Goal: Task Accomplishment & Management: Manage account settings

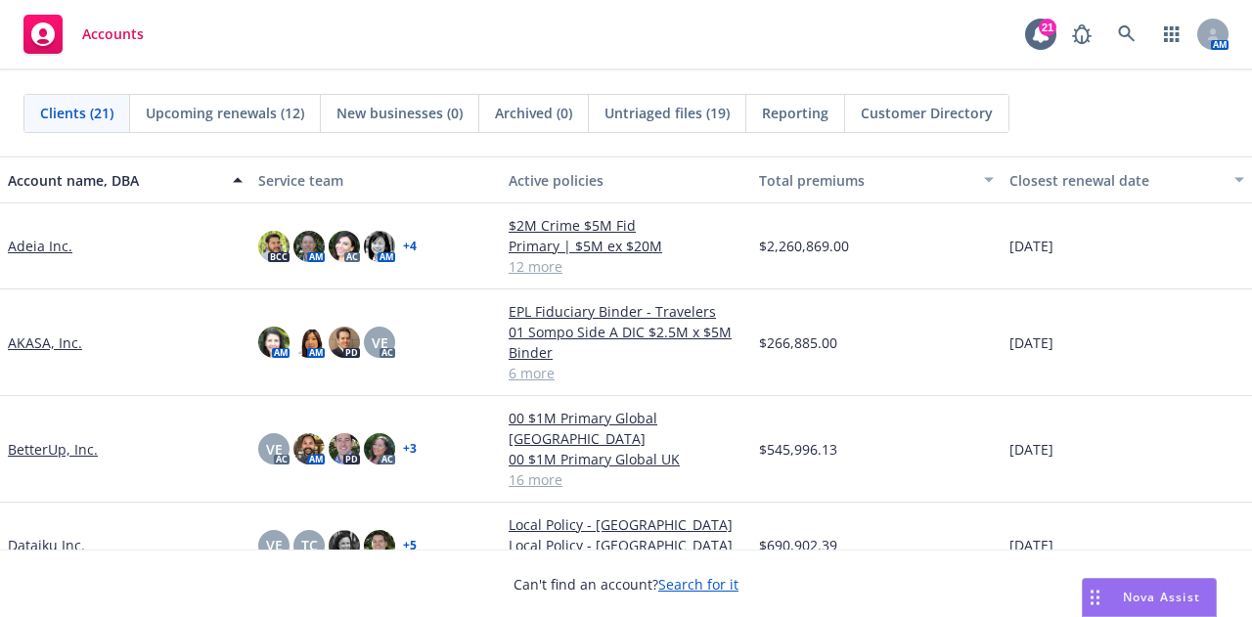
click at [977, 148] on div "Clients (21) Upcoming renewals (12) New businesses (0) Archived (0) Untriaged f…" at bounding box center [626, 113] width 1252 height 86
click at [1140, 23] on link at bounding box center [1127, 34] width 39 height 39
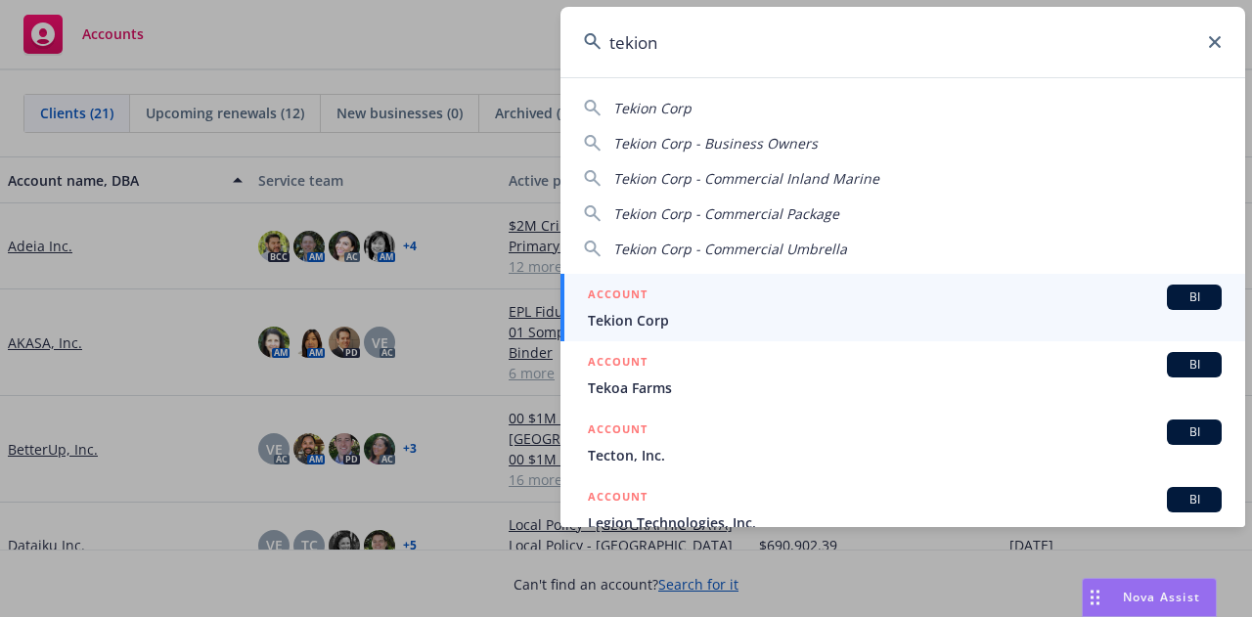
type input "tekion"
click at [951, 302] on div "ACCOUNT BI" at bounding box center [905, 297] width 634 height 25
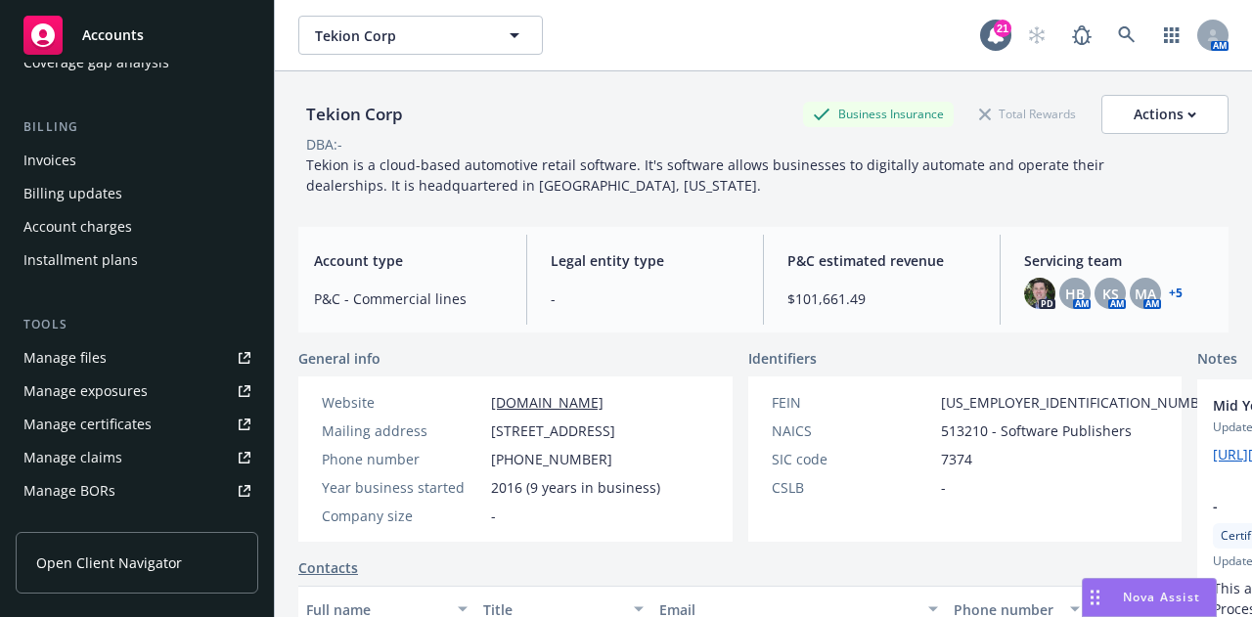
scroll to position [306, 0]
click at [163, 354] on link "Manage files" at bounding box center [137, 356] width 243 height 31
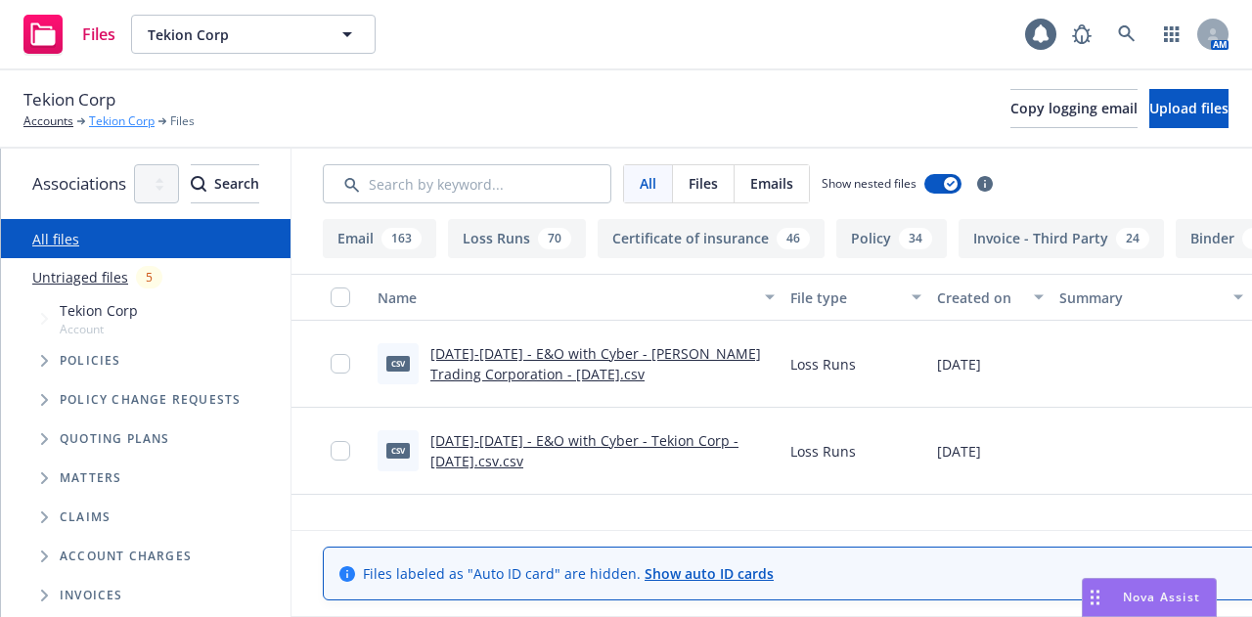
click at [139, 114] on link "Tekion Corp" at bounding box center [122, 122] width 66 height 18
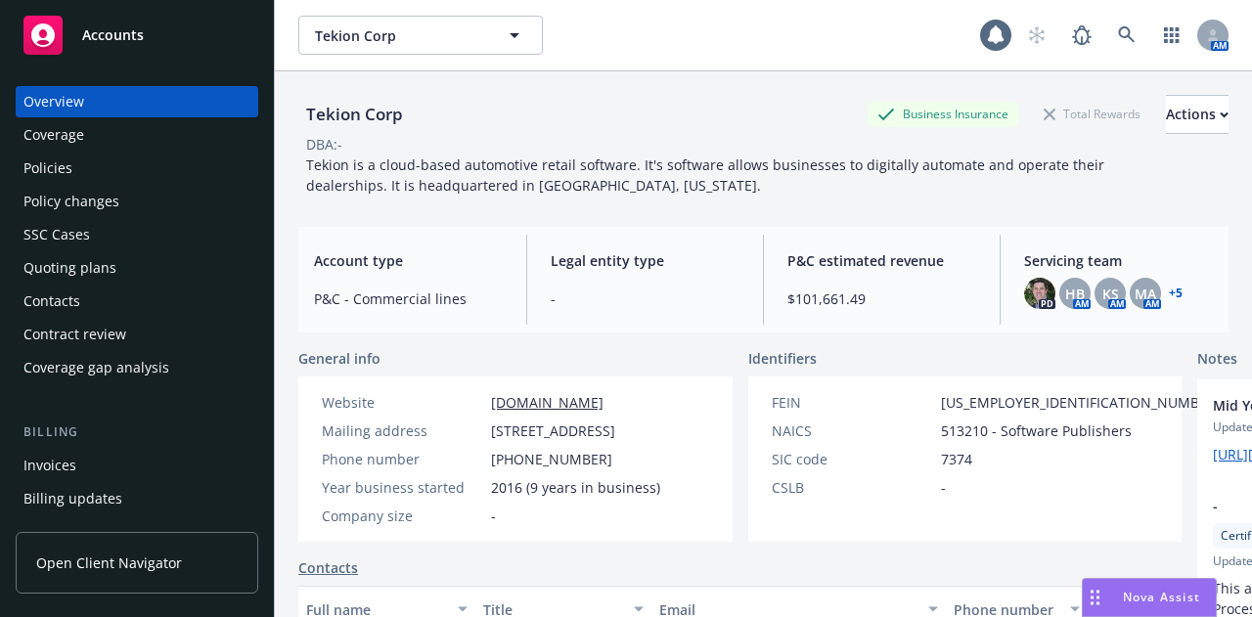
click at [114, 266] on div "Quoting plans" at bounding box center [136, 267] width 227 height 31
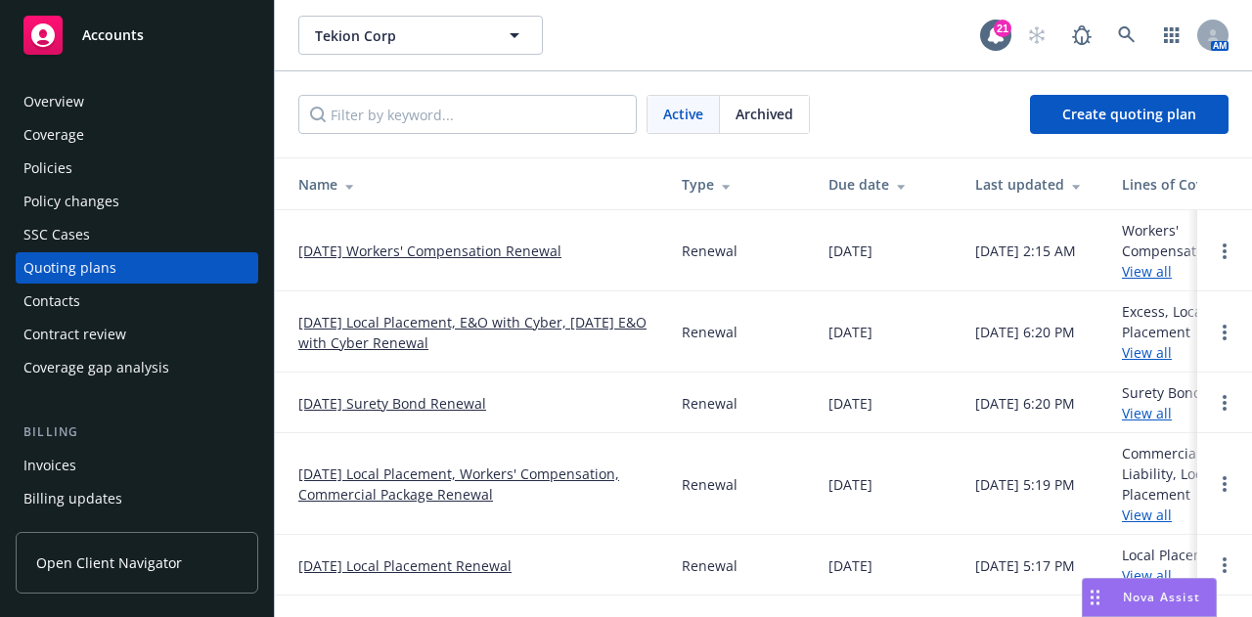
click at [470, 478] on link "[DATE] Local Placement, Workers' Compensation, Commercial Package Renewal" at bounding box center [474, 484] width 352 height 41
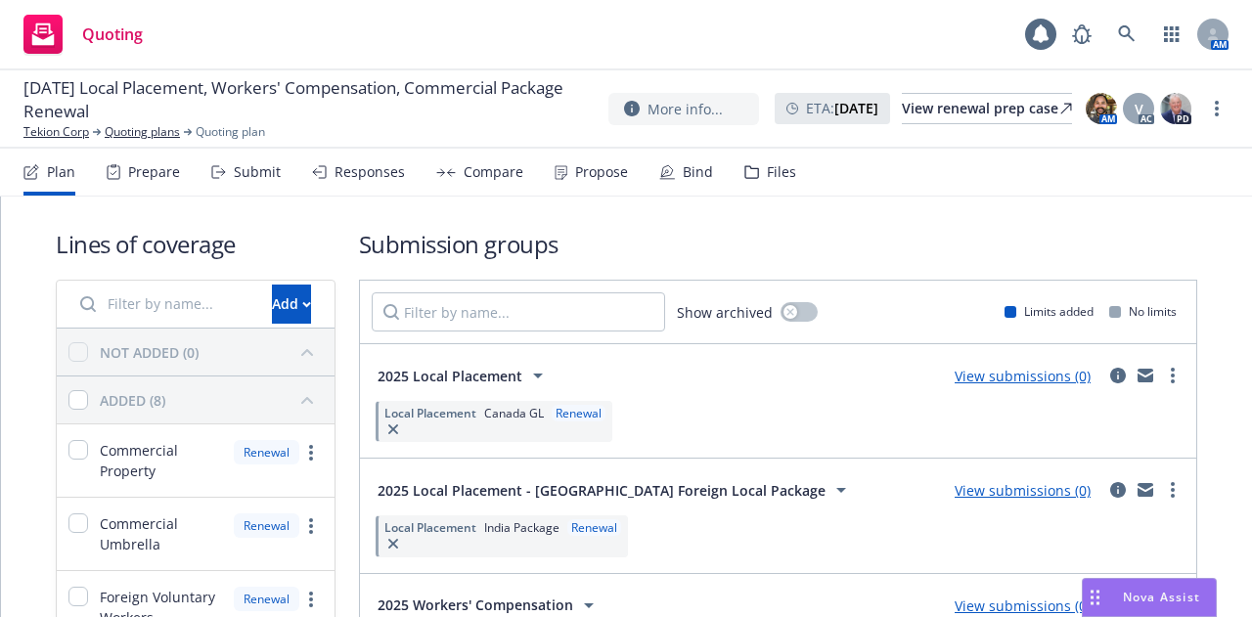
click at [769, 164] on div "Files" at bounding box center [781, 172] width 29 height 16
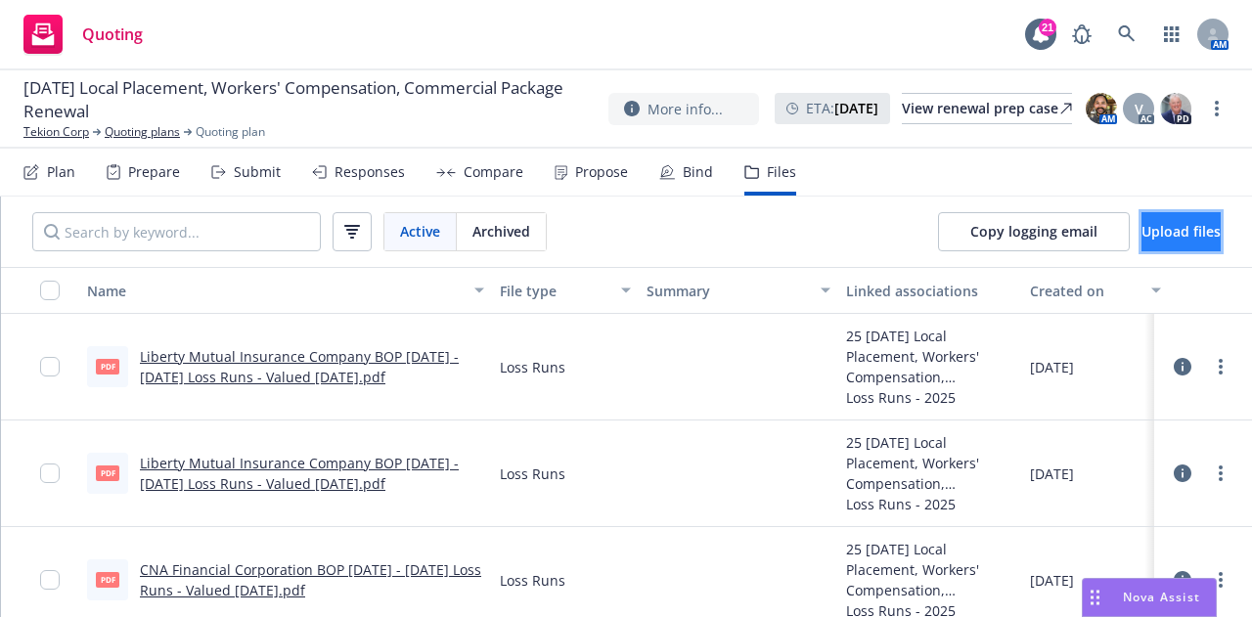
click at [1153, 240] on button "Upload files" at bounding box center [1181, 231] width 79 height 39
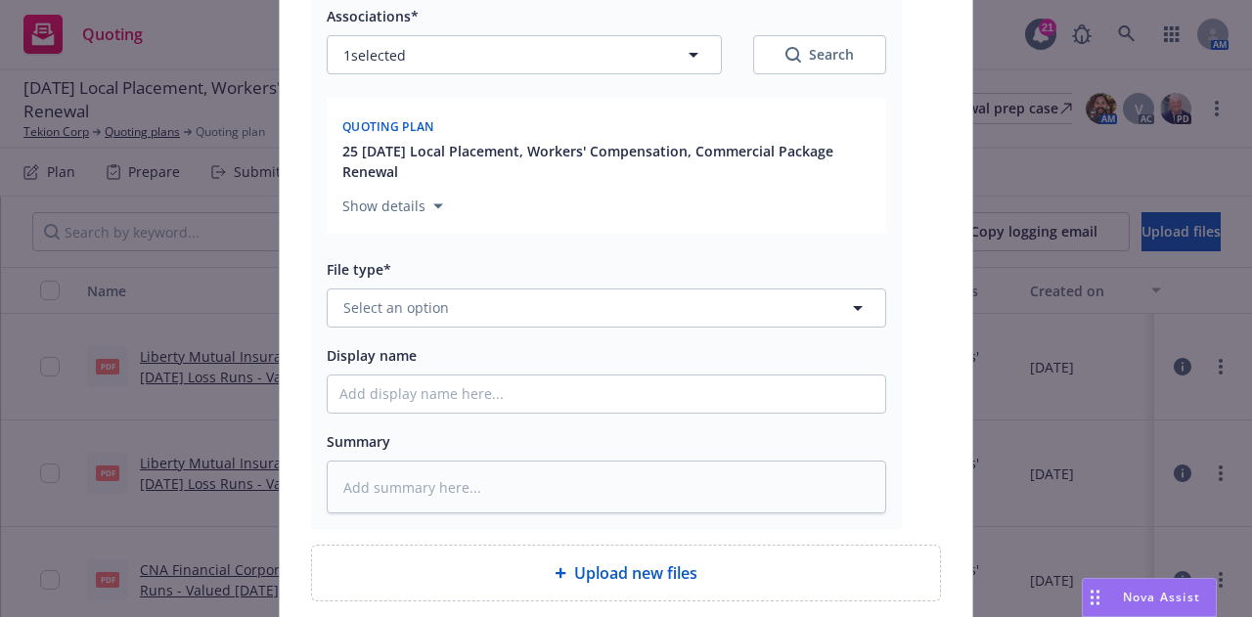
scroll to position [315, 0]
click at [788, 316] on button "Select an option" at bounding box center [607, 307] width 560 height 39
type input "other"
click at [789, 352] on div "Other" at bounding box center [607, 361] width 534 height 28
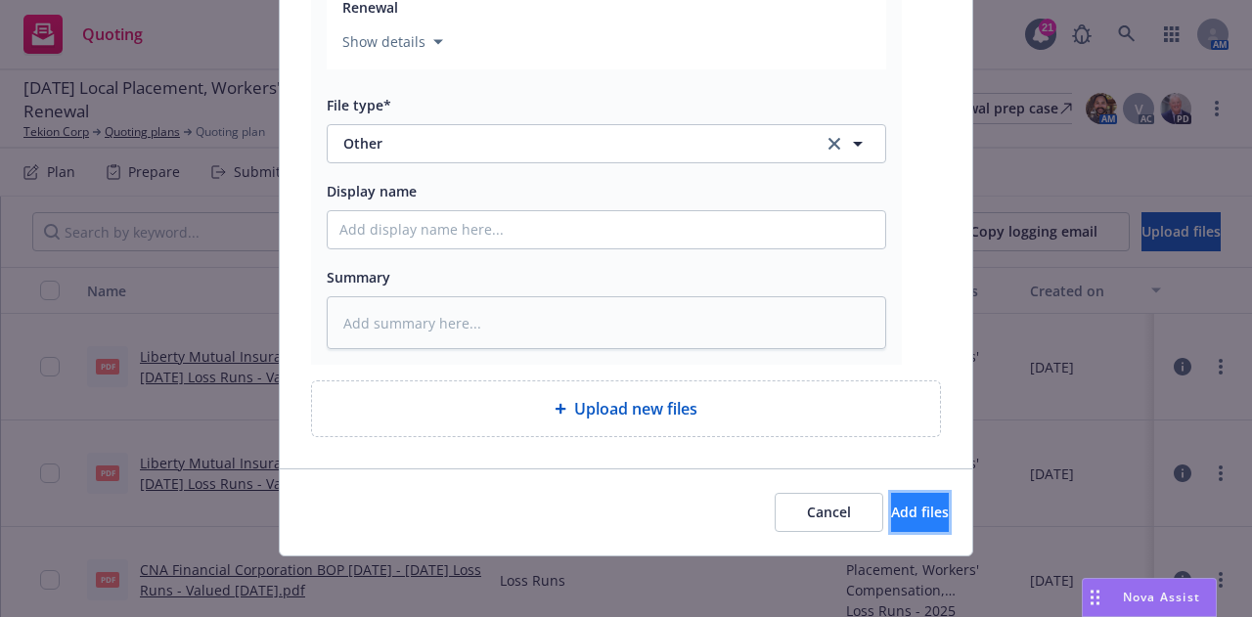
click at [913, 520] on button "Add files" at bounding box center [920, 512] width 58 height 39
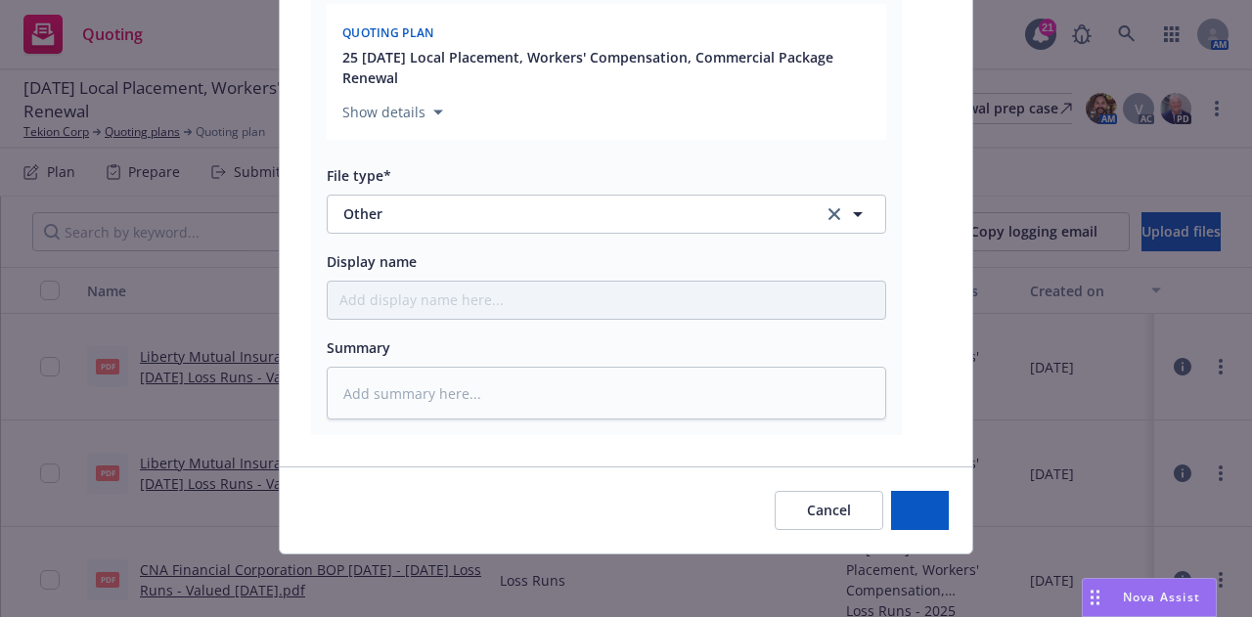
scroll to position [407, 0]
type textarea "x"
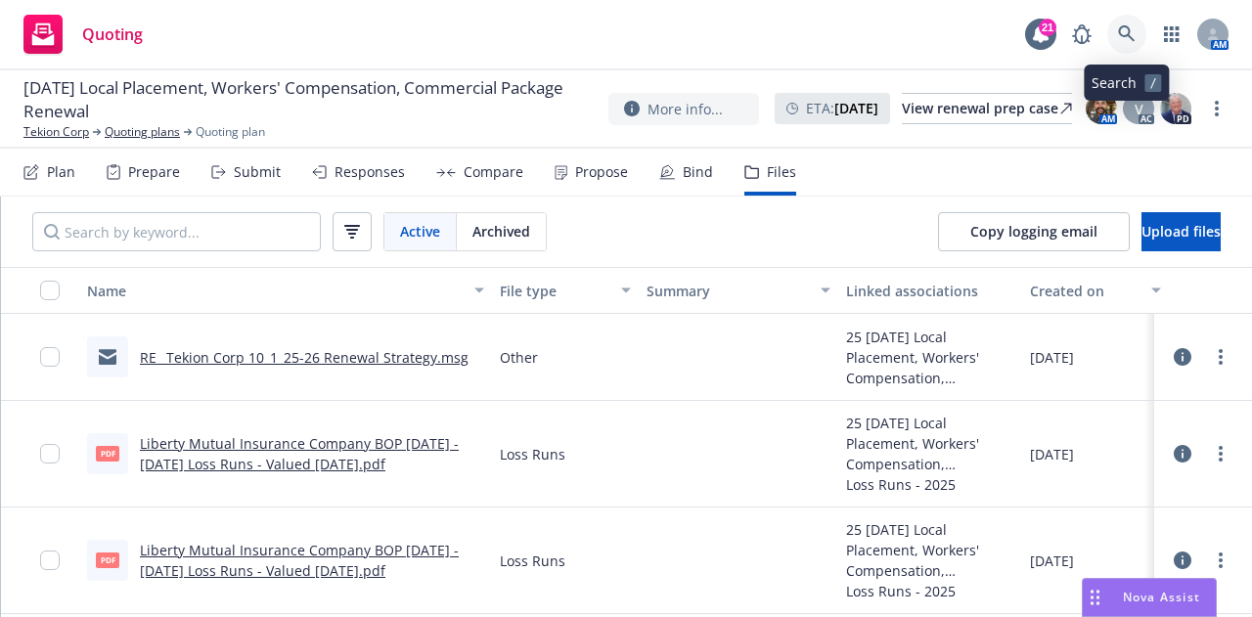
click at [1126, 35] on icon at bounding box center [1126, 33] width 17 height 17
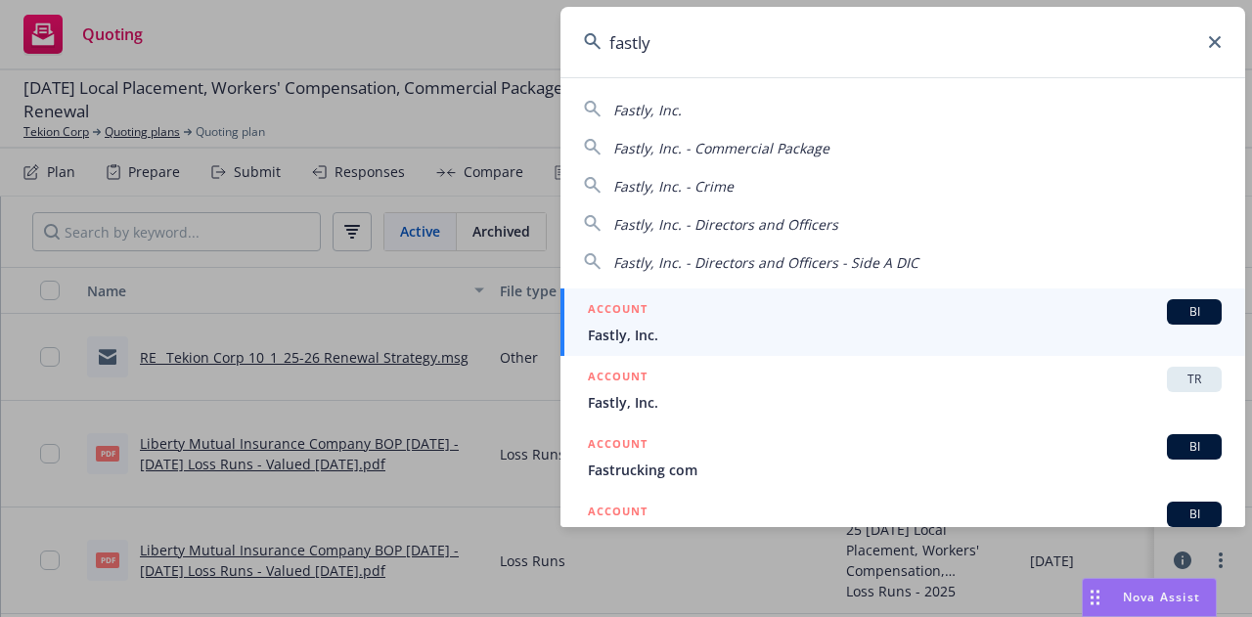
type input "fastly"
click at [889, 310] on div "ACCOUNT BI" at bounding box center [905, 311] width 634 height 25
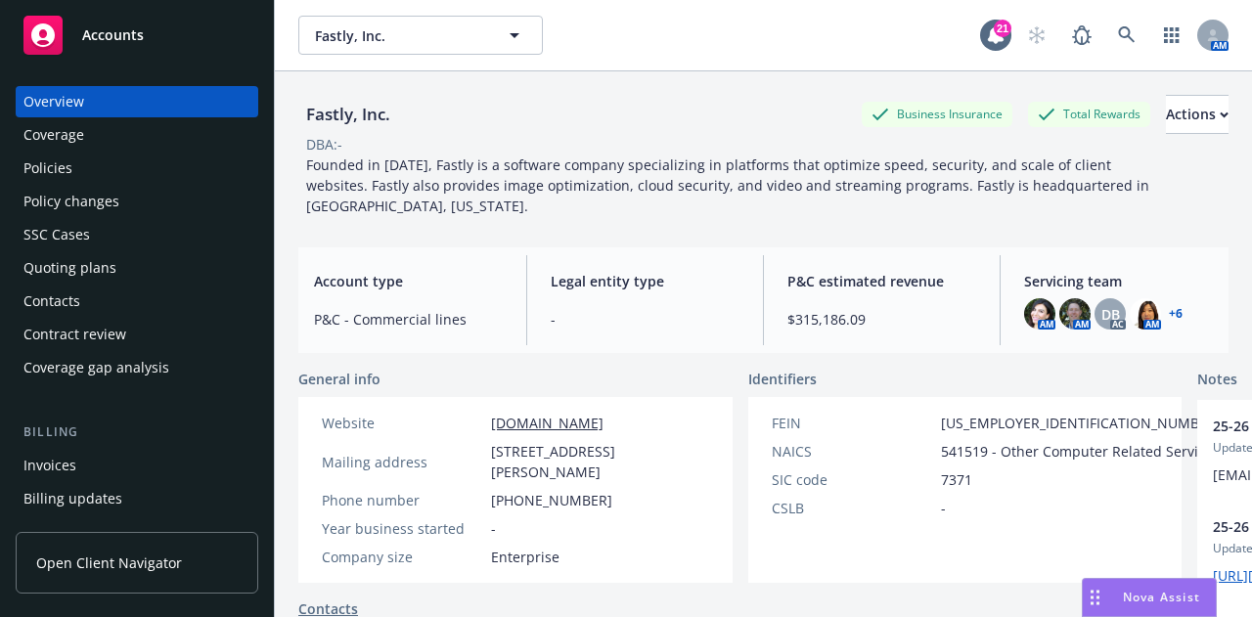
click at [70, 170] on div "Policies" at bounding box center [47, 168] width 49 height 31
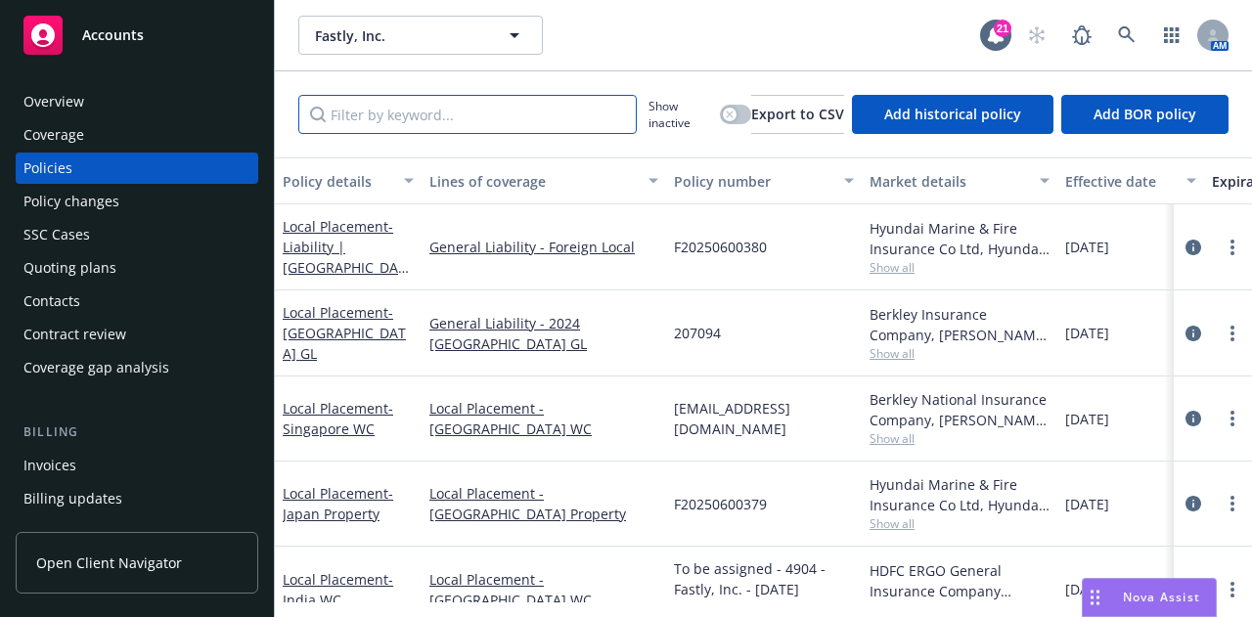
click at [542, 112] on input "Filter by keyword..." at bounding box center [467, 114] width 339 height 39
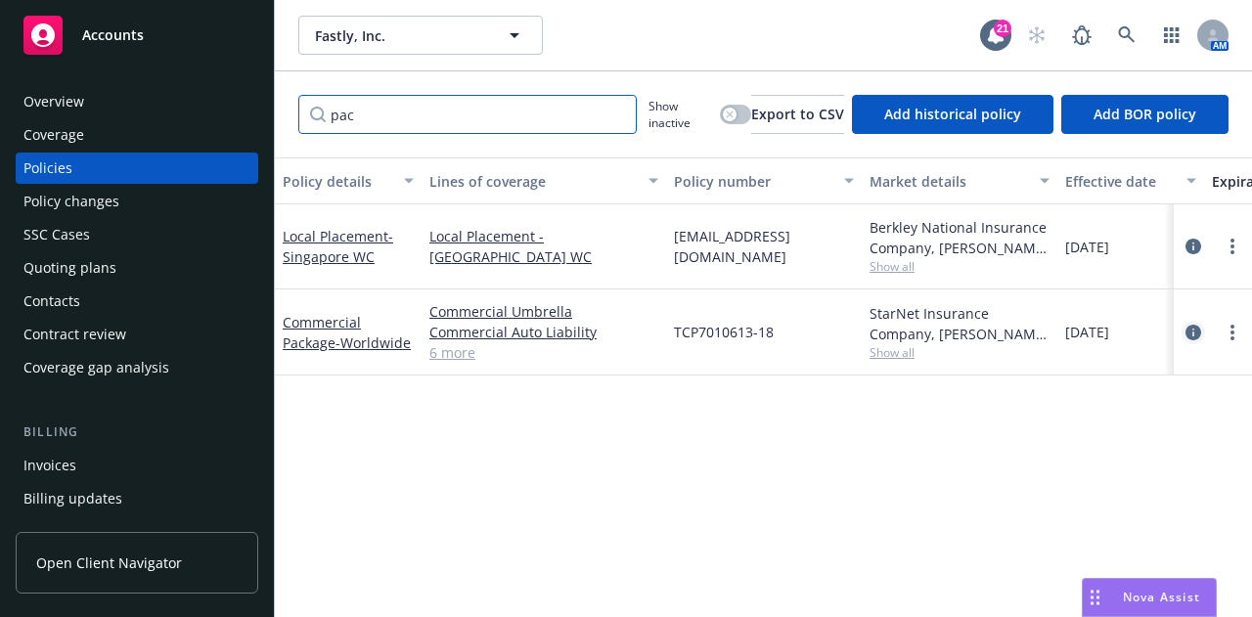
type input "pac"
click at [1196, 341] on icon "circleInformation" at bounding box center [1194, 333] width 16 height 16
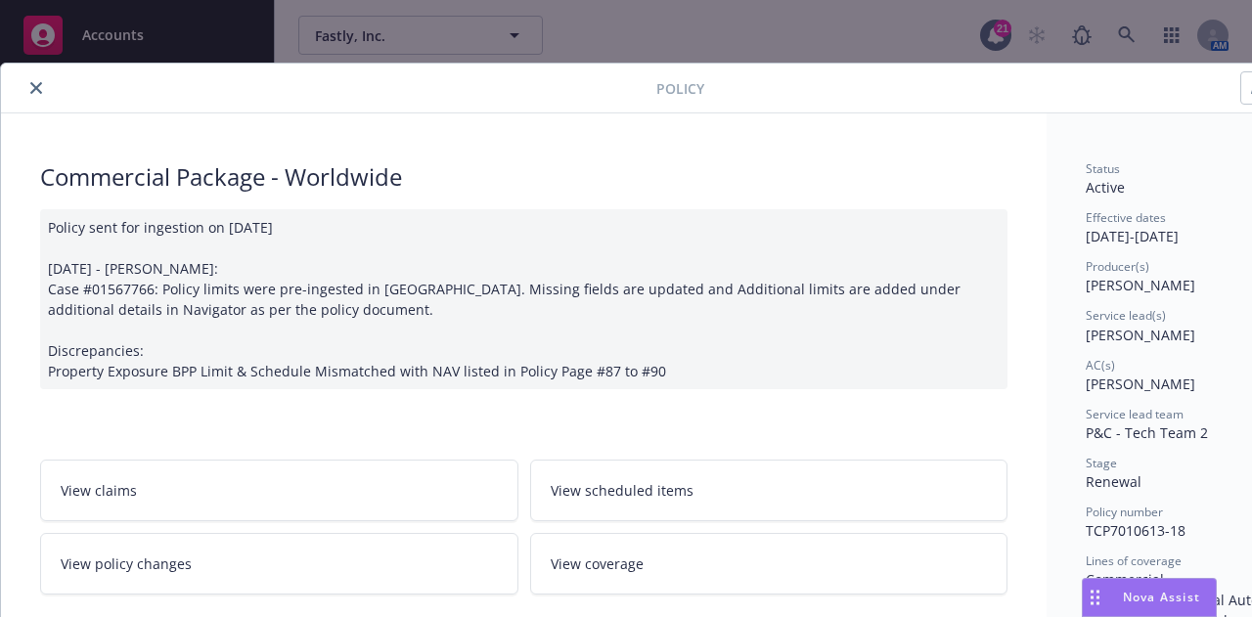
click at [35, 79] on button "close" at bounding box center [35, 87] width 23 height 23
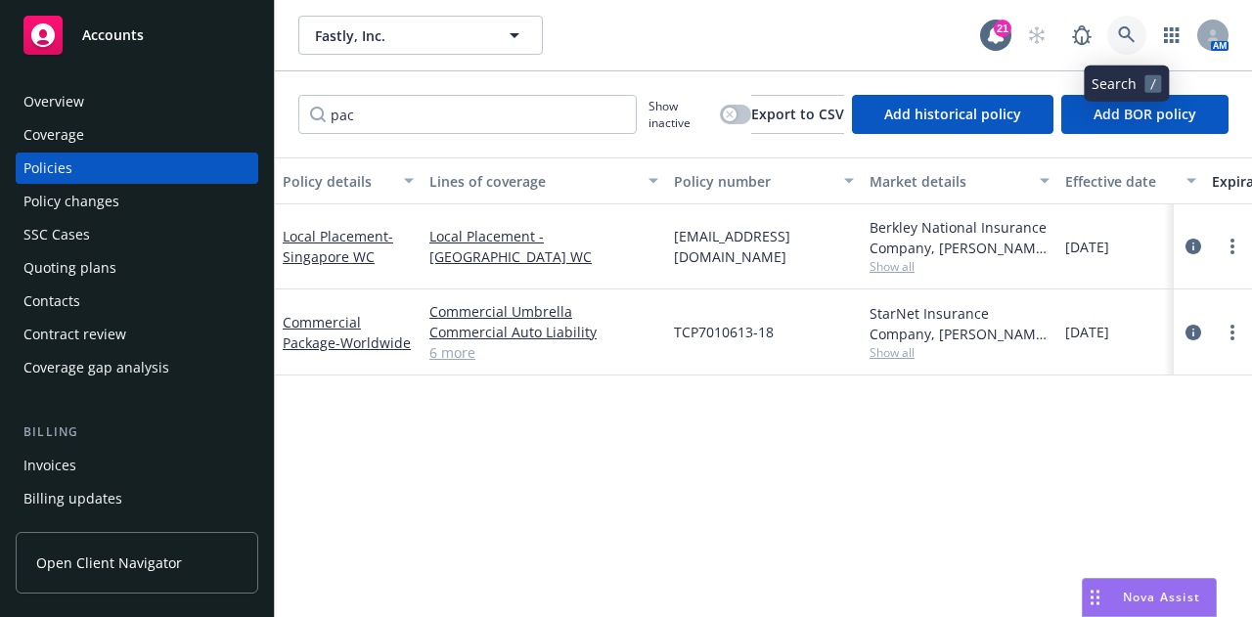
click at [1129, 27] on icon at bounding box center [1127, 35] width 18 height 18
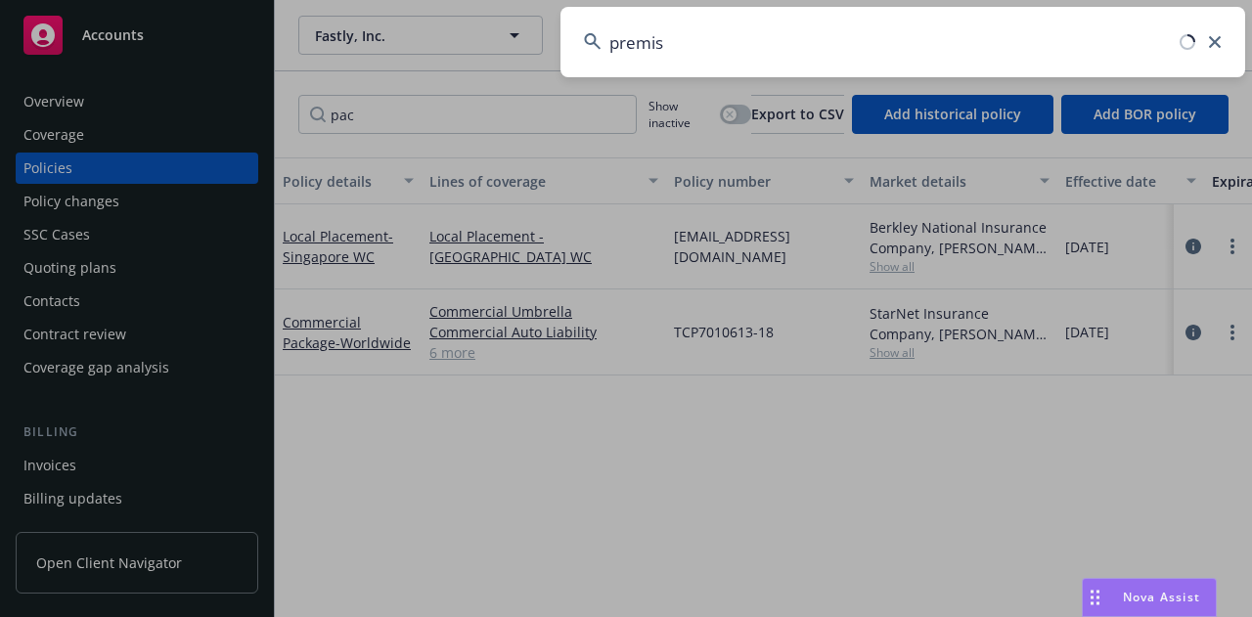
type input "premise"
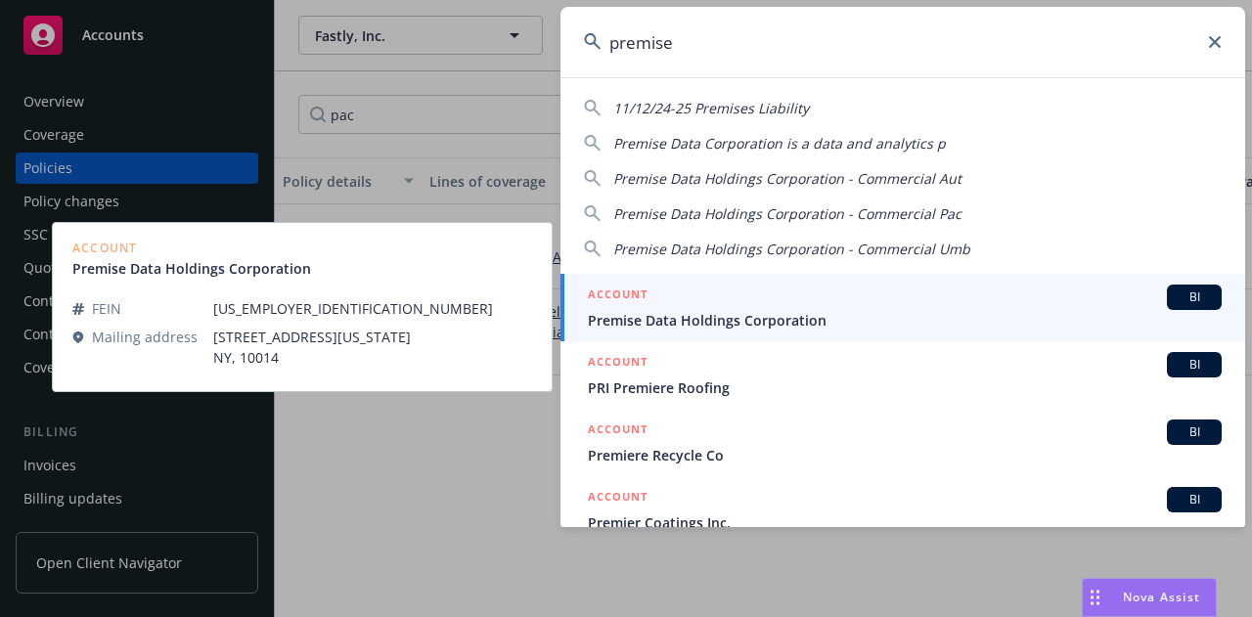
click at [934, 324] on span "Premise Data Holdings Corporation" at bounding box center [905, 320] width 634 height 21
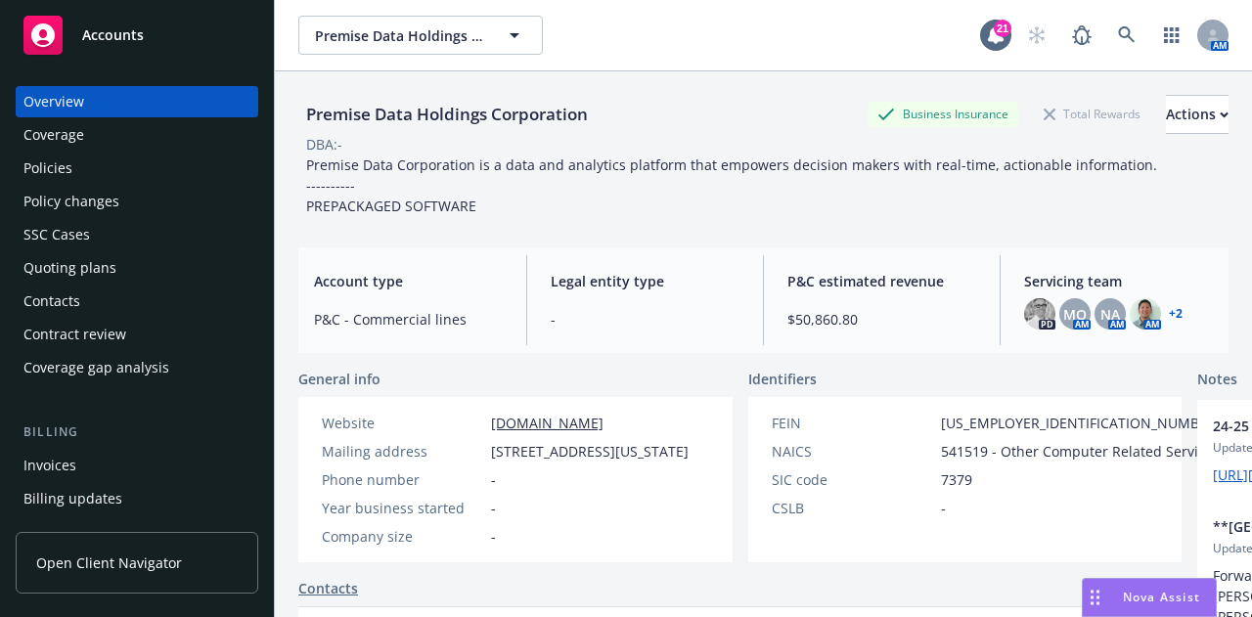
click at [84, 157] on div "Policies" at bounding box center [136, 168] width 227 height 31
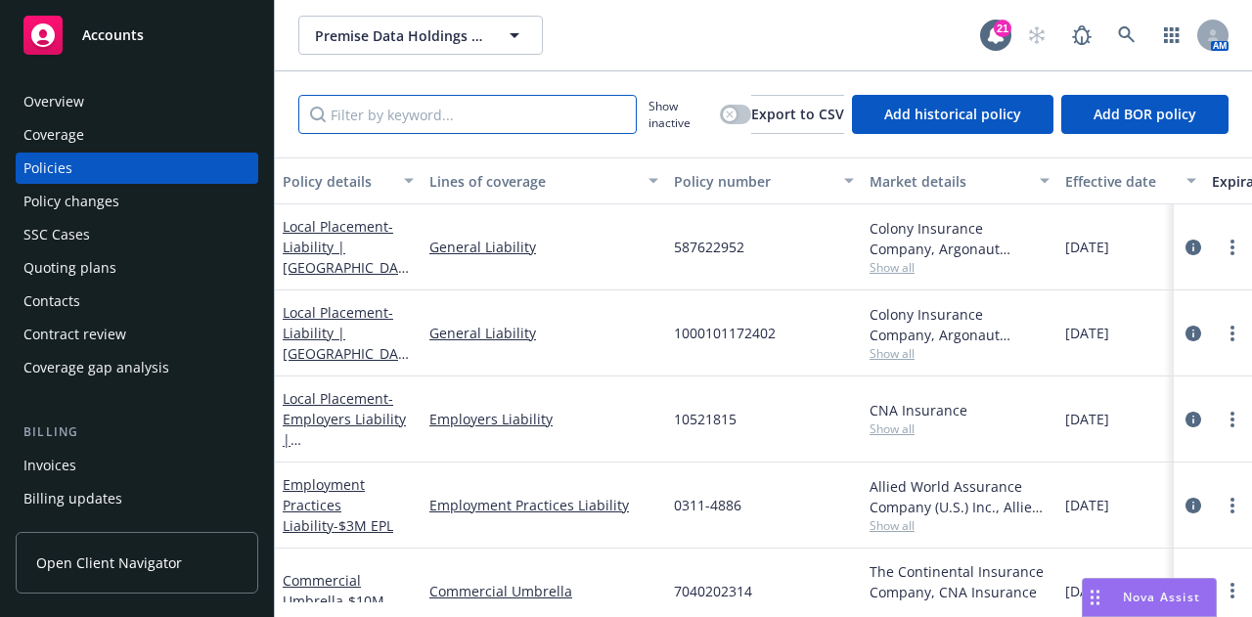
click at [579, 116] on input "Filter by keyword..." at bounding box center [467, 114] width 339 height 39
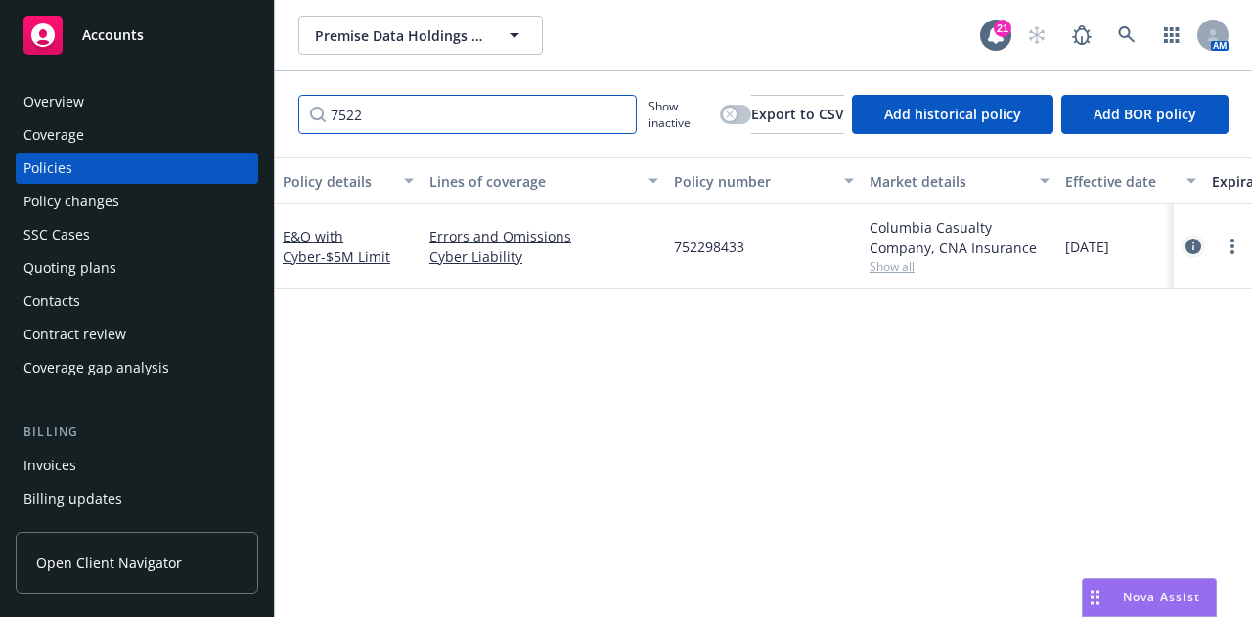
type input "7522"
click at [1190, 257] on link "circleInformation" at bounding box center [1193, 246] width 23 height 23
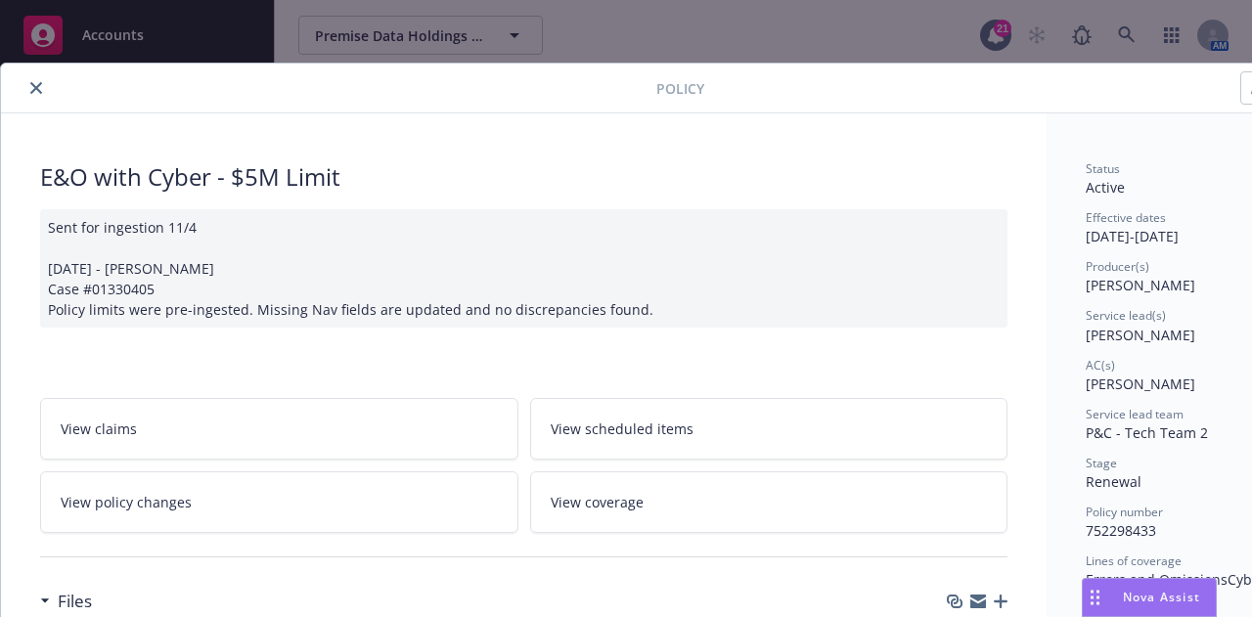
drag, startPoint x: 34, startPoint y: 83, endPoint x: 59, endPoint y: 89, distance: 25.2
click at [34, 84] on icon "close" at bounding box center [36, 88] width 12 height 12
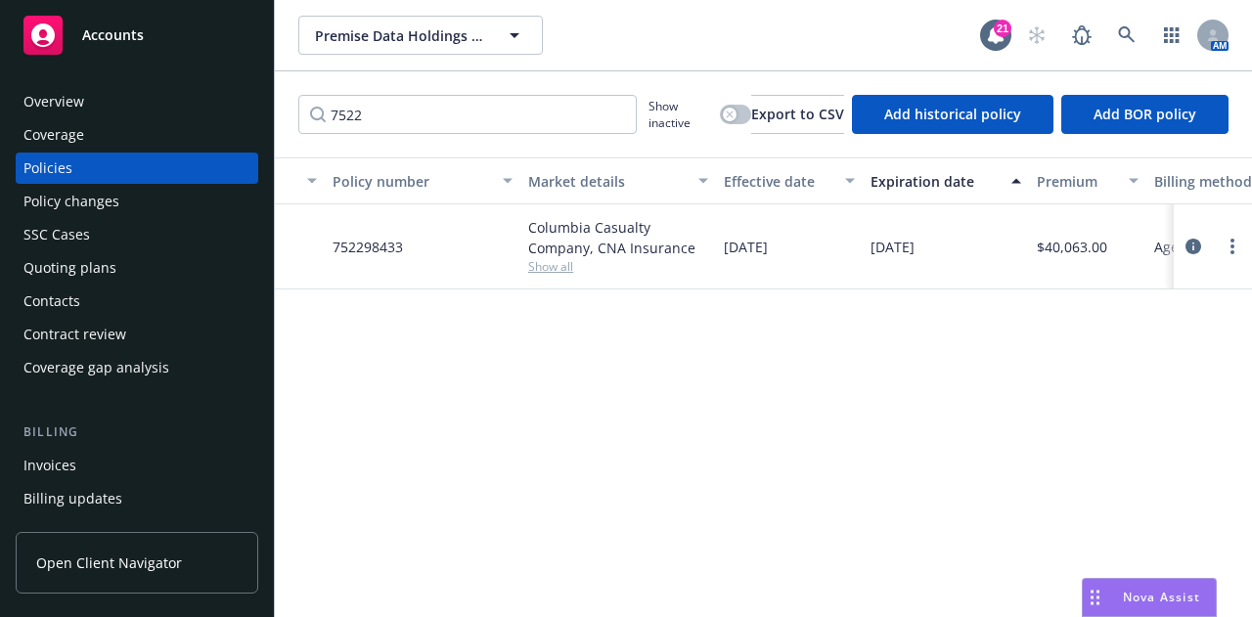
scroll to position [0, 342]
click at [1232, 251] on circle "more" at bounding box center [1233, 252] width 4 height 4
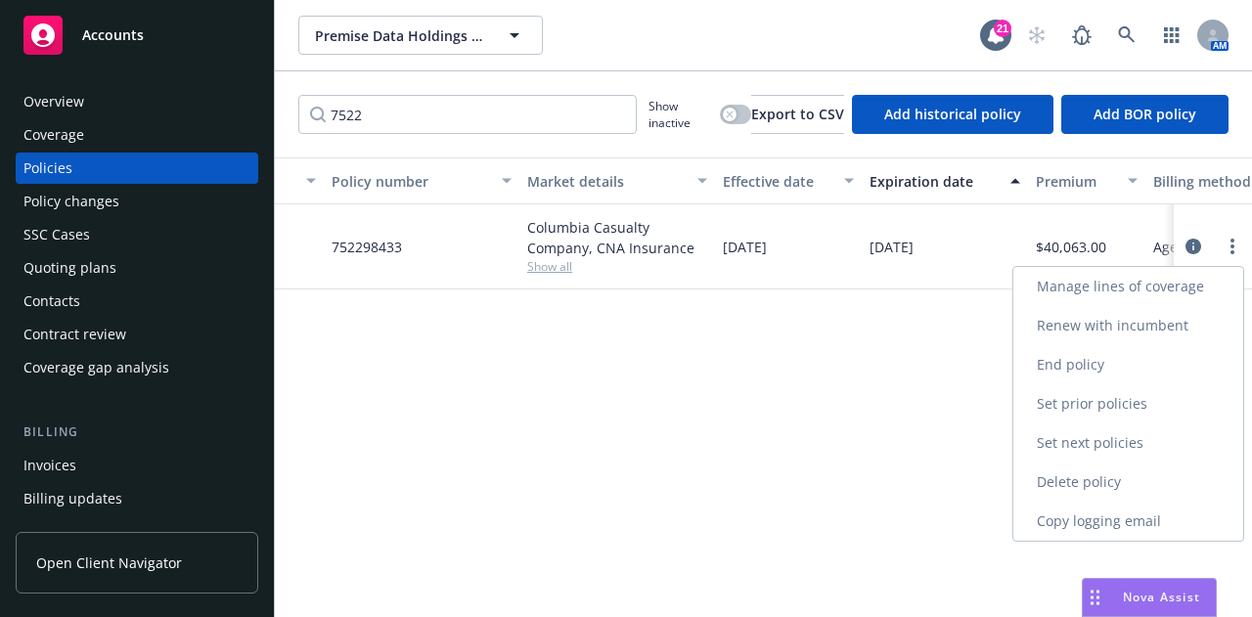
click at [1178, 374] on link "End policy" at bounding box center [1129, 364] width 230 height 39
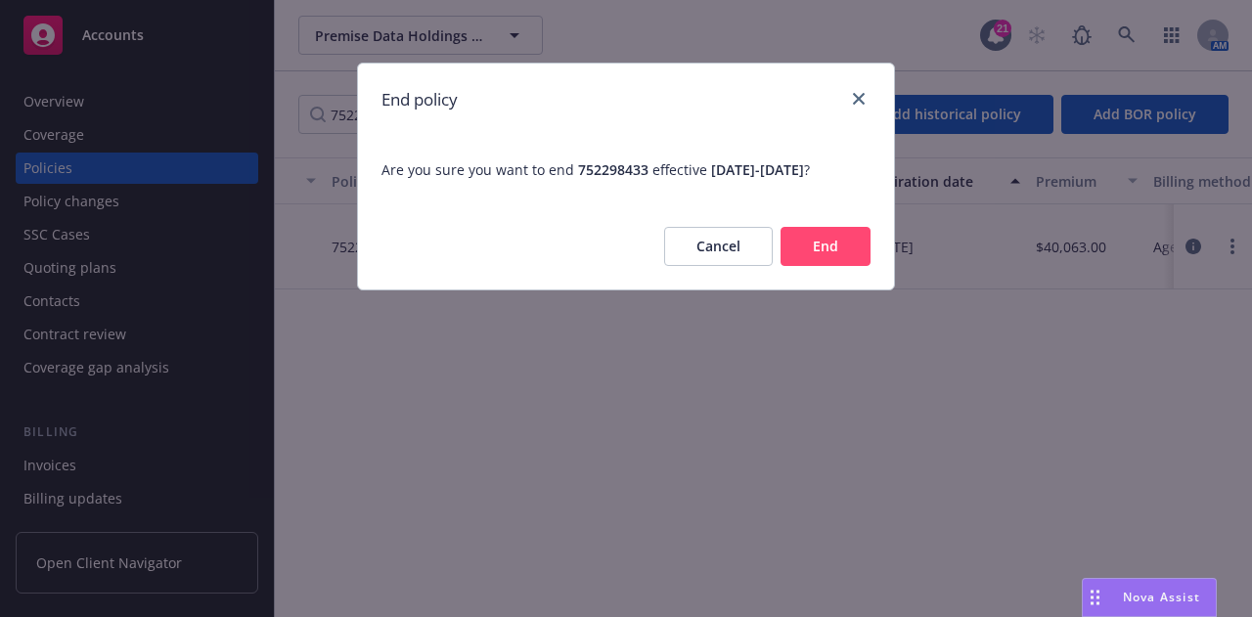
click at [859, 242] on button "End" at bounding box center [826, 246] width 90 height 39
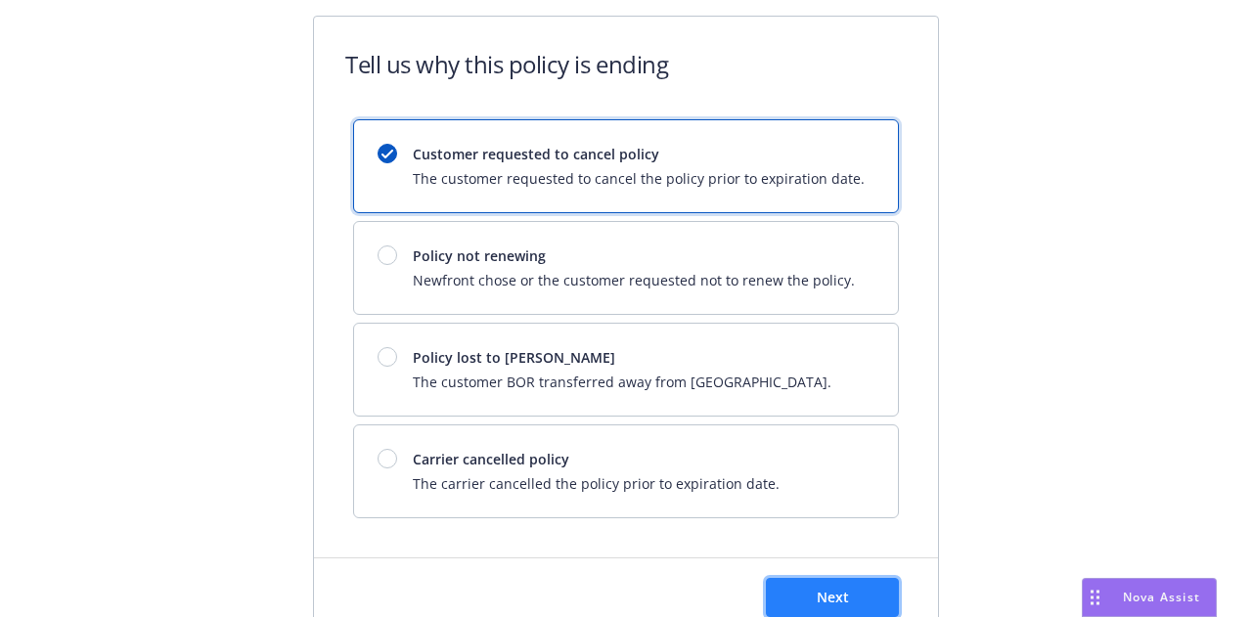
click at [851, 599] on button "Next" at bounding box center [832, 597] width 133 height 39
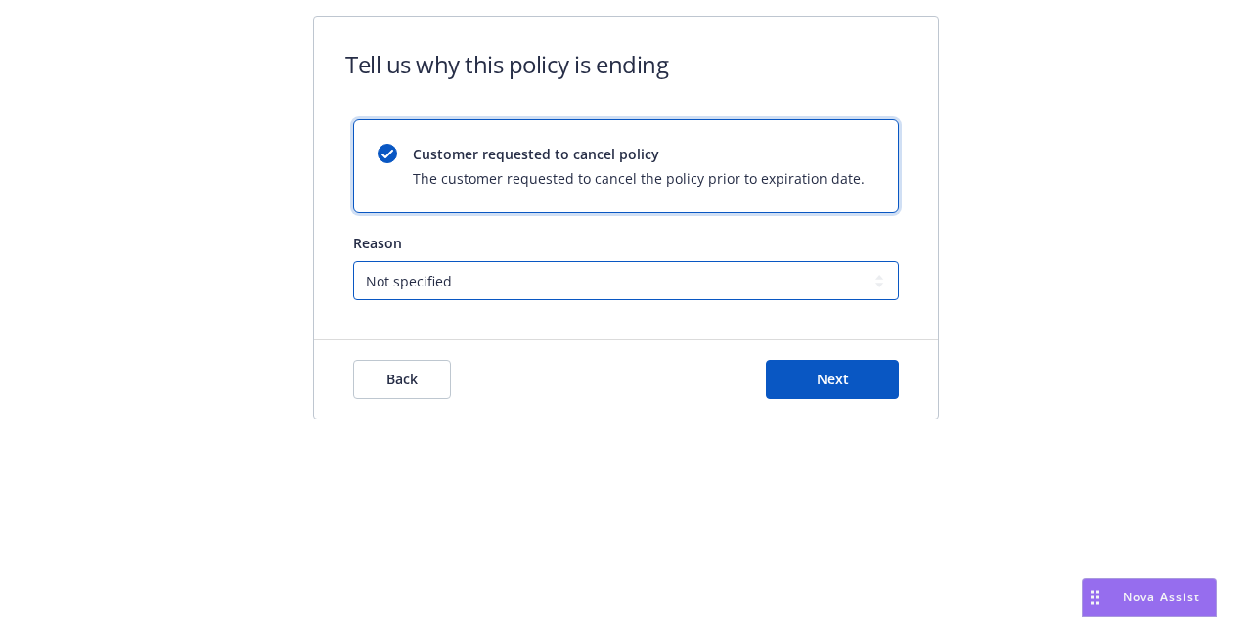
click at [585, 284] on select "Not specified Service Pricing Buyer change M&A, Bankruptcy, or Out of business …" at bounding box center [626, 280] width 546 height 39
click at [353, 261] on select "Not specified Service Pricing Buyer change M&A, Bankruptcy, or Out of business …" at bounding box center [626, 280] width 546 height 39
click at [854, 386] on button "Next" at bounding box center [832, 379] width 133 height 39
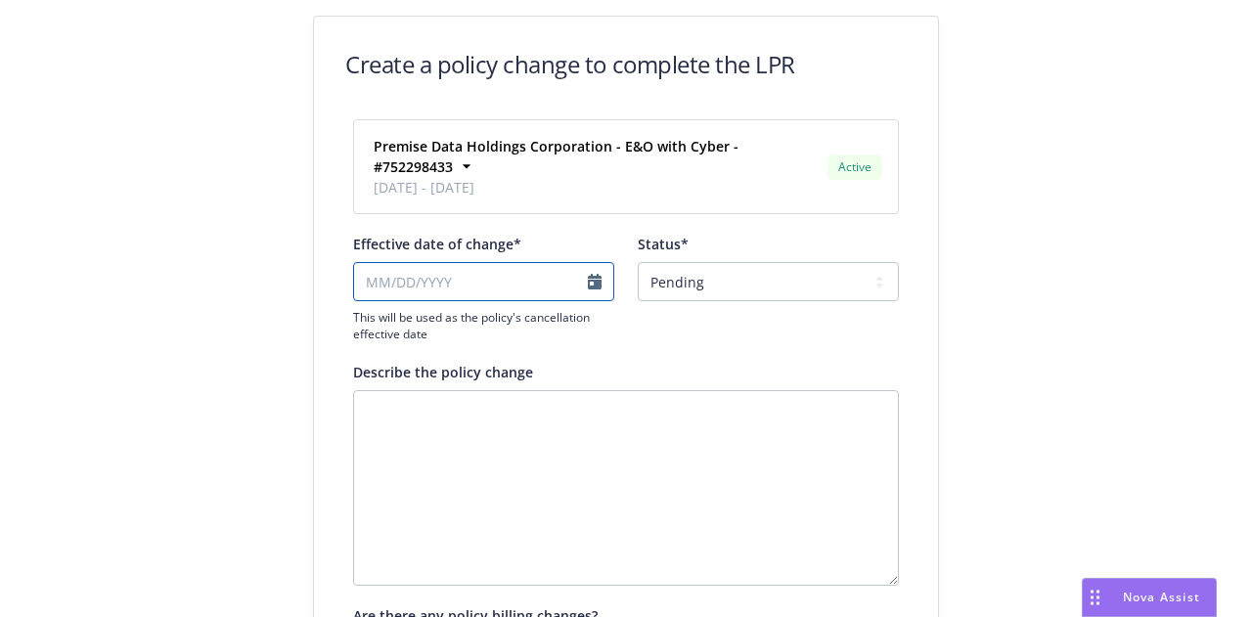
click at [467, 262] on input "Effective date of change*" at bounding box center [483, 281] width 261 height 39
select select "August"
select select "2025"
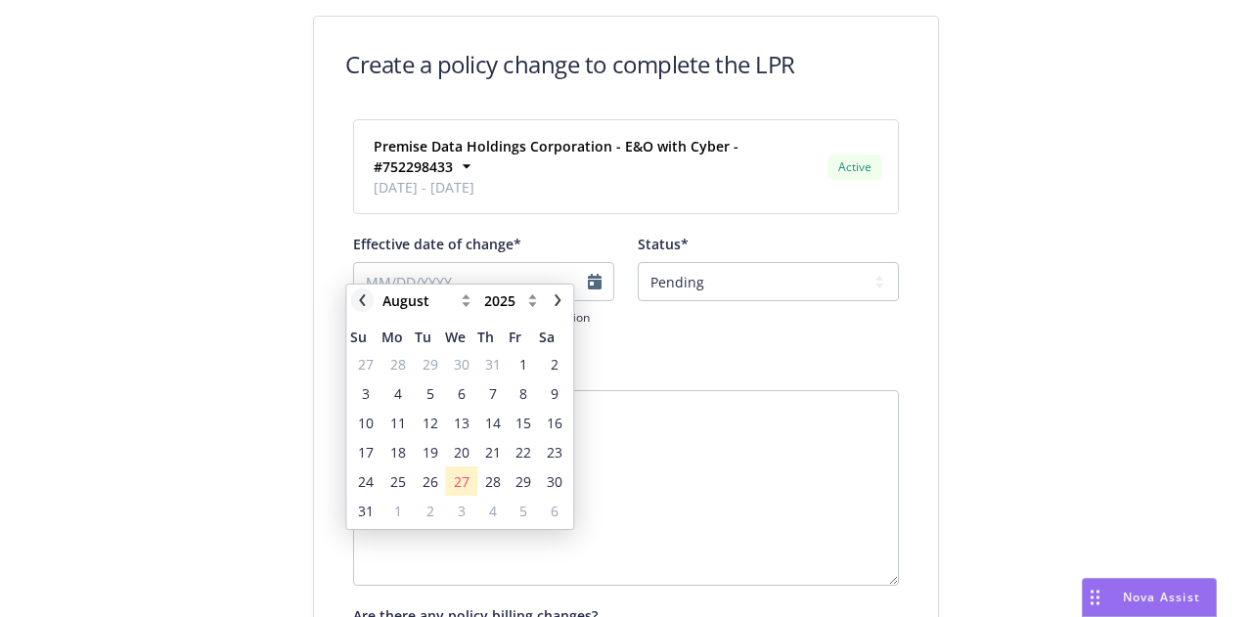
click at [368, 298] on link "chevronLeft" at bounding box center [361, 300] width 23 height 23
select select "July"
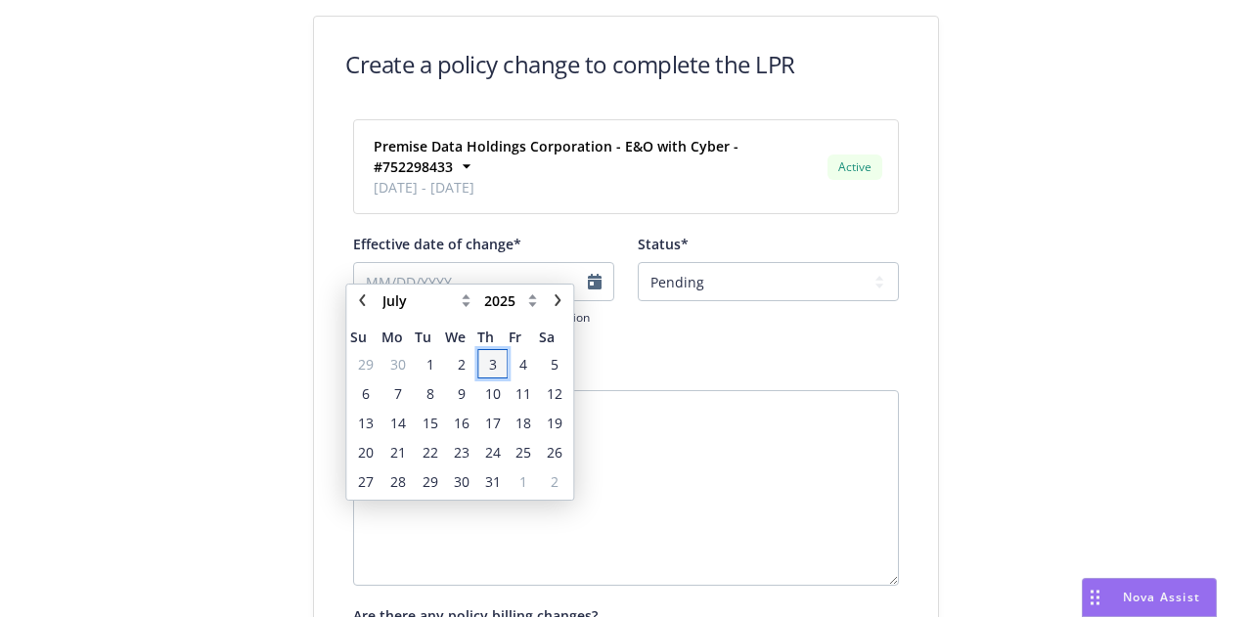
click at [485, 364] on span "3" at bounding box center [492, 364] width 26 height 24
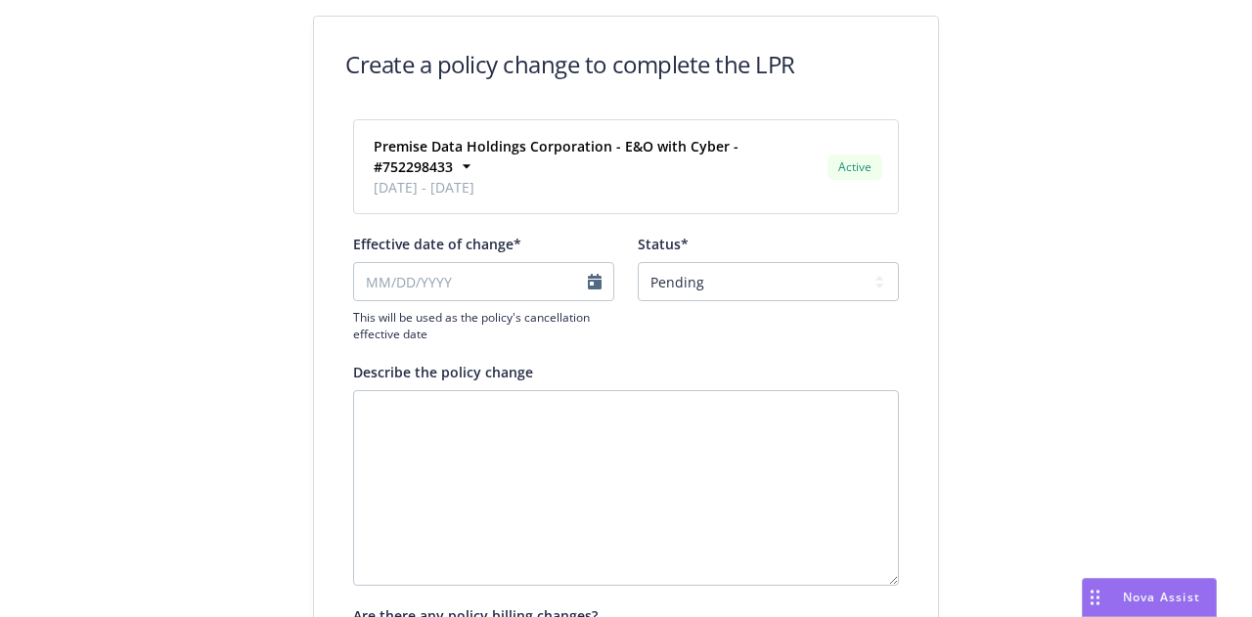
type input "07/03/2025"
click at [783, 262] on select "Pending Confirmed" at bounding box center [768, 281] width 261 height 39
select select "Confirmed"
click at [638, 262] on select "Pending Confirmed" at bounding box center [768, 281] width 261 height 39
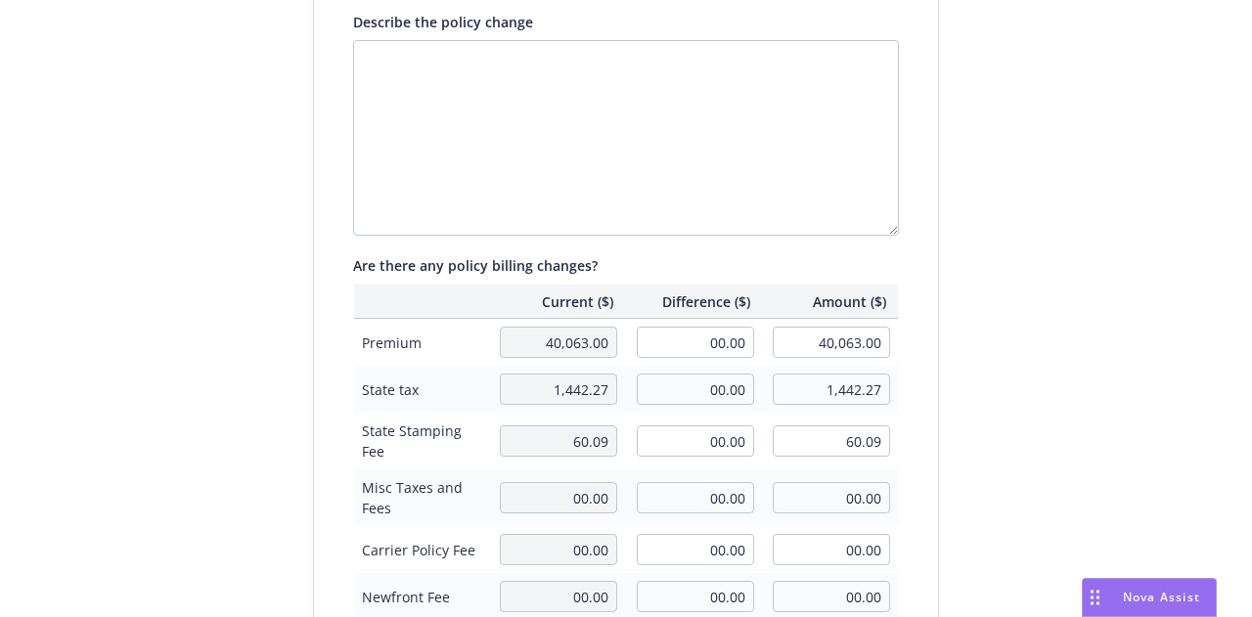
scroll to position [351, 0]
click at [687, 326] on input "00.00" at bounding box center [695, 341] width 117 height 31
type input "-6572"
type input "33,491.00"
type input "-6,572.00"
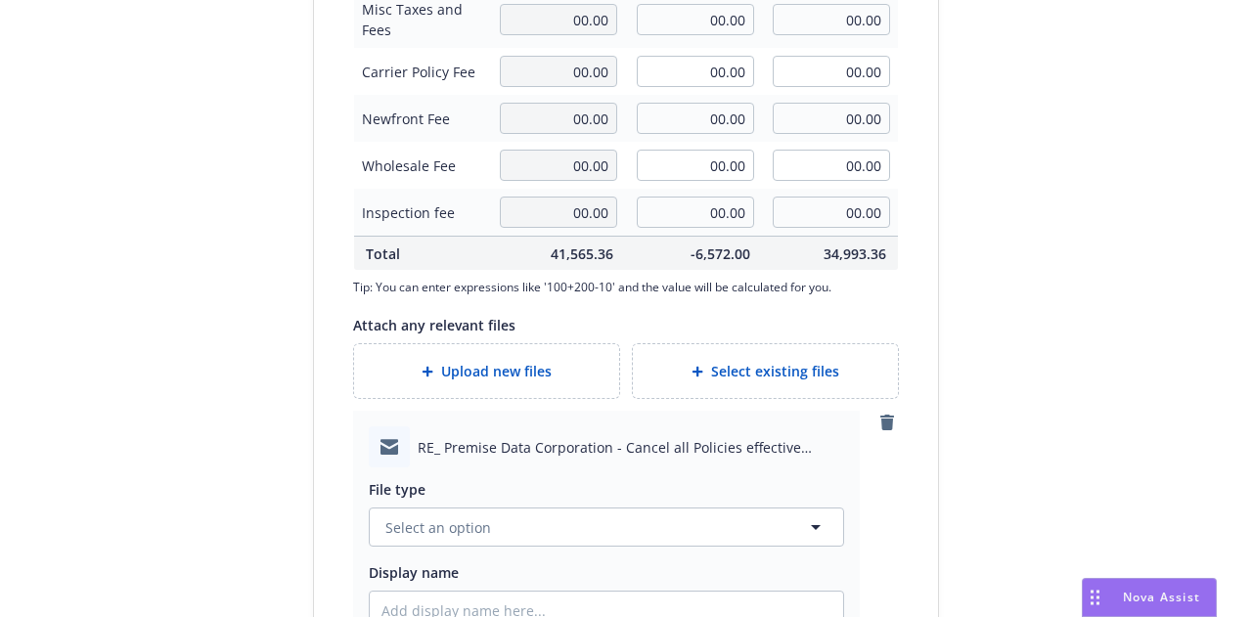
scroll to position [830, 0]
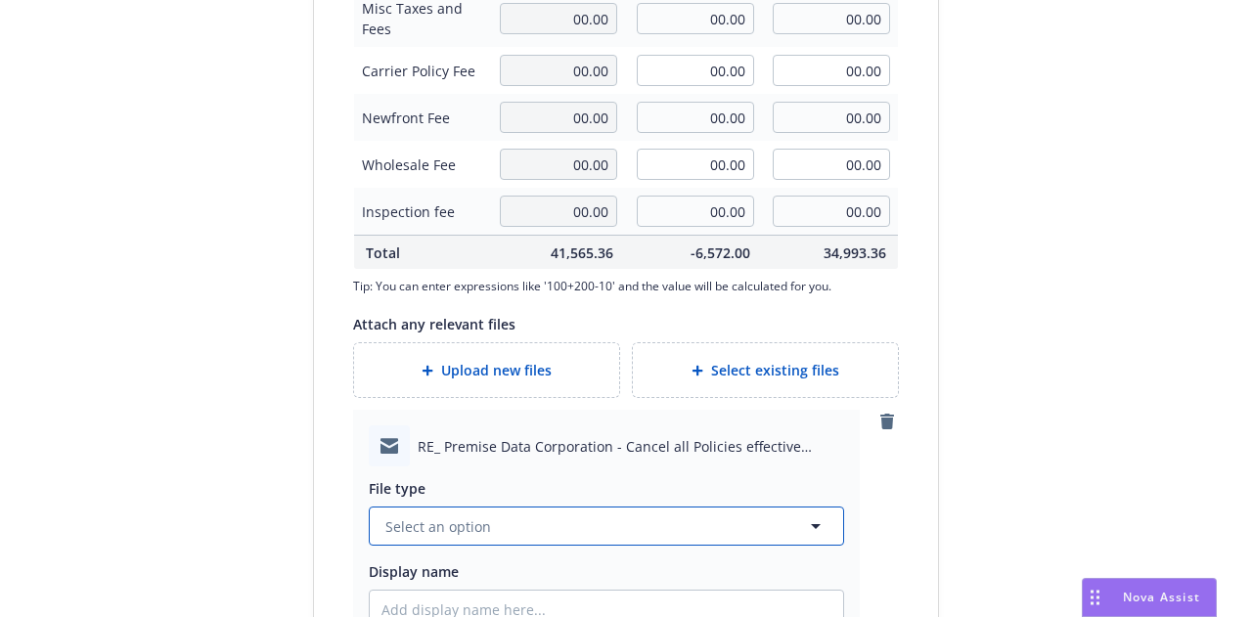
type textarea "x"
click at [784, 507] on button "Select an option" at bounding box center [607, 526] width 476 height 39
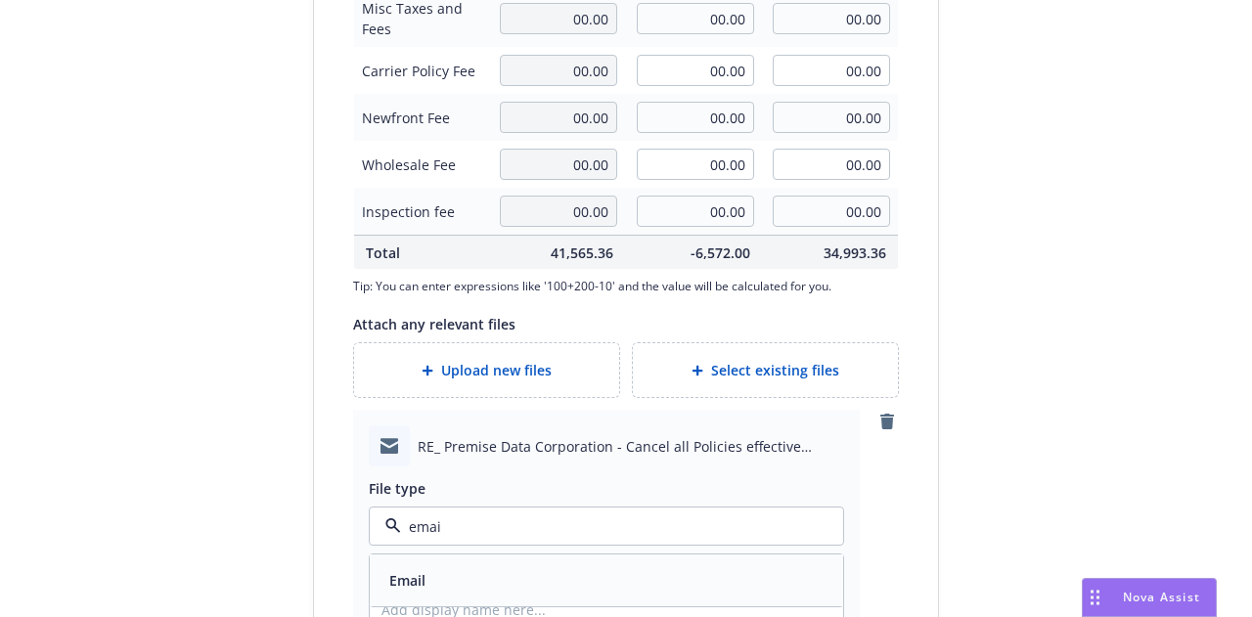
type input "email"
click at [683, 568] on div "Email" at bounding box center [607, 581] width 450 height 28
click at [679, 591] on input "Display name" at bounding box center [607, 609] width 474 height 37
type textarea "x"
type input "2"
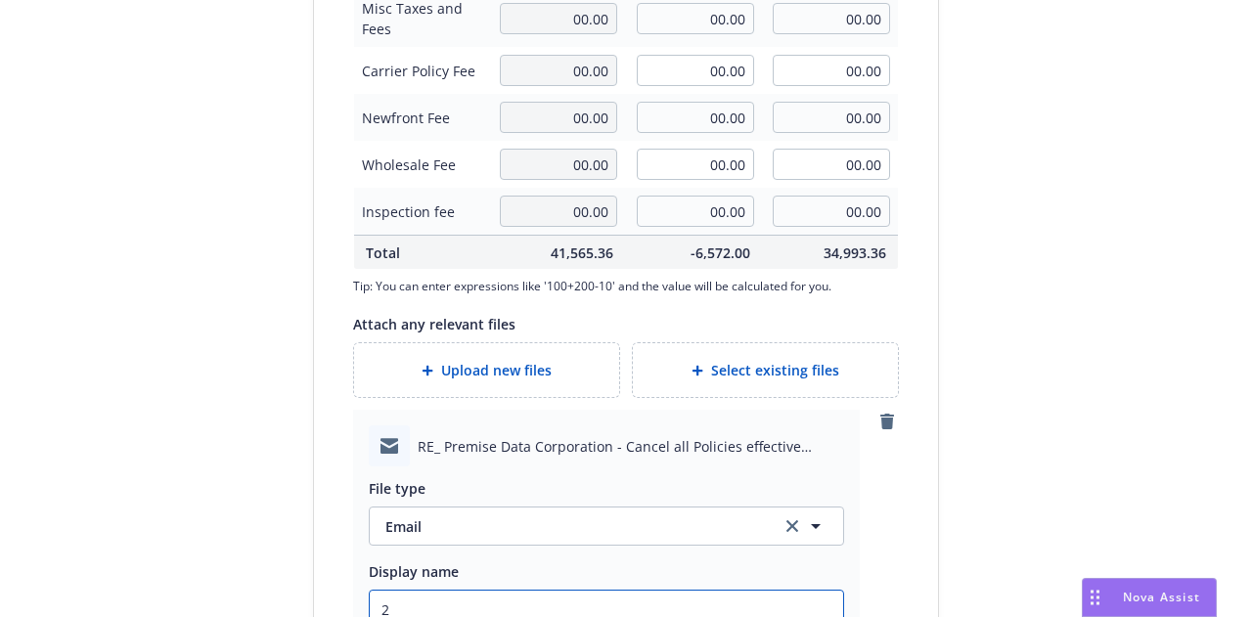
type textarea "x"
type input "24-"
type textarea "x"
type input "24-26"
type textarea "x"
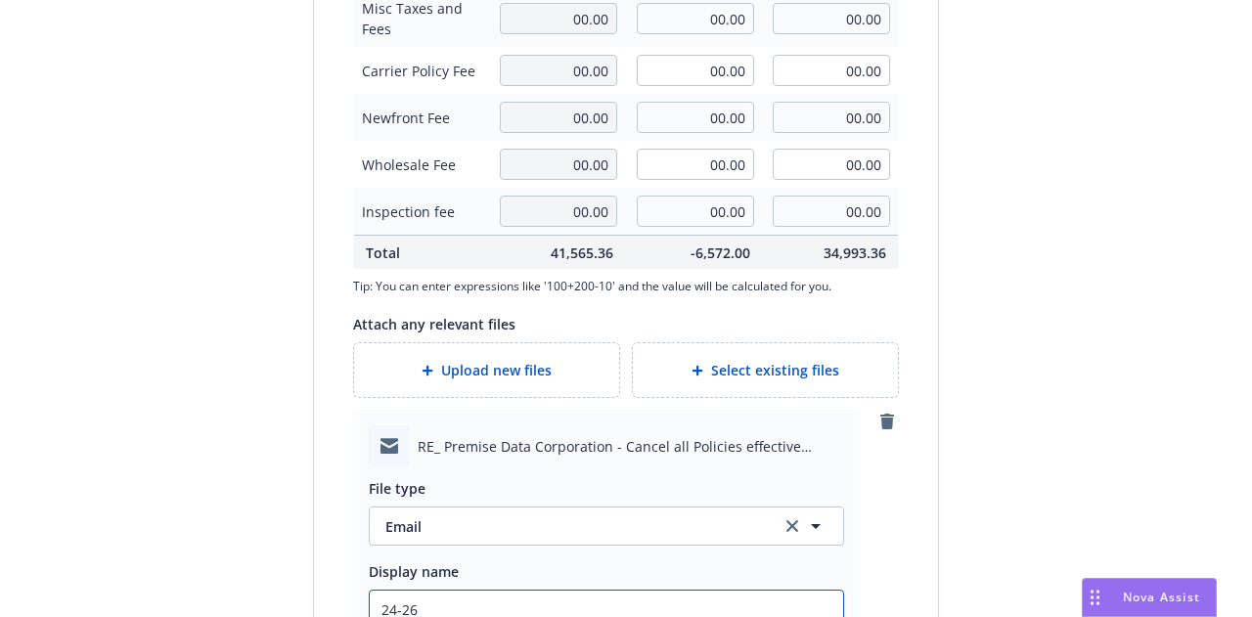
type input "24-2"
type textarea "x"
type input "24-25"
type textarea "x"
type input "24-25"
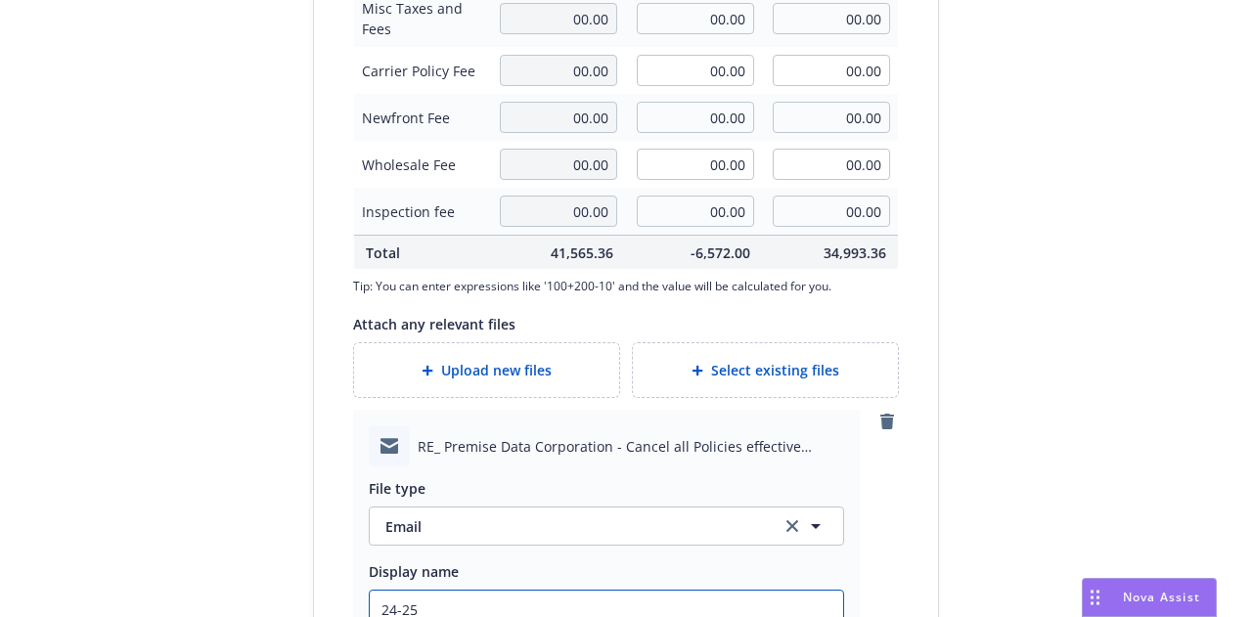
type textarea "x"
type input "24-25 C"
type textarea "x"
type input "24-25 Cy"
type textarea "x"
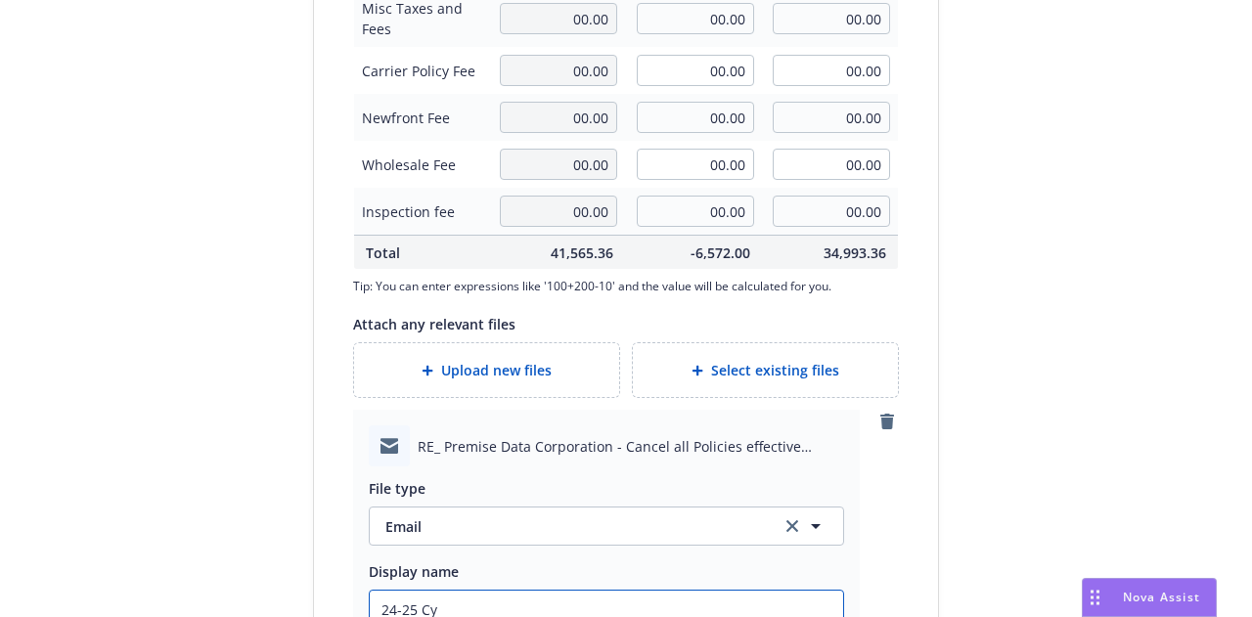
type input "24-25 Cyb"
type textarea "x"
type input "24-25 Cybe"
type textarea "x"
type input "24-25 Cyb"
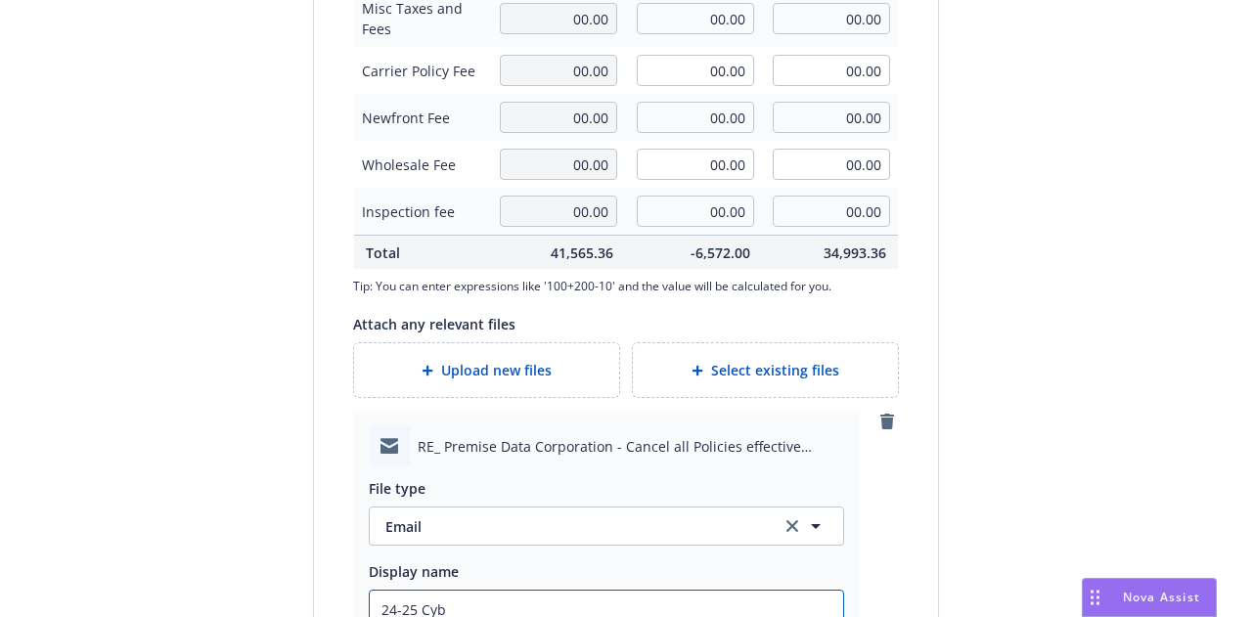
type textarea "x"
type input "24-25 C"
type textarea "x"
type input "24-25"
type textarea "x"
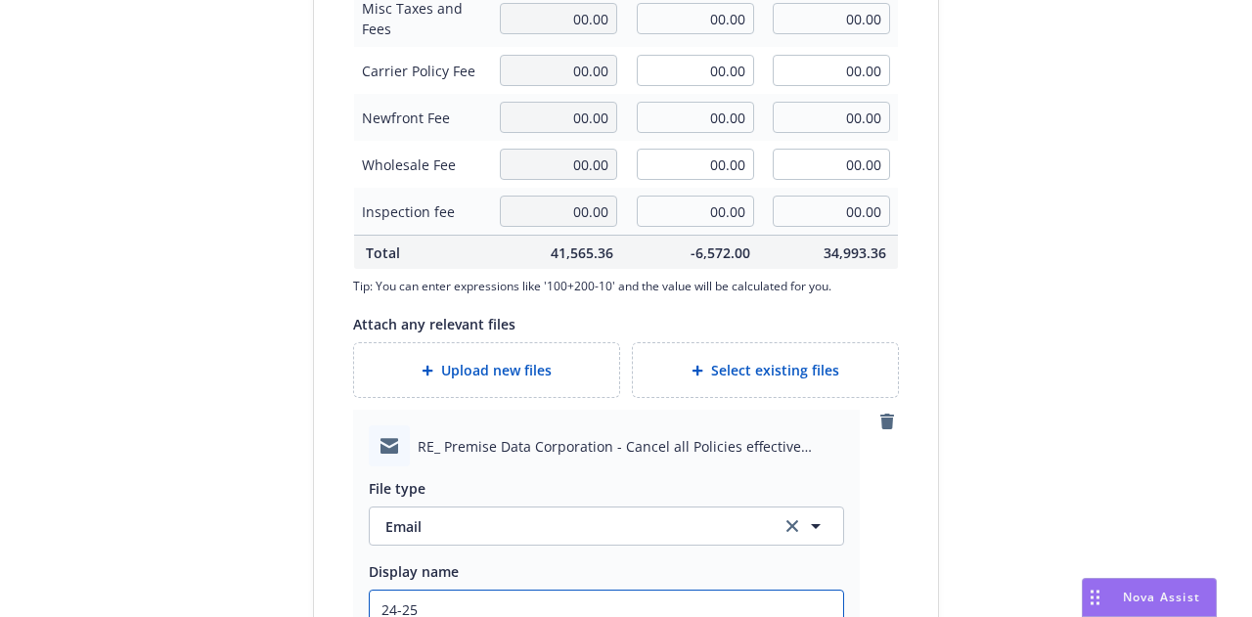
type input "24-25 P"
type textarea "x"
type input "24-25 Pri"
type textarea "x"
type input "24-25 Prim"
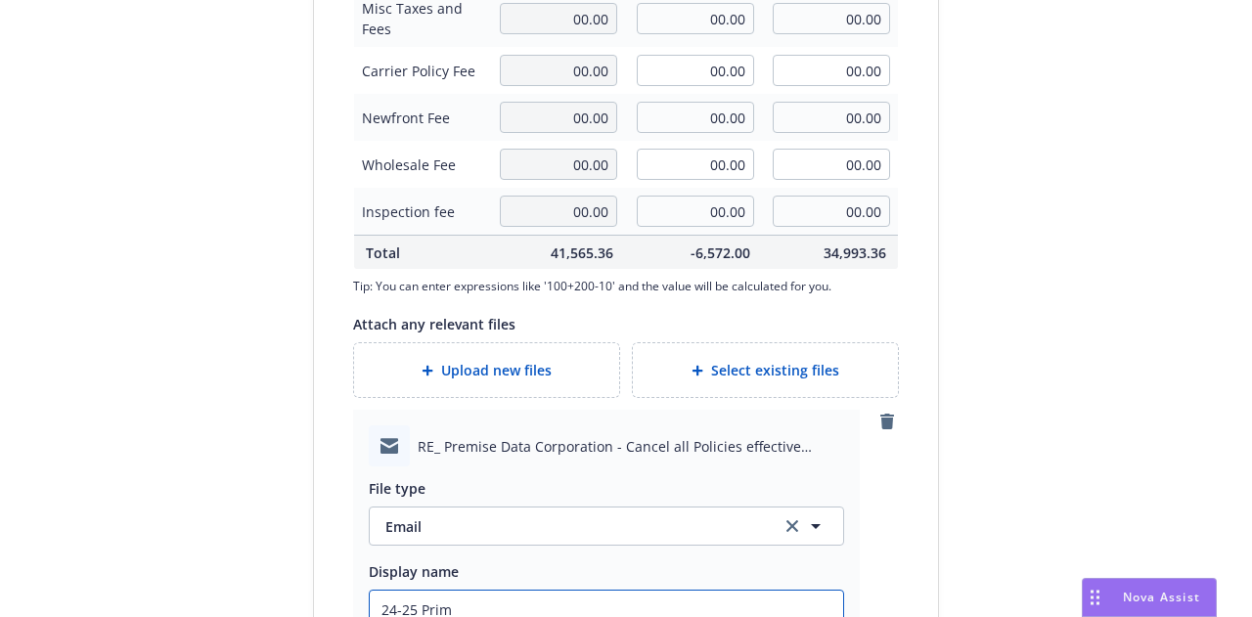
type textarea "x"
type input "24-25 Prima"
type textarea "x"
type input "24-25 Primary"
type textarea "x"
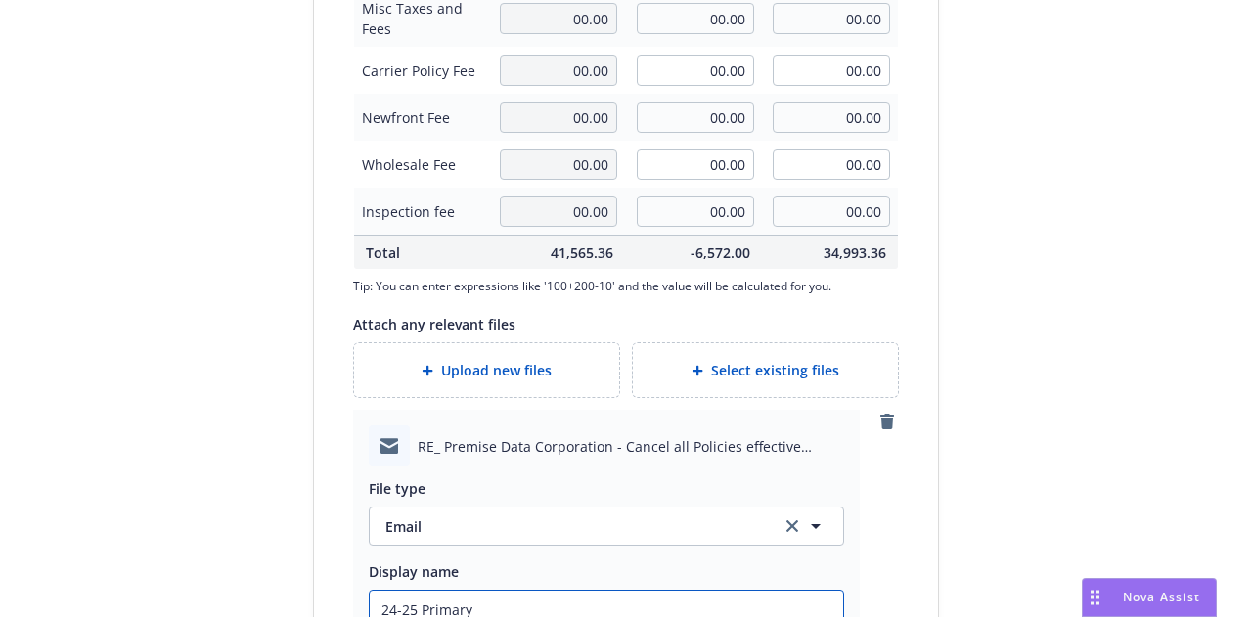
type input "24-25 Primary"
type textarea "x"
type input "24-25 Primary C"
type textarea "x"
type input "24-25 Primary Cy"
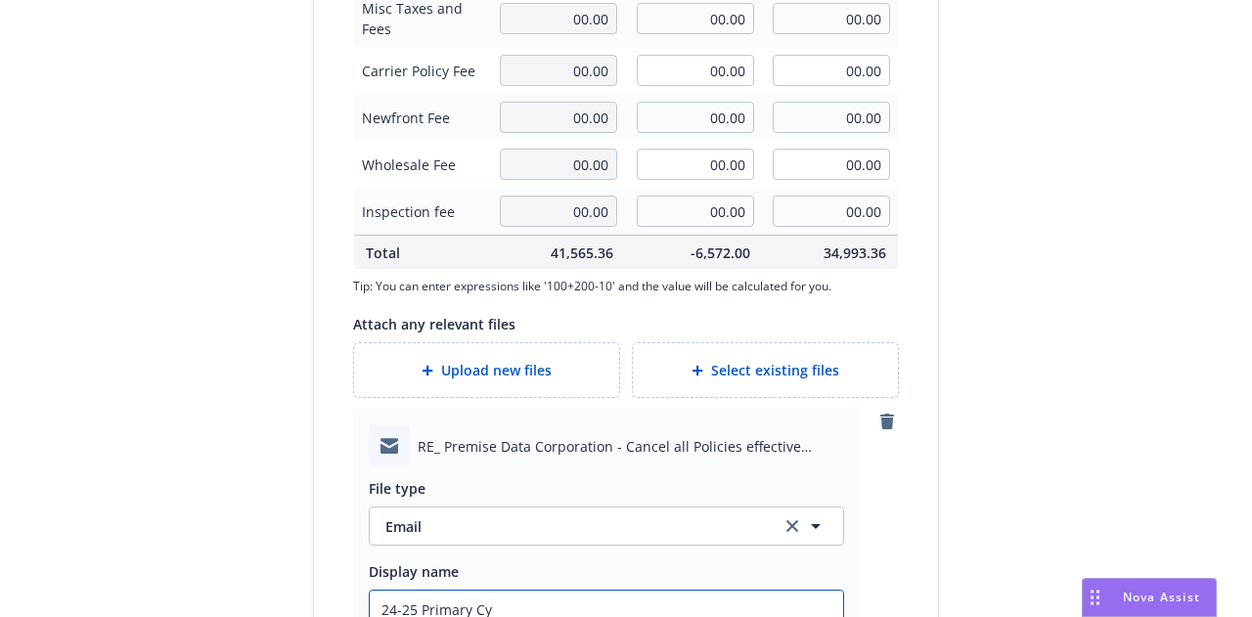
type textarea "x"
type input "24-25 Primary Cyb"
type textarea "x"
type input "24-25 Primary Cybe"
type textarea "x"
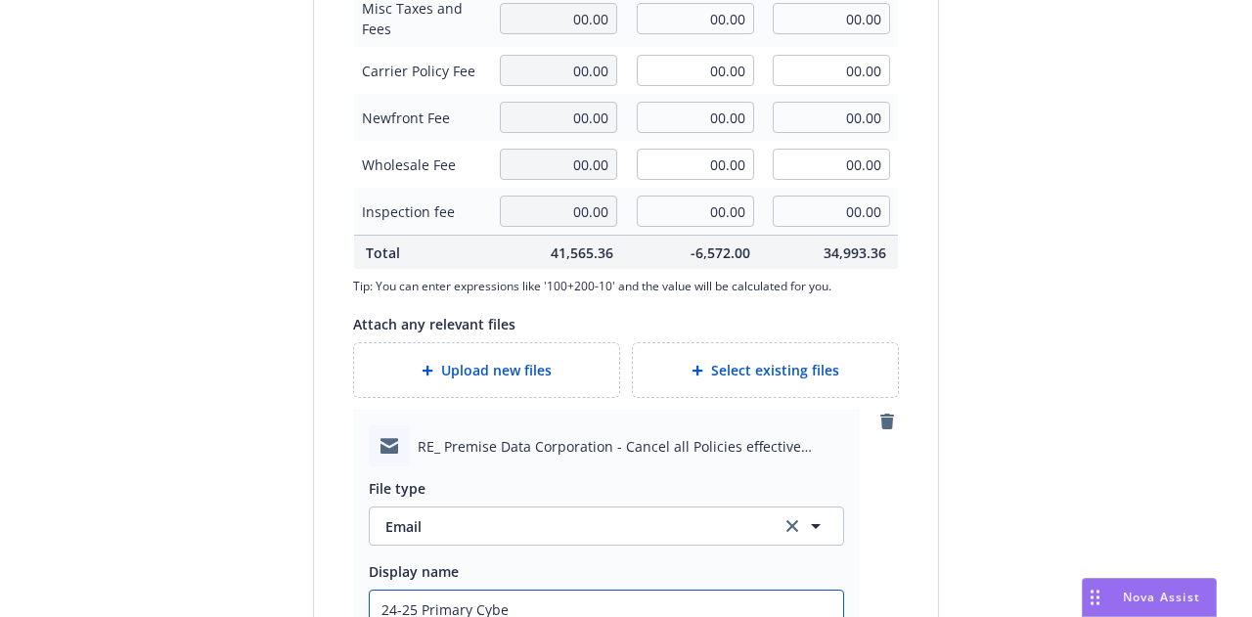
type input "24-25 Primary Cyber"
type textarea "x"
type input "24-25 Primary Cyber"
type textarea "x"
type input "24-25 Primary Cyber e"
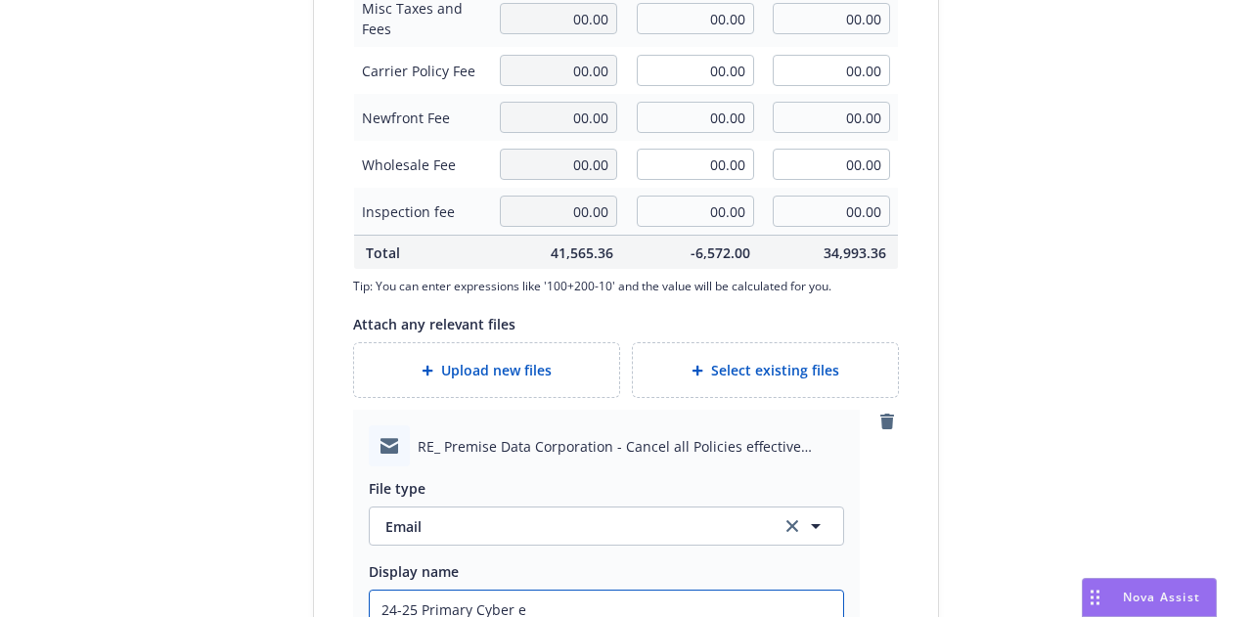
type textarea "x"
type input "24-25 Primary Cyber e&"
type textarea "x"
type input "24-25 Primary Cyber e&O"
type textarea "x"
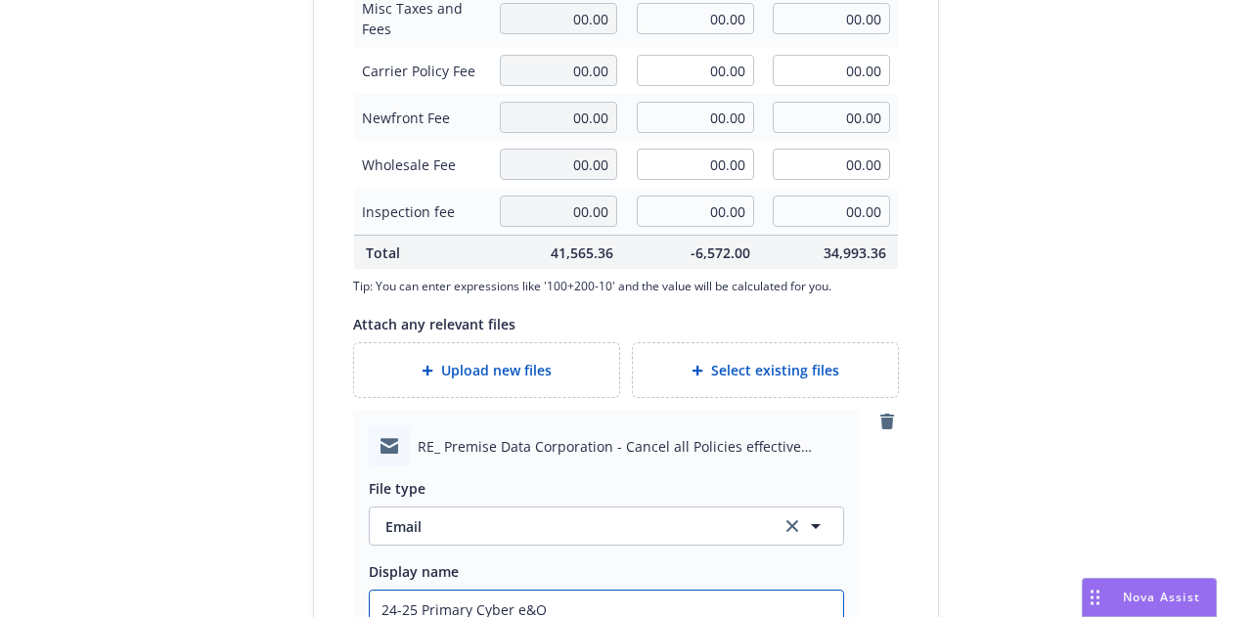
type input "24-25 Primary Cyber e&O"
type textarea "x"
type input "24-25 Primary Cyber e&"
type textarea "x"
type input "24-25 Primary Cyber e"
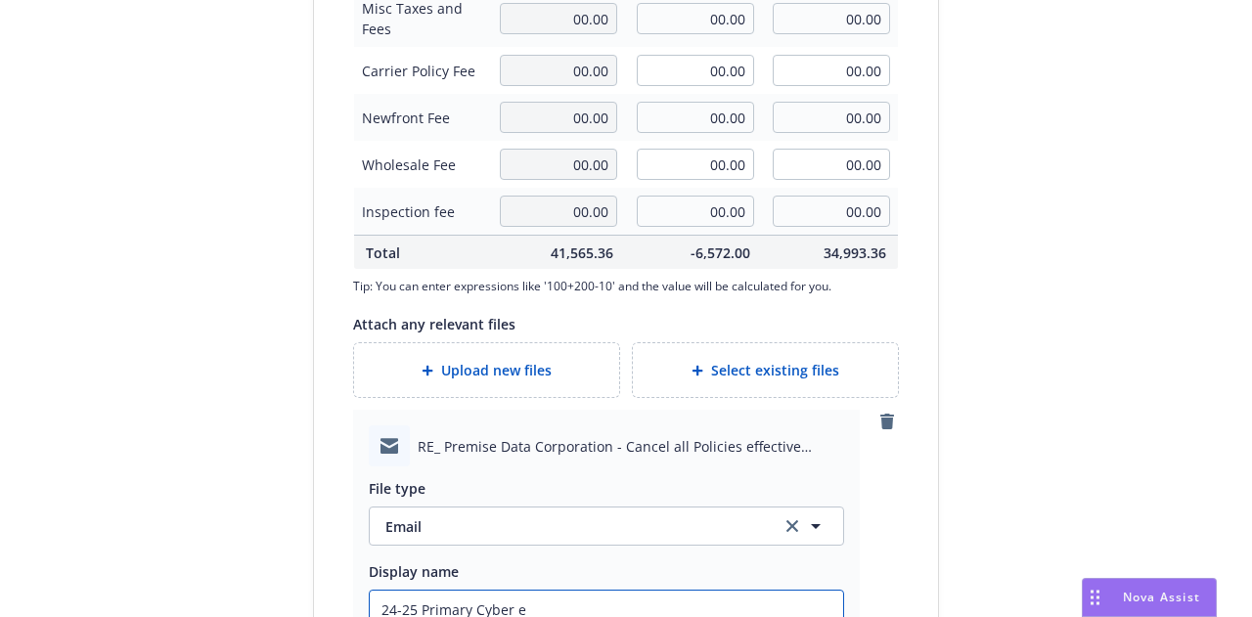
type textarea "x"
type input "24-25 Primary Cyber"
type textarea "x"
type input "24-25 Primary Cyber"
type textarea "x"
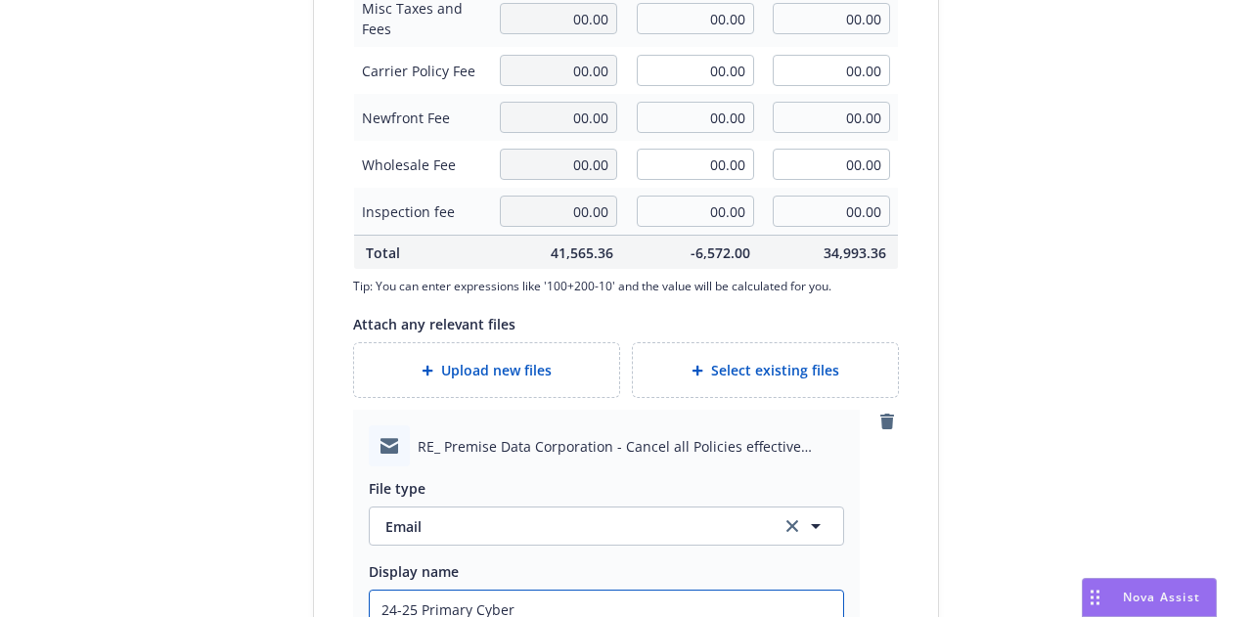
type input "24-25 Primary Cyber"
type textarea "x"
type input "24-25 Primary Cyber E&"
type textarea "x"
type input "24-25 Primary Cyber E&O"
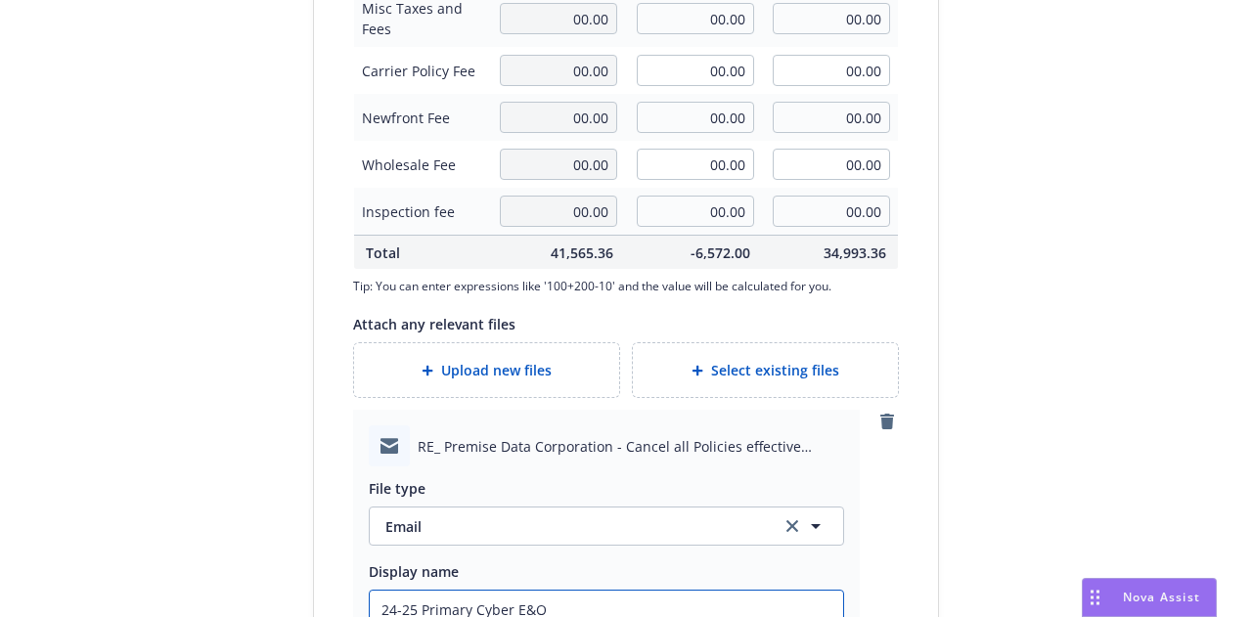
type textarea "x"
type input "24-25 Primary Cyber E&O"
type textarea "x"
type input "24-25 Primary Cyber E&O C"
type textarea "x"
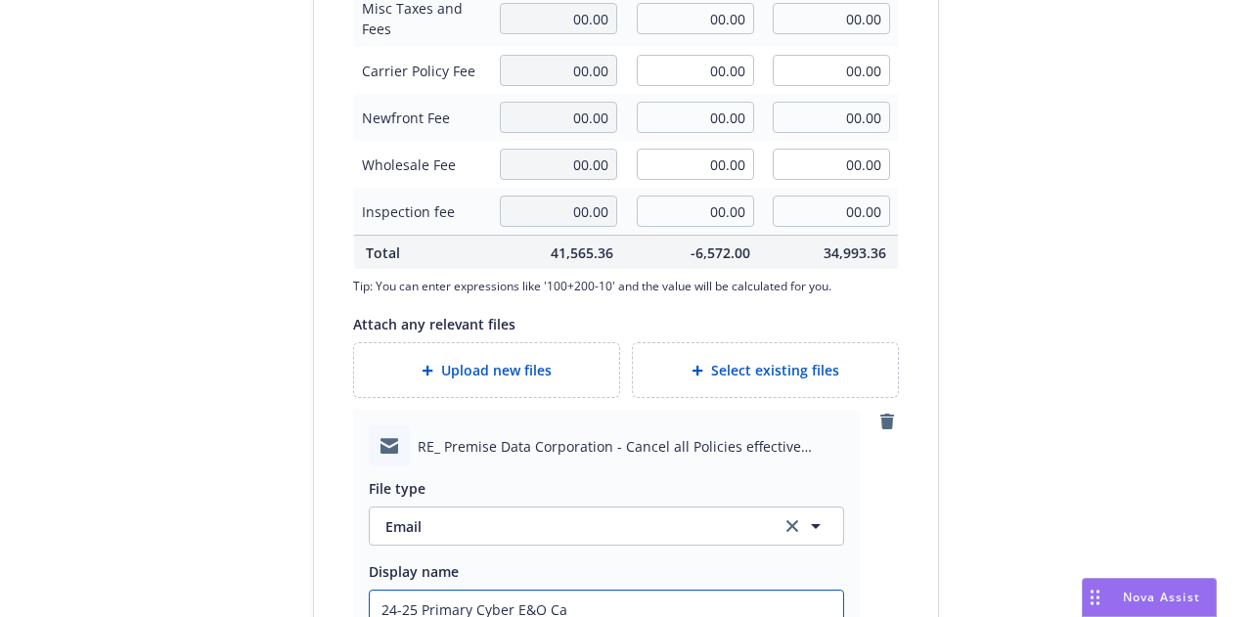
type input "24-25 Primary Cyber E&O Can"
type textarea "x"
type input "24-25 Primary Cyber E&O Canc"
type textarea "x"
type input "24-25 Primary Cyber E&O Cancel"
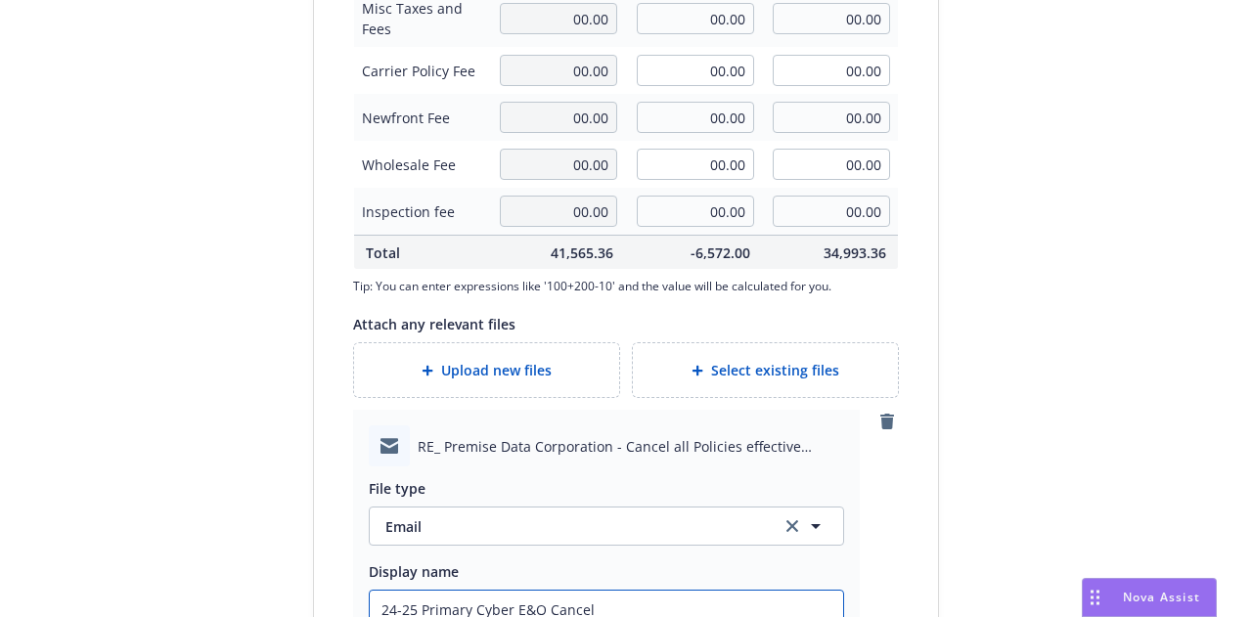
type textarea "x"
type input "24-25 Primary Cyber E&O Cancell"
type textarea "x"
type input "24-25 Primary Cyber E&O Cancella"
type textarea "x"
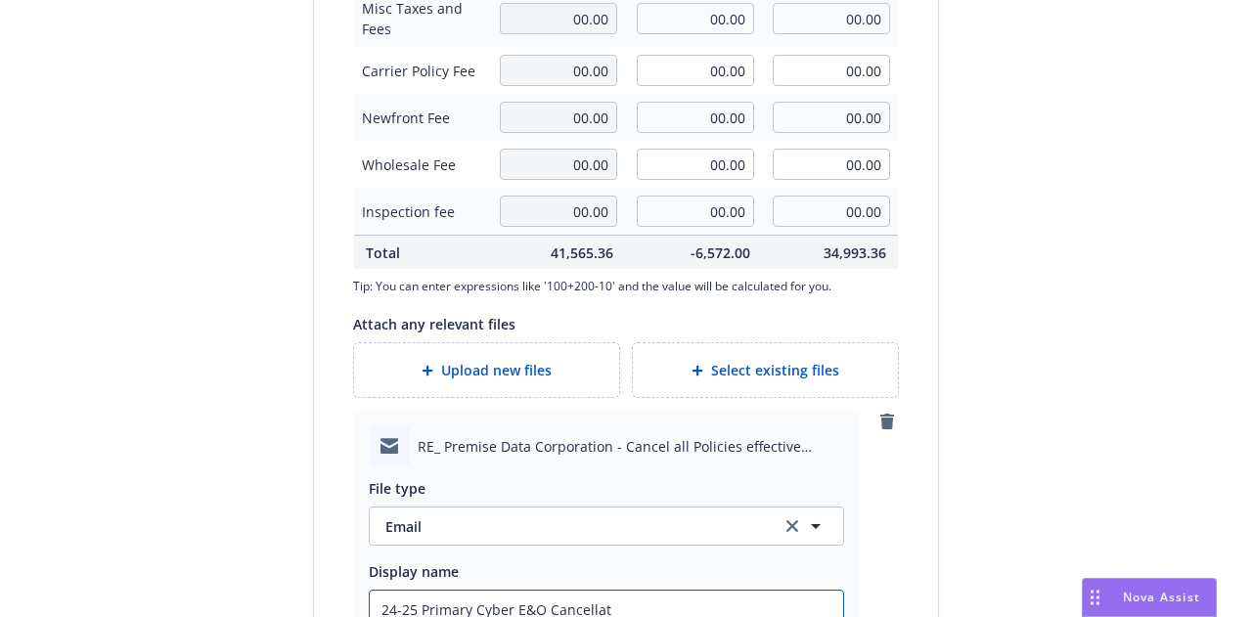
type input "24-25 Primary Cyber E&O Cancellati"
type textarea "x"
type input "24-25 Primary Cyber E&O Cancellatio"
type textarea "x"
type input "24-25 Primary Cyber E&O Cancellation"
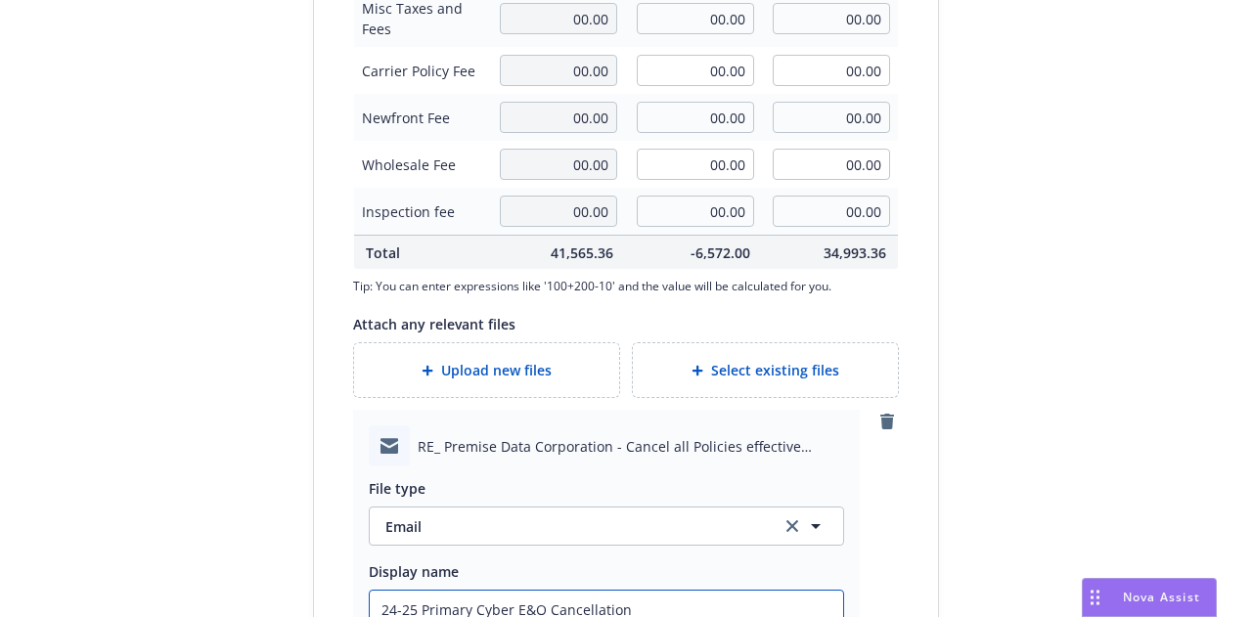
type textarea "x"
type input "24-25 Primary Cyber E&O Cancellation"
type textarea "x"
type input "24-25 Primary Cyber E&O Cancellation"
type textarea "x"
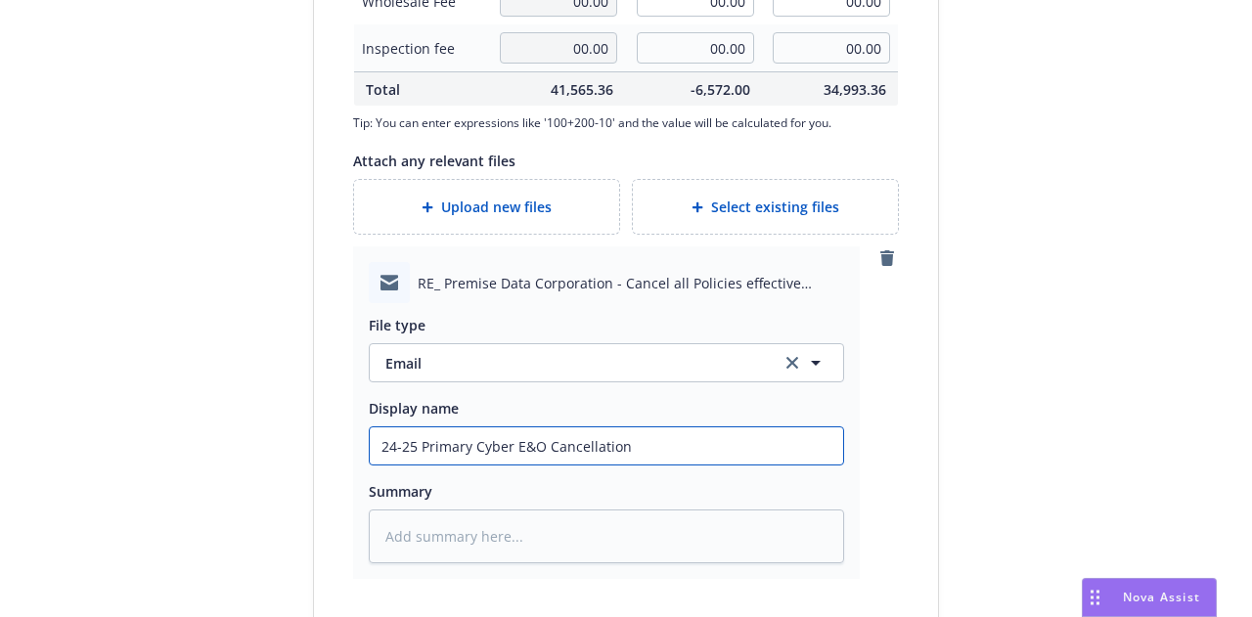
scroll to position [1066, 0]
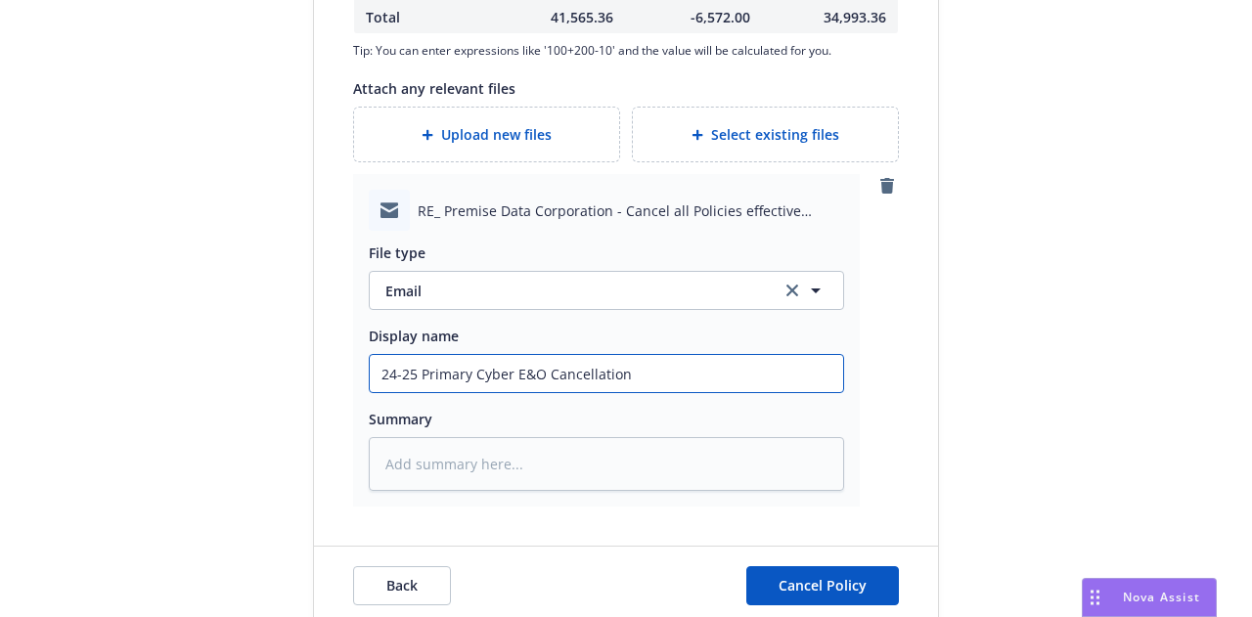
type input "24-25 Primary Cyber E&O Cancellation"
type textarea "x"
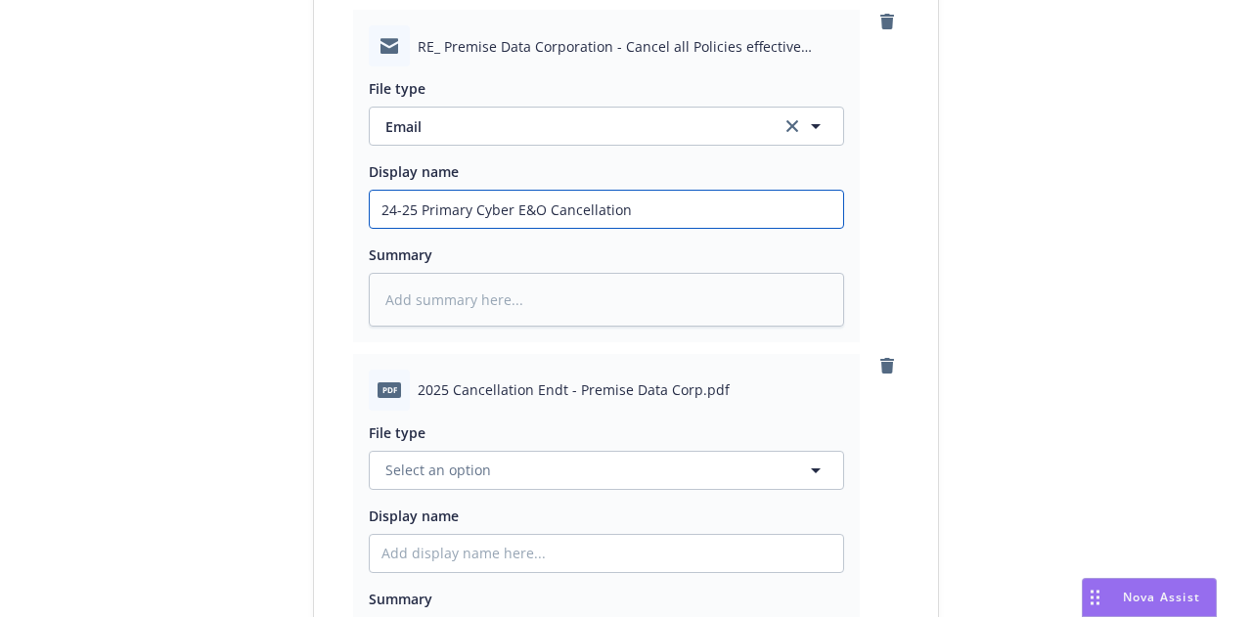
scroll to position [1231, 0]
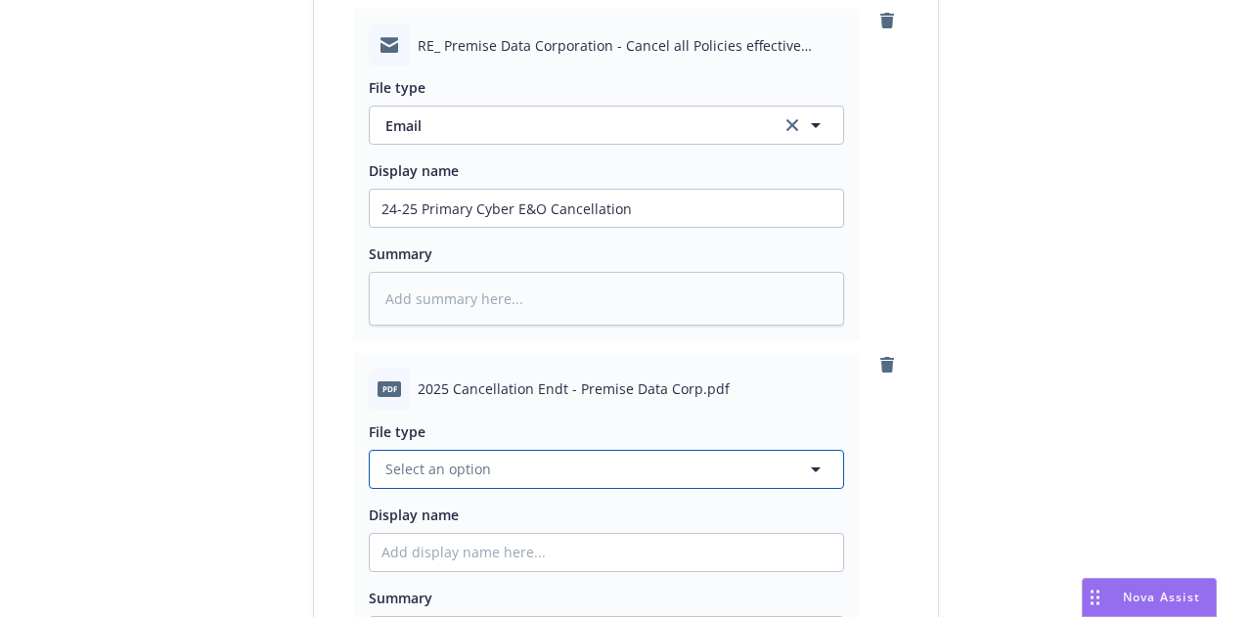
click at [753, 450] on button "Select an option" at bounding box center [607, 469] width 476 height 39
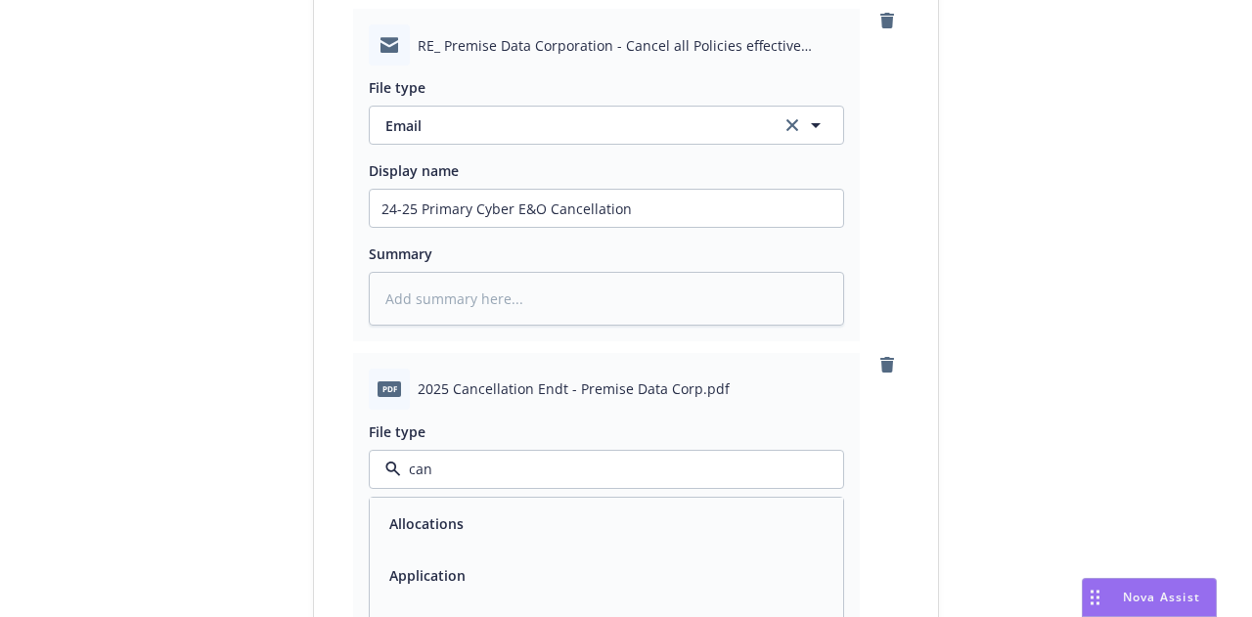
type input "canc"
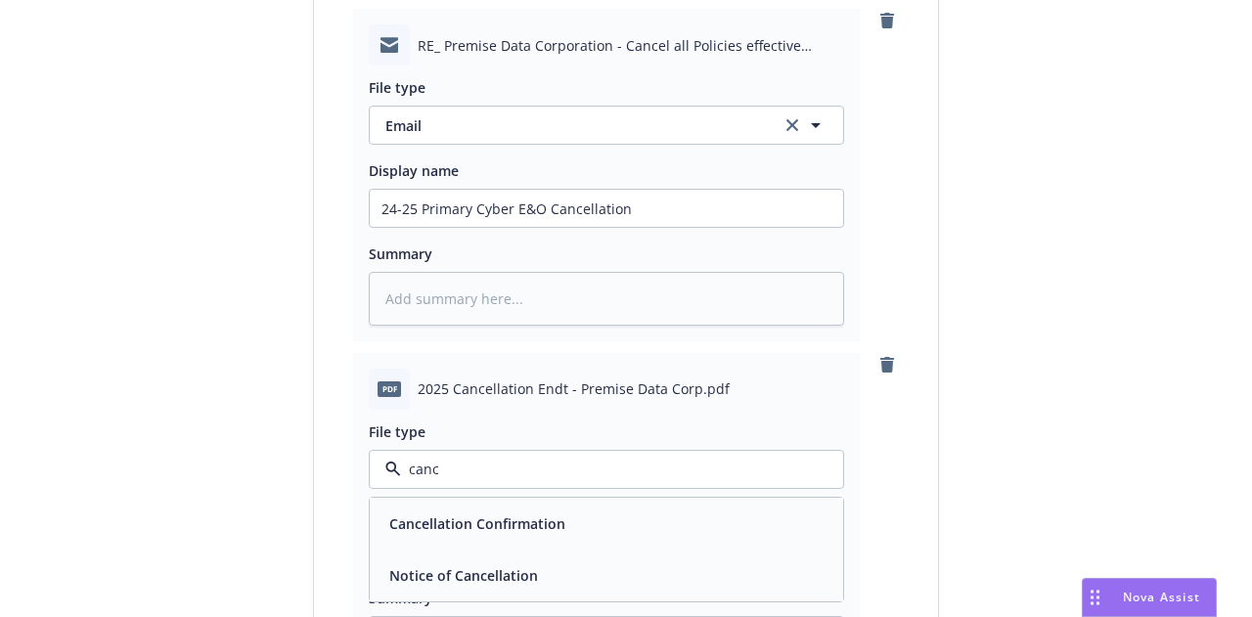
click at [725, 498] on div "Cancellation Confirmation" at bounding box center [607, 524] width 474 height 52
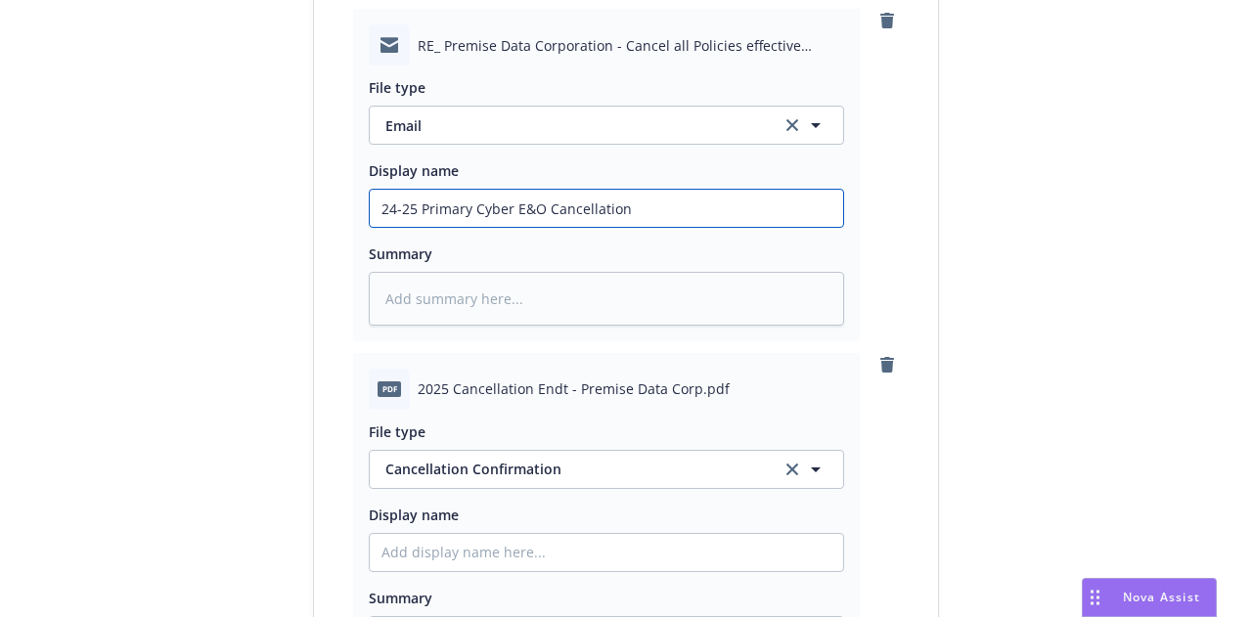
drag, startPoint x: 683, startPoint y: 173, endPoint x: 241, endPoint y: 154, distance: 442.7
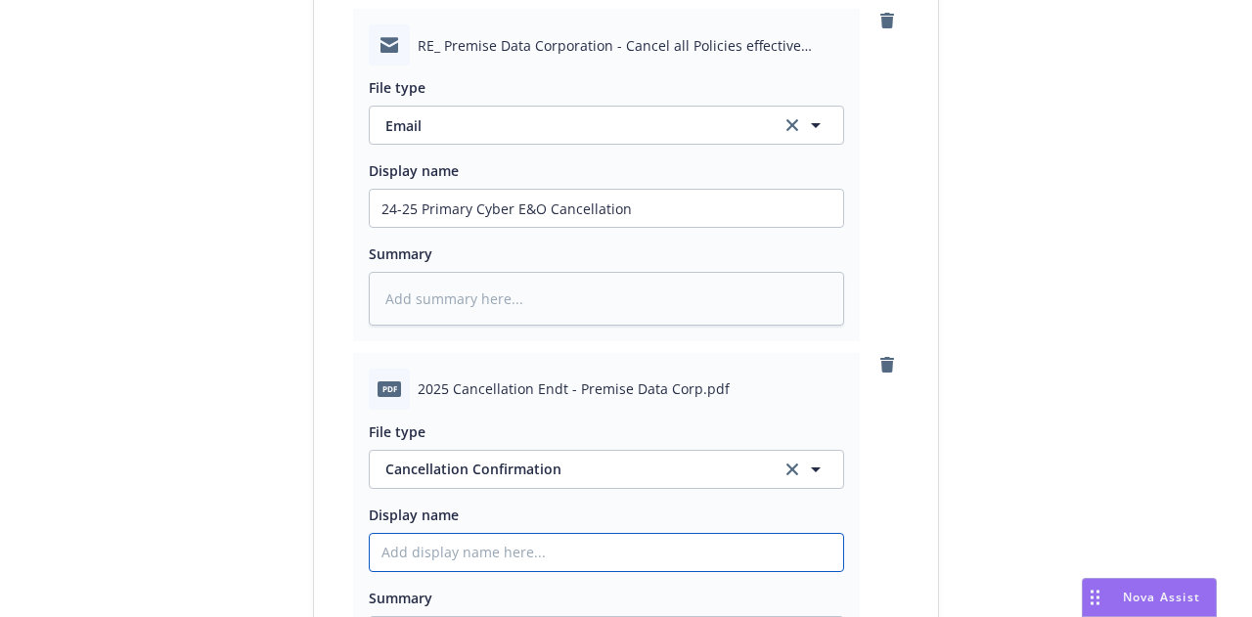
click at [634, 227] on input "Display name" at bounding box center [607, 208] width 474 height 37
paste input "24-25 Primary Cyber E&O Cancellation"
type textarea "x"
type input "24-25 Primary Cyber E&O Cancellation E"
type textarea "x"
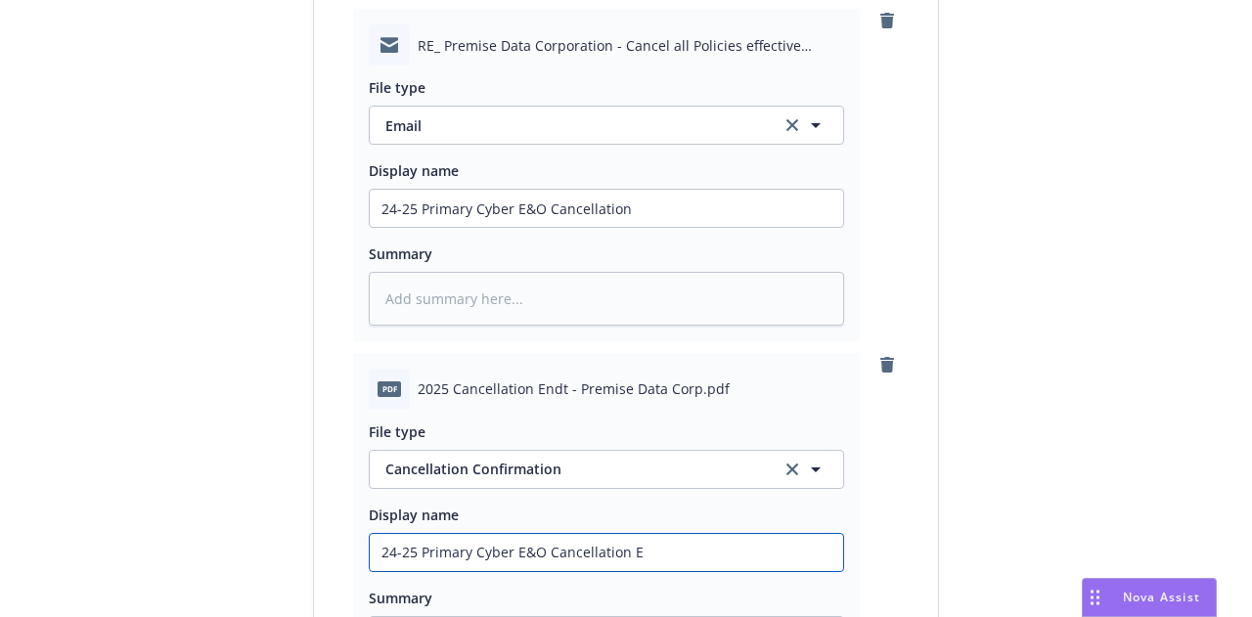
type input "24-25 Primary Cyber E&O Cancellation En"
type textarea "x"
type input "24-25 Primary Cyber E&O Cancellation End"
type textarea "x"
type input "24-25 Primary Cyber E&O Cancellation Endt"
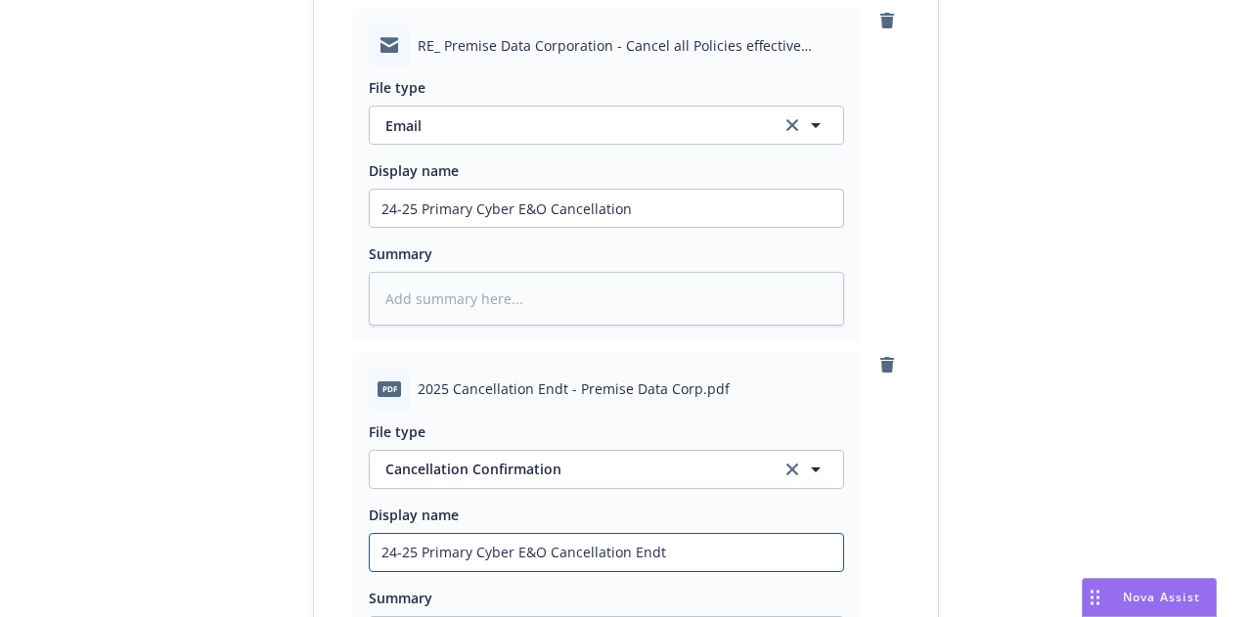
type textarea "x"
type input "24-25 Primary Cyber E&O Cancellation Endt"
type textarea "x"
type input "24-25 Primary Cyber E&O Cancellation Endt ("
type textarea "x"
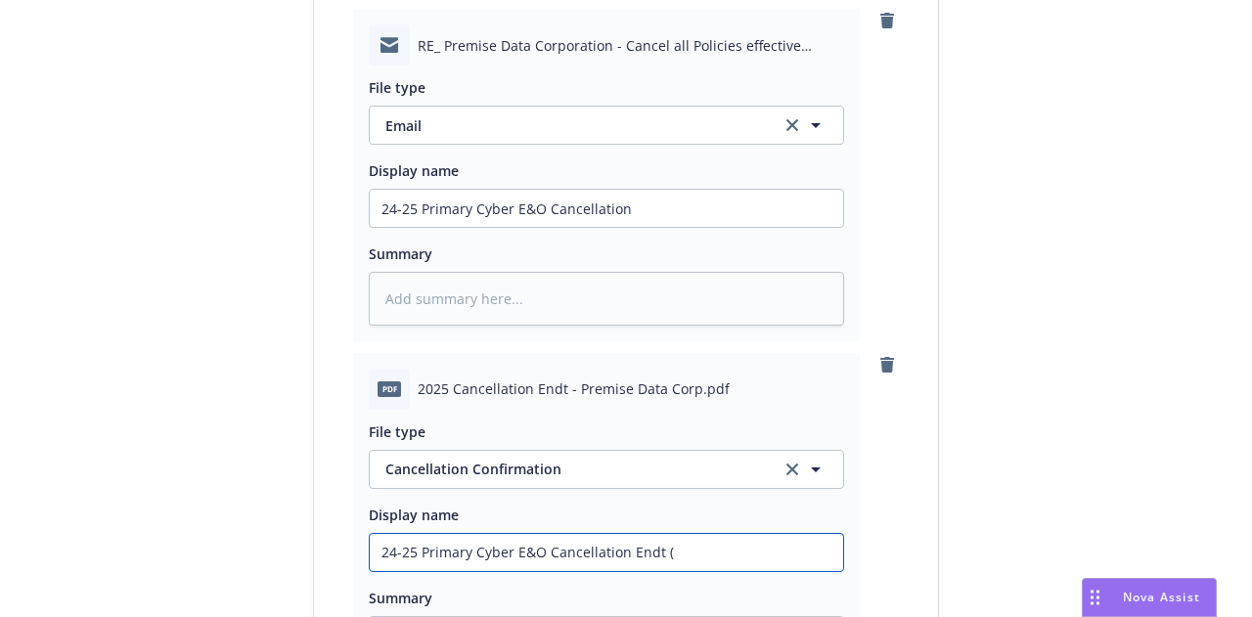
type input "24-25 Primary Cyber E&O Cancellation Endt ($"
type textarea "x"
type input "24-25 Primary Cyber E&O Cancellation Endt ($6"
type textarea "x"
type input "24-25 Primary Cyber E&O Cancellation Endt ($6,"
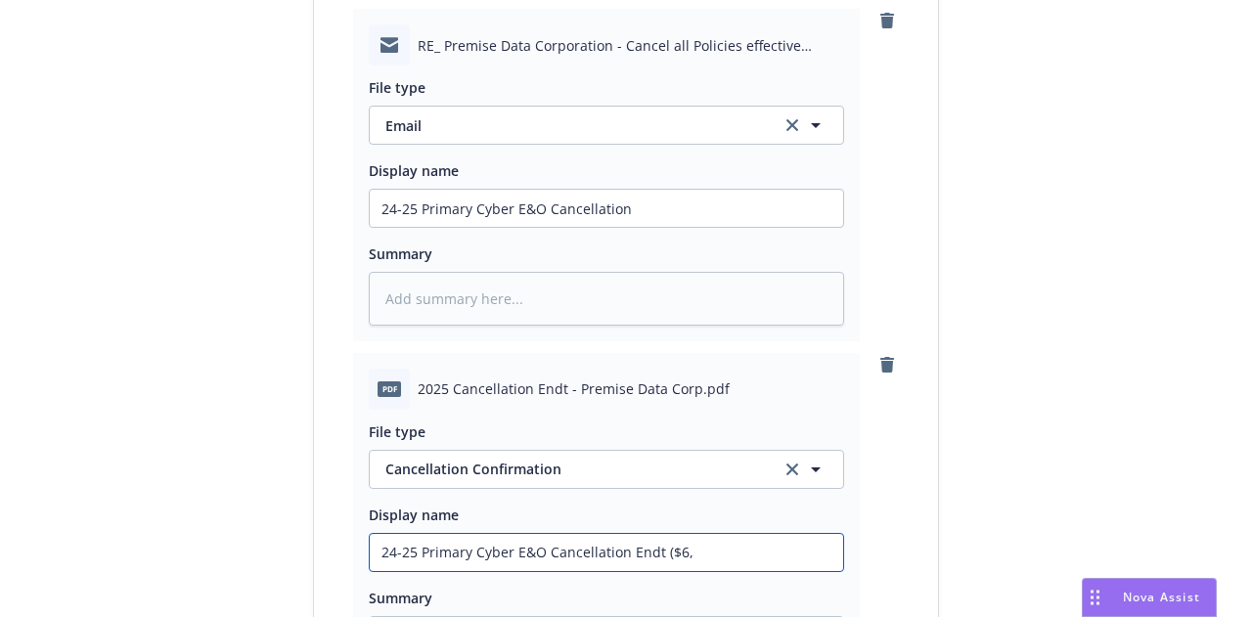
type textarea "x"
type input "24-25 Primary Cyber E&O Cancellation Endt ($6,6"
type textarea "x"
type input "24-25 Primary Cyber E&O Cancellation Endt ($6,672"
type textarea "x"
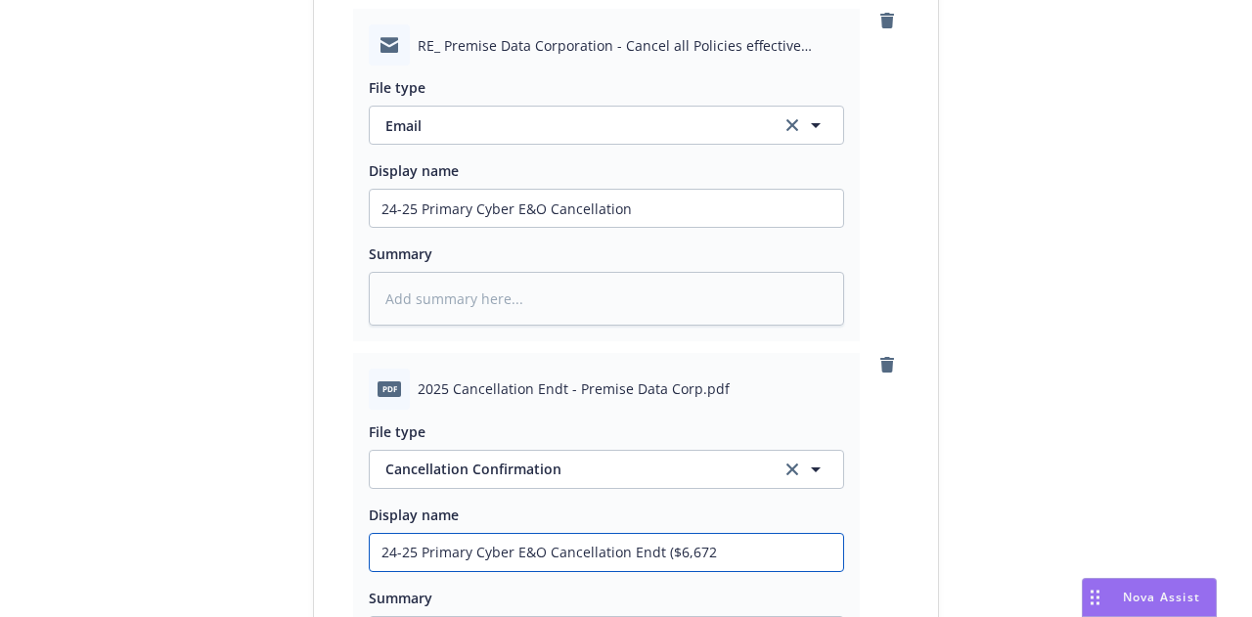
type input "24-25 Primary Cyber E&O Cancellation Endt ($6,672"
type textarea "x"
type input "24-25 Primary Cyber E&O Cancellation Endt ($6,672 RP"
type textarea "x"
type input "24-25 Primary Cyber E&O Cancellation Endt ($6,672 RP)"
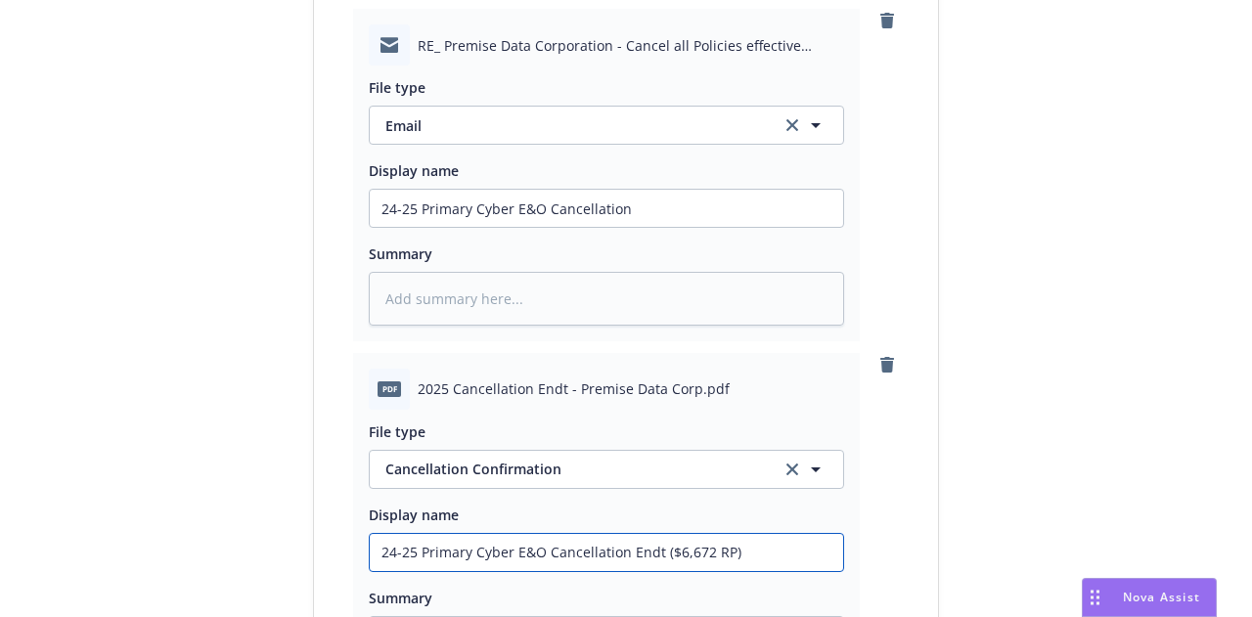
click at [684, 227] on input "24-25 Primary Cyber E&O Cancellation Endt ($6,672 RP)" at bounding box center [607, 208] width 474 height 37
type textarea "x"
type input "24-25 Primary Cyber E&O Cancellation Endt ($6,572 RP)"
type textarea "x"
type input "24-25 Primary Cyber E&O Cancellation Endt ($6,572 RP)"
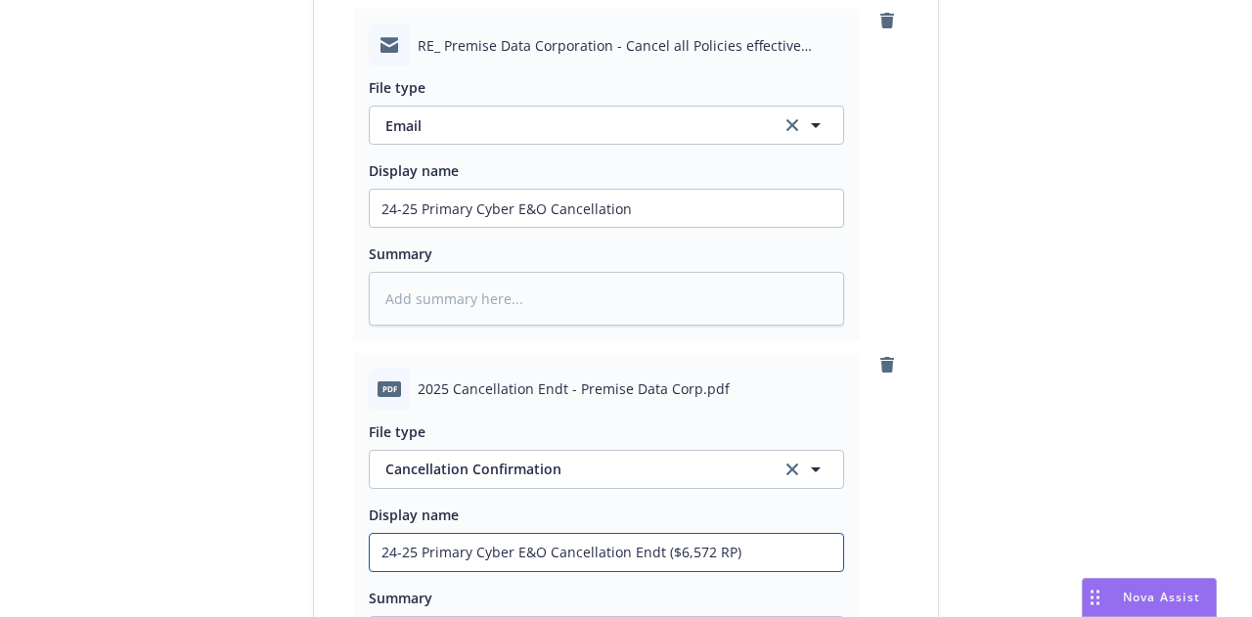
scroll to position [1409, 0]
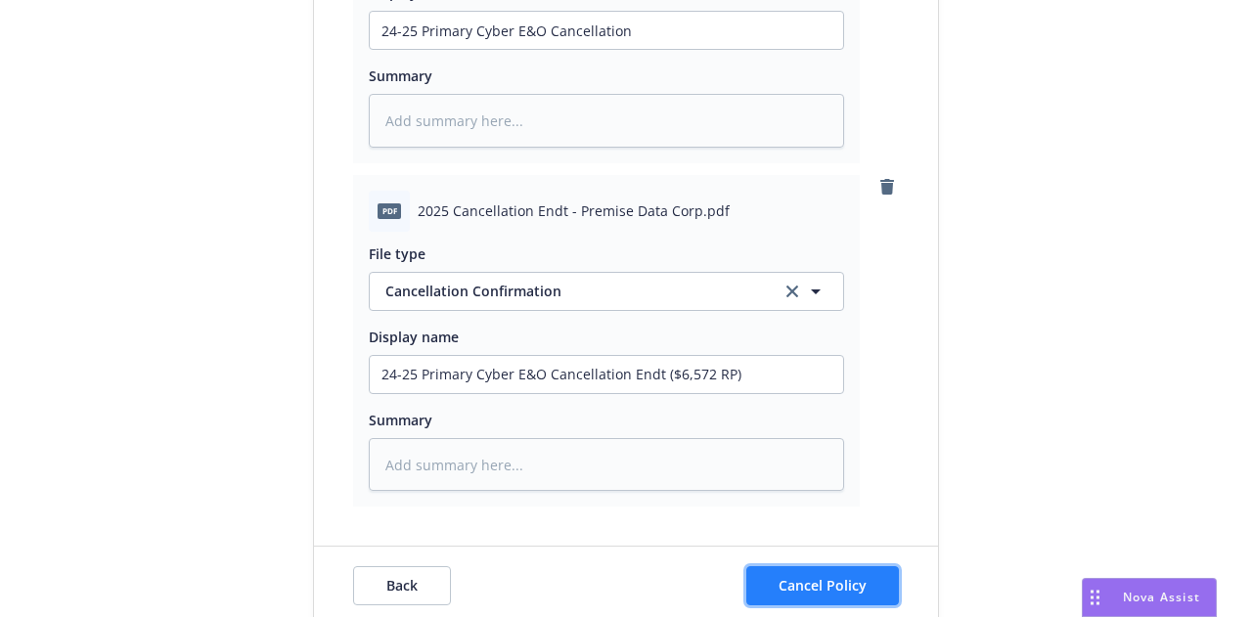
click at [867, 567] on button "Cancel Policy" at bounding box center [823, 586] width 153 height 39
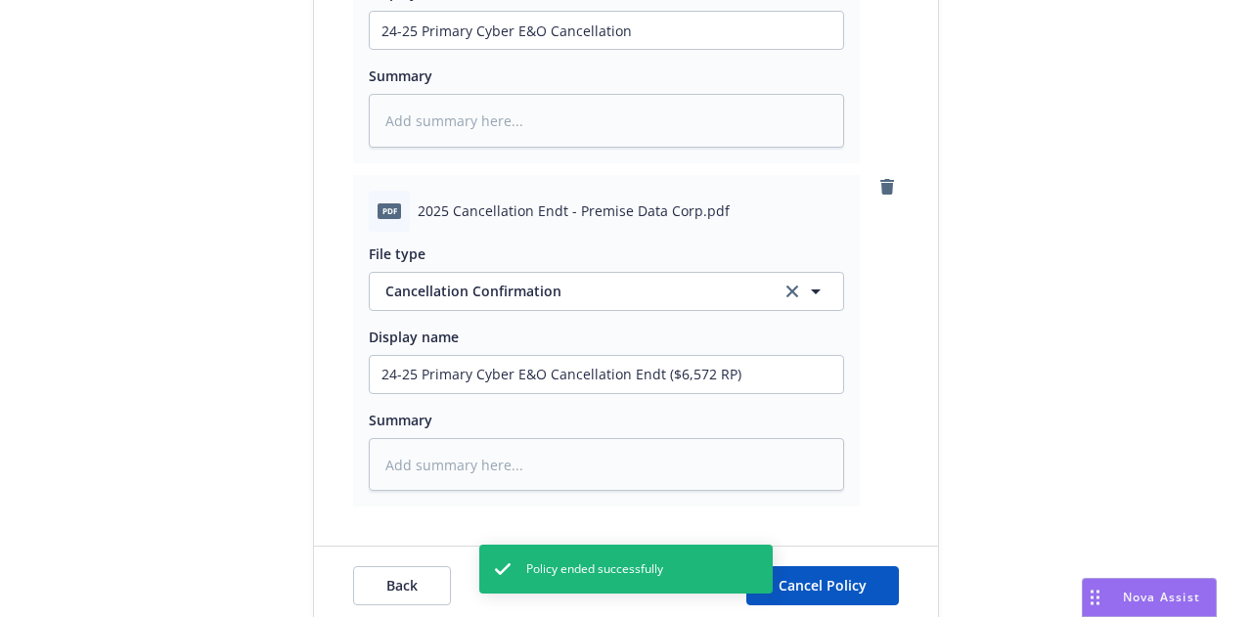
type textarea "x"
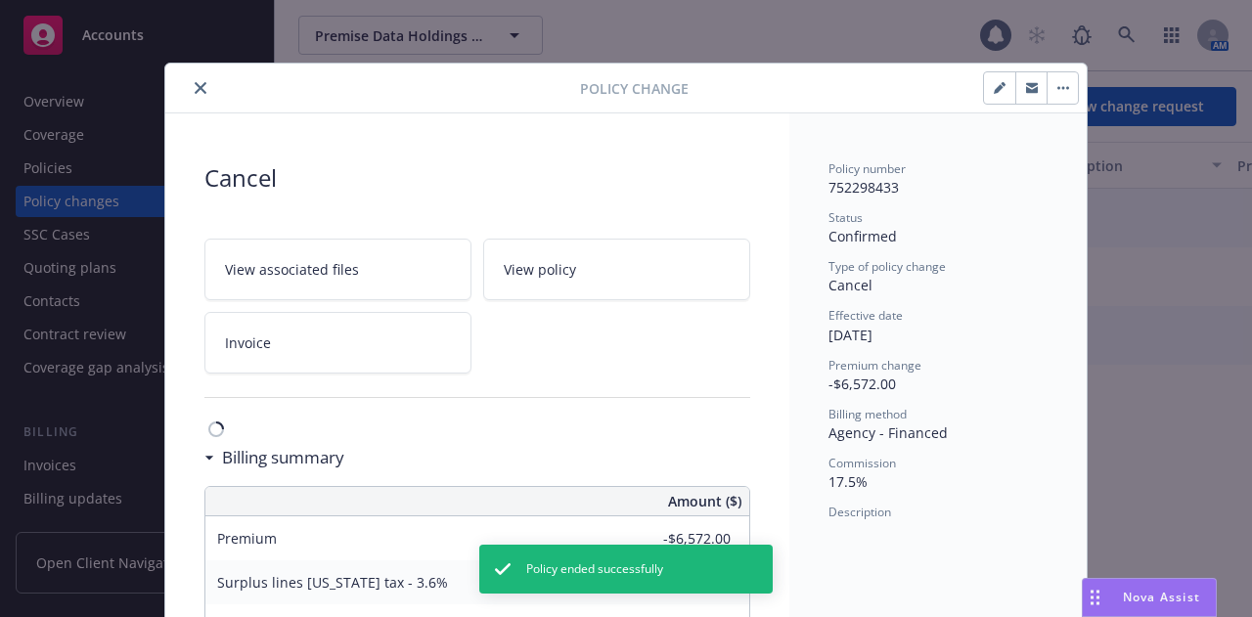
scroll to position [59, 0]
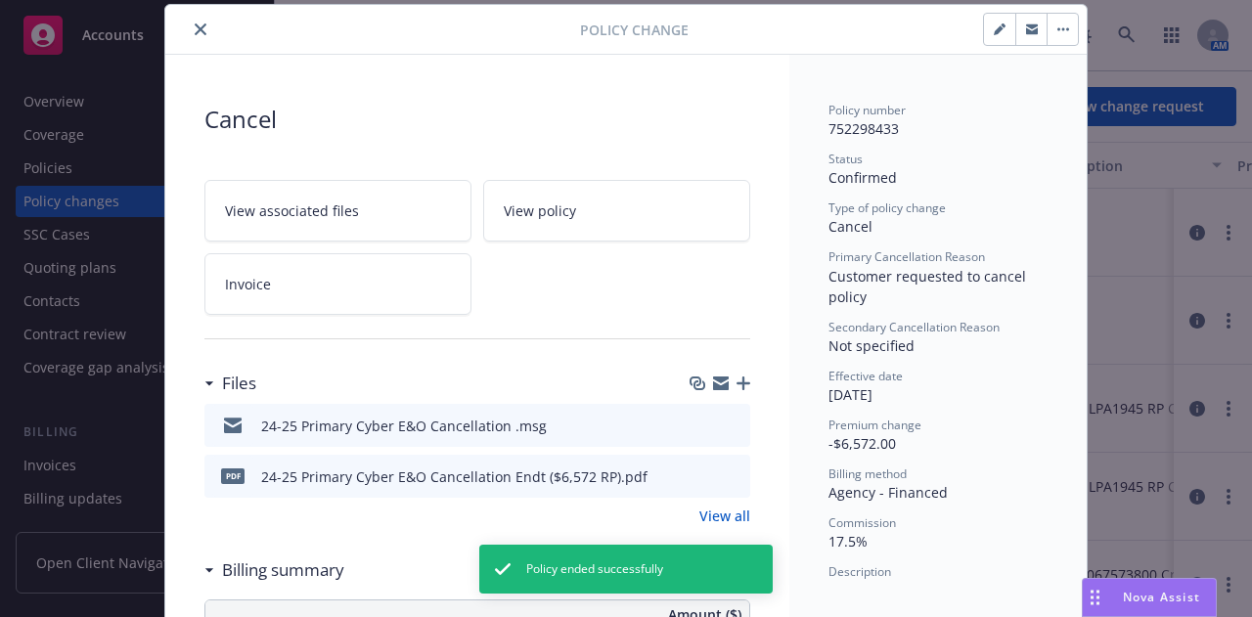
click at [189, 21] on button "close" at bounding box center [200, 29] width 23 height 23
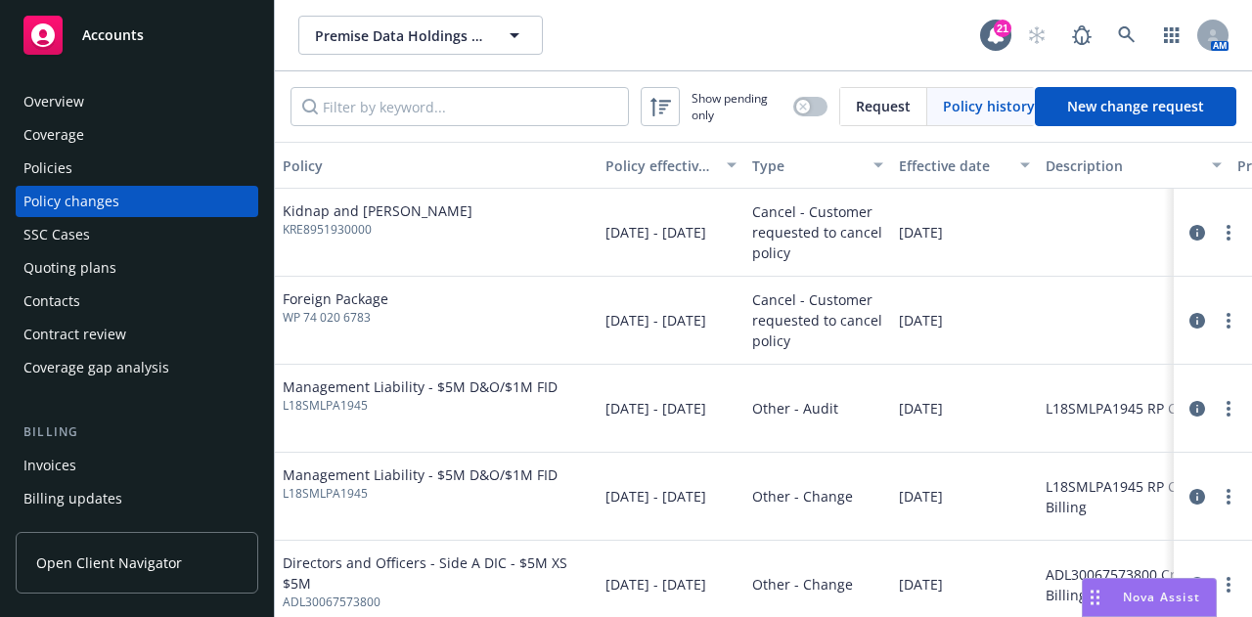
click at [142, 471] on div "Invoices" at bounding box center [136, 465] width 227 height 31
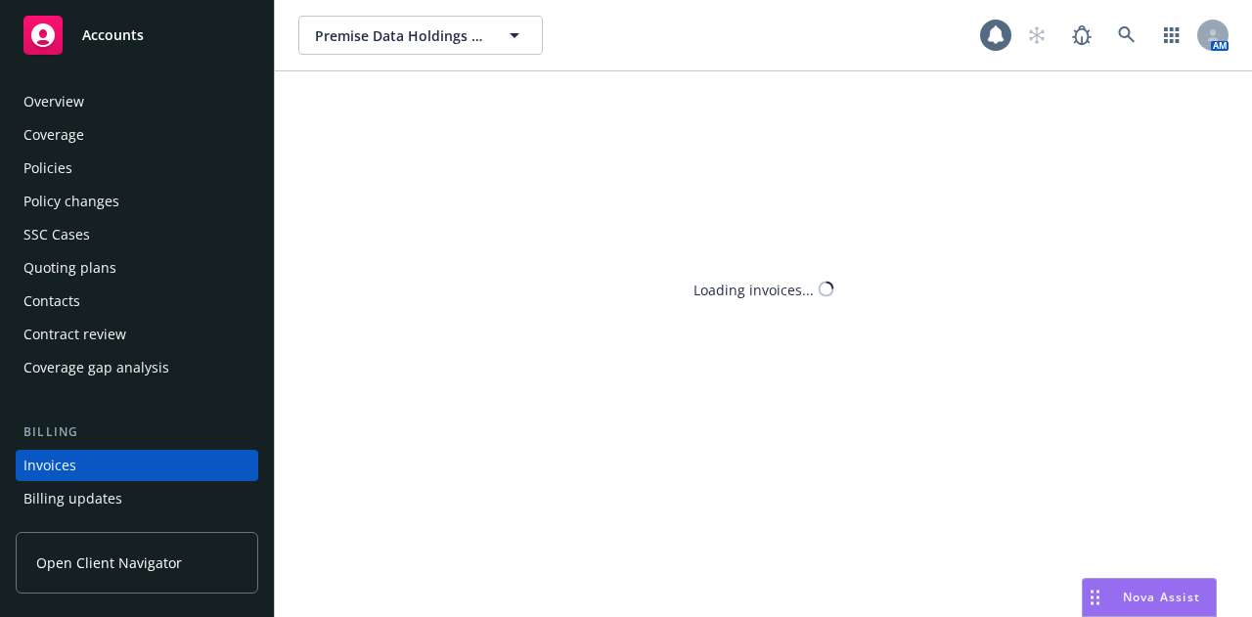
scroll to position [125, 0]
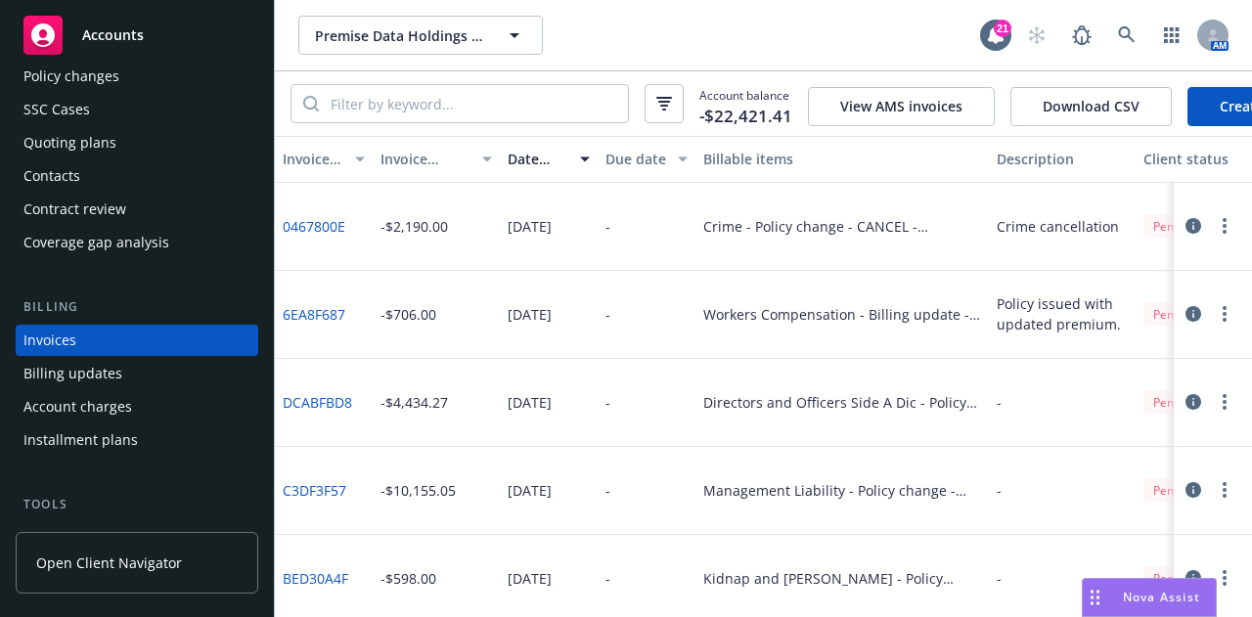
click at [1223, 116] on link "Create Invoice" at bounding box center [1267, 106] width 159 height 39
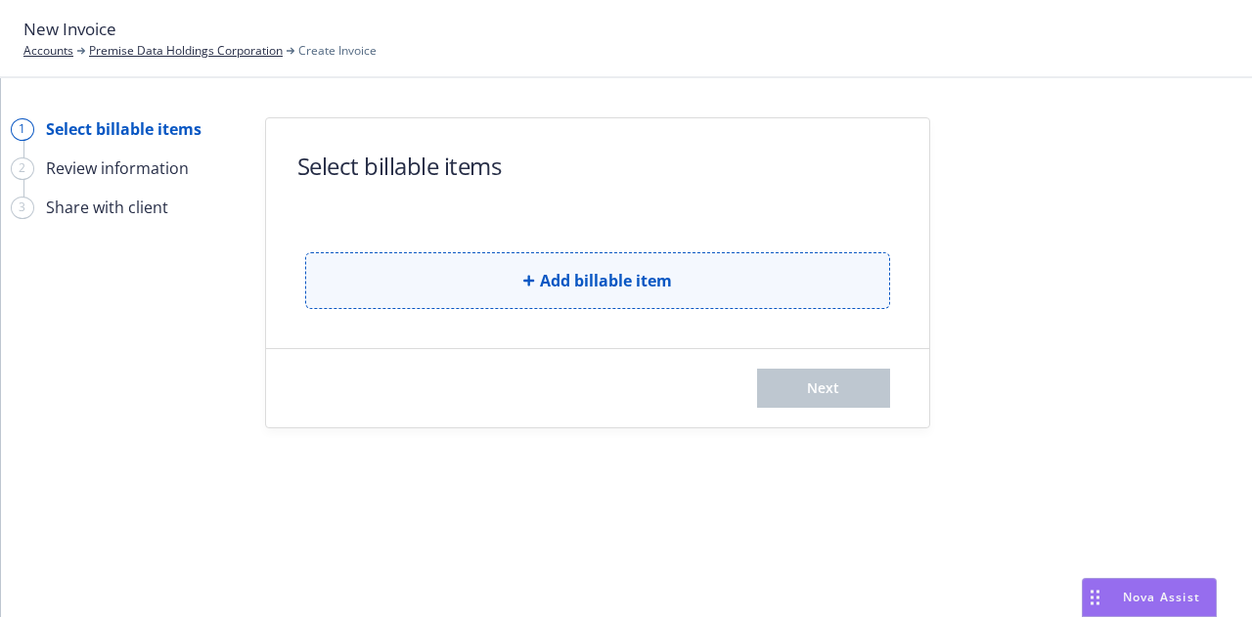
click at [667, 270] on span "Add billable item" at bounding box center [606, 280] width 132 height 23
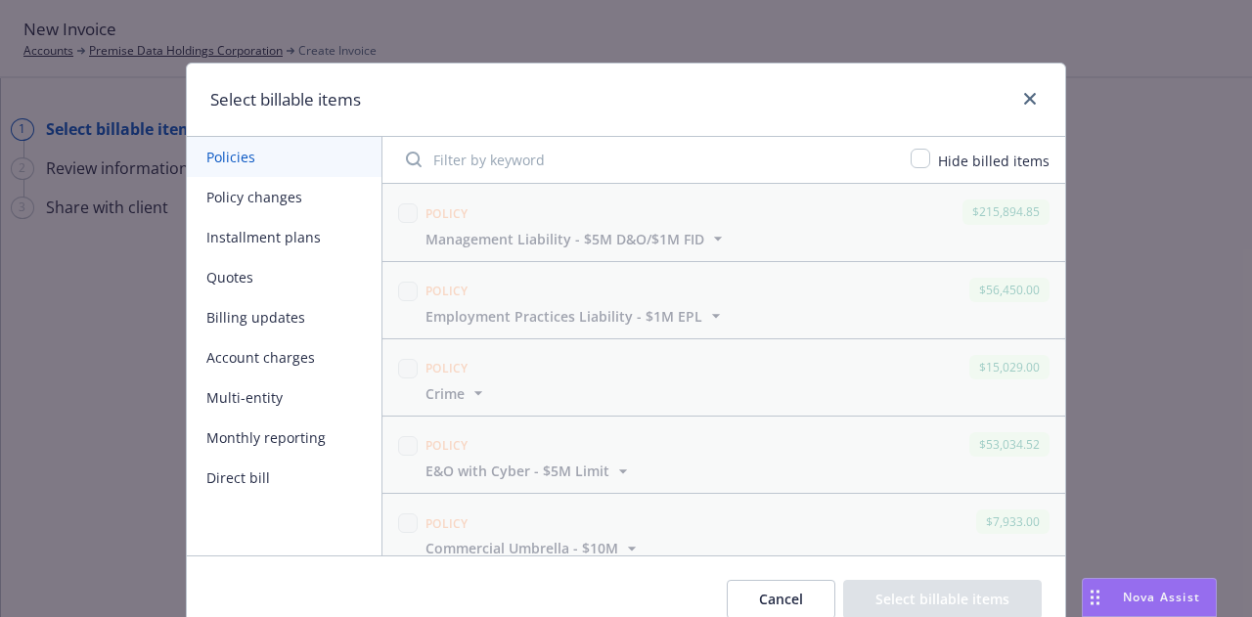
click at [245, 187] on button "Policy changes" at bounding box center [284, 197] width 195 height 40
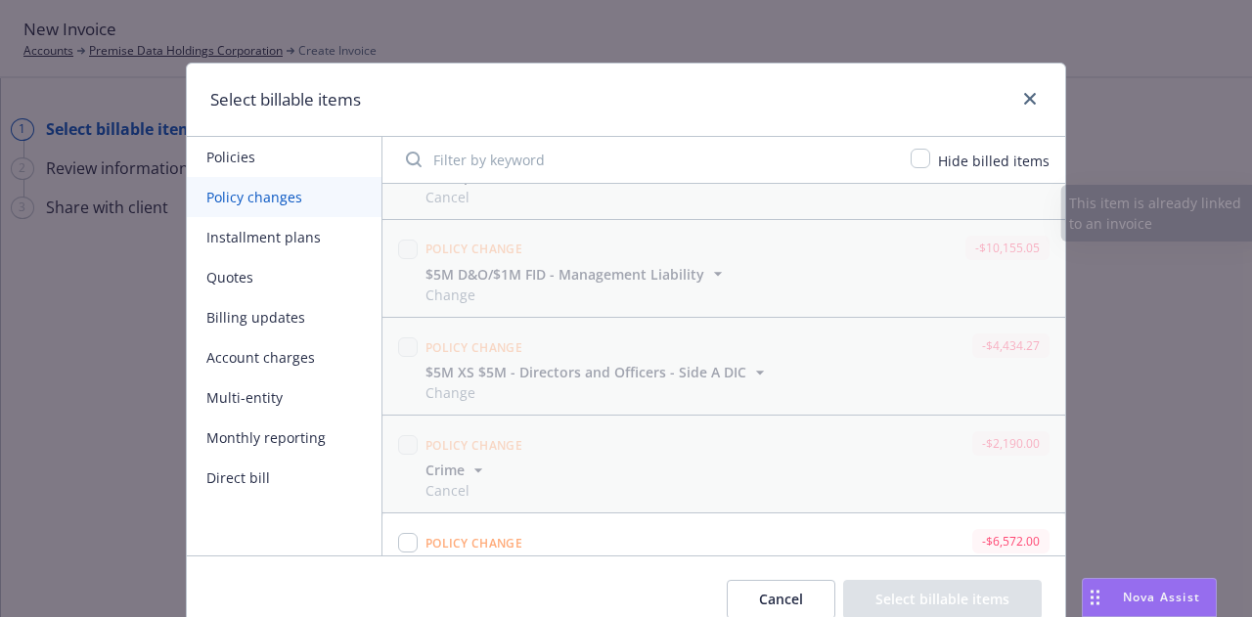
scroll to position [995, 0]
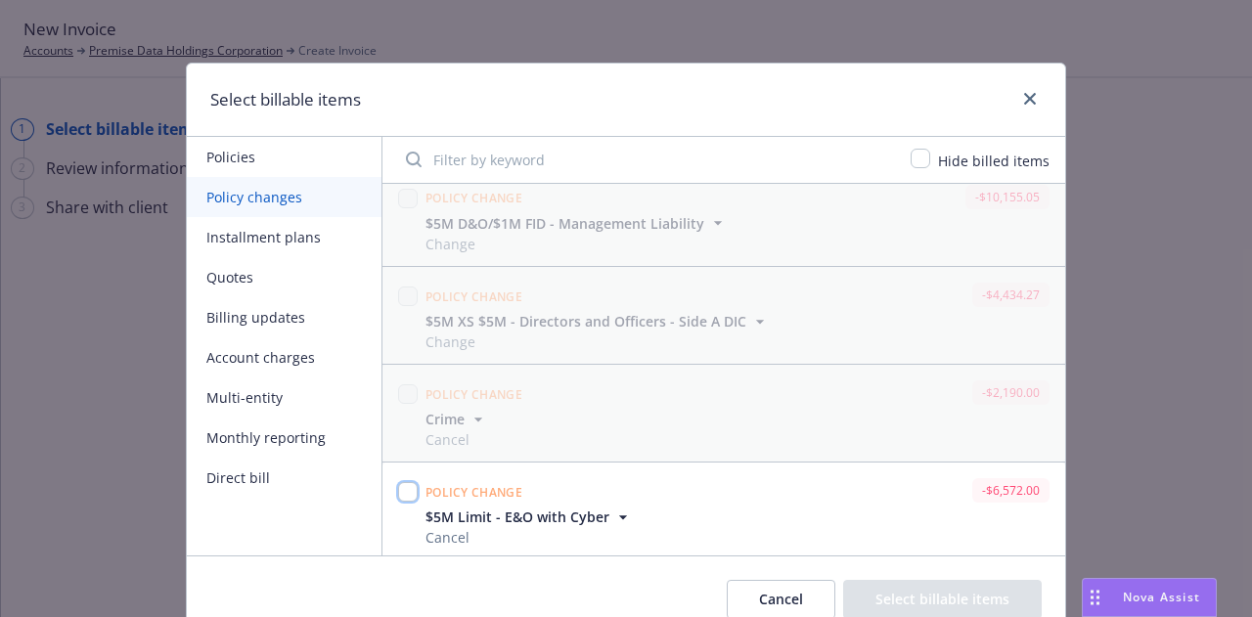
click at [398, 487] on input "checkbox" at bounding box center [408, 492] width 20 height 20
checkbox input "true"
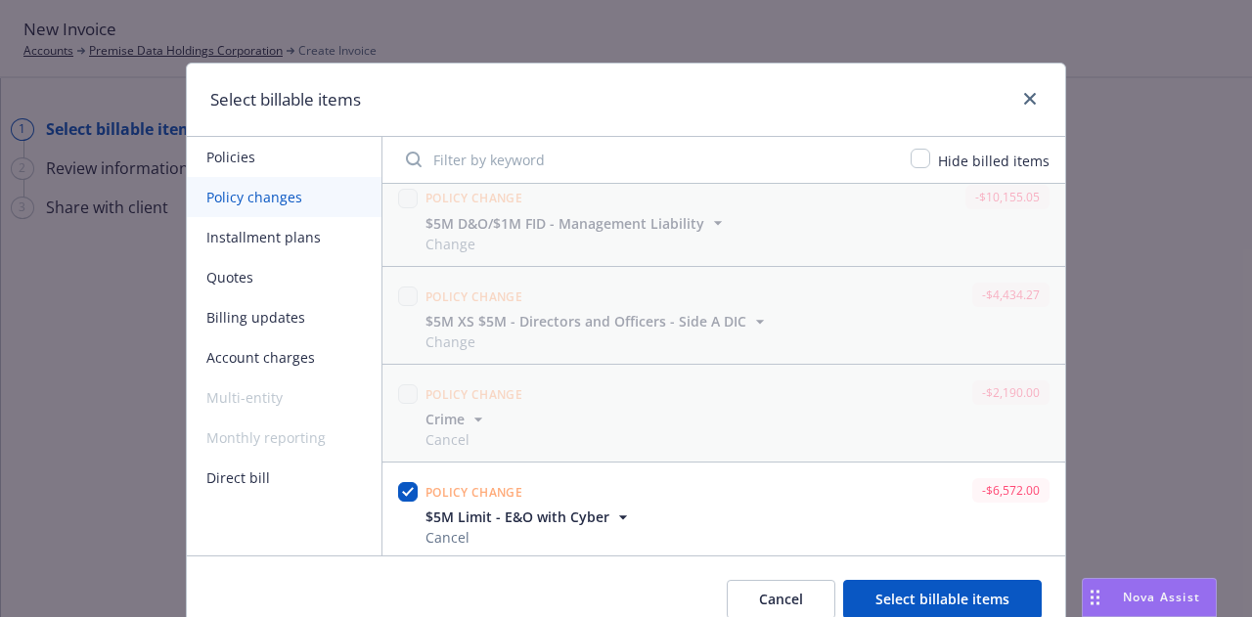
click at [998, 592] on button "Select billable items" at bounding box center [942, 599] width 199 height 39
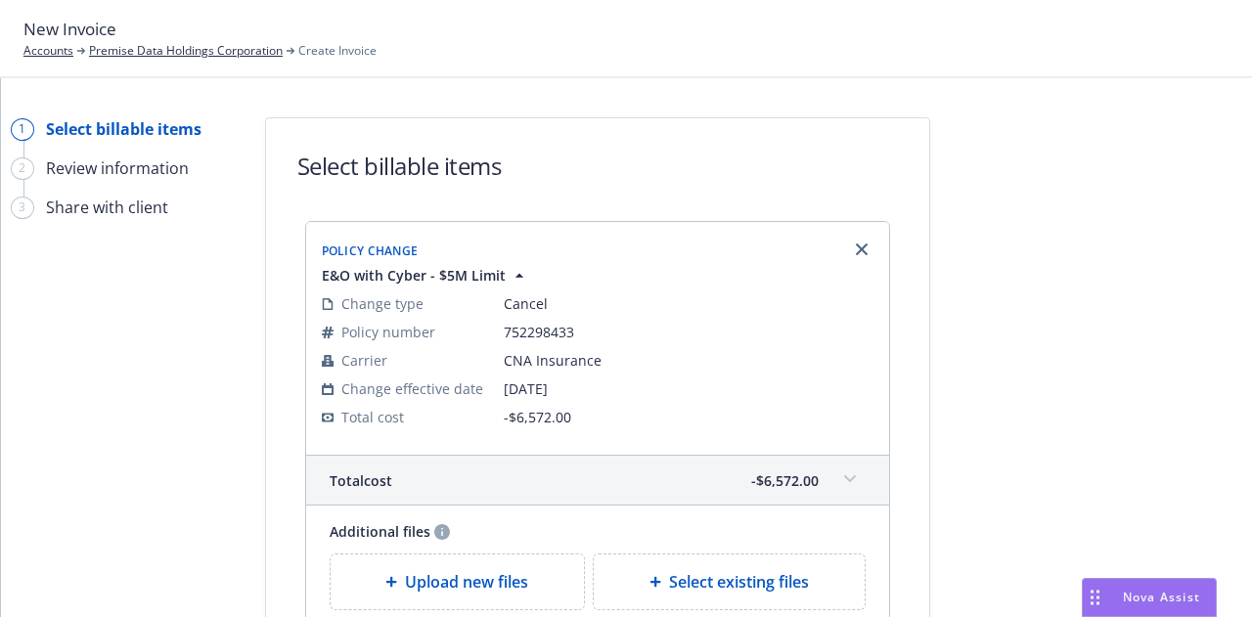
scroll to position [252, 0]
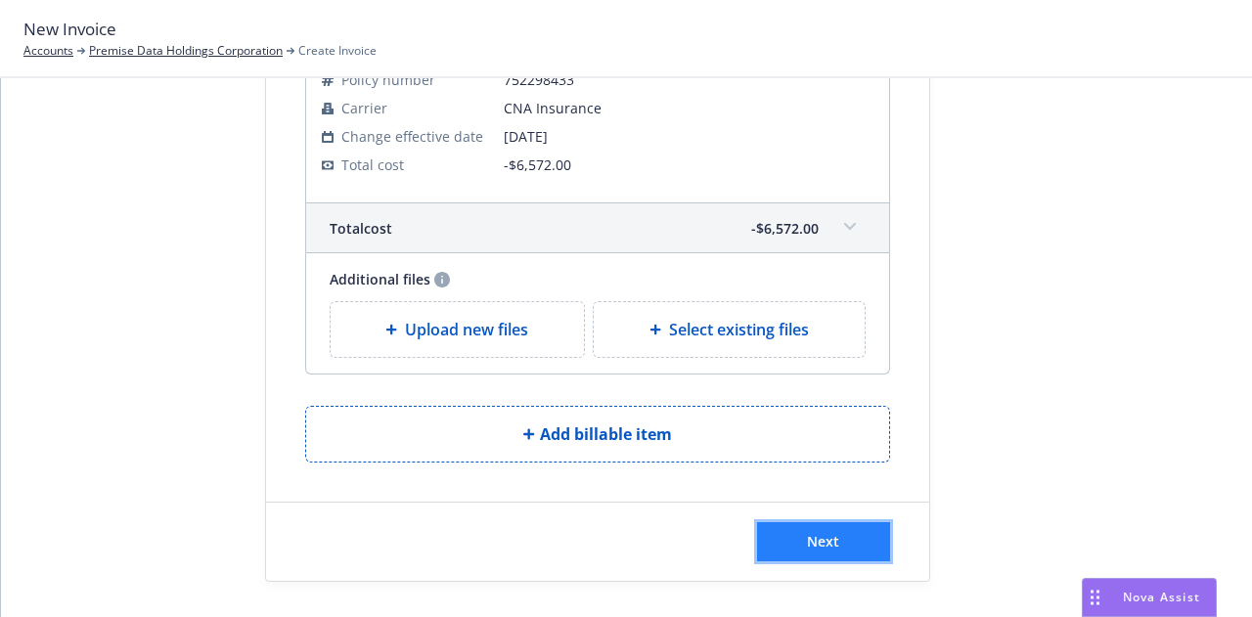
click at [820, 524] on button "Next" at bounding box center [823, 541] width 133 height 39
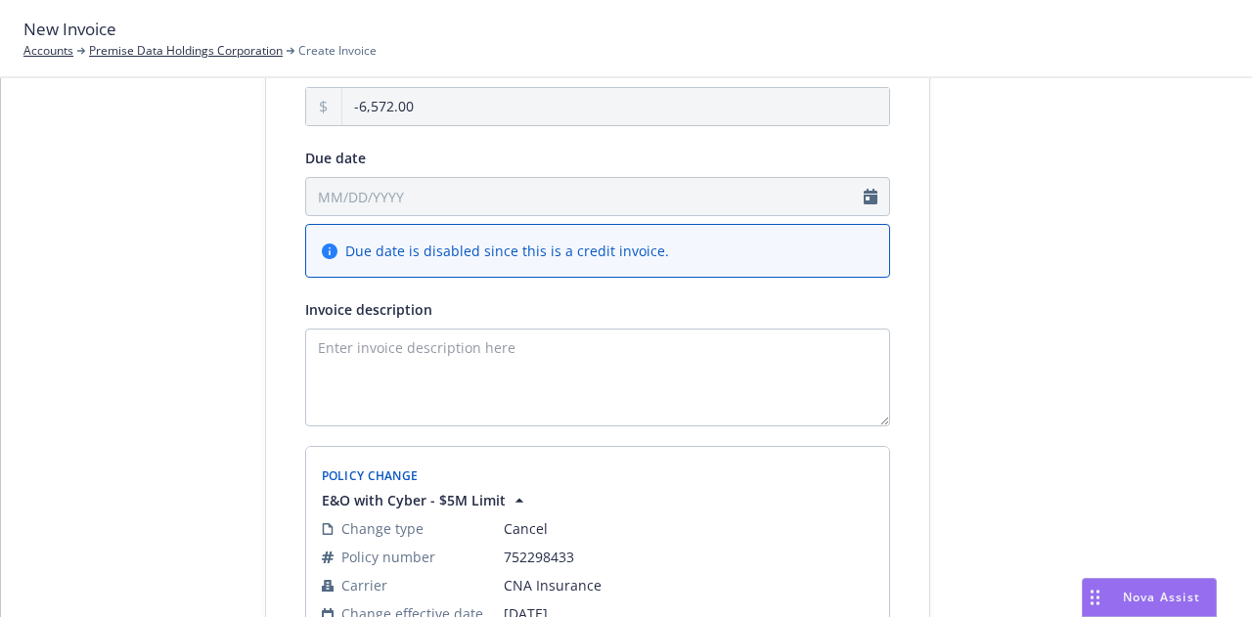
scroll to position [164, 0]
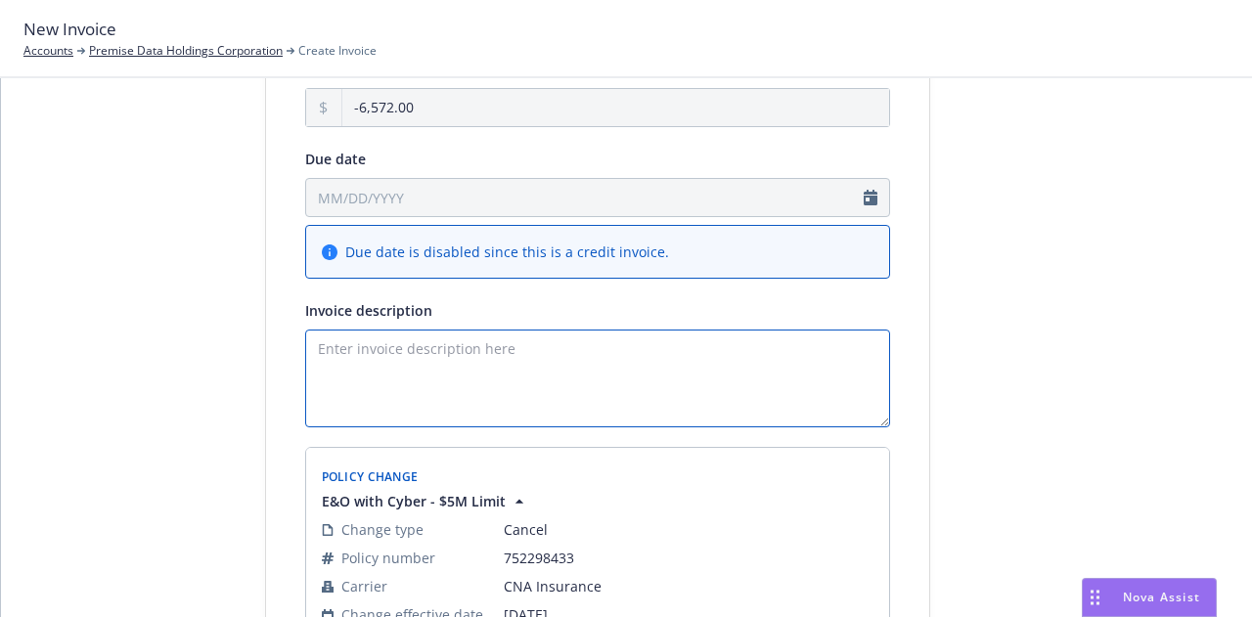
click at [558, 408] on textarea "Invoice description" at bounding box center [597, 379] width 585 height 98
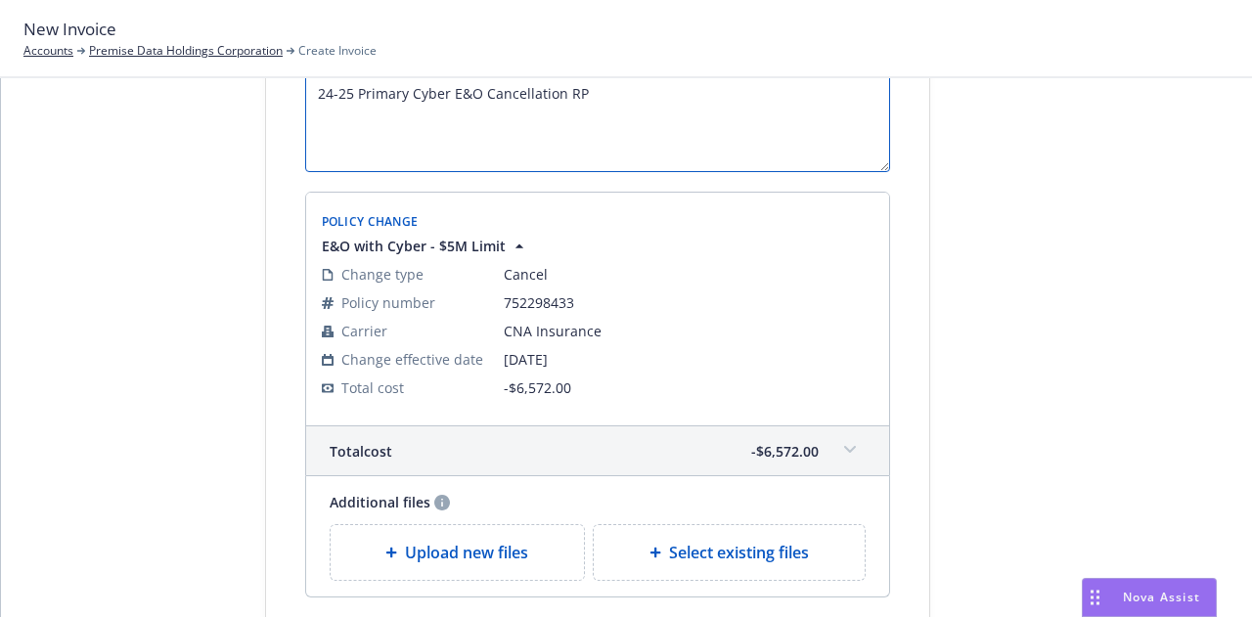
scroll to position [554, 0]
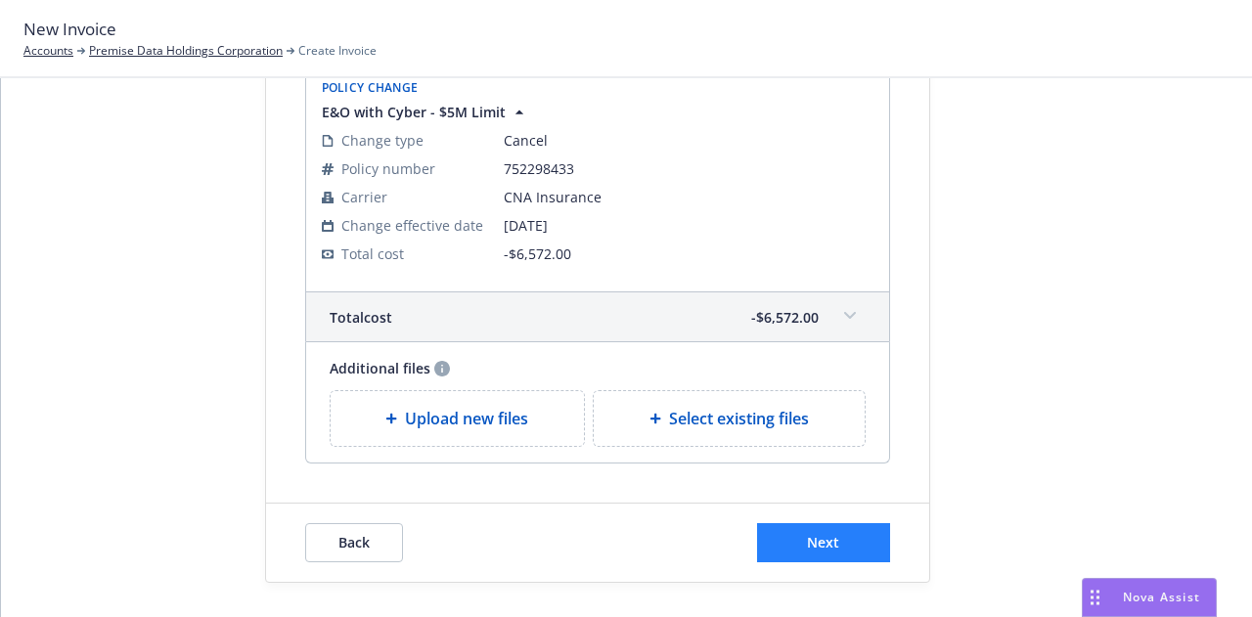
type textarea "24-25 Primary Cyber E&O Cancellation RP"
click at [834, 541] on button "Next" at bounding box center [823, 542] width 133 height 39
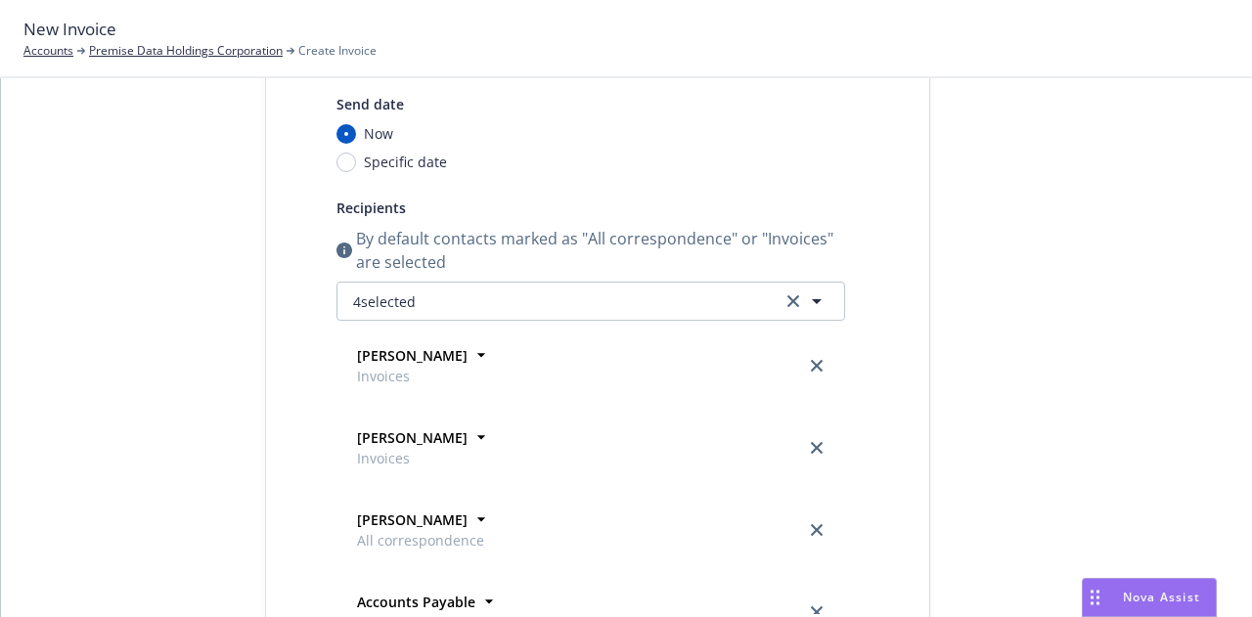
scroll to position [100, 0]
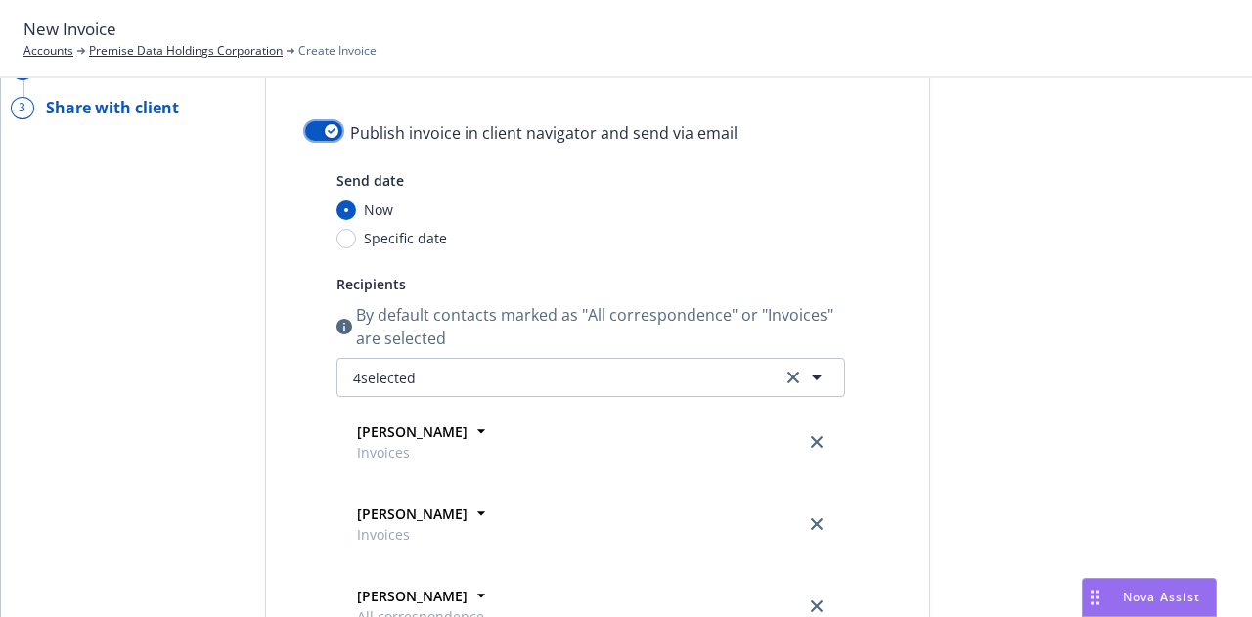
click at [311, 134] on button "button" at bounding box center [323, 131] width 37 height 20
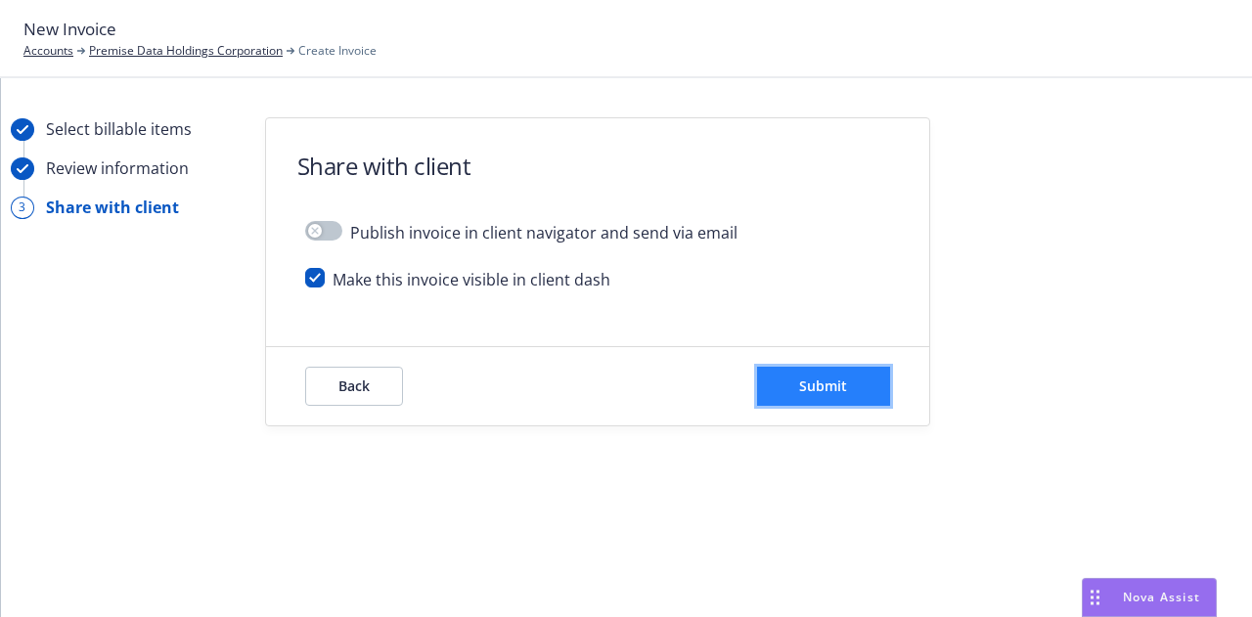
click at [830, 386] on span "Submit" at bounding box center [823, 386] width 48 height 19
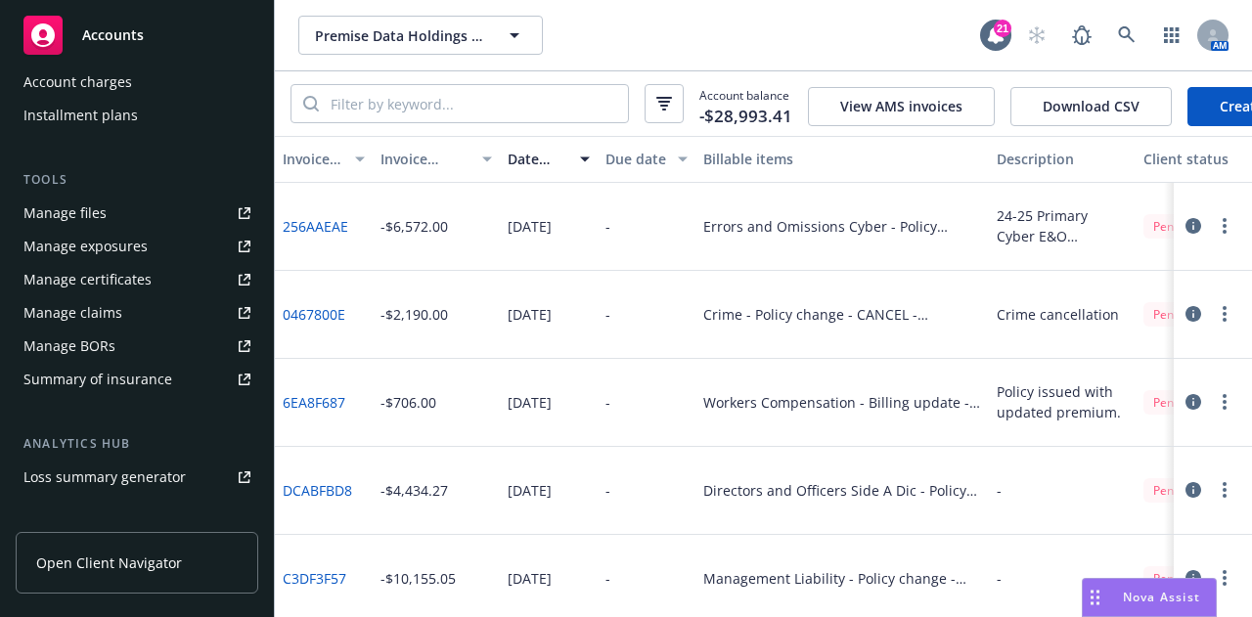
scroll to position [456, 0]
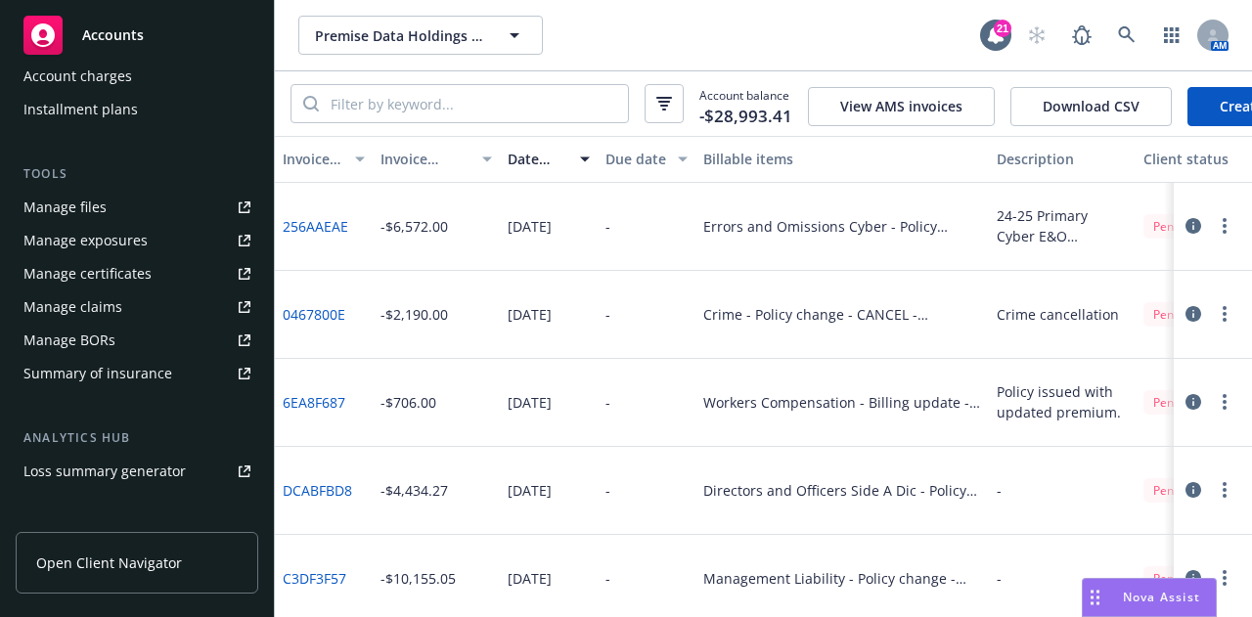
click at [147, 214] on link "Manage files" at bounding box center [137, 207] width 243 height 31
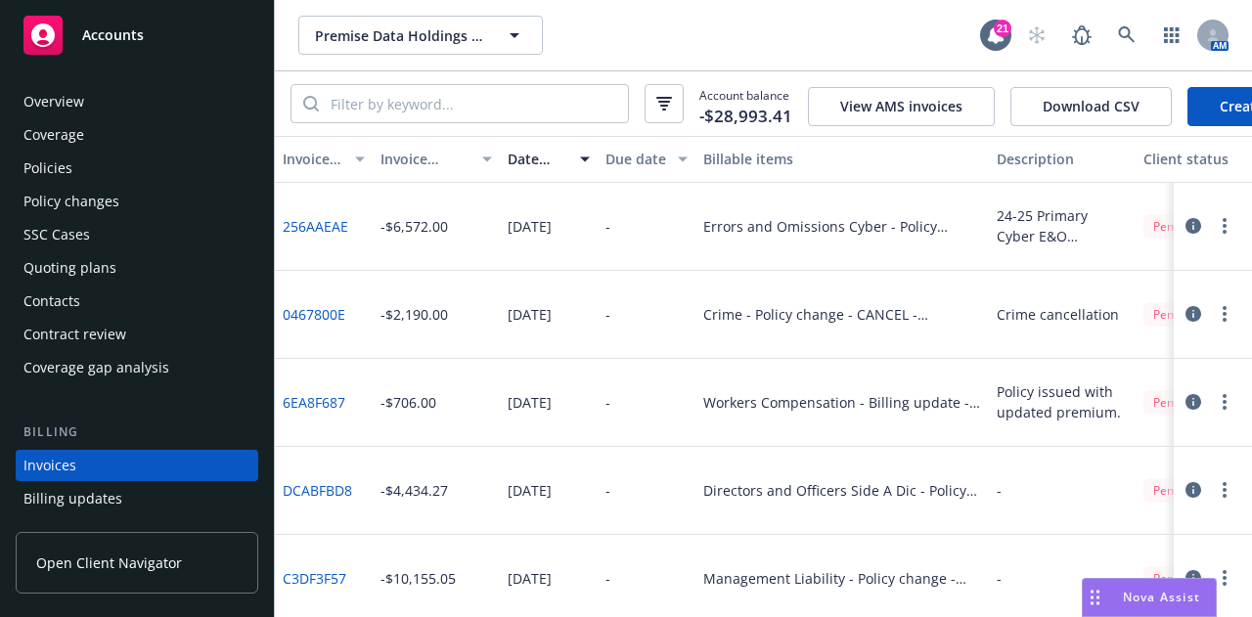
click at [121, 175] on div "Policies" at bounding box center [136, 168] width 227 height 31
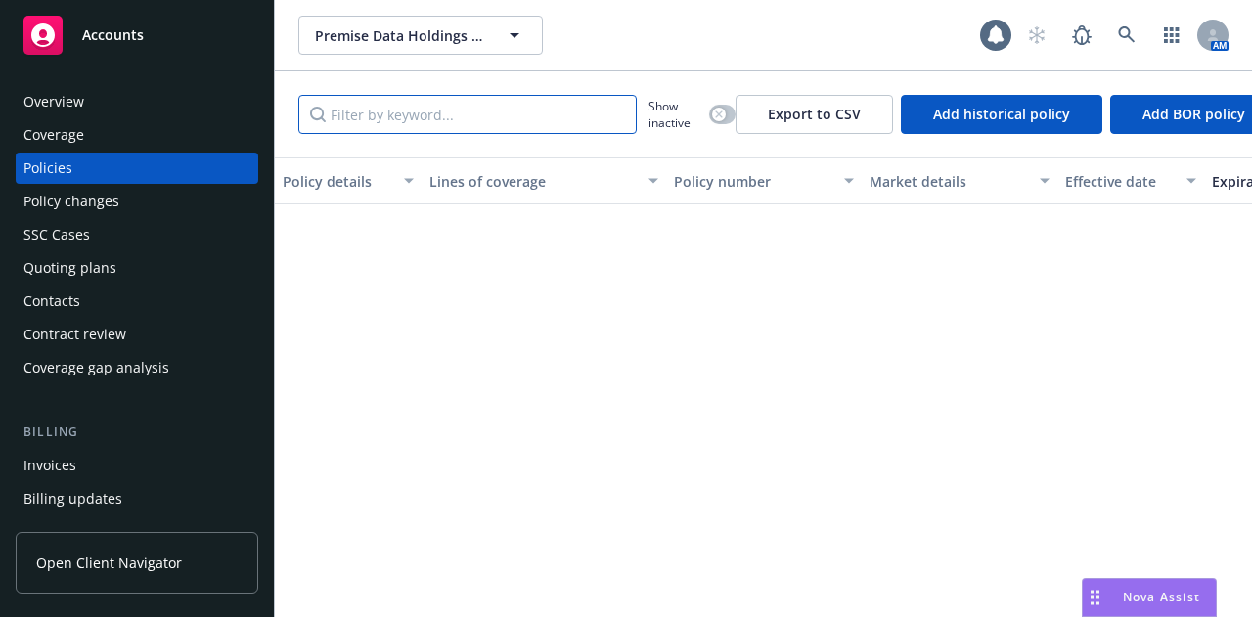
click at [526, 114] on input "Filter by keyword..." at bounding box center [467, 114] width 339 height 39
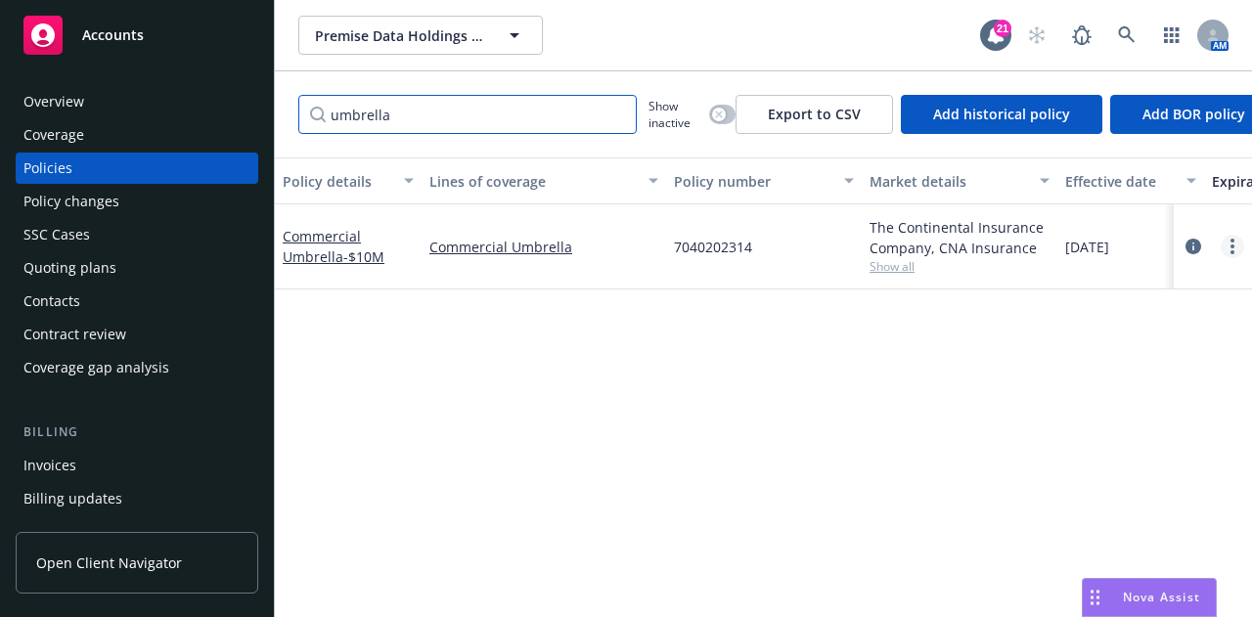
type input "umbrella"
click at [1231, 244] on icon "more" at bounding box center [1233, 247] width 4 height 16
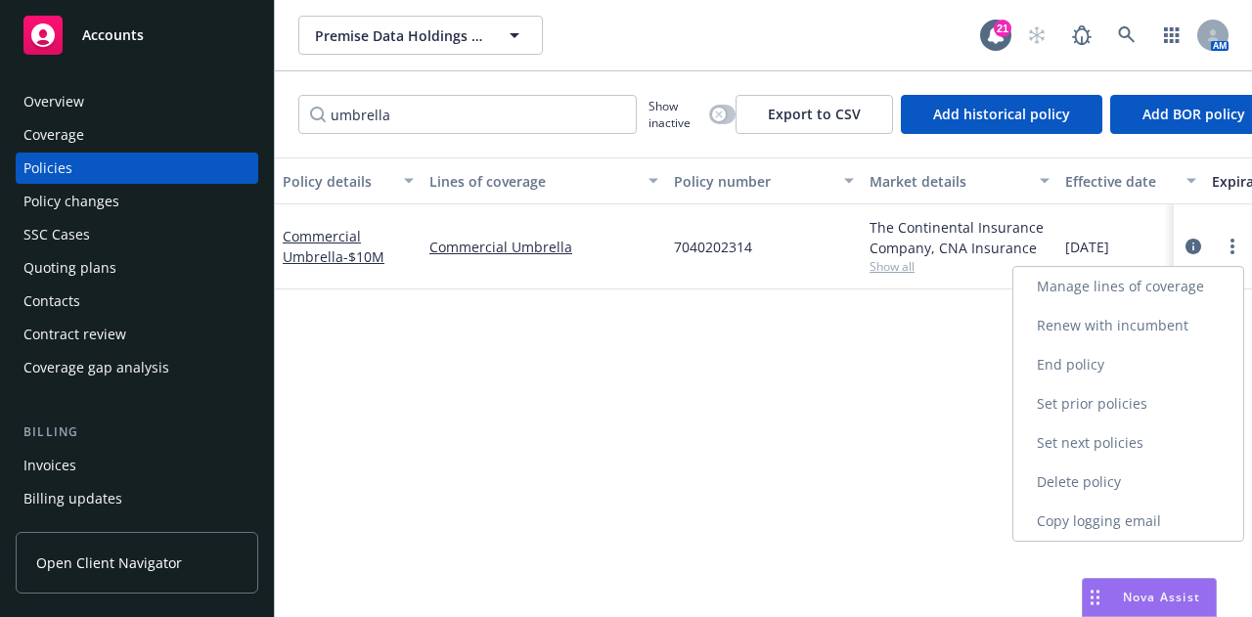
click at [1192, 355] on link "End policy" at bounding box center [1129, 364] width 230 height 39
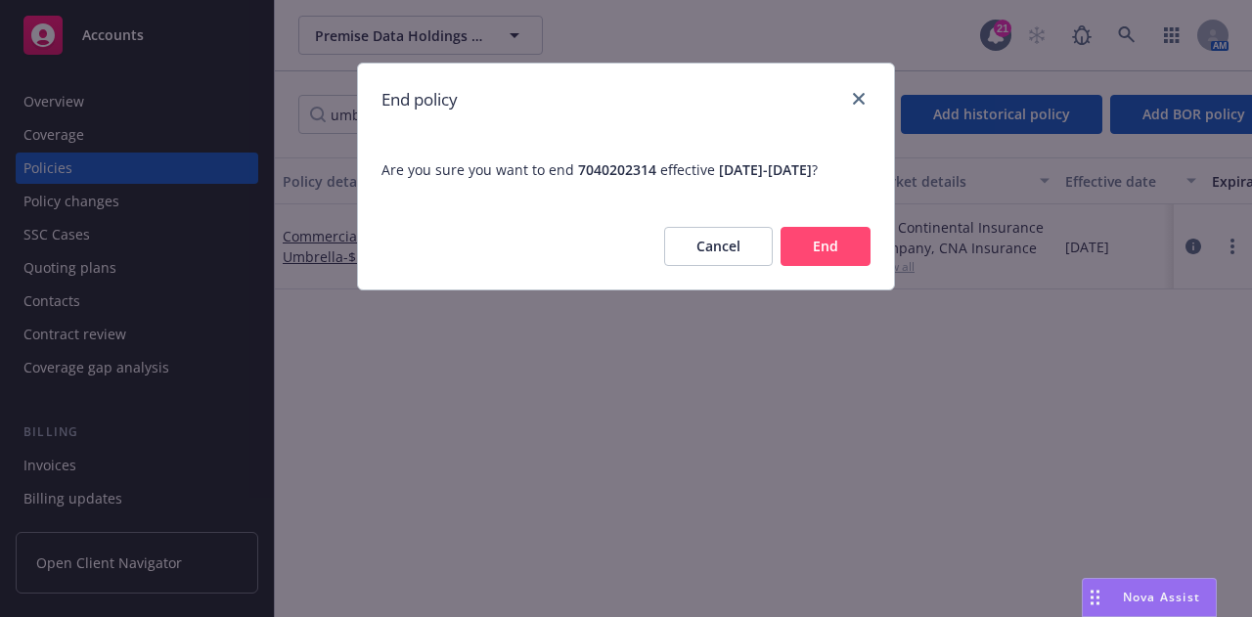
click at [854, 266] on button "End" at bounding box center [826, 246] width 90 height 39
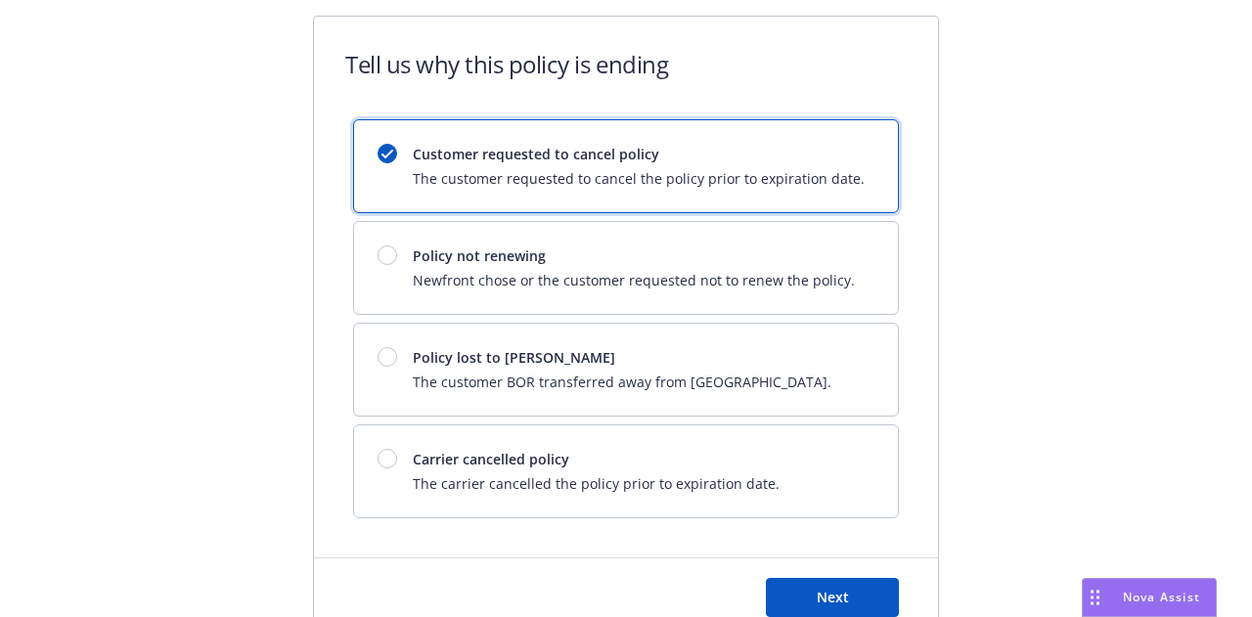
click at [849, 573] on div "Next" at bounding box center [626, 598] width 624 height 78
click at [862, 587] on button "Next" at bounding box center [832, 597] width 133 height 39
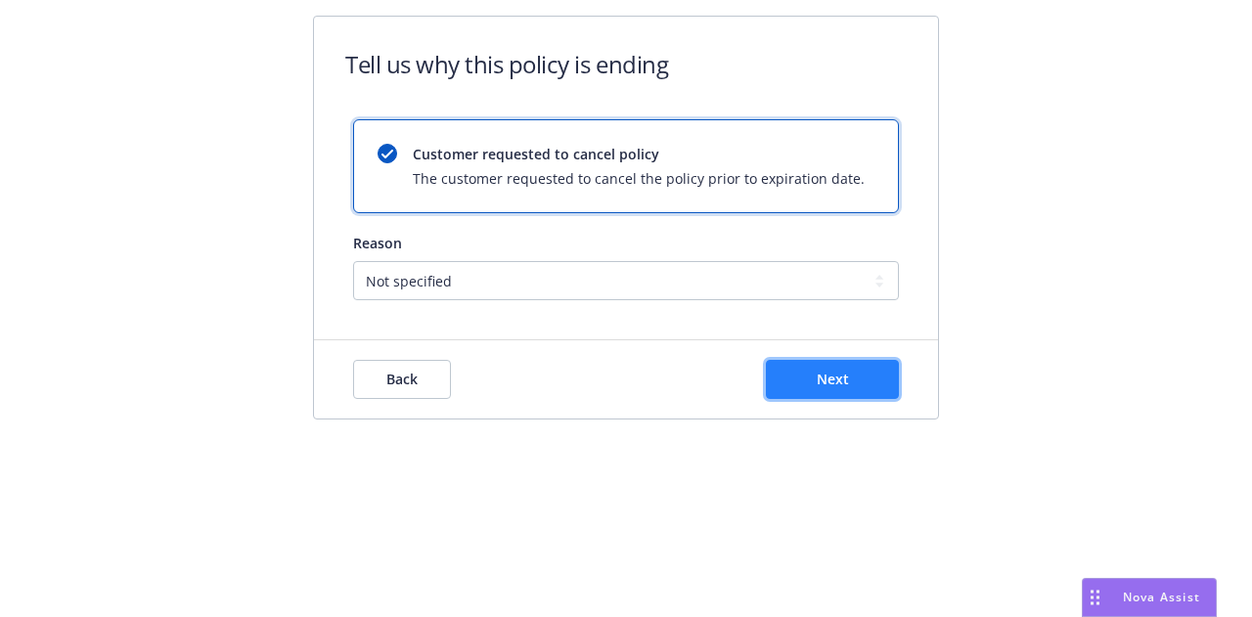
click at [808, 364] on button "Next" at bounding box center [832, 379] width 133 height 39
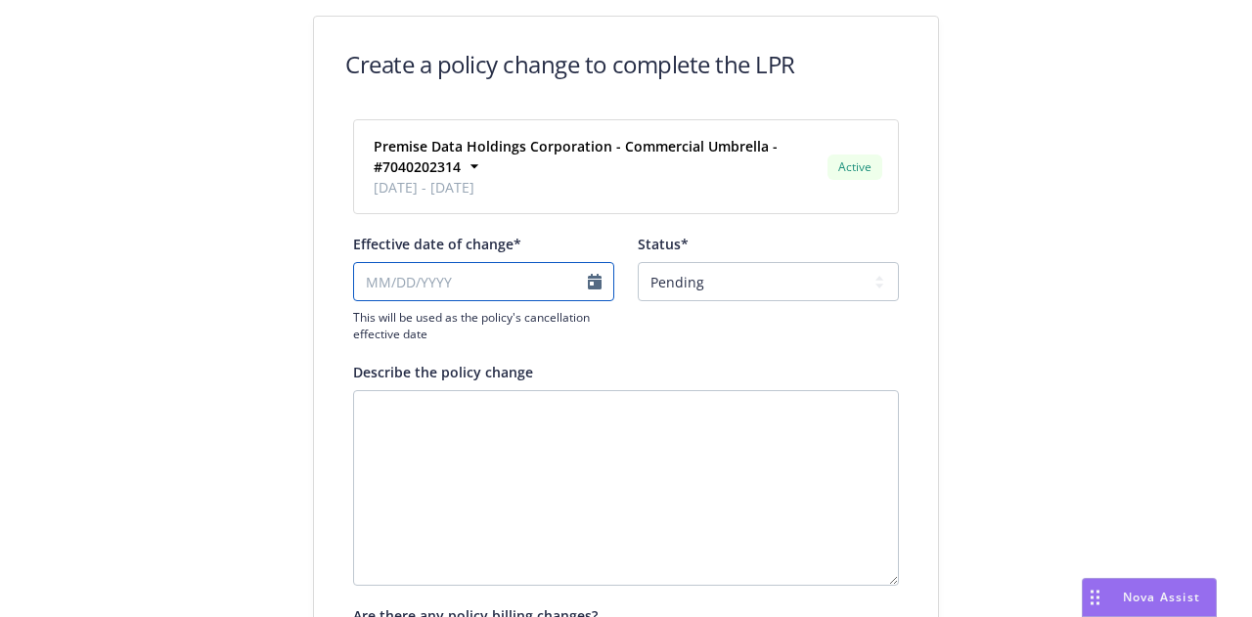
click at [460, 289] on input "Effective date of change*" at bounding box center [483, 281] width 261 height 39
select select "August"
select select "2025"
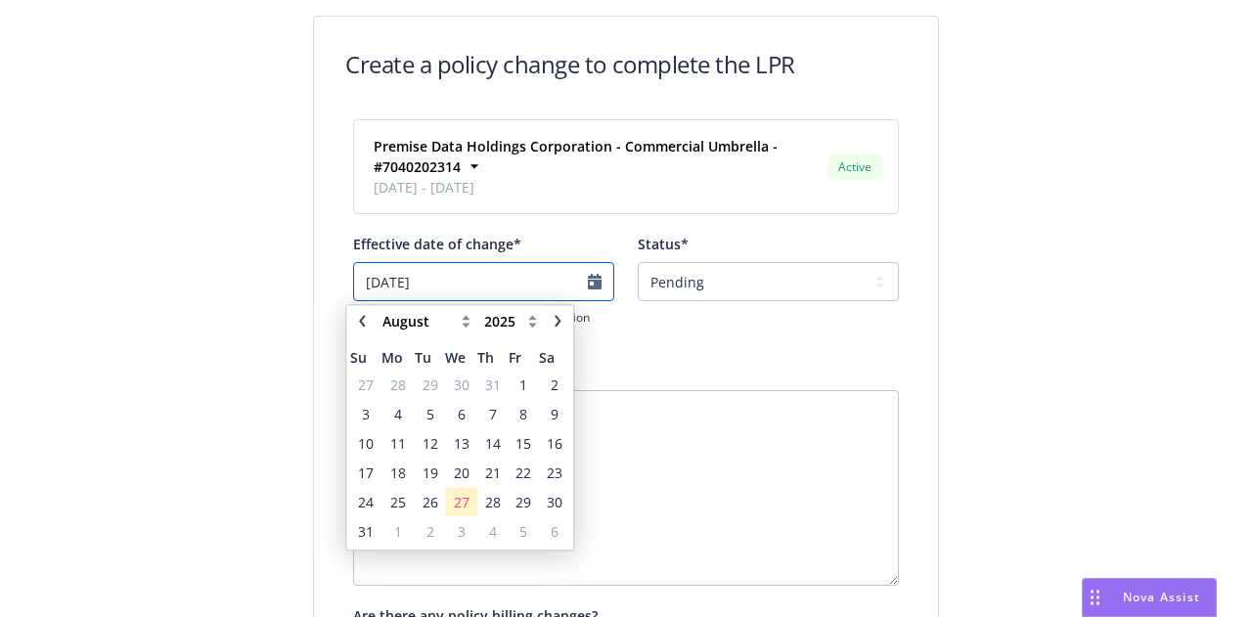
type input "07/03/2025"
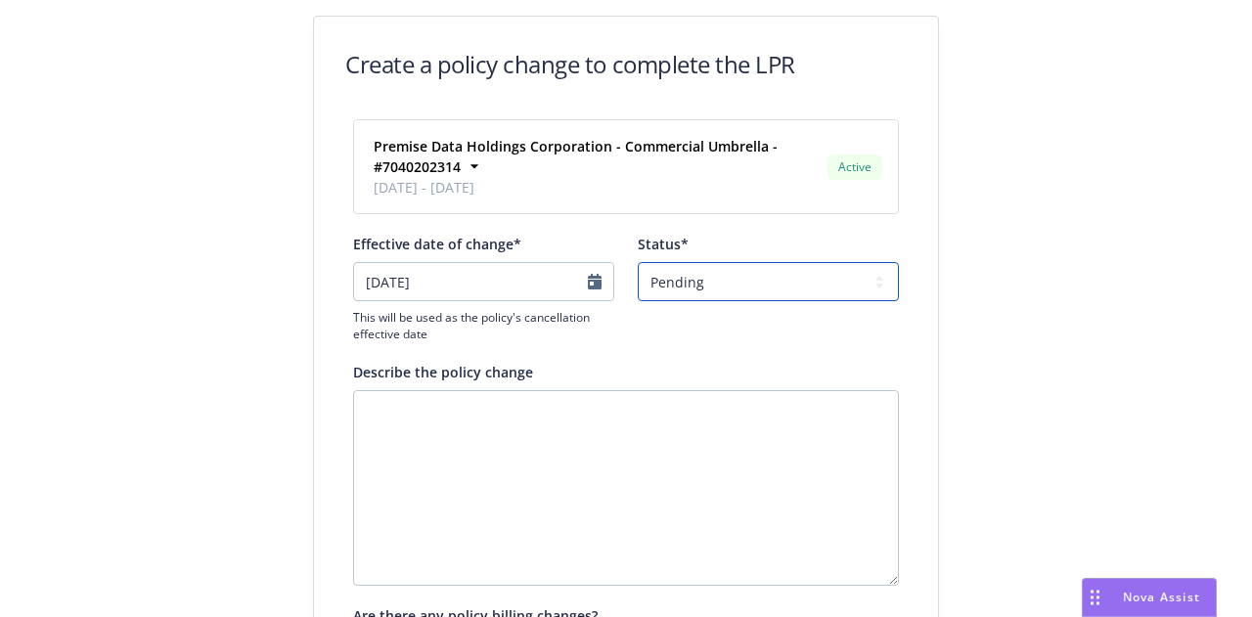
click at [811, 282] on select "Pending Confirmed" at bounding box center [768, 281] width 261 height 39
select select "Confirmed"
click at [638, 262] on select "Pending Confirmed" at bounding box center [768, 281] width 261 height 39
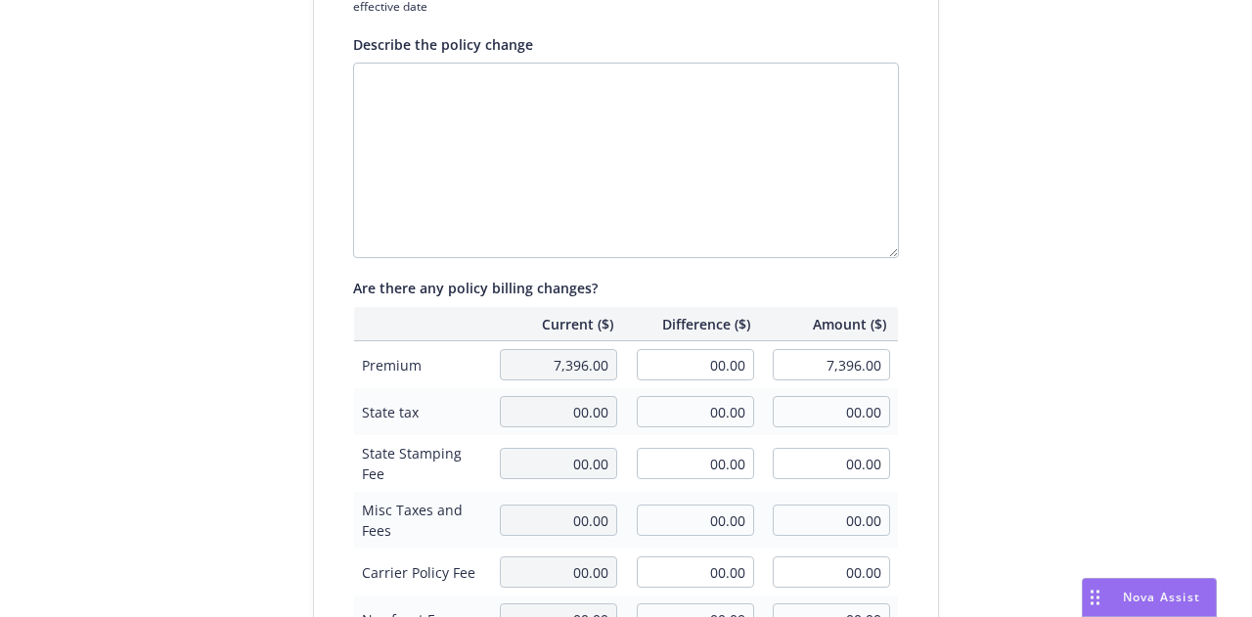
scroll to position [329, 0]
click at [708, 362] on input "00.00" at bounding box center [695, 363] width 117 height 31
type input "-1,216.00"
type input "6,180.00"
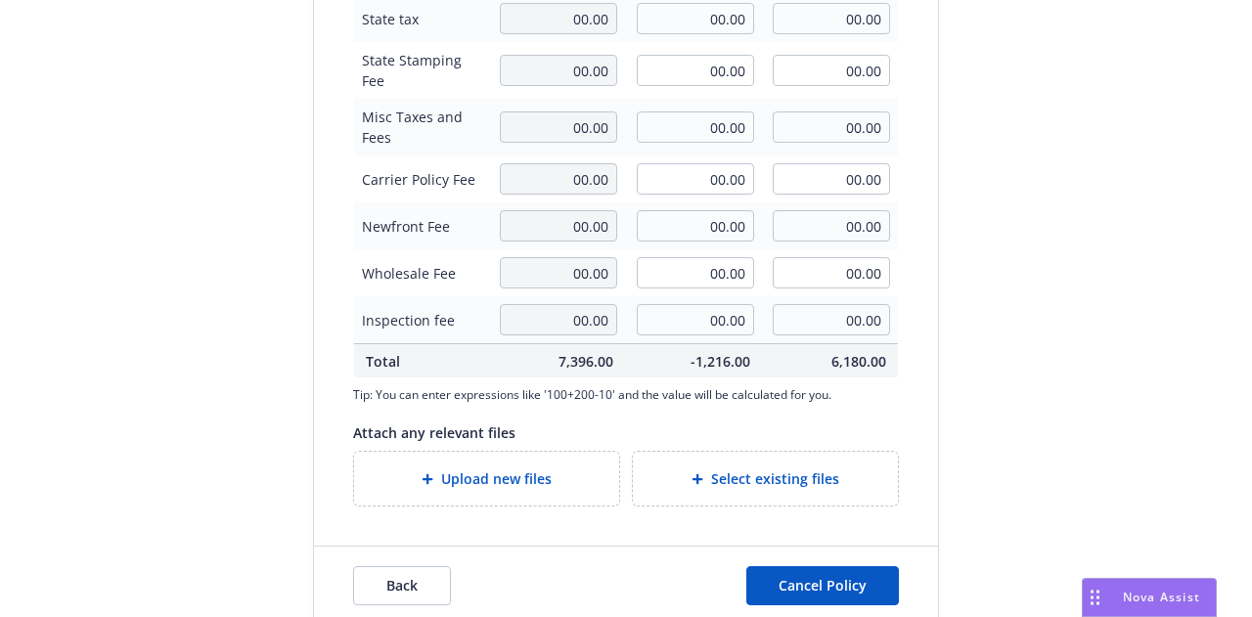
scroll to position [743, 0]
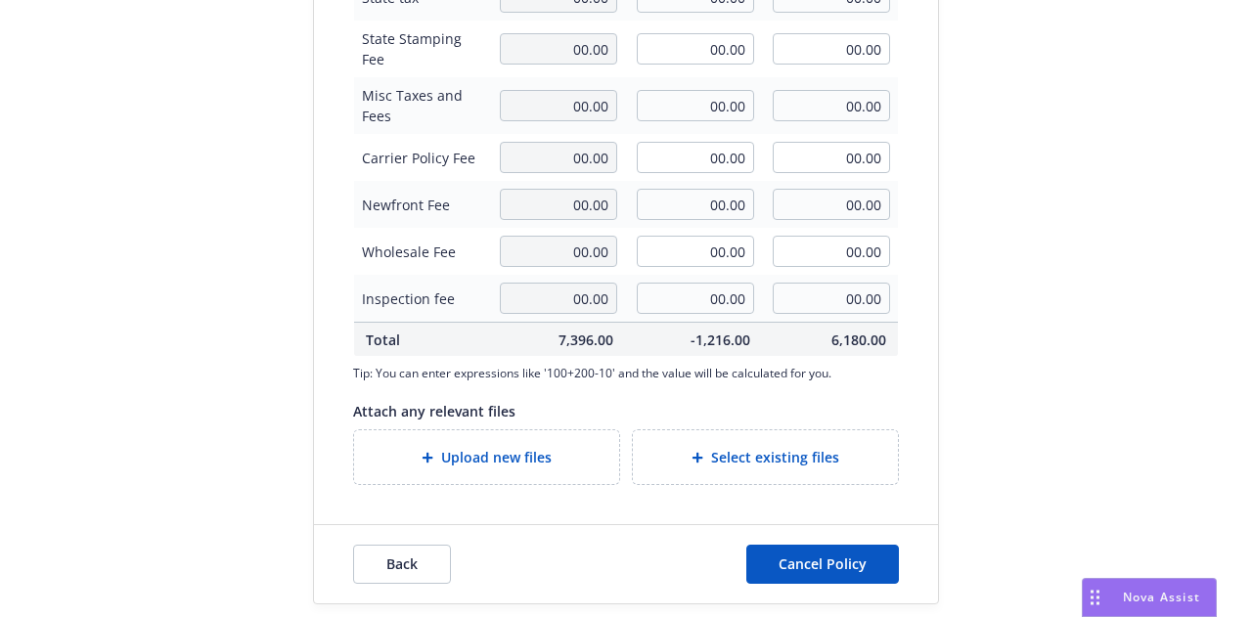
click at [470, 449] on span "Upload new files" at bounding box center [496, 457] width 111 height 21
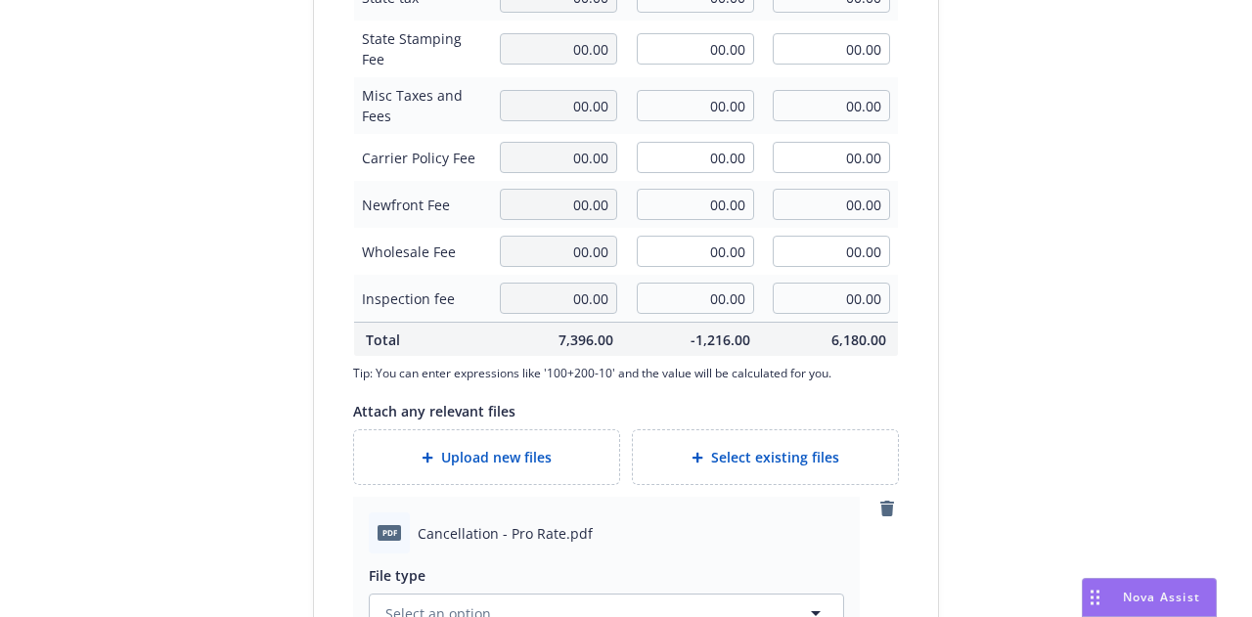
scroll to position [834, 0]
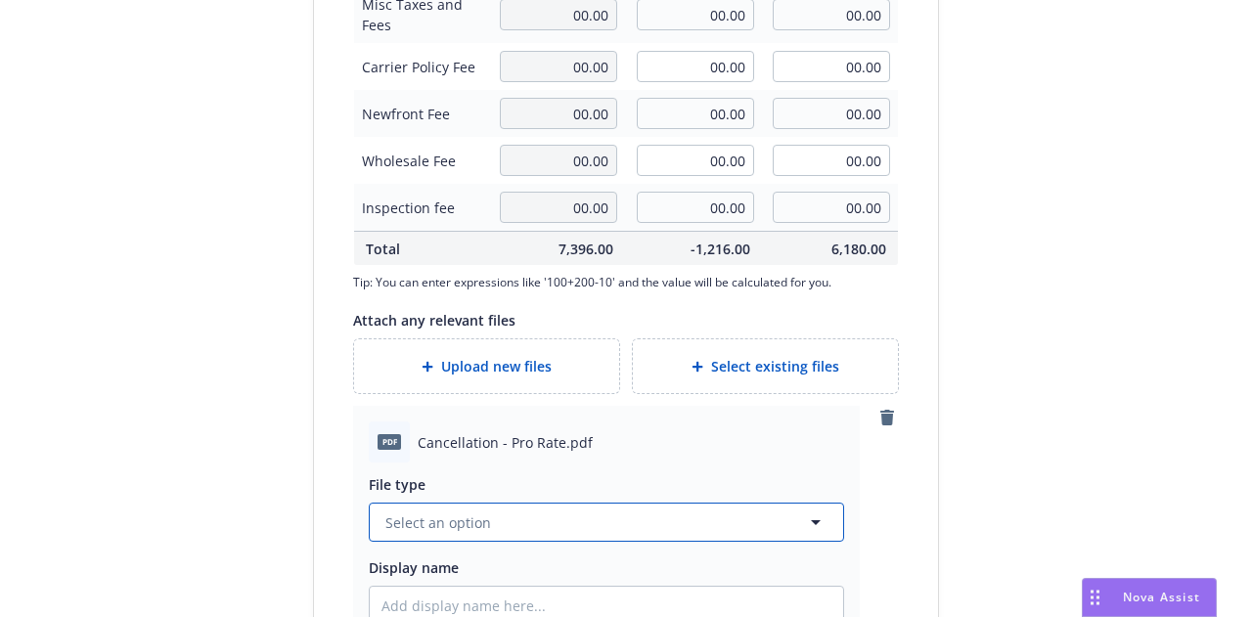
click at [689, 515] on button "Select an option" at bounding box center [607, 522] width 476 height 39
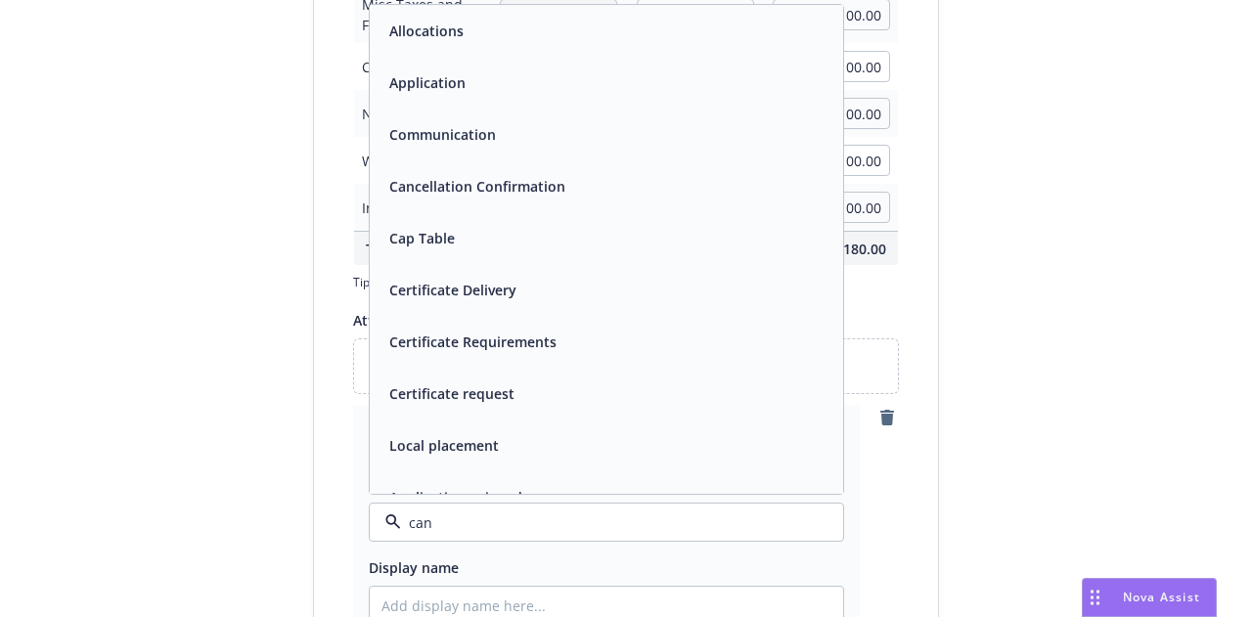
type input "canc"
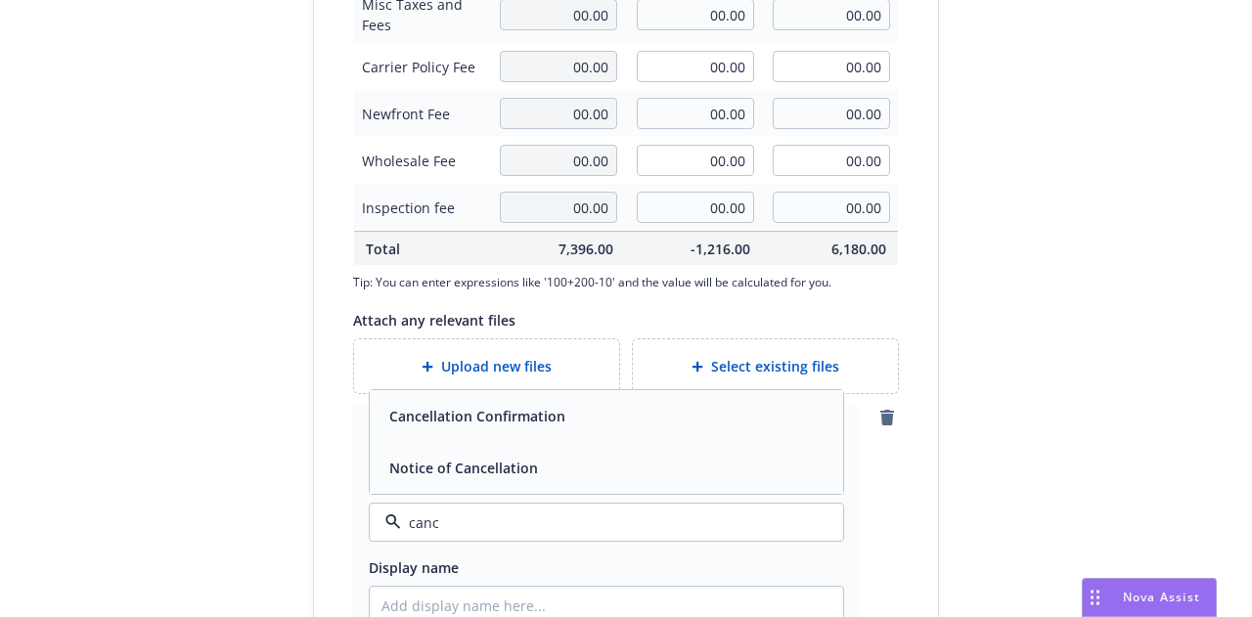
click at [738, 430] on div "Cancellation Confirmation" at bounding box center [607, 416] width 474 height 52
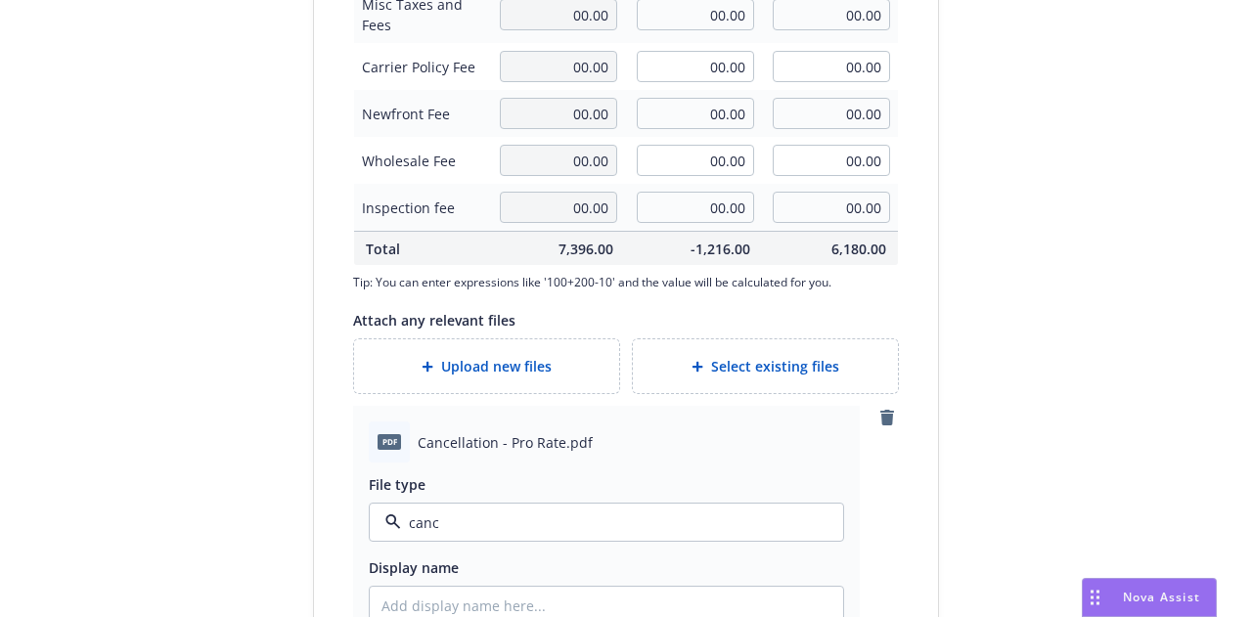
type textarea "x"
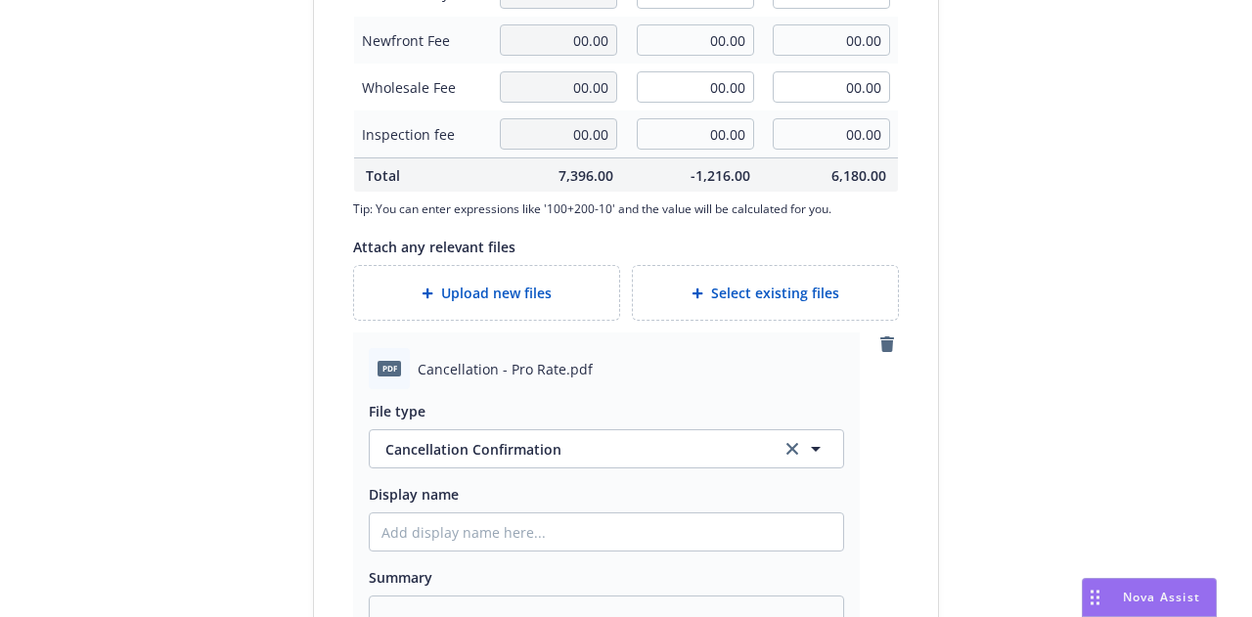
scroll to position [908, 0]
click at [712, 533] on input "Display name" at bounding box center [607, 531] width 474 height 37
type input "2"
type textarea "x"
type input "24-"
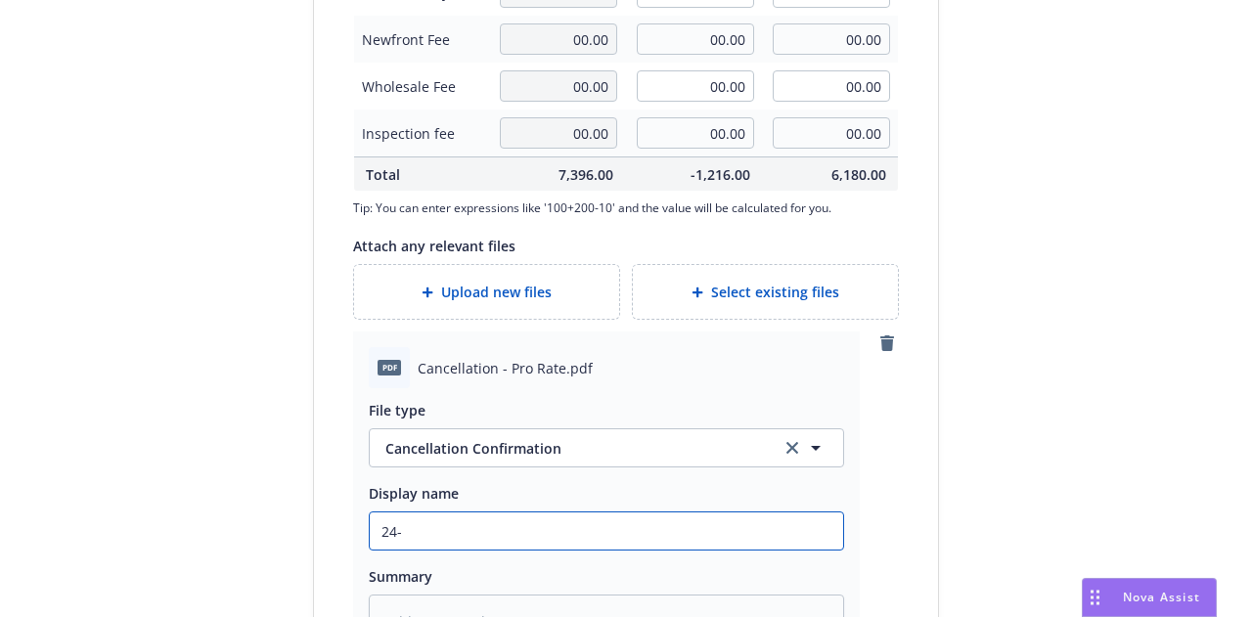
type textarea "x"
type input "24-2"
type textarea "x"
type input "24-25"
type textarea "x"
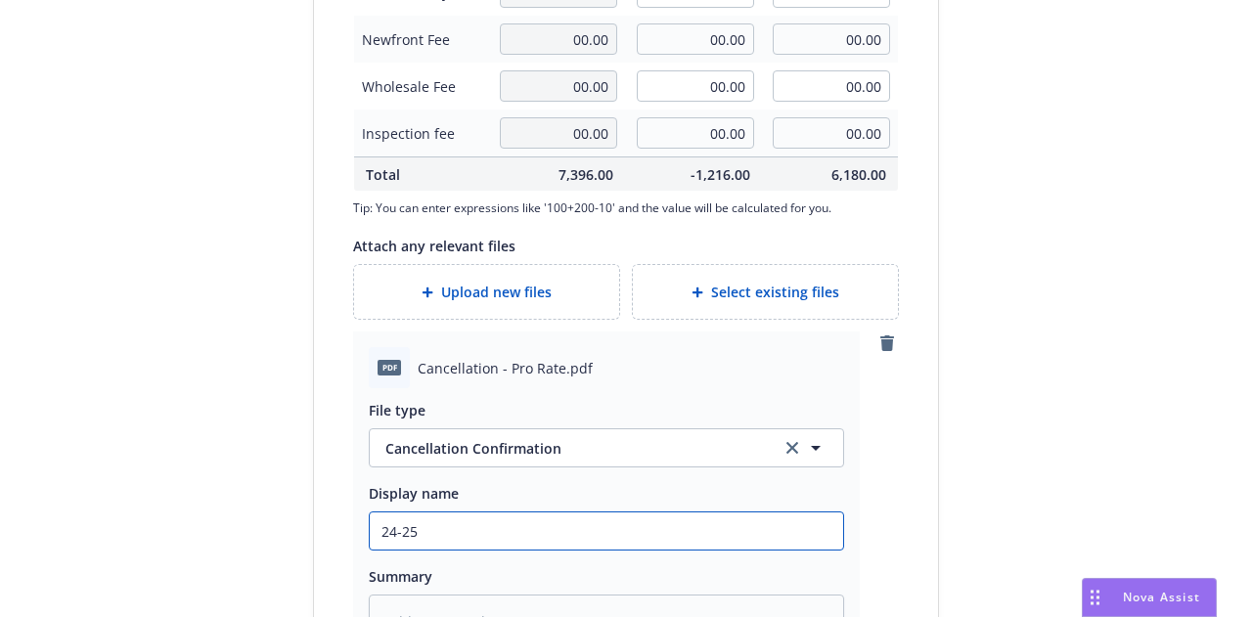
type input "24-25"
type textarea "x"
type input "24-25 U"
type textarea "x"
type input "24-25 Umbr"
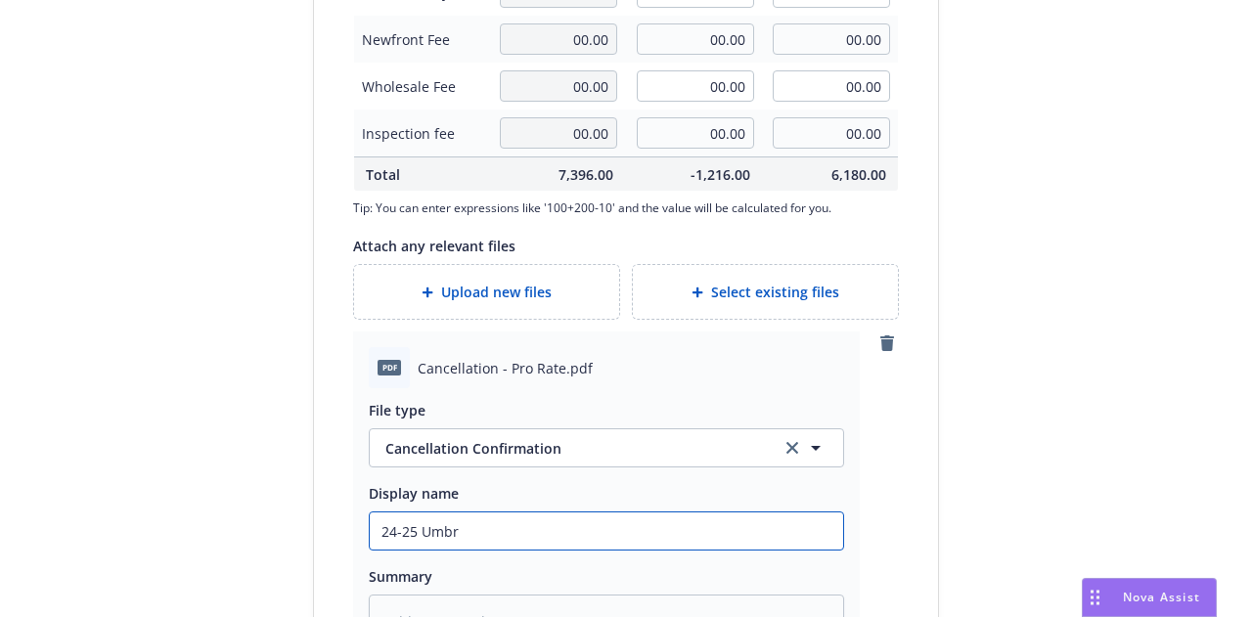
type textarea "x"
type input "24-25 Umbre"
type textarea "x"
type input "24-25 Umbrel"
type textarea "x"
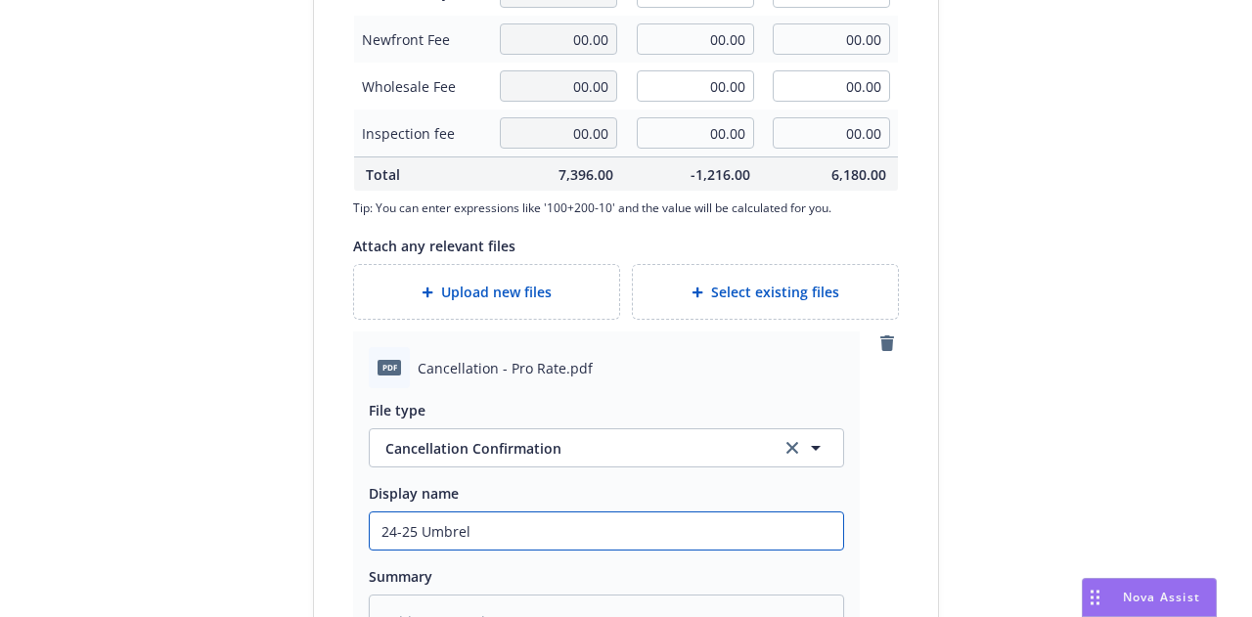
type input "24-25 Umbrell"
type textarea "x"
type input "24-25 Umbrella"
type textarea "x"
type input "24-25 Umbrella"
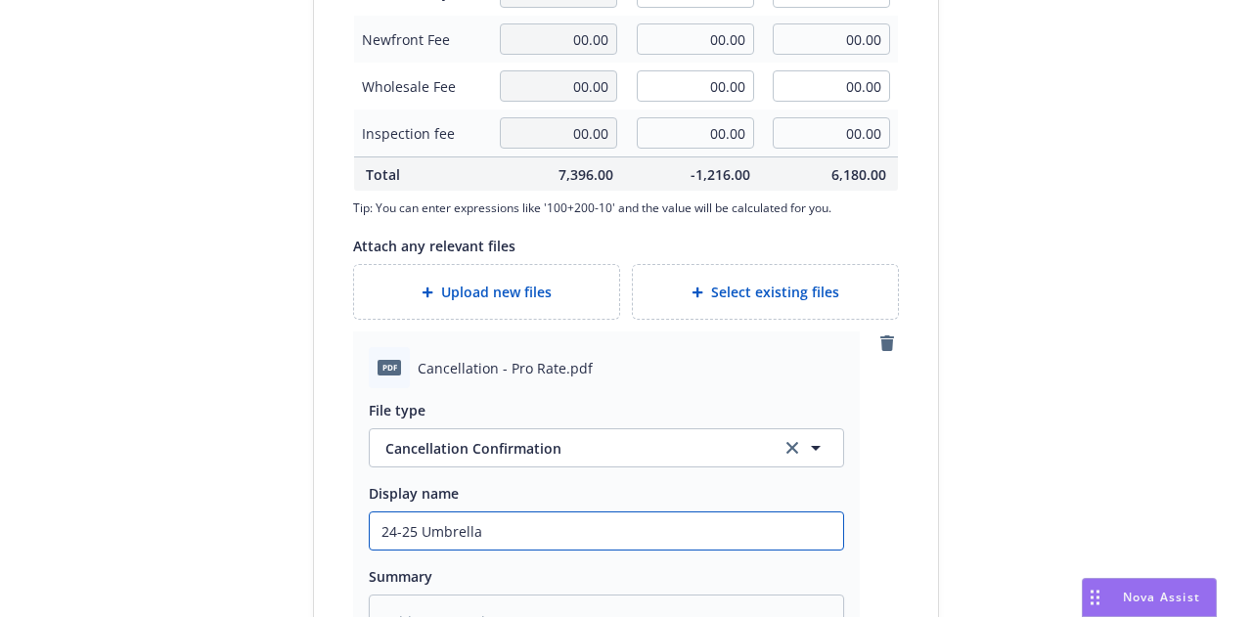
type textarea "x"
type input "24-25 Umbrella Can"
type textarea "x"
type input "24-25 Umbrella Canc"
type textarea "x"
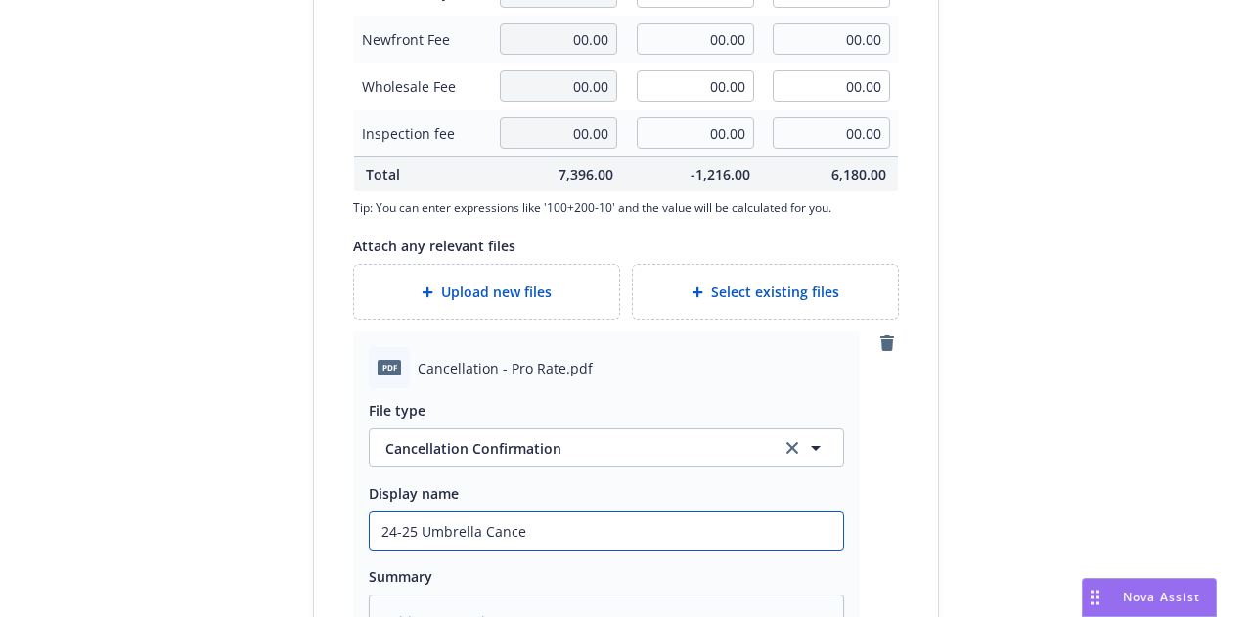
type input "24-25 Umbrella Cancel"
type textarea "x"
type input "24-25 Umbrella Cancella"
type textarea "x"
type input "24-25 Umbrella Cancellati"
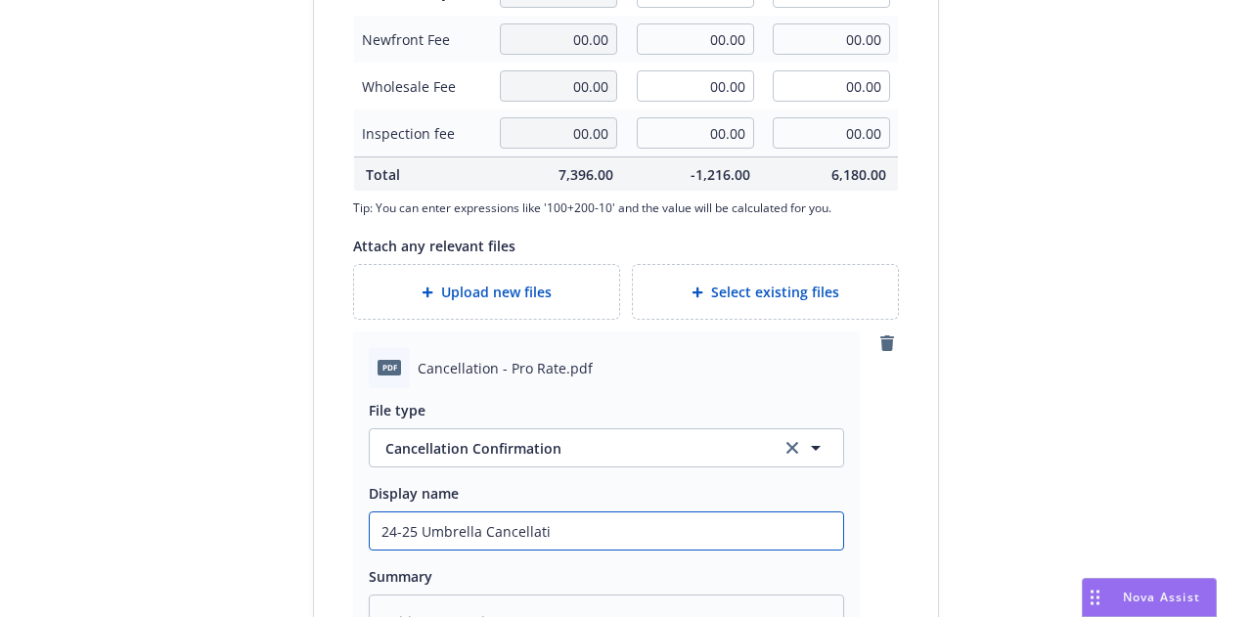
type textarea "x"
type input "24-25 Umbrella Cancellatio"
type textarea "x"
type input "24-25 Umbrella Cancellation"
type textarea "x"
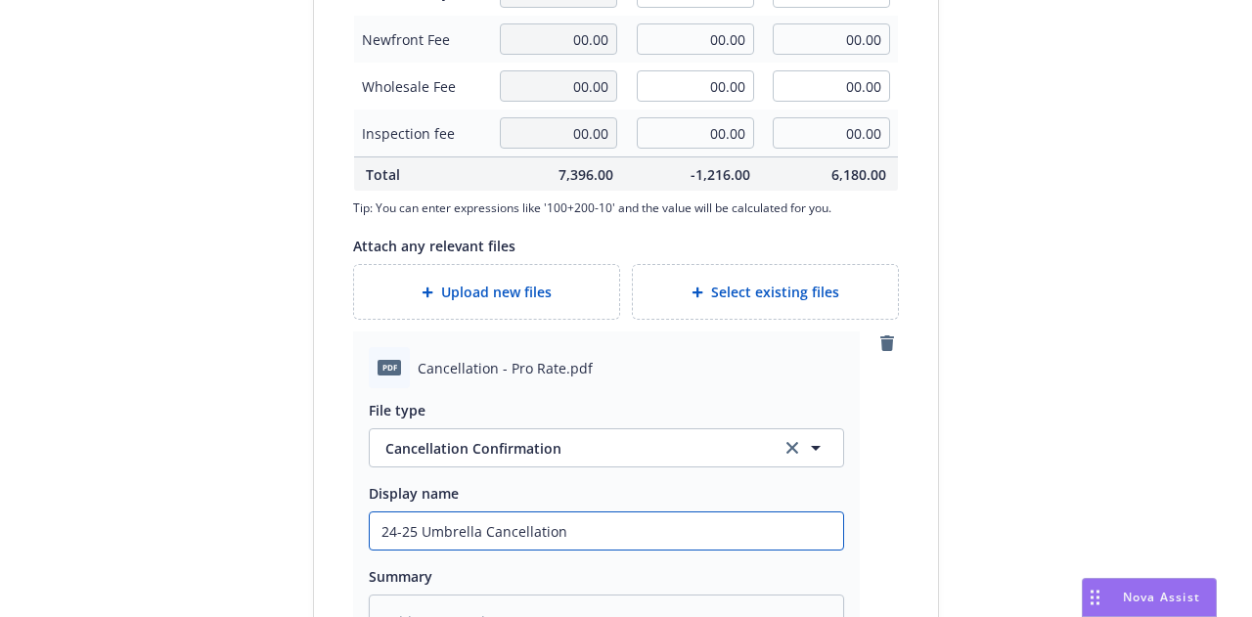
type input "24-25 Umbrella Cancellation E"
type textarea "x"
type input "24-25 Umbrella Cancellation En"
type textarea "x"
type input "24-25 Umbrella Cancellation Ent"
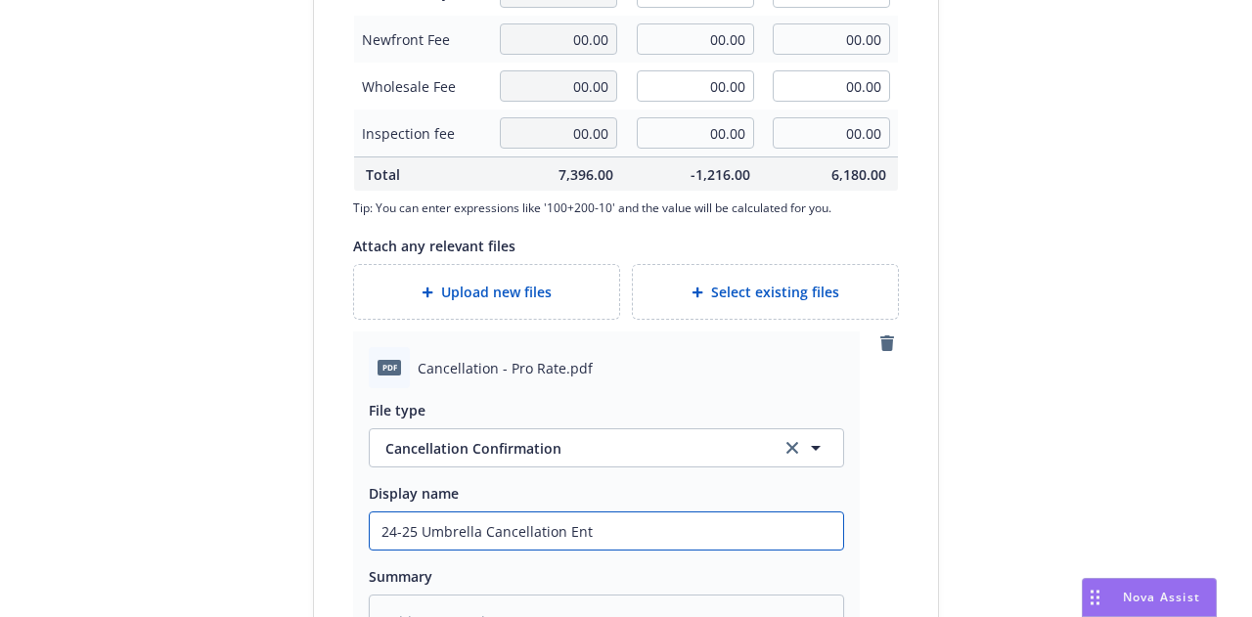
type textarea "x"
type input "24-25 Umbrella Cancellation Endt"
type textarea "x"
type input "24-25 Umbrella Cancellation Endt"
type textarea "x"
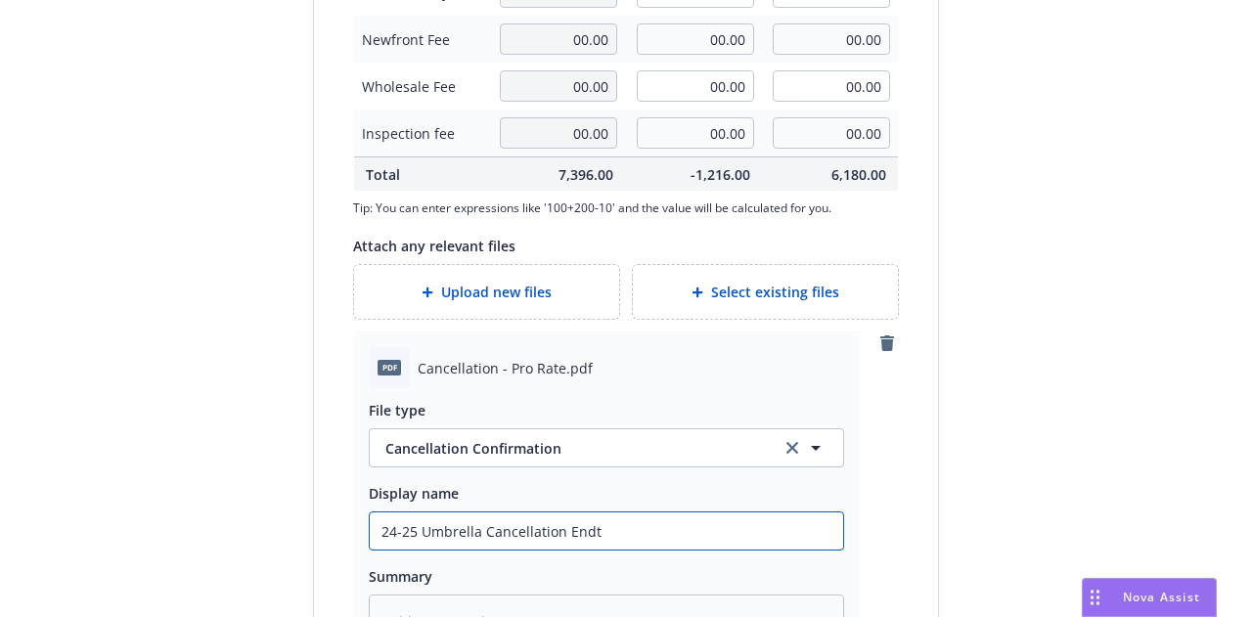
type input "24-25 Umbrella Cancellation Endt"
type textarea "x"
type input "24-25 Umbrella Cancellation Endt ("
type textarea "x"
type input "24-25 Umbrella Cancellation Endt ($"
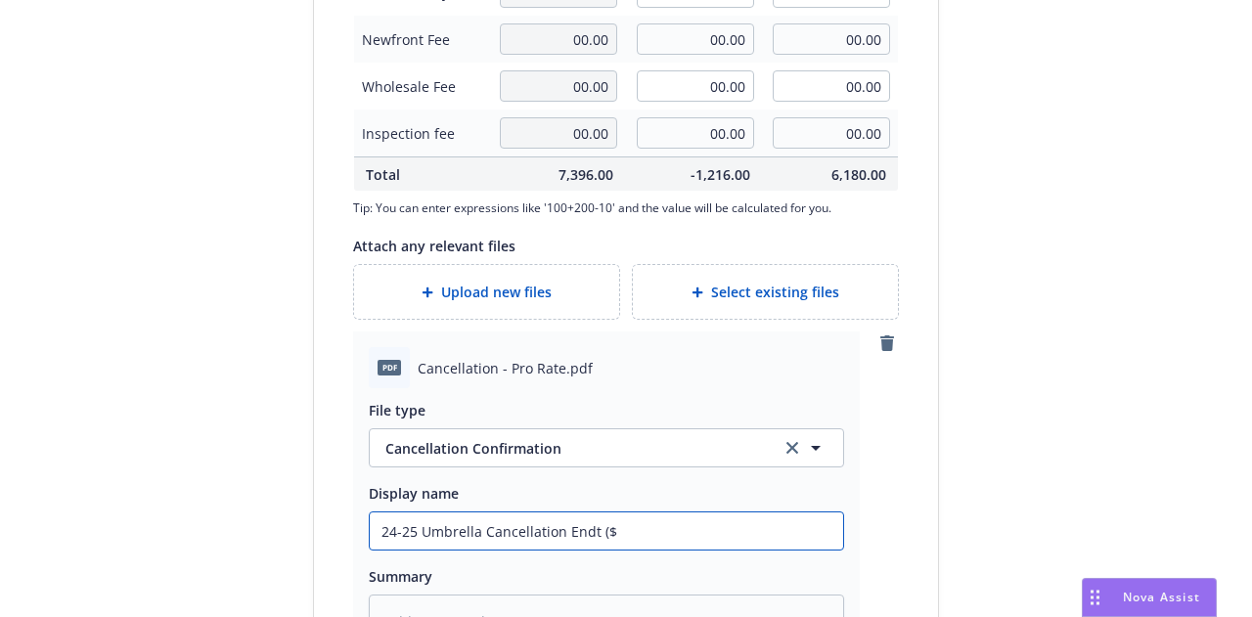
type textarea "x"
type input "24-25 Umbrella Cancellation Endt ($1"
type textarea "x"
type input "24-25 Umbrella Cancellation Endt ($1,"
type textarea "x"
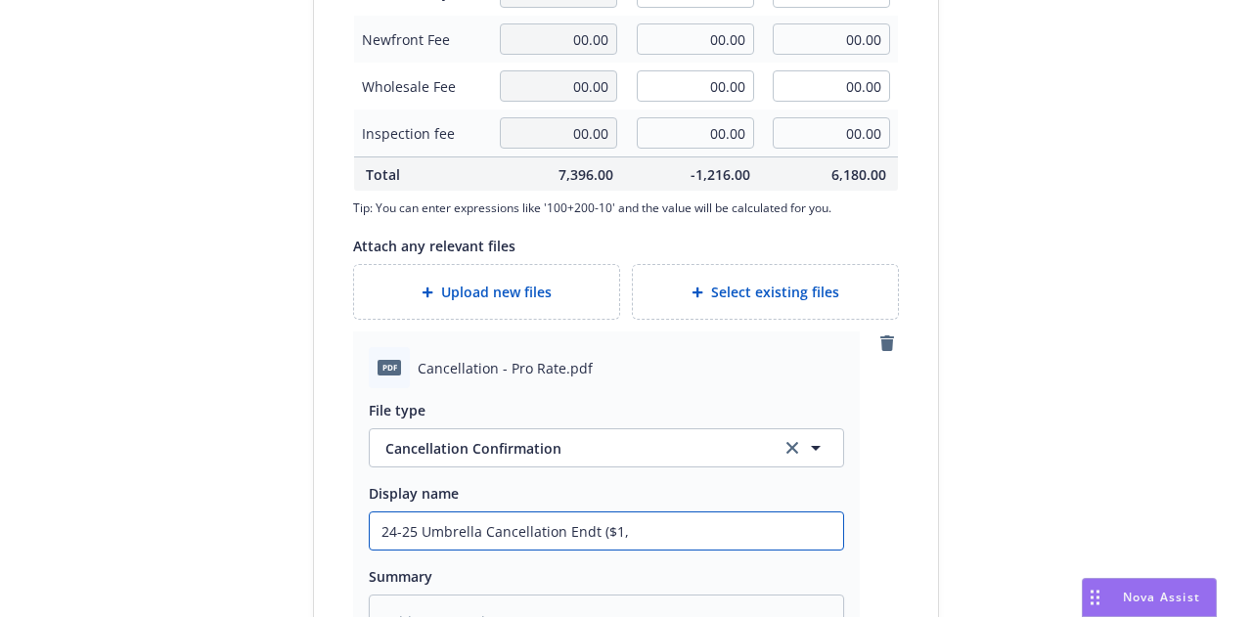
type input "24-25 Umbrella Cancellation Endt ($1,2"
type textarea "x"
type input "24-25 Umbrella Cancellation Endt ($1,21"
type textarea "x"
type input "24-25 Umbrella Cancellation Endt ($1,216"
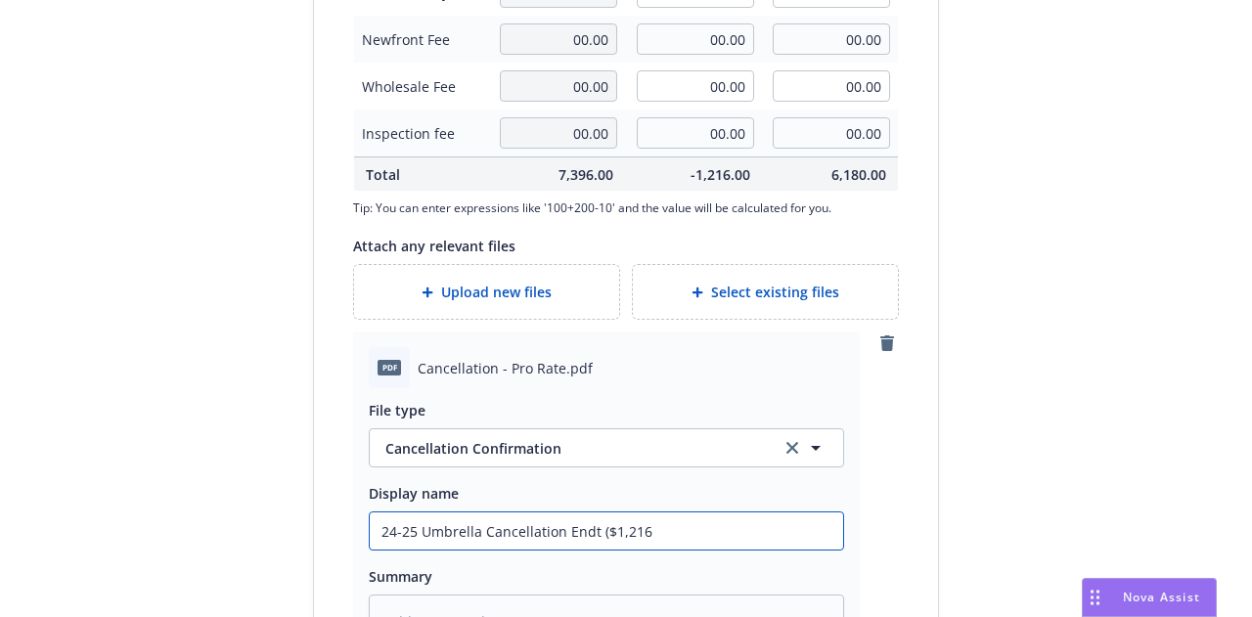
type textarea "x"
type input "24-25 Umbrella Cancellation Endt ($1,216"
type textarea "x"
type input "24-25 Umbrella Cancellation Endt ($1,216 R"
type textarea "x"
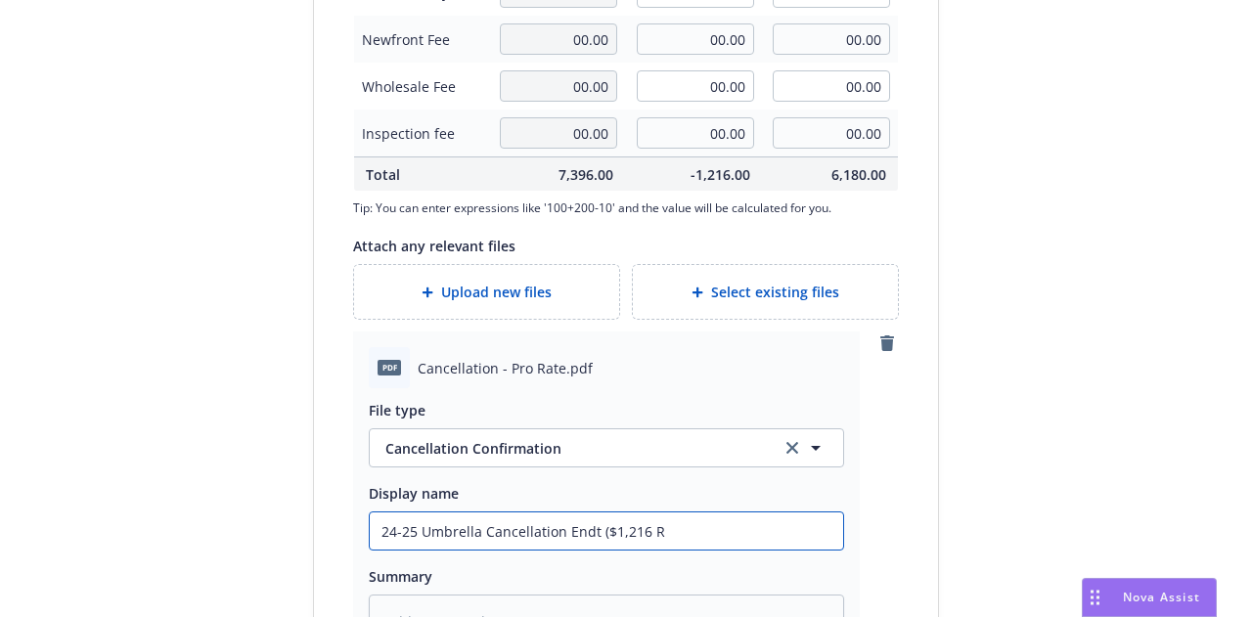
type input "24-25 Umbrella Cancellation Endt ($1,216 RP"
type textarea "x"
type input "24-25 Umbrella Cancellation Endt ($1,216 RP)"
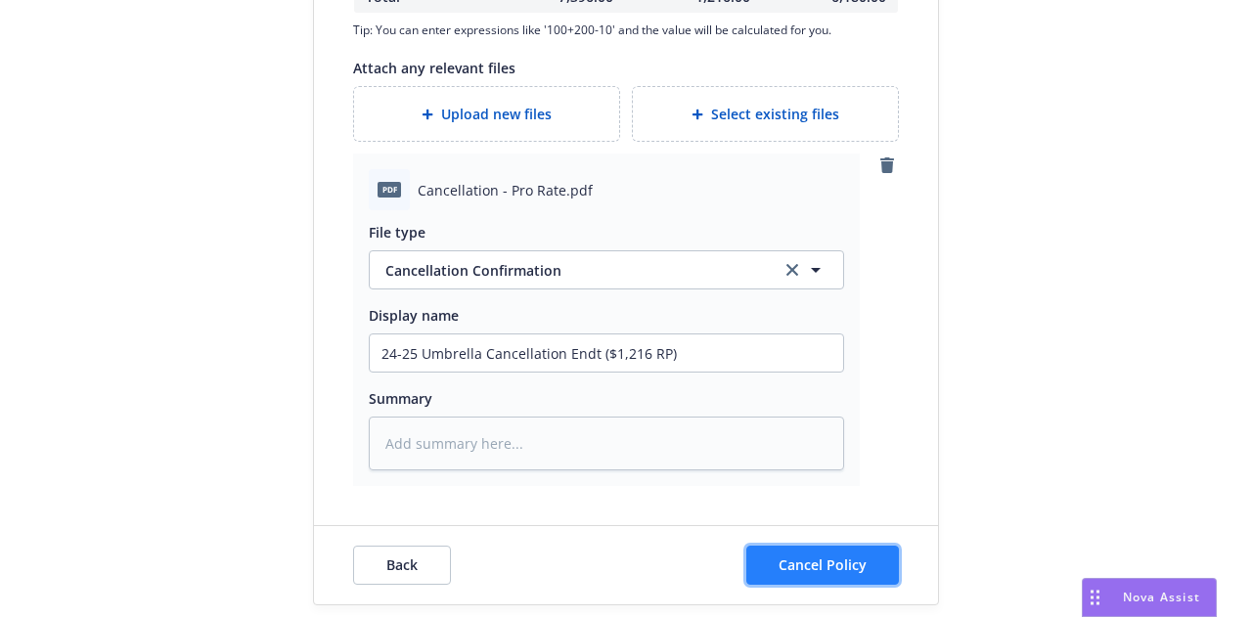
click at [861, 553] on button "Cancel Policy" at bounding box center [823, 565] width 153 height 39
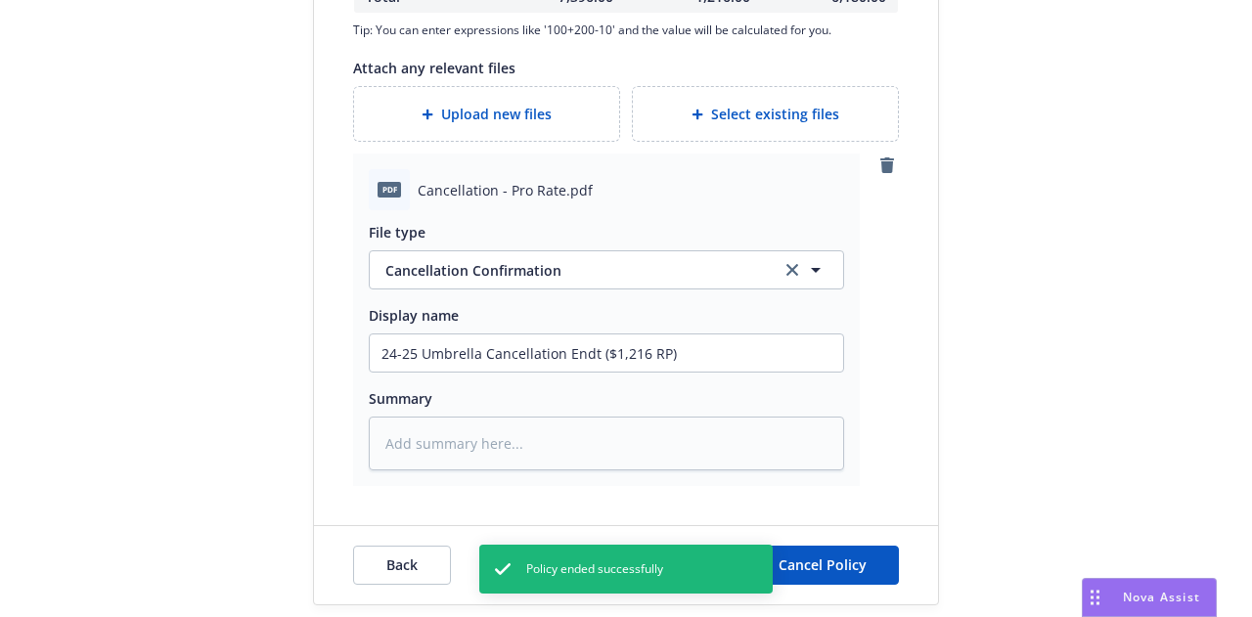
type textarea "x"
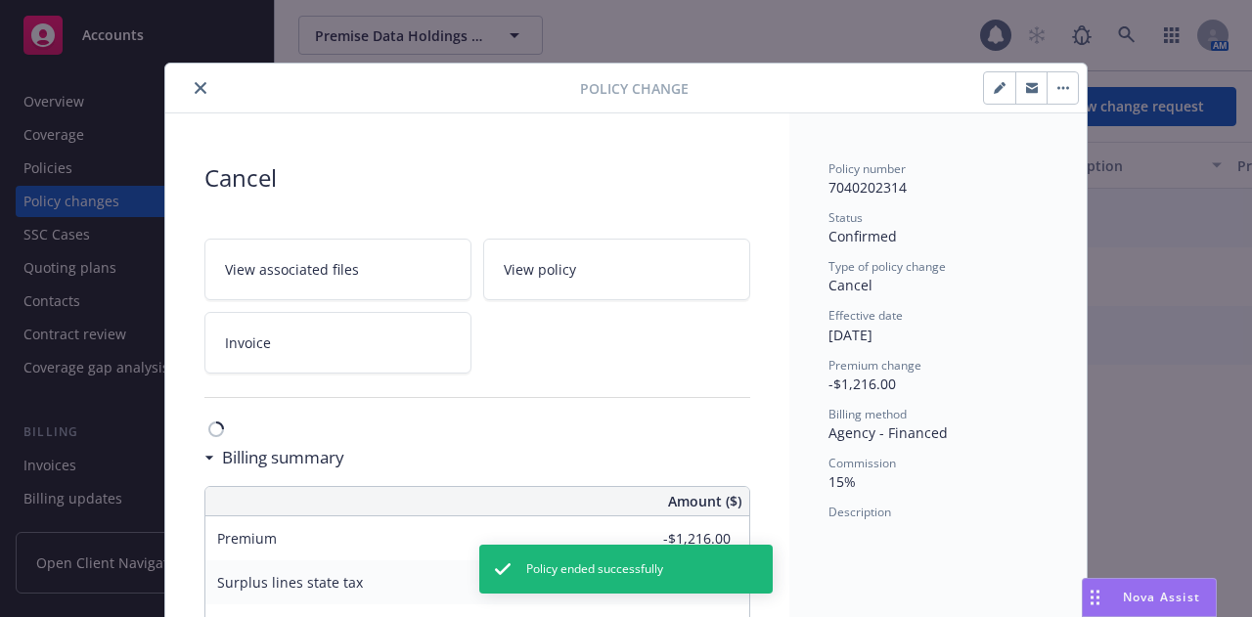
scroll to position [59, 0]
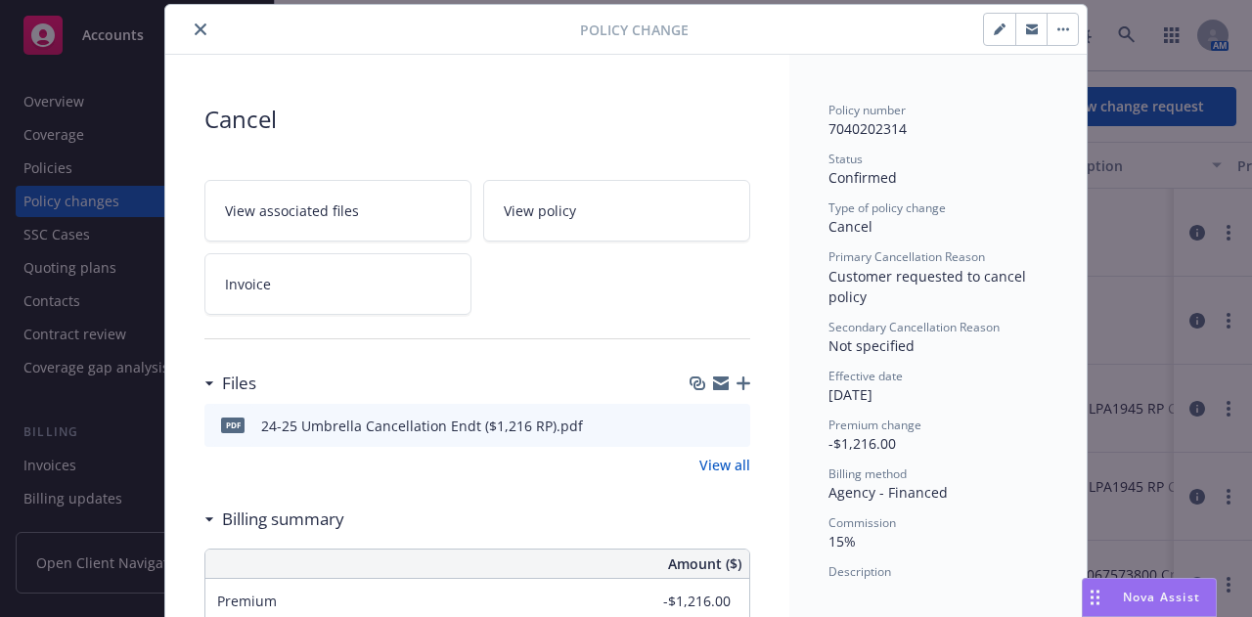
click at [196, 32] on icon "close" at bounding box center [201, 29] width 12 height 12
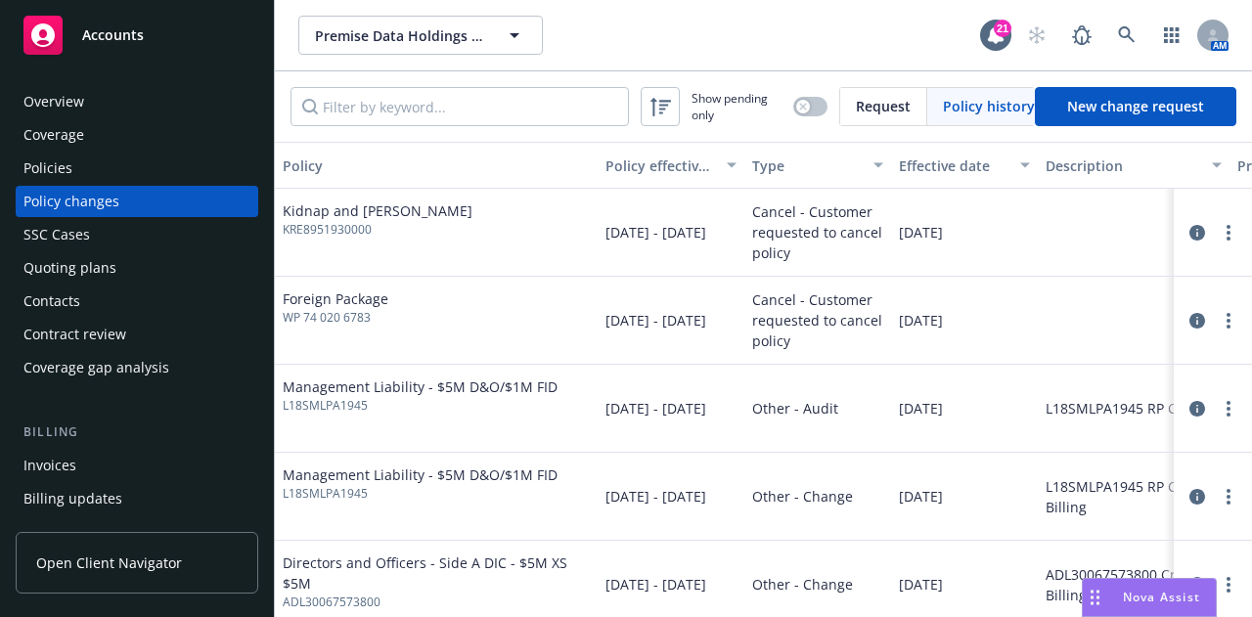
click at [202, 170] on div "Policies" at bounding box center [136, 168] width 227 height 31
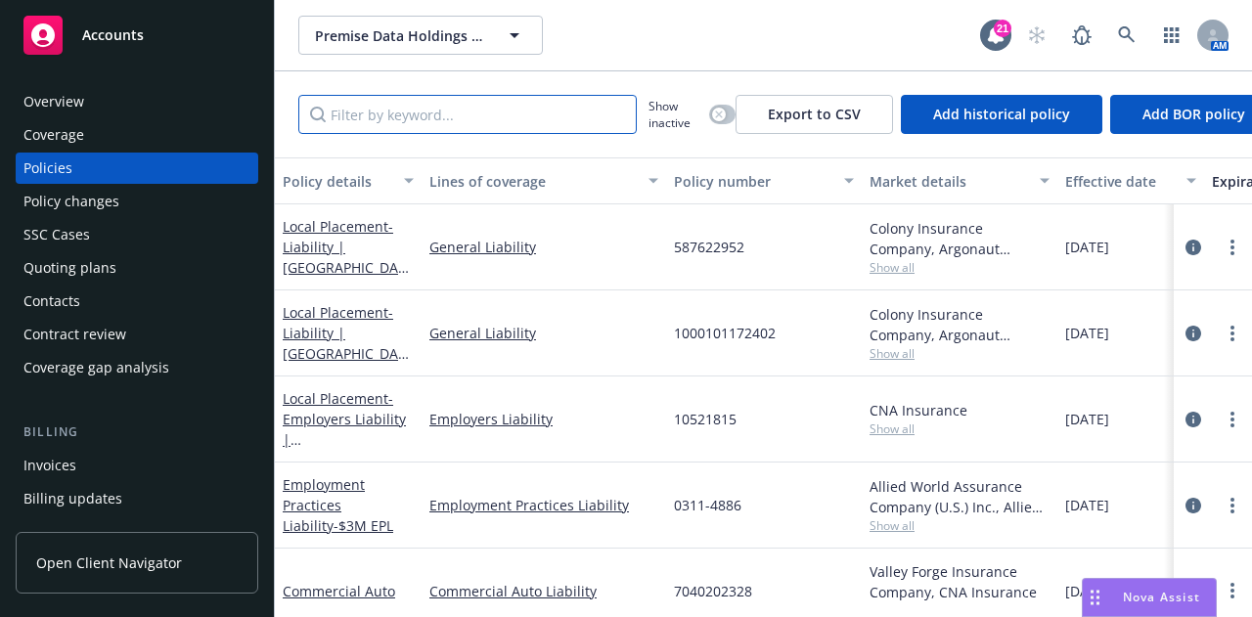
click at [562, 112] on input "Filter by keyword..." at bounding box center [467, 114] width 339 height 39
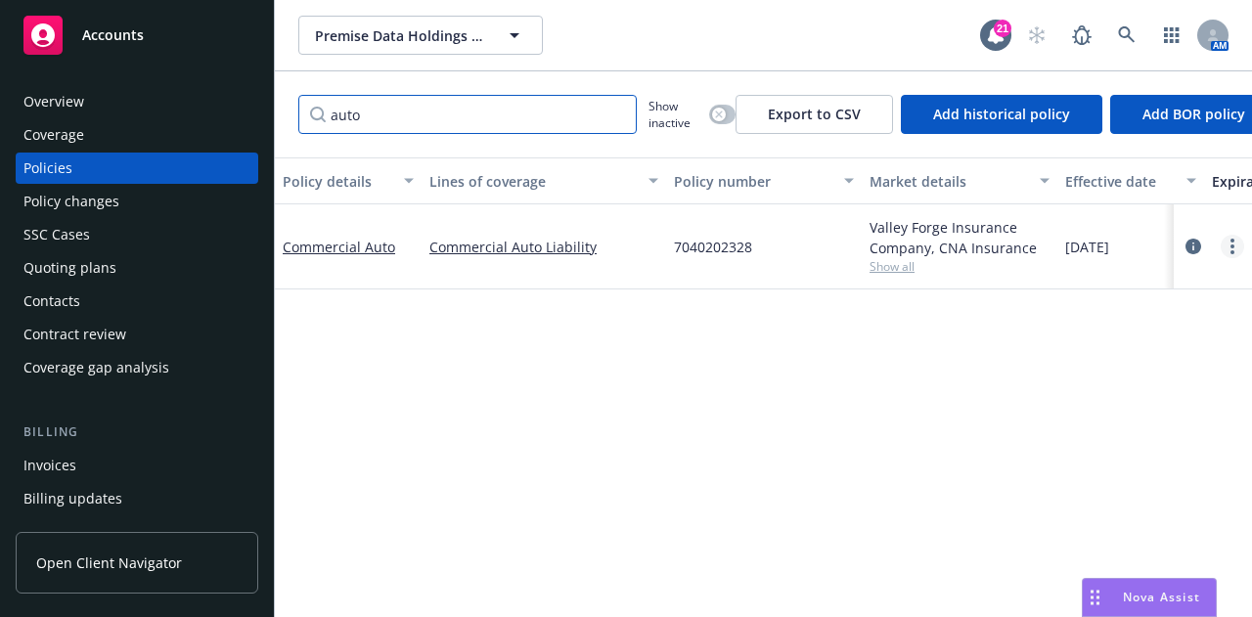
type input "auto"
click at [1230, 249] on link "more" at bounding box center [1232, 246] width 23 height 23
click at [1235, 245] on link "more" at bounding box center [1232, 246] width 23 height 23
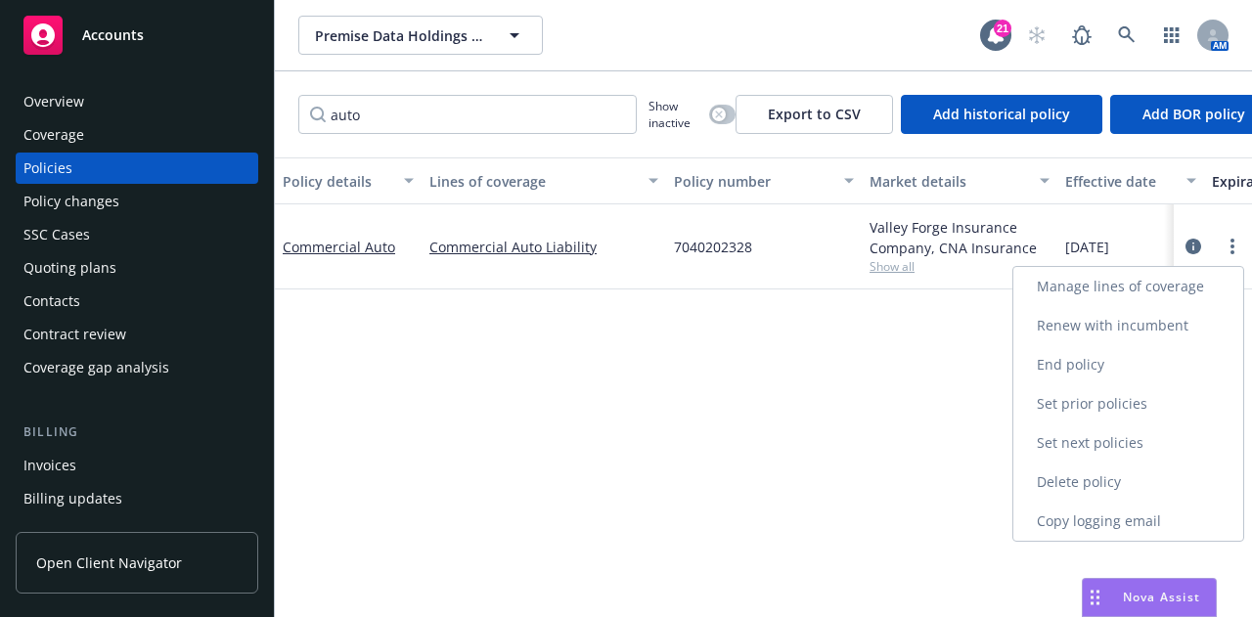
click at [1199, 367] on link "End policy" at bounding box center [1129, 364] width 230 height 39
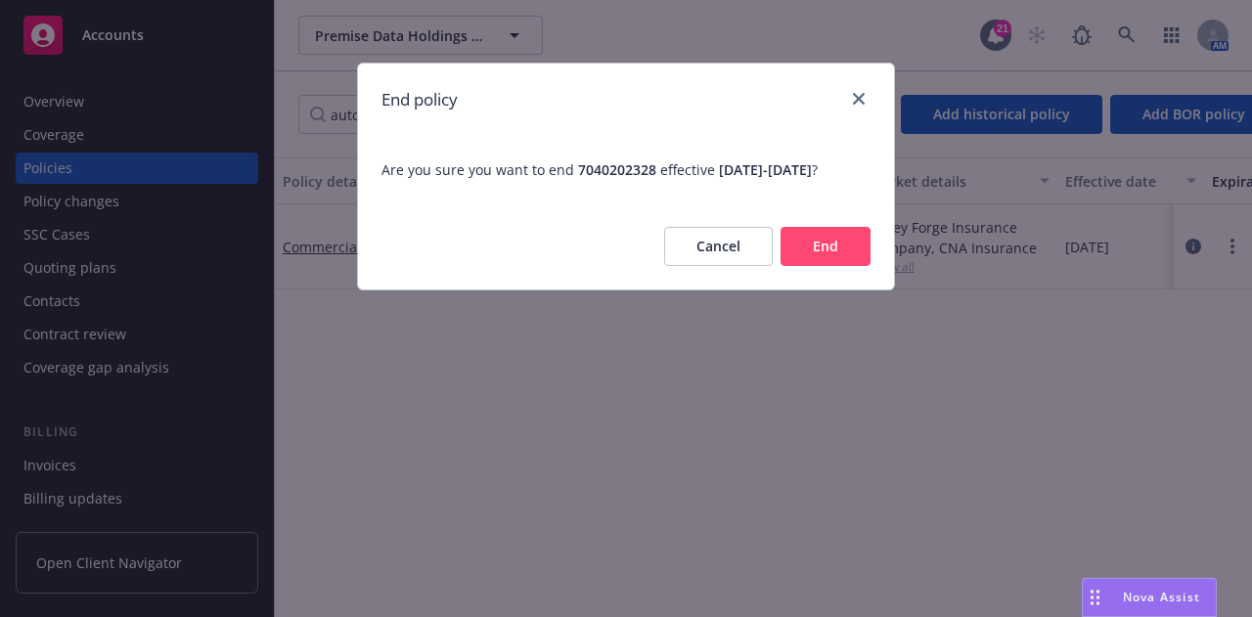
click at [855, 265] on button "End" at bounding box center [826, 246] width 90 height 39
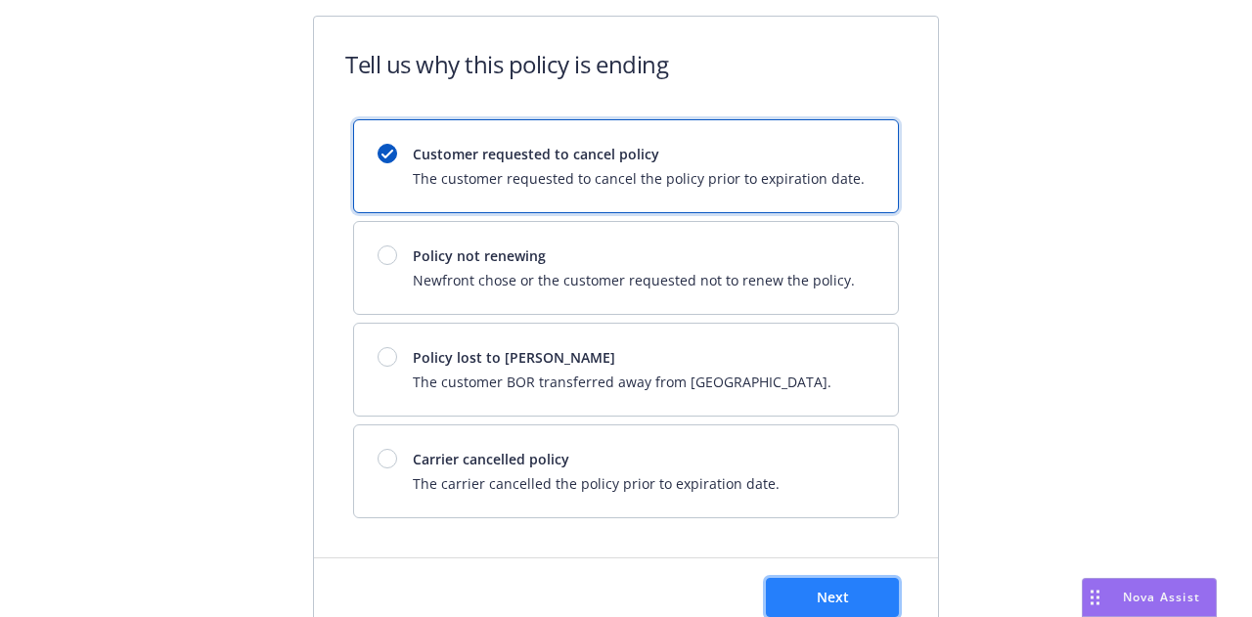
click at [879, 589] on button "Next" at bounding box center [832, 597] width 133 height 39
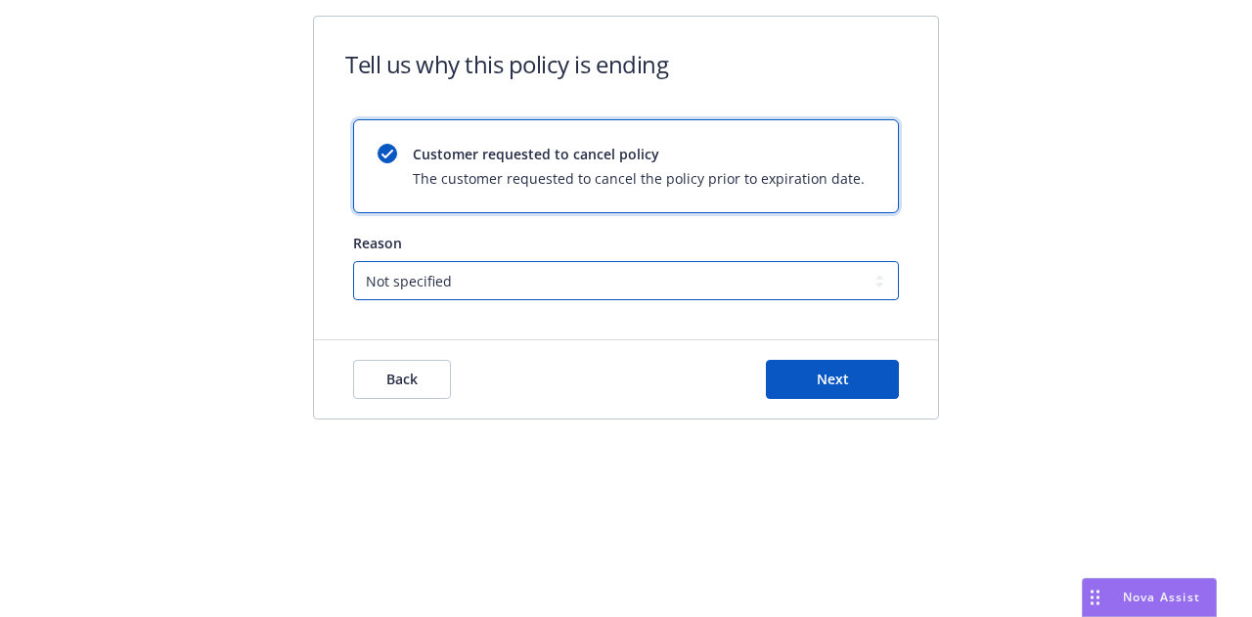
click at [720, 282] on select "Not specified Service Pricing Buyer change M&A, Bankruptcy, or Out of business …" at bounding box center [626, 280] width 546 height 39
click at [753, 297] on select "Not specified Service Pricing Buyer change M&A, Bankruptcy, or Out of business …" at bounding box center [626, 280] width 546 height 39
click at [871, 371] on button "Next" at bounding box center [832, 379] width 133 height 39
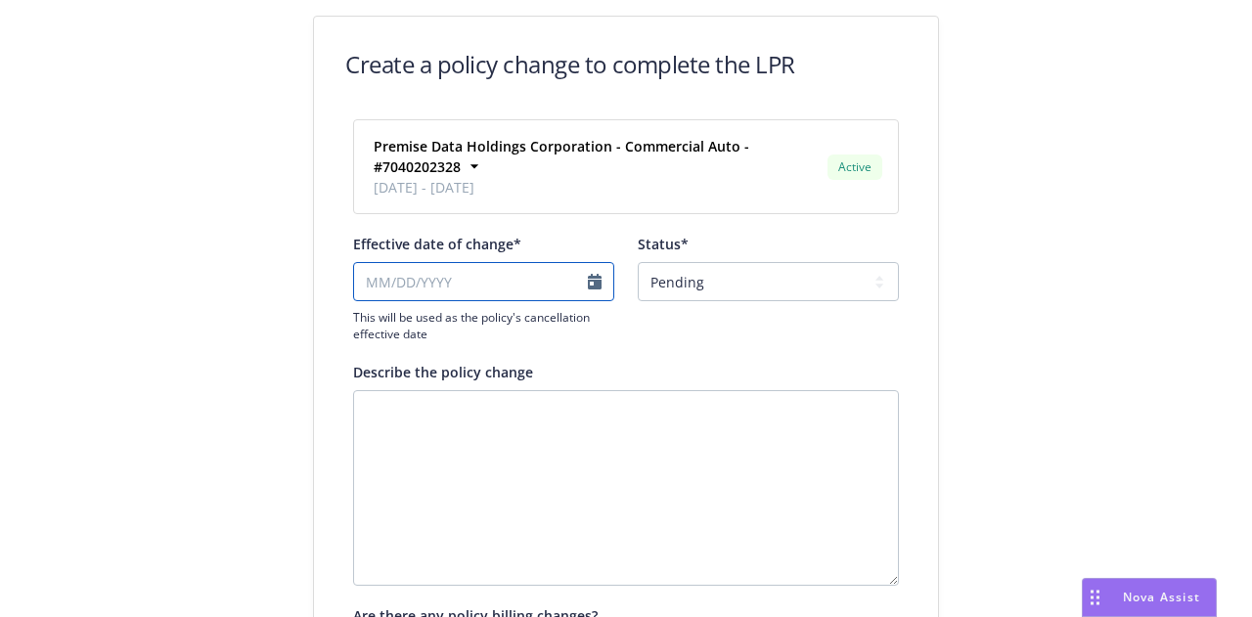
click at [524, 287] on input "Effective date of change*" at bounding box center [483, 281] width 261 height 39
select select "August"
select select "2025"
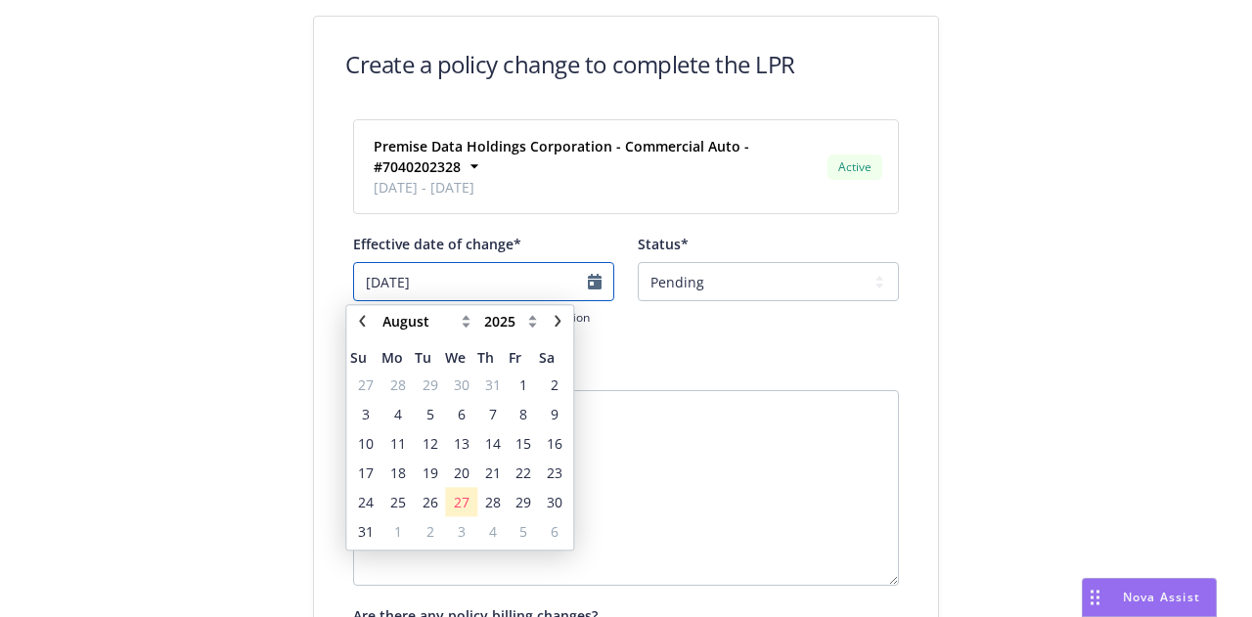
type input "[DATE]"
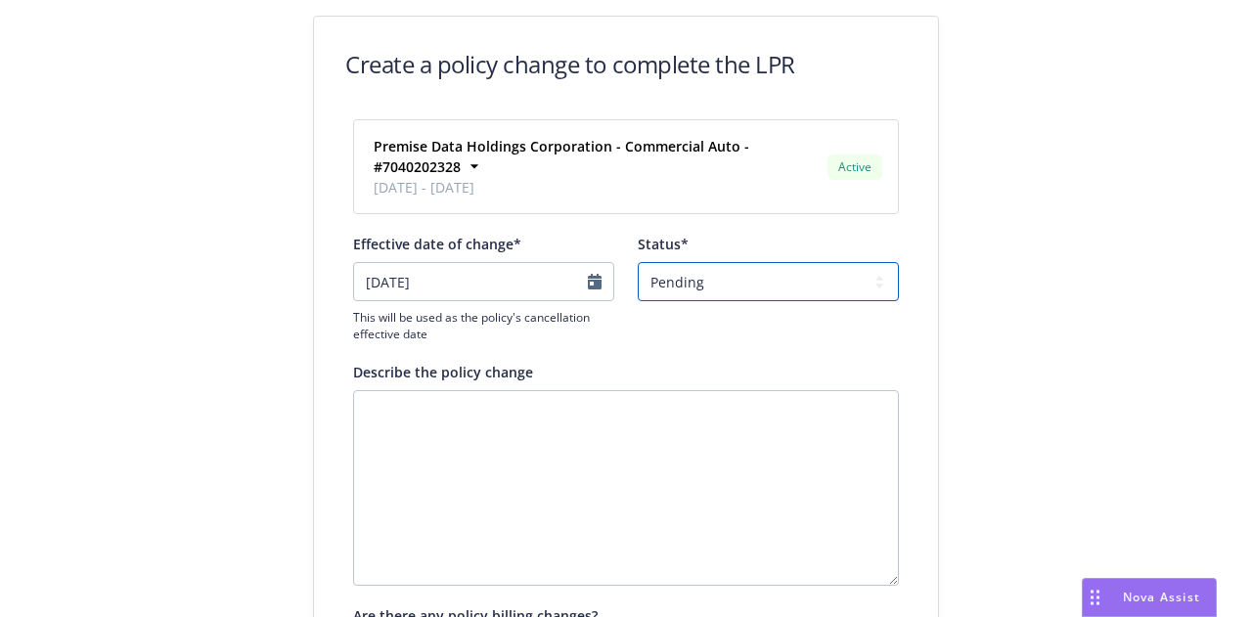
click at [859, 290] on select "Pending Confirmed" at bounding box center [768, 281] width 261 height 39
select select "Confirmed"
click at [638, 262] on select "Pending Confirmed" at bounding box center [768, 281] width 261 height 39
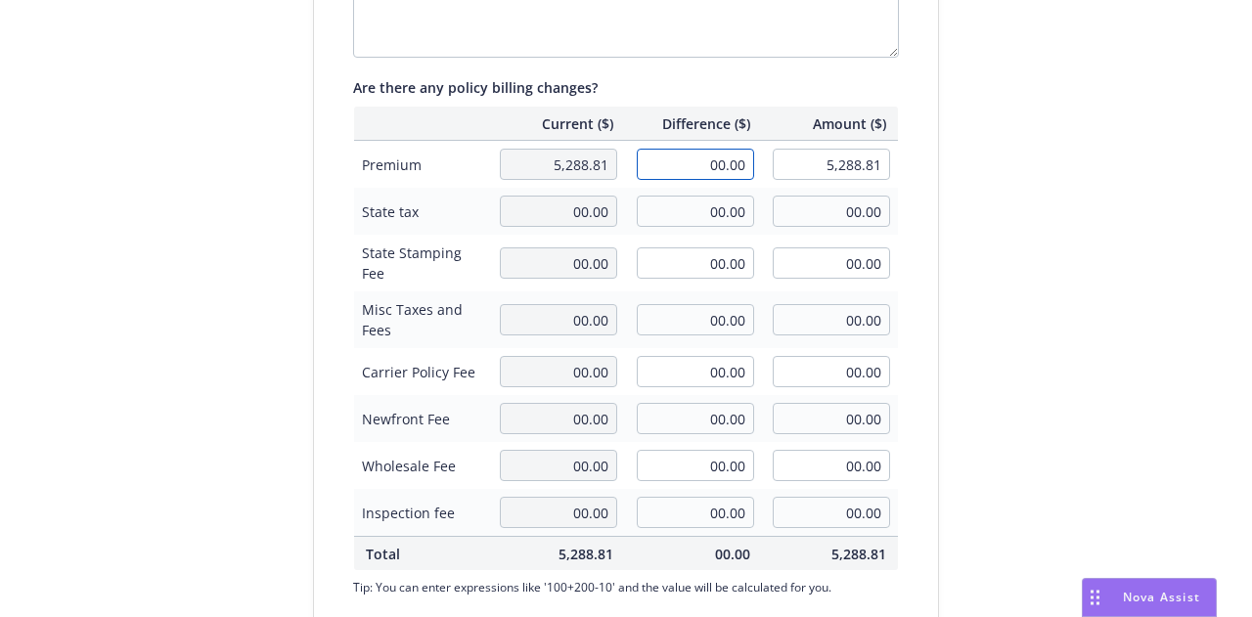
click at [686, 167] on input "00.00" at bounding box center [695, 164] width 117 height 31
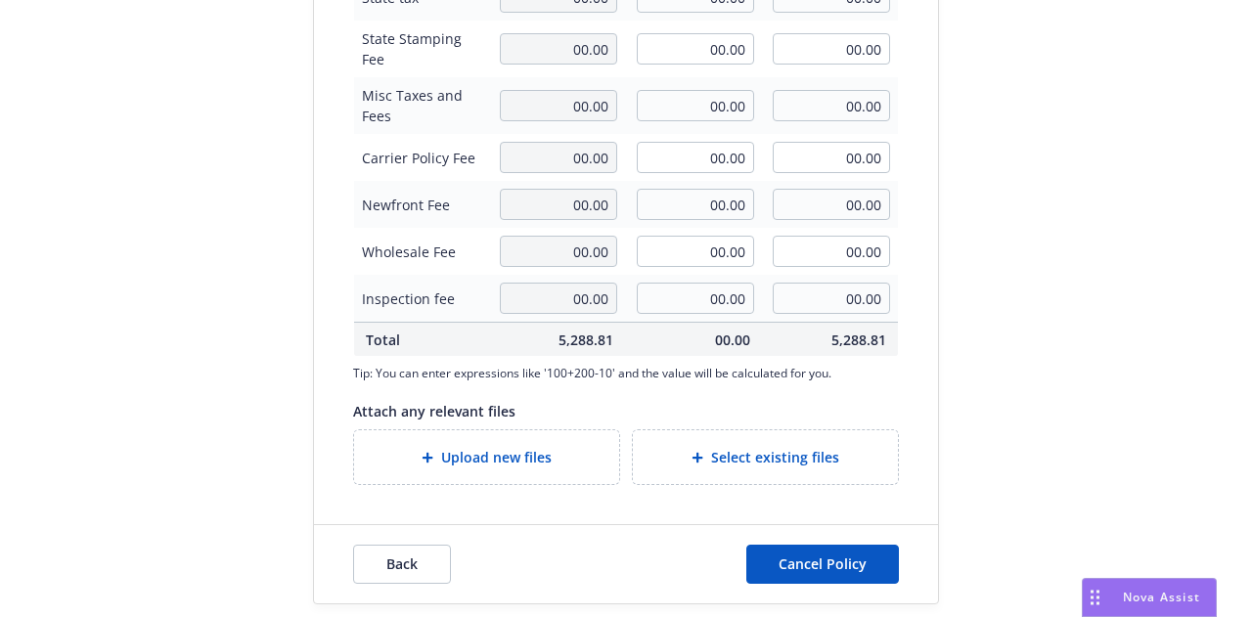
type input "-869.13"
type input "4,419.68"
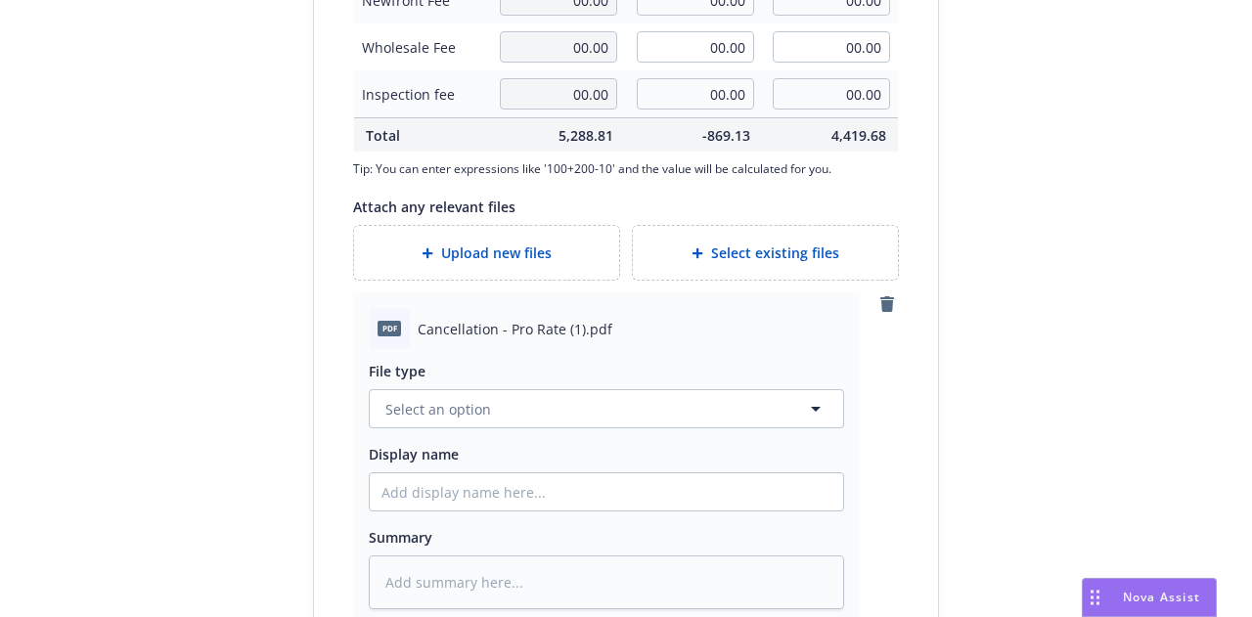
scroll to position [952, 0]
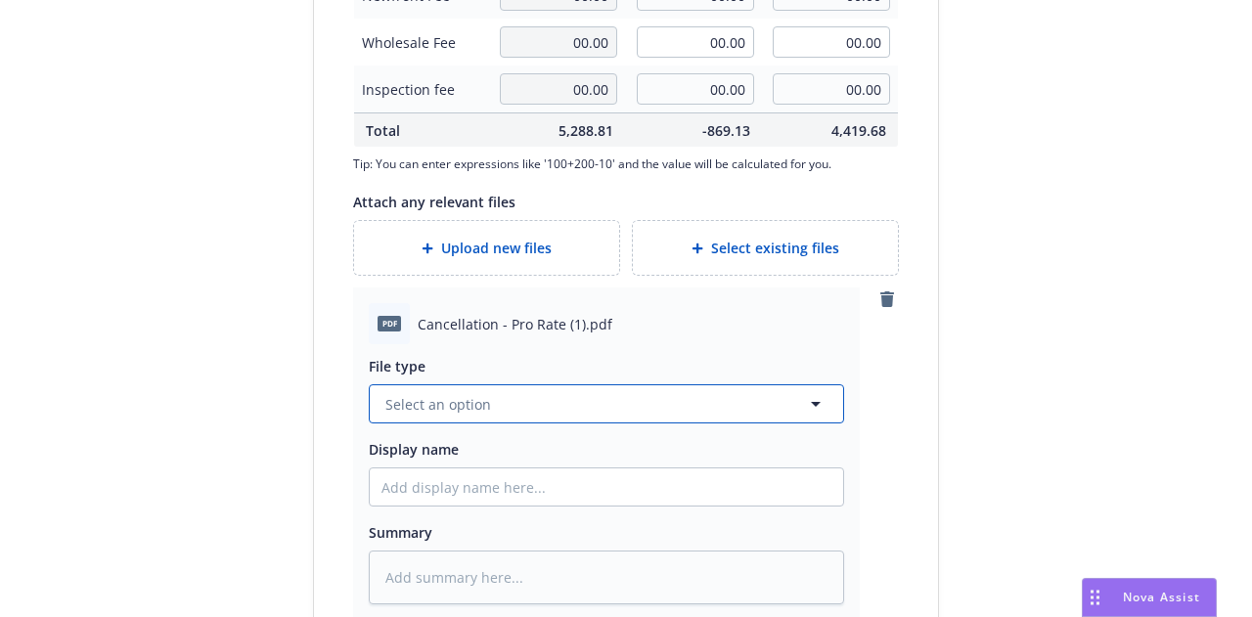
click at [723, 412] on button "Select an option" at bounding box center [607, 404] width 476 height 39
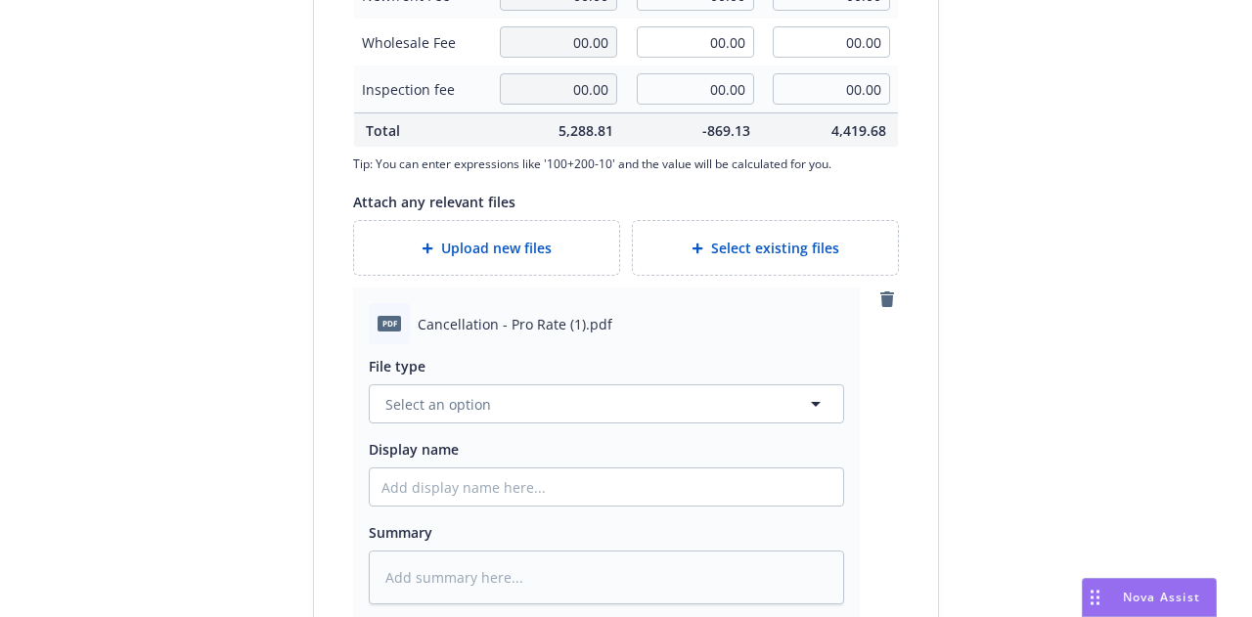
type textarea "x"
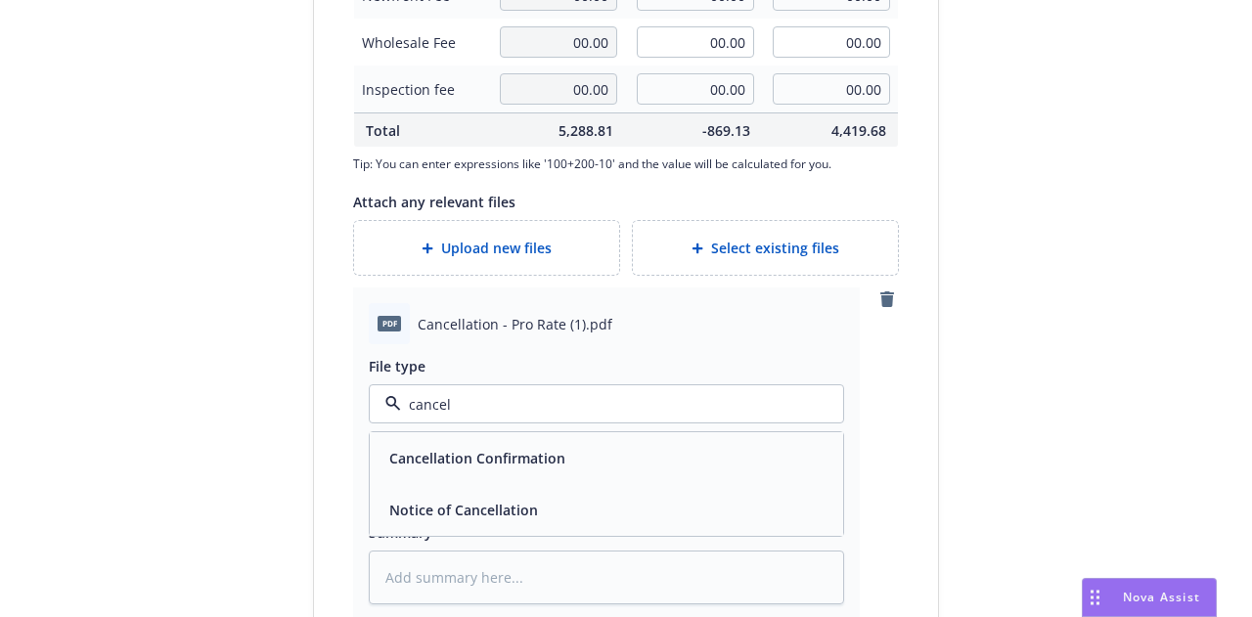
type input "cancell"
click at [741, 439] on div "Cancellation Confirmation" at bounding box center [607, 458] width 474 height 52
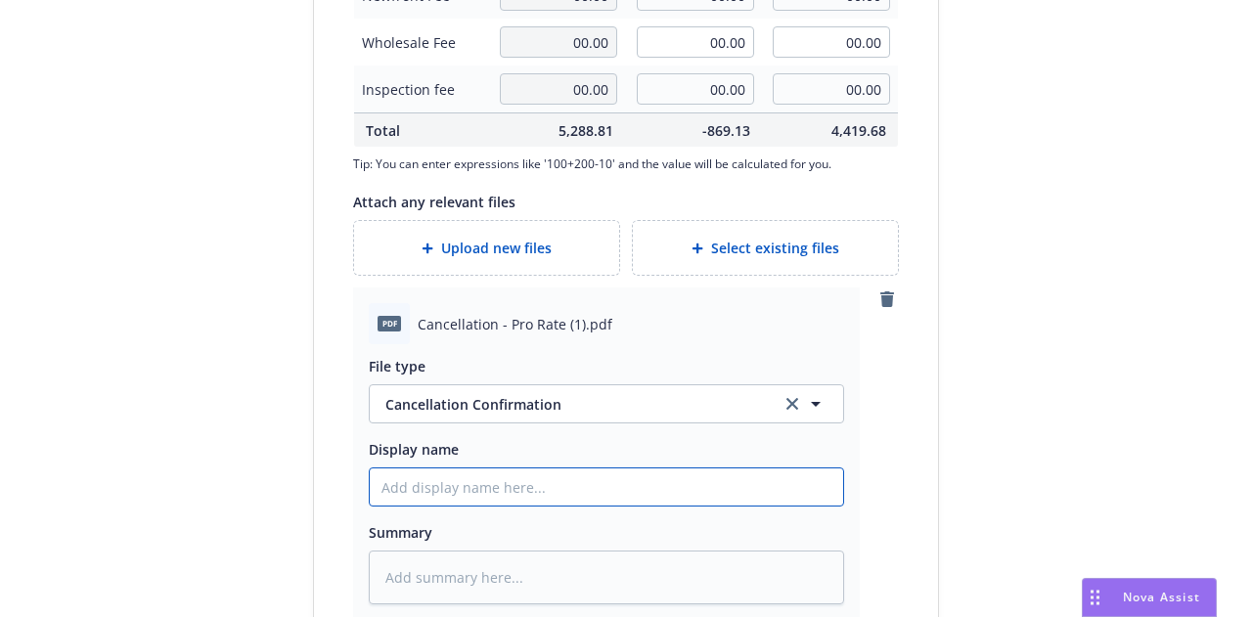
click at [744, 478] on input "Display name" at bounding box center [607, 487] width 474 height 37
type textarea "x"
type input "24-"
type textarea "x"
type input "24-2"
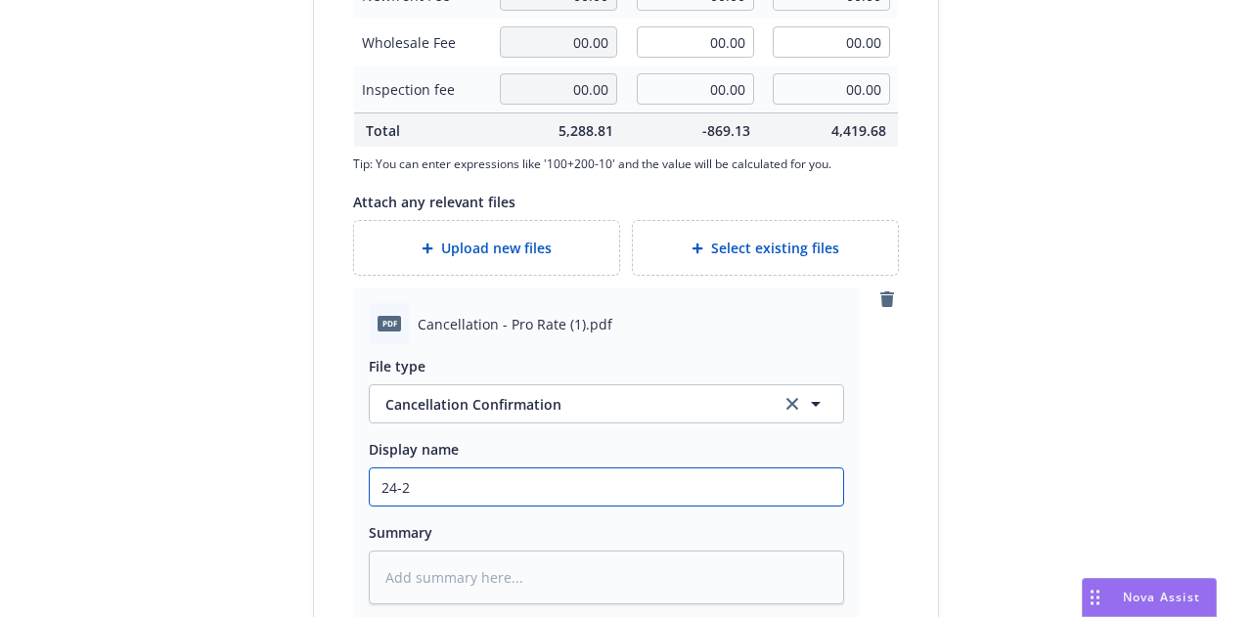
type textarea "x"
type input "24-25"
type textarea "x"
type input "24-25"
type textarea "x"
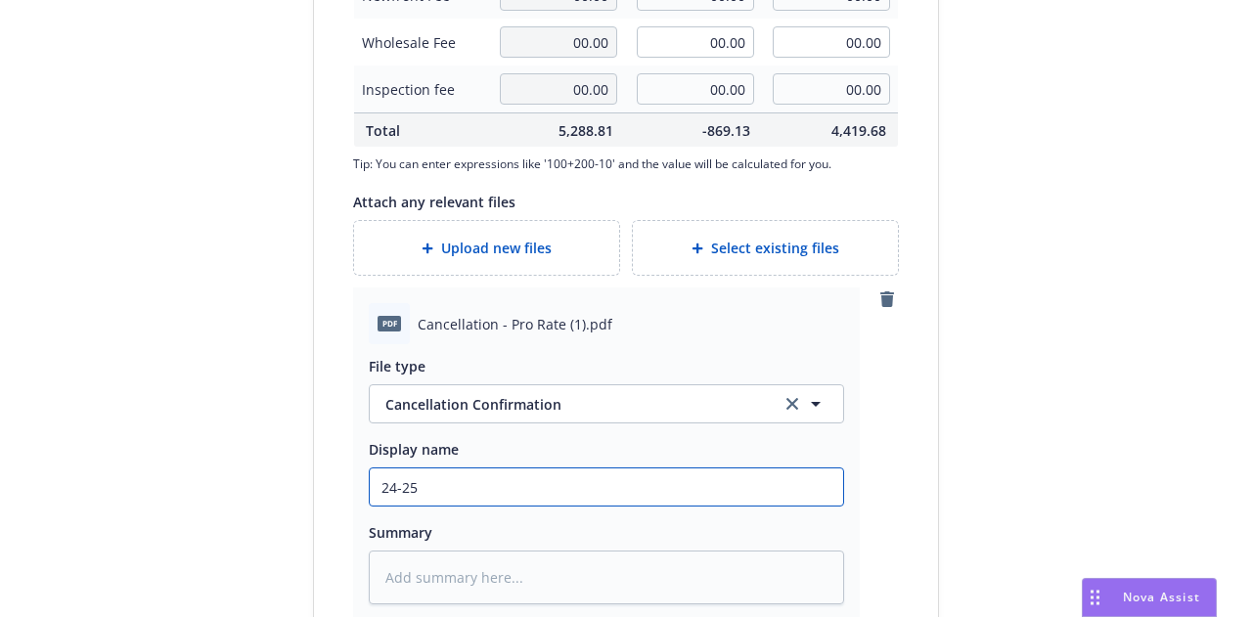
type input "24-25 A"
type textarea "x"
type input "24-25 Au"
type textarea "x"
type input "24-25 Aut"
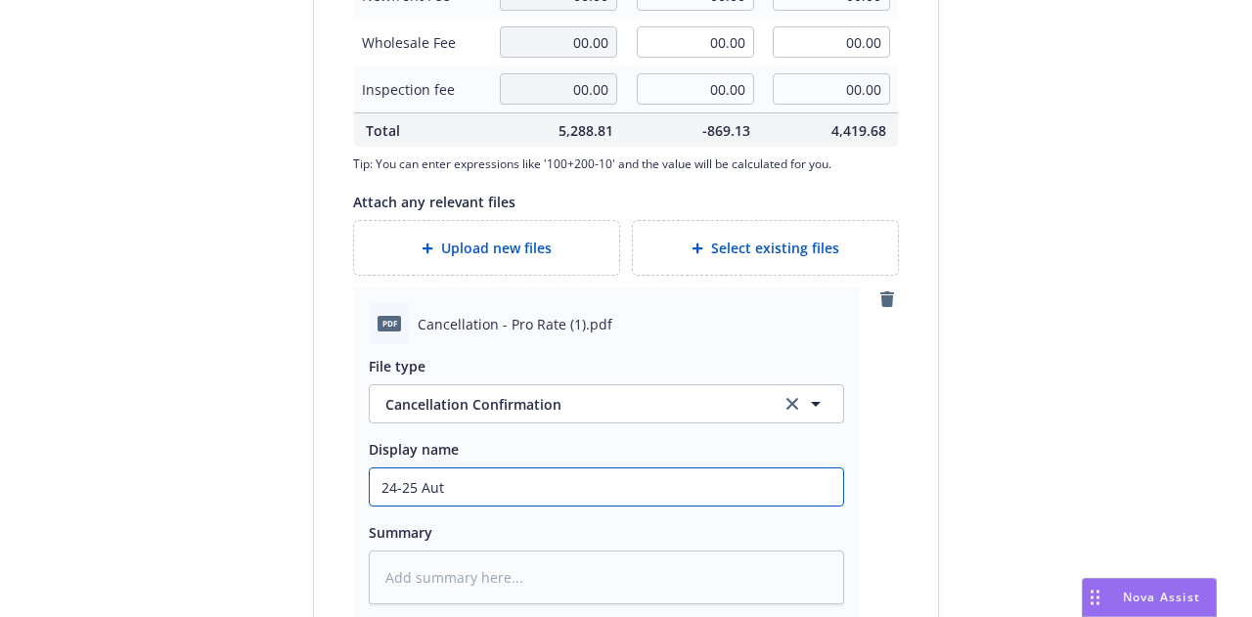
type textarea "x"
type input "24-25 Auto"
type textarea "x"
type input "24-25 Auto"
type textarea "x"
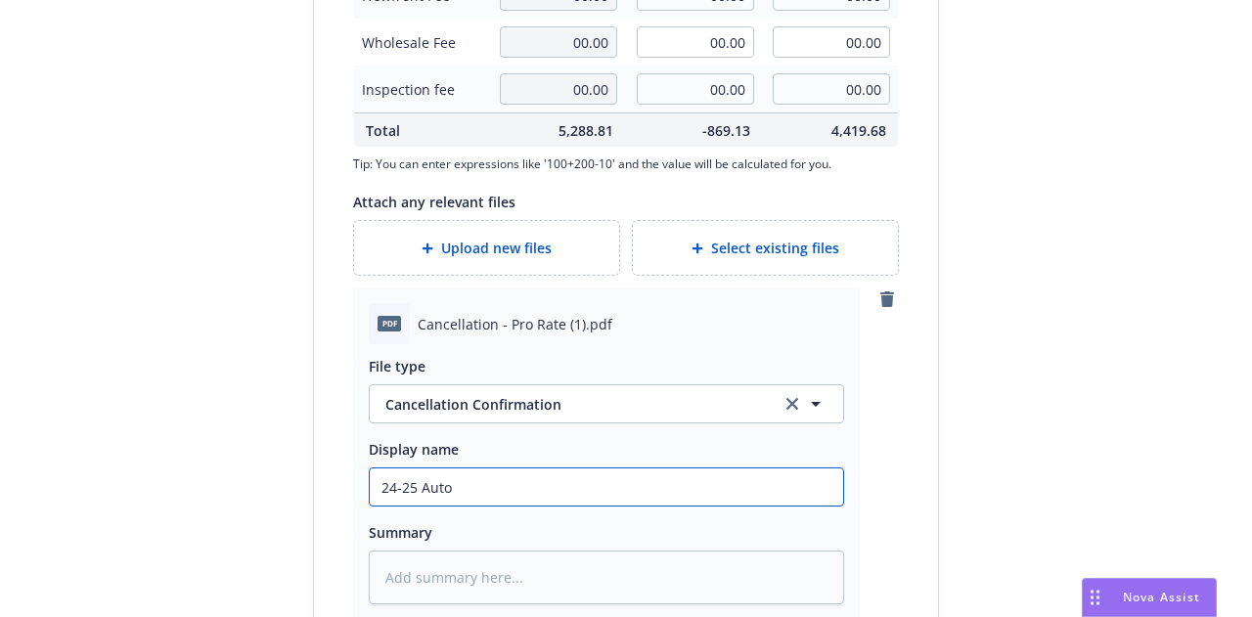
type input "24-25 Auto C"
type textarea "x"
type input "24-25 Auto Can"
type textarea "x"
type input "24-25 Auto Canc"
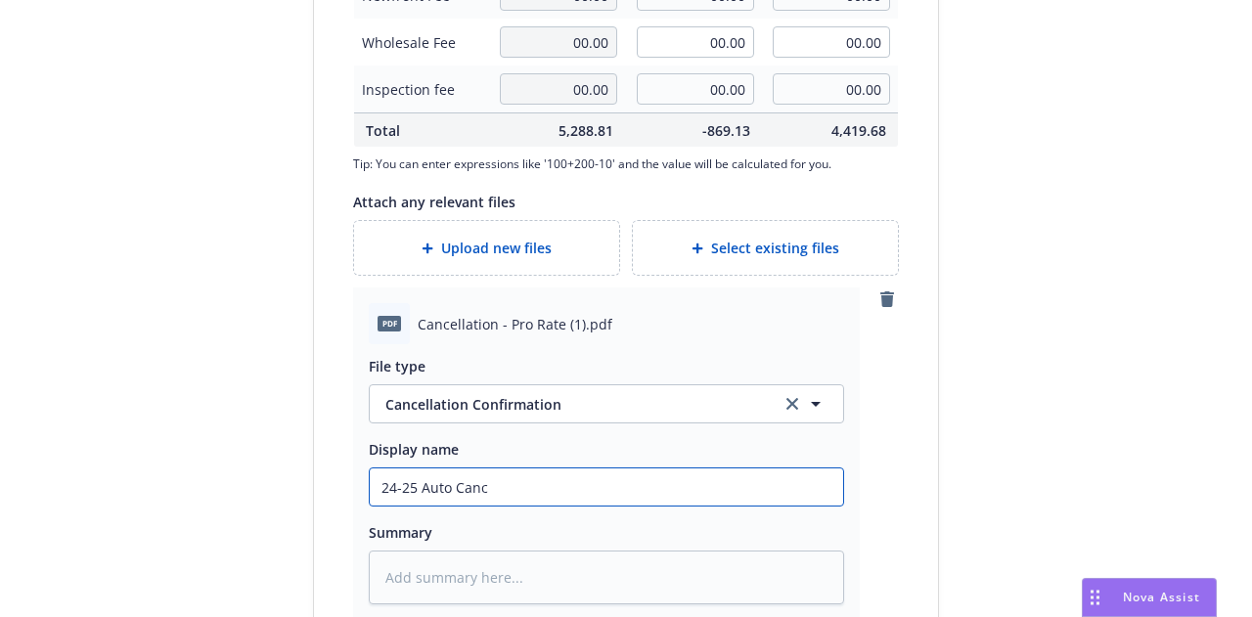
type textarea "x"
type input "24-25 Auto Cancel"
type textarea "x"
type input "24-25 Auto Cancella"
type textarea "x"
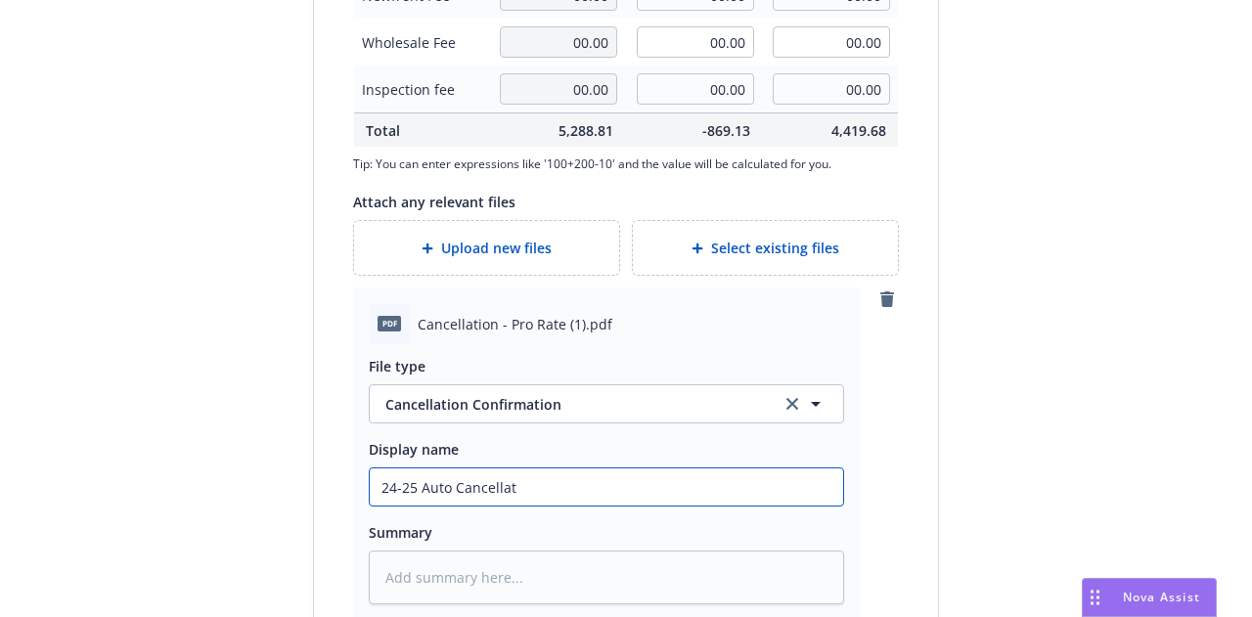
type input "24-25 Auto Cancellati"
type textarea "x"
type input "24-25 Auto Cancellatio"
type textarea "x"
type input "24-25 Auto Cancellation"
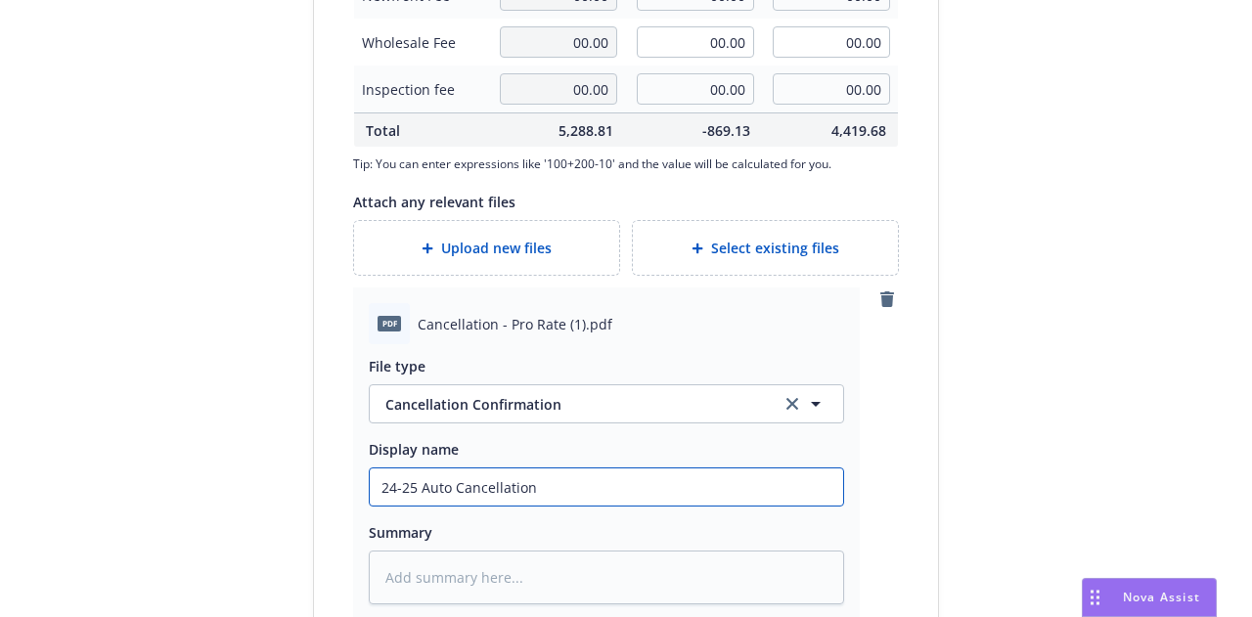
type textarea "x"
type input "24-25 Auto Cancellation"
type textarea "x"
type input "24-25 Auto Cancellation E"
type textarea "x"
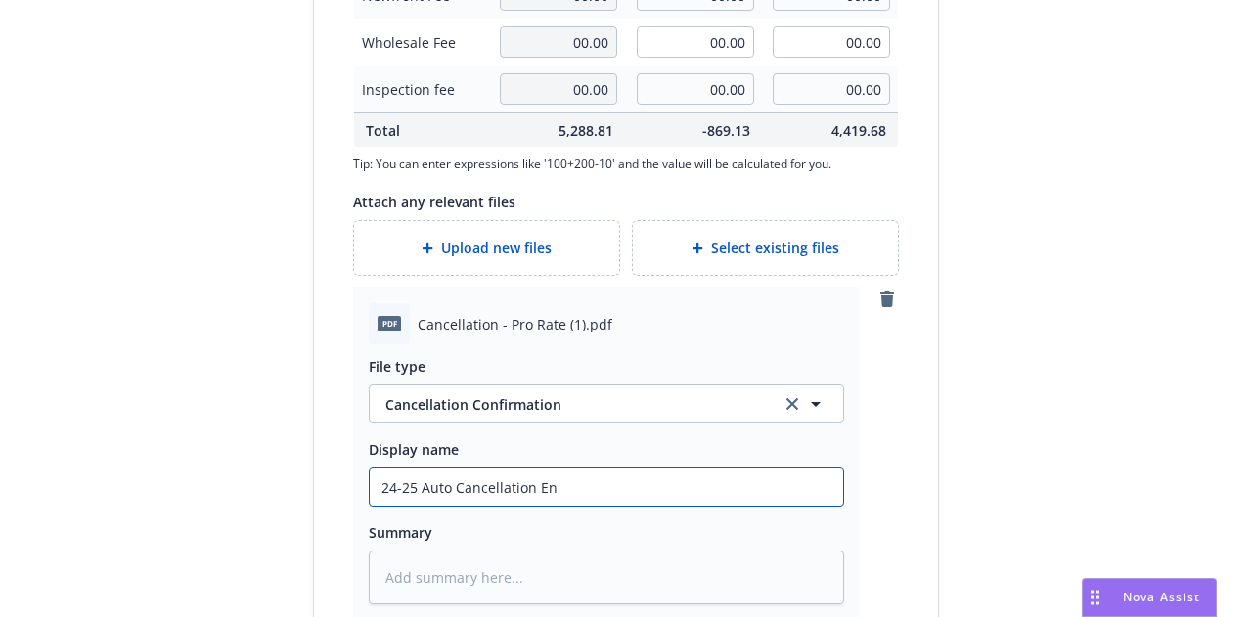
type input "24-25 Auto Cancellation End"
type textarea "x"
type input "24-25 Auto Cancellation Endt"
type textarea "x"
type input "24-25 Auto Cancellation Endt"
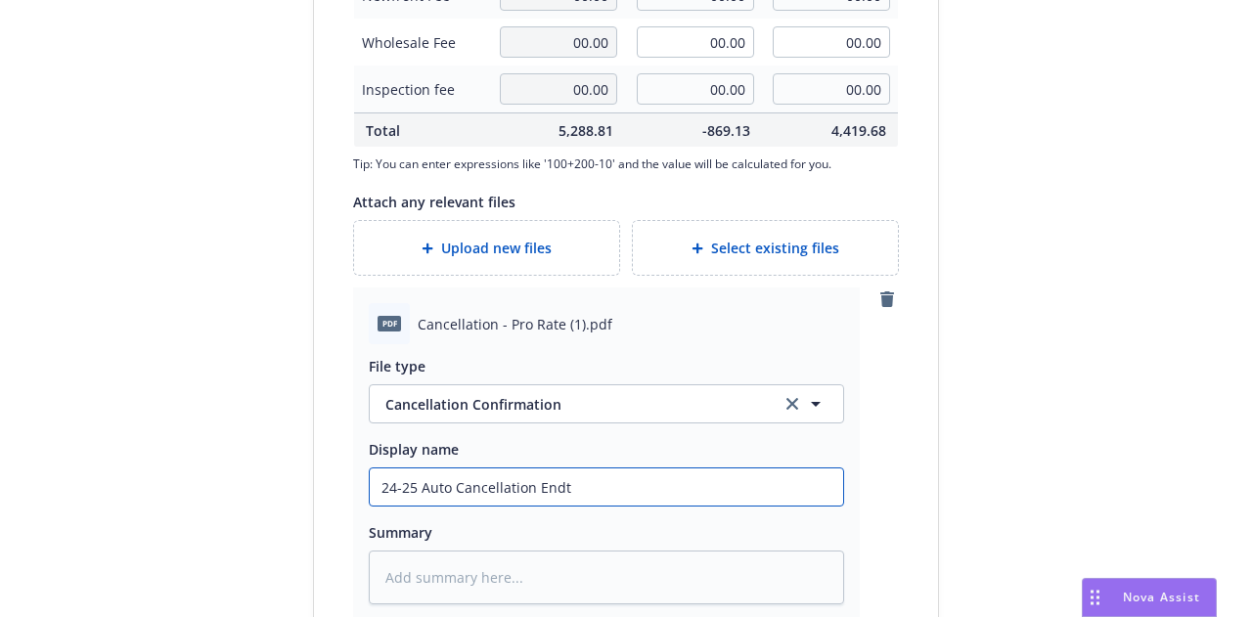
type textarea "x"
type input "24-25 Auto Cancellation Endt ("
type textarea "x"
type input "24-25 Auto Cancellation Endt ($"
type textarea "x"
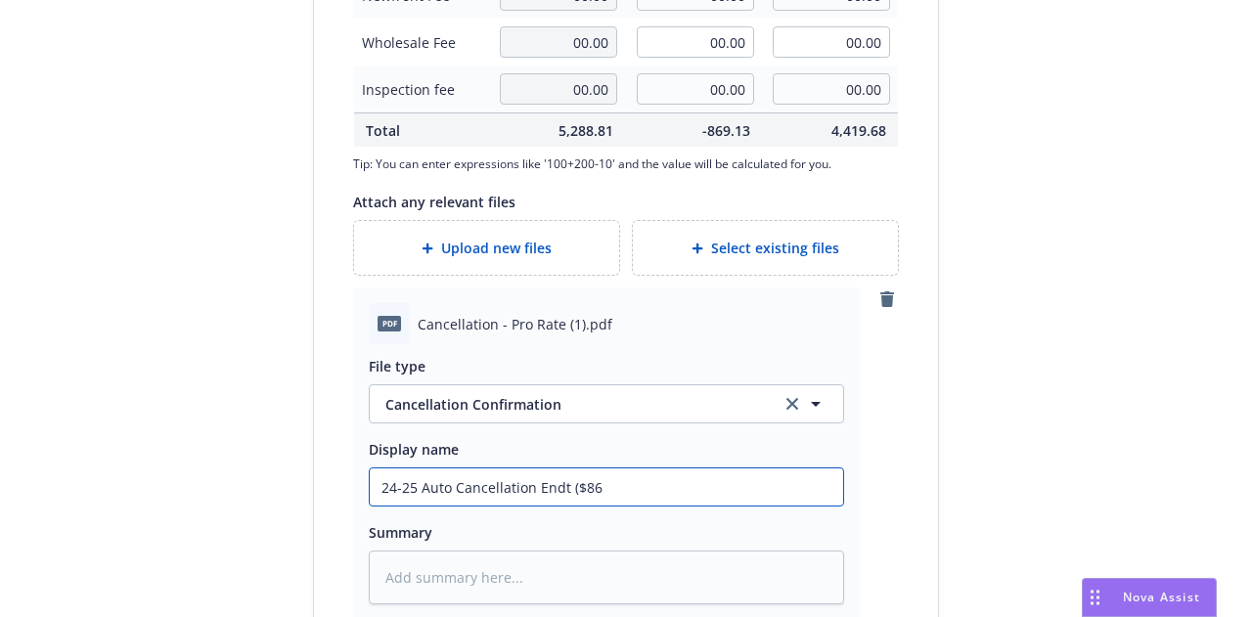
type input "24-25 Auto Cancellation Endt ($869"
type textarea "x"
type input "24-25 Auto Cancellation Endt ($869."
type textarea "x"
type input "24-25 Auto Cancellation Endt ($869.1"
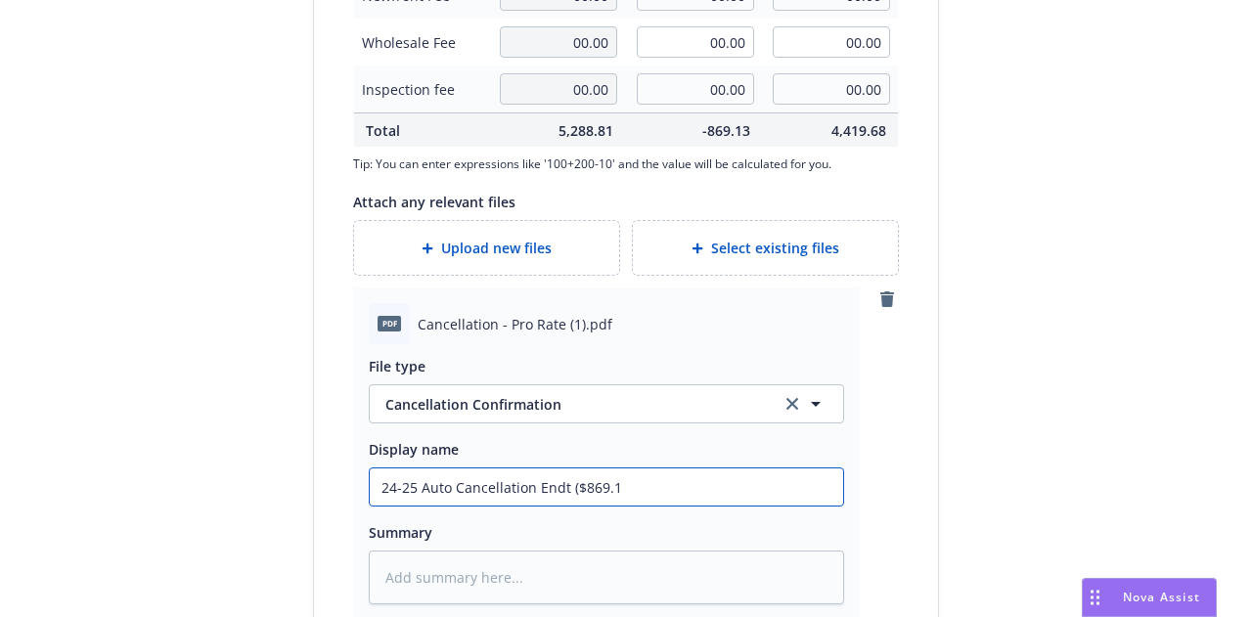
type textarea "x"
type input "24-25 Auto Cancellation Endt ($869.13"
type textarea "x"
type input "24-25 Auto Cancellation Endt ($869.13 RP"
type textarea "x"
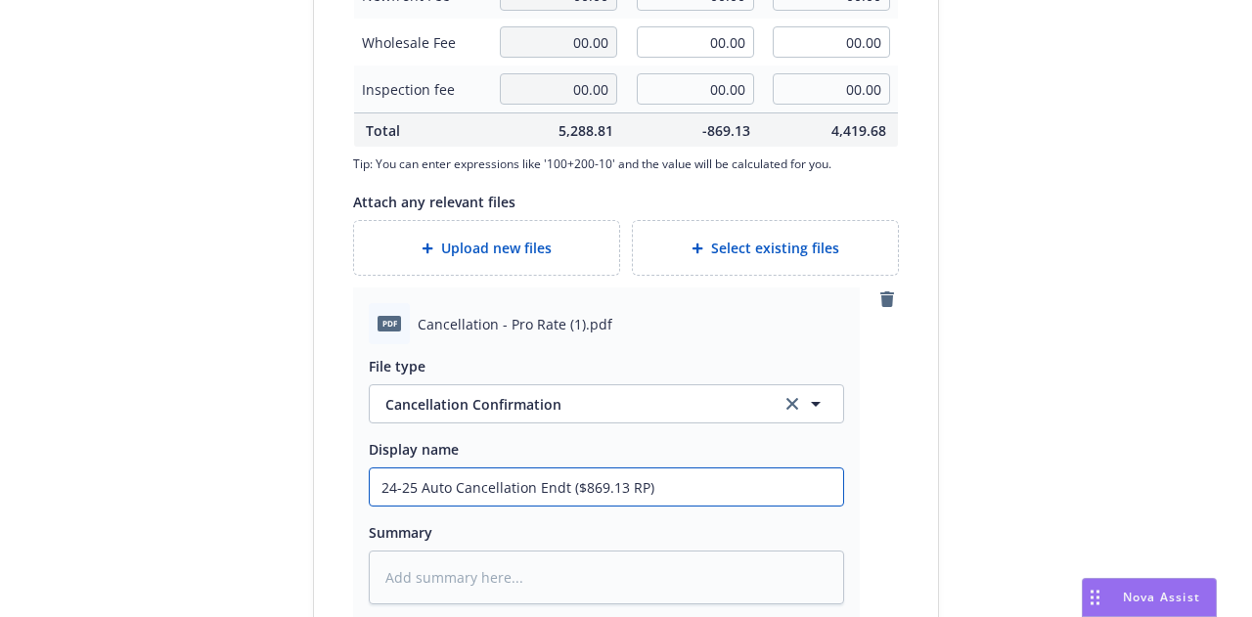
scroll to position [1086, 0]
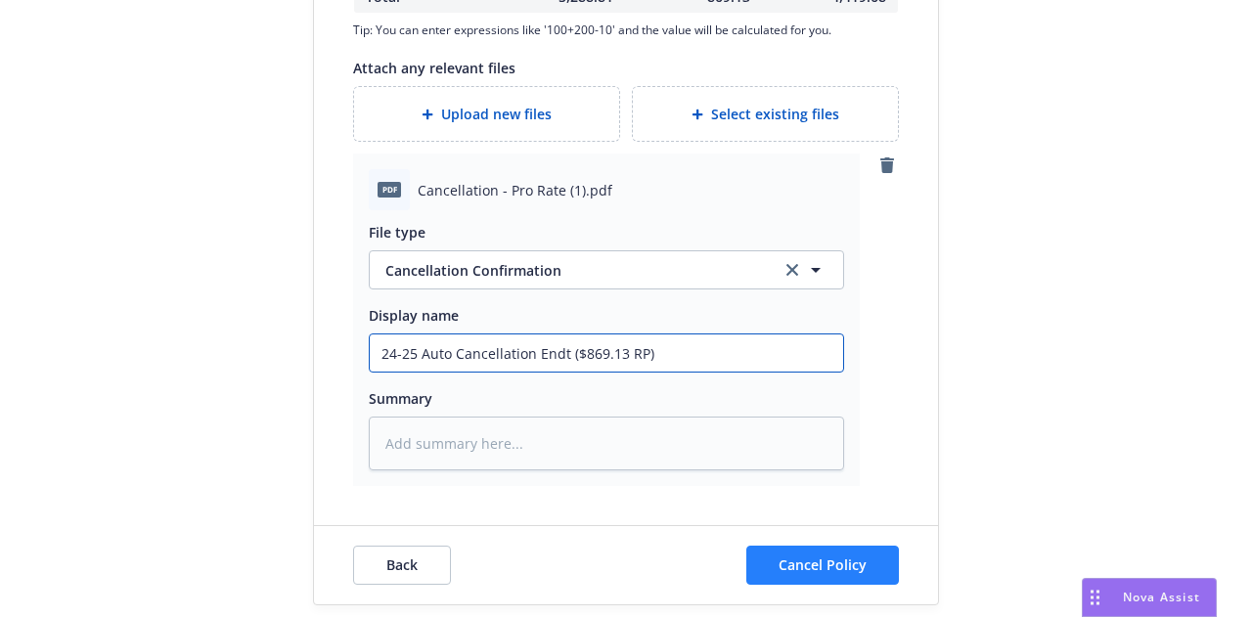
type input "24-25 Auto Cancellation Endt ($869.13 RP)"
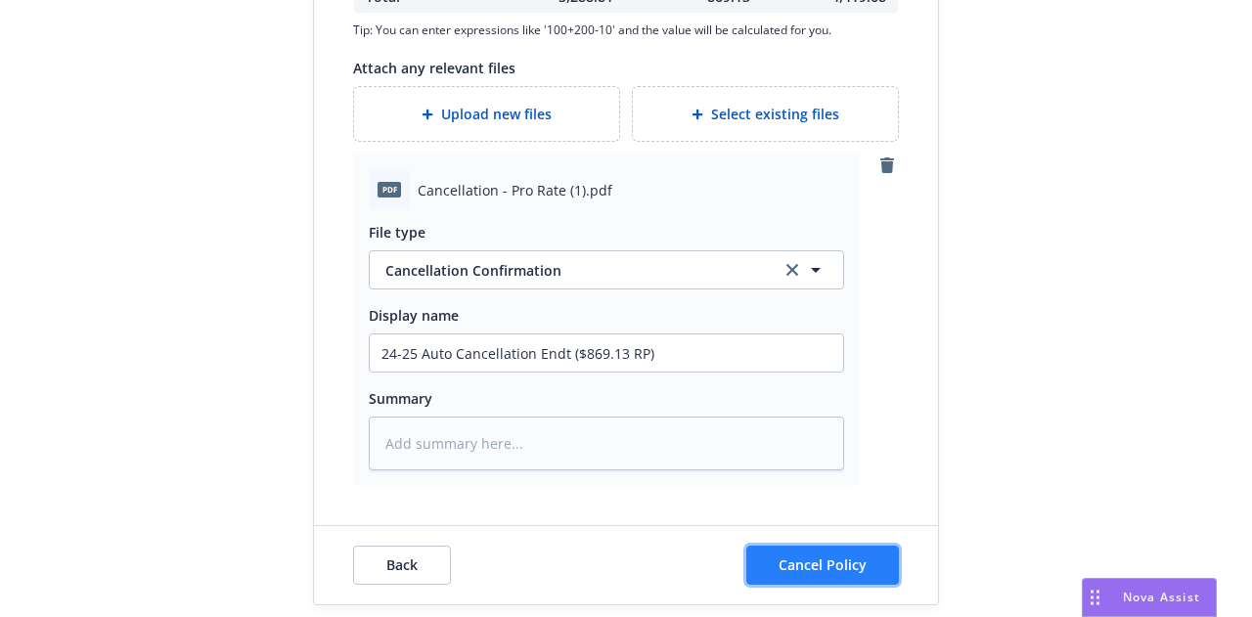
click at [854, 551] on button "Cancel Policy" at bounding box center [823, 565] width 153 height 39
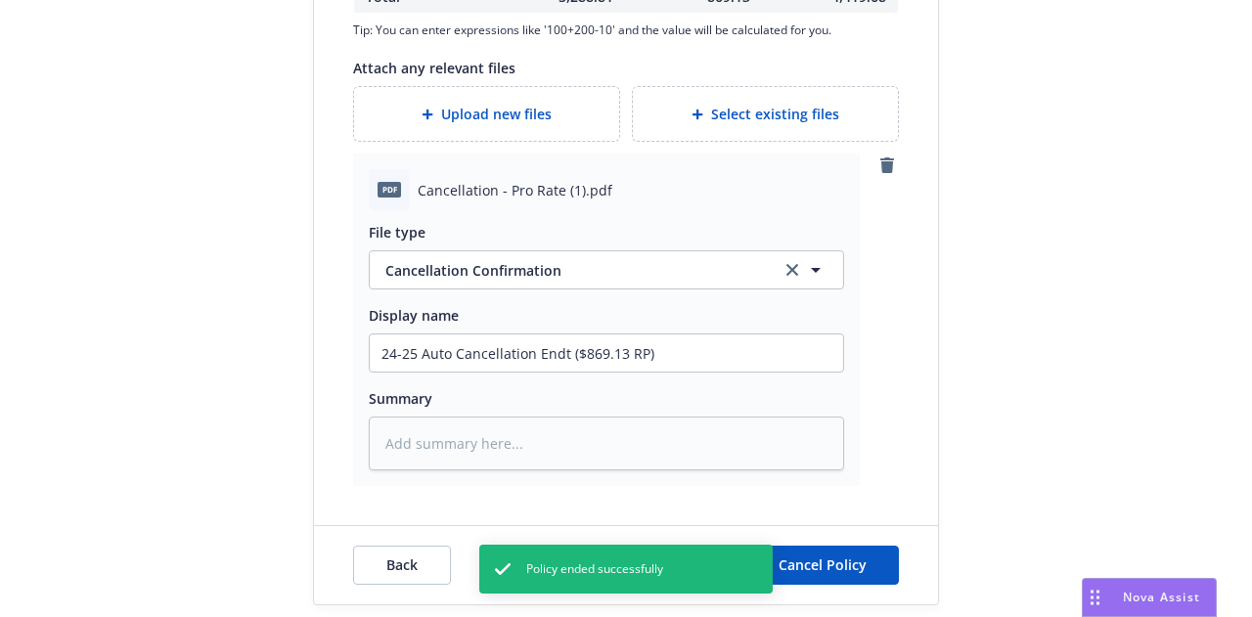
type textarea "x"
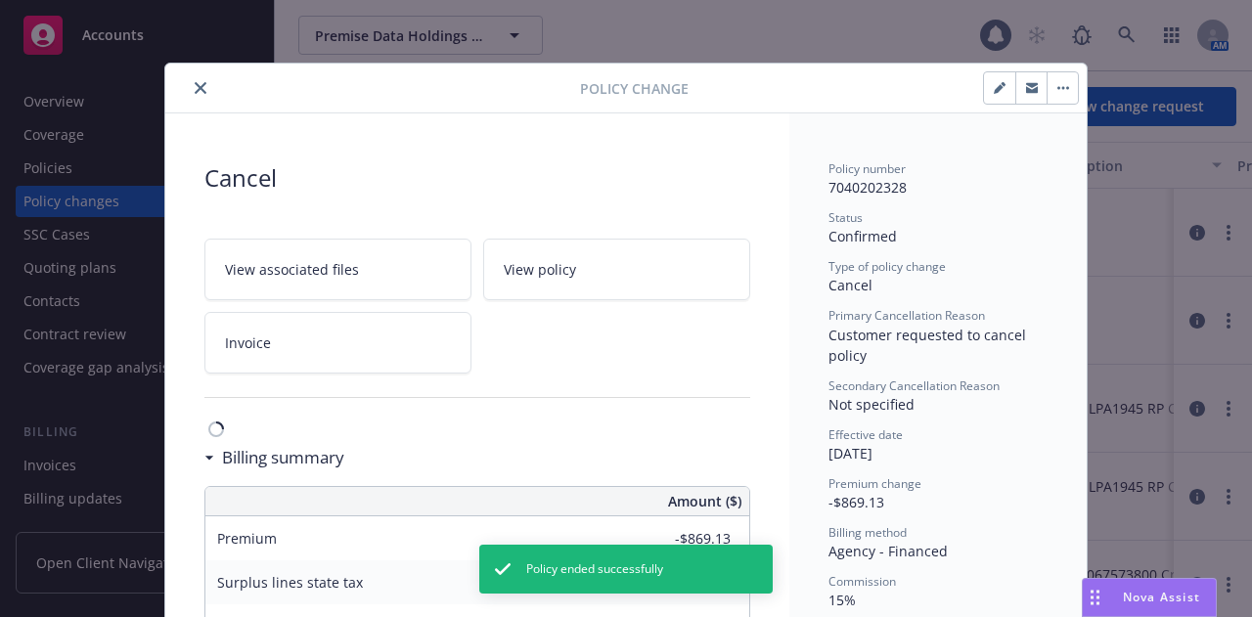
scroll to position [59, 0]
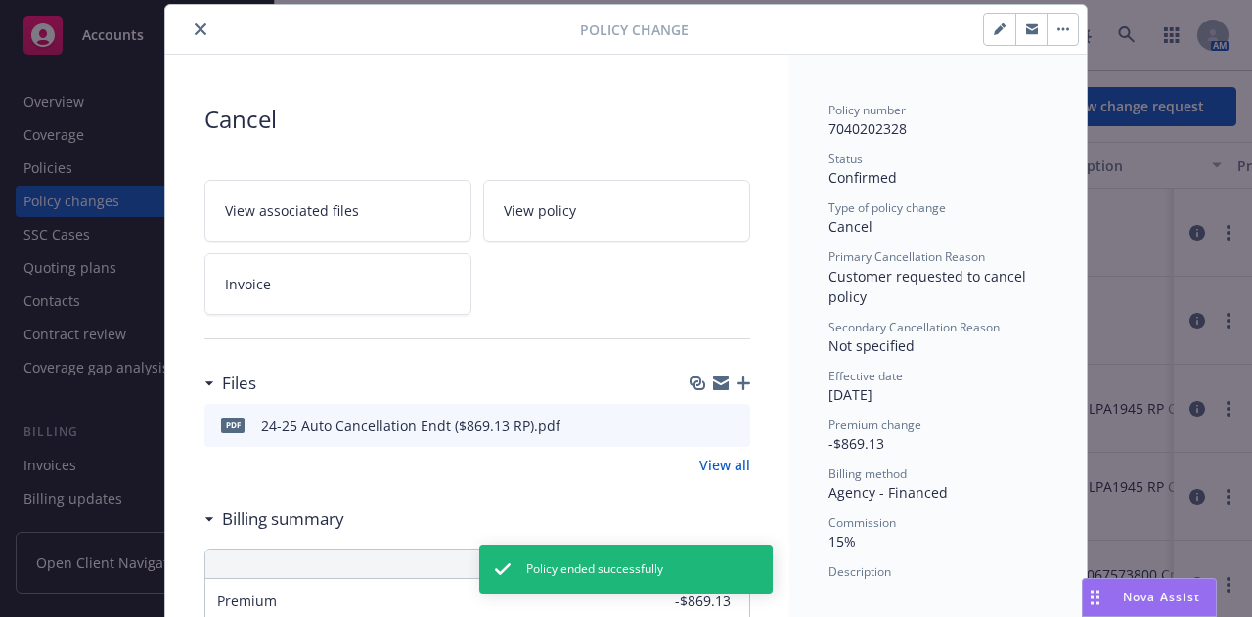
click at [192, 36] on button "close" at bounding box center [200, 29] width 23 height 23
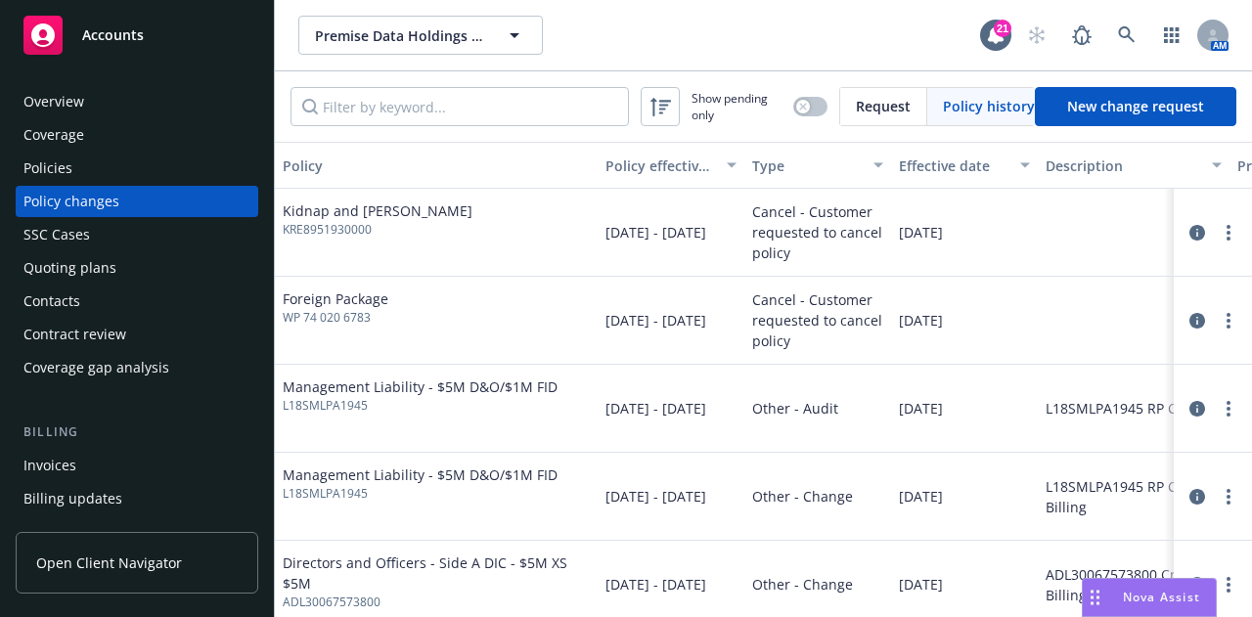
click at [158, 170] on div "Policies" at bounding box center [136, 168] width 227 height 31
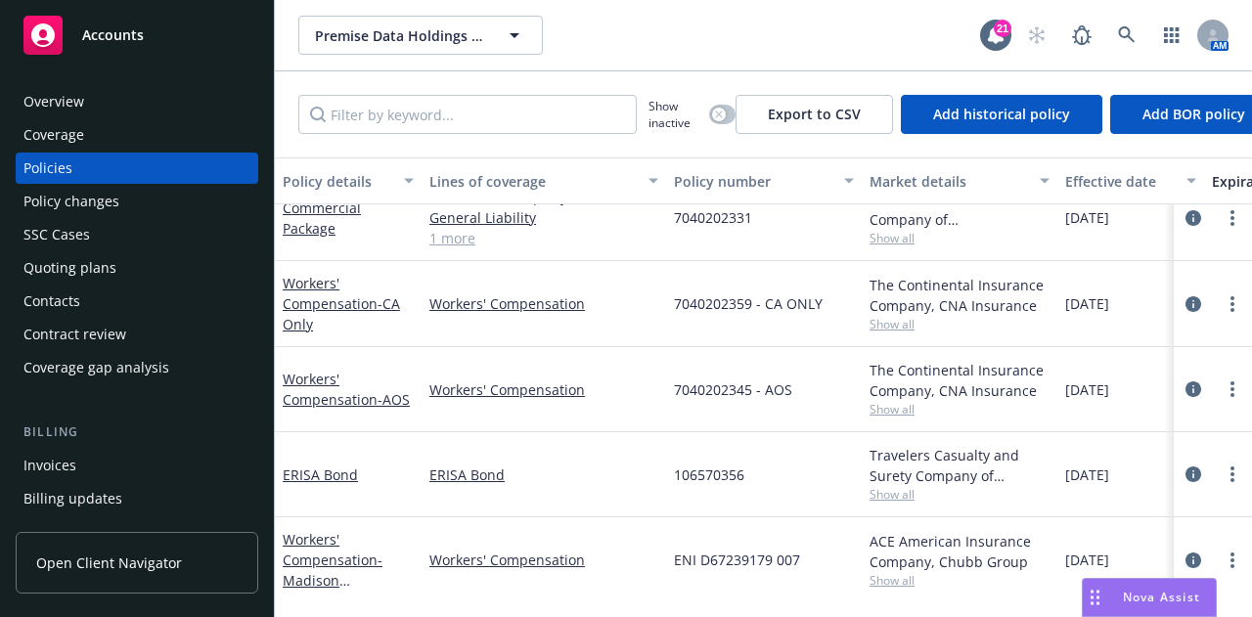
scroll to position [274, 0]
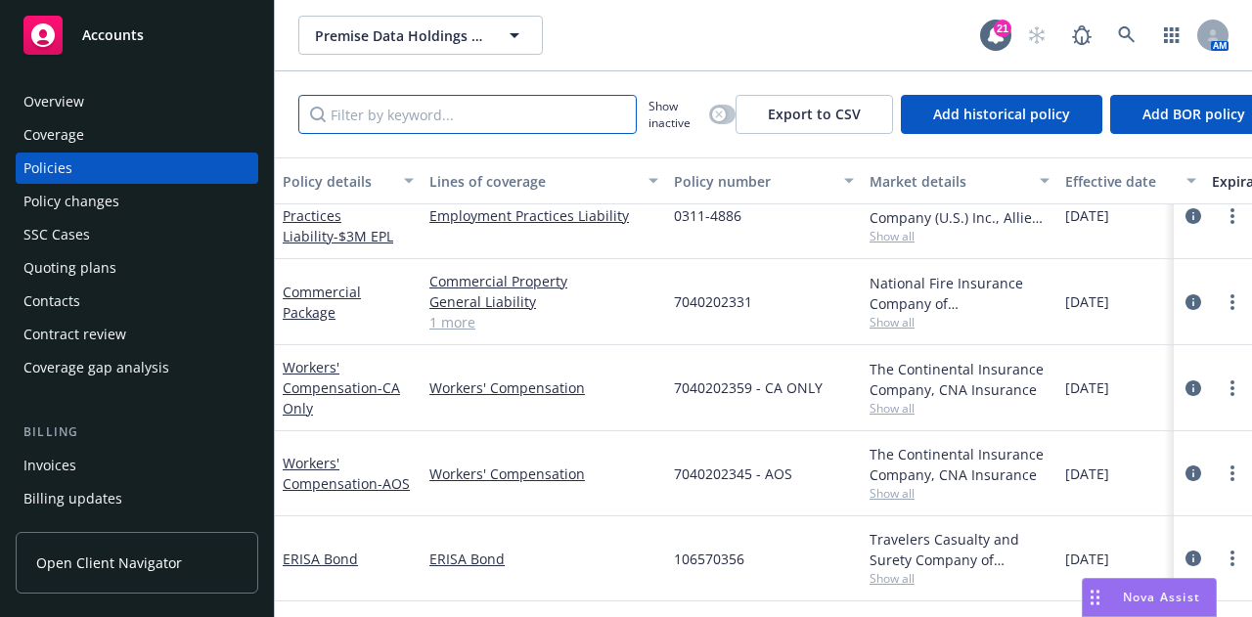
click at [608, 101] on input "Filter by keyword..." at bounding box center [467, 114] width 339 height 39
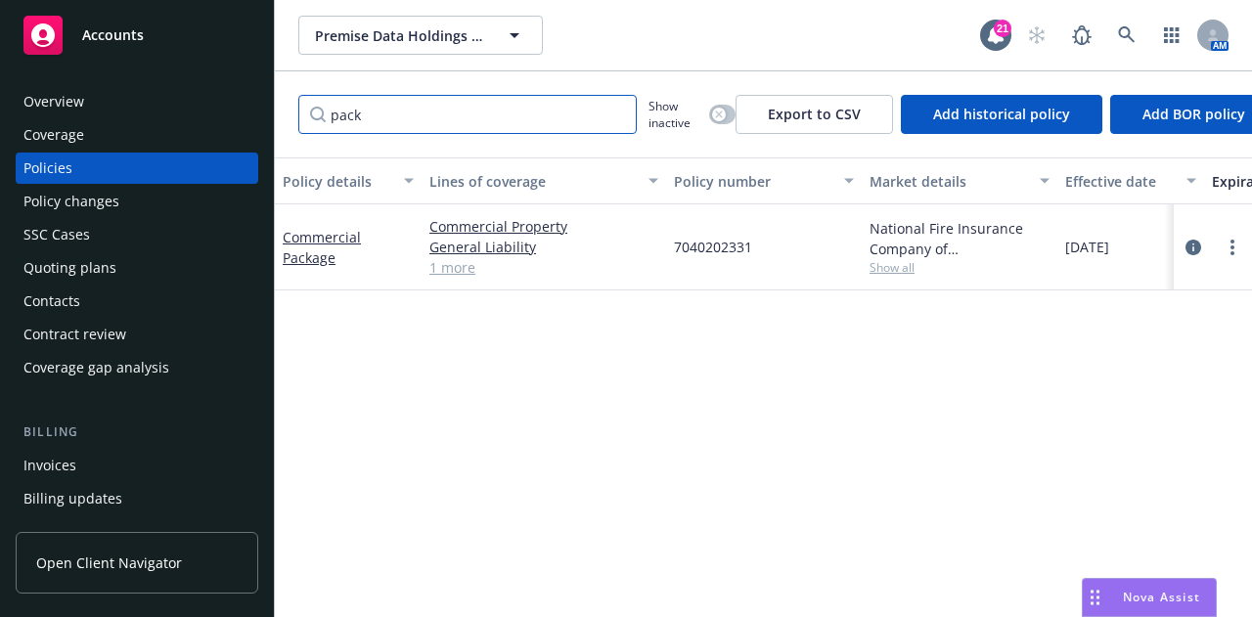
scroll to position [0, 0]
type input "packa"
click at [1236, 240] on link "more" at bounding box center [1232, 247] width 23 height 23
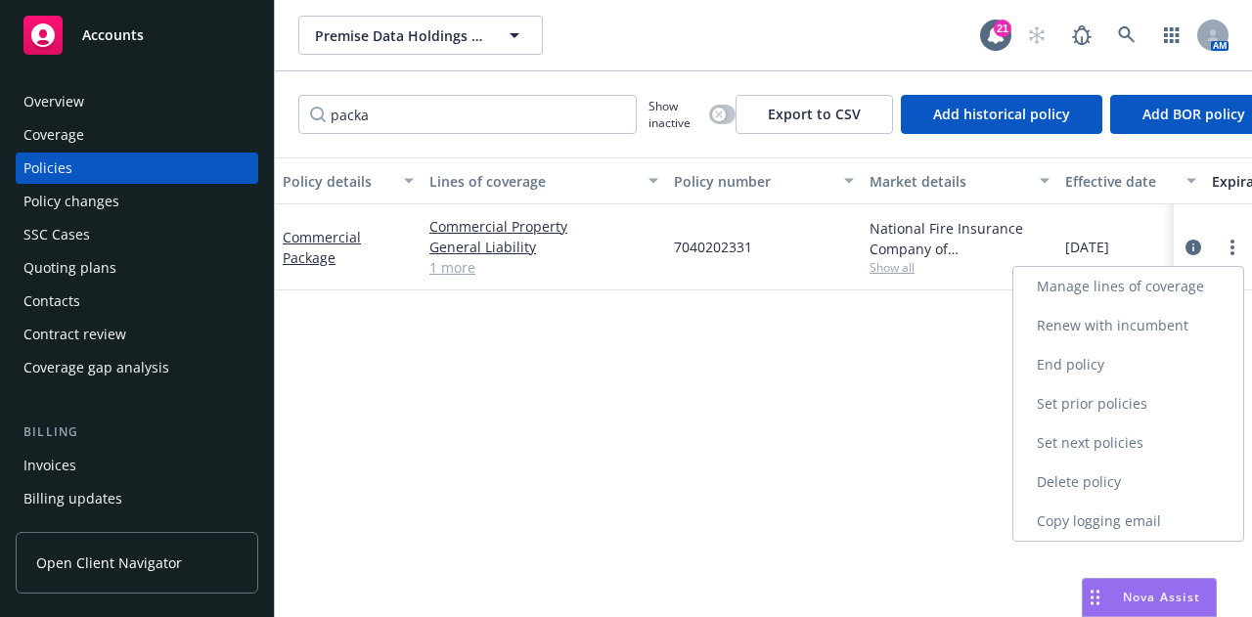
click at [1170, 372] on link "End policy" at bounding box center [1129, 364] width 230 height 39
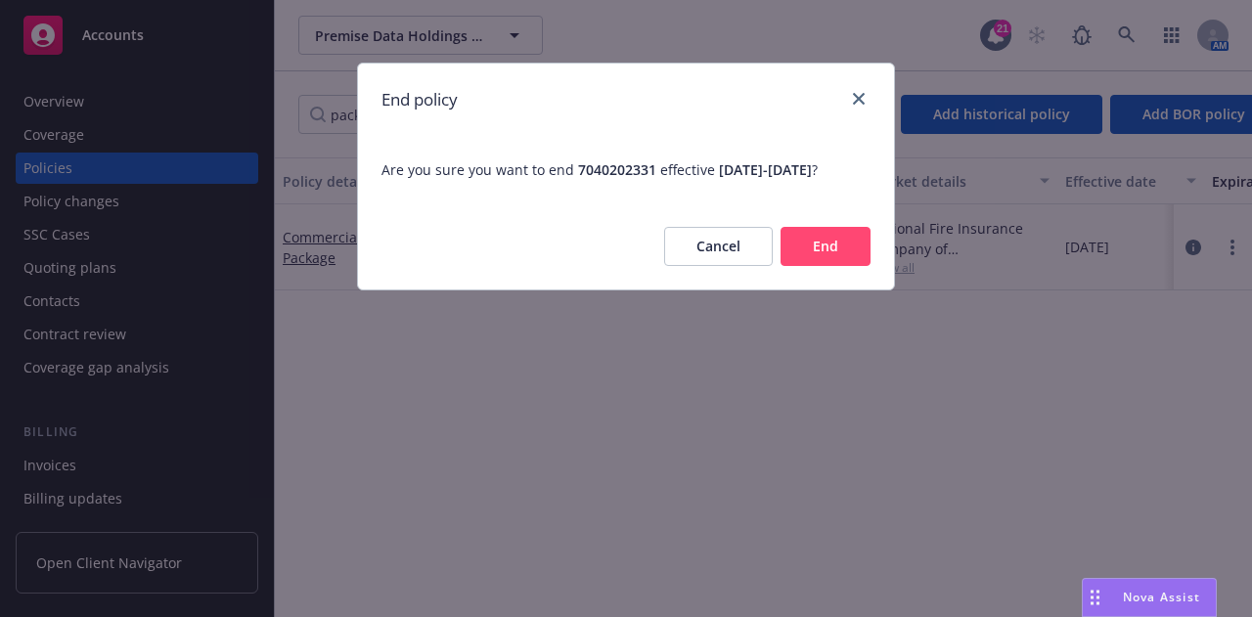
click at [845, 266] on button "End" at bounding box center [826, 246] width 90 height 39
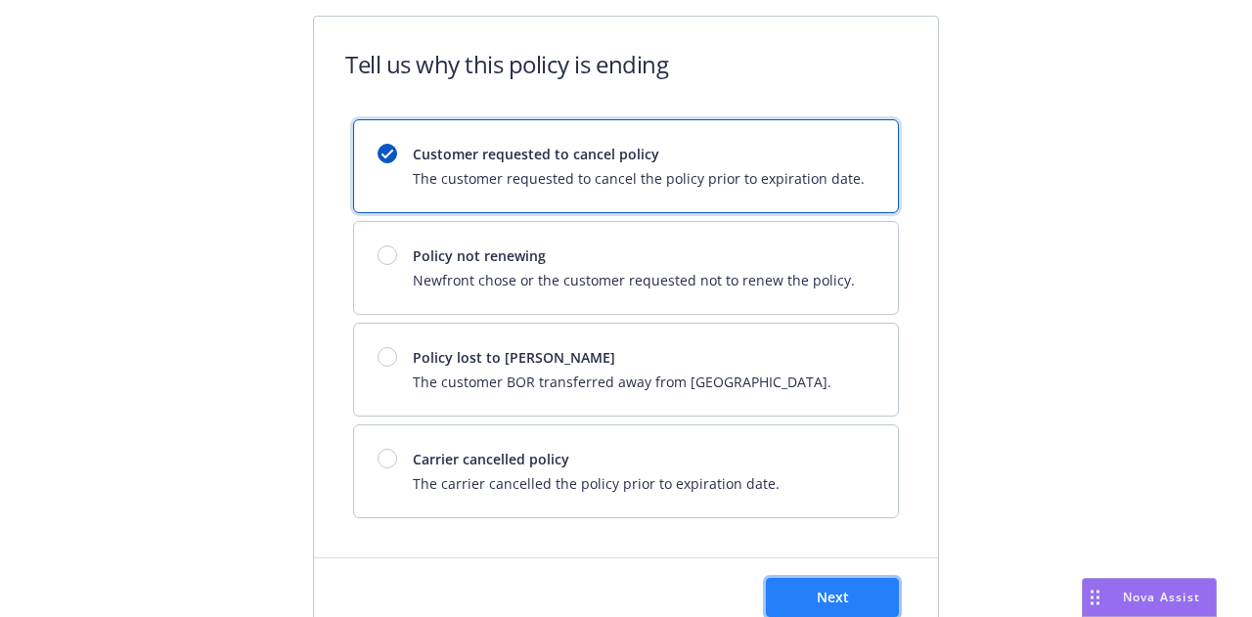
click at [879, 581] on button "Next" at bounding box center [832, 597] width 133 height 39
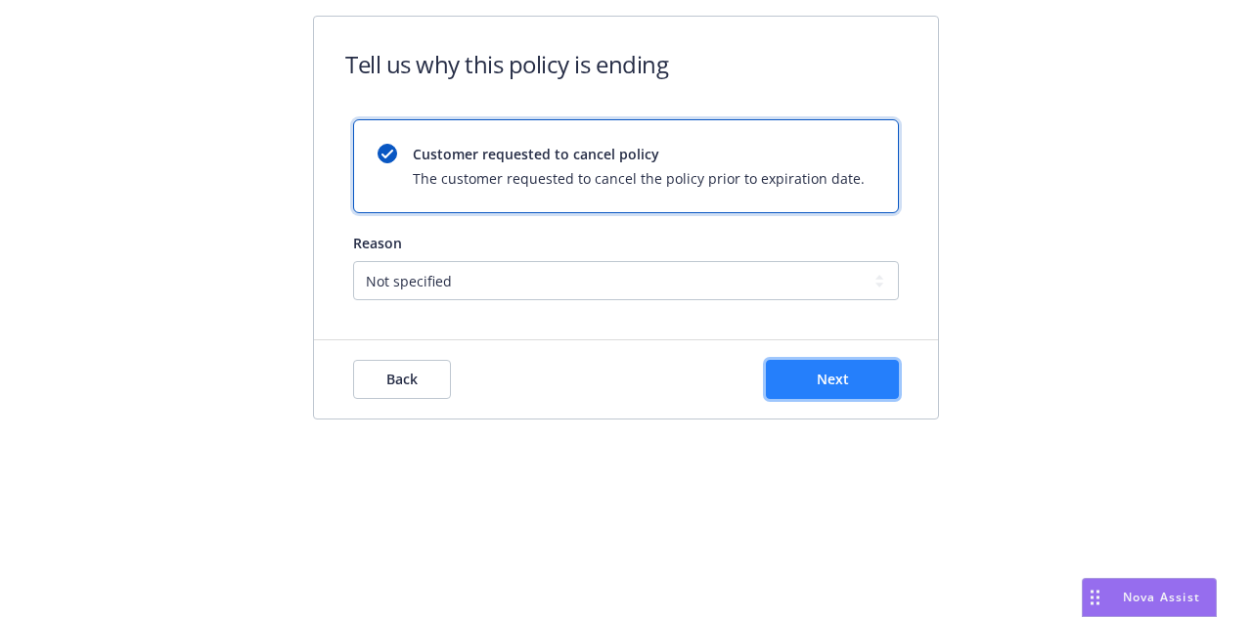
click at [888, 376] on button "Next" at bounding box center [832, 379] width 133 height 39
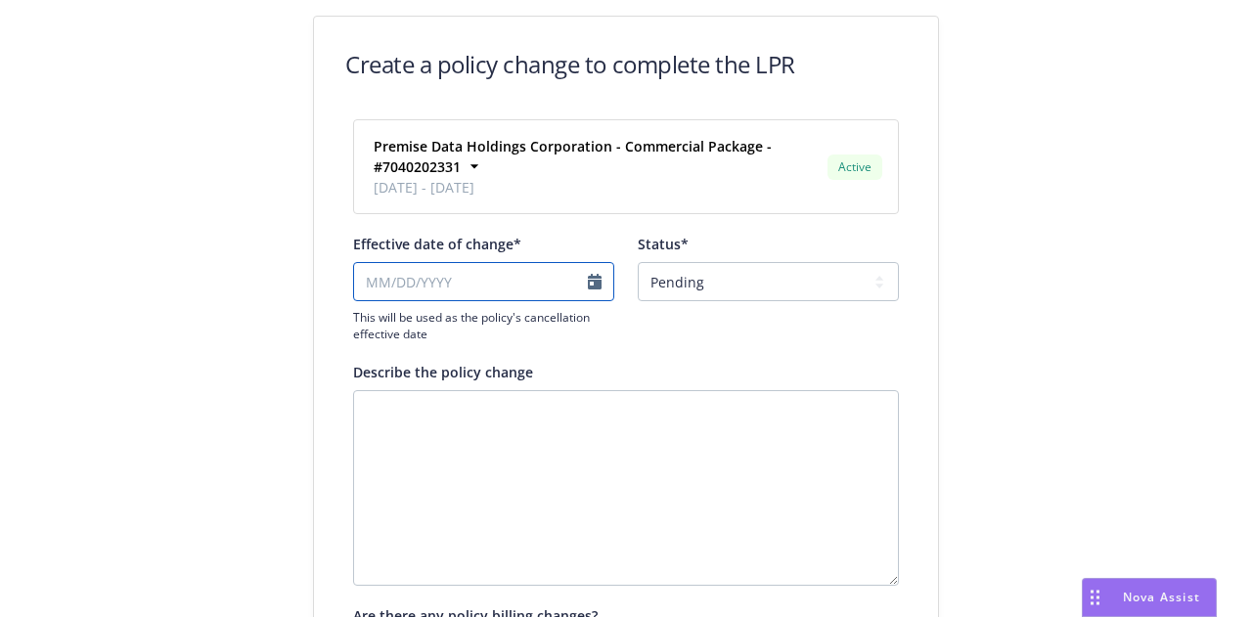
click at [526, 293] on input "Effective date of change*" at bounding box center [483, 281] width 261 height 39
select select "August"
select select "2025"
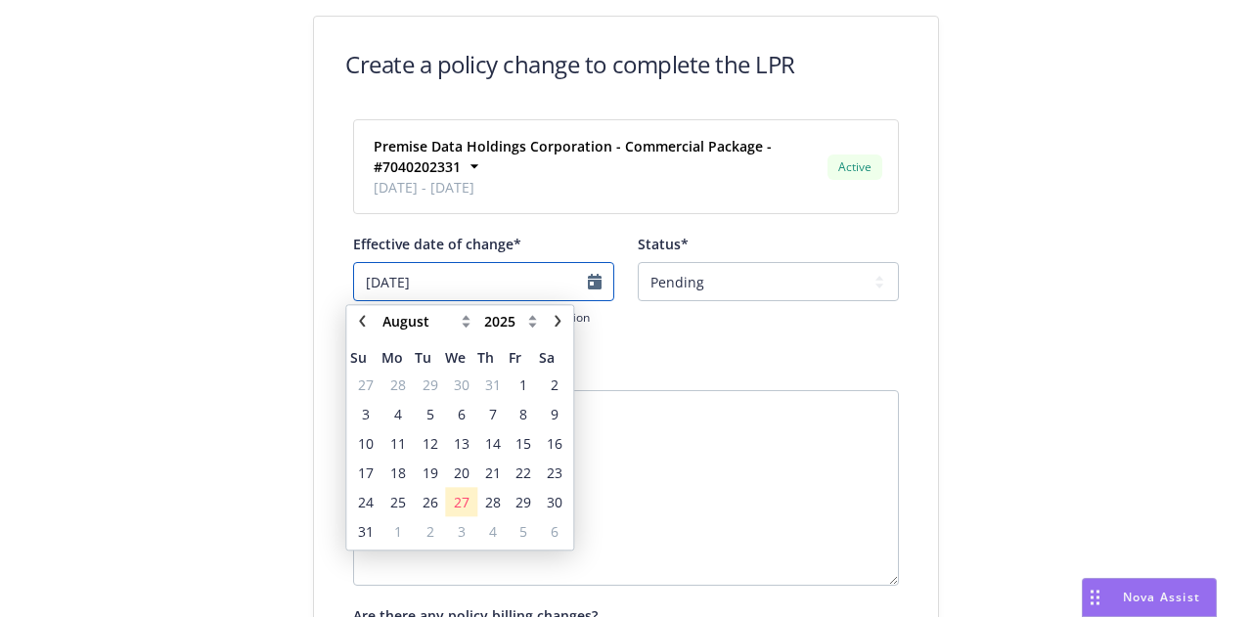
type input "[DATE]"
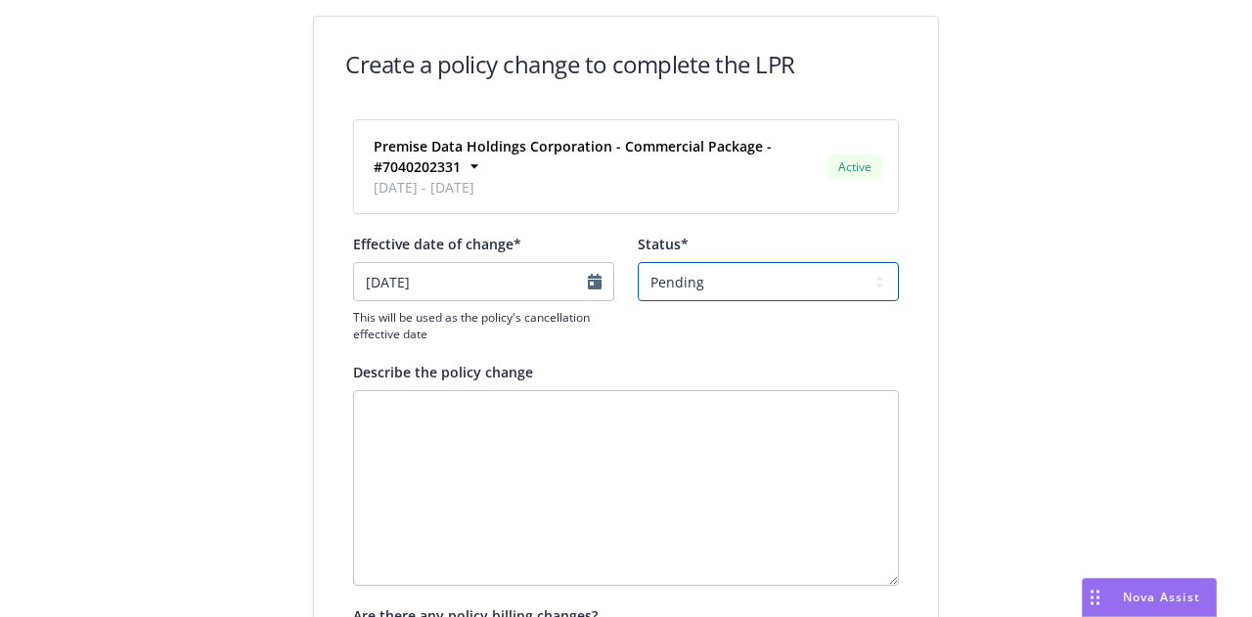
click at [861, 279] on select "Pending Confirmed" at bounding box center [768, 281] width 261 height 39
select select "Confirmed"
click at [638, 262] on select "Pending Confirmed" at bounding box center [768, 281] width 261 height 39
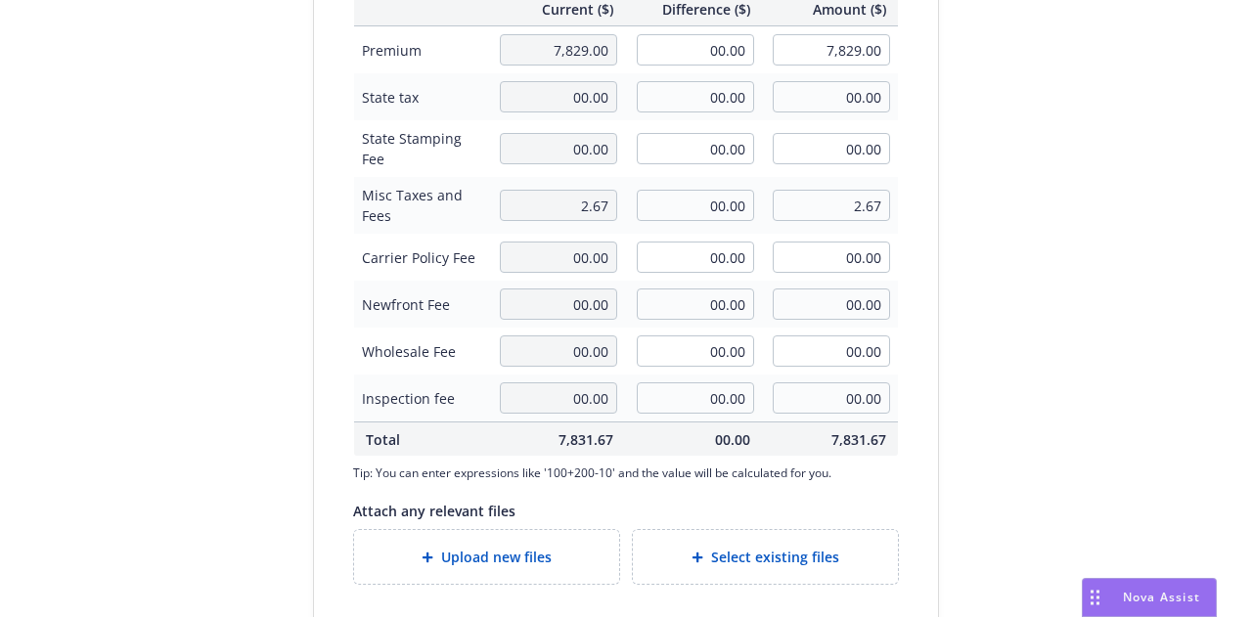
scroll to position [642, 0]
click at [676, 53] on input "00.00" at bounding box center [695, 50] width 117 height 31
click at [666, 46] on input "00.00" at bounding box center [695, 50] width 117 height 31
type input "-1,276.43"
type input "6,552.57"
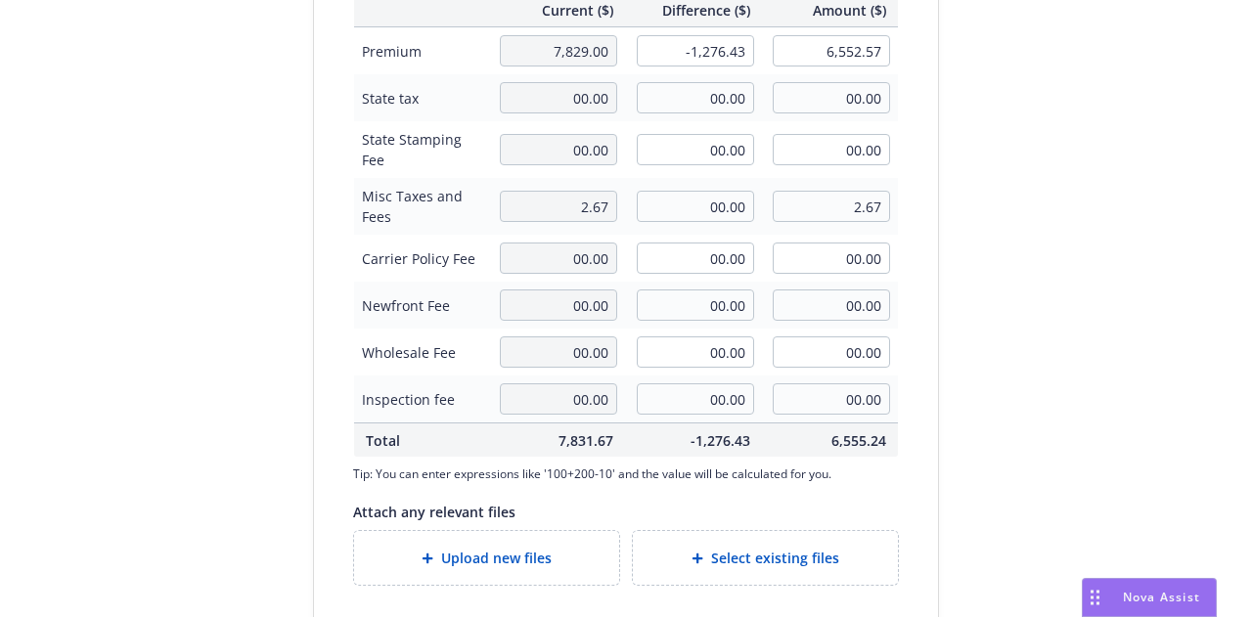
click at [1110, 204] on div "Create a policy change to complete the LPR Premise Data Holdings Corporation - …" at bounding box center [626, 39] width 1252 height 1363
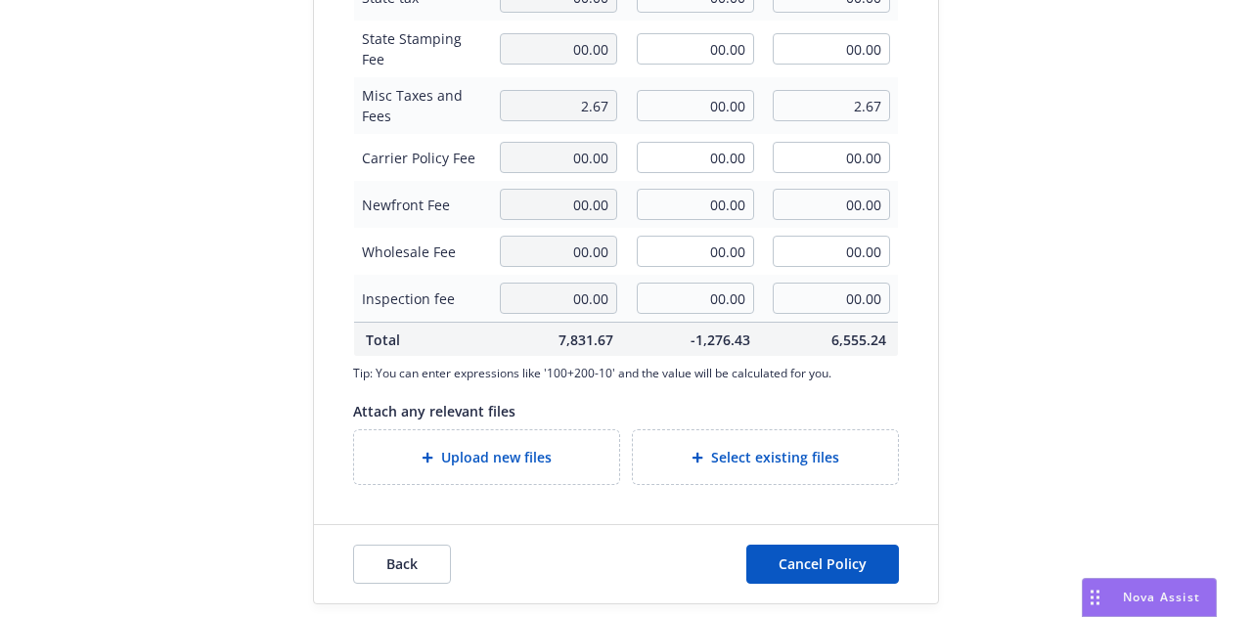
type textarea "x"
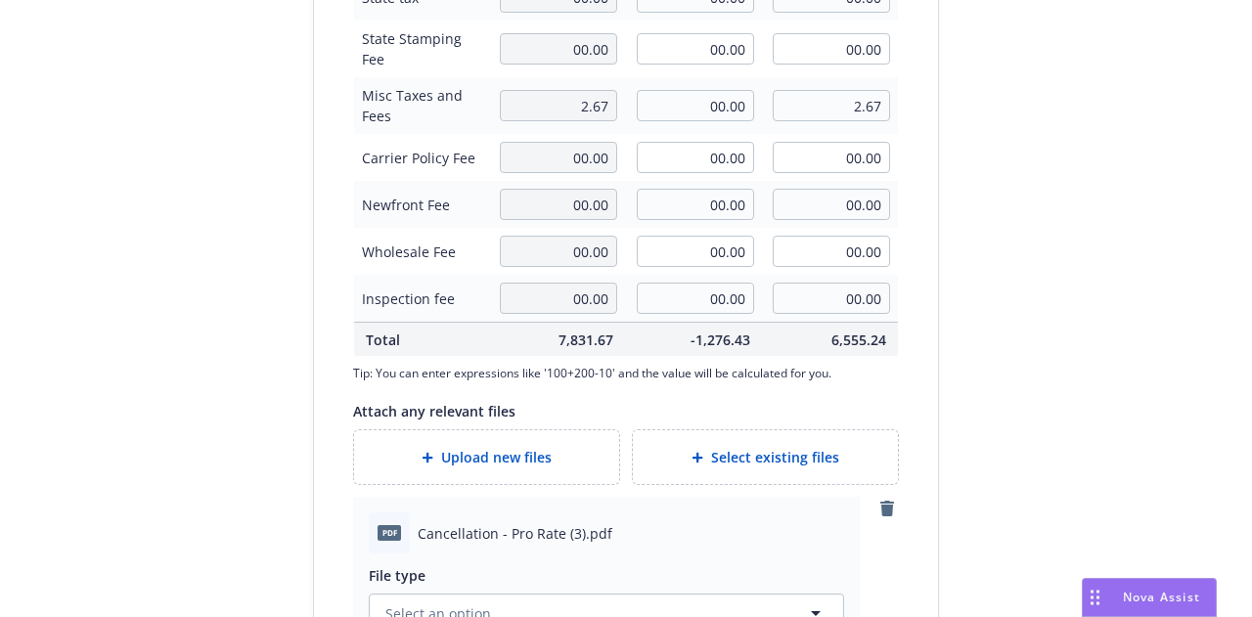
scroll to position [923, 0]
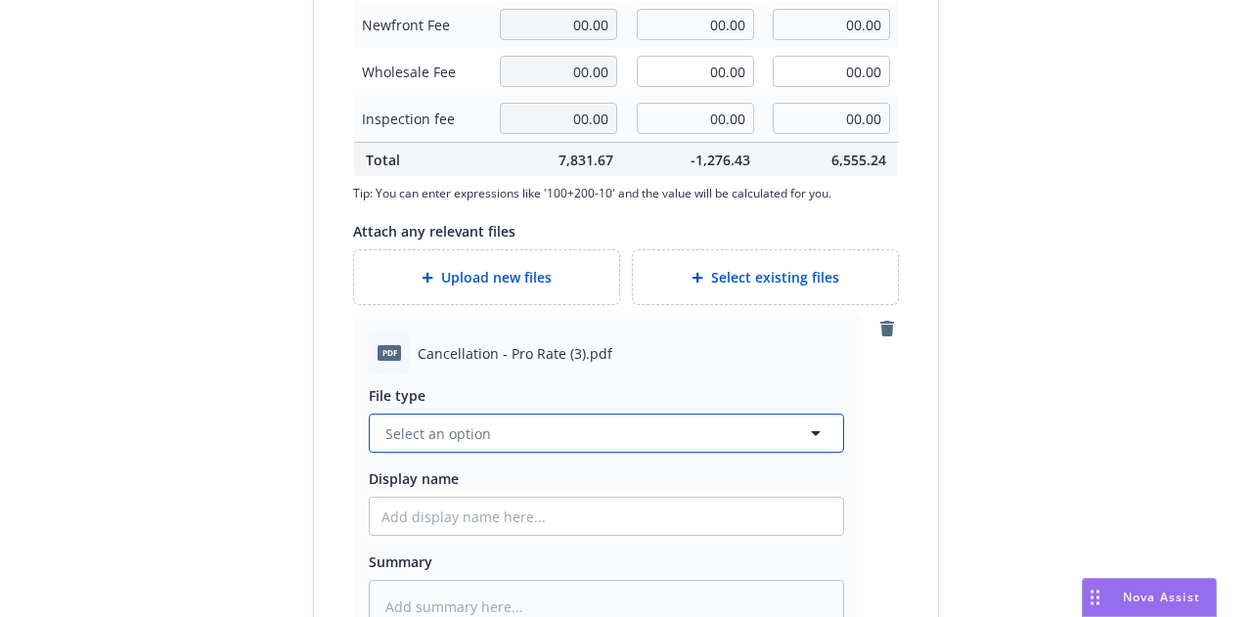
click at [717, 432] on button "Select an option" at bounding box center [607, 433] width 476 height 39
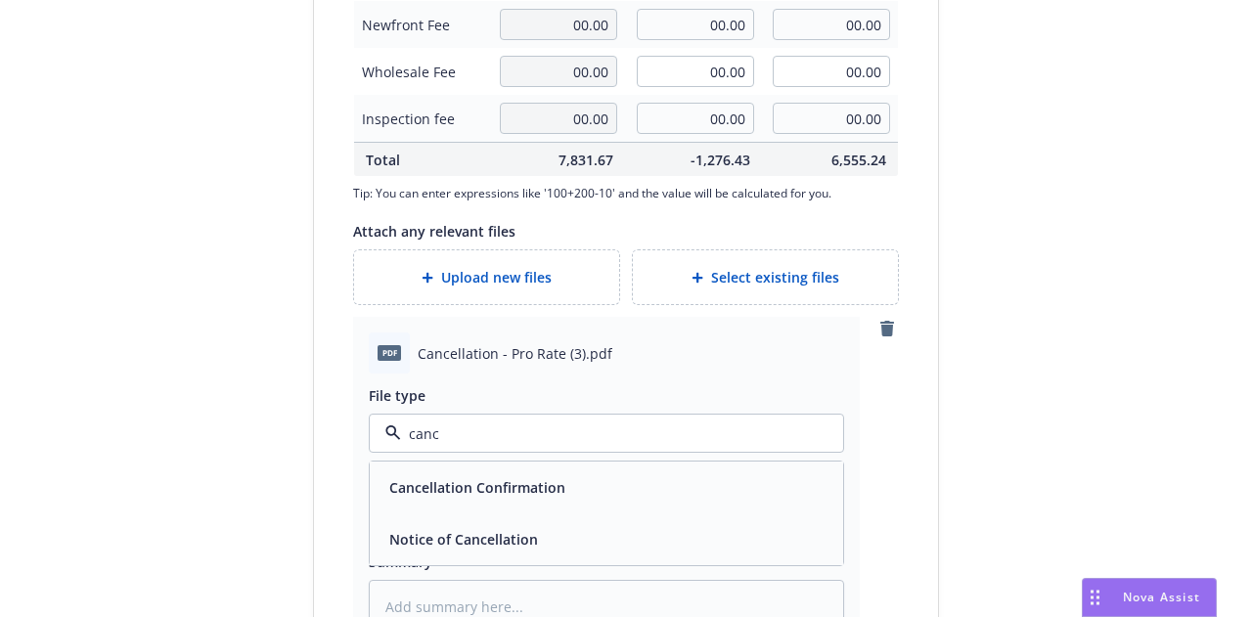
type input "cance"
click at [770, 475] on div "Cancellation Confirmation" at bounding box center [607, 488] width 450 height 28
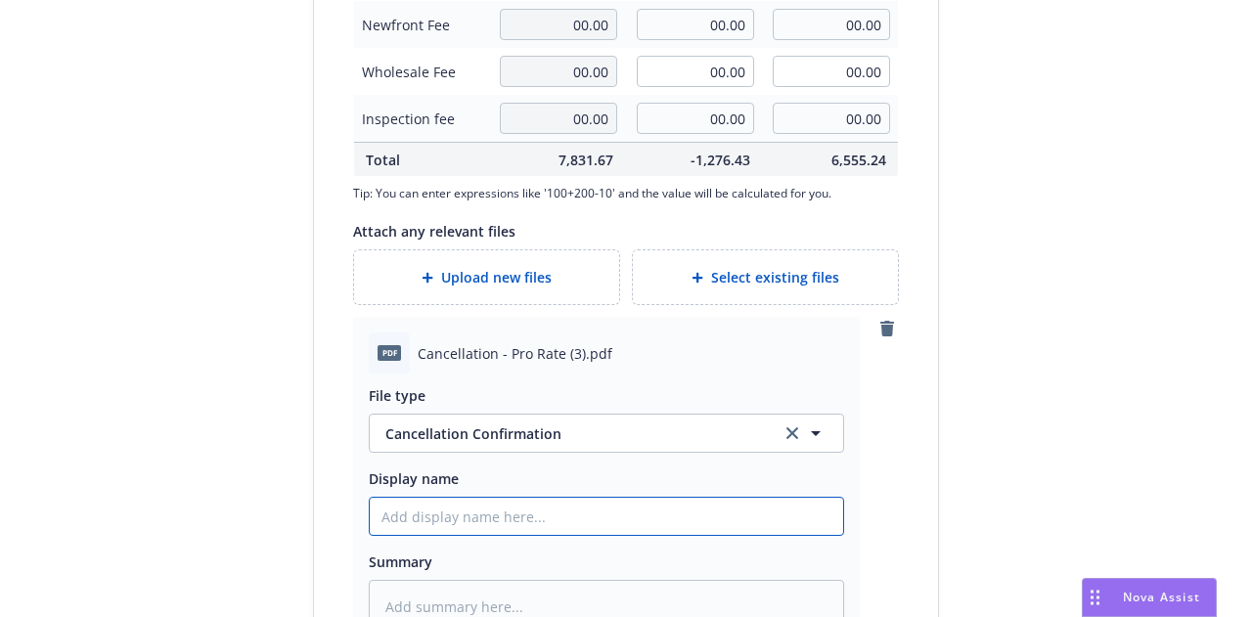
click at [750, 506] on input "Display name" at bounding box center [607, 516] width 474 height 37
type textarea "x"
type input "2"
type textarea "x"
type input "24-"
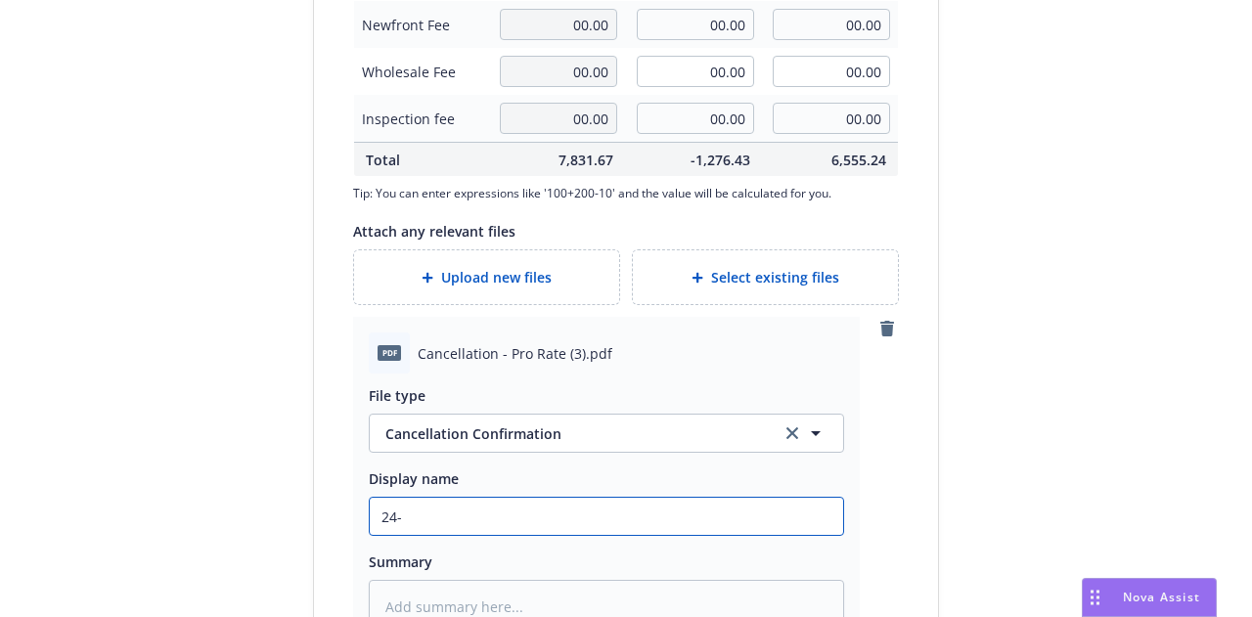
type textarea "x"
type input "24-2"
type textarea "x"
type input "24-25"
type textarea "x"
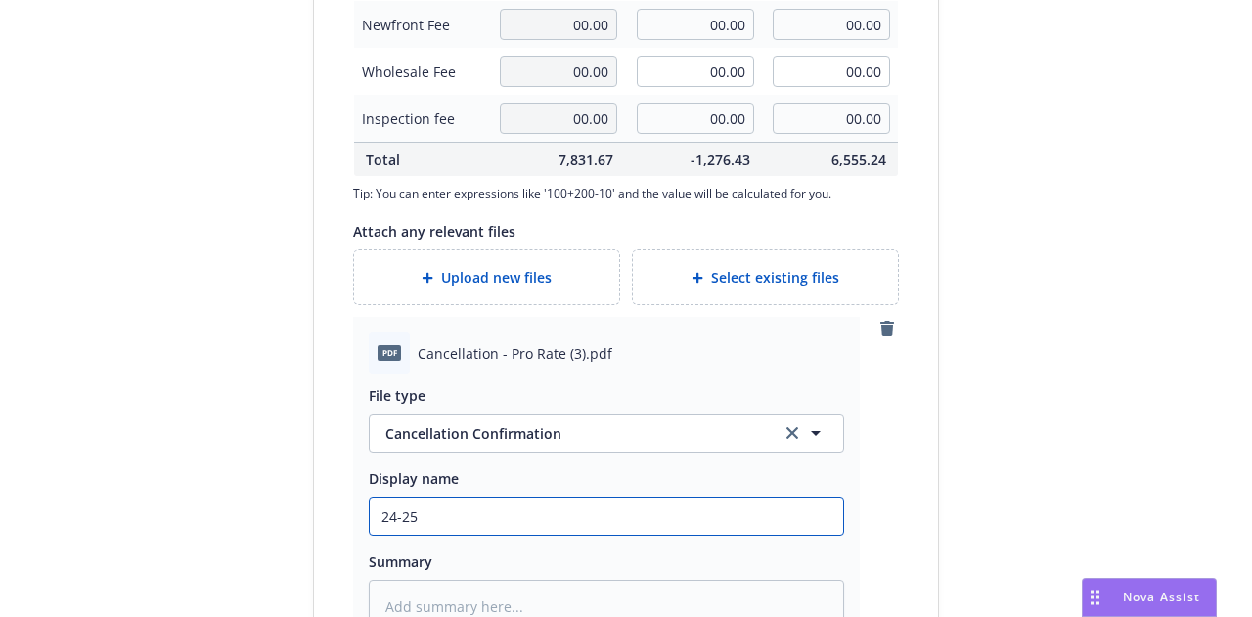
type input "24-25"
type textarea "x"
type input "24-25 Pa"
type textarea "x"
type input "24-25 Pack"
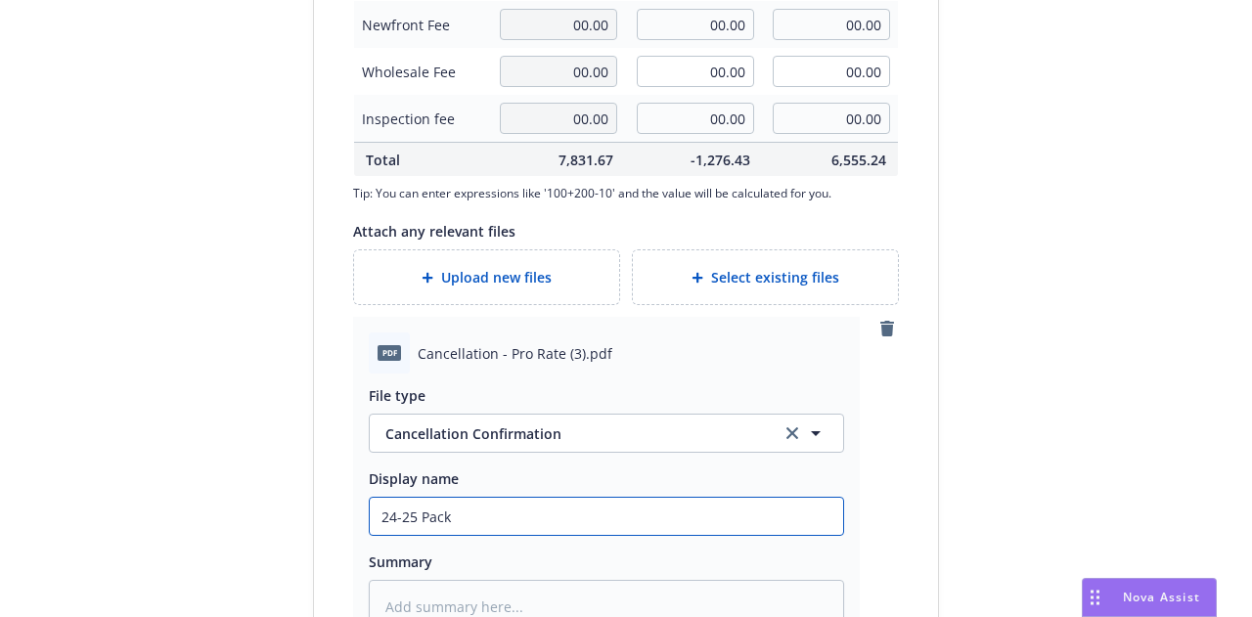
type textarea "x"
type input "24-25 Packa"
type textarea "x"
type input "24-25 Packag"
type textarea "x"
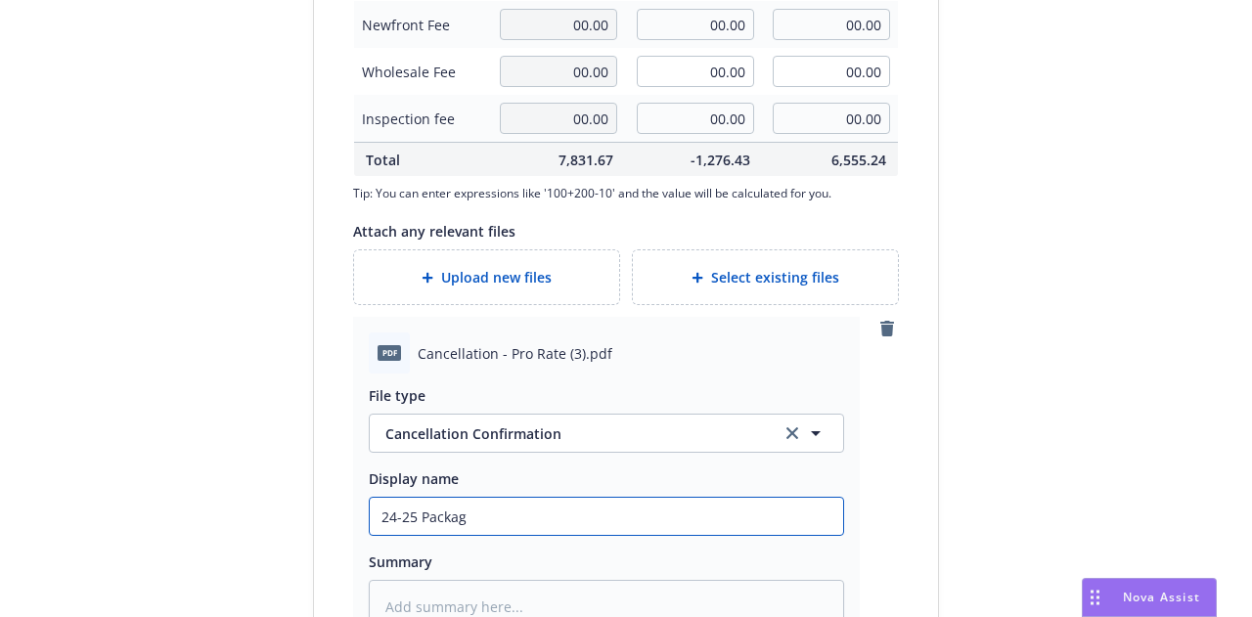
type input "24-25 Package"
type textarea "x"
type input "24-25 Package"
type textarea "x"
type input "24-25 Package C"
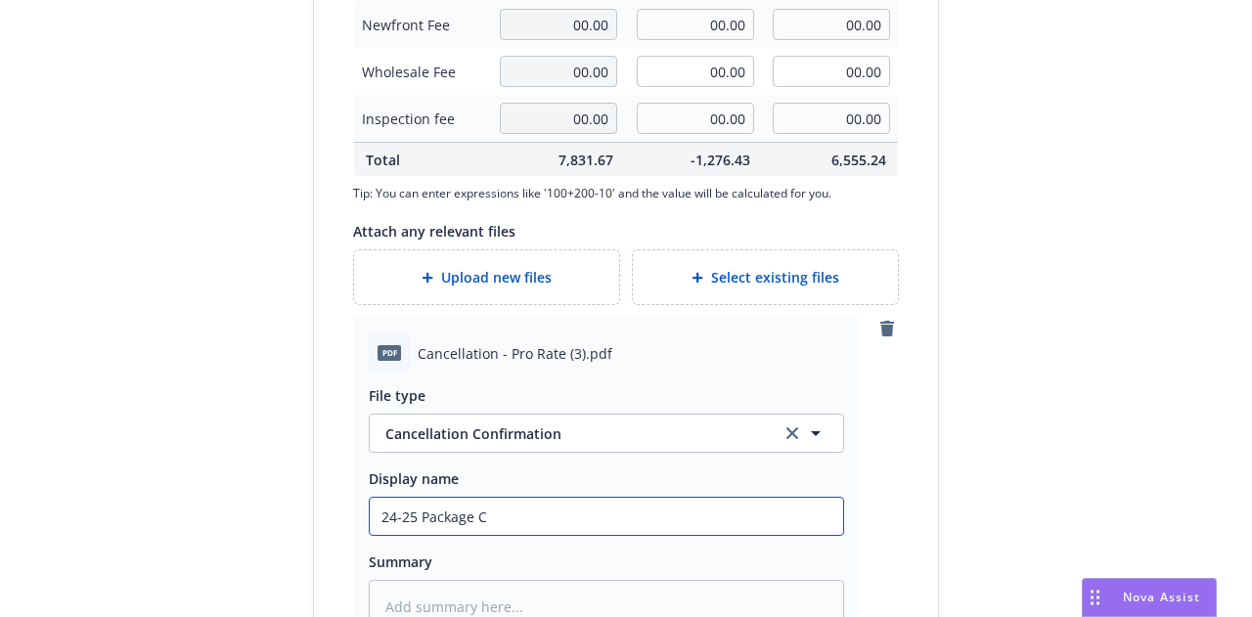
type textarea "x"
type input "24-25 Package Can"
type textarea "x"
type input "24-25 Package Canc"
type textarea "x"
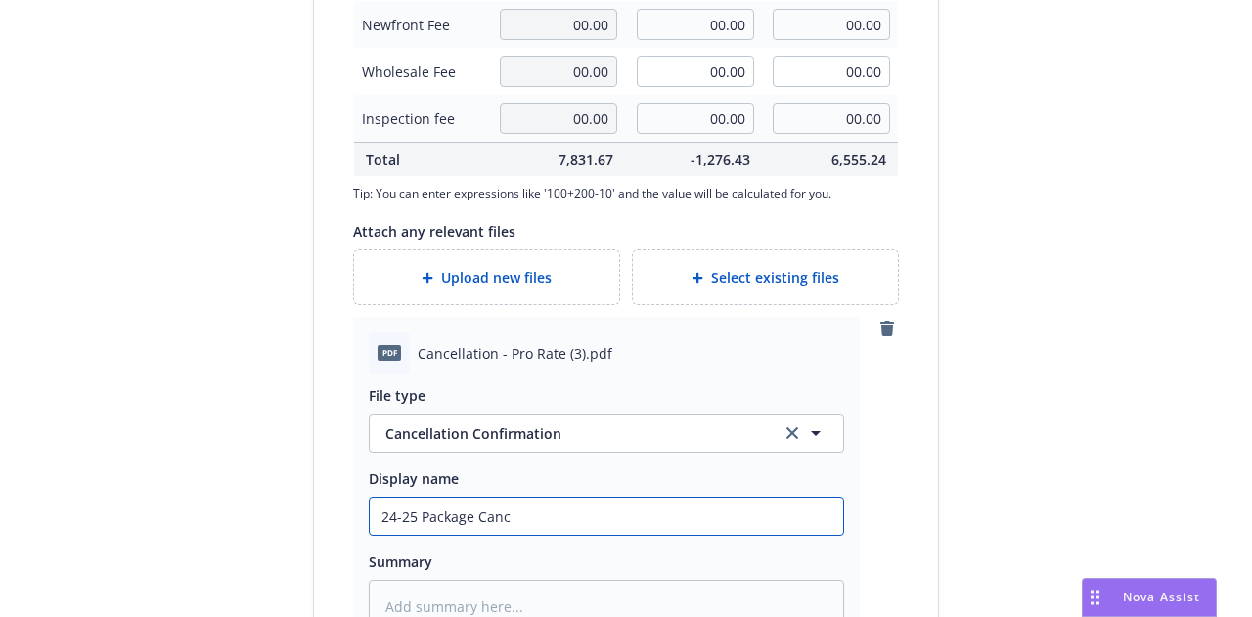
type input "24-25 Package Cance"
type textarea "x"
type input "24-25 Package Cancel"
type textarea "x"
type input "24-25 Package Cancell"
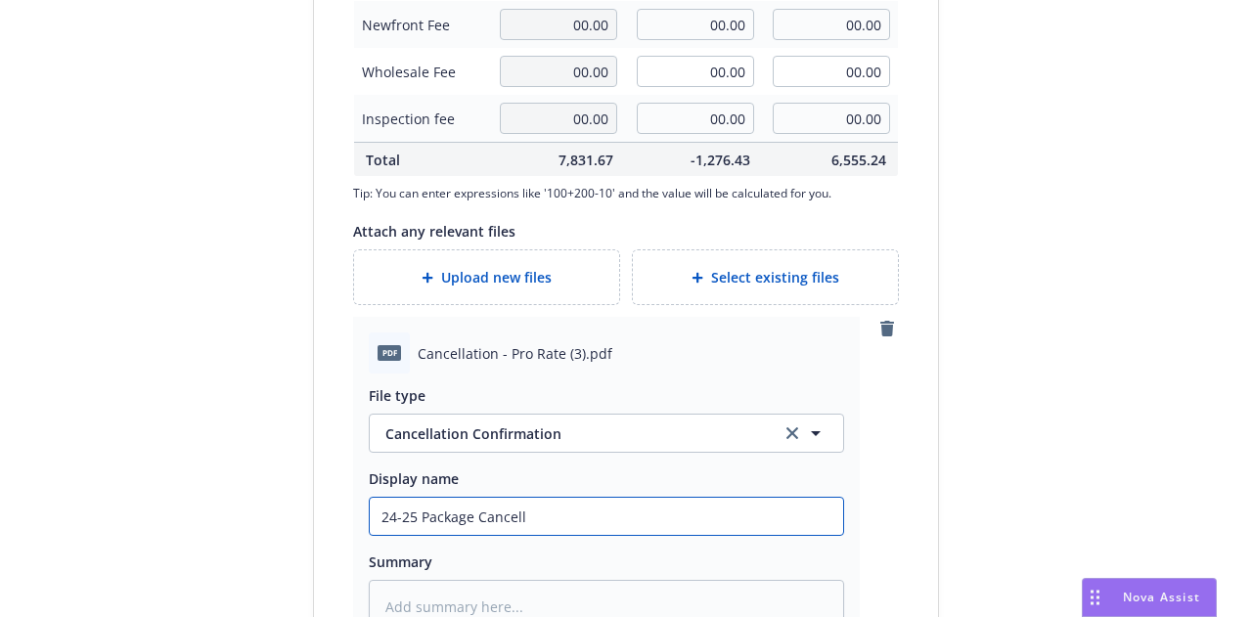
type textarea "x"
type input "24-25 Package Cancellati"
type textarea "x"
type input "24-25 Package Cancellatio"
type textarea "x"
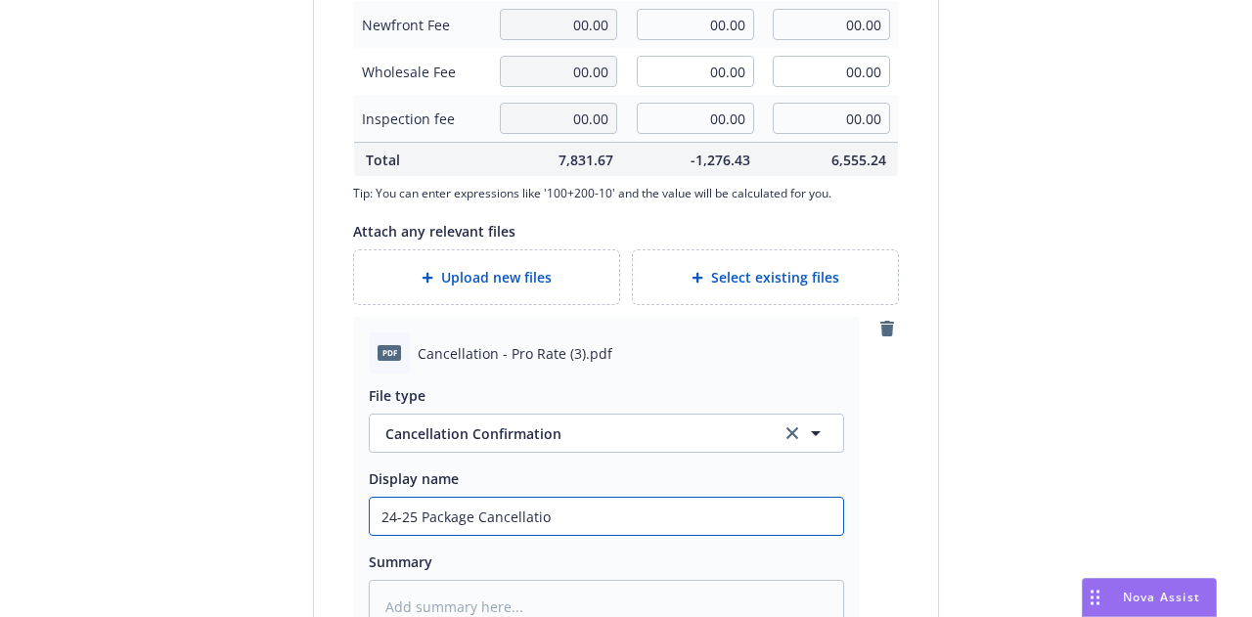
type input "24-25 Package Cancellation"
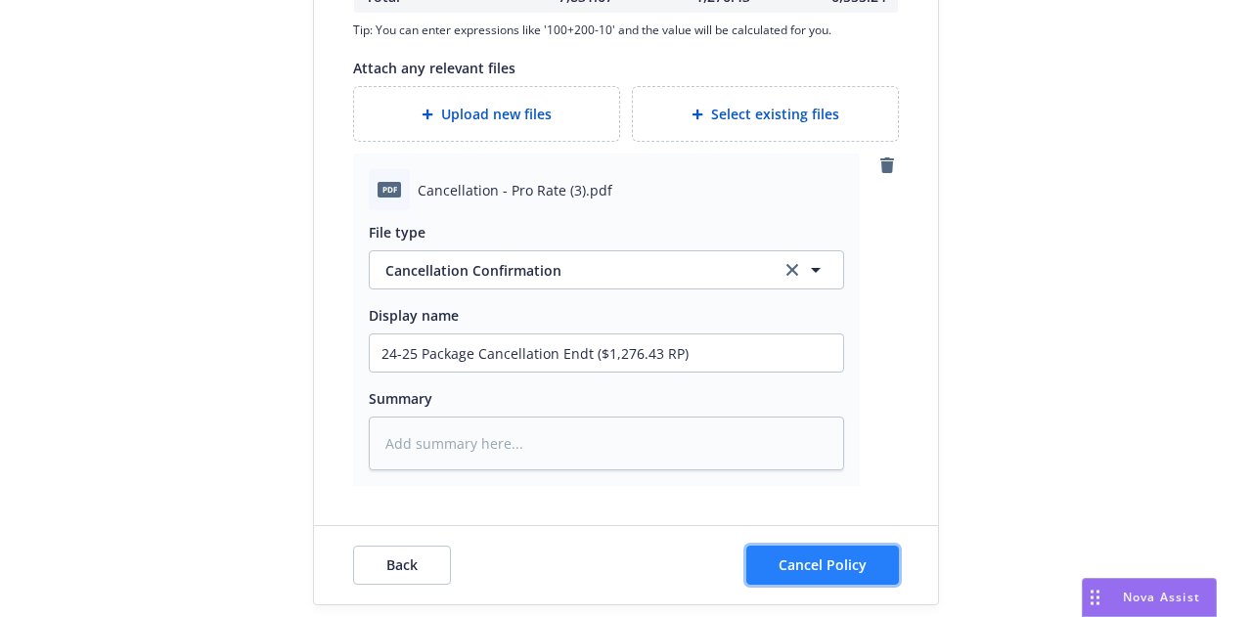
click at [832, 559] on span "Cancel Policy" at bounding box center [823, 565] width 88 height 19
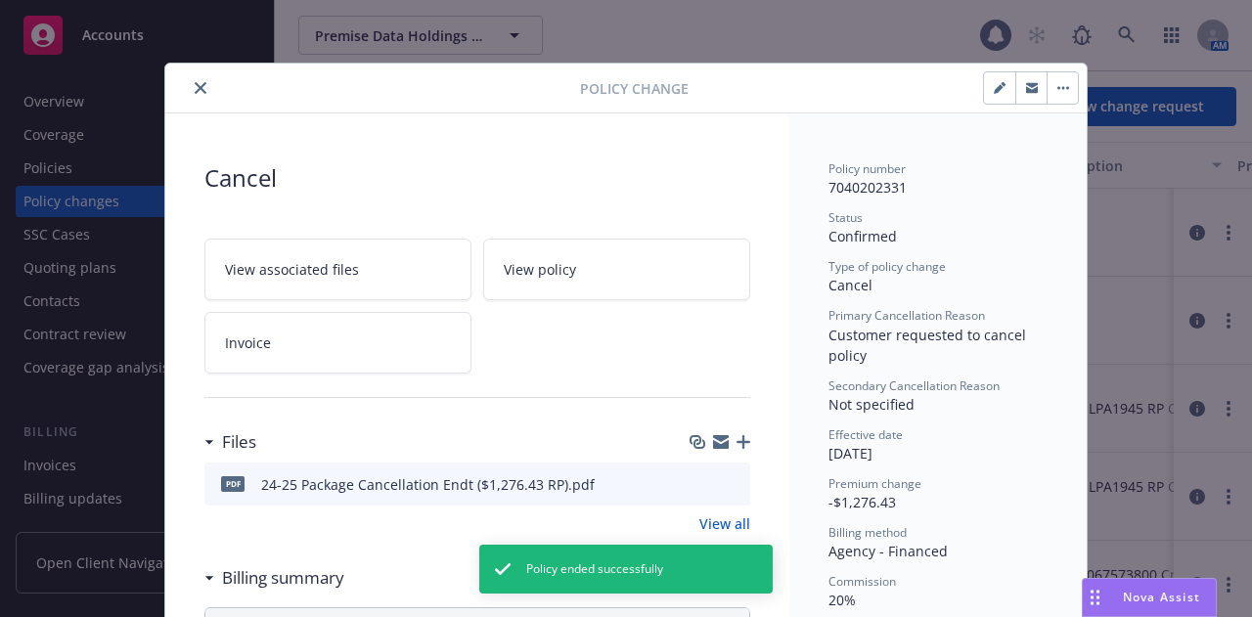
scroll to position [59, 0]
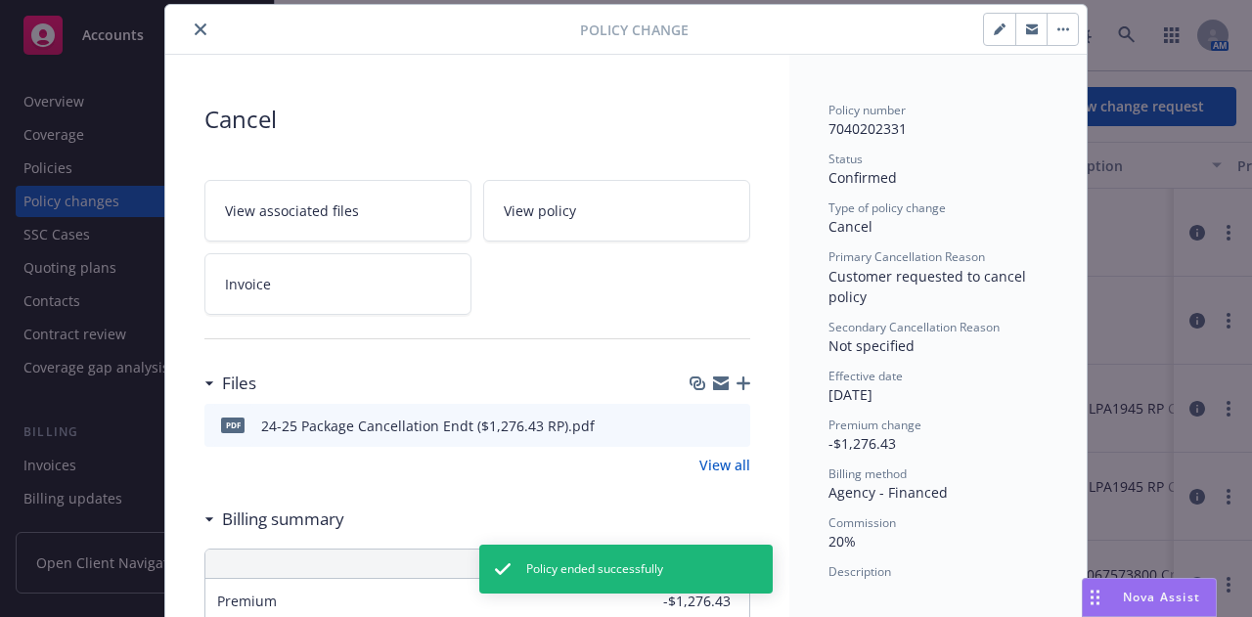
drag, startPoint x: 188, startPoint y: 26, endPoint x: 168, endPoint y: 98, distance: 74.1
click at [195, 26] on icon "close" at bounding box center [201, 29] width 12 height 12
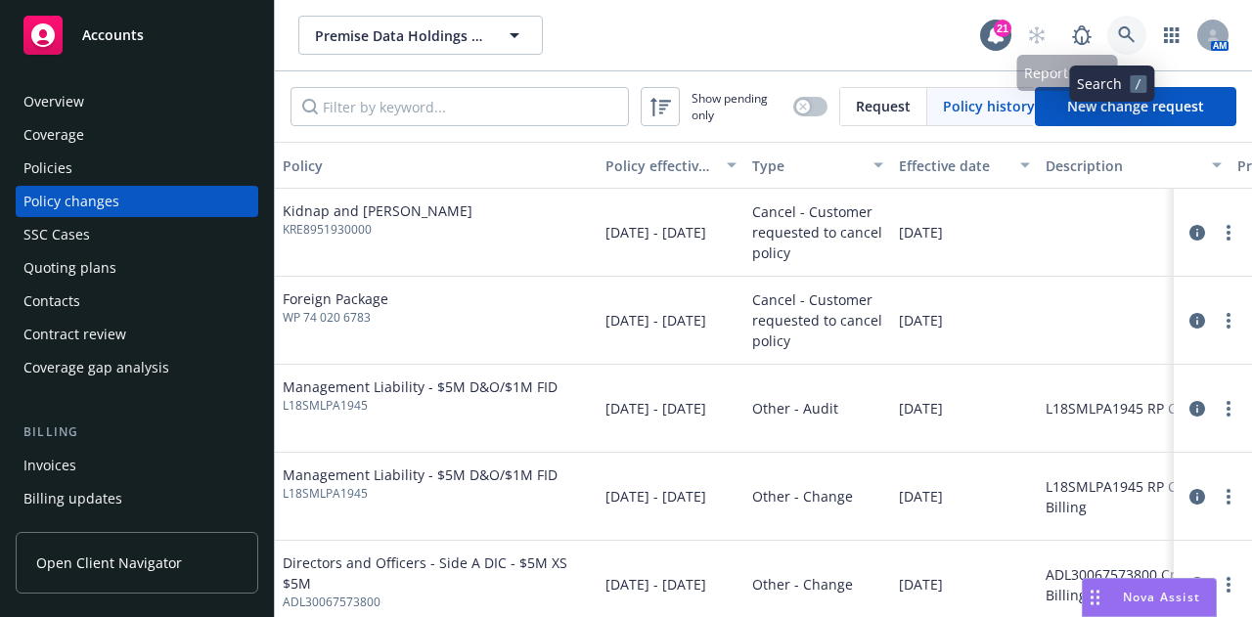
click at [1115, 48] on link at bounding box center [1127, 35] width 39 height 39
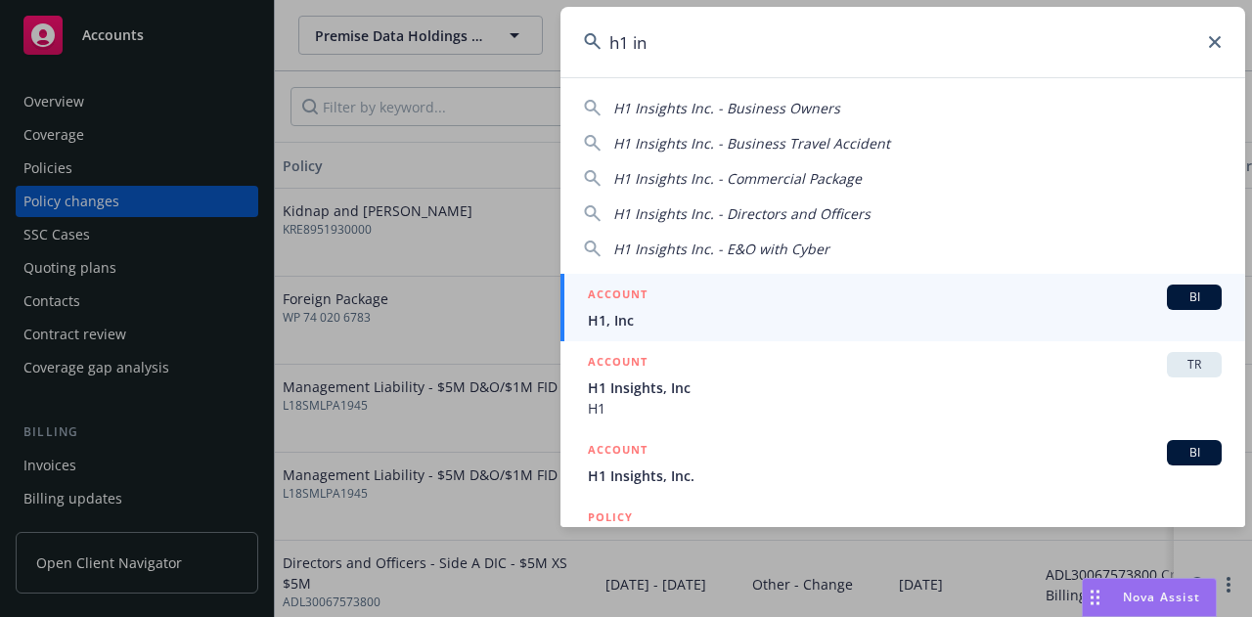
click at [861, 315] on span "H1, Inc" at bounding box center [905, 320] width 634 height 21
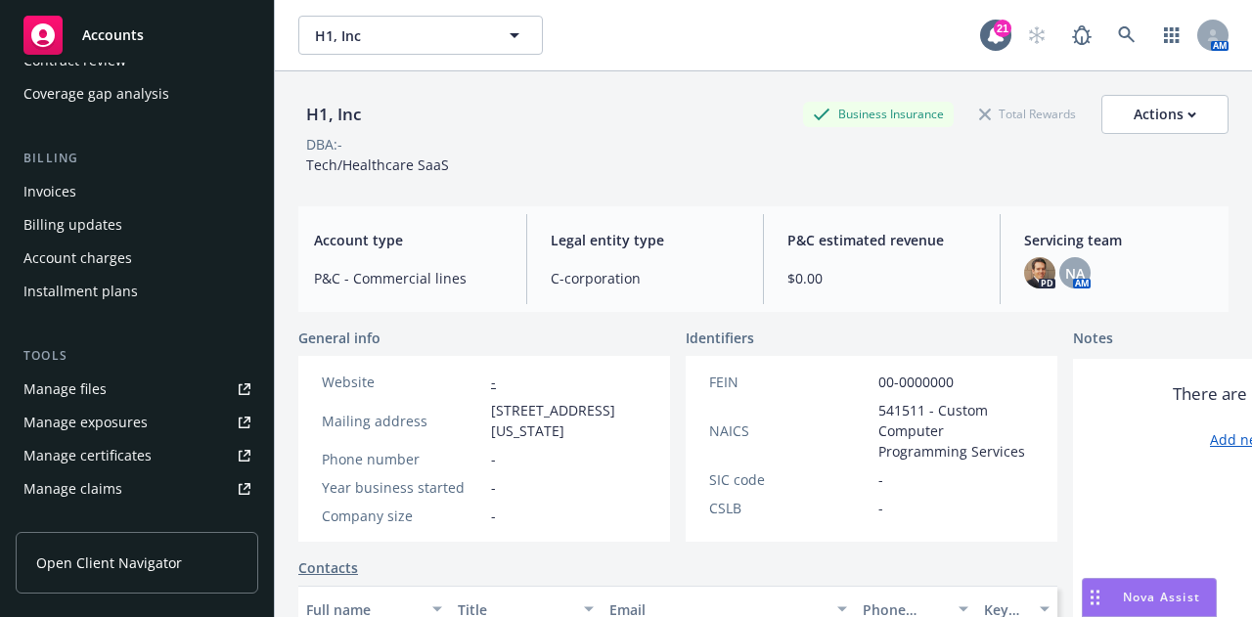
scroll to position [288, 0]
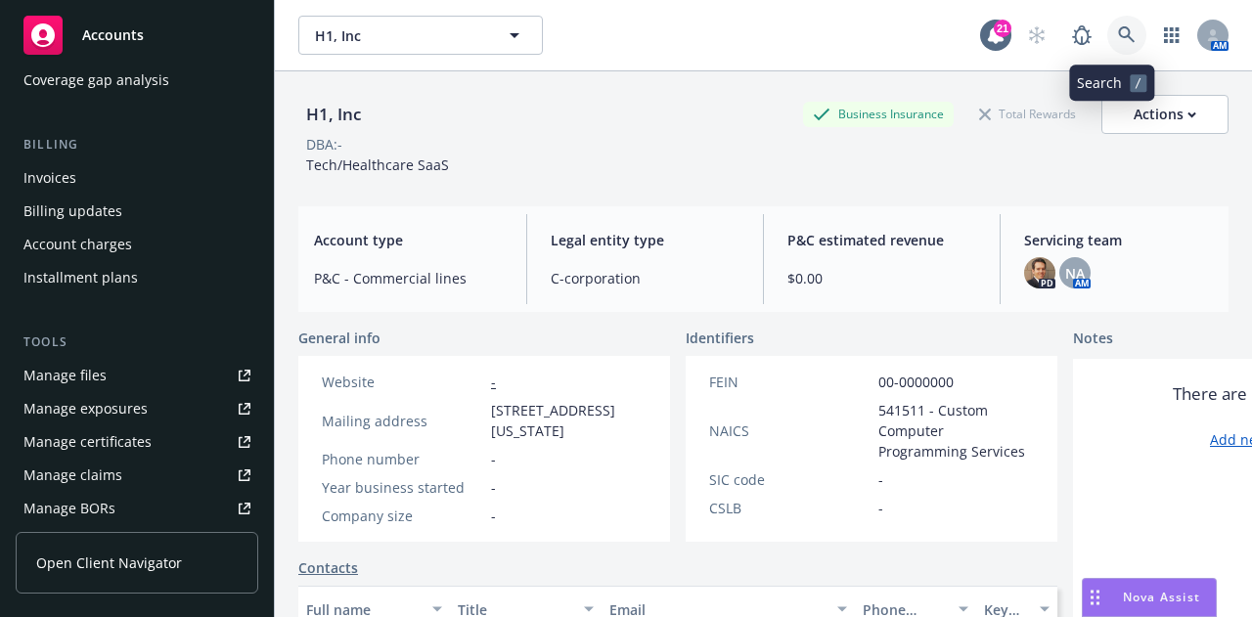
click at [1108, 34] on link at bounding box center [1127, 35] width 39 height 39
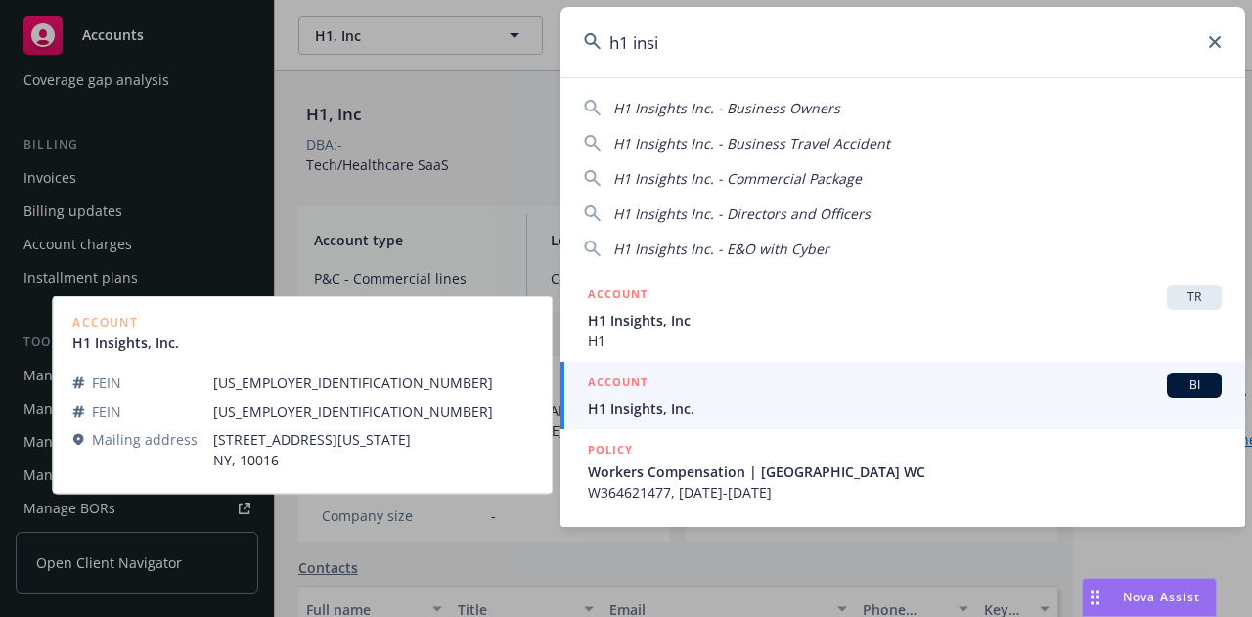
click at [788, 398] on span "H1 Insights, Inc." at bounding box center [905, 408] width 634 height 21
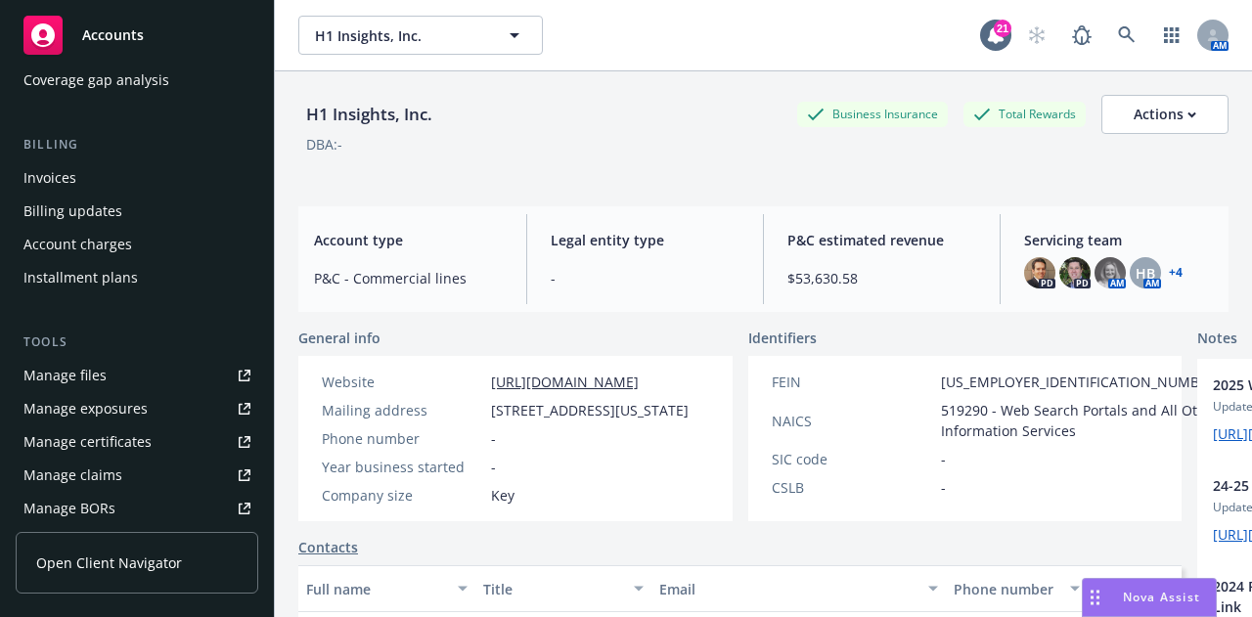
click at [116, 385] on link "Manage files" at bounding box center [137, 375] width 243 height 31
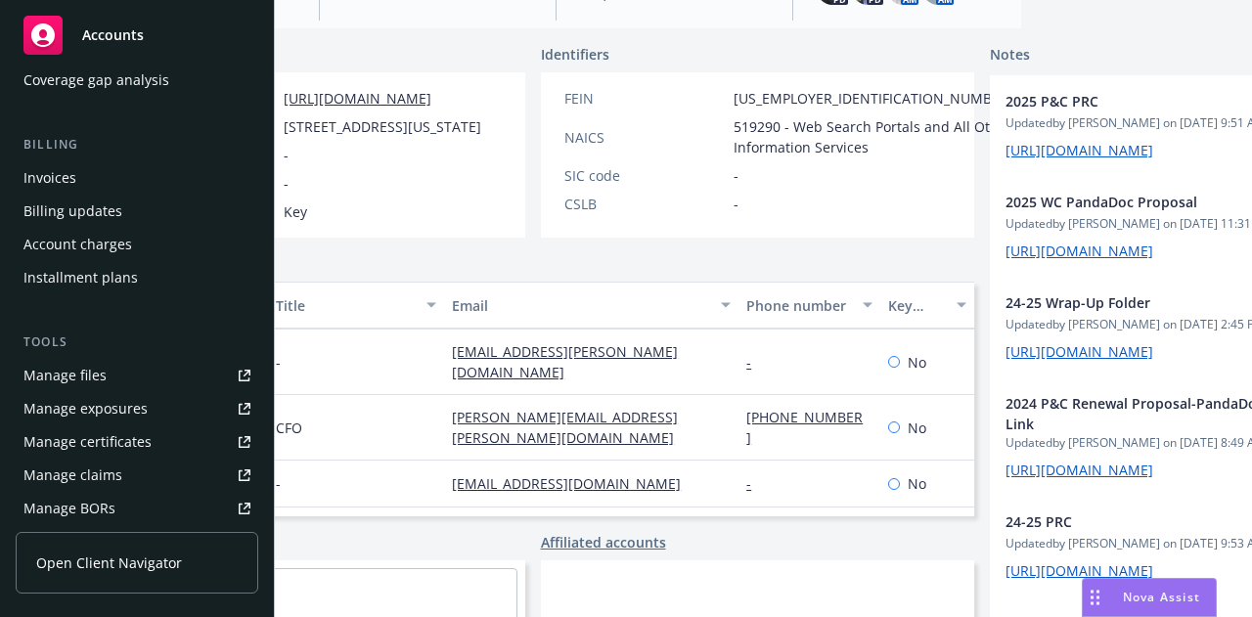
scroll to position [252, 207]
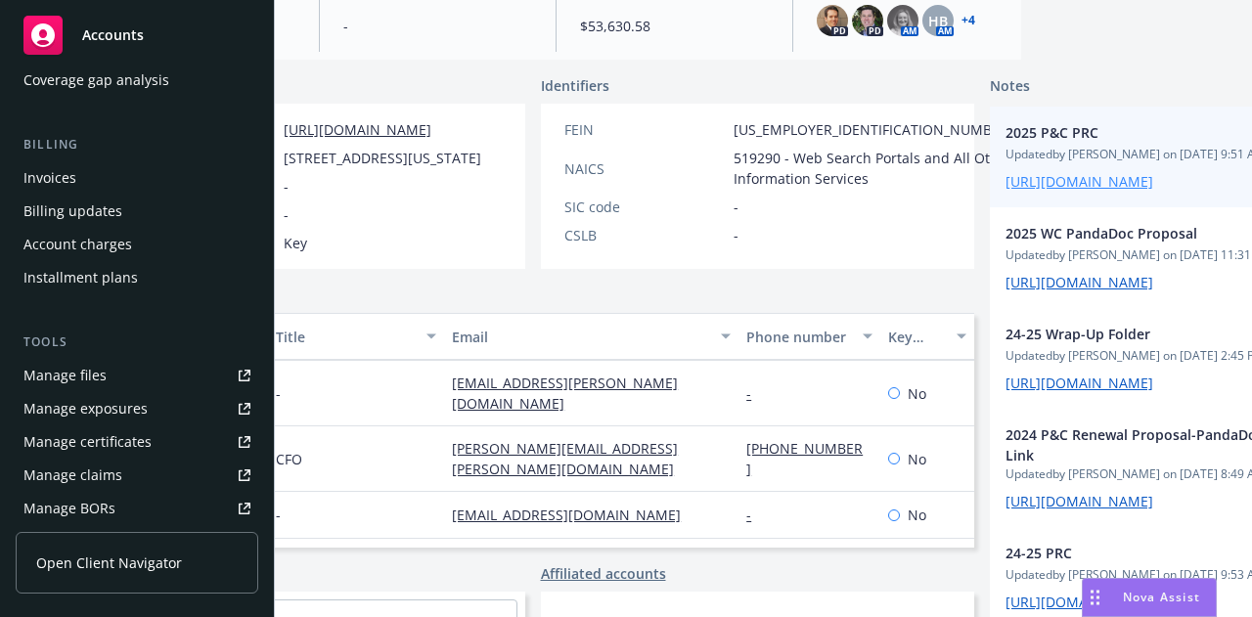
click at [1006, 191] on link "https://iln-my.sharepoint.com/:x:/r/personal/ivy_chen_newfront_com/Documents/AW…" at bounding box center [1080, 181] width 148 height 19
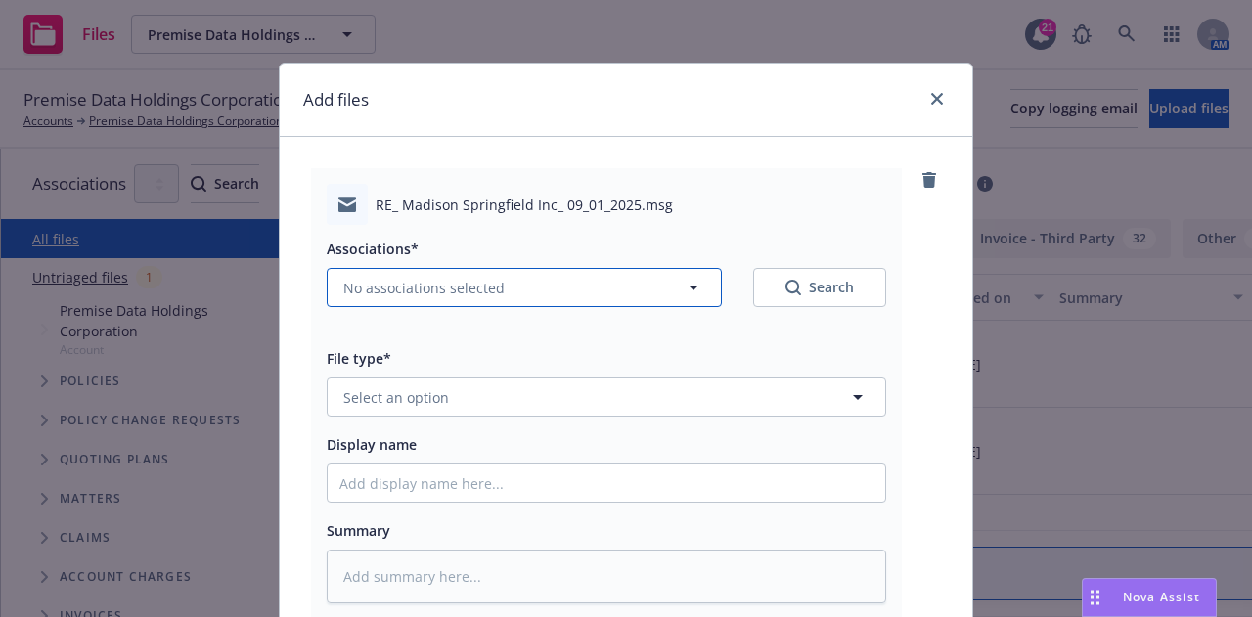
click at [556, 298] on button "No associations selected" at bounding box center [524, 287] width 395 height 39
type textarea "x"
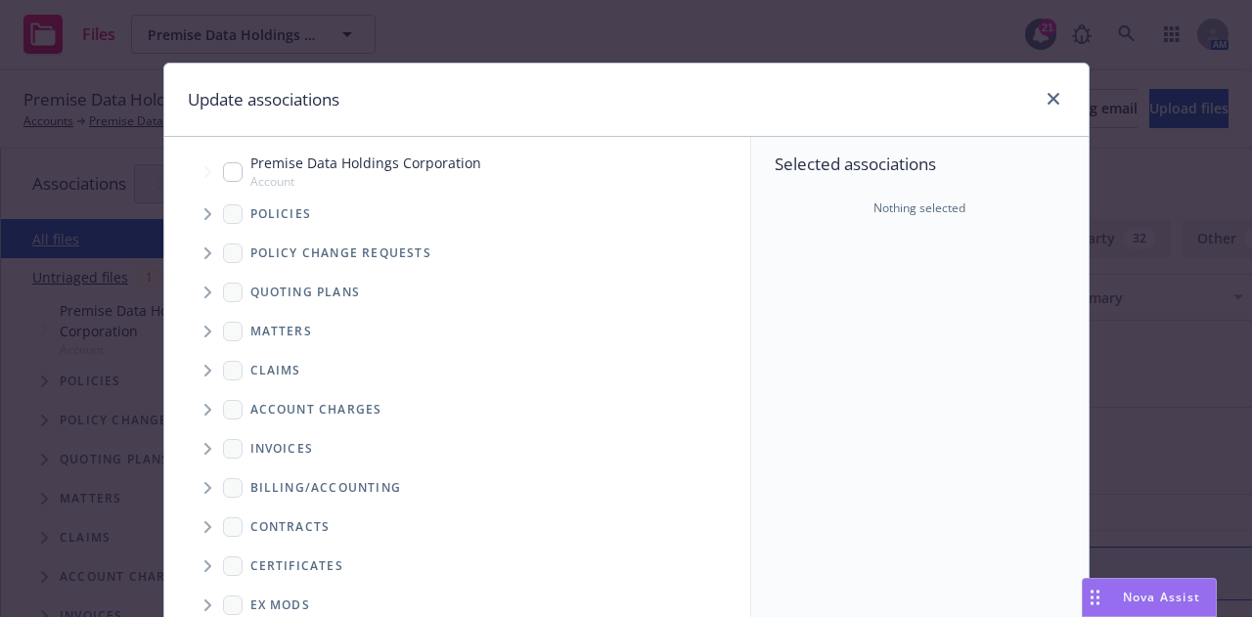
click at [223, 169] on input "Tree Example" at bounding box center [233, 172] width 20 height 20
checkbox input "true"
click at [205, 213] on span "Tree Example" at bounding box center [207, 214] width 31 height 31
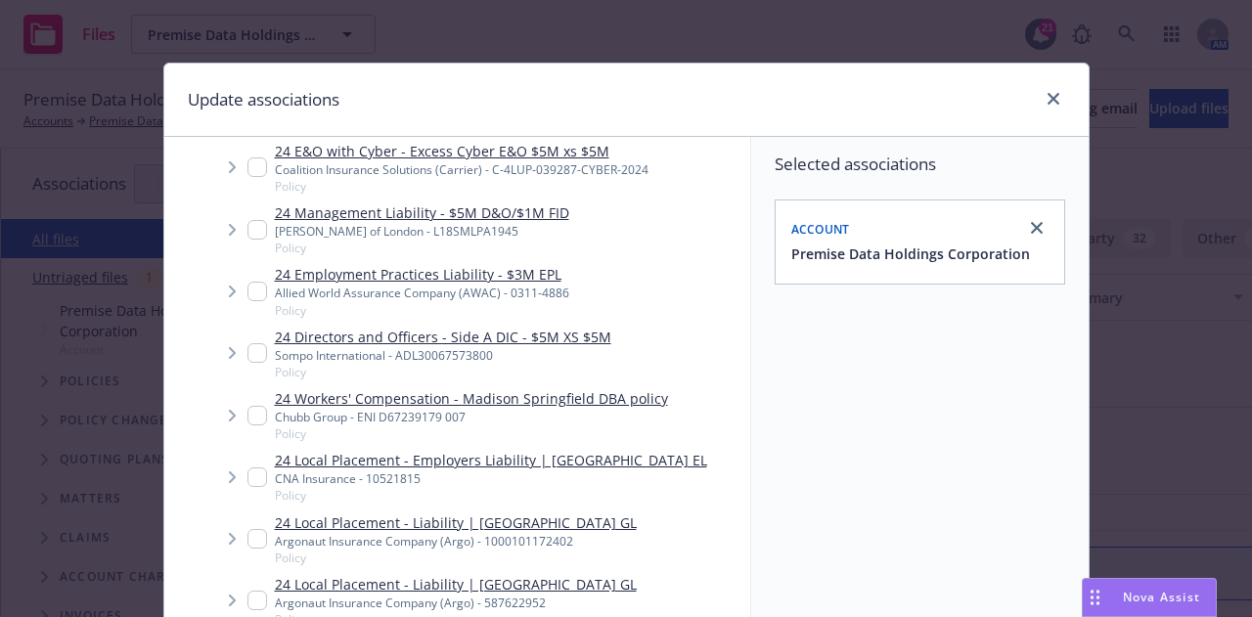
scroll to position [626, 0]
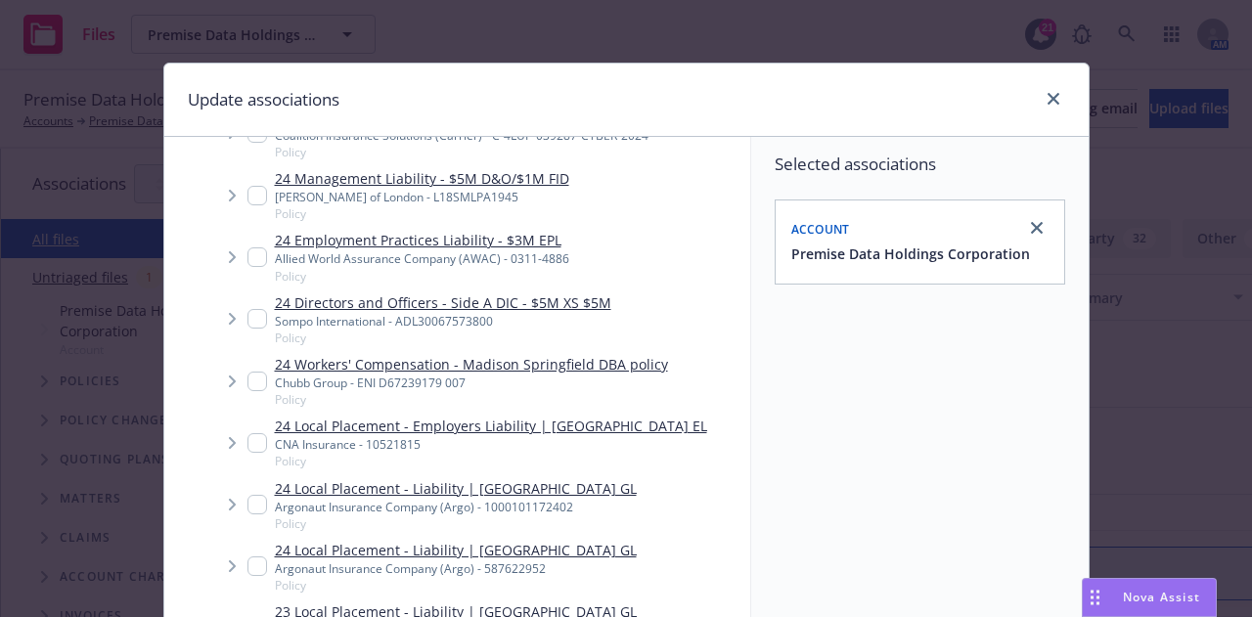
click at [248, 379] on input "Tree Example" at bounding box center [258, 382] width 20 height 20
checkbox input "true"
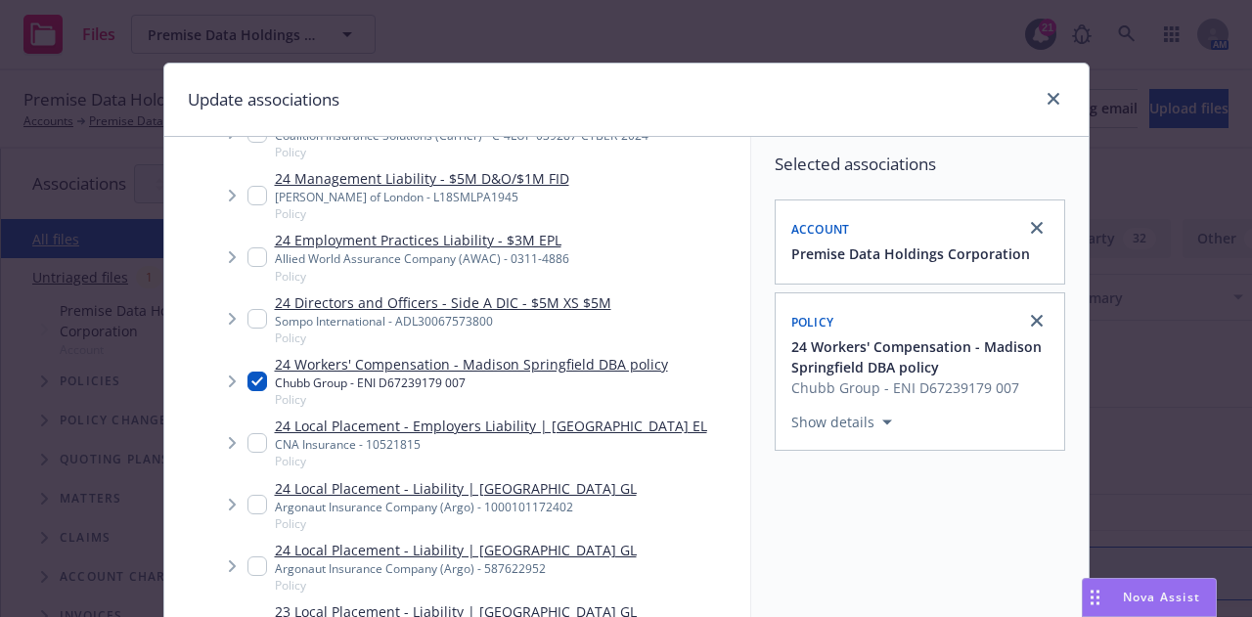
scroll to position [354, 0]
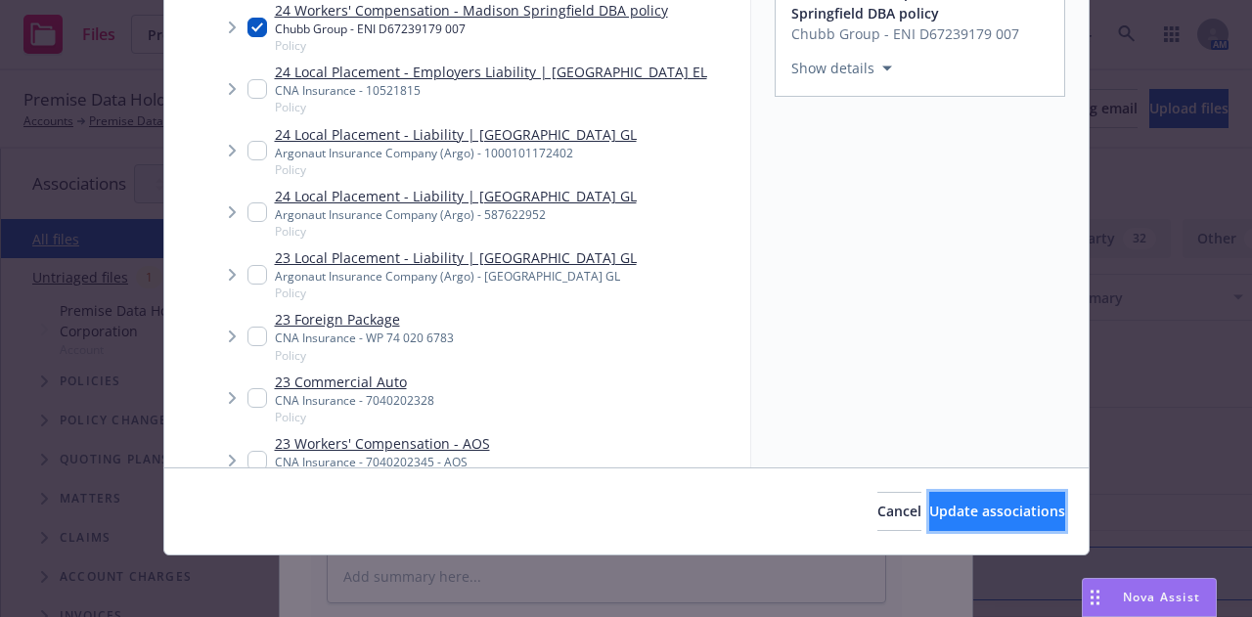
click at [975, 500] on button "Update associations" at bounding box center [998, 511] width 136 height 39
type textarea "x"
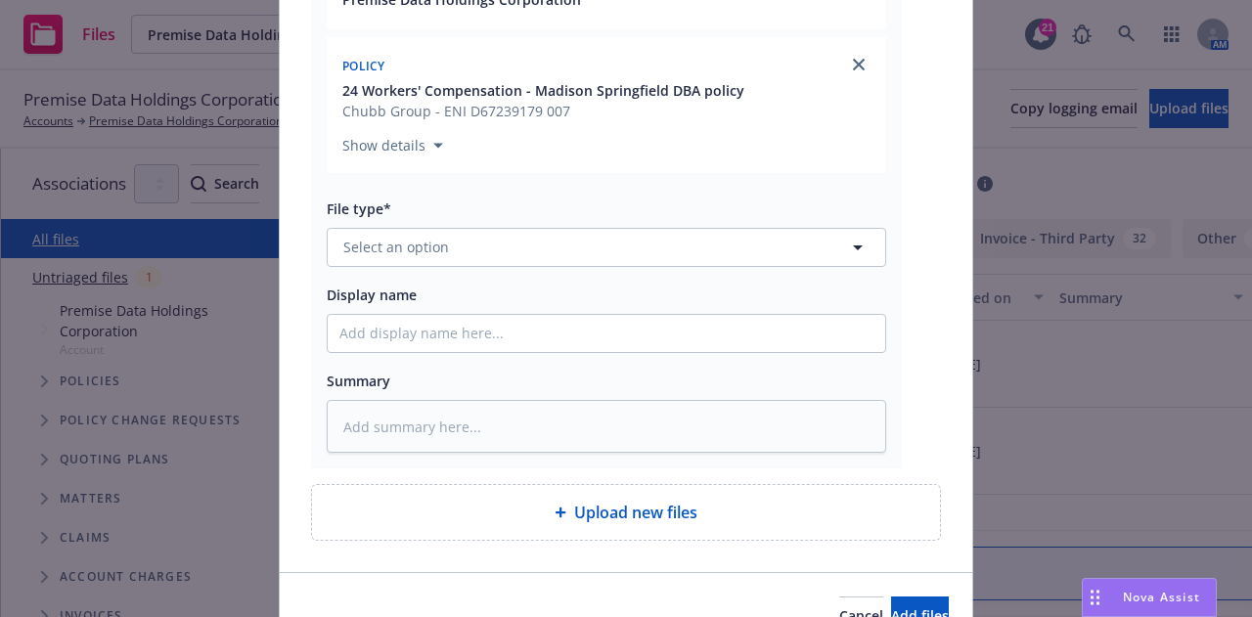
scroll to position [386, 0]
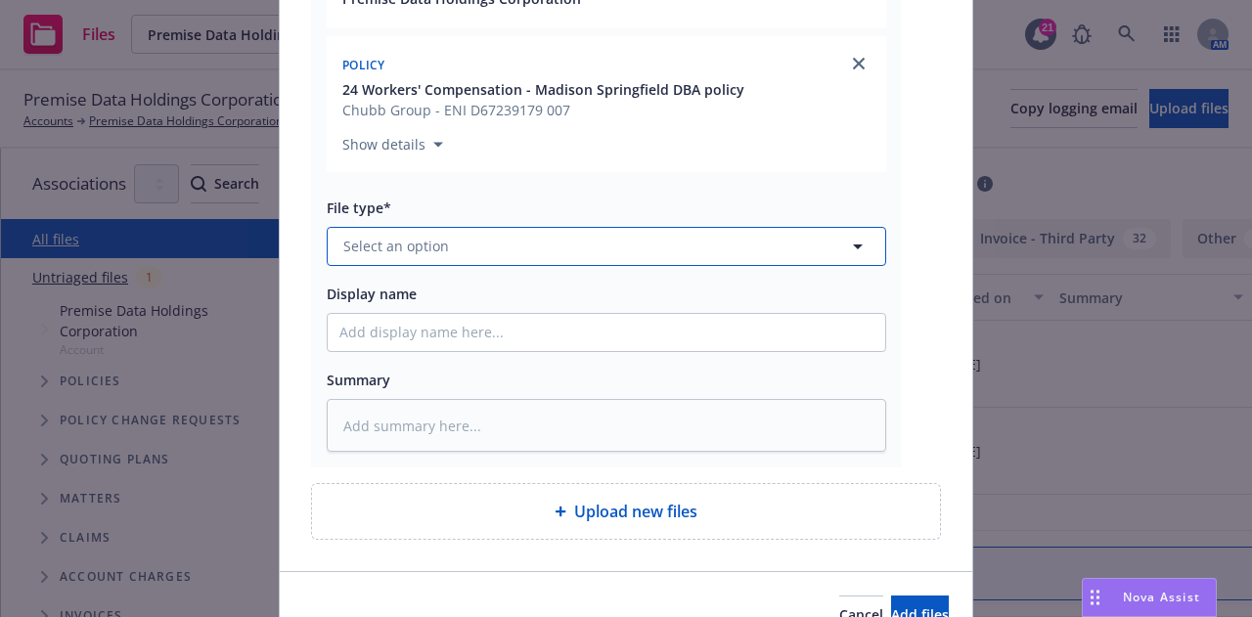
click at [640, 250] on button "Select an option" at bounding box center [607, 246] width 560 height 39
type input "email"
click at [667, 279] on div "Email" at bounding box center [607, 301] width 558 height 52
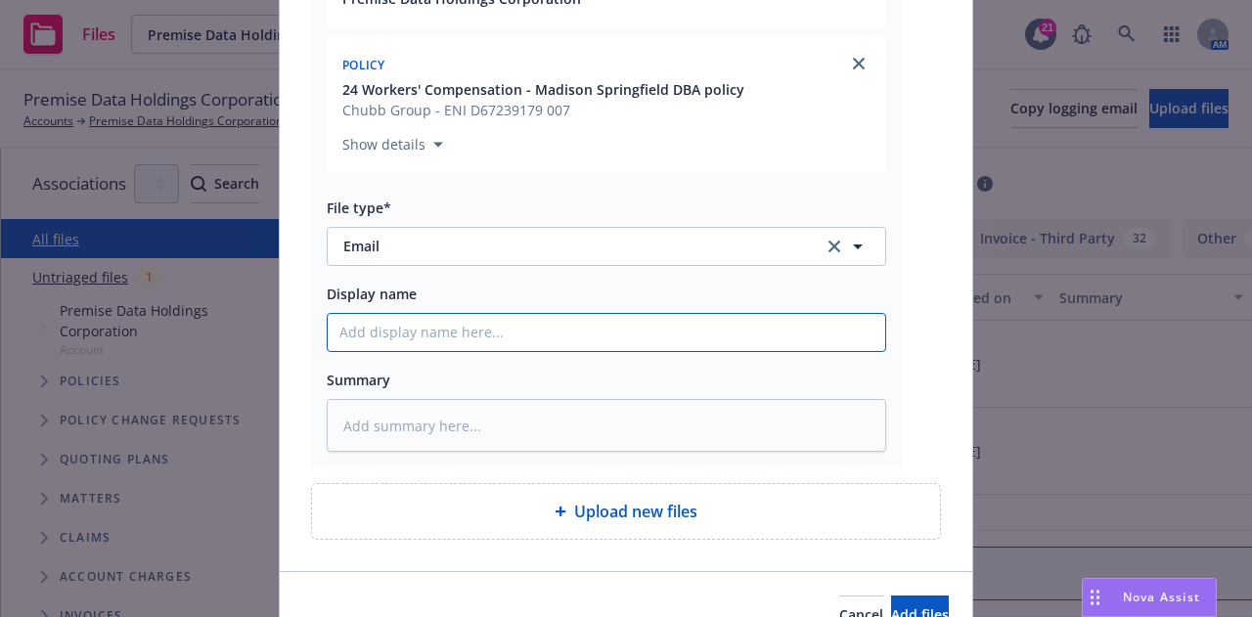
click at [703, 341] on input "Display name" at bounding box center [607, 332] width 558 height 37
type textarea "x"
type input "2"
type textarea "x"
type input "24-"
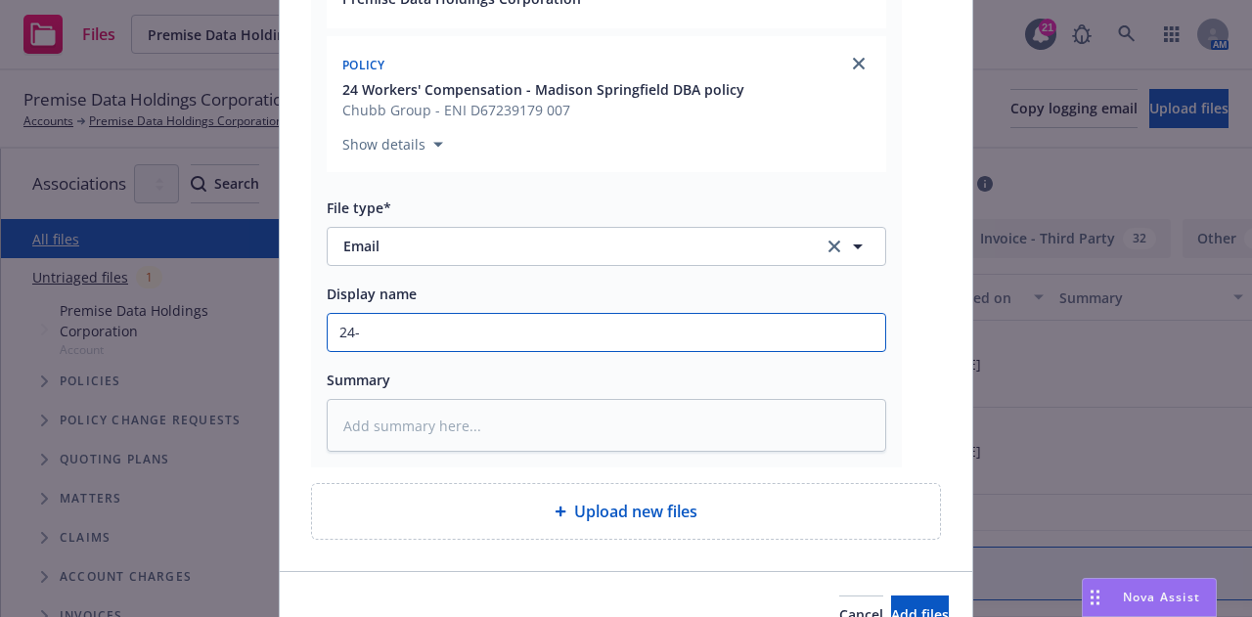
type textarea "x"
type input "24-2"
type textarea "x"
type input "24-25"
type textarea "x"
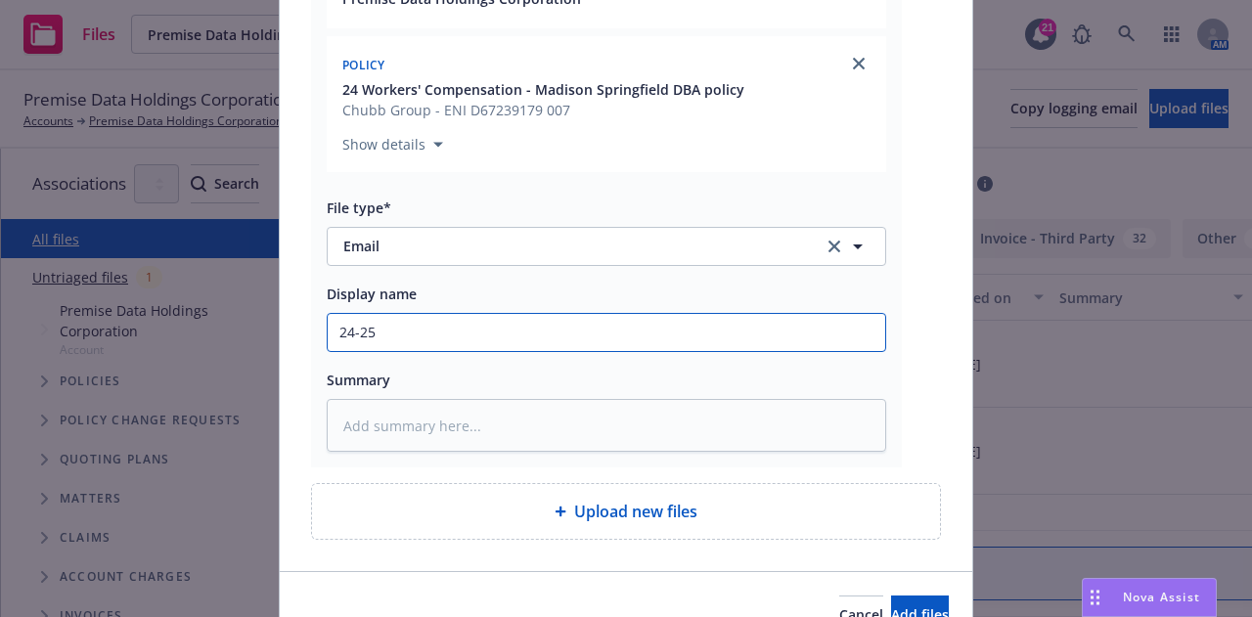
type input "24-25"
type textarea "x"
type input "24-25 W"
type textarea "x"
type input "24-25 WC"
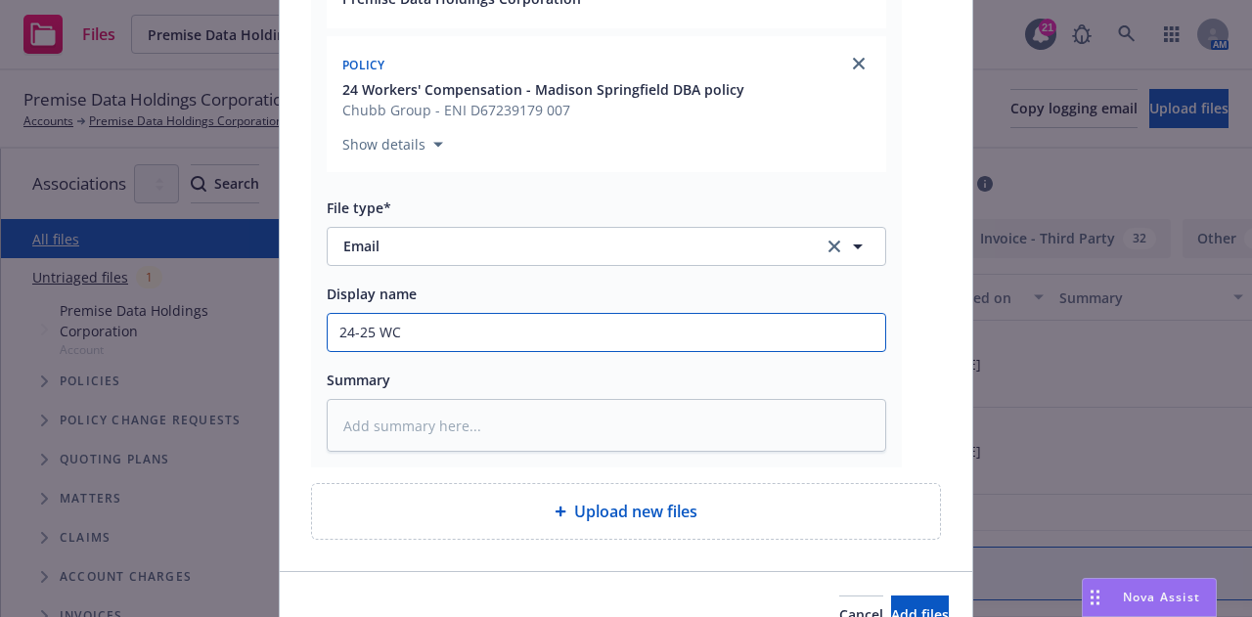
type textarea "x"
type input "24-25 WC ("
type textarea "x"
type input "24-25 WC (M"
type textarea "x"
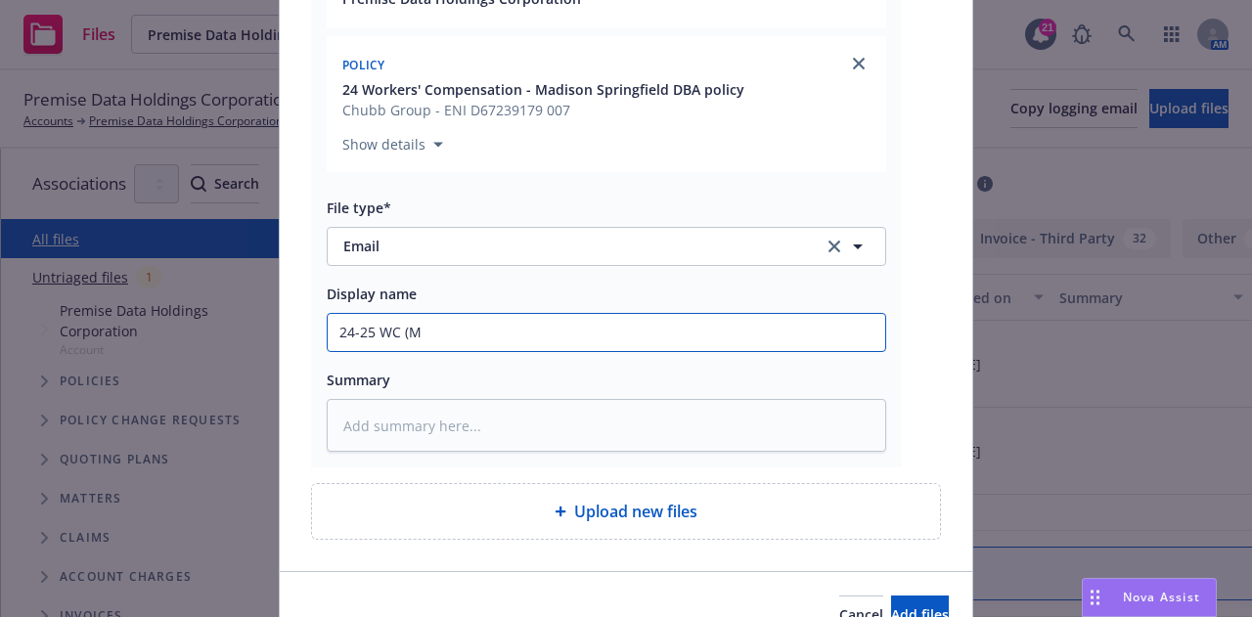
type input "24-25 WC (Ma"
type textarea "x"
type input "24-25 WC (Mad"
type textarea "x"
type input "24-25 WC (Madi"
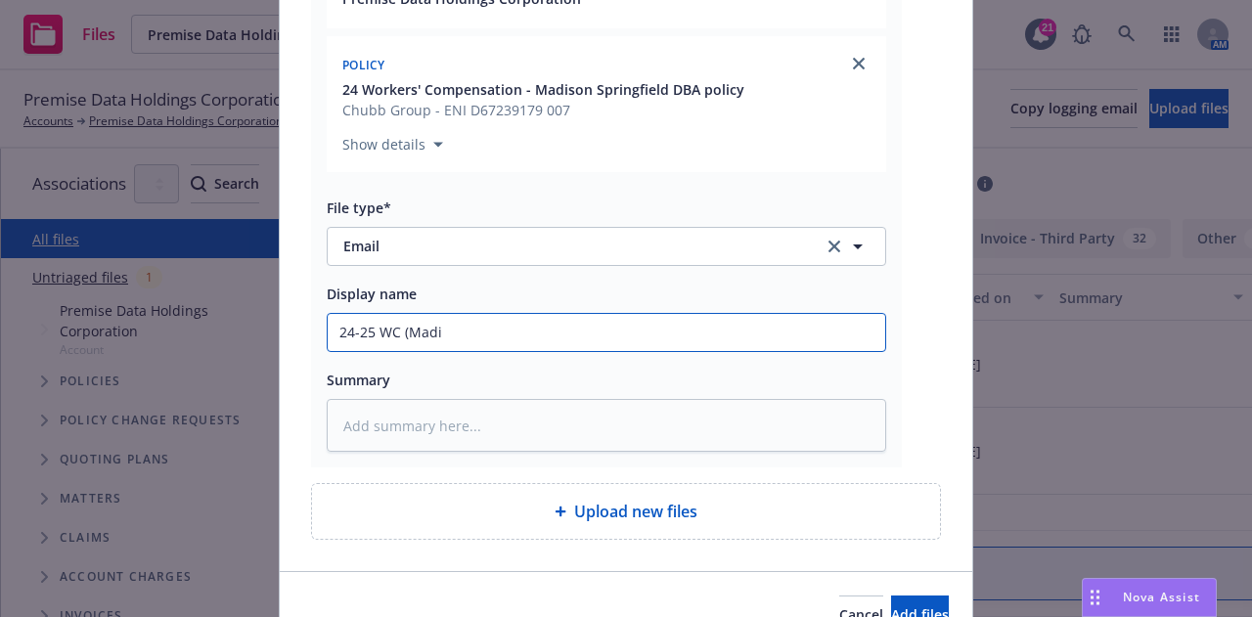
type textarea "x"
type input "24-25 WC (Madis"
type textarea "x"
type input "24-25 WC (Madiso"
type textarea "x"
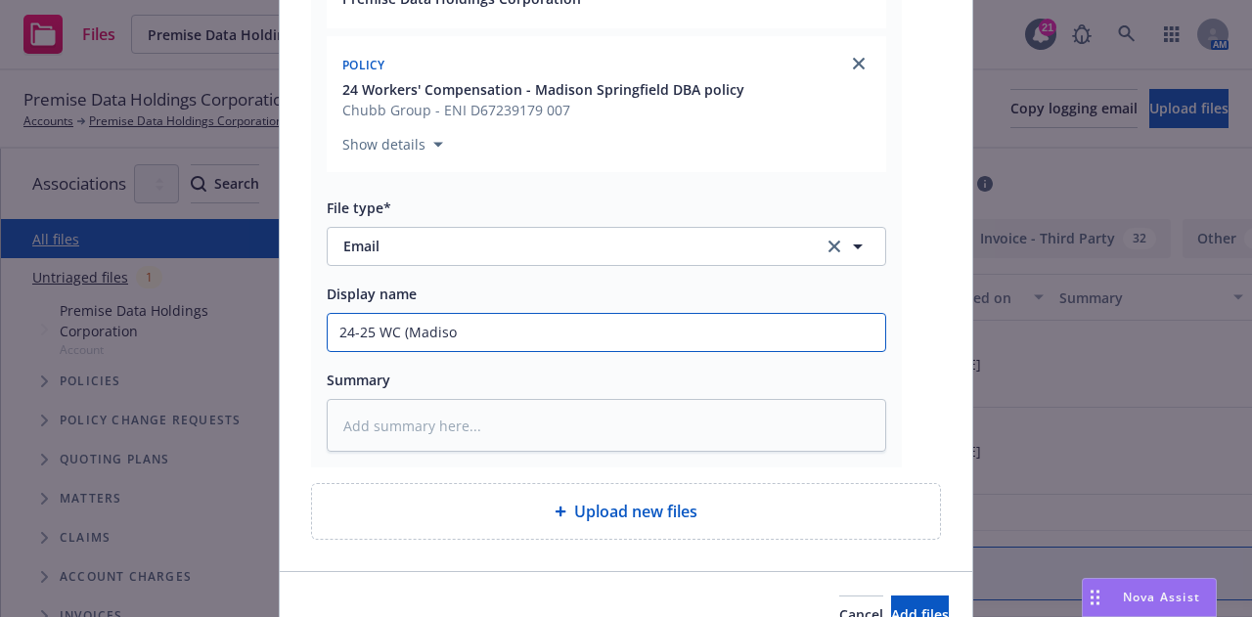
type input "24-25 WC (Madison"
type textarea "x"
type input "24-25 WC (Madison"
type textarea "x"
type input "24-25 WC (Madison S"
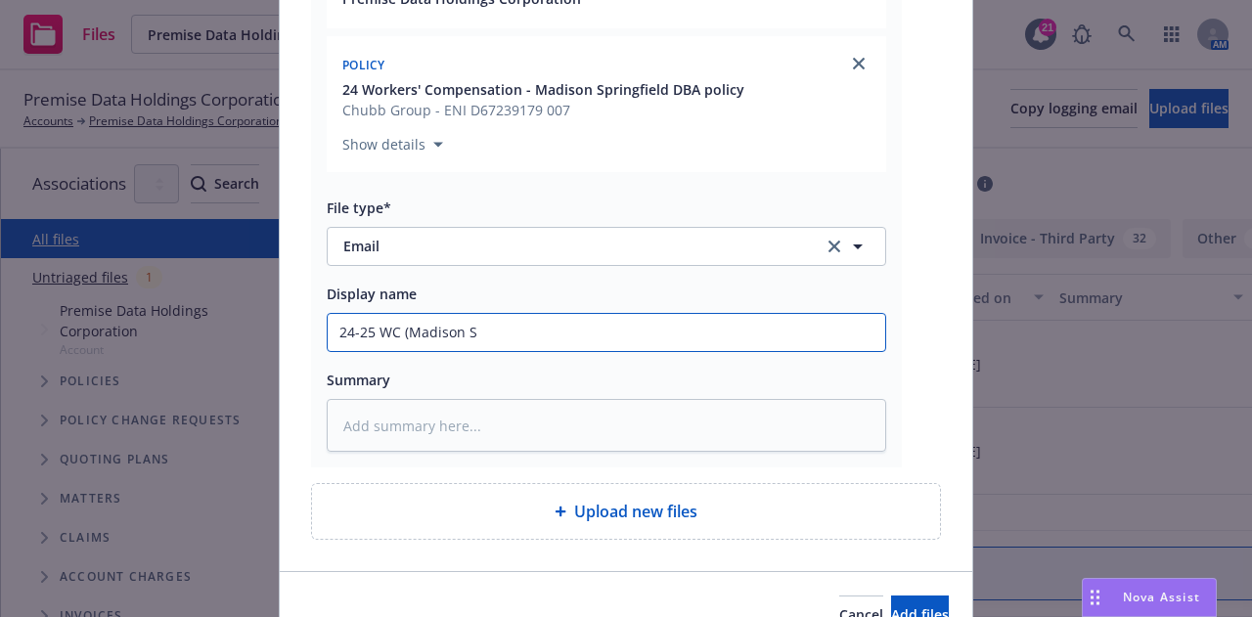
type textarea "x"
type input "24-25 WC (Madison Sp"
type textarea "x"
type input "24-25 WC (Madison Spr"
type textarea "x"
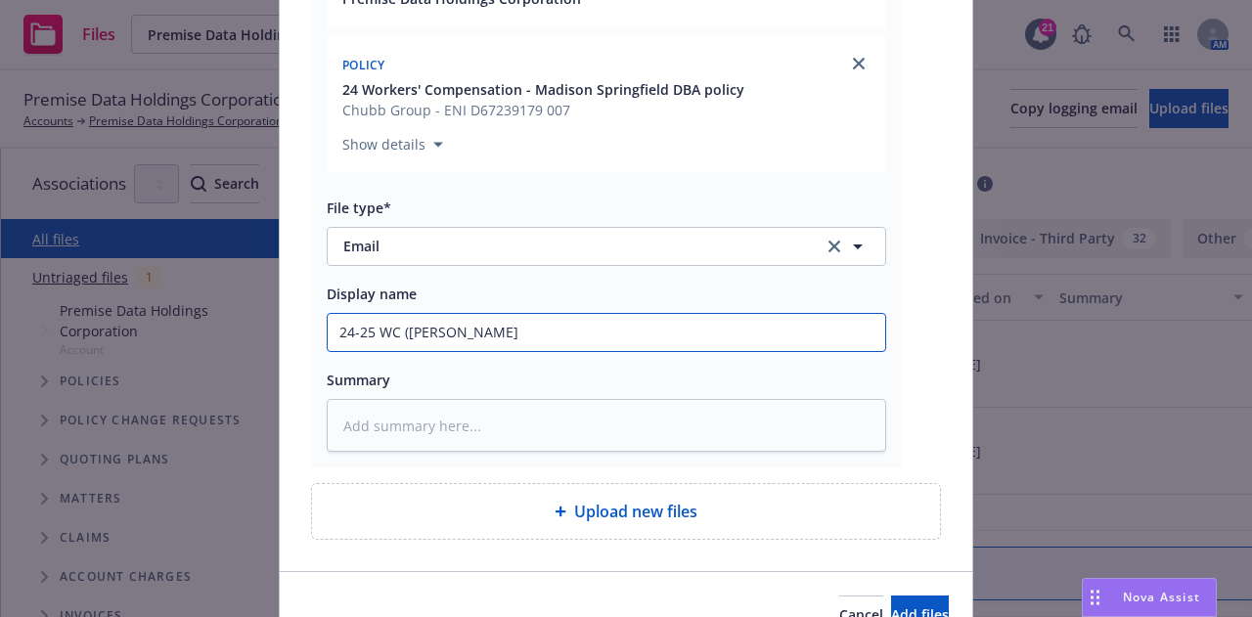
type input "24-25 WC (Madison Spri"
type textarea "x"
type input "24-25 WC (Madison Sprin"
type textarea "x"
type input "24-25 WC (Madison Spring"
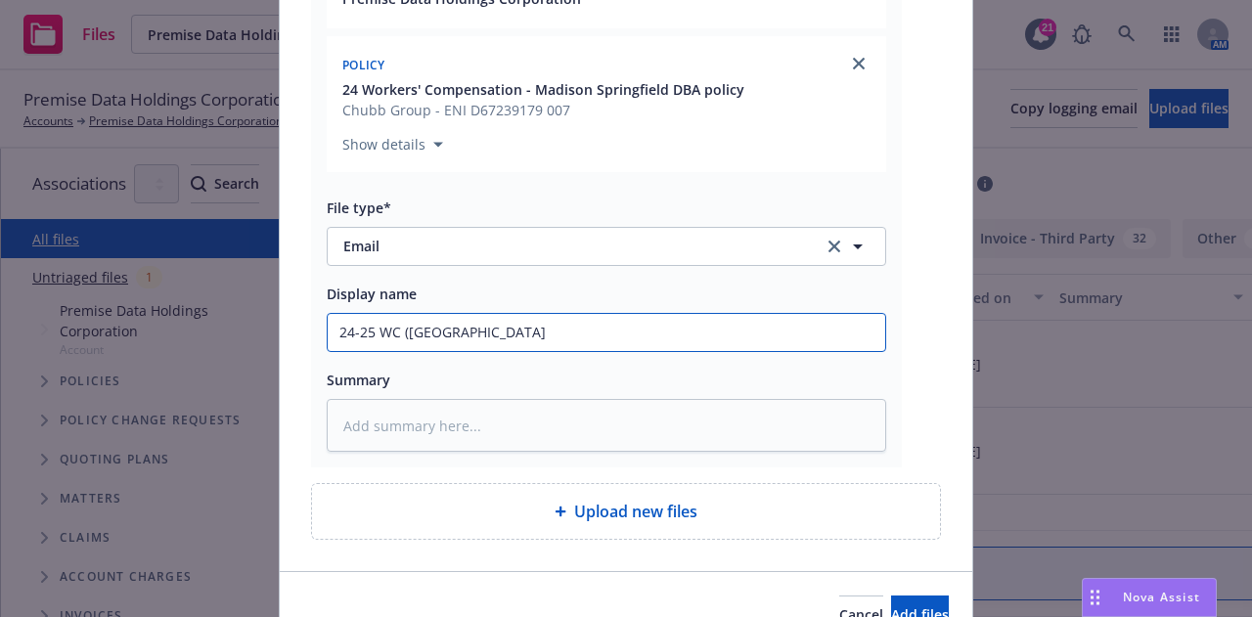
type textarea "x"
type input "24-25 WC (Madison Springf"
type textarea "x"
type input "24-25 WC (Madison Springfel"
type textarea "x"
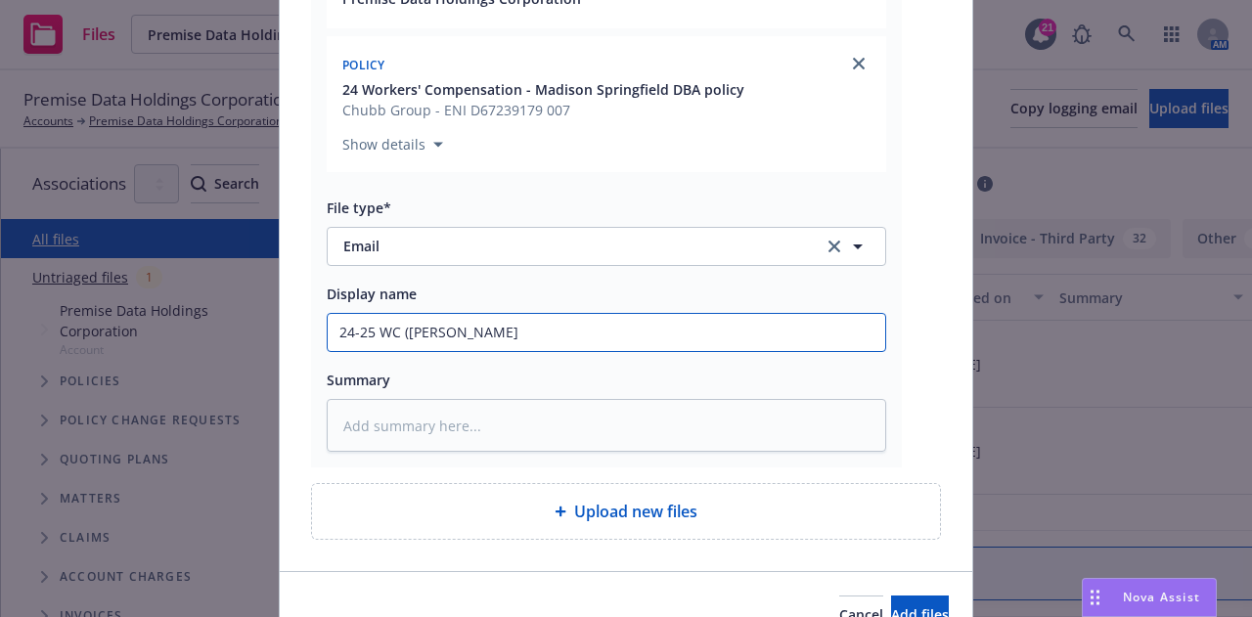
type input "24-25 WC (Madison Springfe"
type textarea "x"
type input "24-25 WC (Madison Springf"
type textarea "x"
type input "24-25 WC (Madison Springfi"
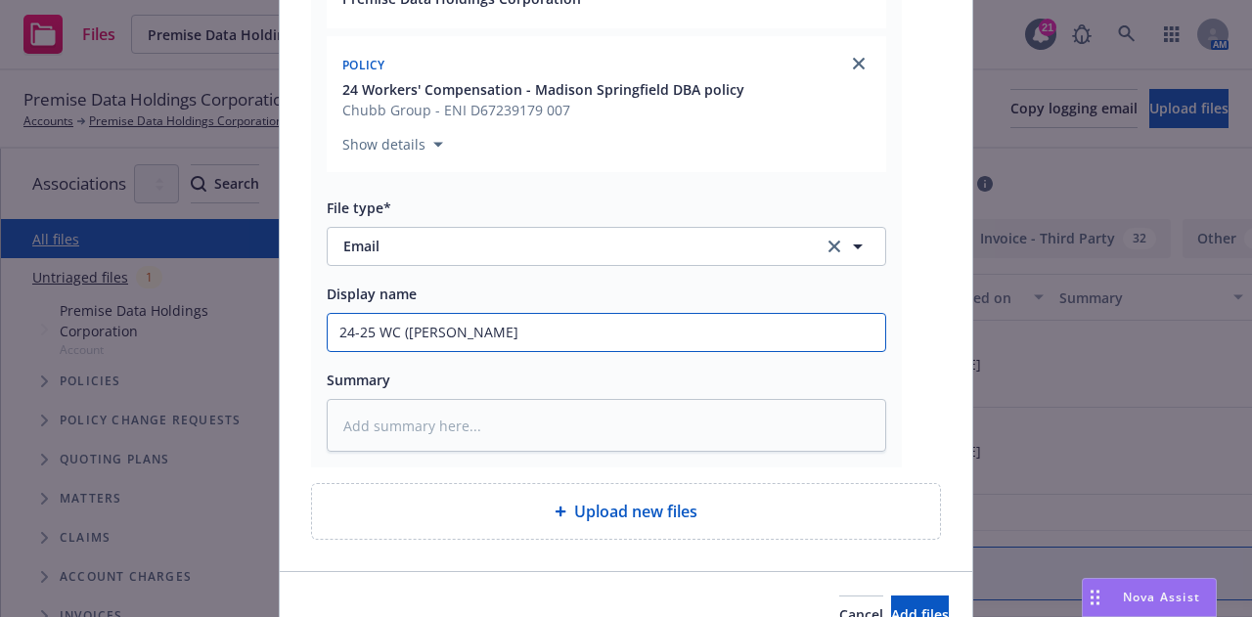
type textarea "x"
type input "24-25 WC (Madison Springfie"
type textarea "x"
type input "24-25 WC (Madison Springfiel"
type textarea "x"
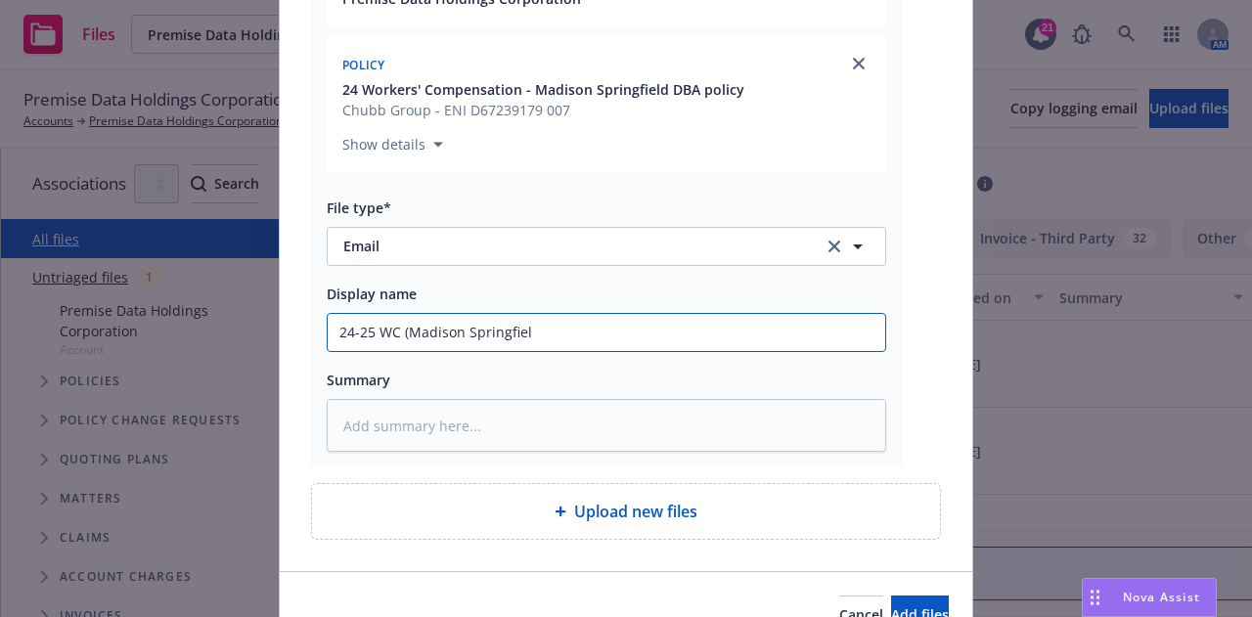
type input "24-25 WC (Madison Springfield"
type textarea "x"
type input "24-25 WC (Madison Springfield)"
type textarea "x"
type input "24-25 WC (Madison Springfield) C"
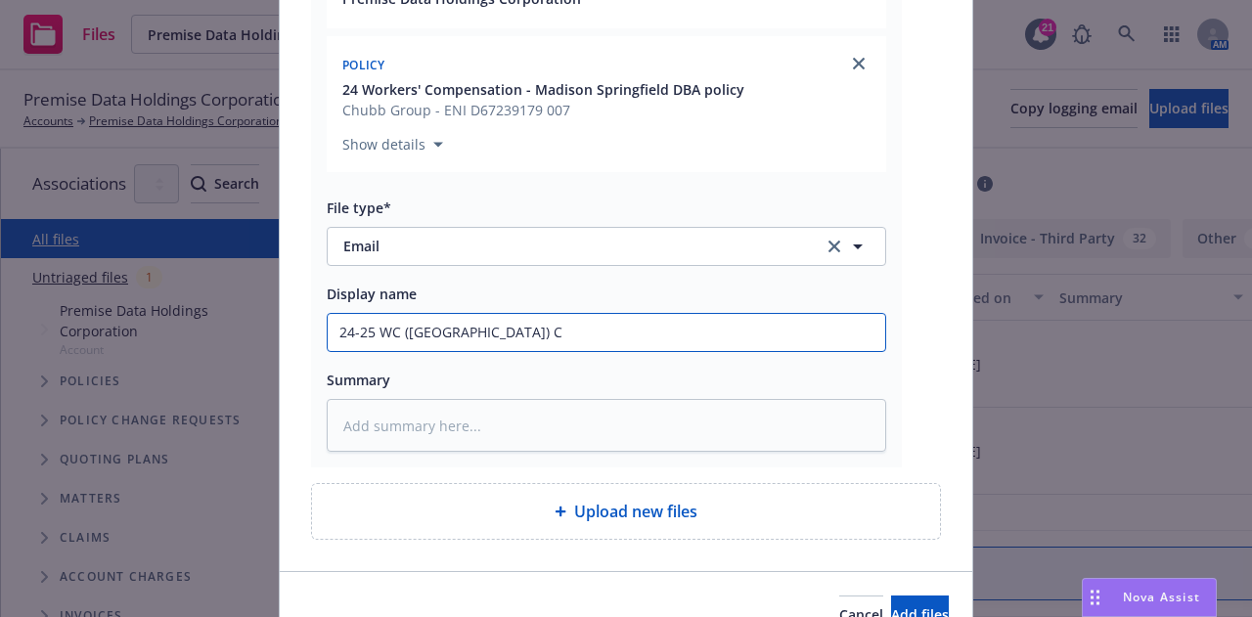
type textarea "x"
type input "24-25 WC (Madison Springfield) Can"
type textarea "x"
type input "24-25 WC (Madison Springfield) Canc"
type textarea "x"
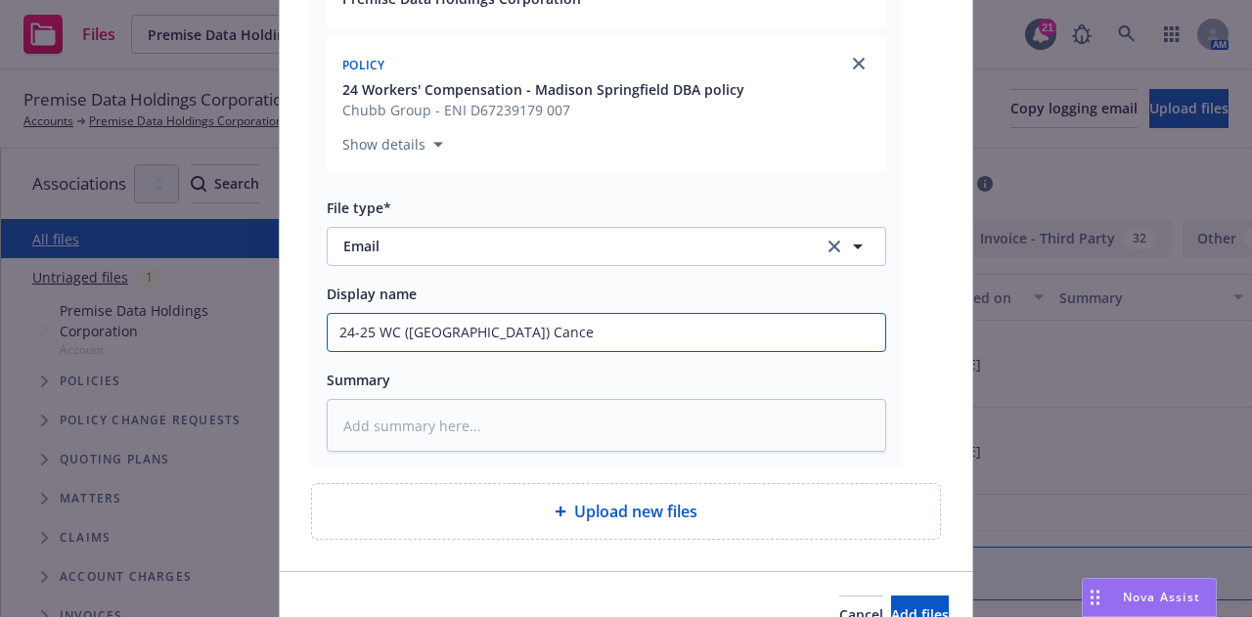
type input "24-25 WC (Madison Springfield) Cancel"
type textarea "x"
type input "24-25 WC (Madison Springfield) Cancell"
type textarea "x"
type input "24-25 WC (Madison Springfield) Cancellat"
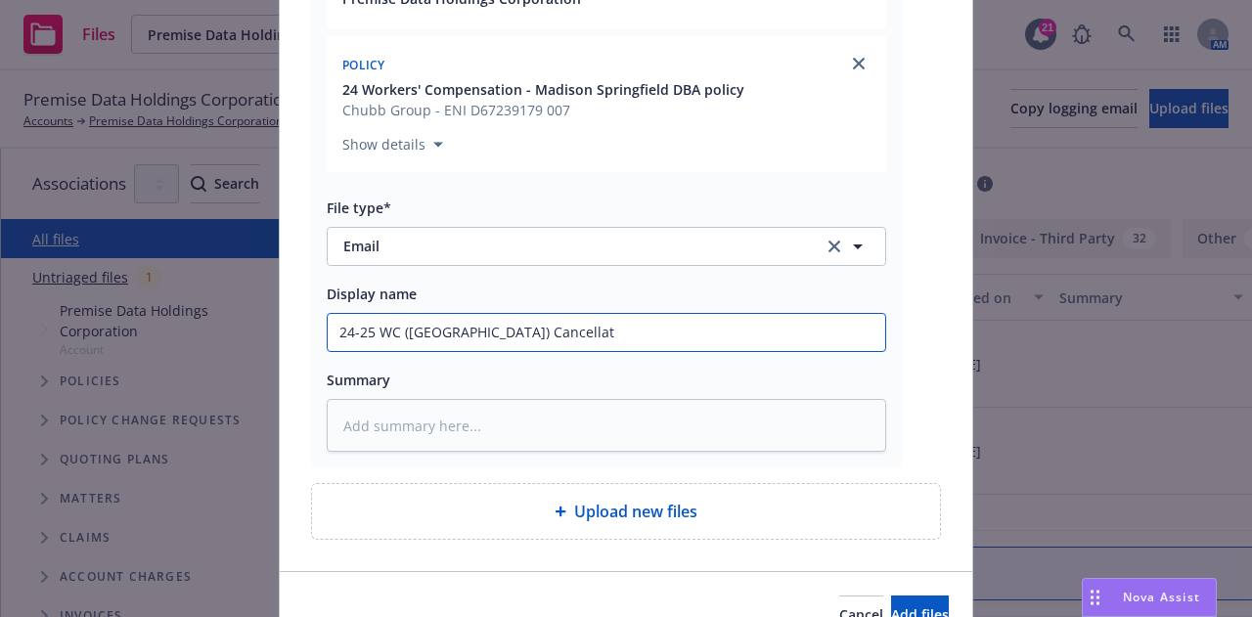
type textarea "x"
type input "24-25 WC (Madison Springfield) Cancellati"
type textarea "x"
type input "24-25 WC (Madison Springfield) Cancellatio"
type textarea "x"
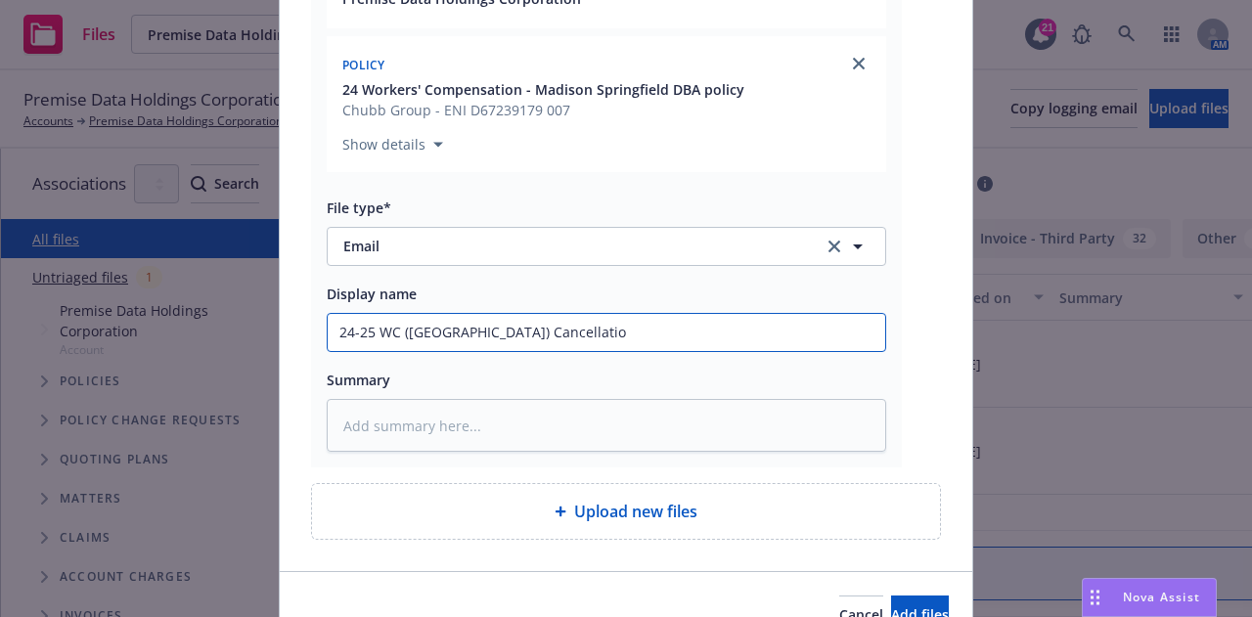
type input "24-25 WC (Madison Springfield) Cancellation"
type textarea "x"
type input "24-25 WC (Madison Springfield) Cancellation"
type textarea "x"
type input "24-25 WC (Madison Springfield) Cancellation I"
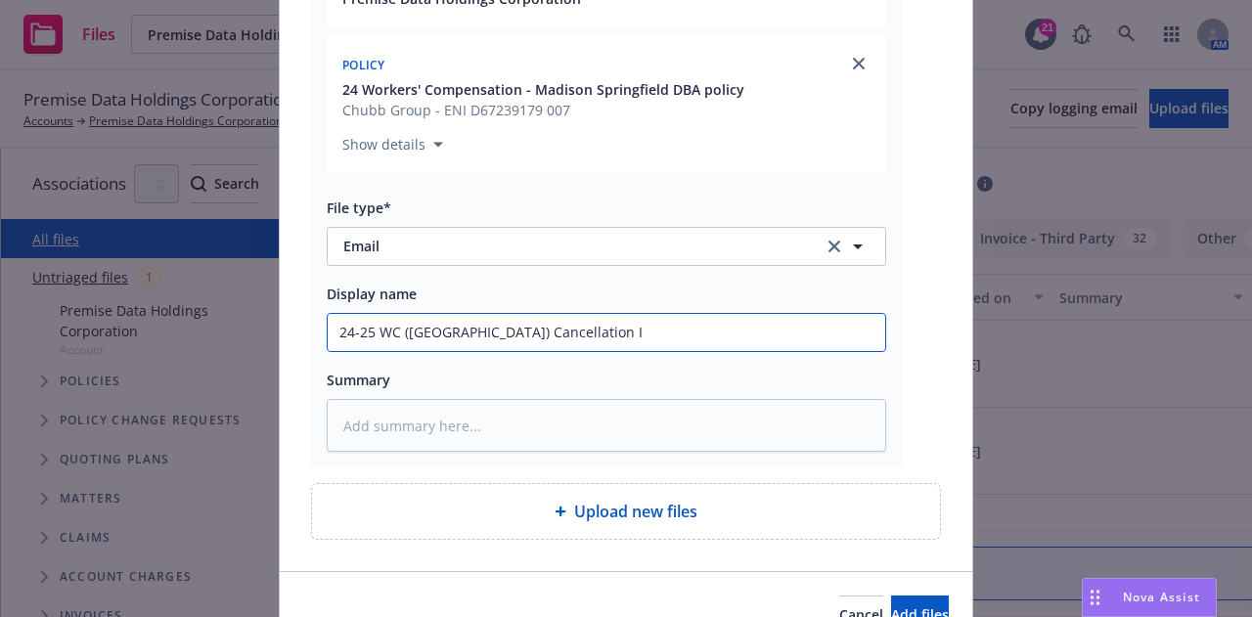
type textarea "x"
type input "24-25 WC (Madison Springfield) Cancellation In"
type textarea "x"
type input "24-25 WC (Madison Springfield) Cancellation Inf"
type textarea "x"
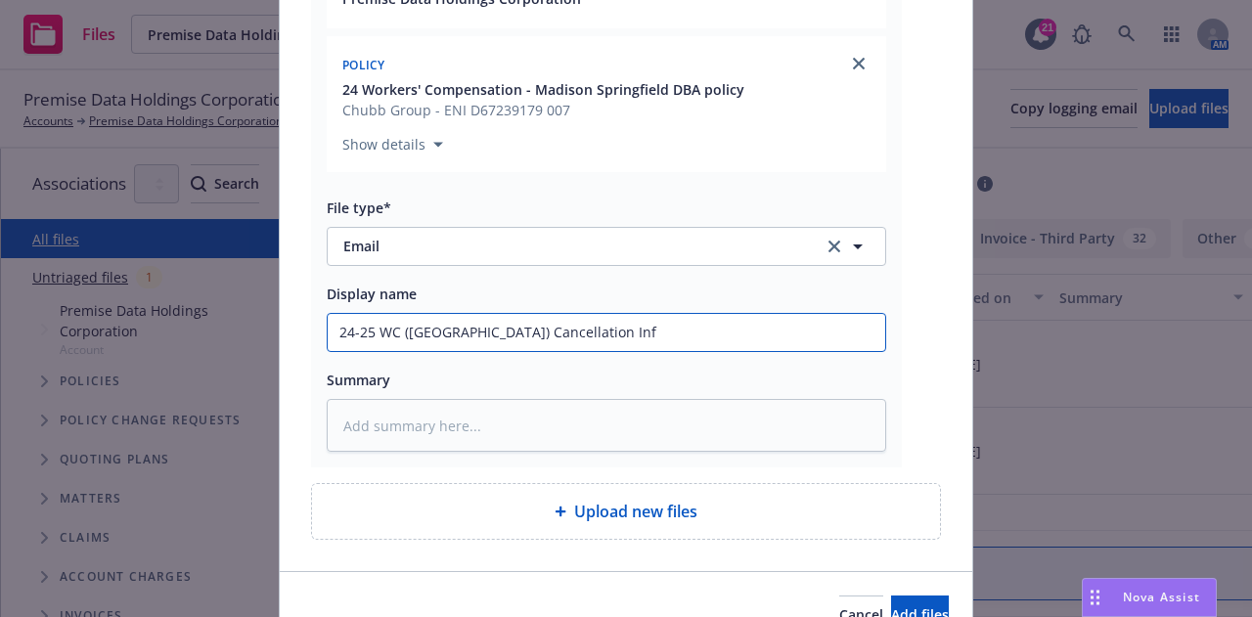
type input "24-25 WC (Madison Springfield) Cancellation Info"
click at [614, 330] on input "24-25 WC (Madison Springfield) Cancellation Info" at bounding box center [607, 332] width 558 height 37
type textarea "x"
type input "24-25 WC (Madison Springfield) Cancellation RInfo"
type textarea "x"
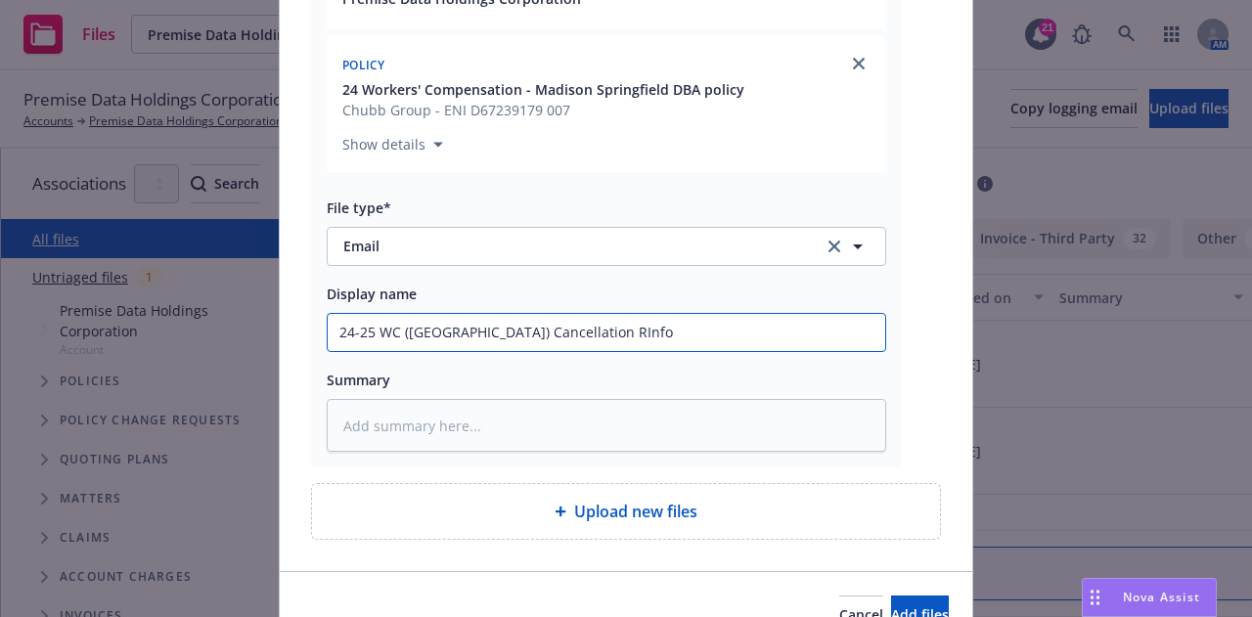
type input "24-25 WC (Madison Springfield) Cancellation ReInfo"
type textarea "x"
type input "24-25 WC (Madison Springfield) Cancellation ReqInfo"
type textarea "x"
type input "24-25 WC (Madison Springfield) Cancellation RequInfo"
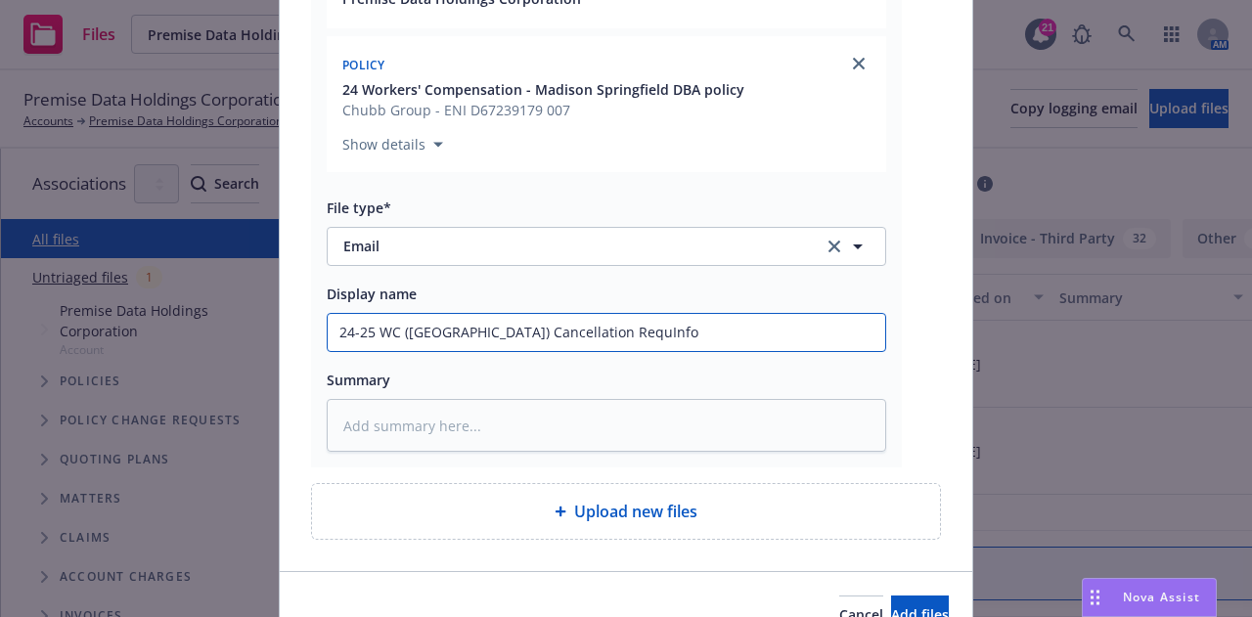
type textarea "x"
type input "24-25 WC (Madison Springfield) Cancellation RequeInfo"
type textarea "x"
type input "24-25 WC (Madison Springfield) Cancellation RequestInfo"
type textarea "x"
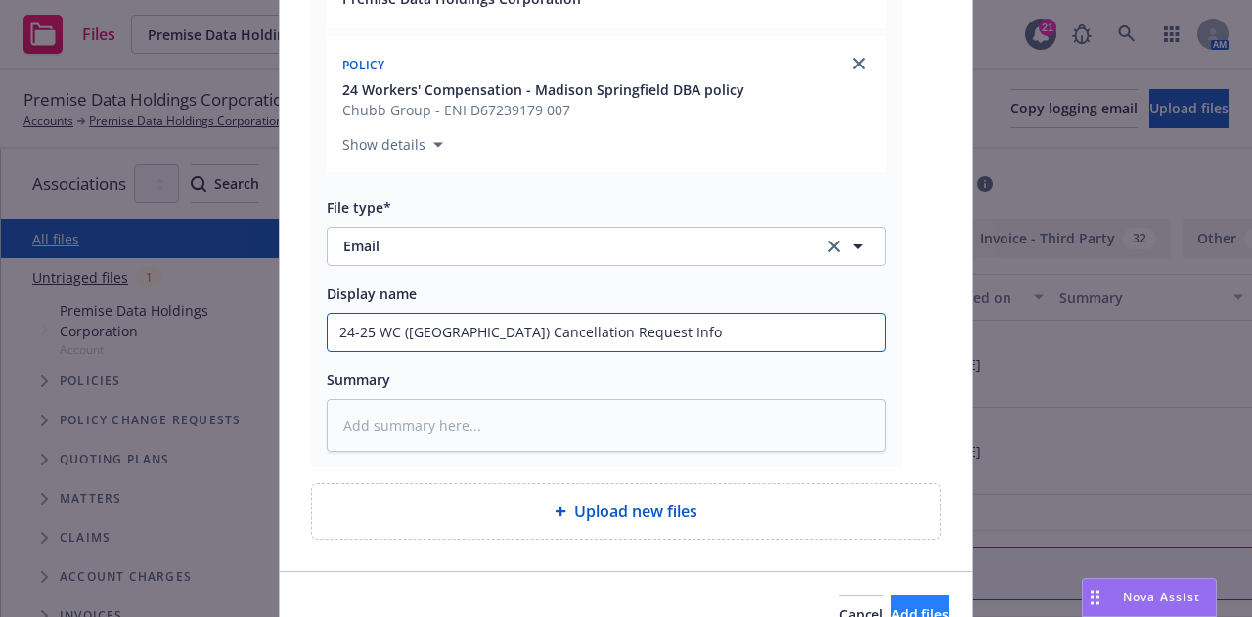
type input "24-25 WC (Madison Springfield) Cancellation Request Info"
click at [906, 606] on span "Add files" at bounding box center [920, 615] width 58 height 19
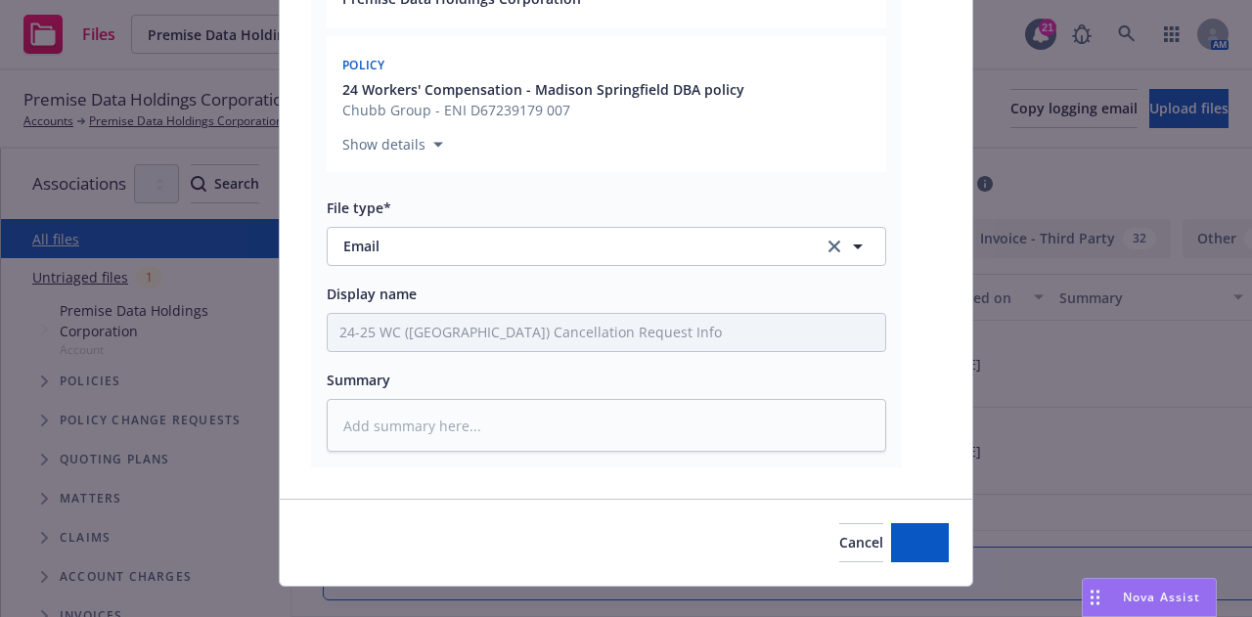
type textarea "x"
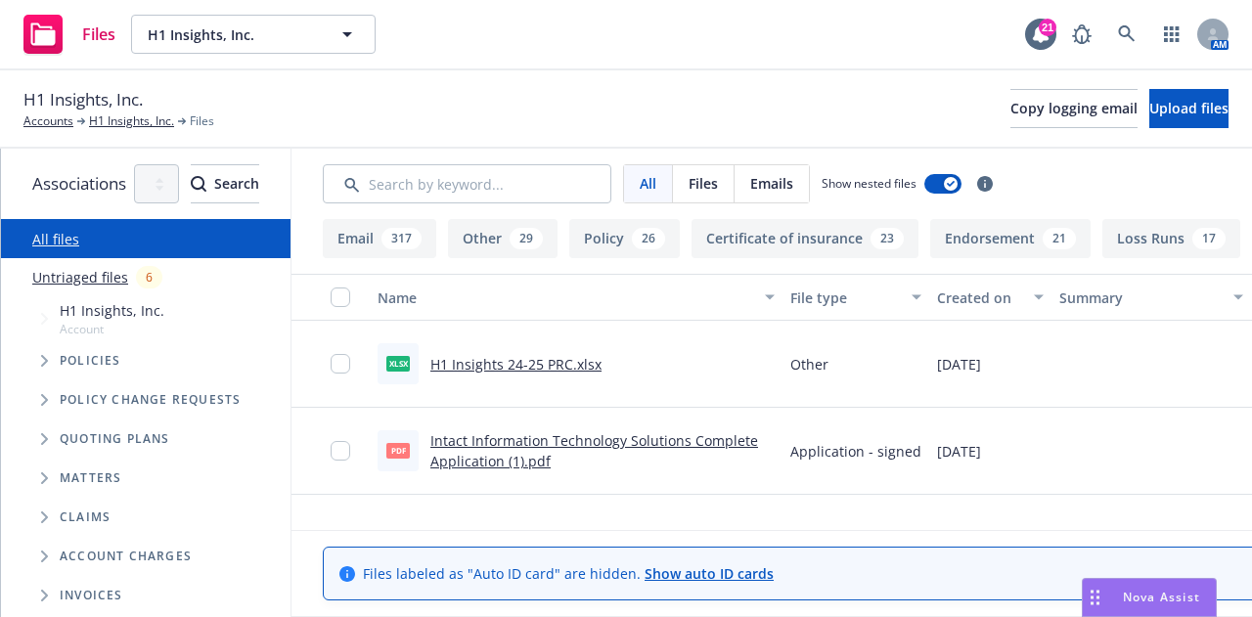
click at [602, 371] on link "H1 Insights 24-25 PRC.xlsx" at bounding box center [516, 364] width 171 height 19
click at [130, 119] on link "H1 Insights, Inc." at bounding box center [131, 122] width 85 height 18
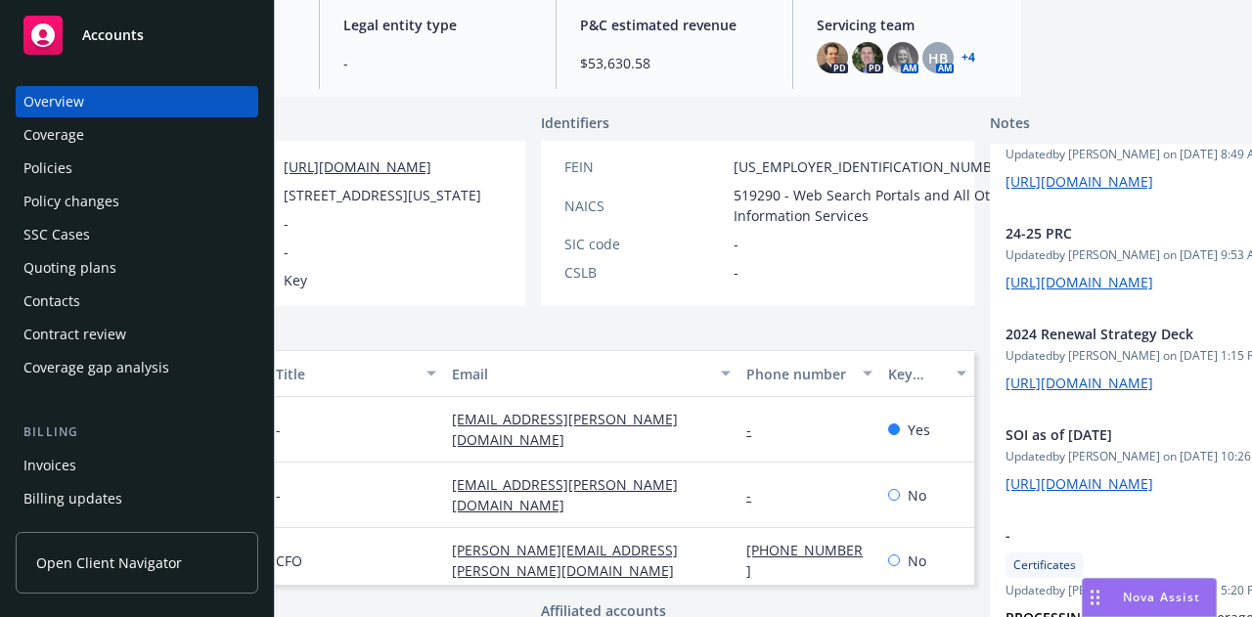
scroll to position [359, 0]
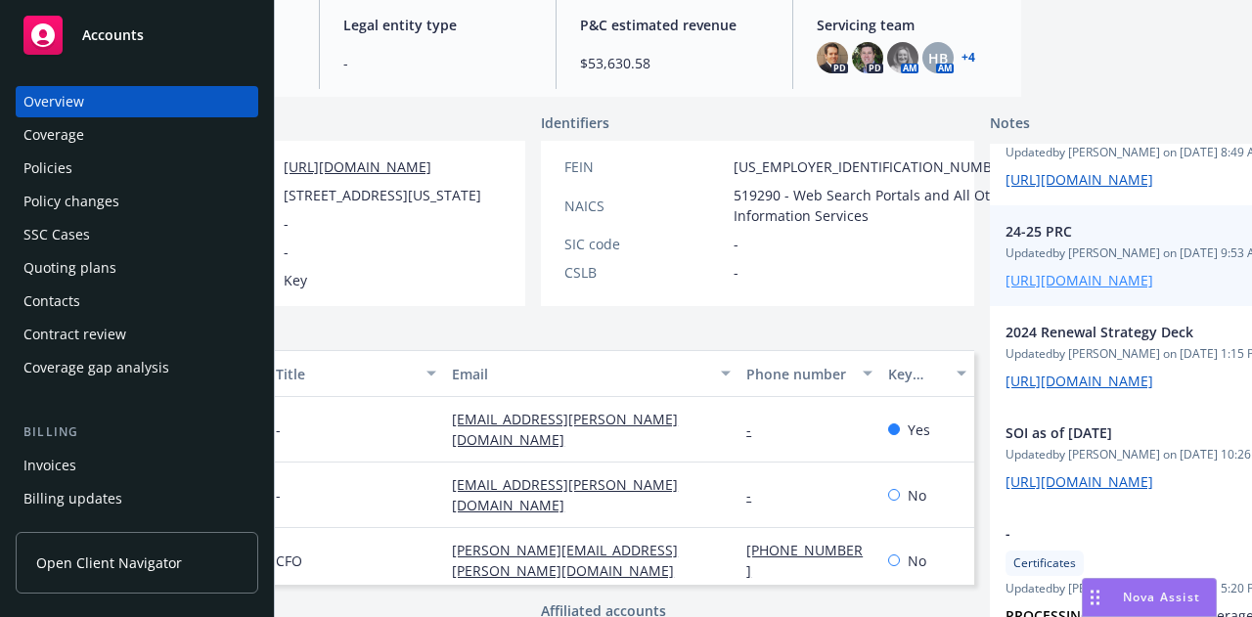
click at [1006, 290] on link "[URL][DOMAIN_NAME]" at bounding box center [1080, 280] width 148 height 19
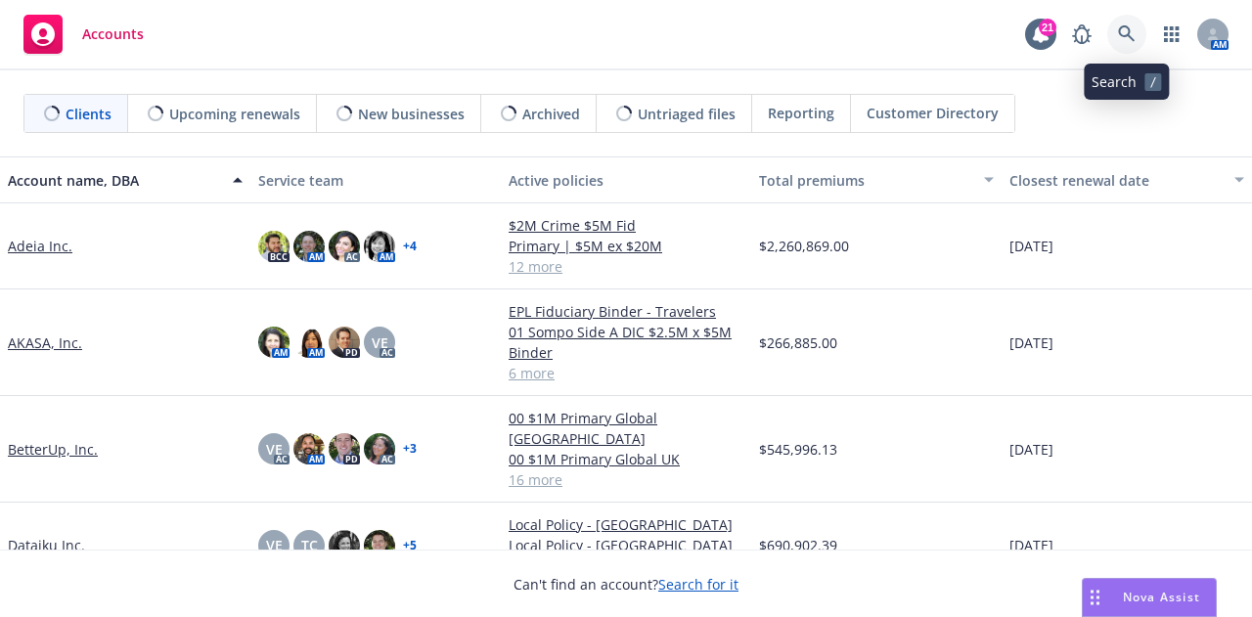
click at [1133, 39] on icon at bounding box center [1126, 33] width 17 height 17
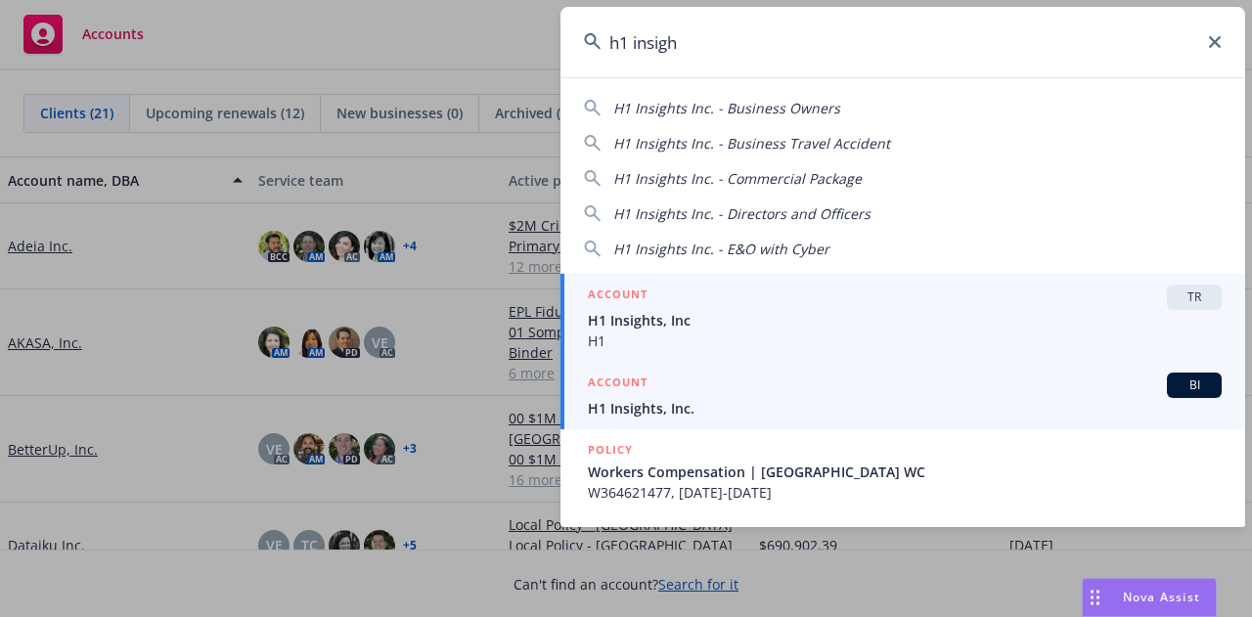
type input "h1 insigh"
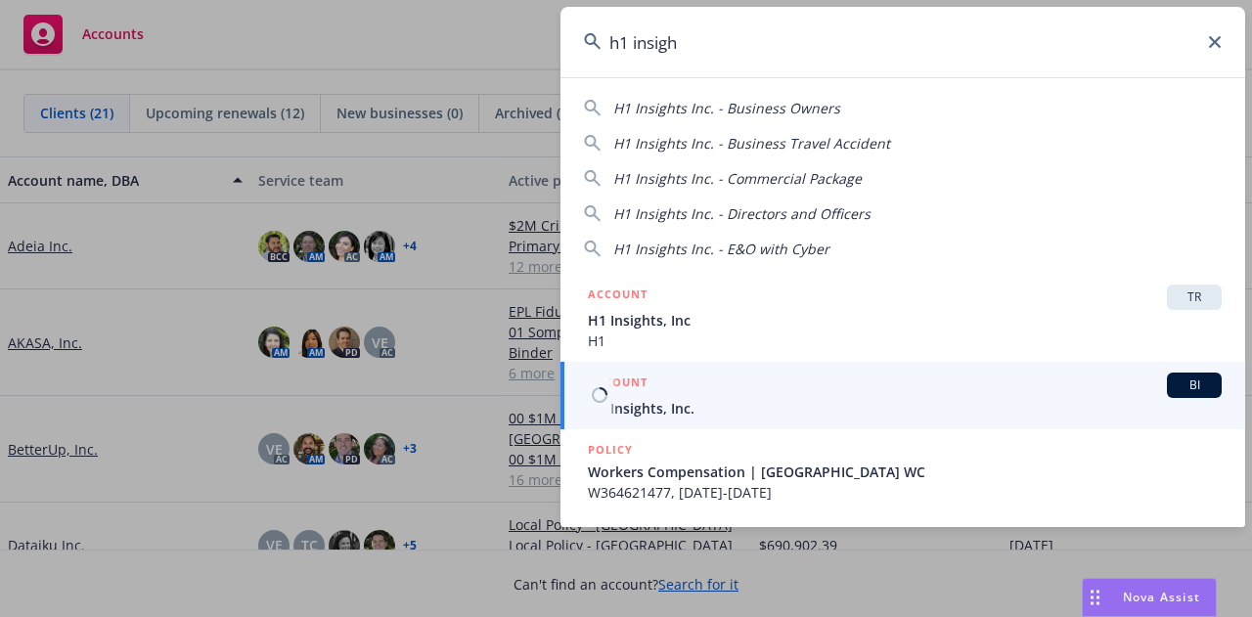
click at [975, 373] on div "ACCOUNT BI" at bounding box center [905, 385] width 634 height 25
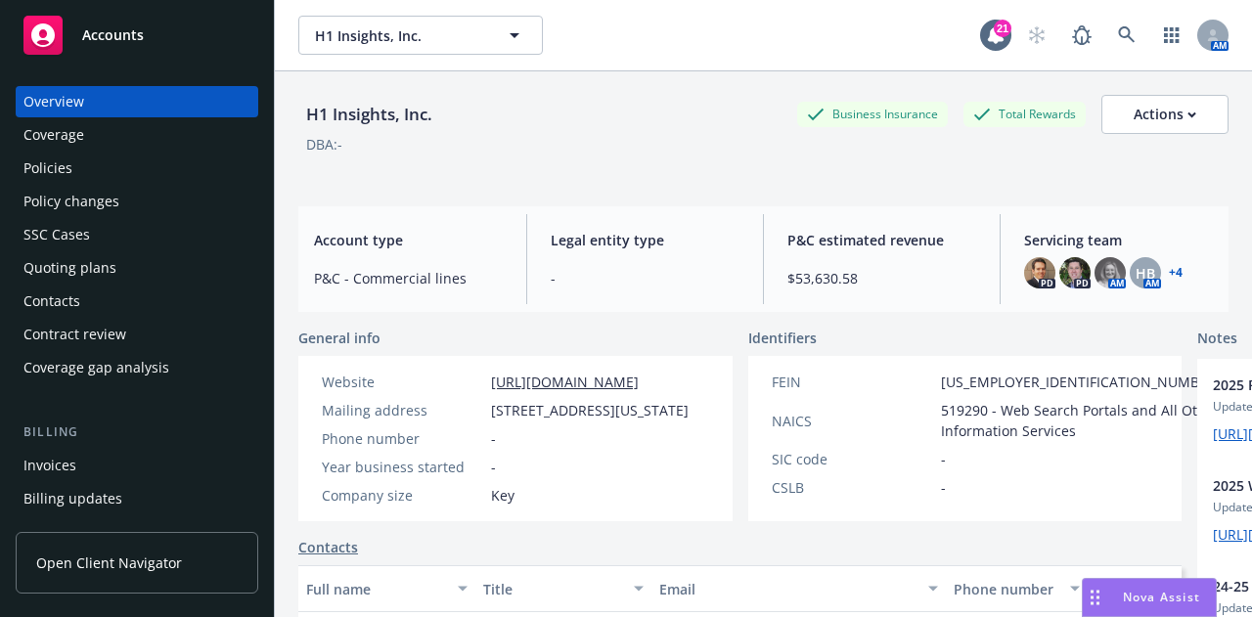
click at [211, 163] on div "Policies" at bounding box center [136, 168] width 227 height 31
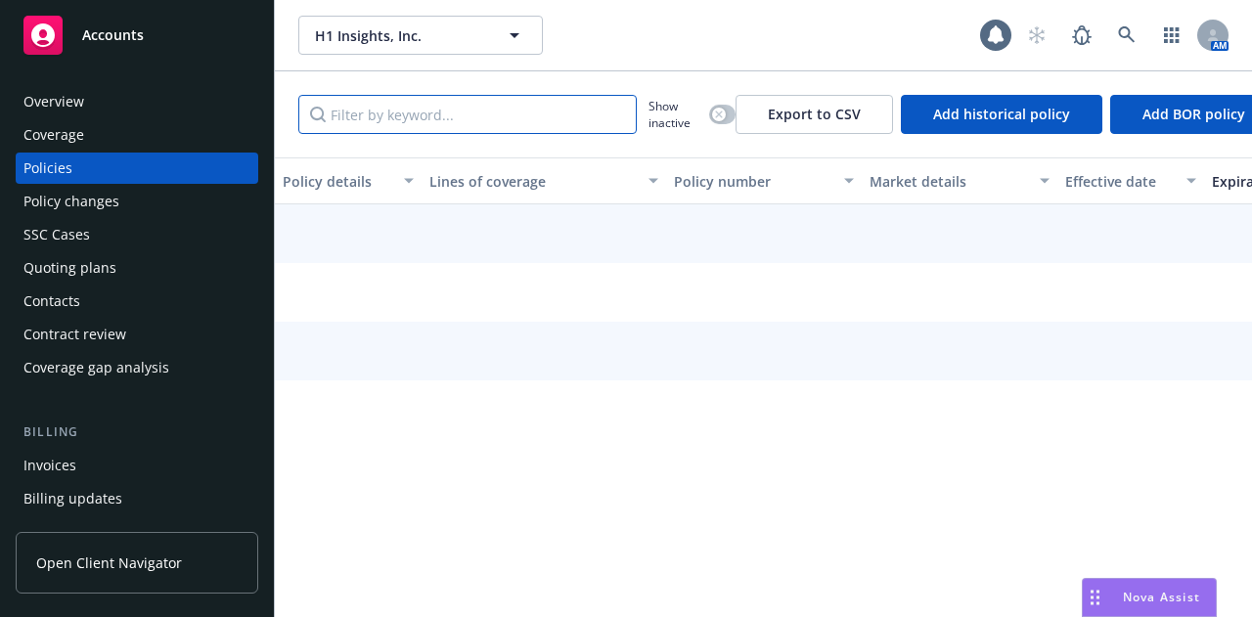
click at [538, 106] on input "Filter by keyword..." at bounding box center [467, 114] width 339 height 39
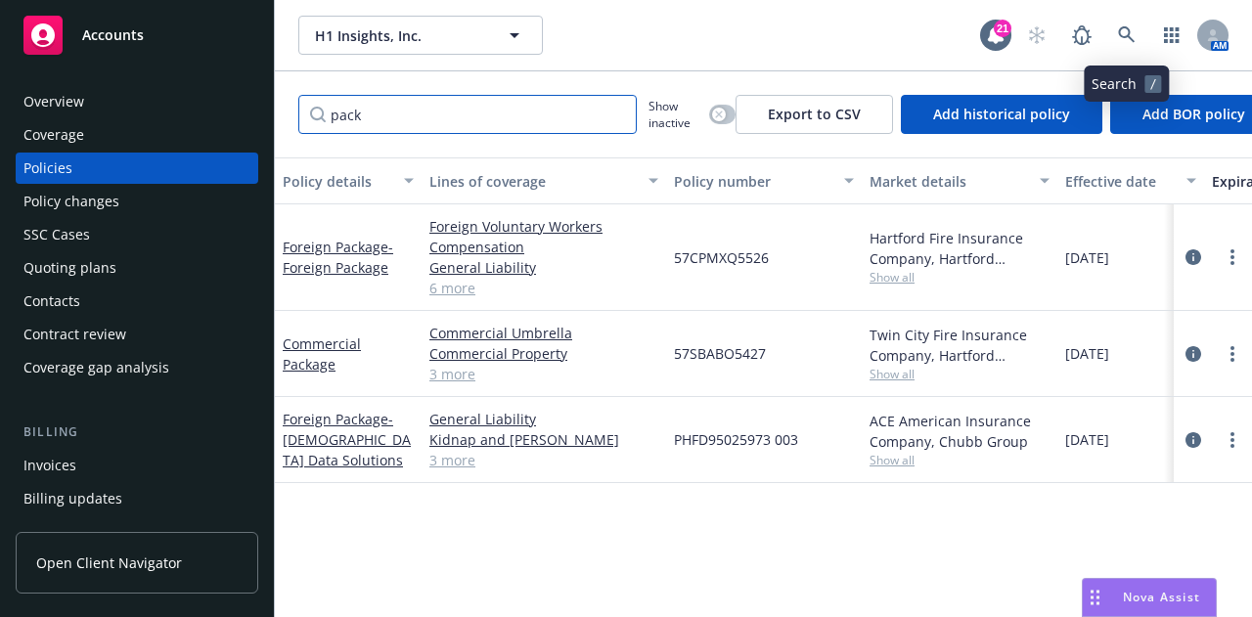
type input "pack"
click at [1128, 34] on icon at bounding box center [1126, 34] width 17 height 17
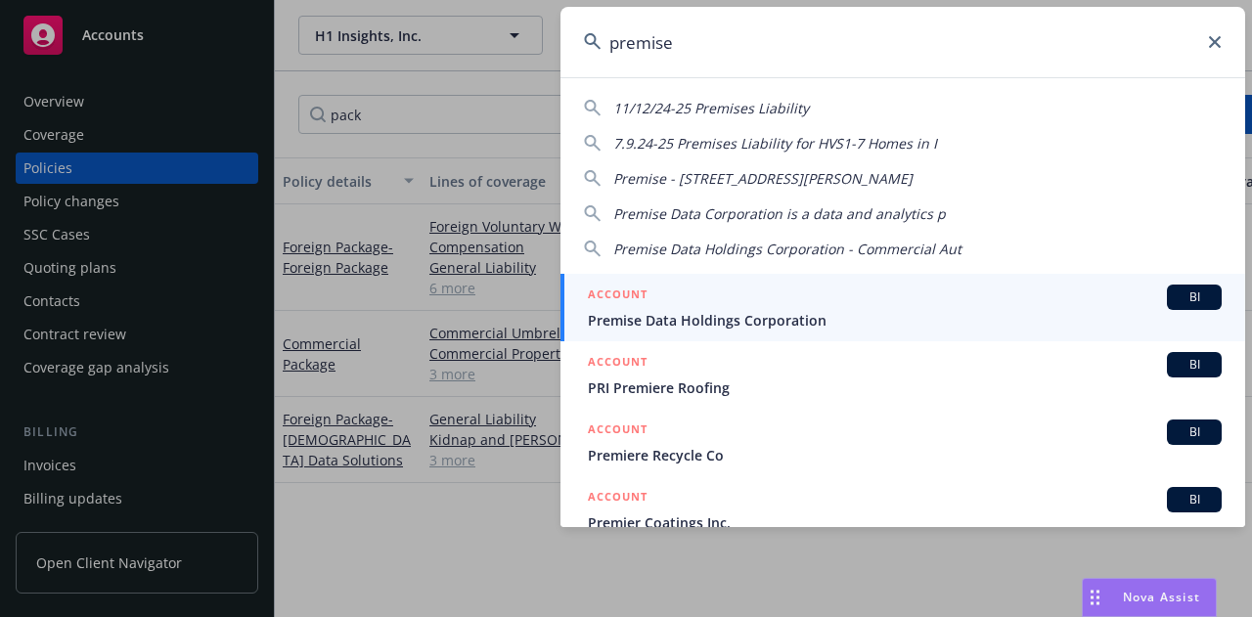
type input "premise"
click at [1012, 326] on span "Premise Data Holdings Corporation" at bounding box center [905, 320] width 634 height 21
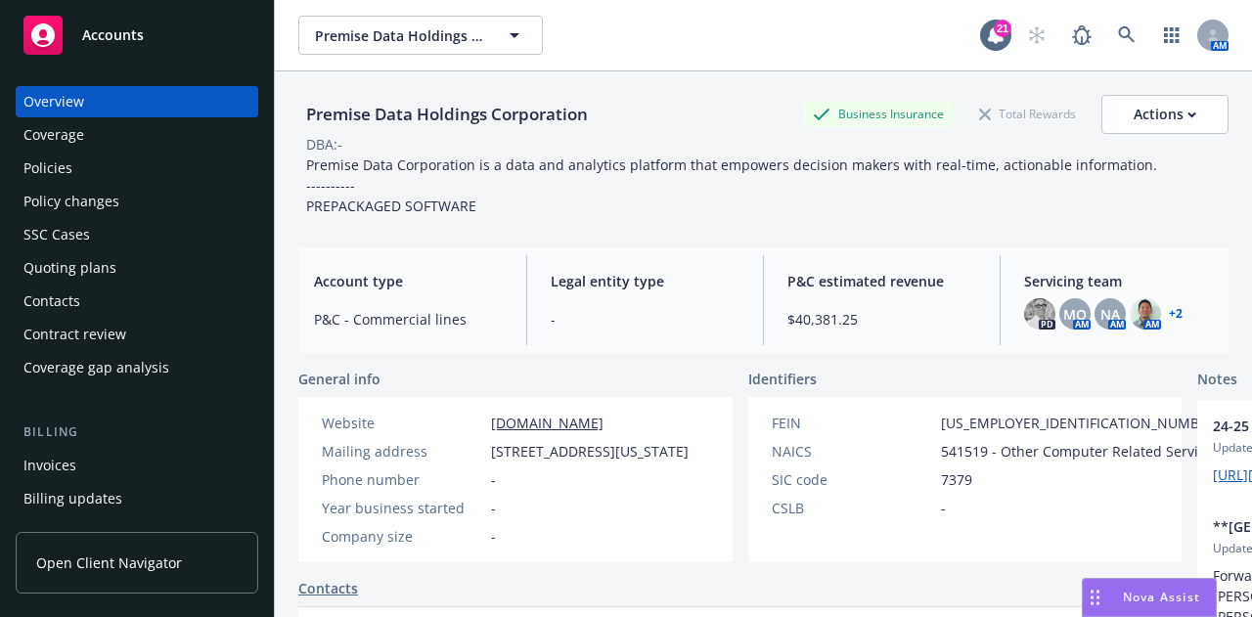
click at [223, 168] on div "Policies" at bounding box center [136, 168] width 227 height 31
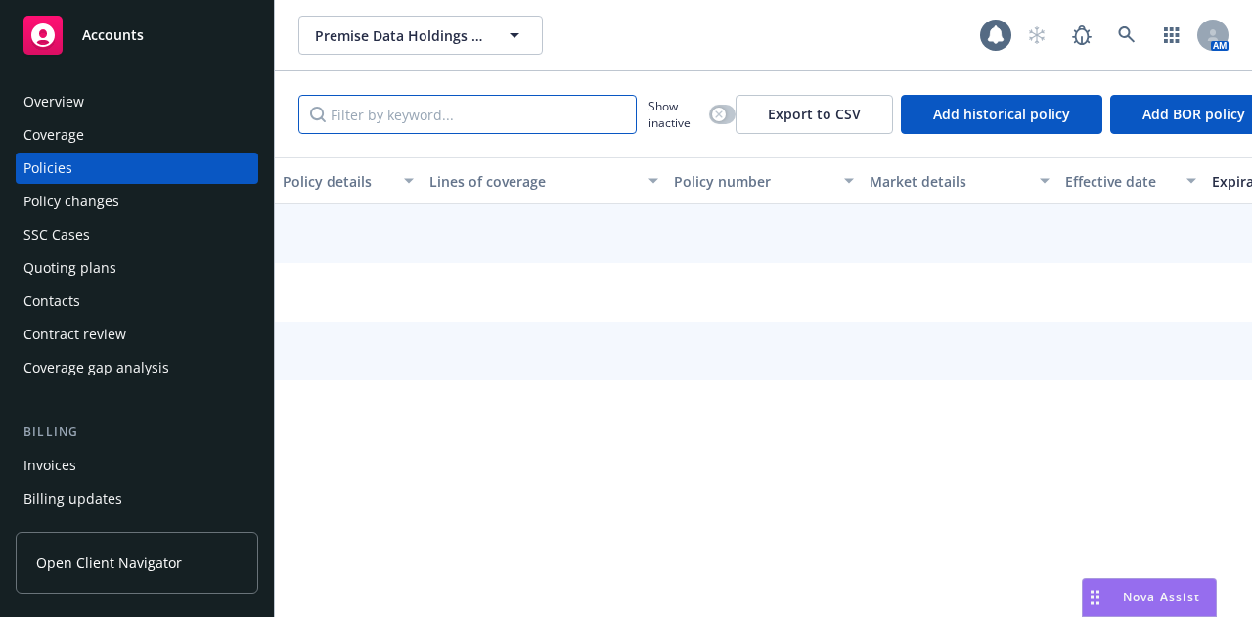
click at [499, 109] on input "Filter by keyword..." at bounding box center [467, 114] width 339 height 39
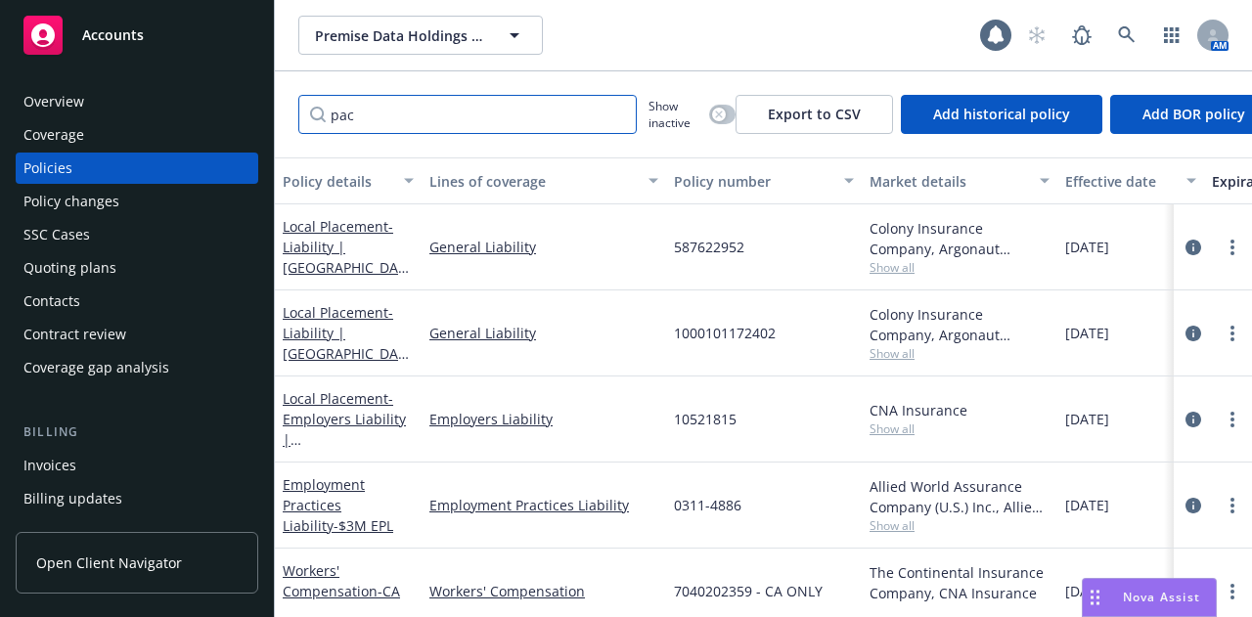
type input "pack"
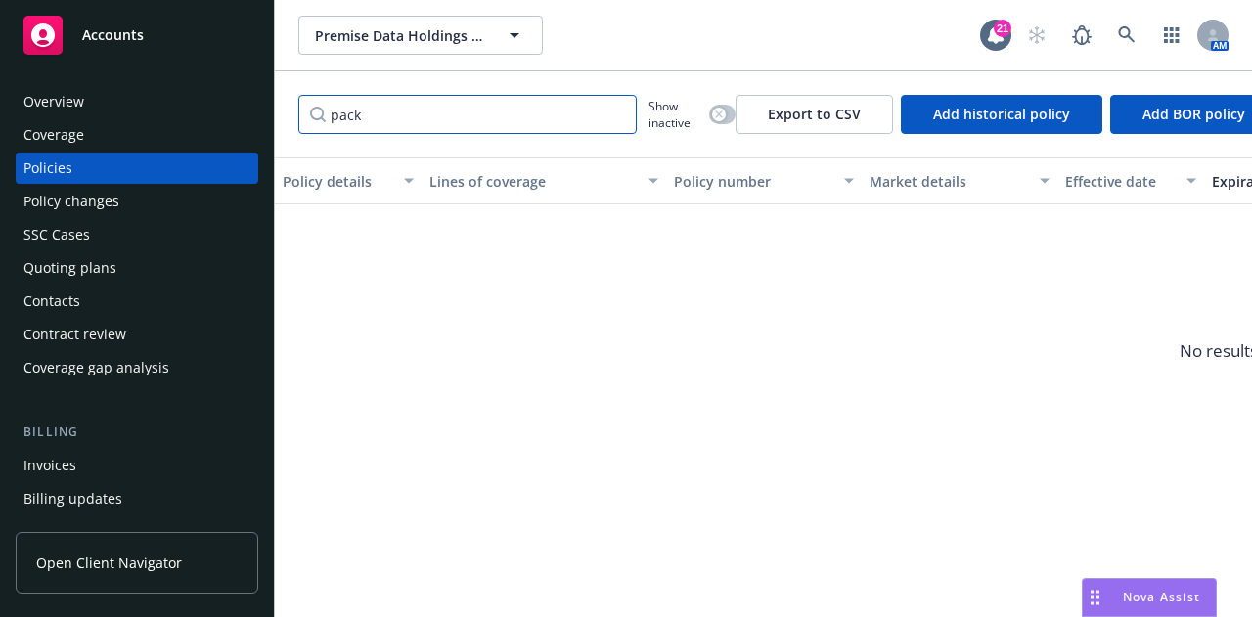
click at [618, 118] on input "pack" at bounding box center [467, 114] width 339 height 39
click at [616, 114] on input "pack" at bounding box center [467, 114] width 339 height 39
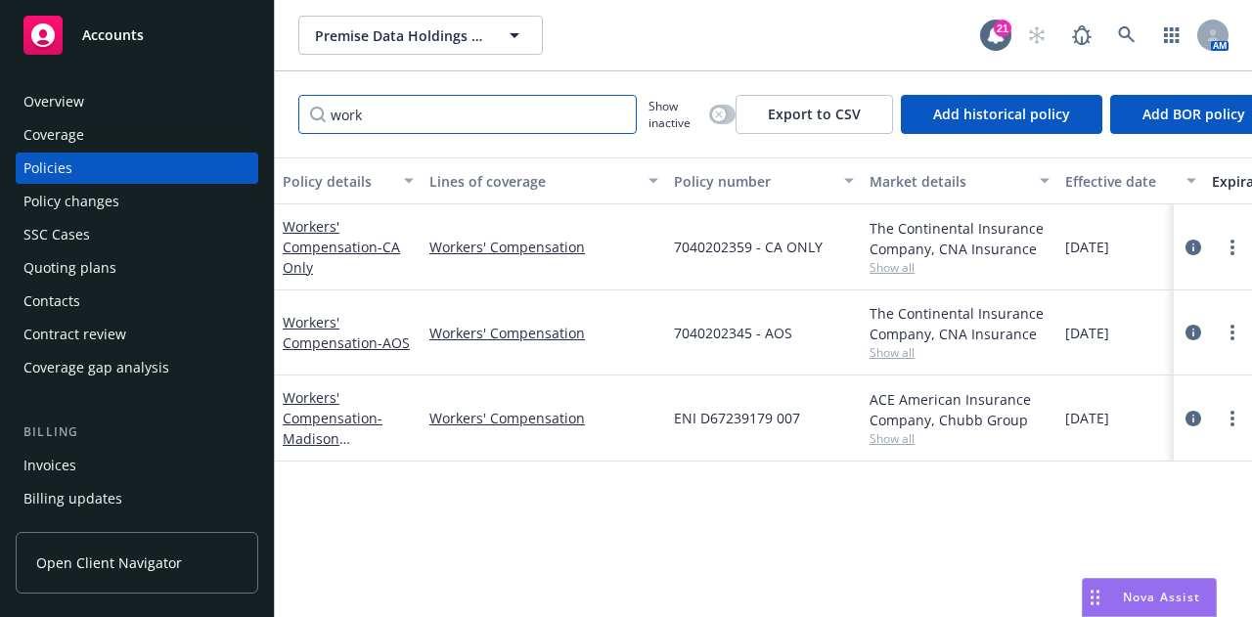
drag, startPoint x: 72, startPoint y: 75, endPoint x: 0, endPoint y: 39, distance: 81.0
click at [0, 39] on div "Accounts Overview Coverage Policies Policy changes SSC Cases Quoting plans Cont…" at bounding box center [626, 308] width 1252 height 617
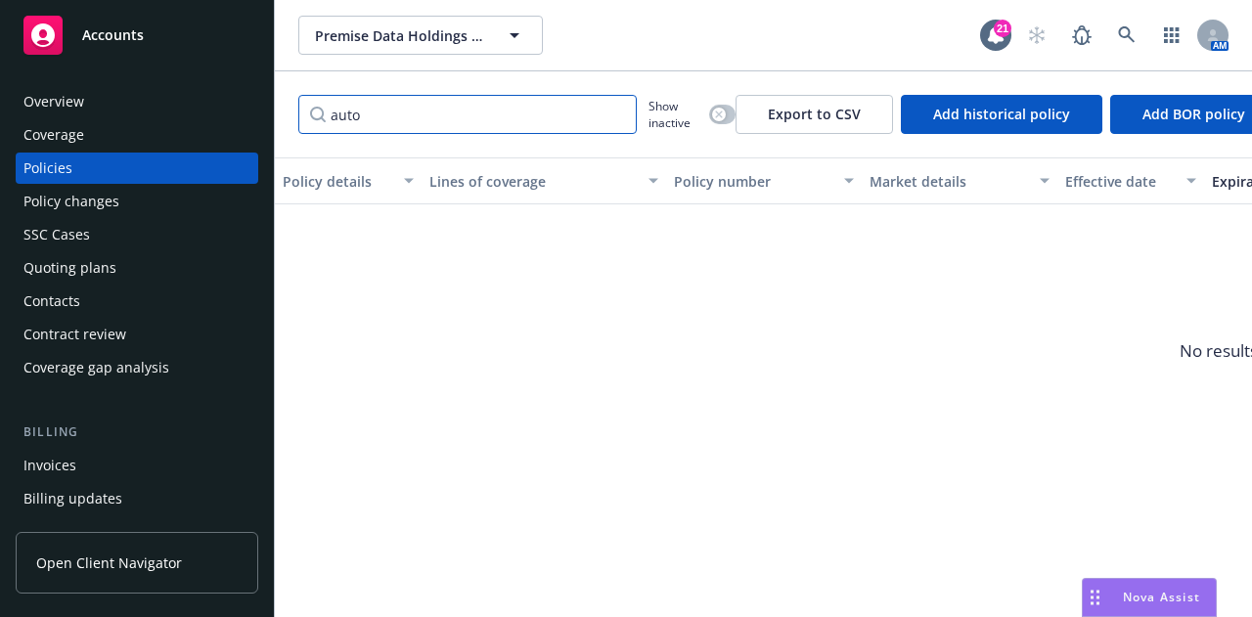
drag, startPoint x: 468, startPoint y: 121, endPoint x: 0, endPoint y: -27, distance: 490.8
click at [0, 0] on html "Accounts Overview Coverage Policies Policy changes SSC Cases Quoting plans Cont…" at bounding box center [626, 308] width 1252 height 617
type input "u"
type input "p"
type input "w"
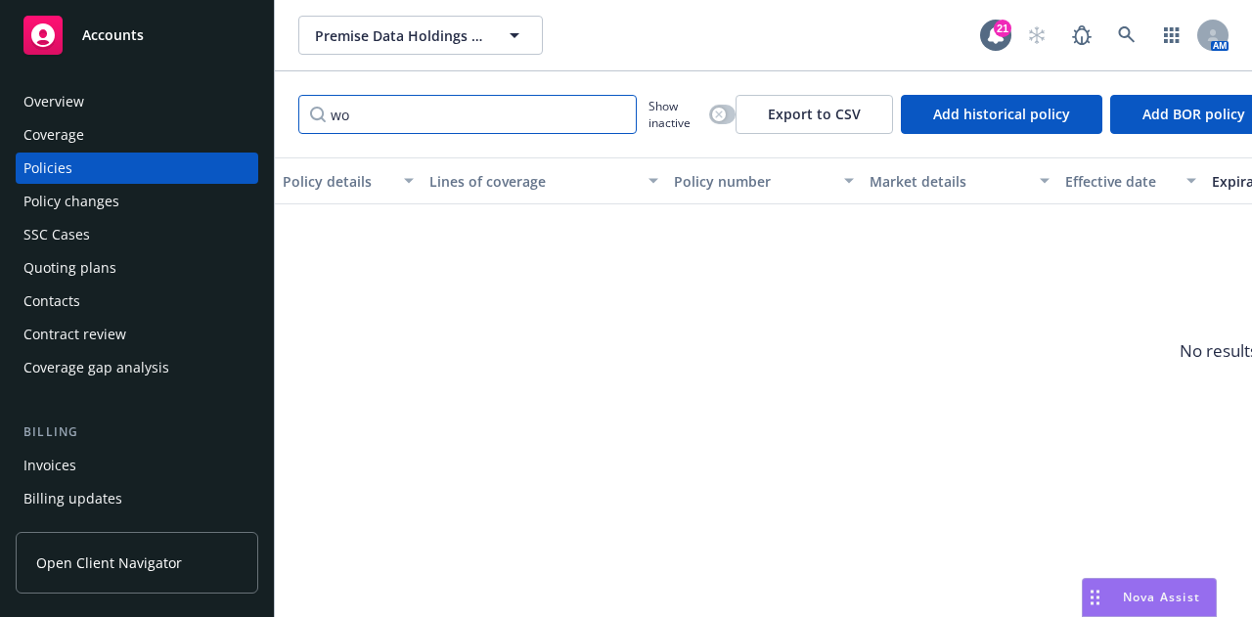
type input "w"
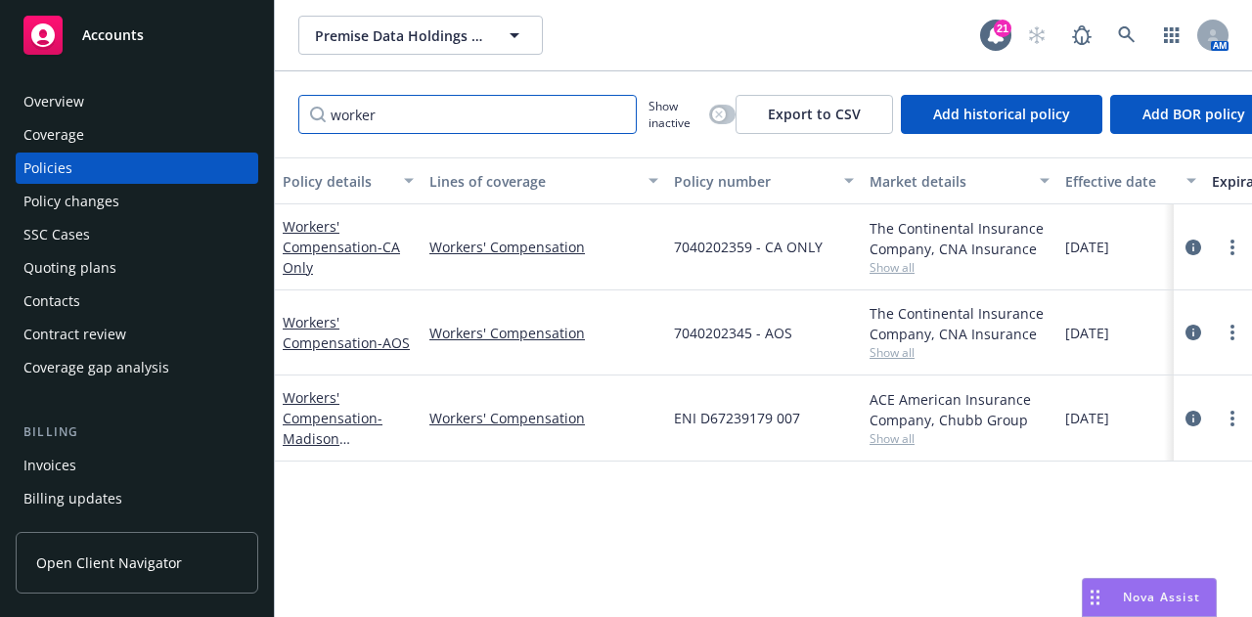
type input "worker"
click at [1227, 328] on link "more" at bounding box center [1232, 332] width 23 height 23
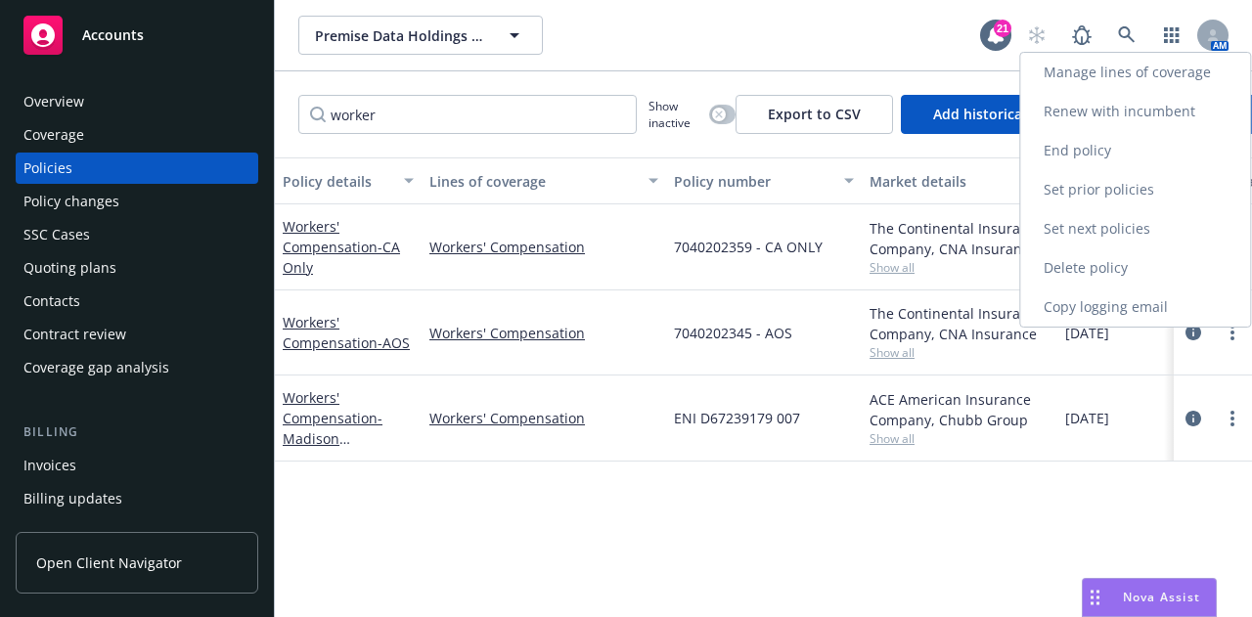
click at [1150, 146] on link "End policy" at bounding box center [1136, 150] width 230 height 39
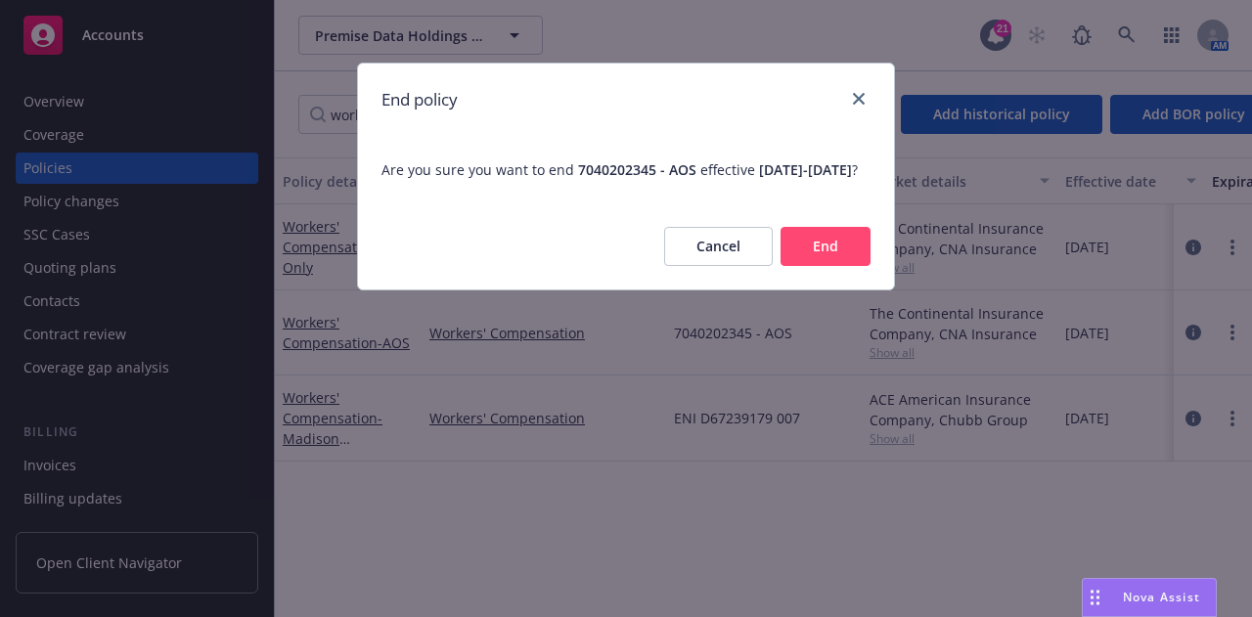
click at [861, 256] on button "End" at bounding box center [826, 246] width 90 height 39
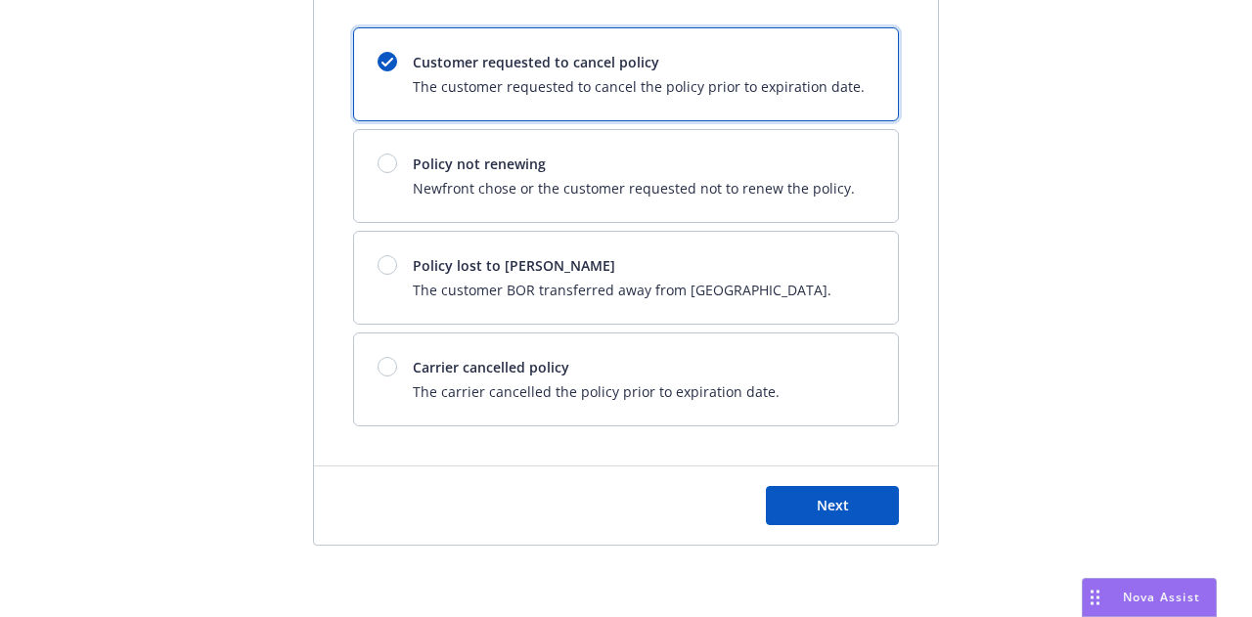
scroll to position [166, 0]
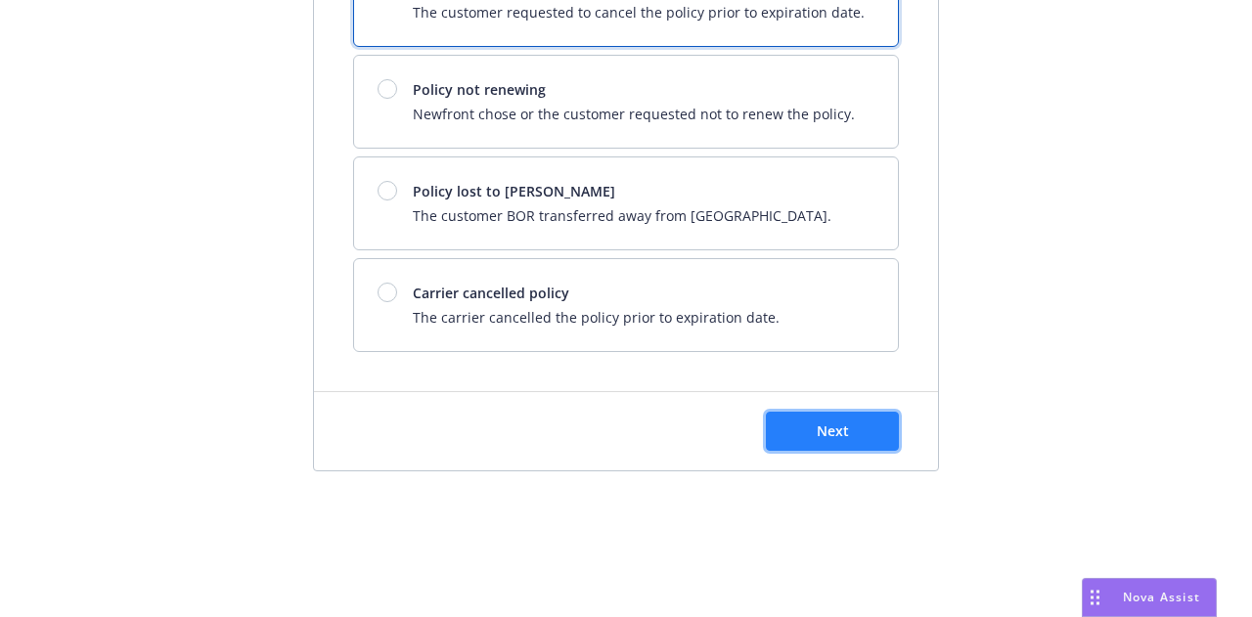
click at [873, 418] on button "Next" at bounding box center [832, 431] width 133 height 39
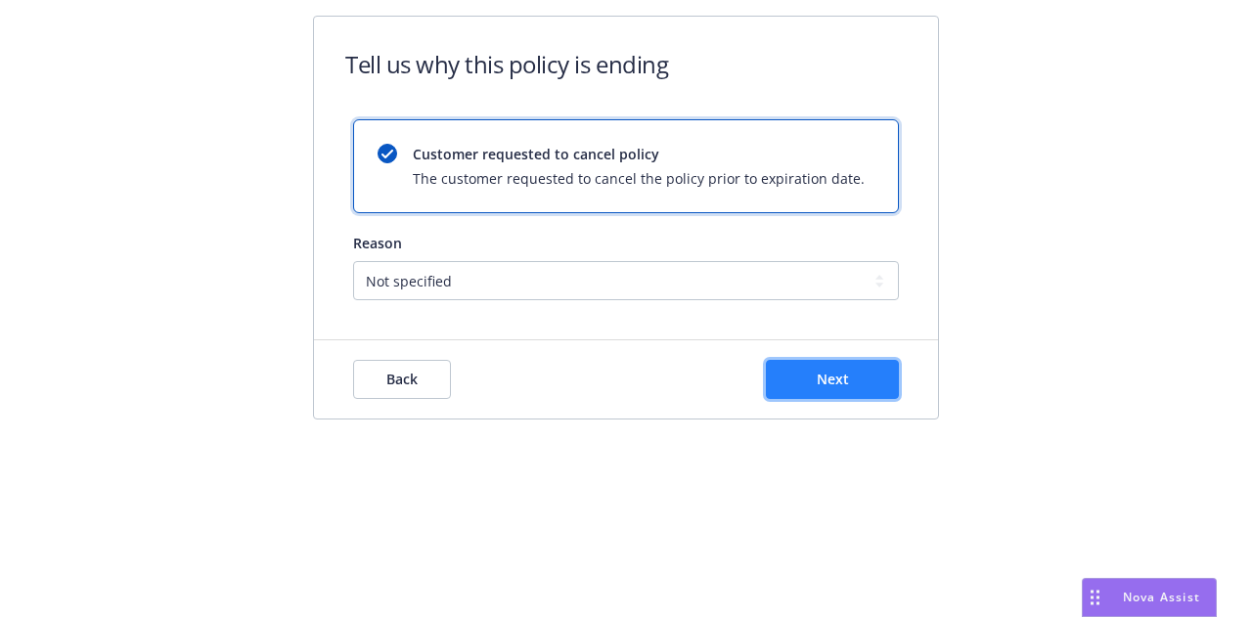
click at [868, 388] on button "Next" at bounding box center [832, 379] width 133 height 39
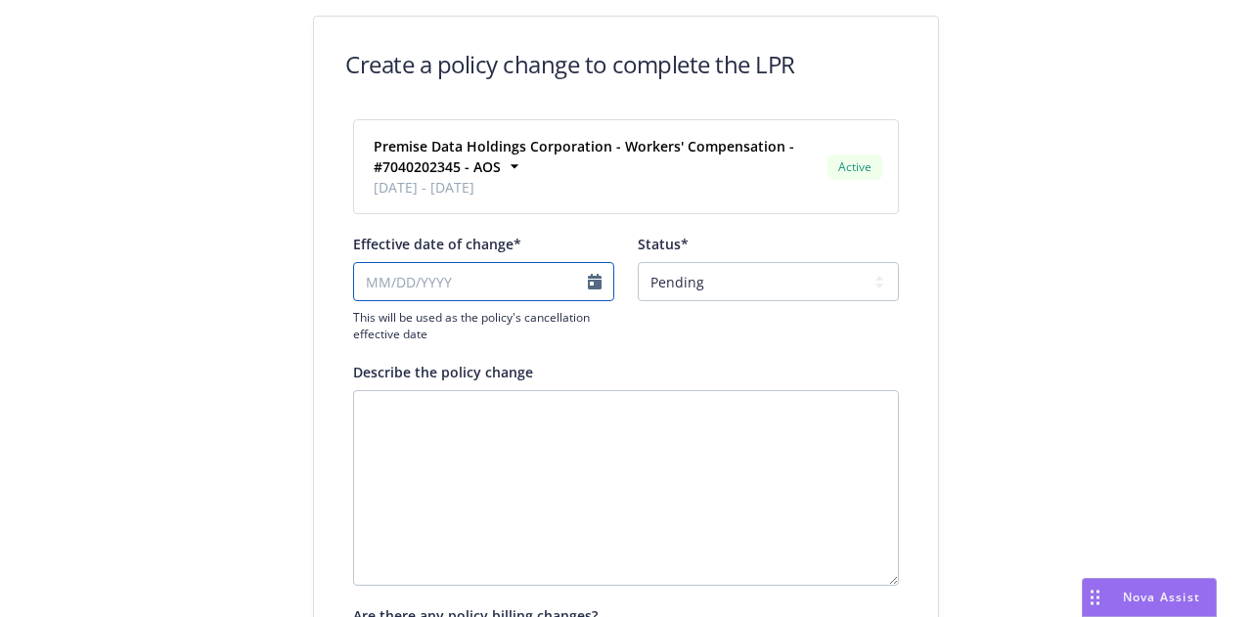
click at [534, 277] on input "Effective date of change*" at bounding box center [483, 281] width 261 height 39
select select "August"
select select "2025"
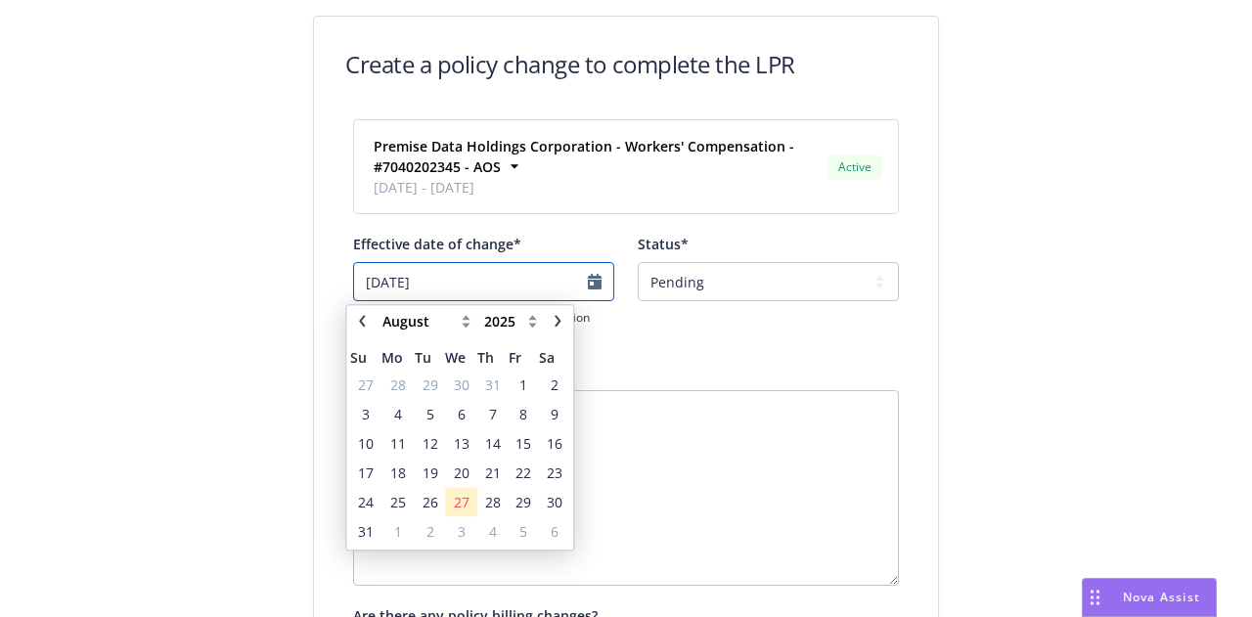
type input "[DATE]"
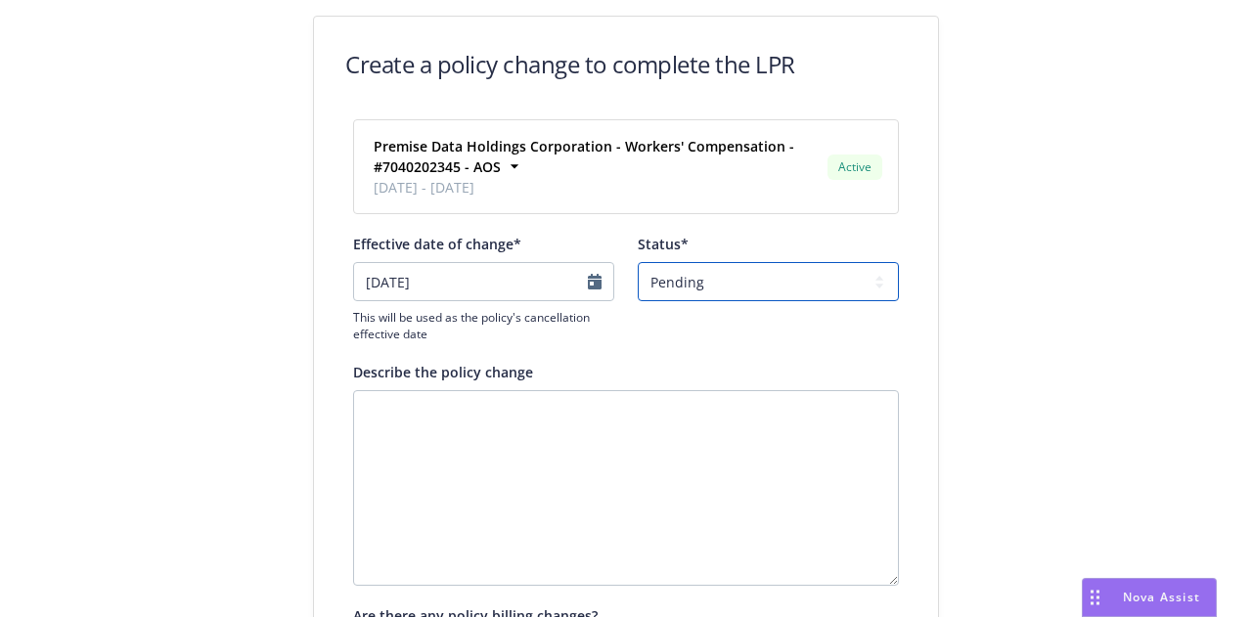
click at [835, 277] on select "Pending Confirmed" at bounding box center [768, 281] width 261 height 39
select select "Confirmed"
click at [638, 262] on select "Pending Confirmed" at bounding box center [768, 281] width 261 height 39
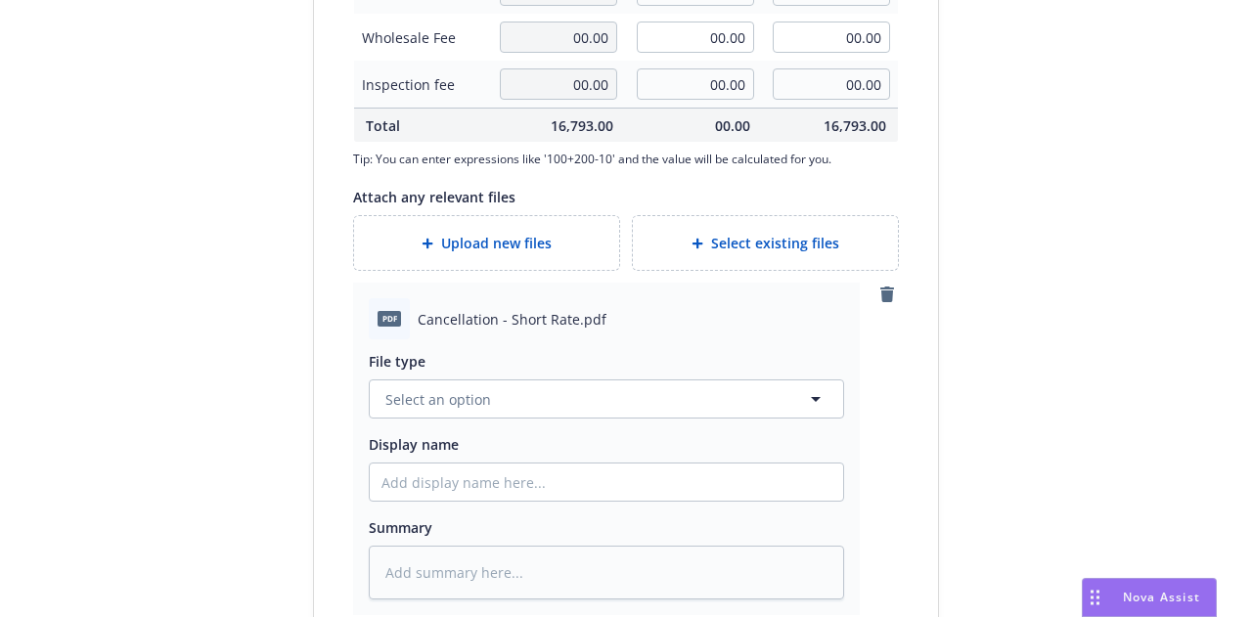
scroll to position [958, 0]
click at [700, 404] on button "Select an option" at bounding box center [607, 398] width 476 height 39
type input "cancel"
click at [700, 432] on div "Cancellation Confirmation" at bounding box center [607, 453] width 474 height 52
click at [654, 469] on input "Display name" at bounding box center [607, 481] width 474 height 37
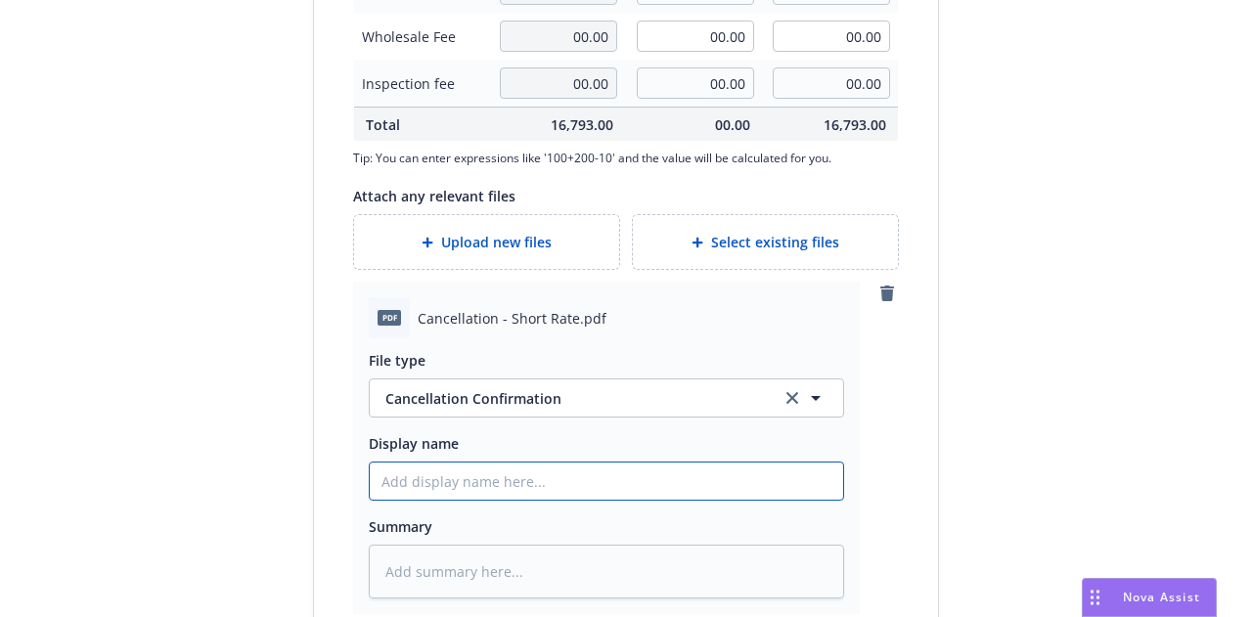
type textarea "x"
type input "2"
type textarea "x"
type input "24-"
type textarea "x"
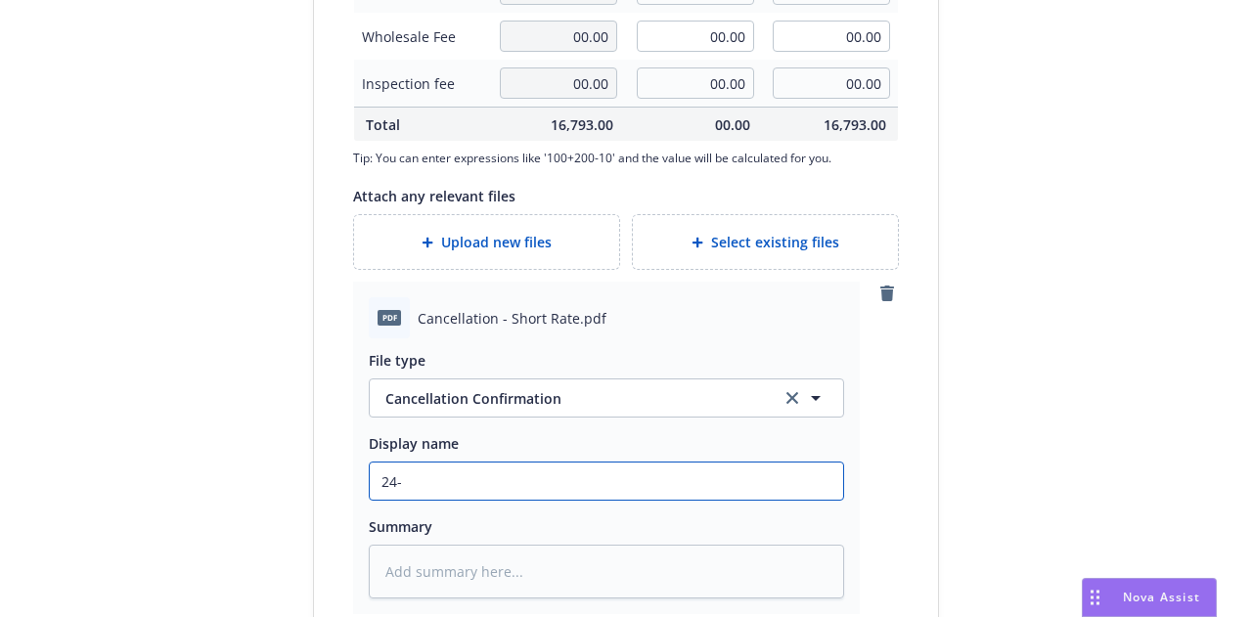
type input "24-2"
type textarea "x"
type input "24-25"
type textarea "x"
type input "24-25"
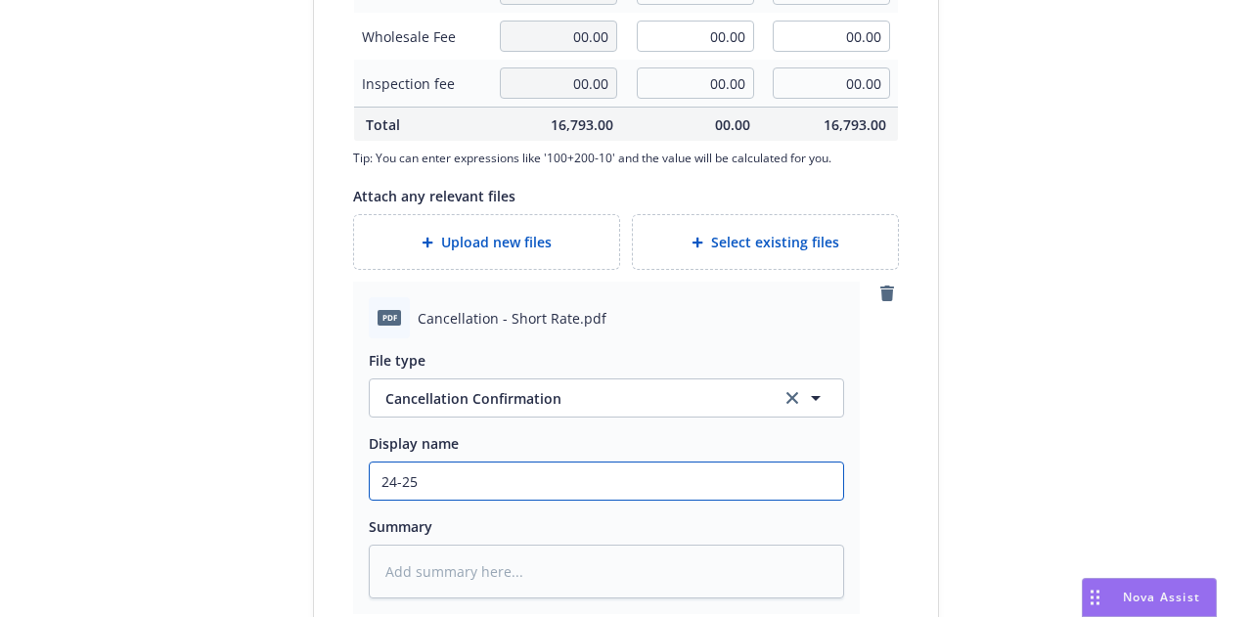
type textarea "x"
type input "24-25 W"
type textarea "x"
type input "24-25 Wor"
type textarea "x"
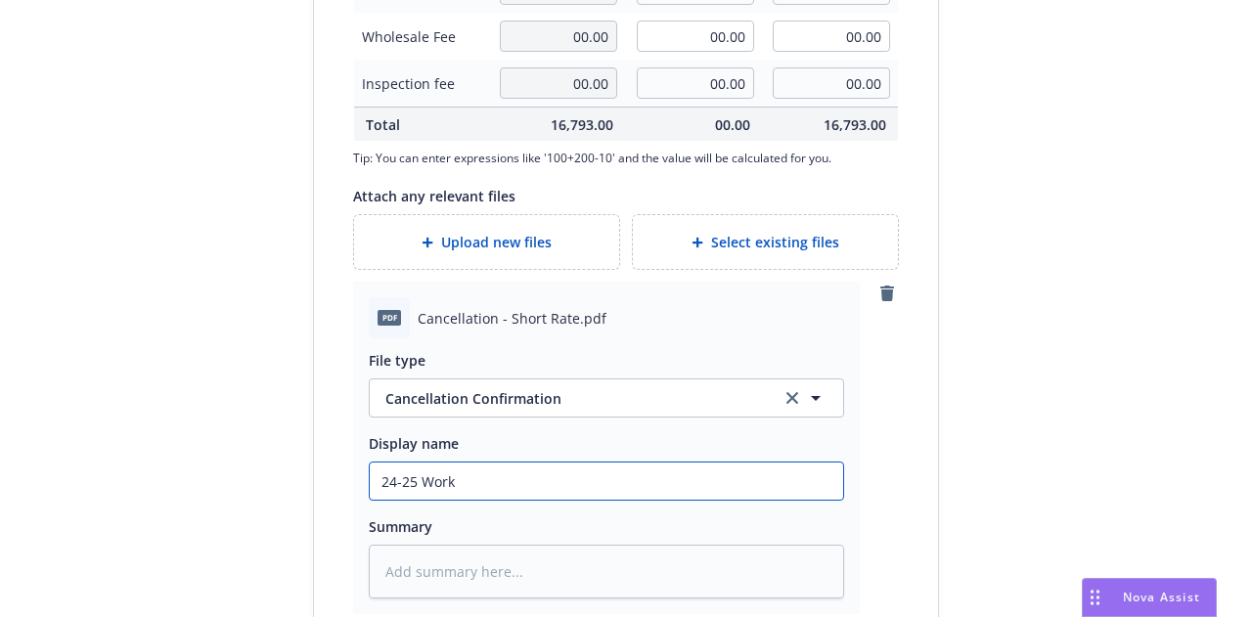
type input "24-25 Worke"
type textarea "x"
type input "24-25 Worker"
type textarea "x"
type input "24-25 Workers"
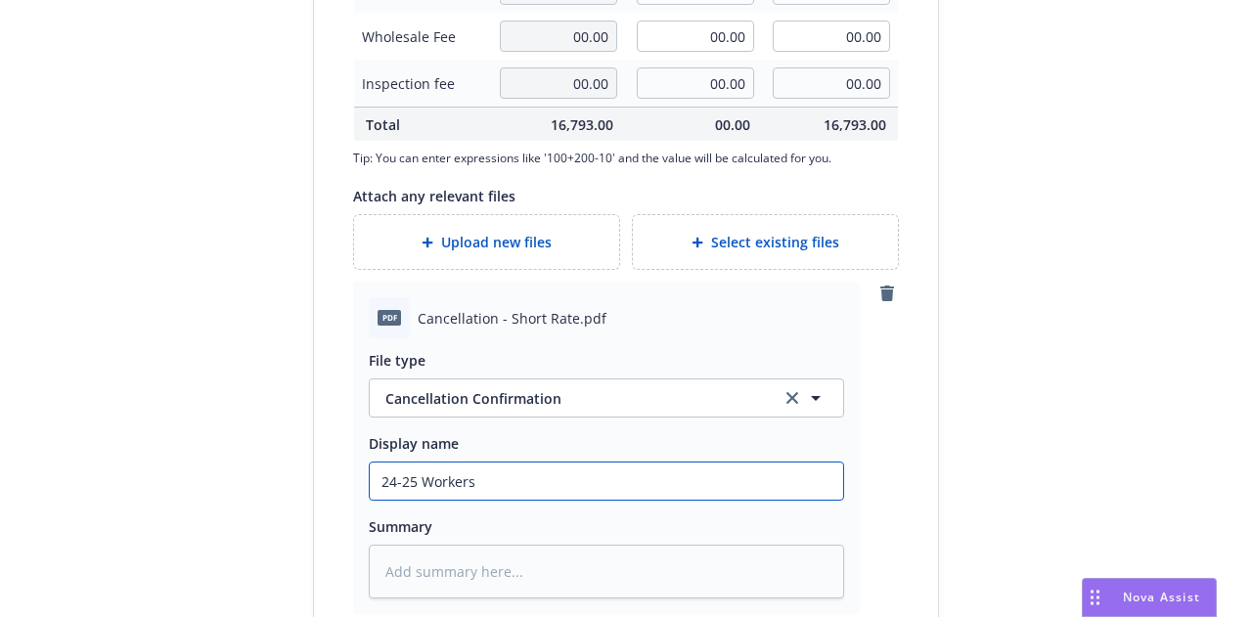
type textarea "x"
type input "24-25 Workers C"
type textarea "x"
type input "24-25 Workers Co"
type textarea "x"
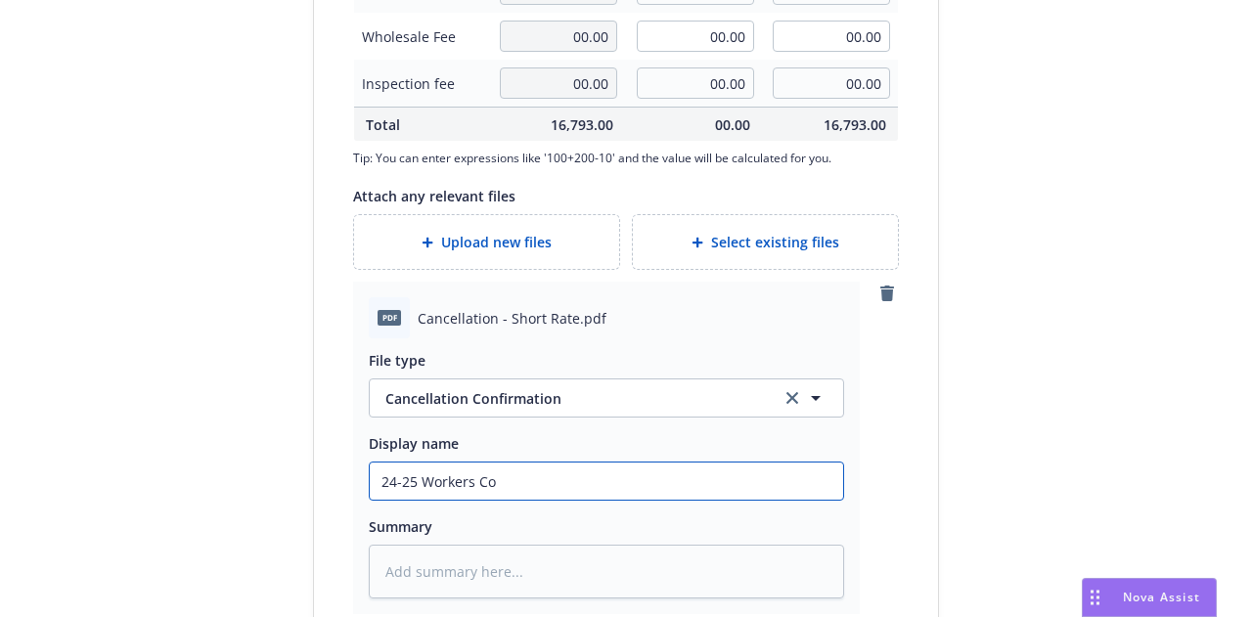
type input "24-25 Workers Com"
type textarea "x"
type input "24-25 Workers Comp"
type textarea "x"
type input "24-25 Workers Compe"
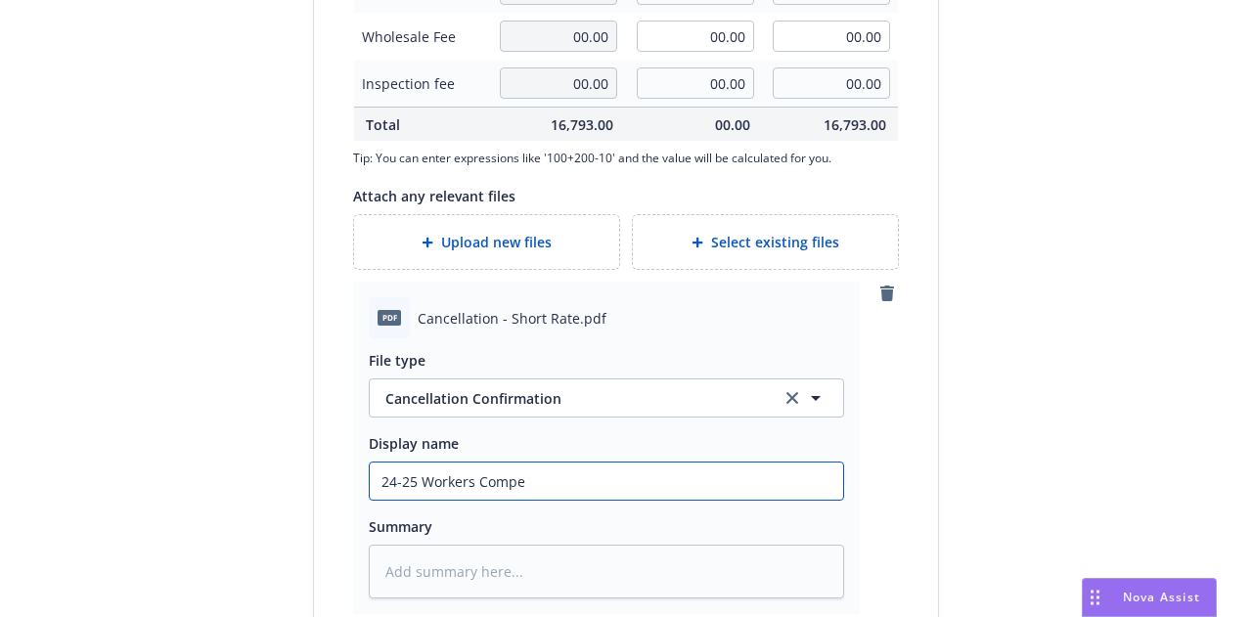
type textarea "x"
type input "24-25 Workers Compens"
type textarea "x"
type input "24-25 Workers Compensati"
type textarea "x"
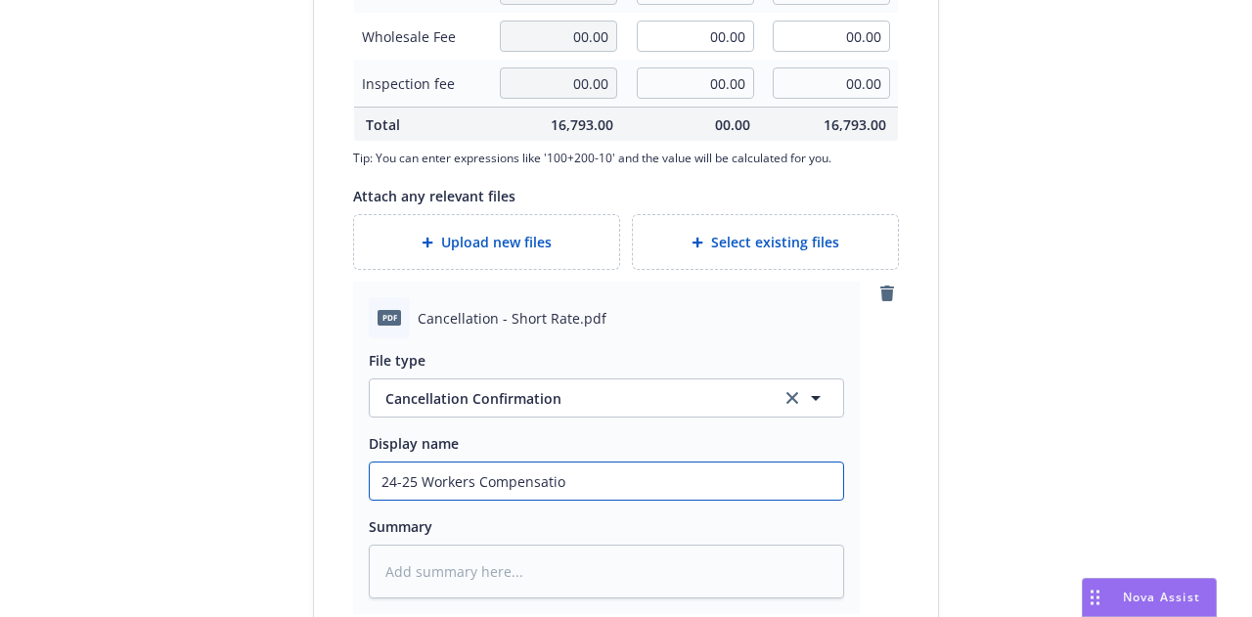
type input "24-25 Workers Compensation"
type textarea "x"
type input "24-25 Workers Compensation"
type textarea "x"
type input "24-25 Workers Compensation ("
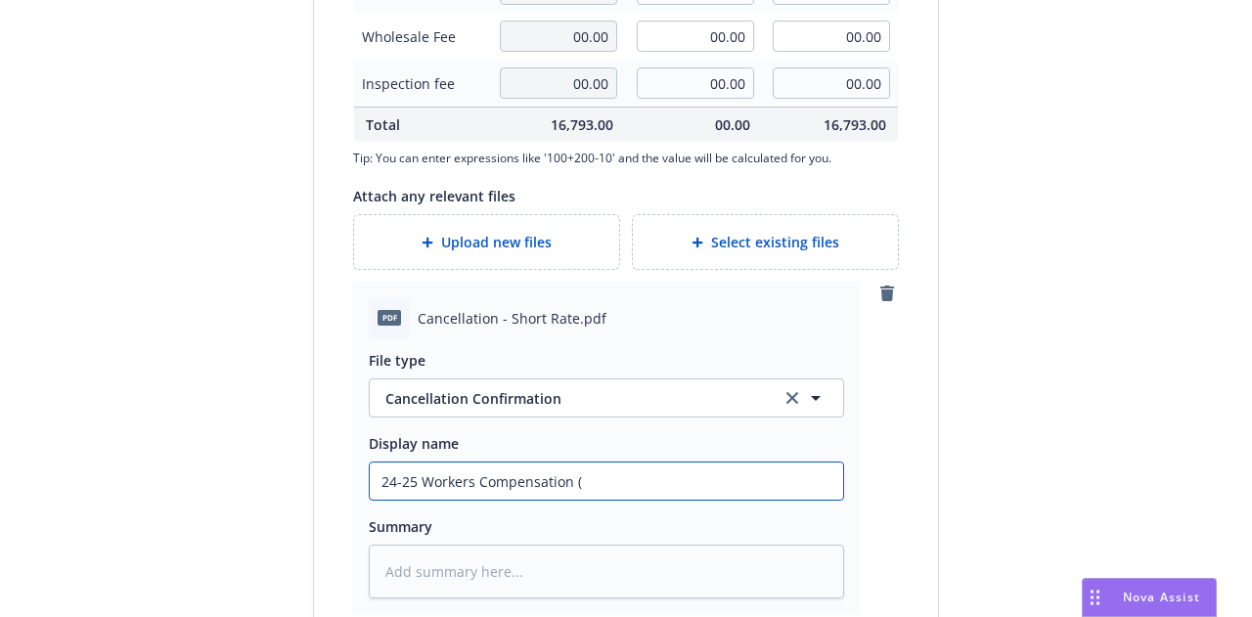
type textarea "x"
type input "24-25 Workers Compensation (C"
type textarea "x"
type input "24-25 Workers Compensation (CA"
type textarea "x"
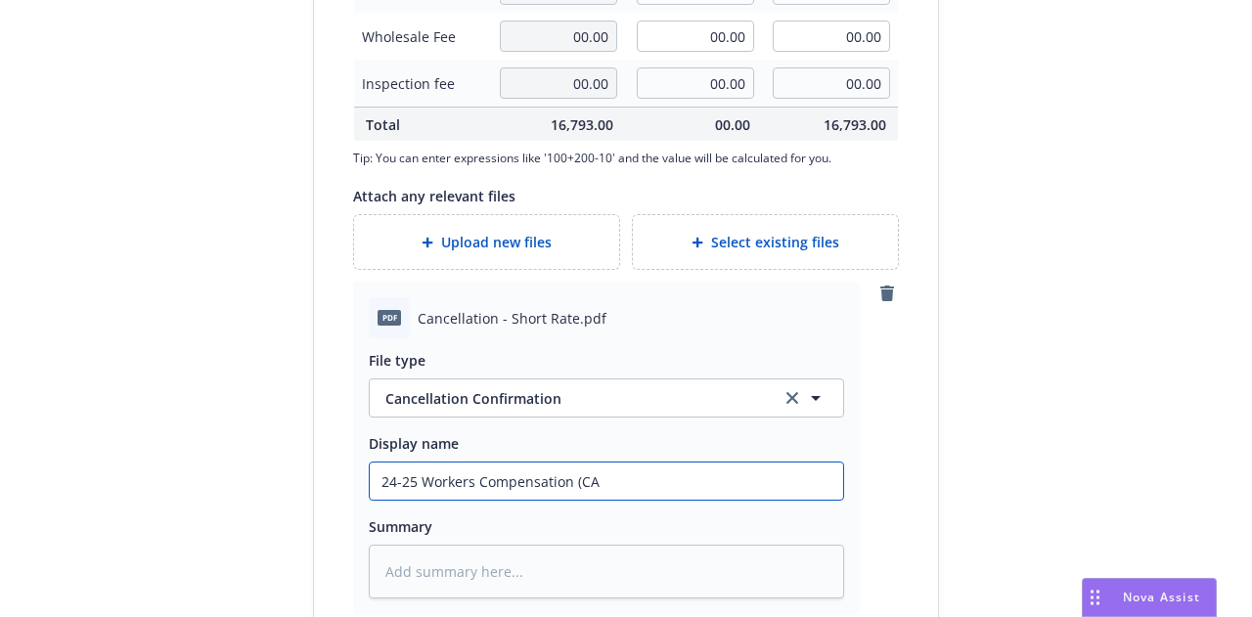
type input "24-25 Workers Compensation (CA"
type textarea "x"
type input "24-25 Workers Compensation (CA On"
type textarea "x"
type input "24-25 Workers Compensation (CA Only"
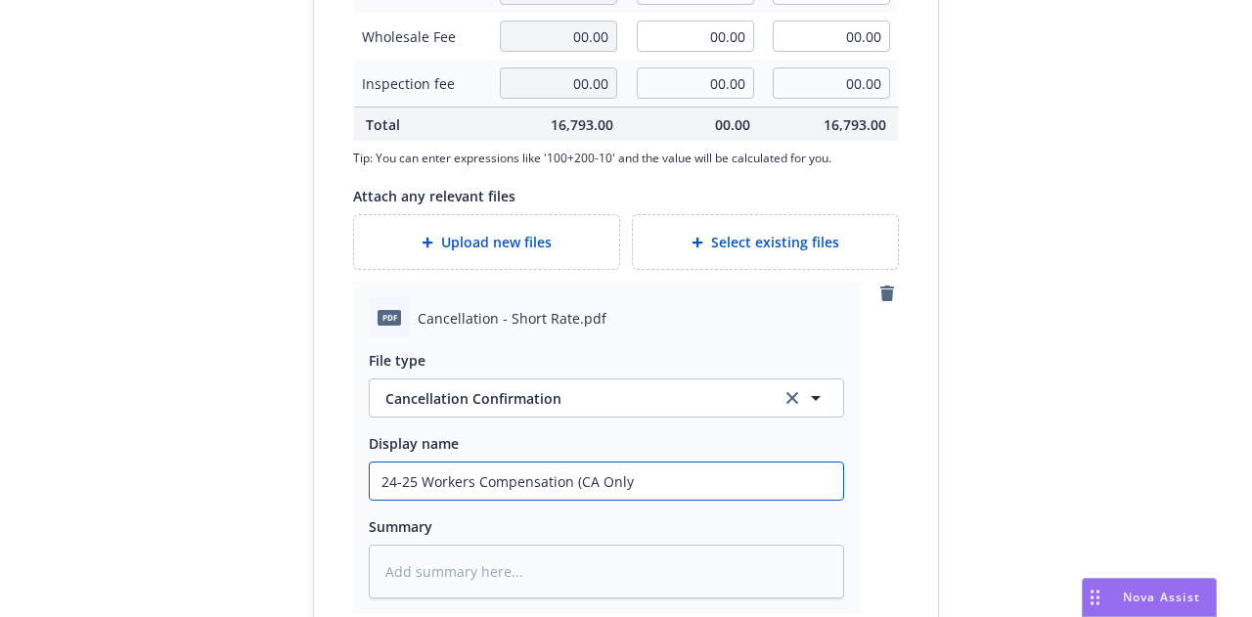
type textarea "x"
type input "24-25 Workers Compensation (CA Only)"
type textarea "x"
type input "24-25 Workers Compensation (CA Only) C"
type textarea "x"
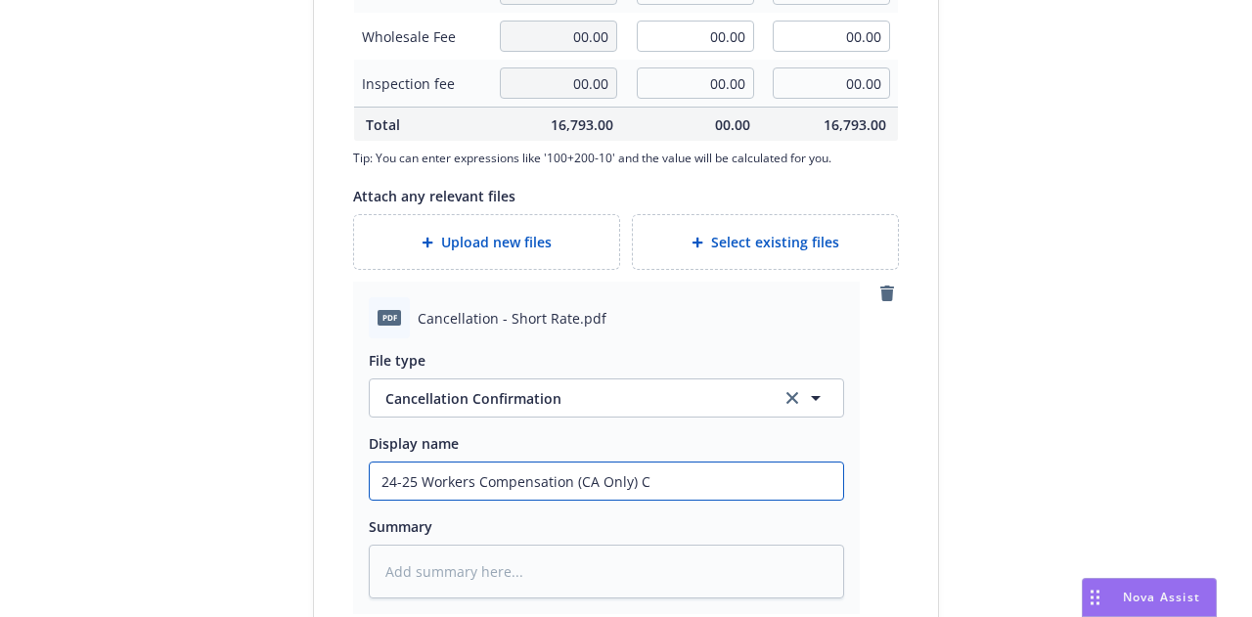
type input "24-25 Workers Compensation (CA Only) Ca"
type textarea "x"
type input "24-25 Workers Compensation (CA Only) Can"
type textarea "x"
type input "24-25 Workers Compensation (CA Only) Canc"
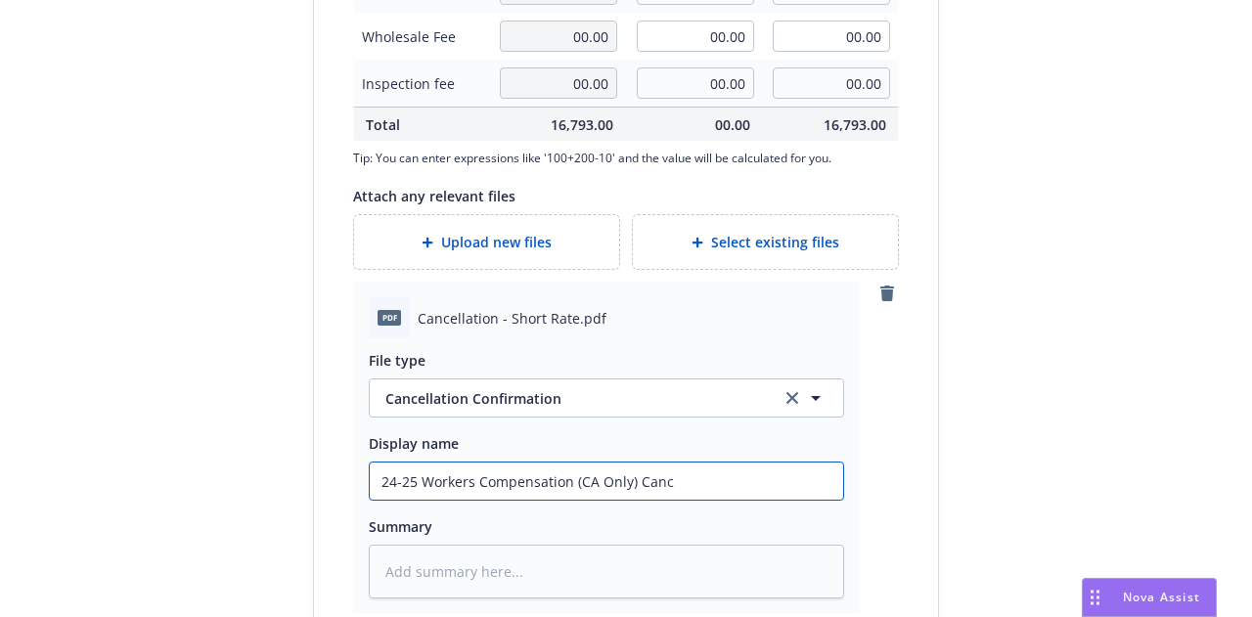
type textarea "x"
type input "24-25 Workers Compensation (CA Only) Cancel"
type textarea "x"
type input "24-25 Workers Compensation (CA Only) Cancella"
type textarea "x"
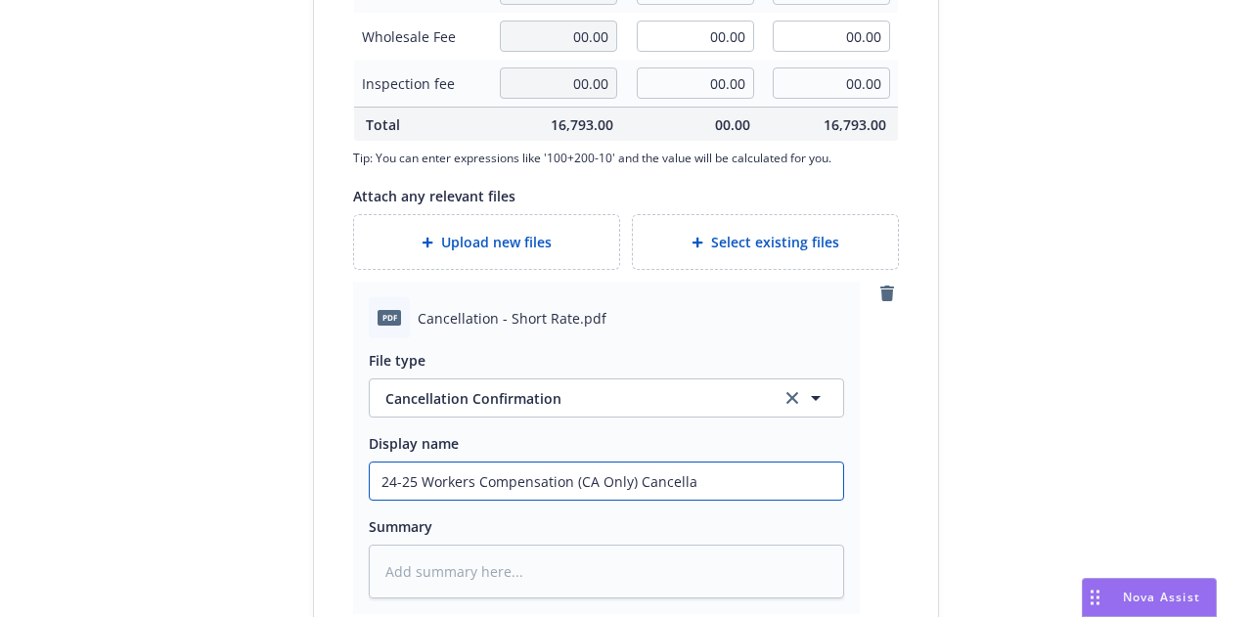
type input "24-25 Workers Compensation (CA Only) Cancellat"
type textarea "x"
type input "24-25 Workers Compensation (CA Only) Cancellatio"
type textarea "x"
type input "24-25 Workers Compensation (CA Only) Cancellation"
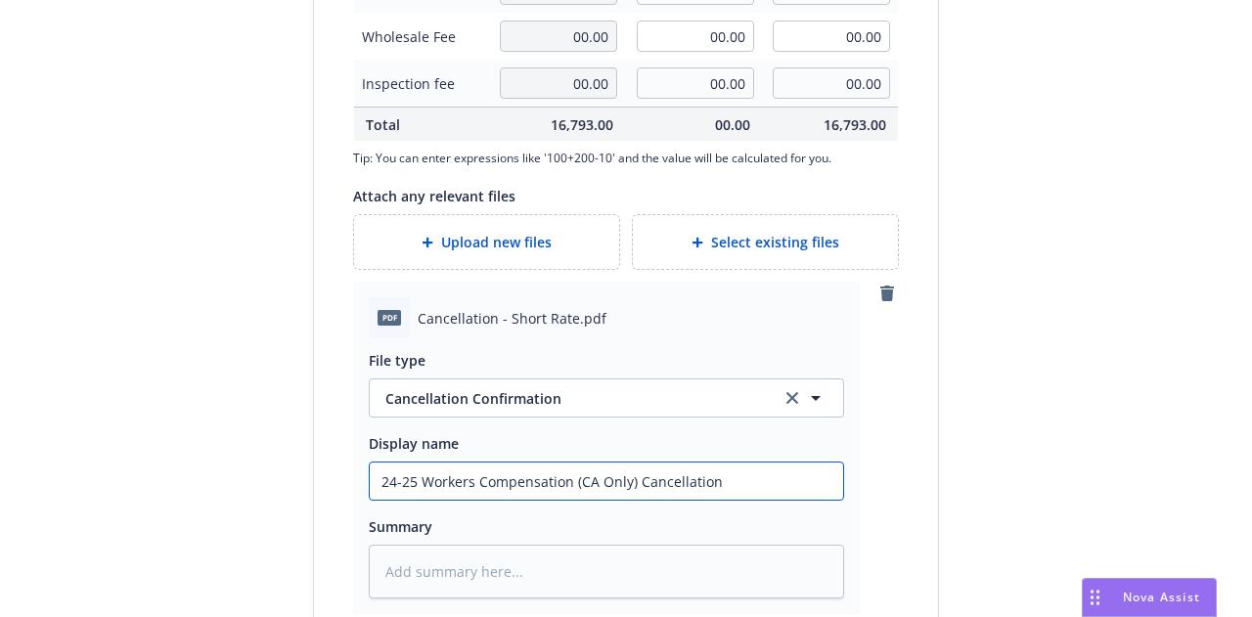
type textarea "x"
type input "24-25 Workers Compensation (CA Only) Cancellation E"
type textarea "x"
type input "24-25 Workers Compensation (CA Only) Cancellation End"
type textarea "x"
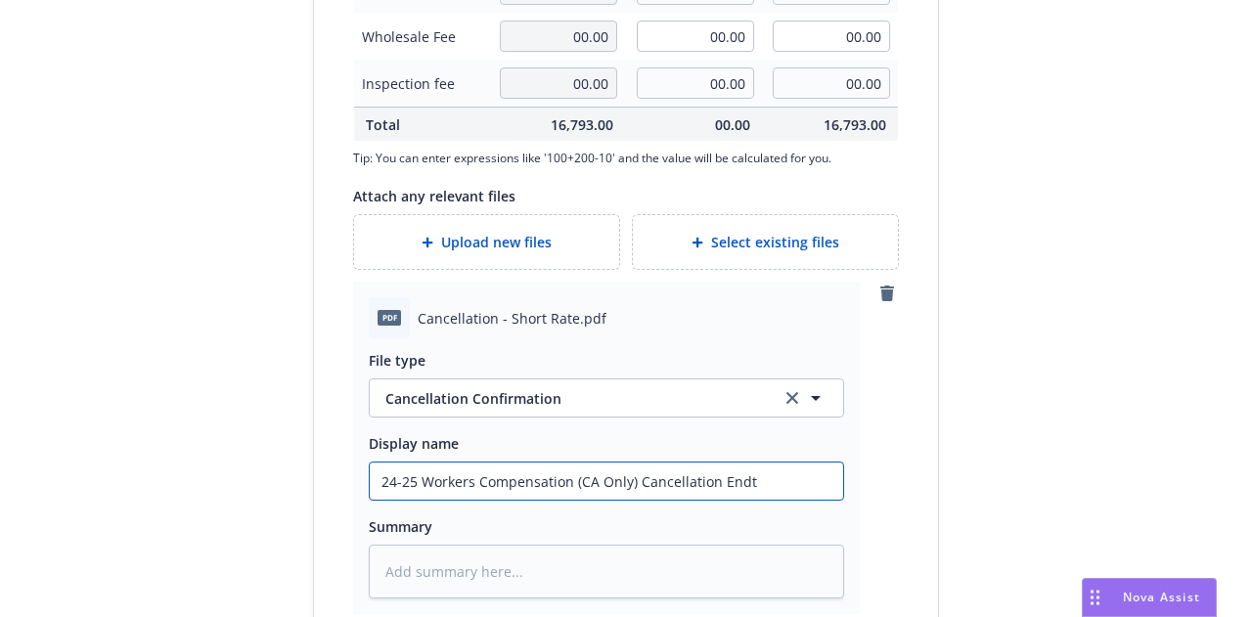
scroll to position [1086, 0]
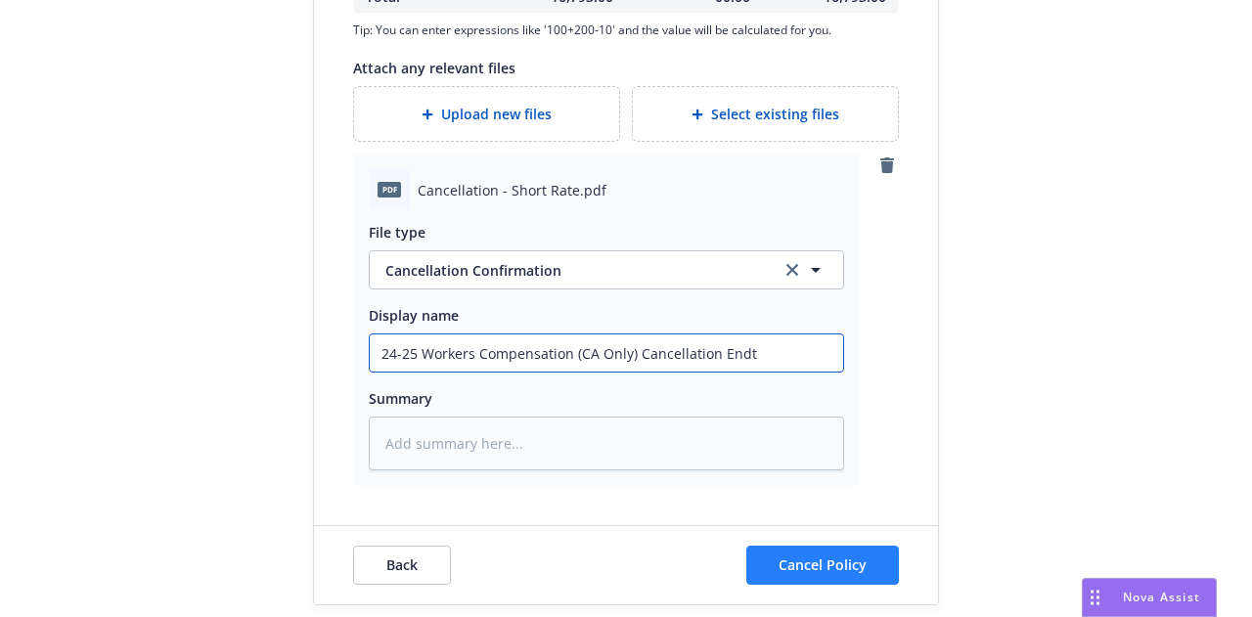
type input "24-25 Workers Compensation (CA Only) Cancellation Endt"
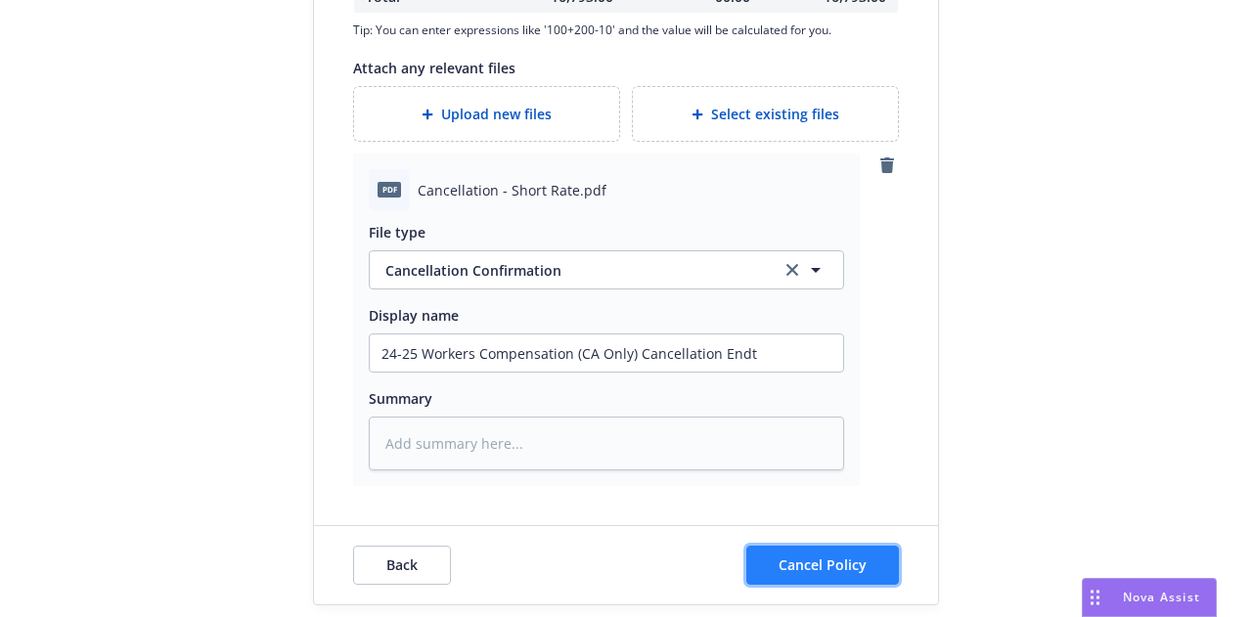
click at [839, 546] on button "Cancel Policy" at bounding box center [823, 565] width 153 height 39
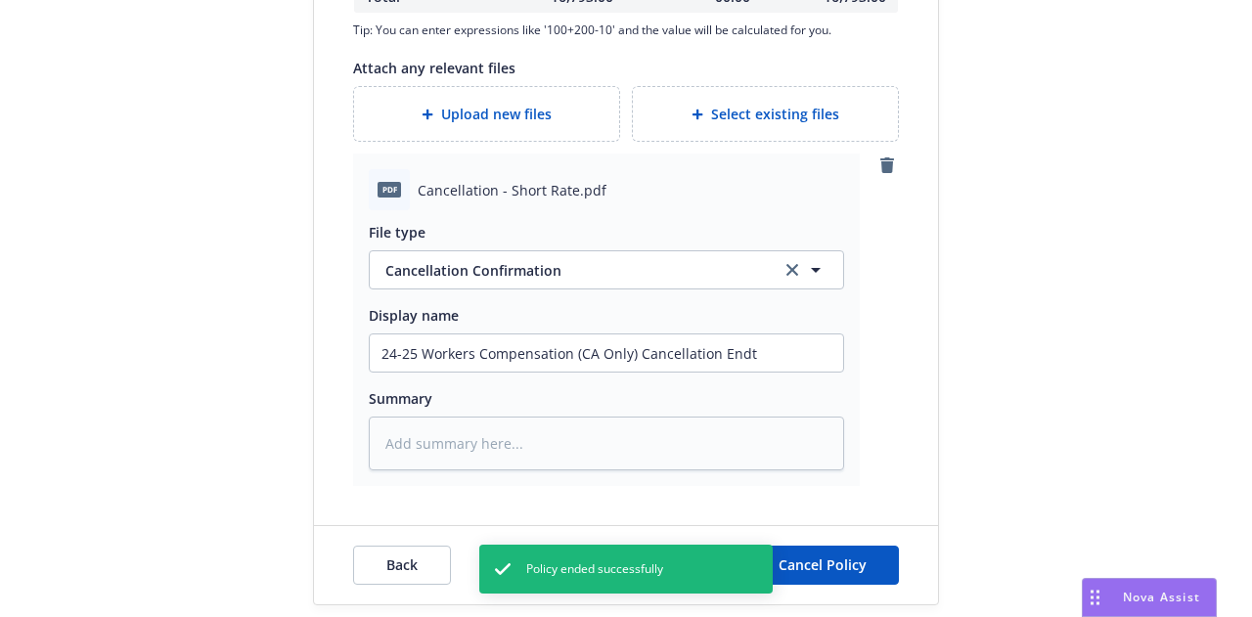
type textarea "x"
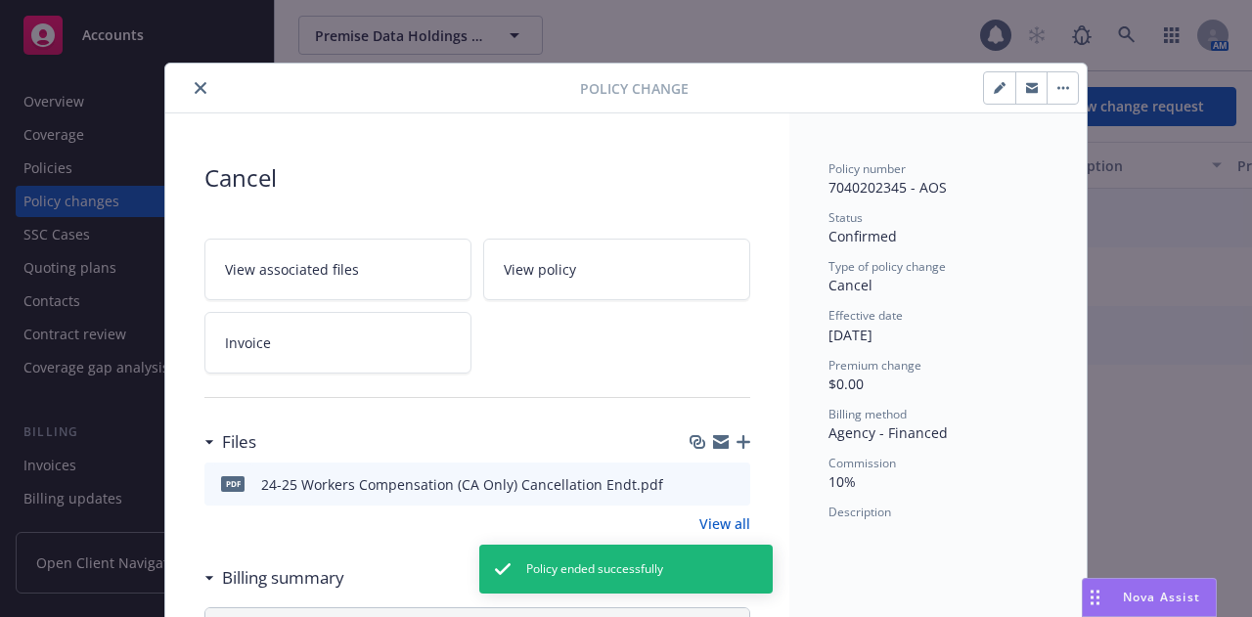
scroll to position [59, 0]
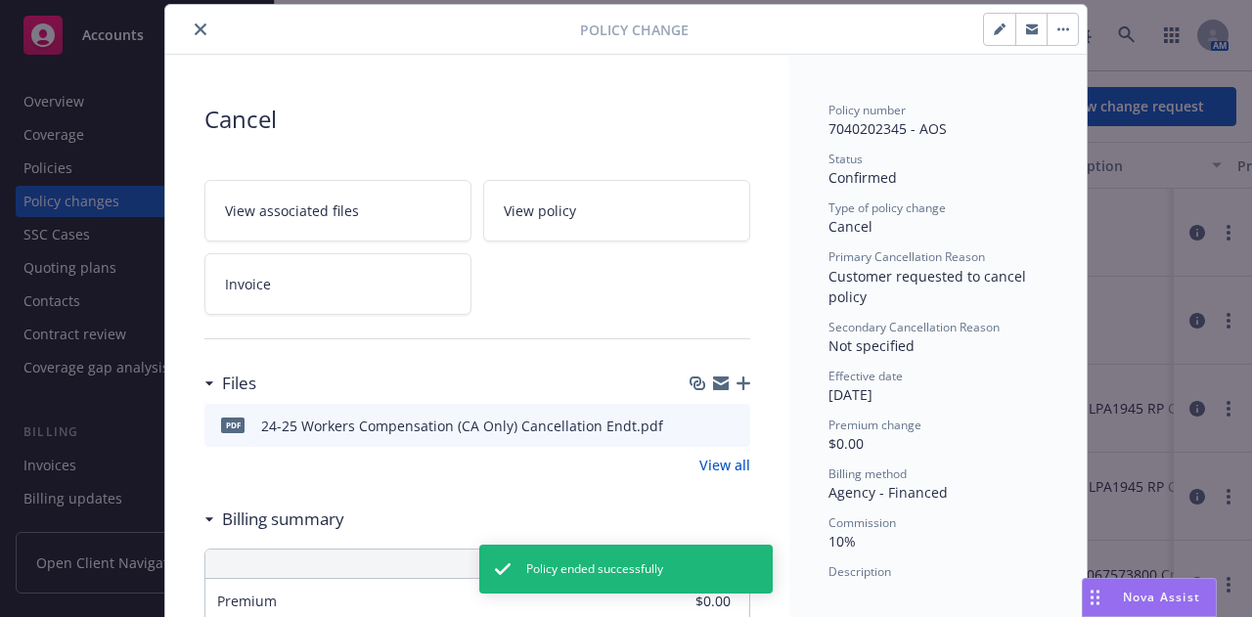
click at [219, 23] on div at bounding box center [376, 29] width 407 height 23
click at [195, 25] on icon "close" at bounding box center [201, 29] width 12 height 12
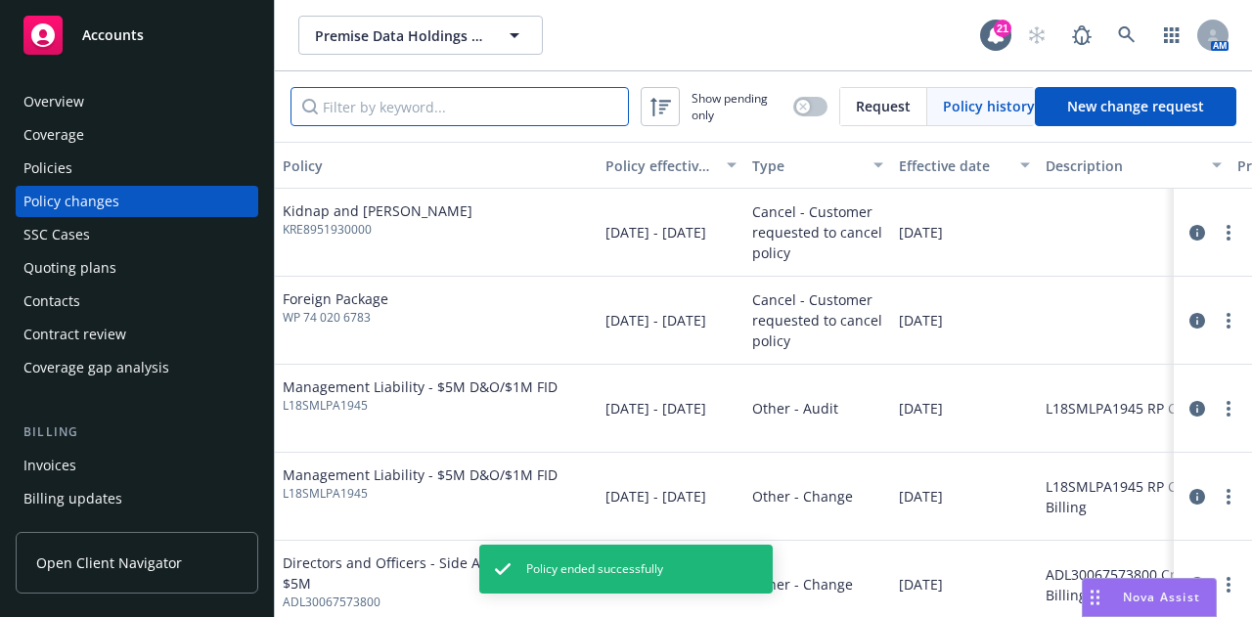
click at [511, 118] on input "Filter by keyword..." at bounding box center [460, 106] width 339 height 39
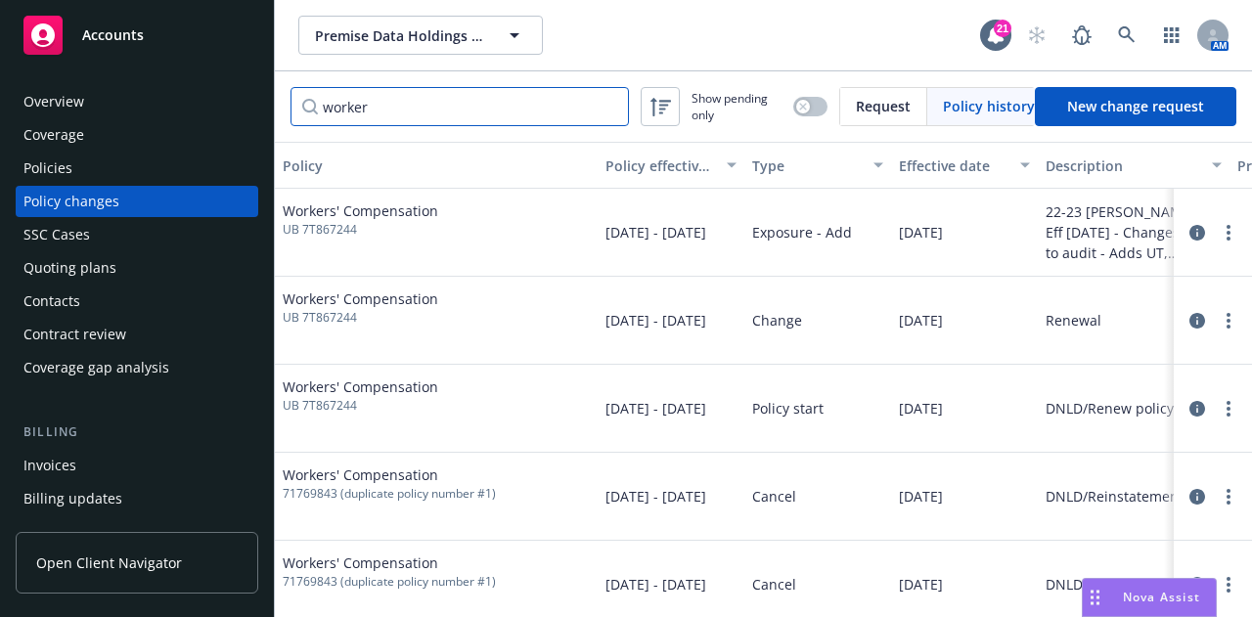
type input "worker"
click at [209, 157] on div "Policies" at bounding box center [136, 168] width 227 height 31
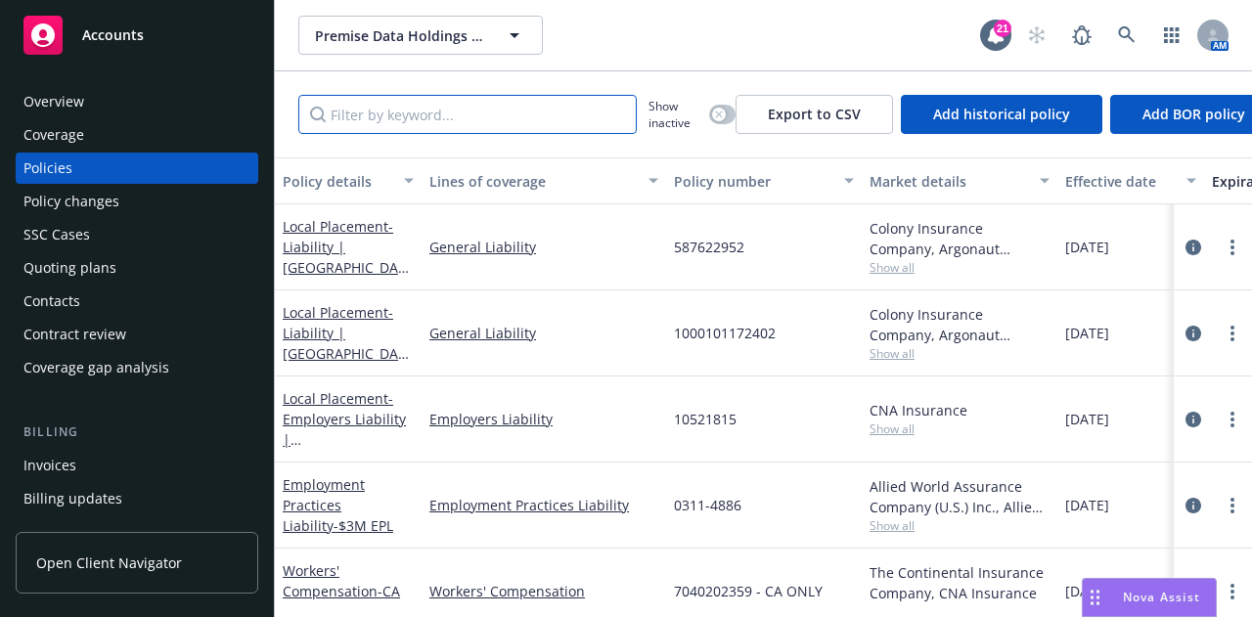
click at [554, 106] on input "Filter by keyword..." at bounding box center [467, 114] width 339 height 39
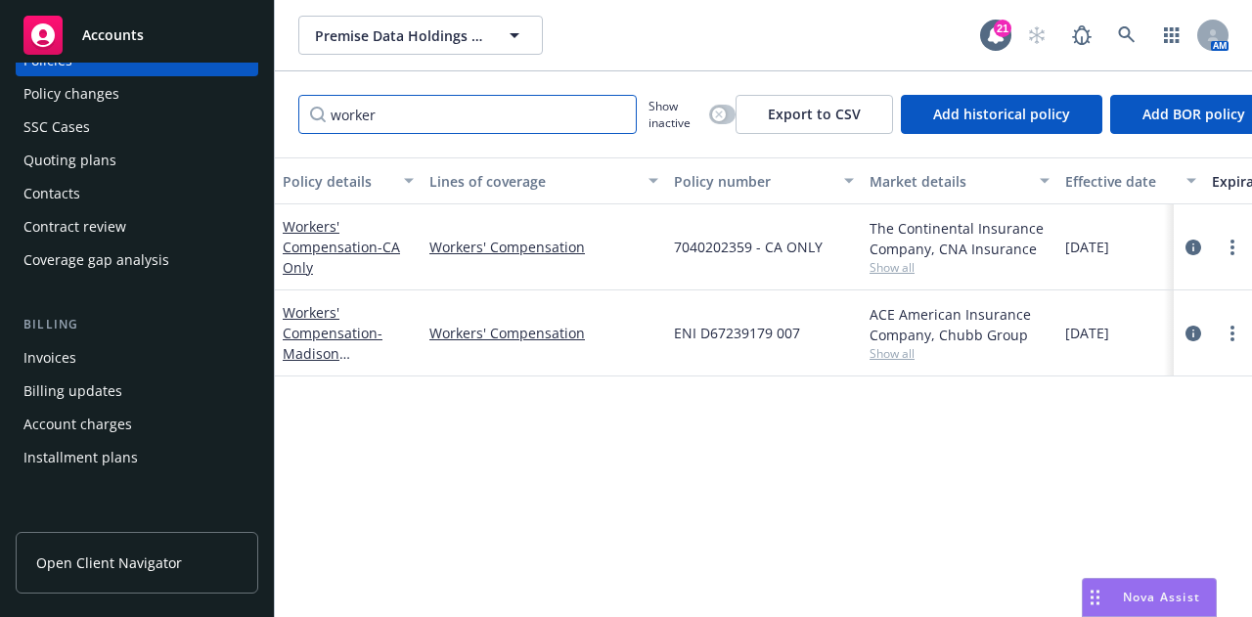
scroll to position [295, 0]
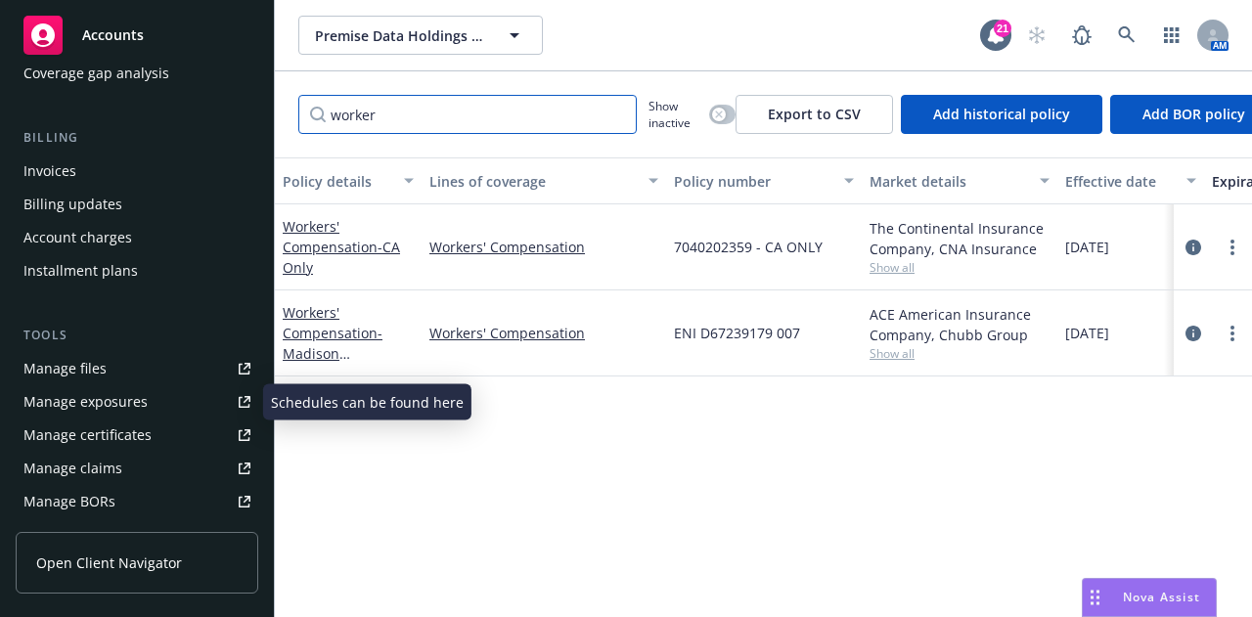
type input "worker"
click at [149, 373] on link "Manage files" at bounding box center [137, 368] width 243 height 31
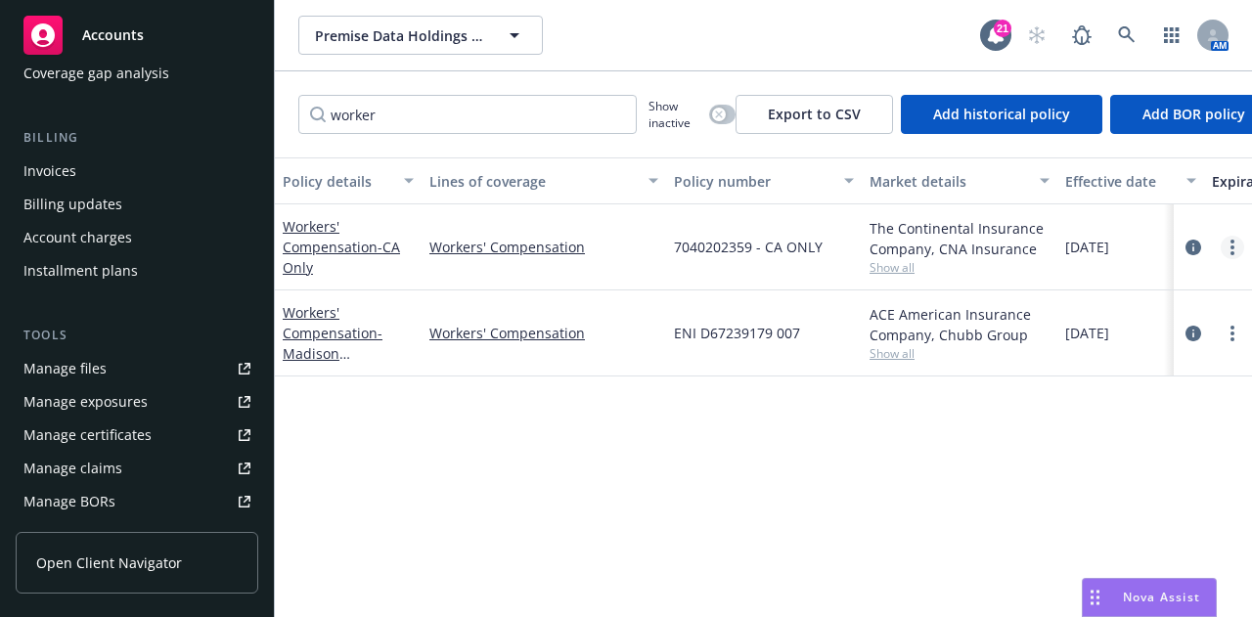
click at [1233, 244] on icon "more" at bounding box center [1233, 248] width 4 height 16
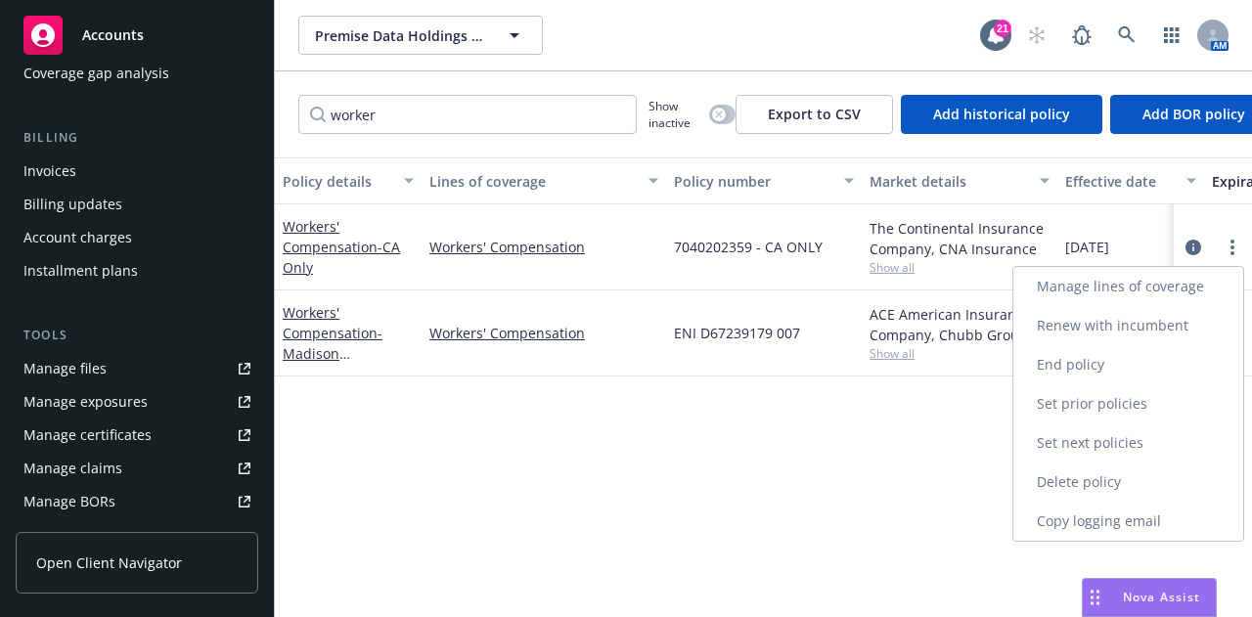
click at [1202, 365] on link "End policy" at bounding box center [1129, 364] width 230 height 39
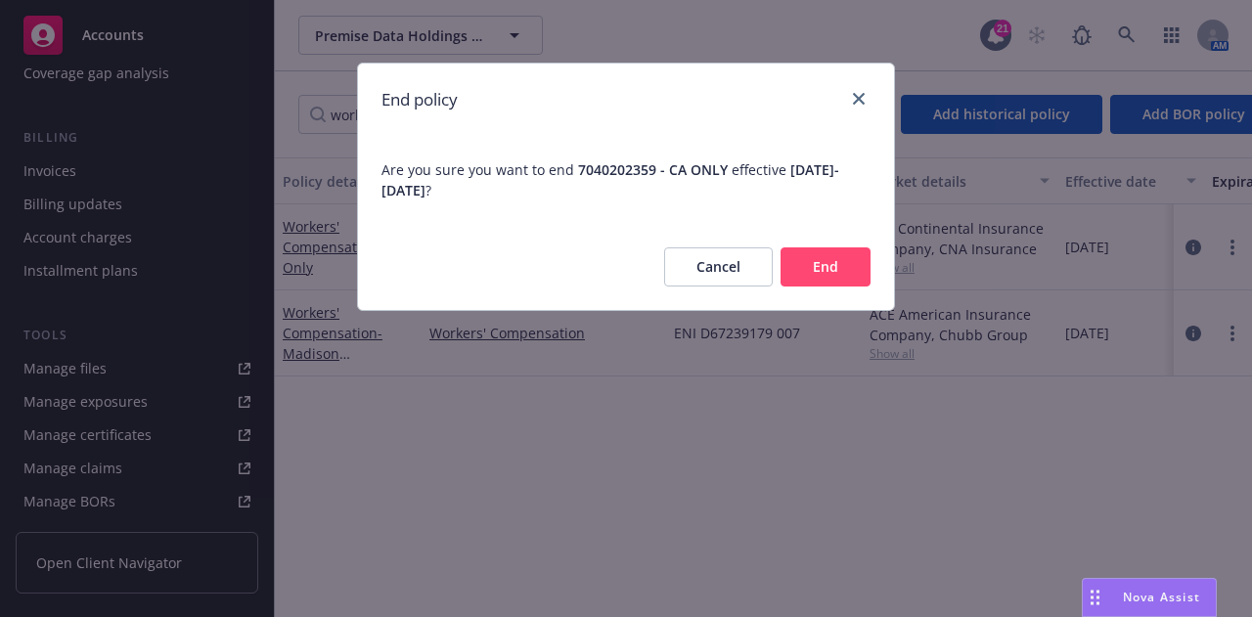
click at [862, 260] on button "End" at bounding box center [826, 267] width 90 height 39
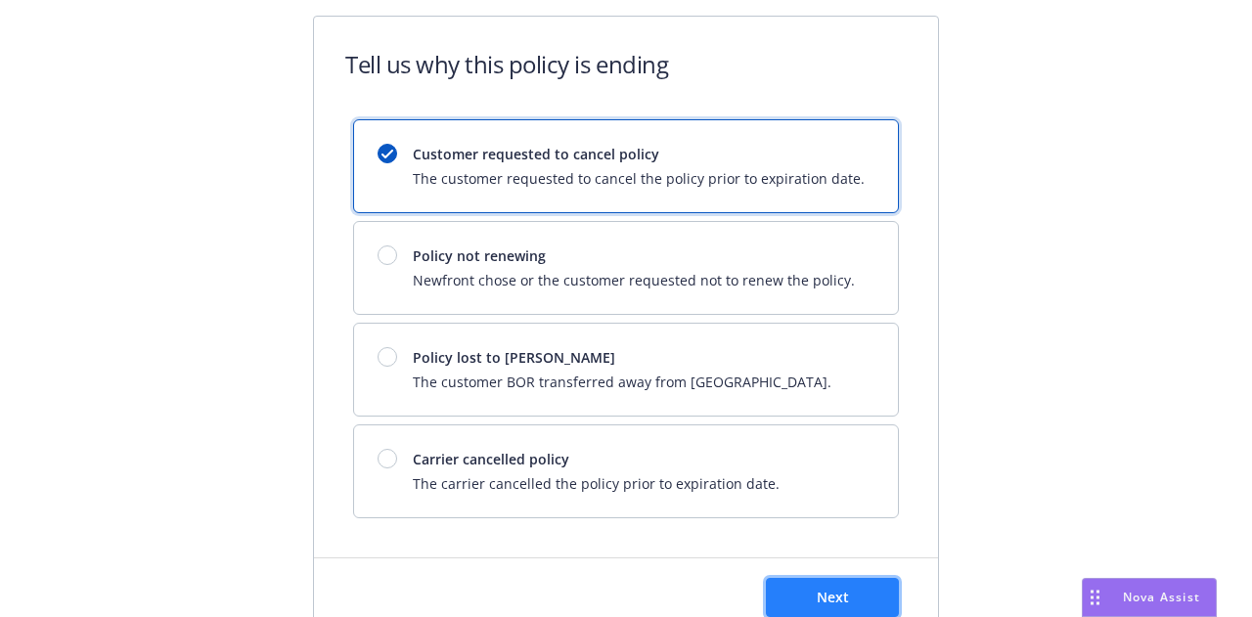
click at [873, 584] on button "Next" at bounding box center [832, 597] width 133 height 39
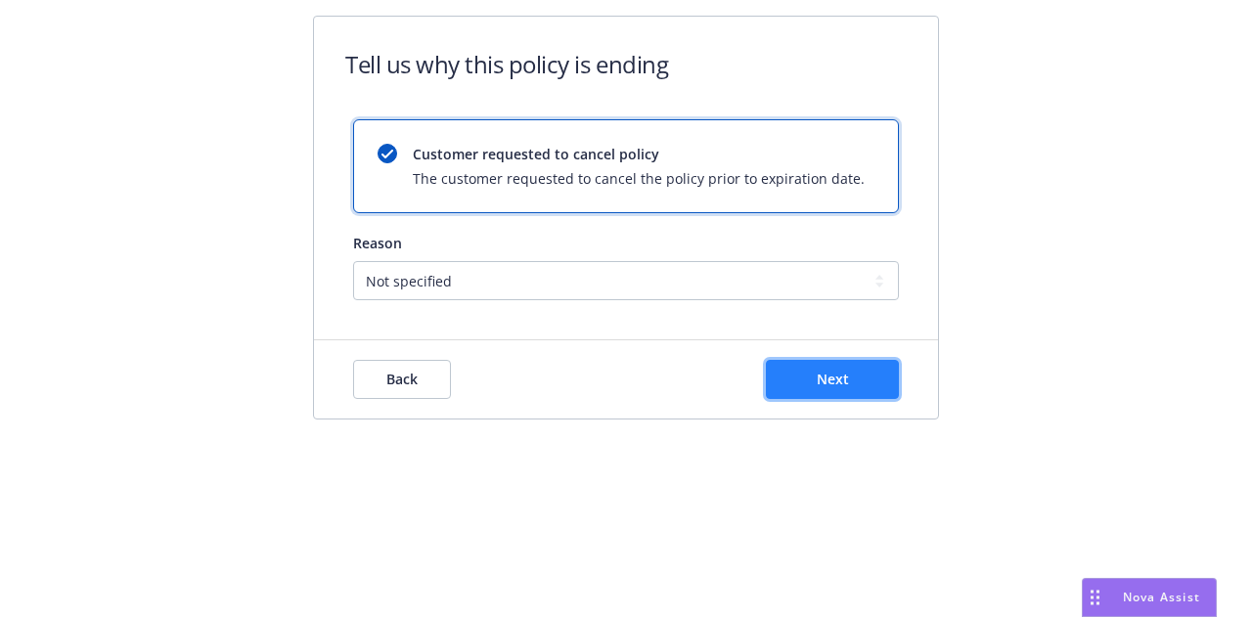
click at [877, 387] on button "Next" at bounding box center [832, 379] width 133 height 39
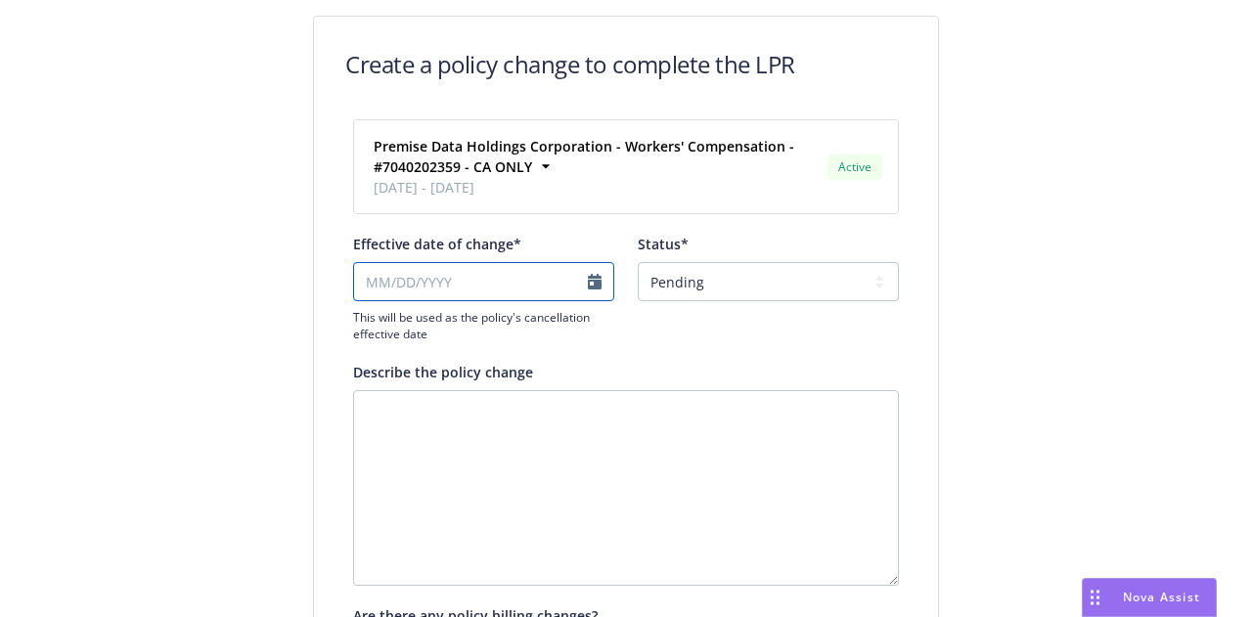
click at [529, 282] on input "Effective date of change*" at bounding box center [483, 281] width 261 height 39
select select "August"
select select "2025"
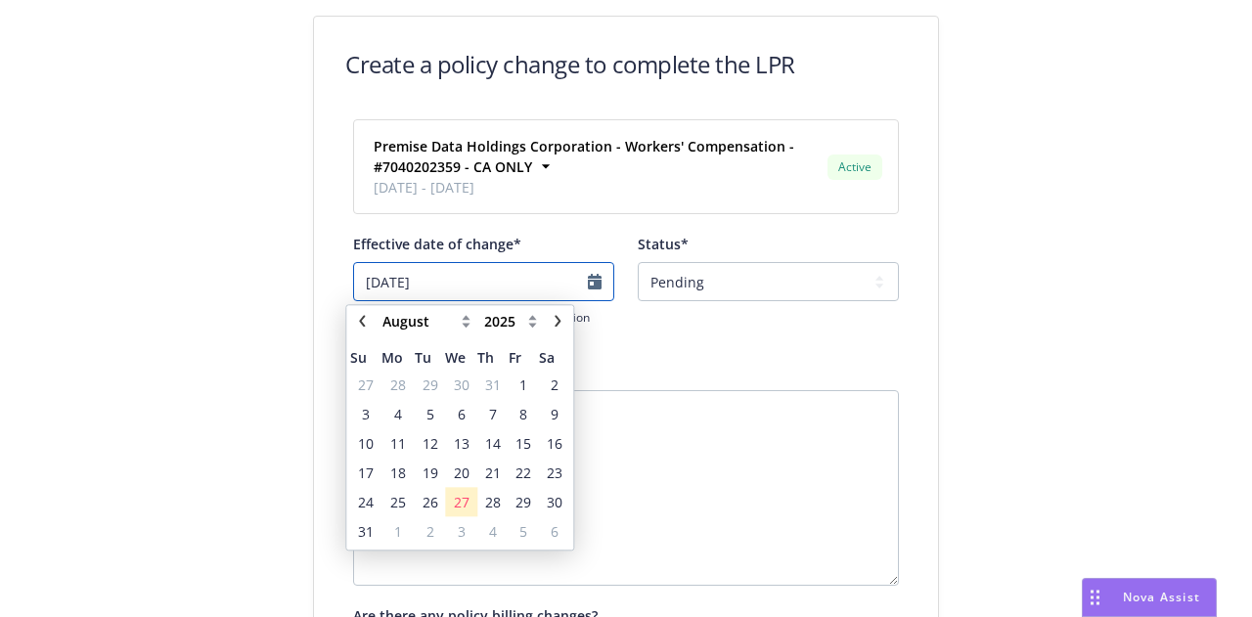
type input "07/03/2025"
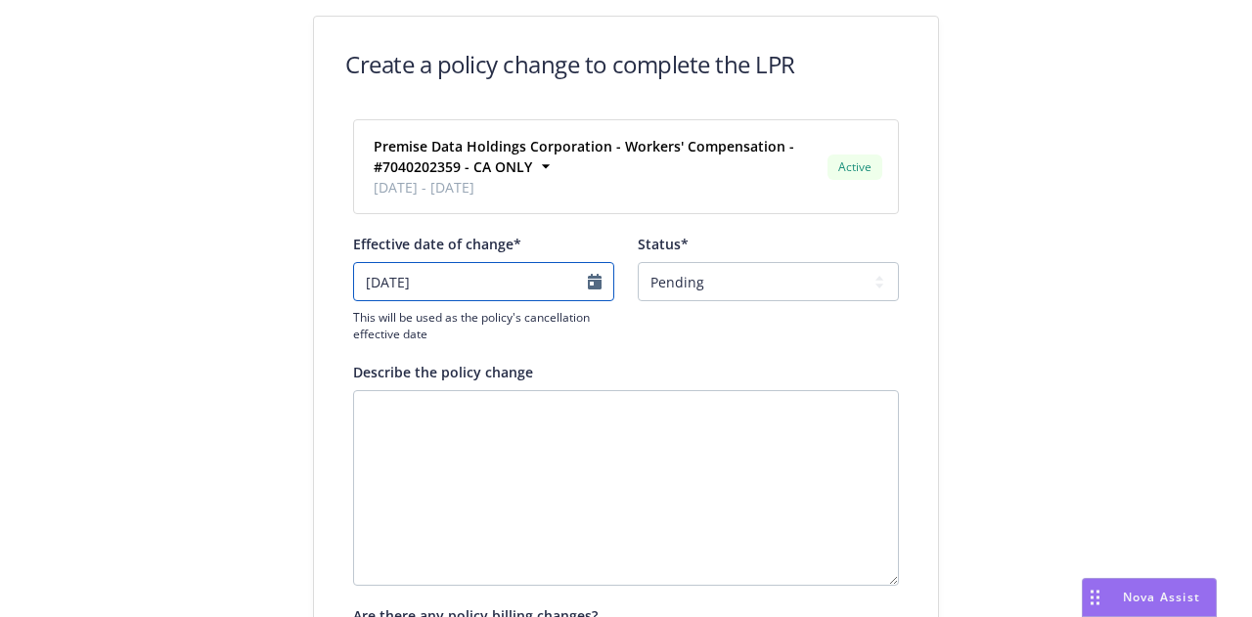
click at [529, 282] on input "07/03/2025" at bounding box center [483, 281] width 261 height 39
select select "July"
select select "2025"
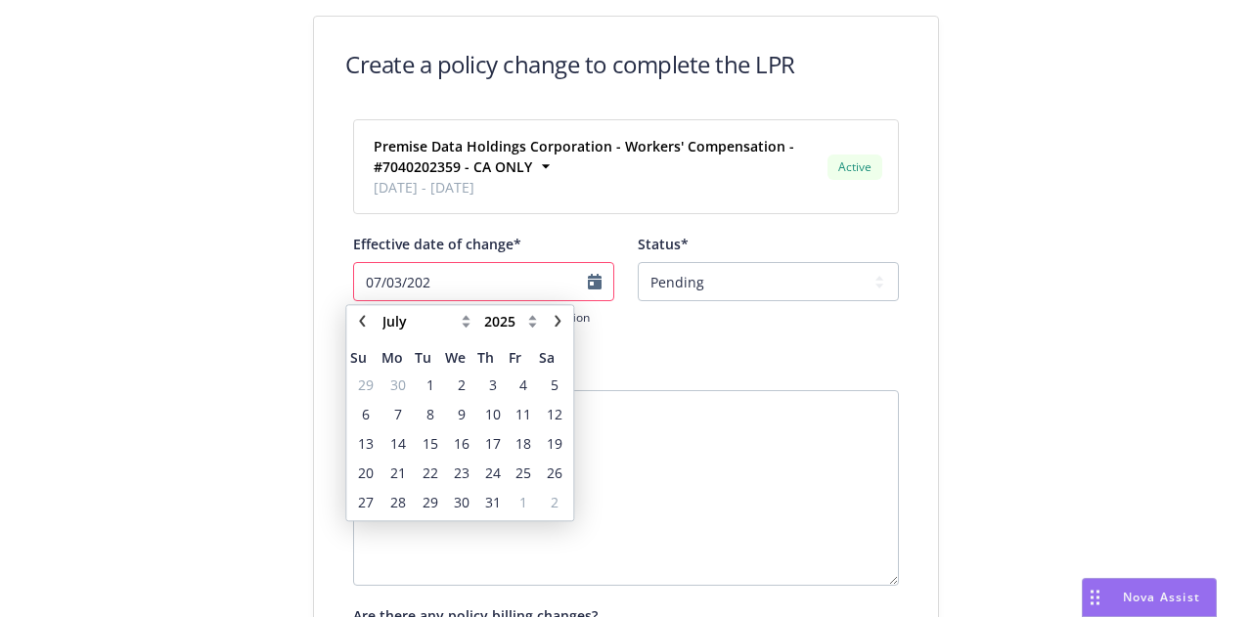
type input "[DATE]"
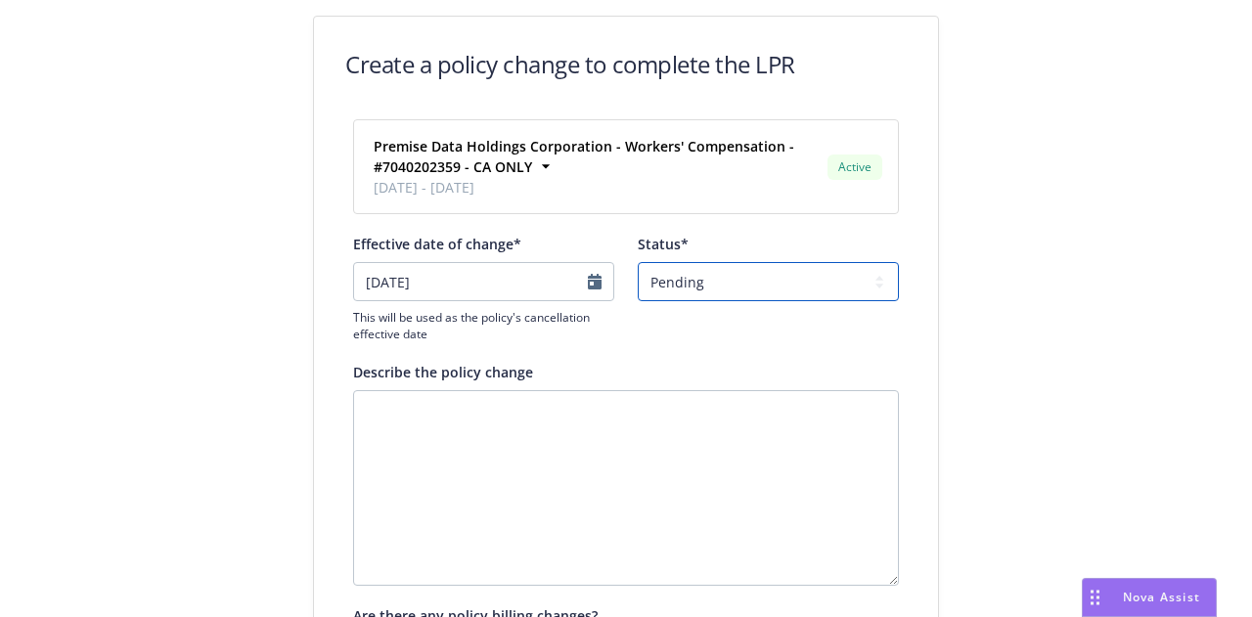
click at [858, 270] on select "Pending Confirmed" at bounding box center [768, 281] width 261 height 39
select select "Confirmed"
click at [638, 262] on select "Pending Confirmed" at bounding box center [768, 281] width 261 height 39
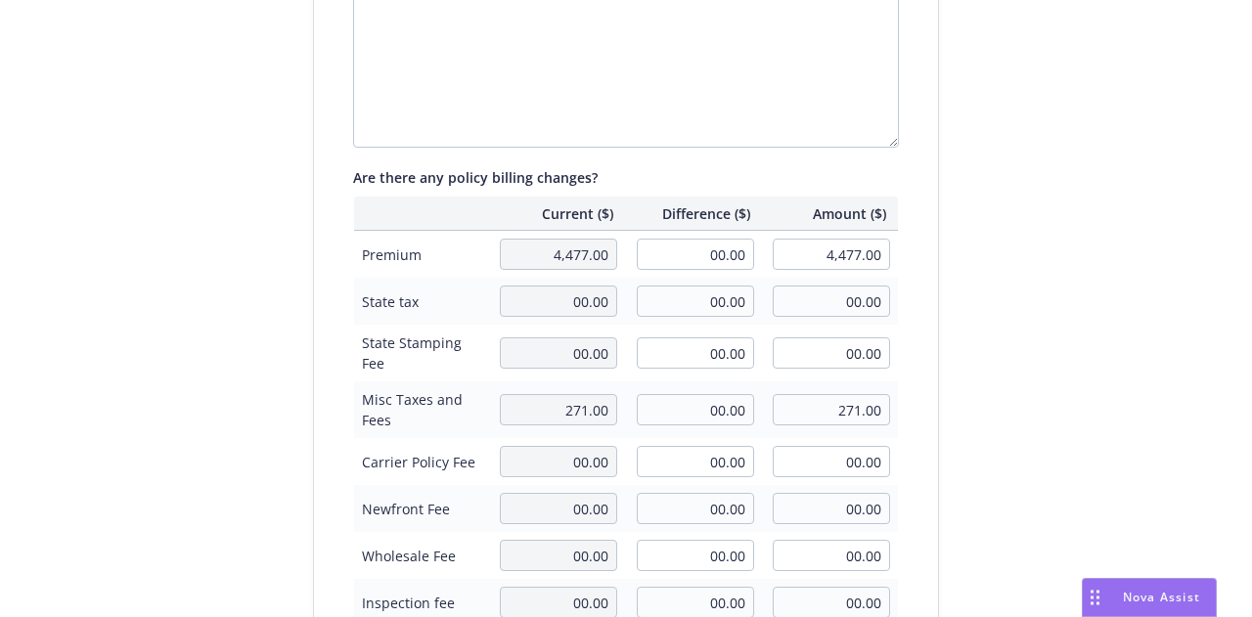
scroll to position [743, 0]
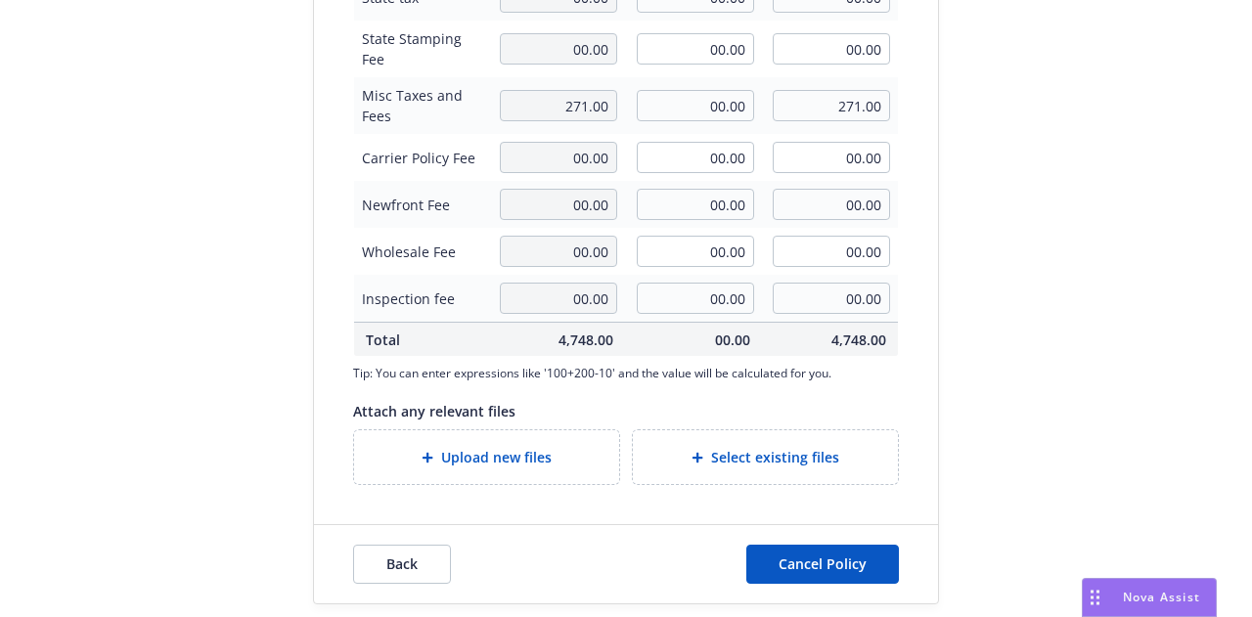
type textarea "x"
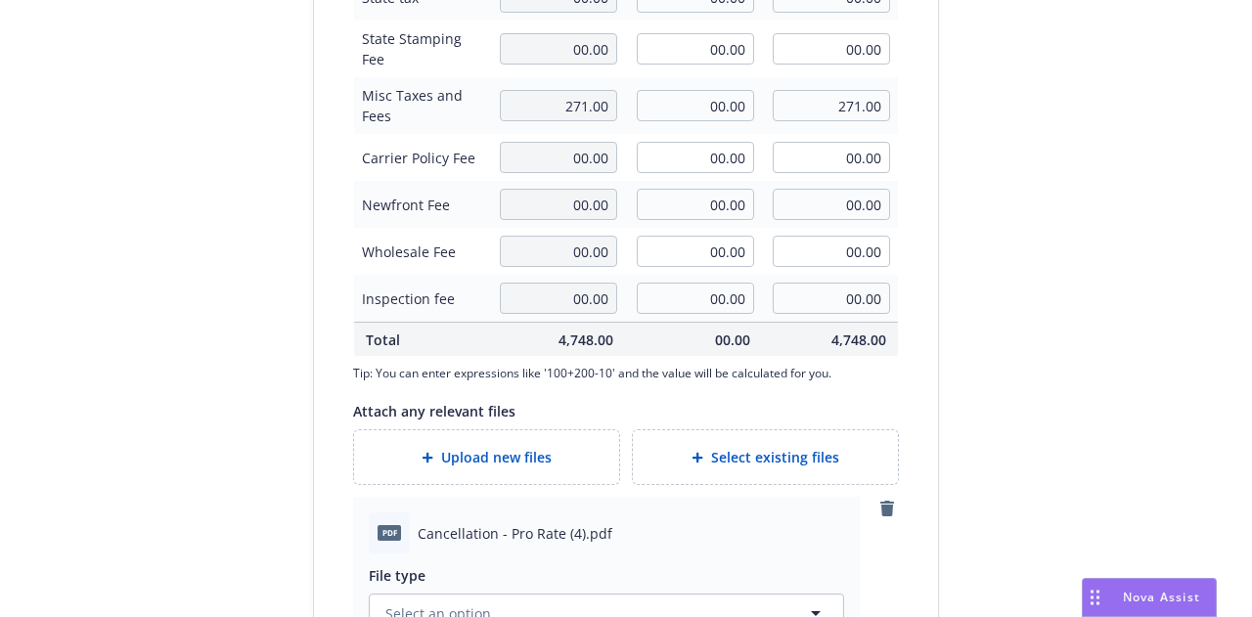
scroll to position [891, 0]
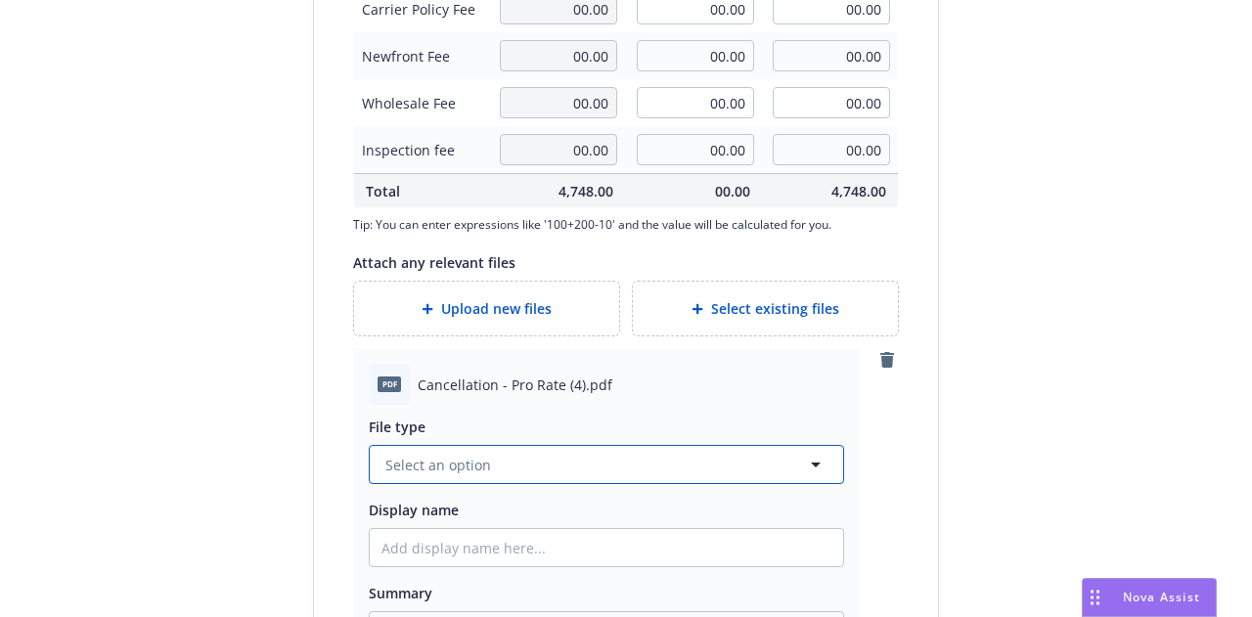
click at [723, 453] on button "Select an option" at bounding box center [607, 464] width 476 height 39
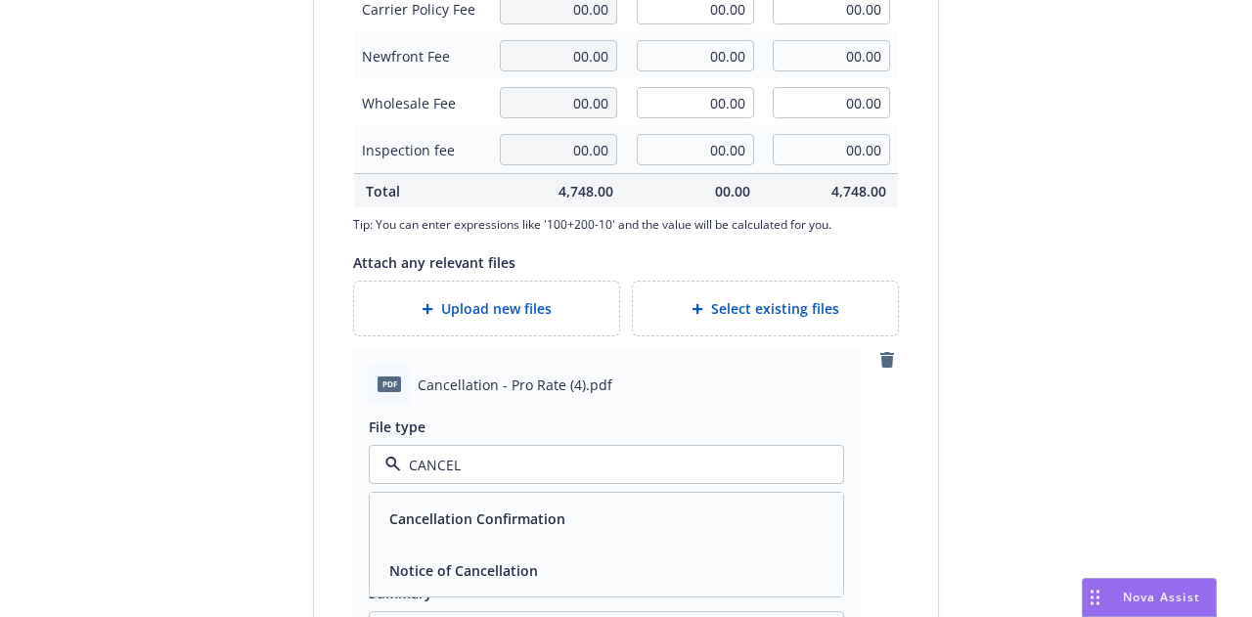
type input "CANCELL"
click at [785, 520] on div "Cancellation Confirmation" at bounding box center [607, 519] width 450 height 28
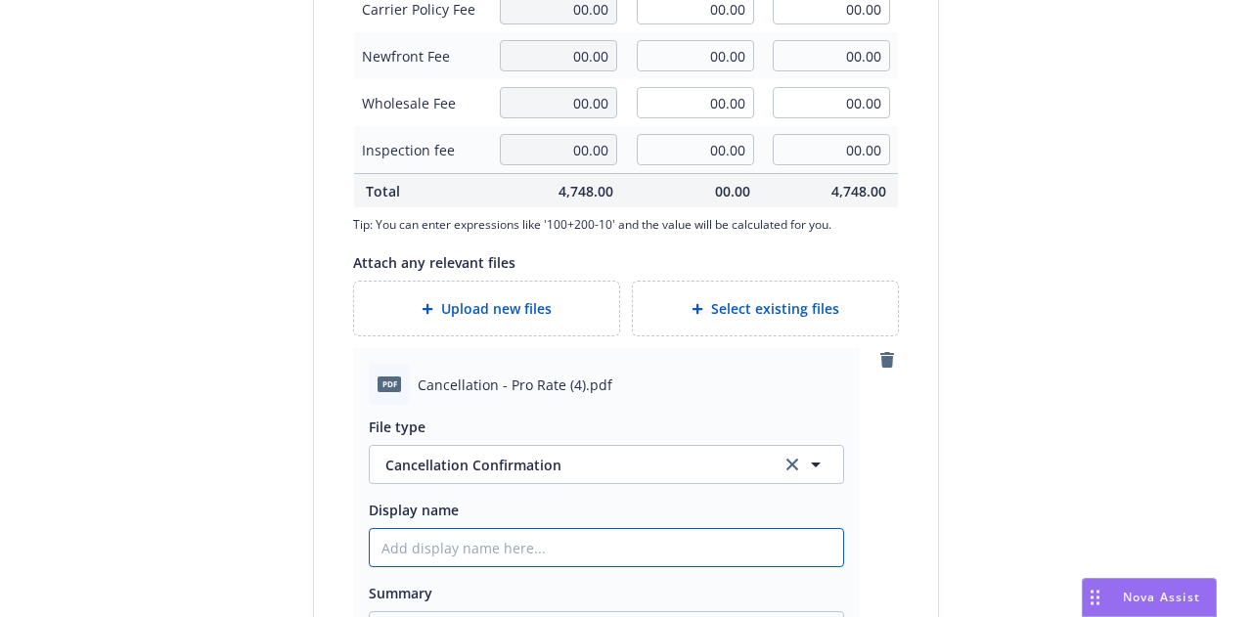
click at [769, 542] on input "Display name" at bounding box center [607, 547] width 474 height 37
type textarea "x"
type input "2"
type textarea "x"
type input "24-"
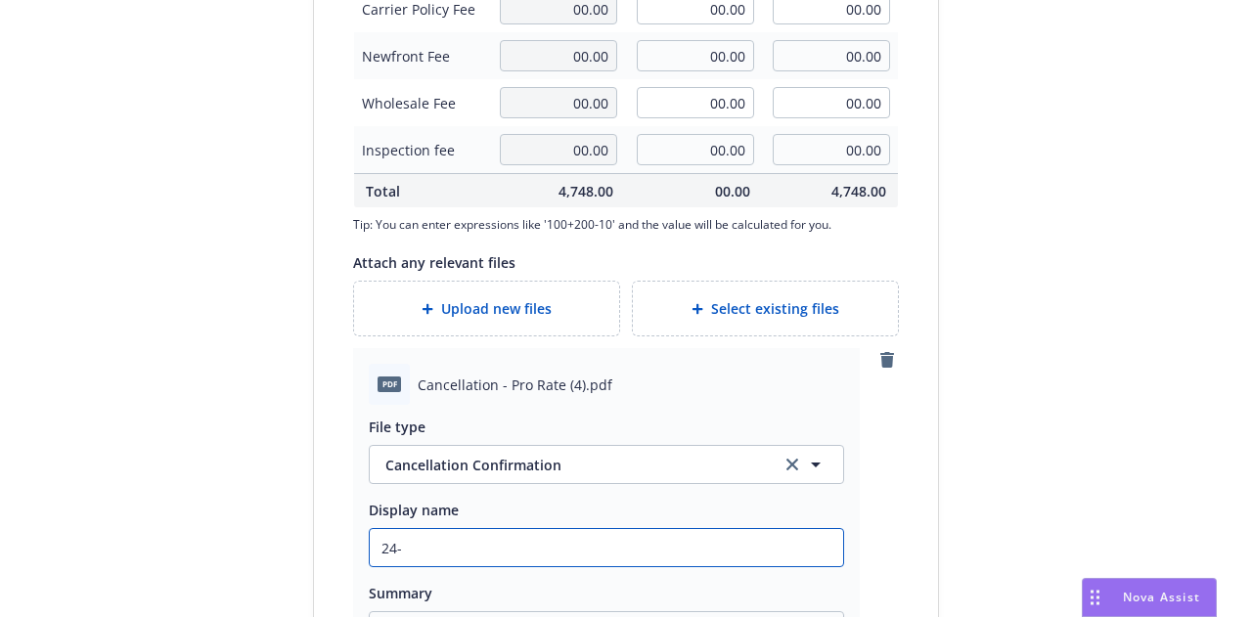
type textarea "x"
type input "24-2"
type textarea "x"
type input "24-25"
type textarea "x"
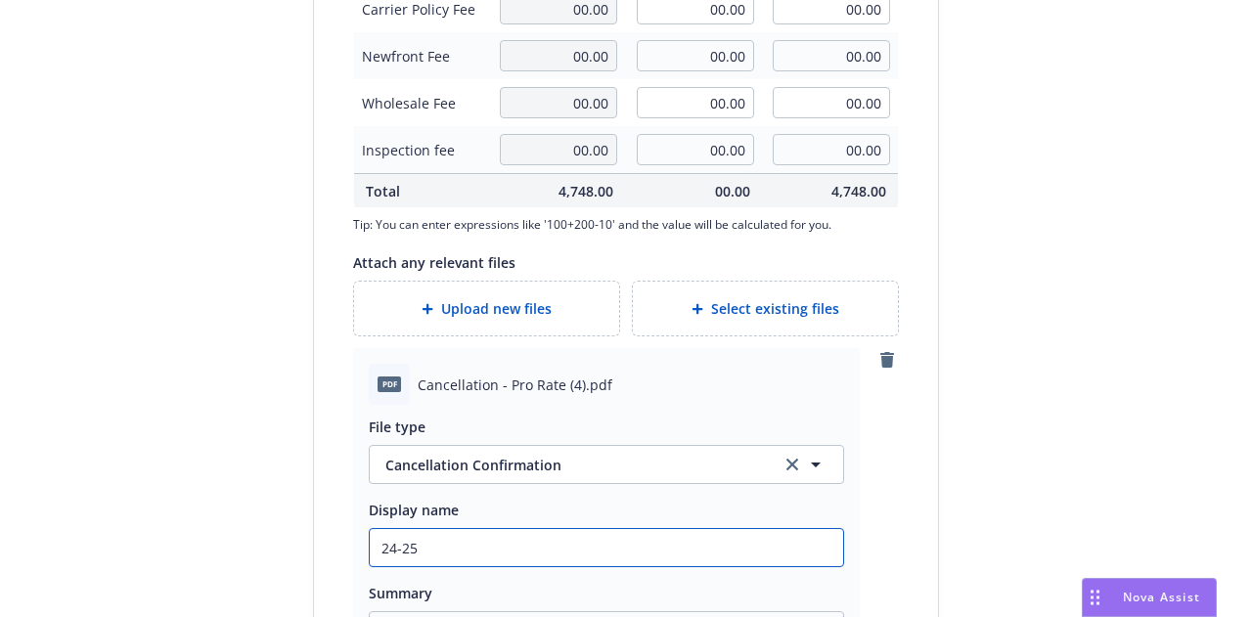
type input "24-25"
type textarea "x"
type input "24-25 W"
type textarea "x"
type input "24-25 WC"
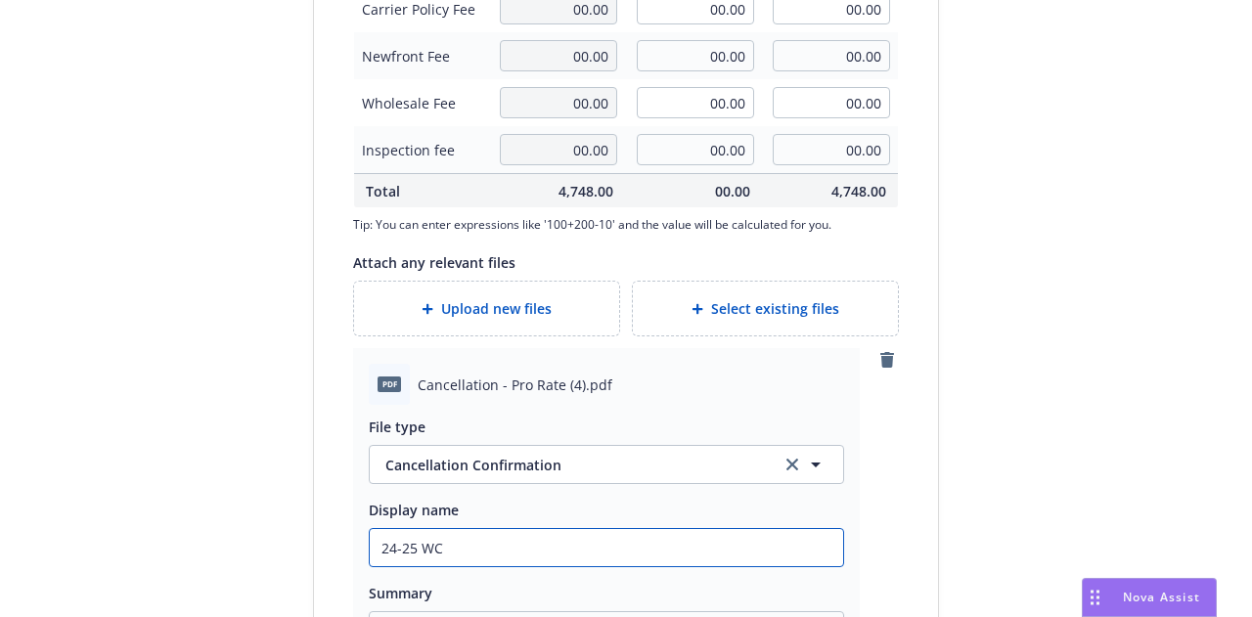
type textarea "x"
type input "24-25 W"
type textarea "x"
type input "24-25 Wo"
type textarea "x"
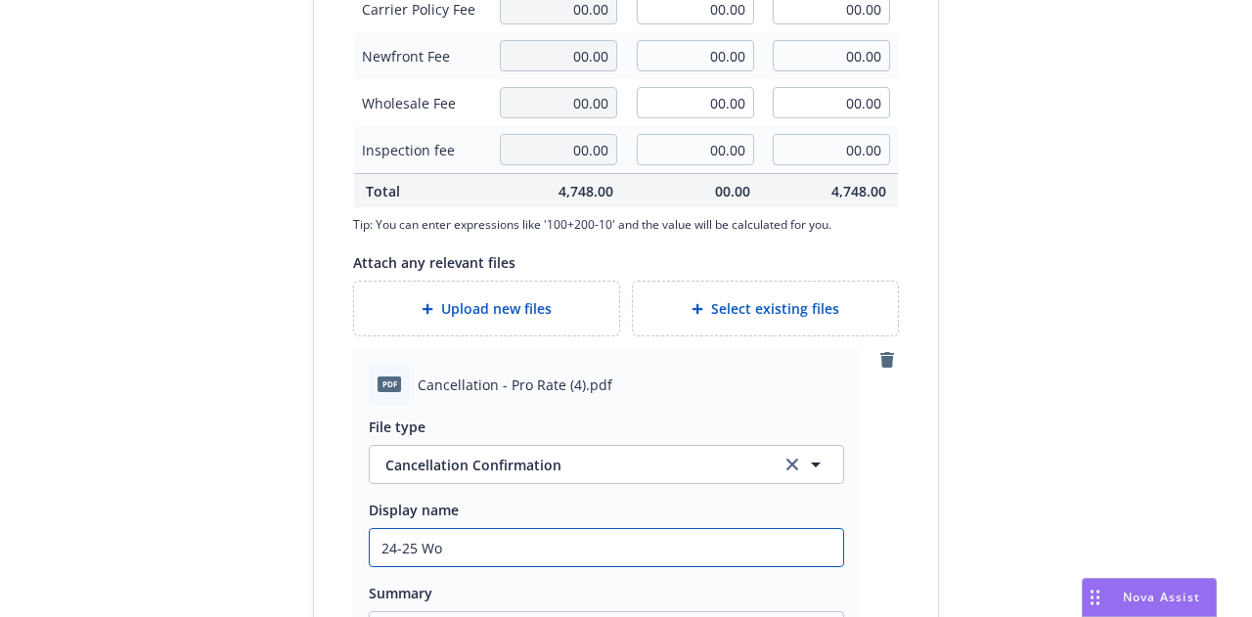
type input "24-25 Wor"
type textarea "x"
type input "24-25 Worke"
type textarea "x"
type input "24-25 Worker"
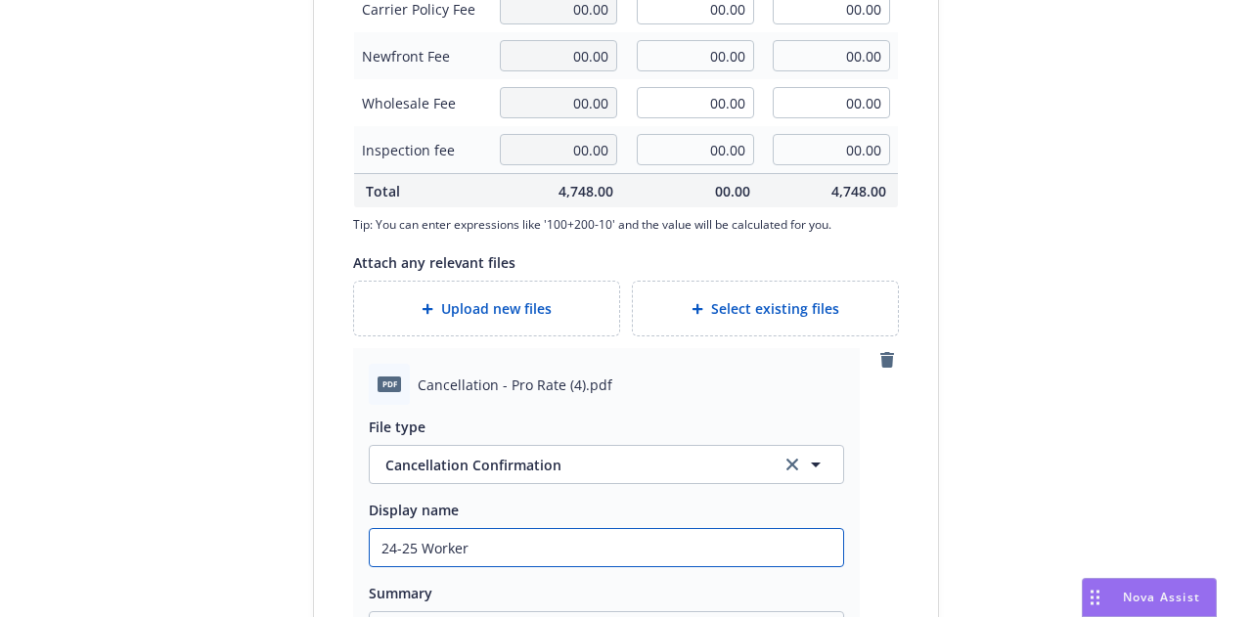
type textarea "x"
type input "24-25 Workers"
type textarea "x"
type input "24-25 Workers C"
type textarea "x"
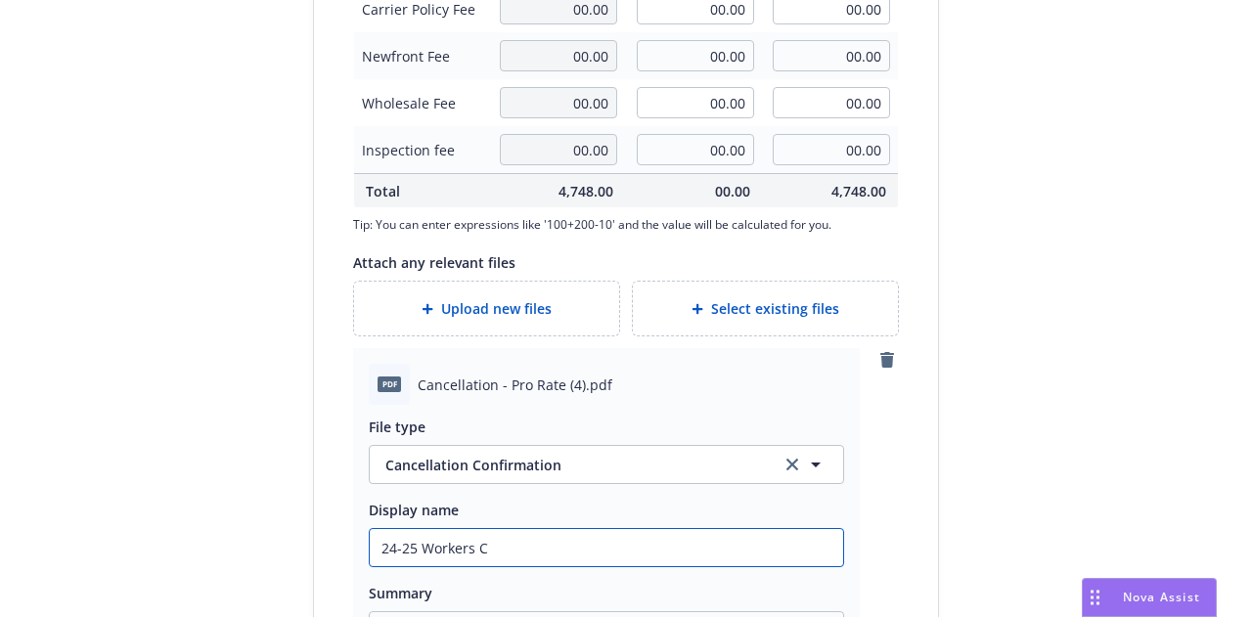
type input "24-25 Workers Co"
type textarea "x"
type input "24-25 Workers Comep"
type textarea "x"
type input "24-25 Workers Come"
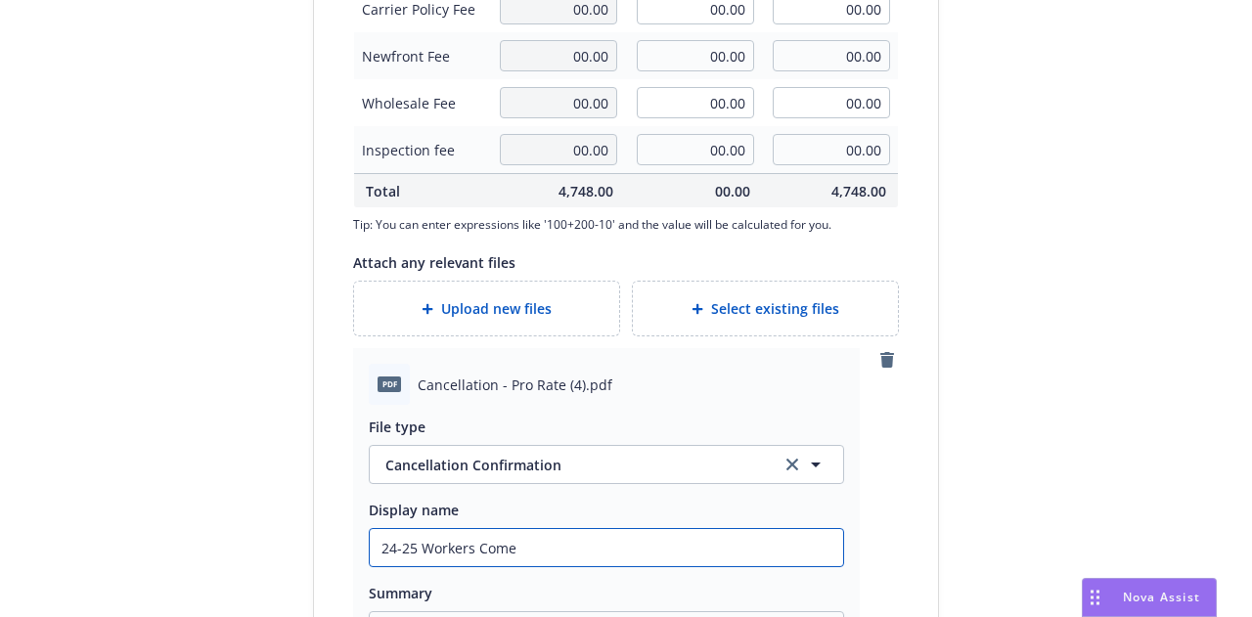
type textarea "x"
type input "24-25 Workers Com"
type textarea "x"
type input "24-25 W"
type textarea "x"
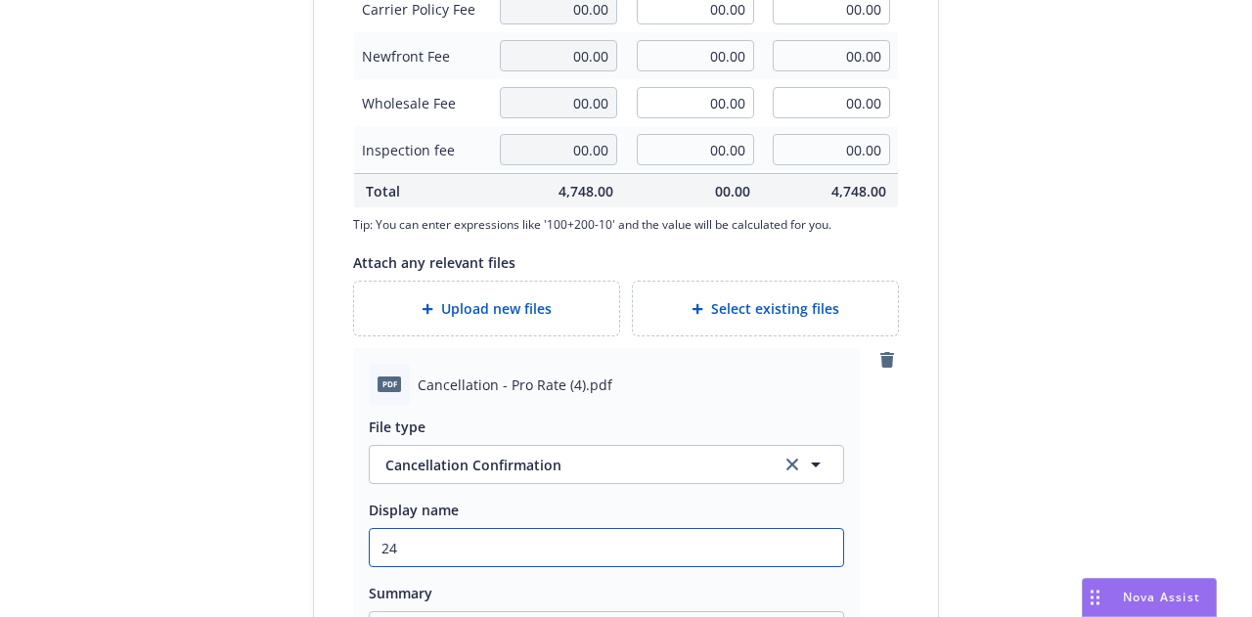
type input "2"
type textarea "x"
type input "25"
type textarea "x"
type input "25-25"
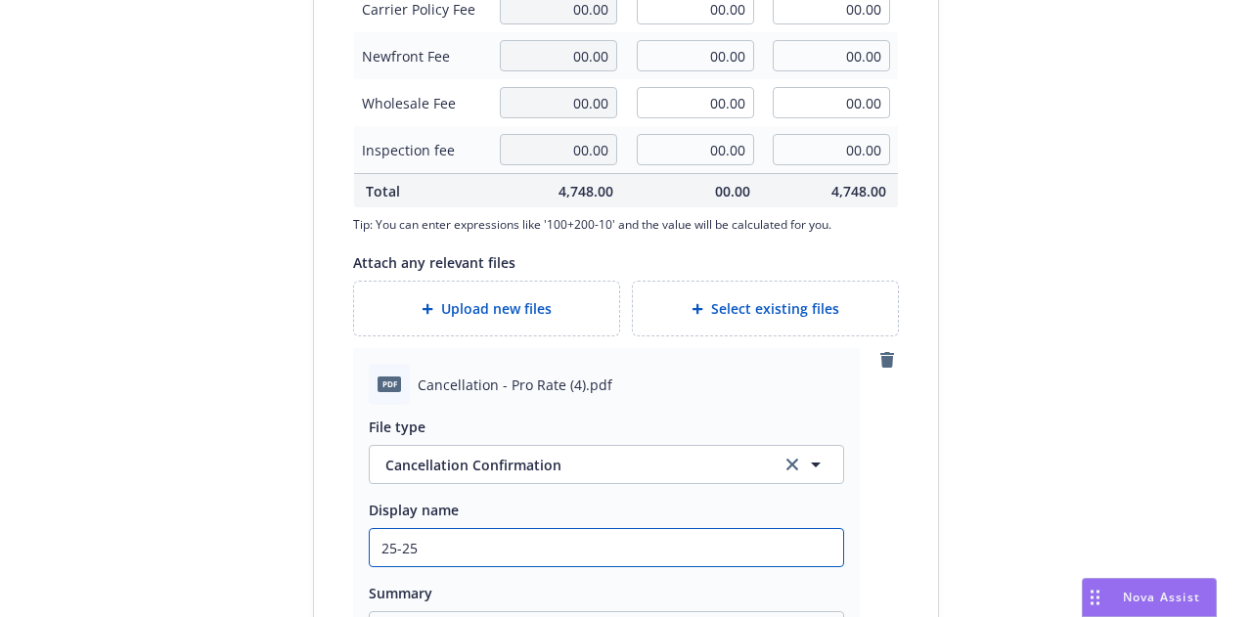
type textarea "x"
type input "25-"
type textarea "x"
type input "25"
type textarea "x"
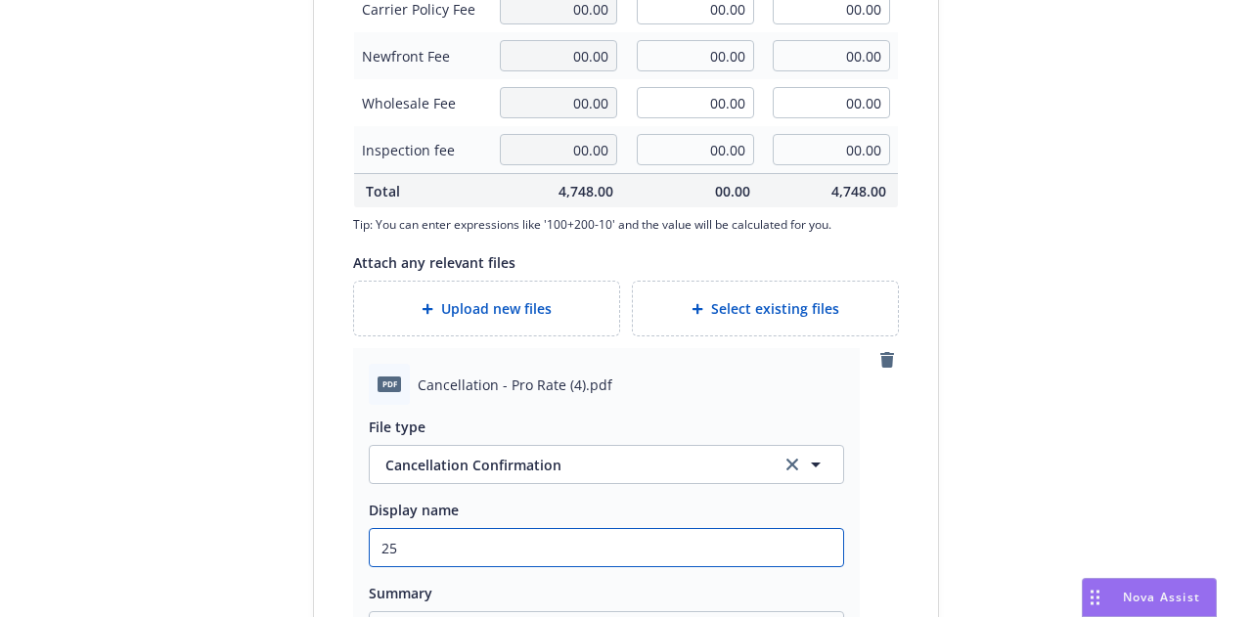
type input "2"
type textarea "x"
type input "24"
type textarea "x"
type input "24-"
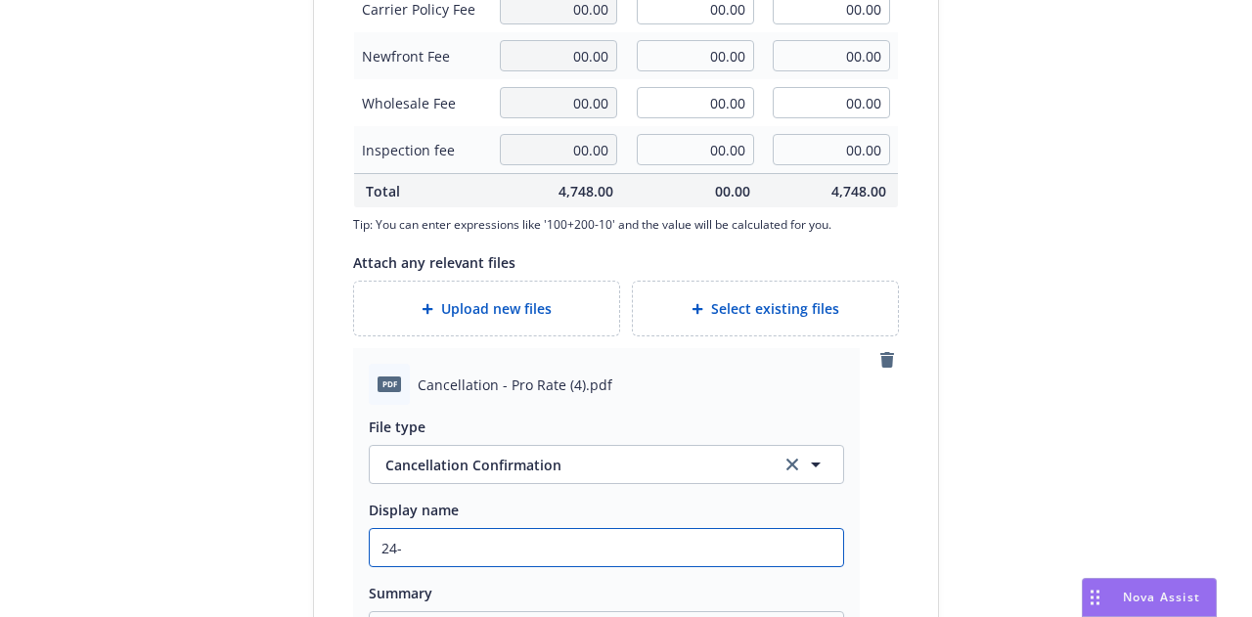
type textarea "x"
type input "24-2"
type textarea "x"
type input "24-25"
type textarea "x"
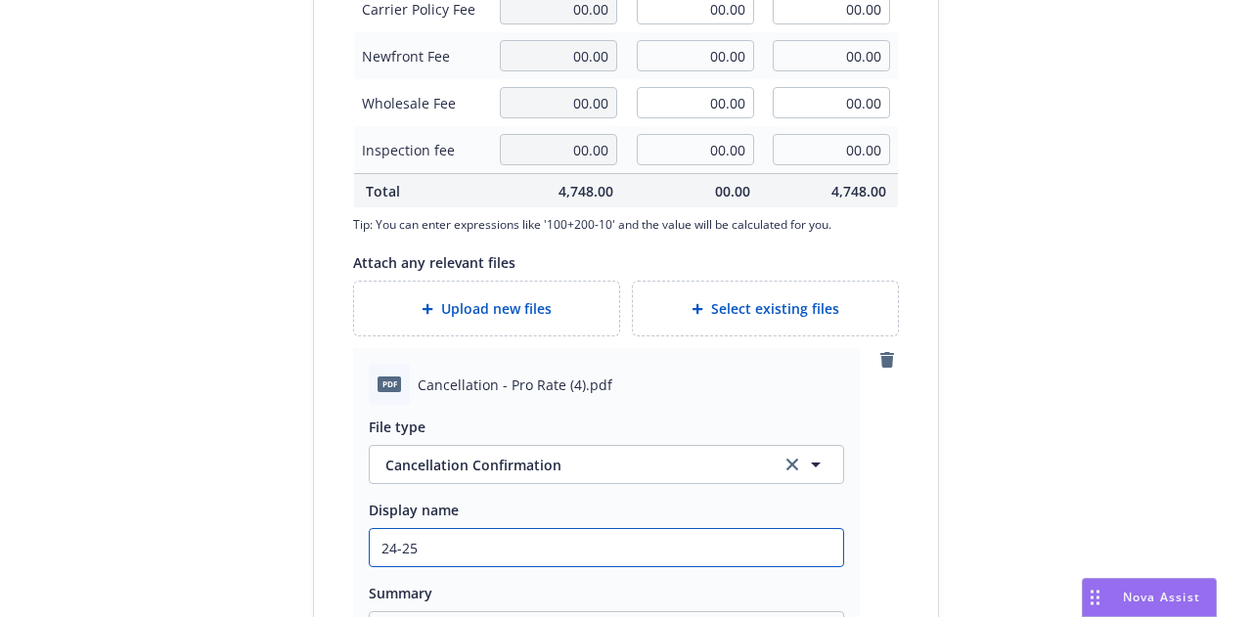
type input "24-25"
type textarea "x"
type input "24-25 W"
type textarea "x"
type input "24-25 Wor"
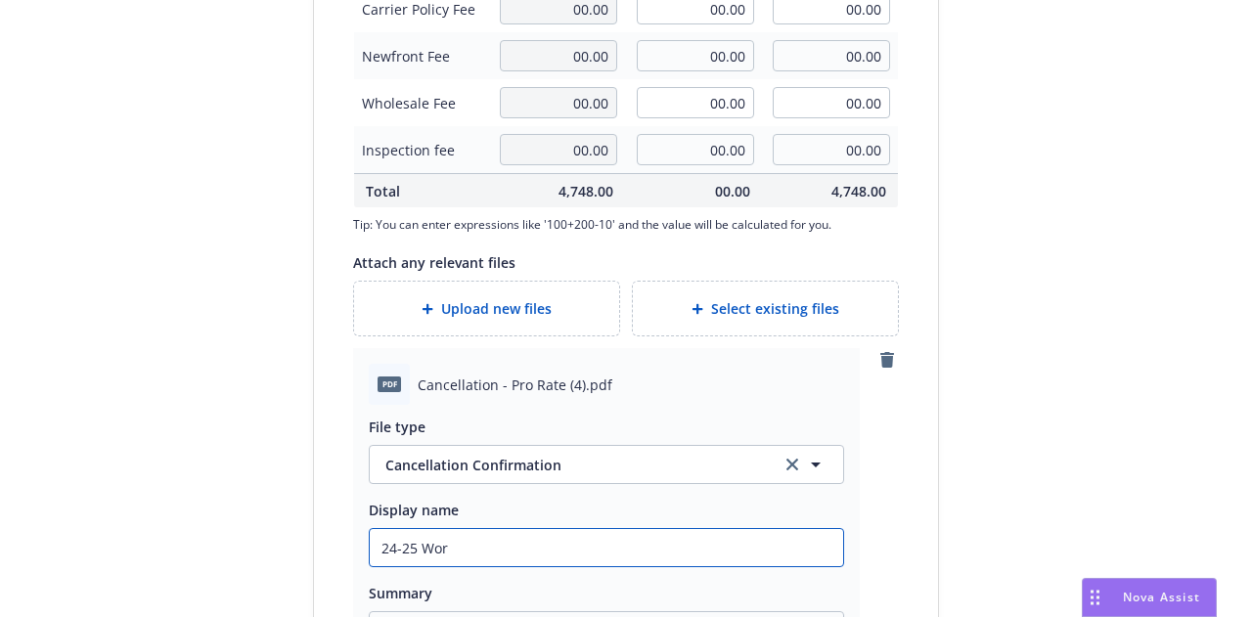
type textarea "x"
type input "24-25 Worke"
type textarea "x"
type input "24-25 Worker"
type textarea "x"
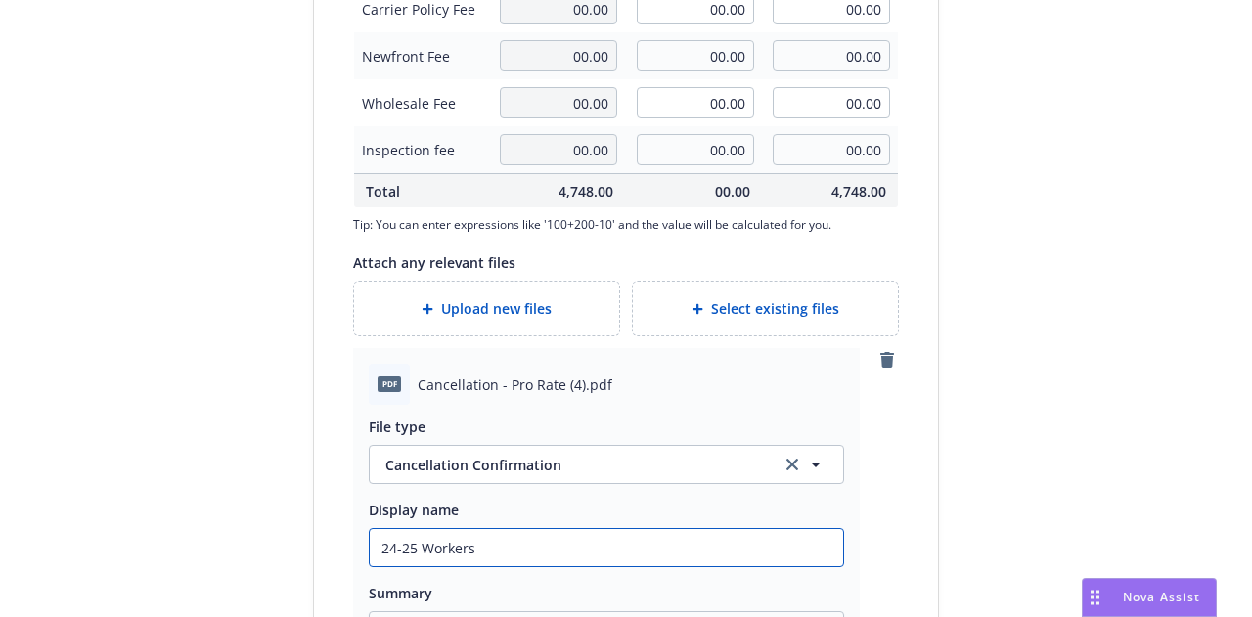
type input "24-25 Workers"
type textarea "x"
type input "24-25 Workers C"
type textarea "x"
type input "24-25 Workers Co"
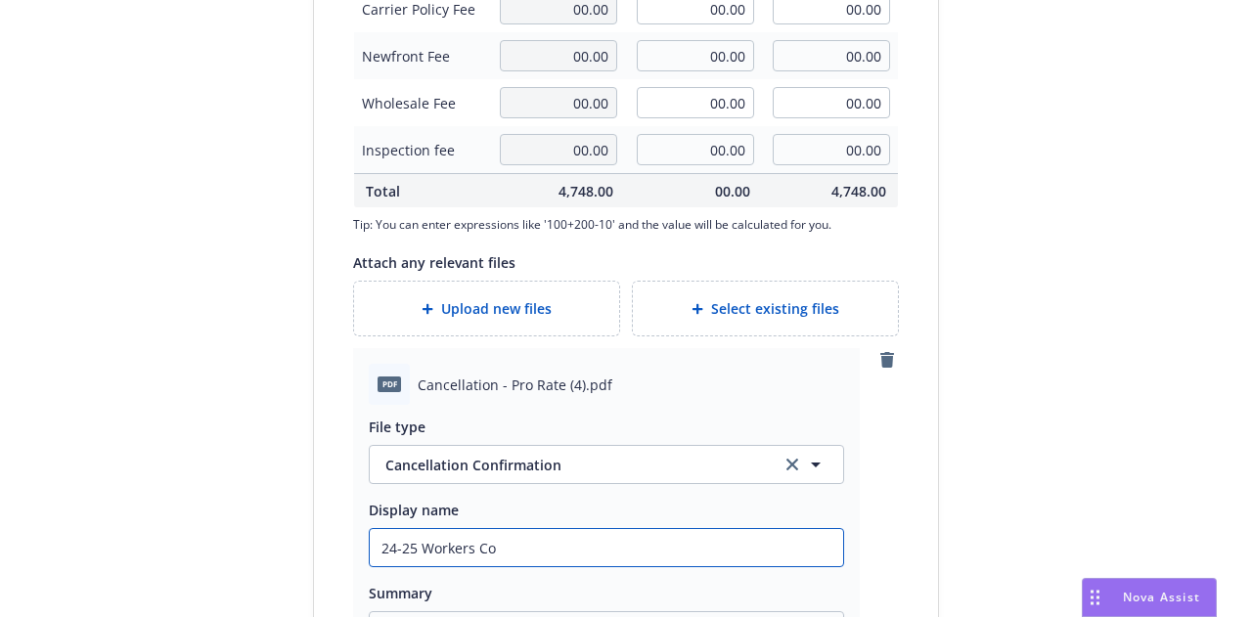
type textarea "x"
type input "24-25 Workers Com"
type textarea "x"
type input "24-25 Workers Compe"
type textarea "x"
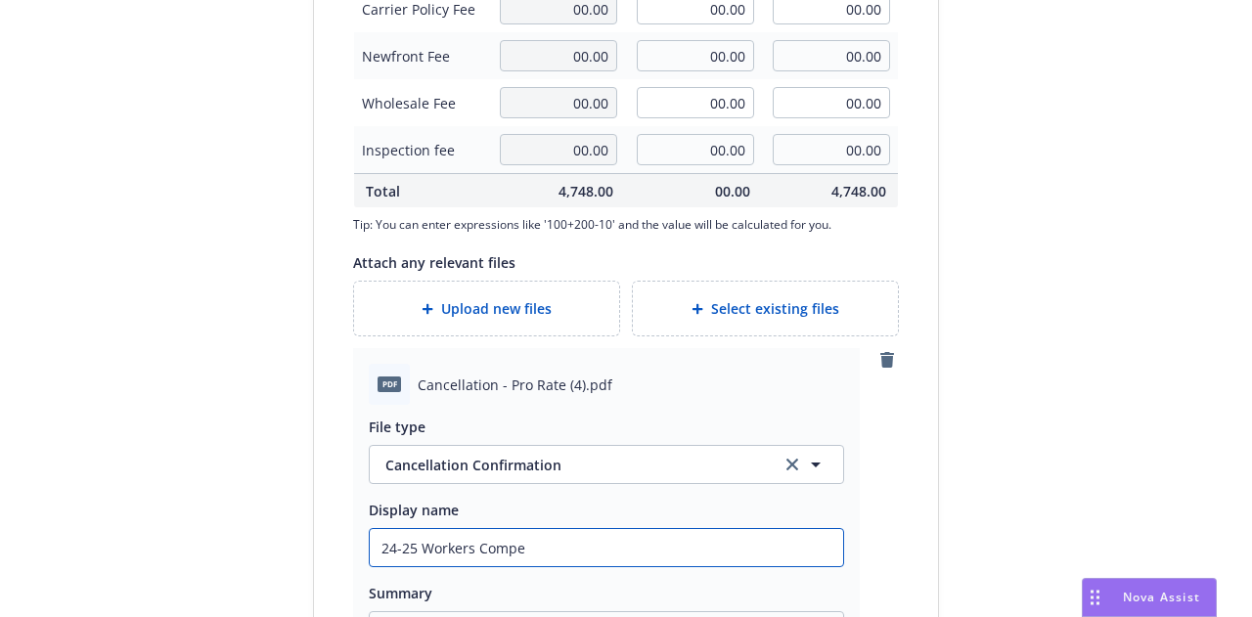
type input "24-25 Workers Compen"
type textarea "x"
type input "24-25 Workers Compena"
type textarea "x"
type input "24-25 Workers Compenati"
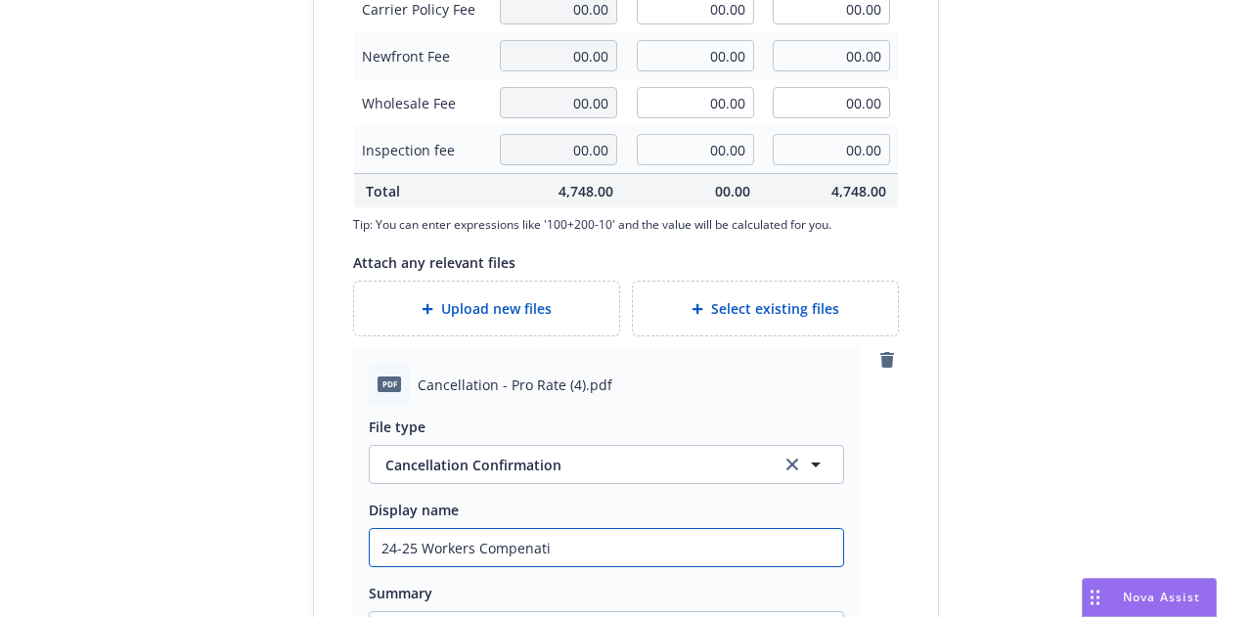
type textarea "x"
type input "24-25 Workers Compenatio"
type textarea "x"
type input "24-25 Workers Compenation"
type textarea "x"
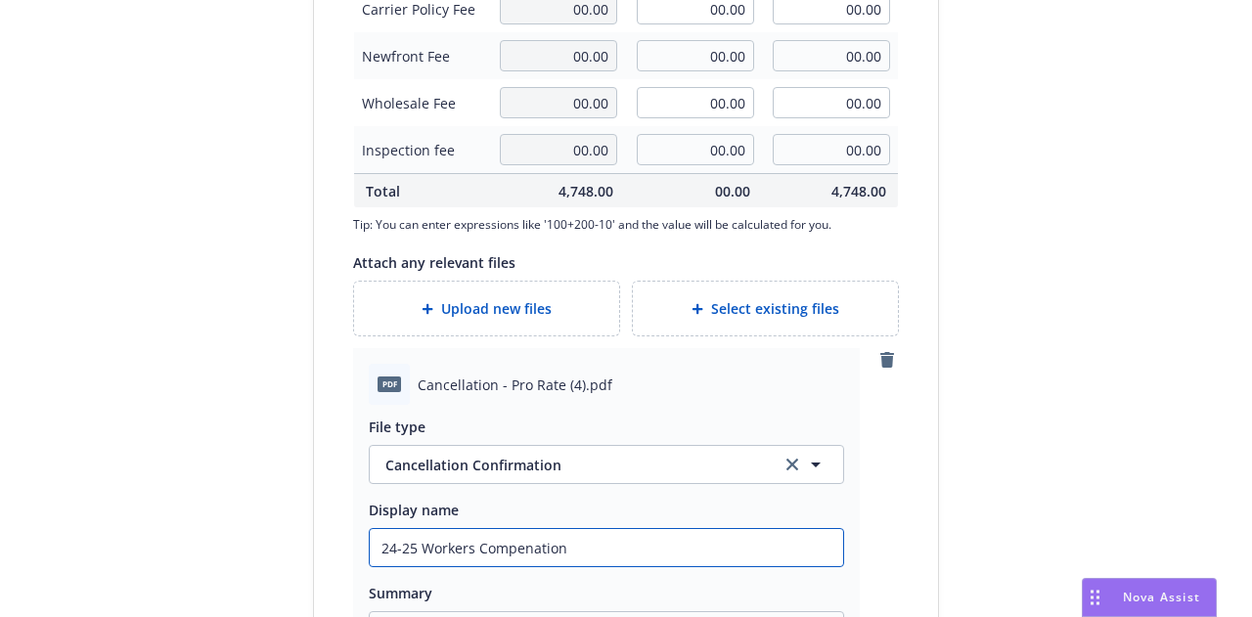
type input "24-25 Workers Compenation"
type textarea "x"
type input "24-25 Workers Compenatio"
type textarea "x"
type input "24-25 Workers Compenati"
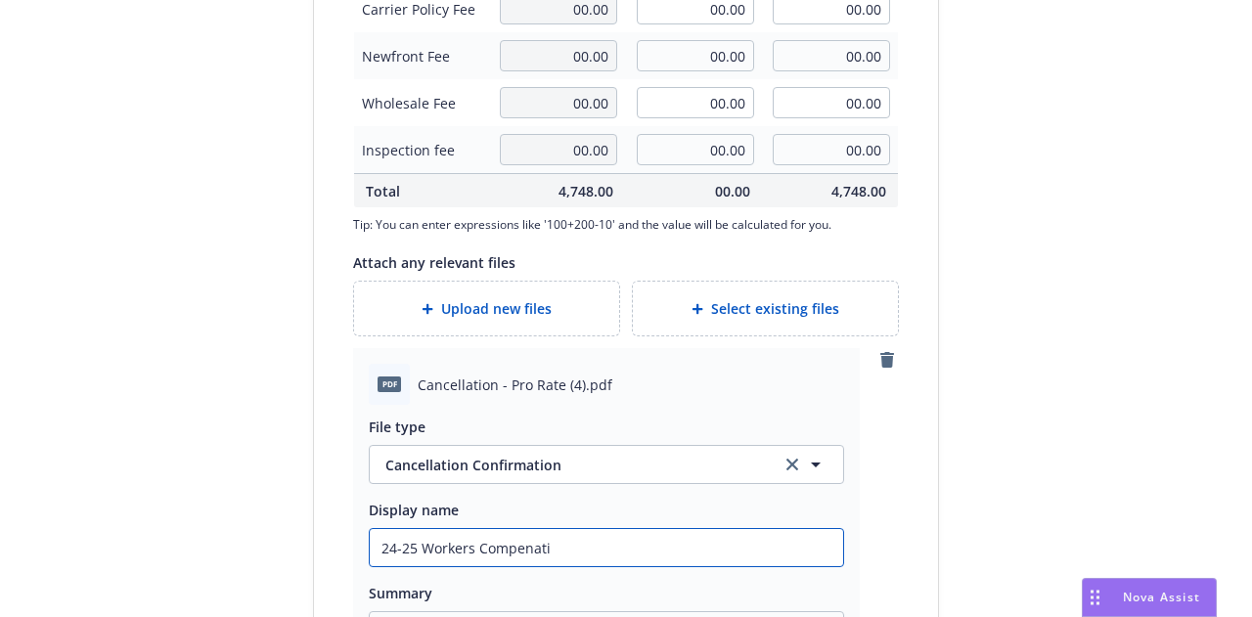
type textarea "x"
type input "24-25 Workers Compenat"
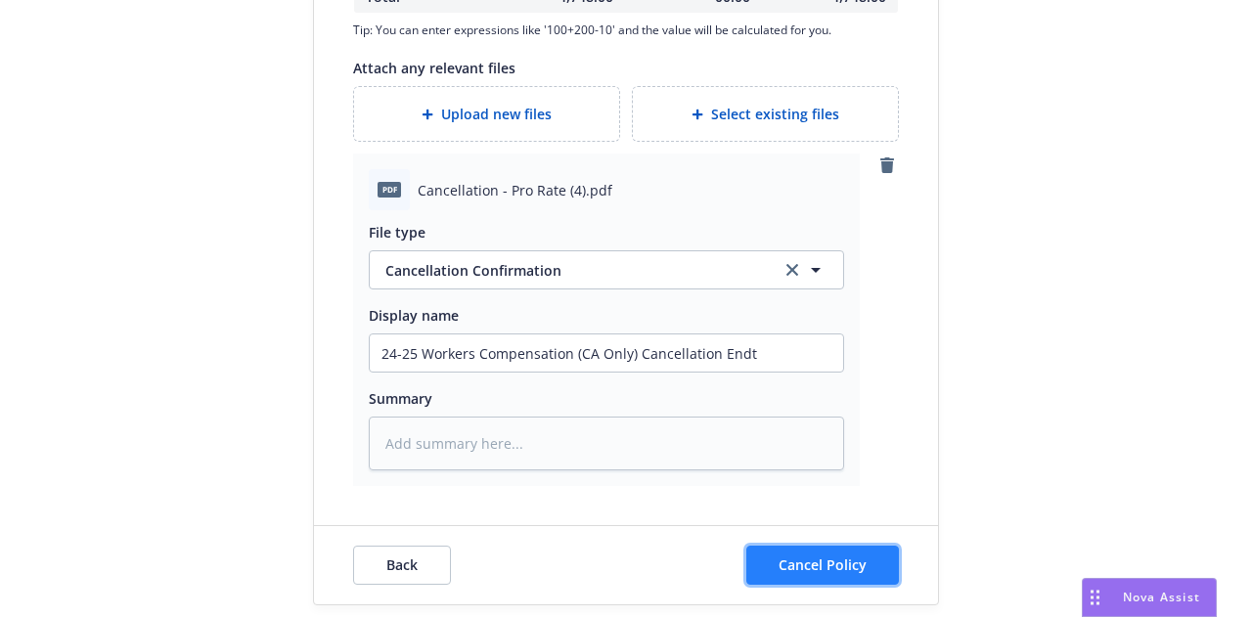
click at [852, 559] on span "Cancel Policy" at bounding box center [823, 565] width 88 height 19
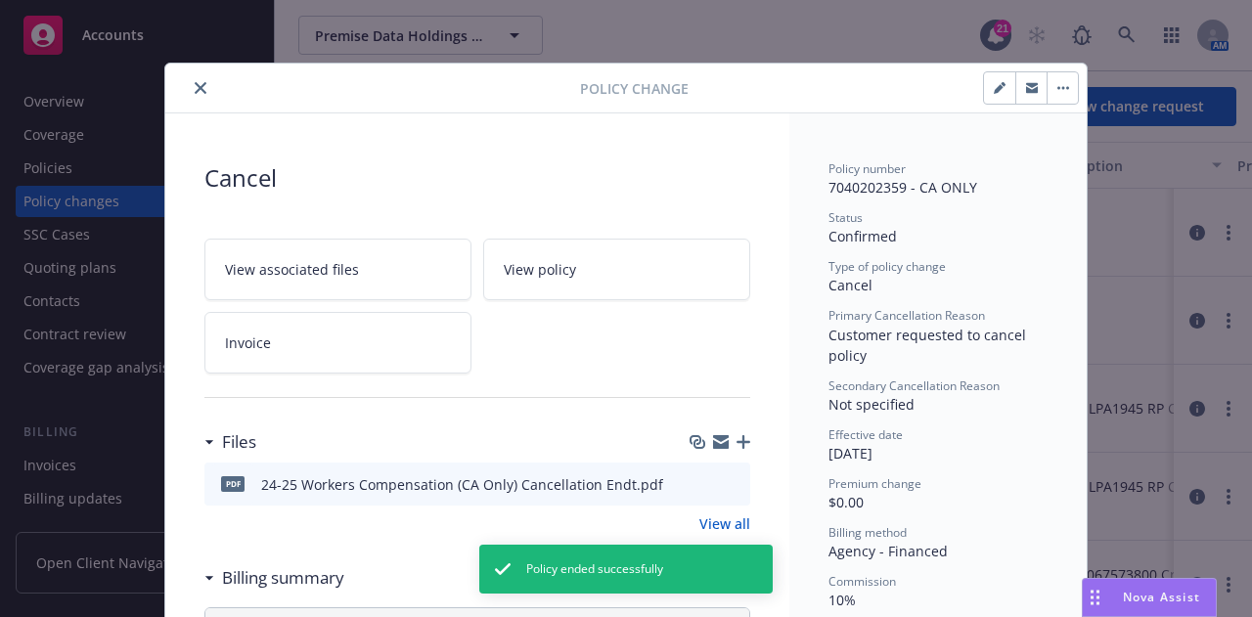
scroll to position [59, 0]
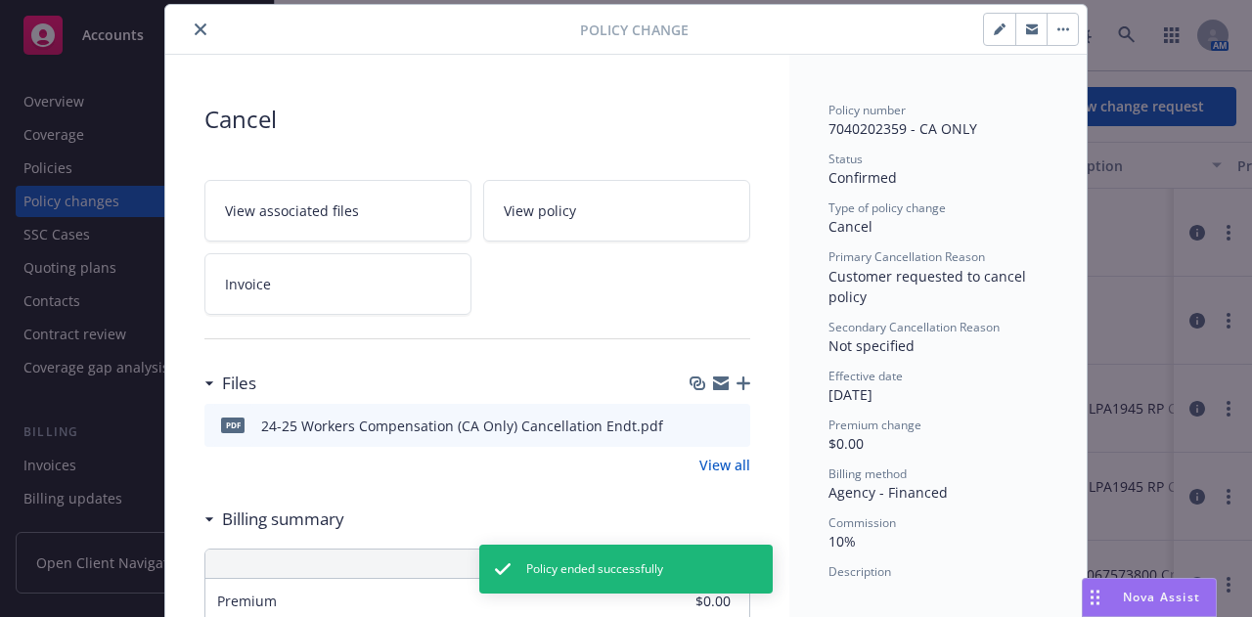
click at [193, 36] on button "close" at bounding box center [200, 29] width 23 height 23
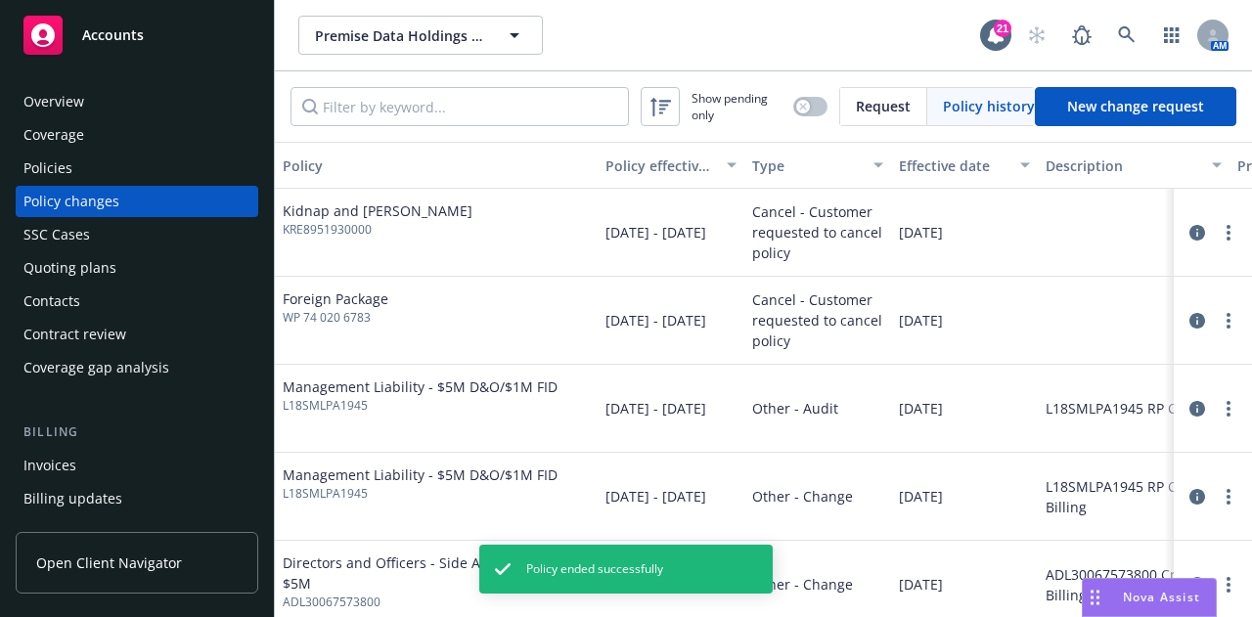
click at [198, 471] on div "Invoices" at bounding box center [136, 465] width 227 height 31
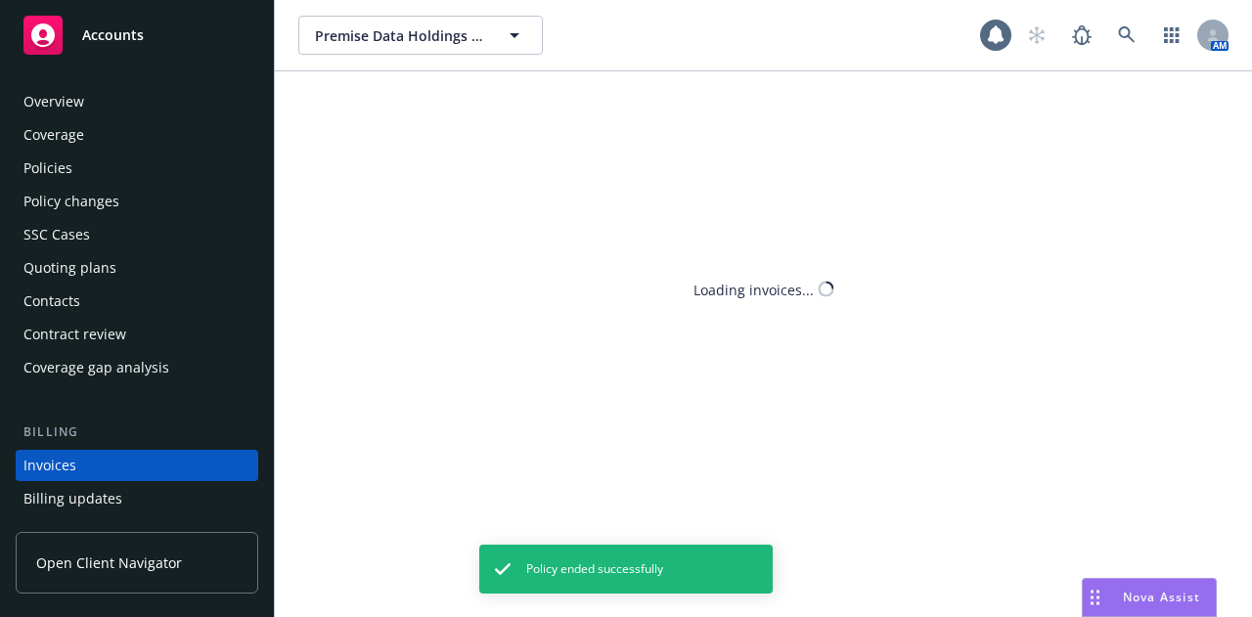
scroll to position [125, 0]
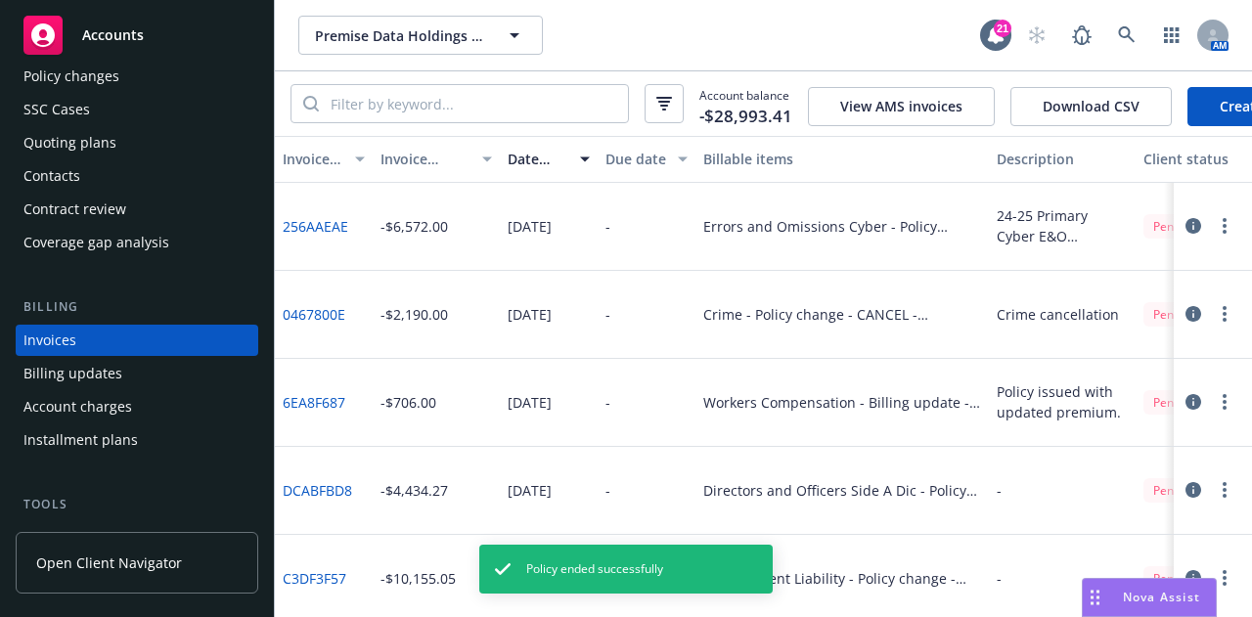
click at [1242, 100] on link "Create Invoice" at bounding box center [1267, 106] width 159 height 39
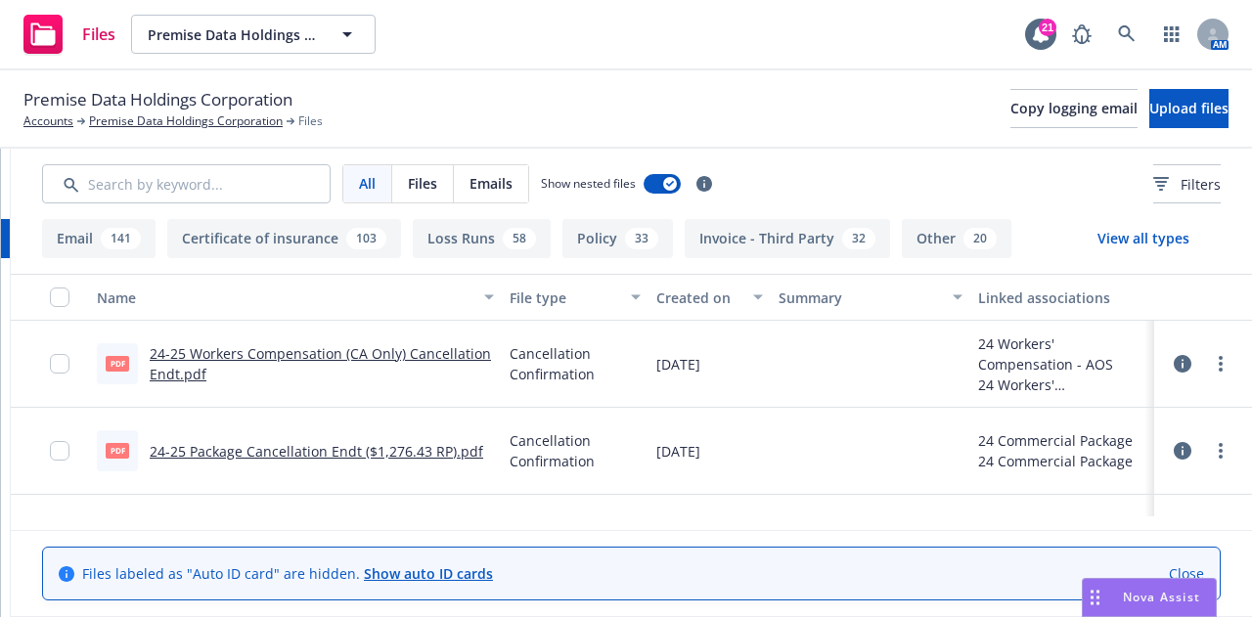
scroll to position [0, 303]
click at [1192, 367] on icon at bounding box center [1183, 364] width 18 height 18
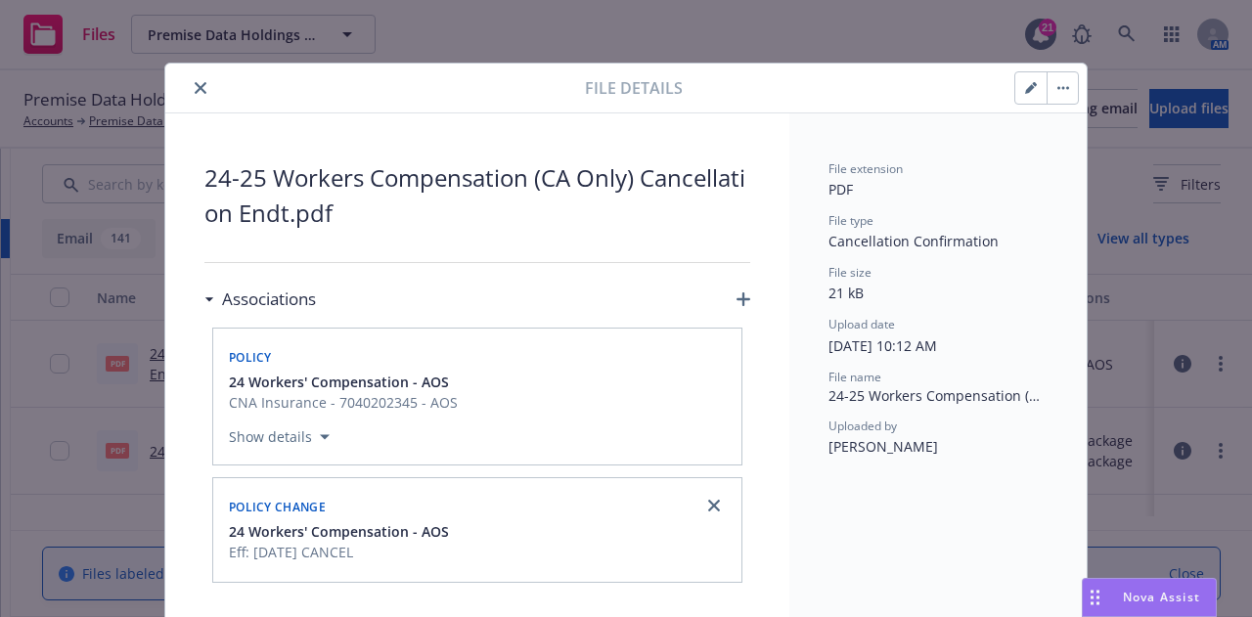
click at [1035, 91] on button "button" at bounding box center [1031, 87] width 31 height 31
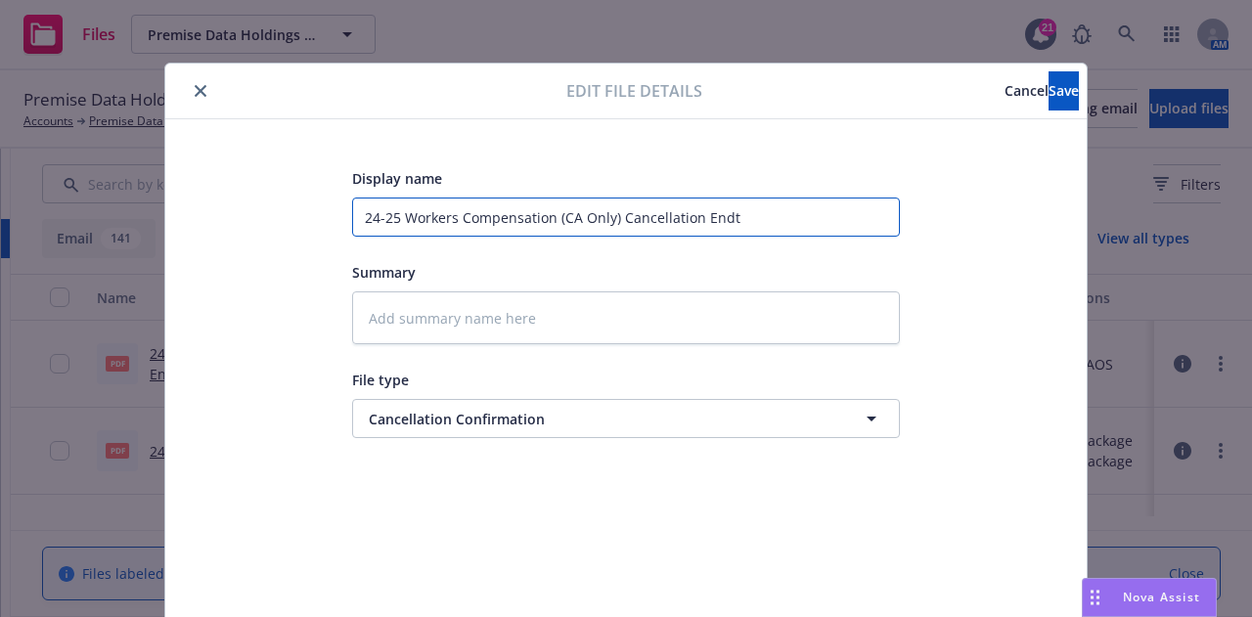
click at [607, 217] on input "24-25 Workers Compensation (CA Only) Cancellation Endt" at bounding box center [626, 217] width 548 height 39
type textarea "x"
type input "24-25 Workers Compensation (CA Onl) Cancellation Endt"
type textarea "x"
type input "24-25 Workers Compensation (CA On) Cancellation Endt"
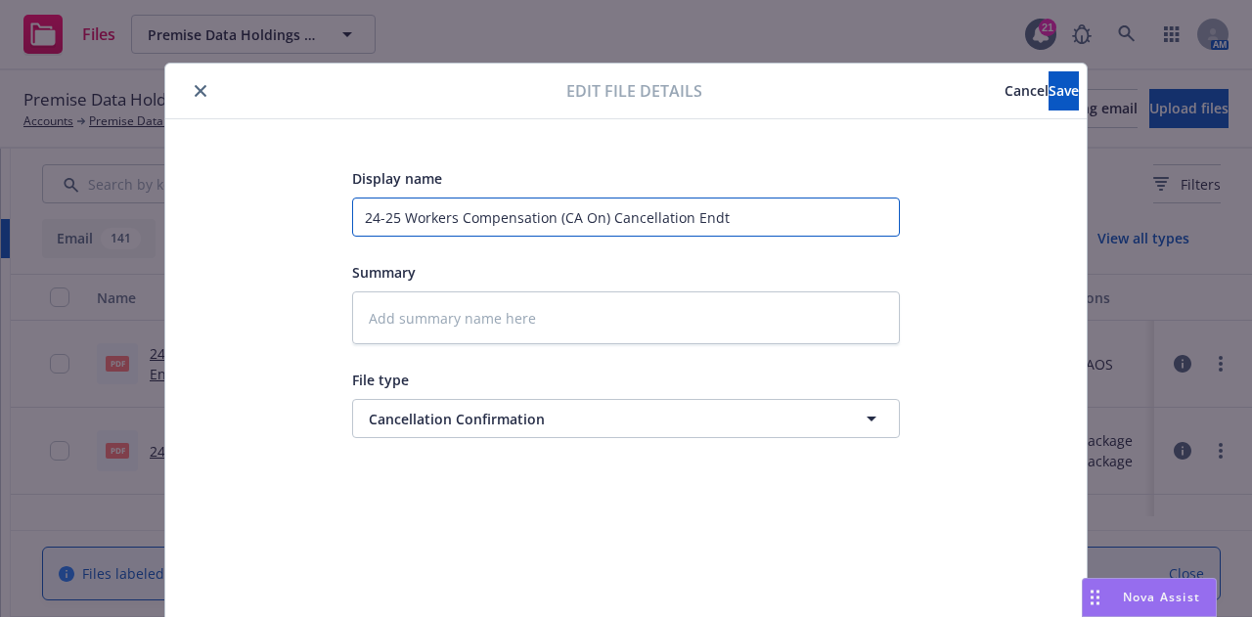
type textarea "x"
type input "24-25 Workers Compensation (CA O) Cancellation Endt"
type textarea "x"
type input "24-25 Workers Compensation (CA ) Cancellation Endt"
type textarea "x"
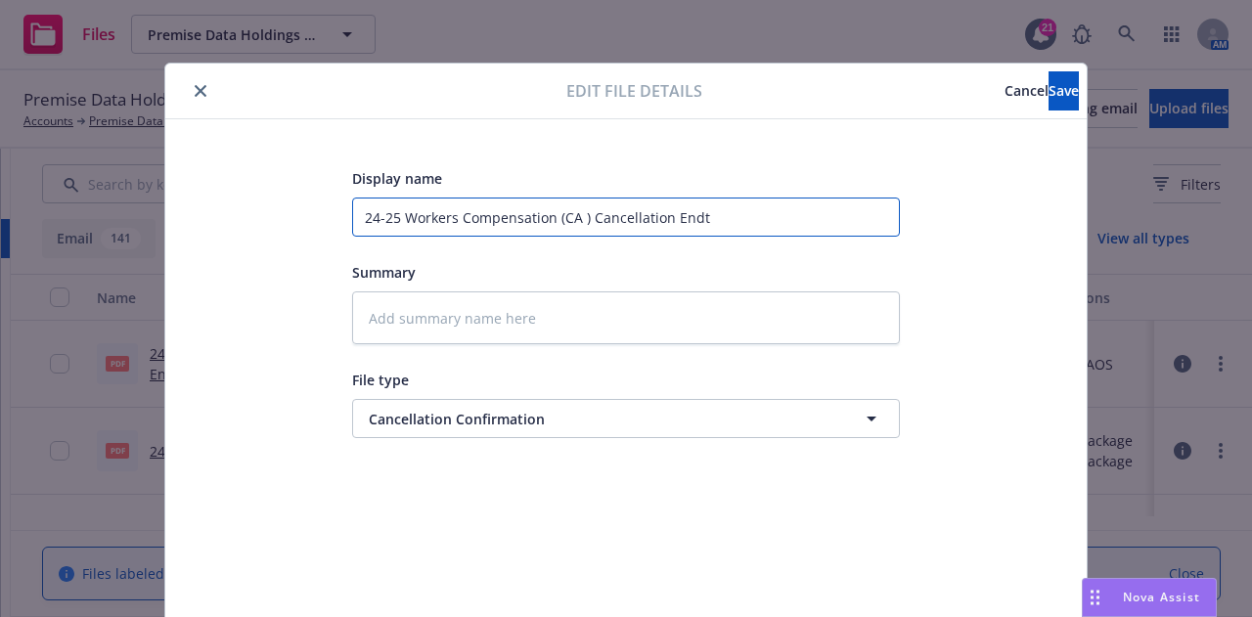
type input "24-25 Workers Compensation (CA) Cancellation Endt"
type textarea "x"
type input "24-25 Workers Compensation (C) Cancellation Endt"
type textarea "x"
type input "24-25 Workers Compensation () Cancellation Endt"
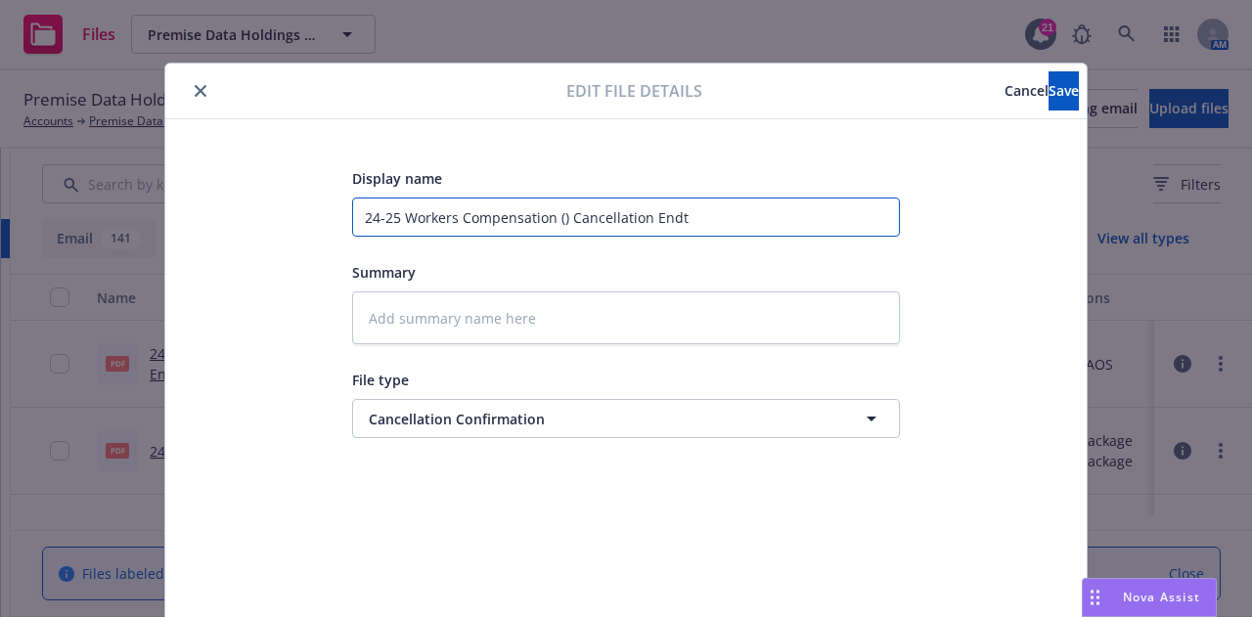
type textarea "x"
type input "24-25 Workers Compensation (A) Cancellation Endt"
type textarea "x"
type input "24-25 Workers Compensation (AO) Cancellation Endt"
type textarea "x"
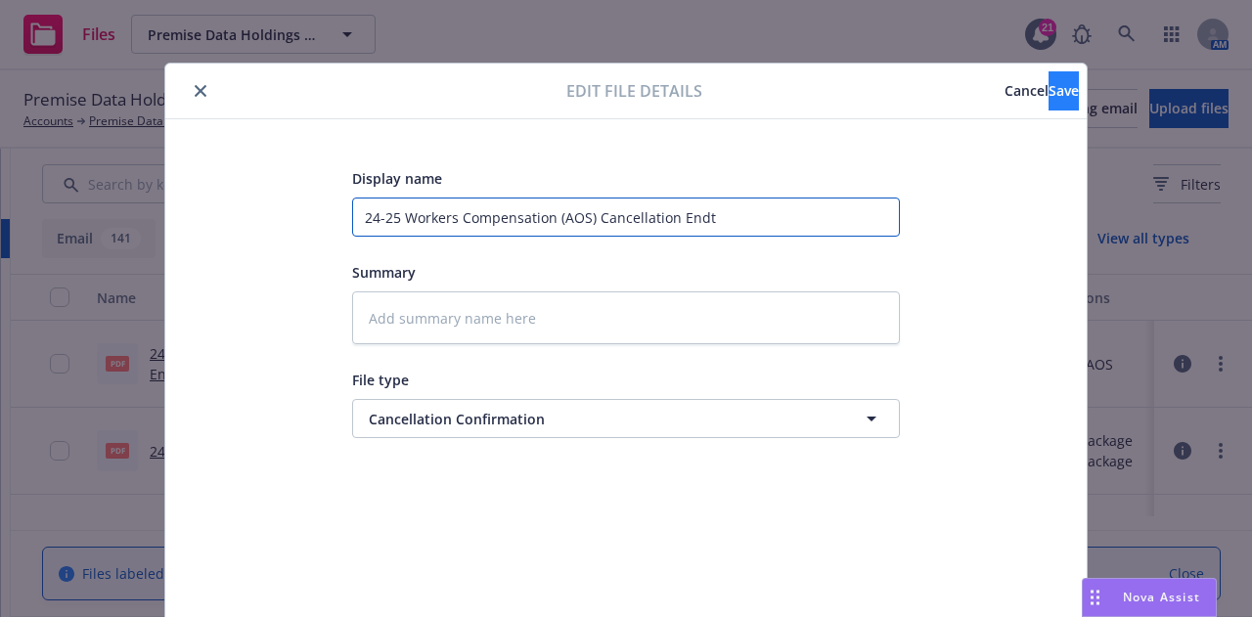
type input "24-25 Workers Compensation (AOS) Cancellation Endt"
click at [1049, 102] on button "Save" at bounding box center [1064, 90] width 30 height 39
type textarea "x"
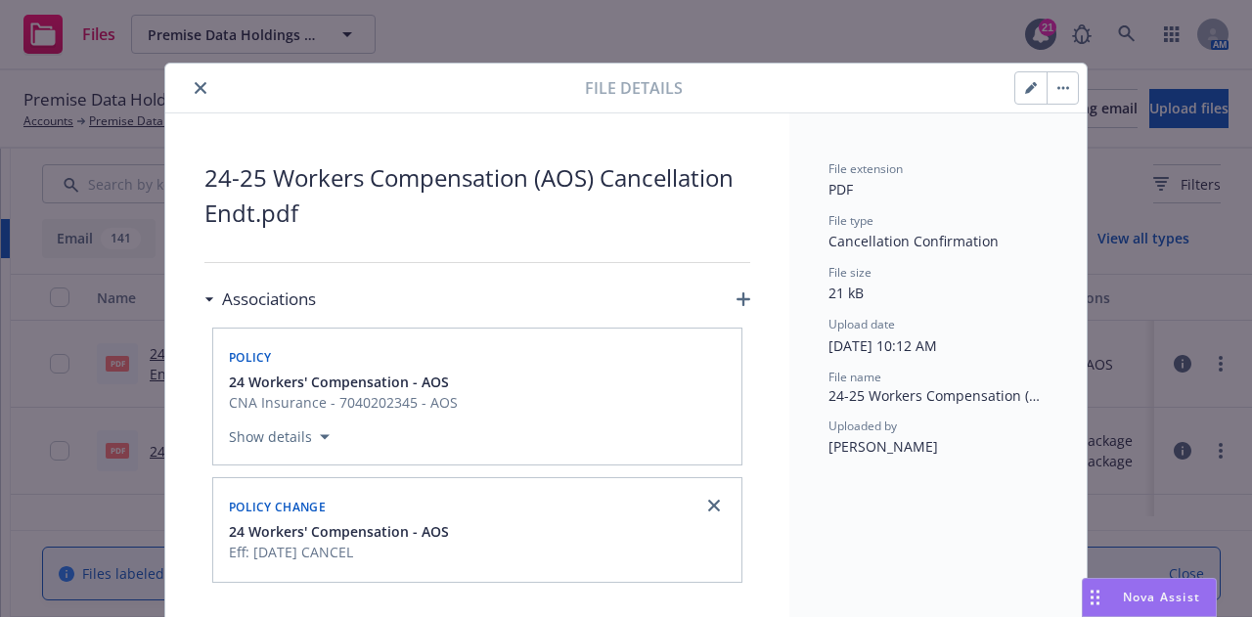
click at [195, 82] on icon "close" at bounding box center [201, 88] width 12 height 12
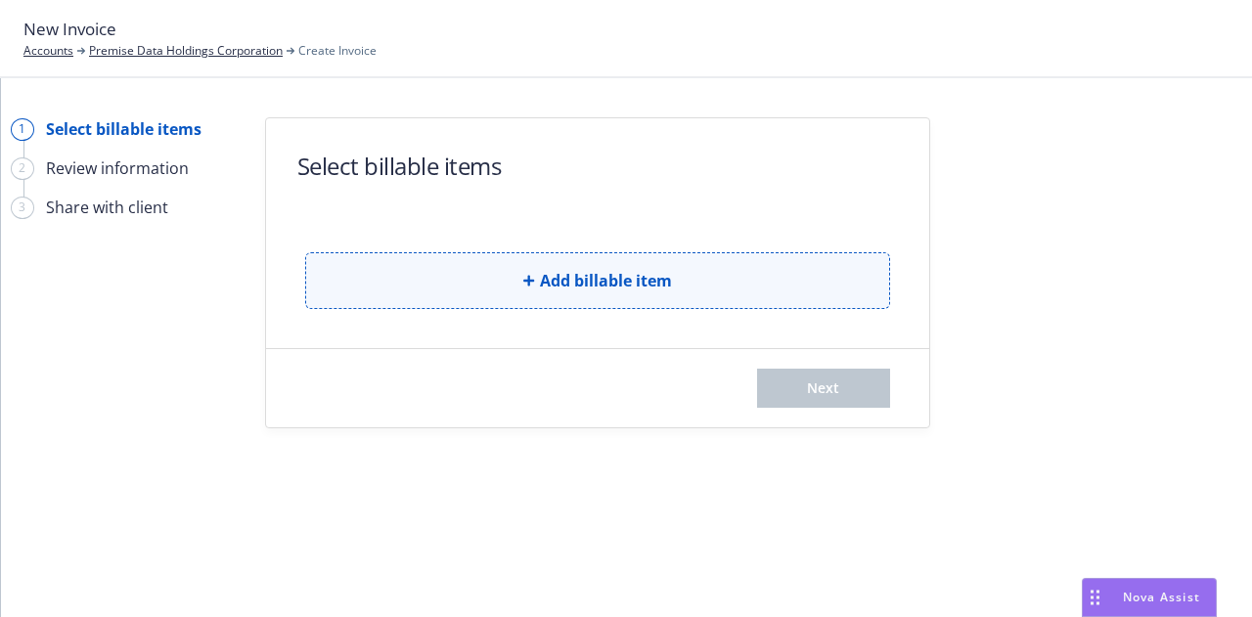
click at [838, 277] on button "Add billable item" at bounding box center [597, 280] width 585 height 57
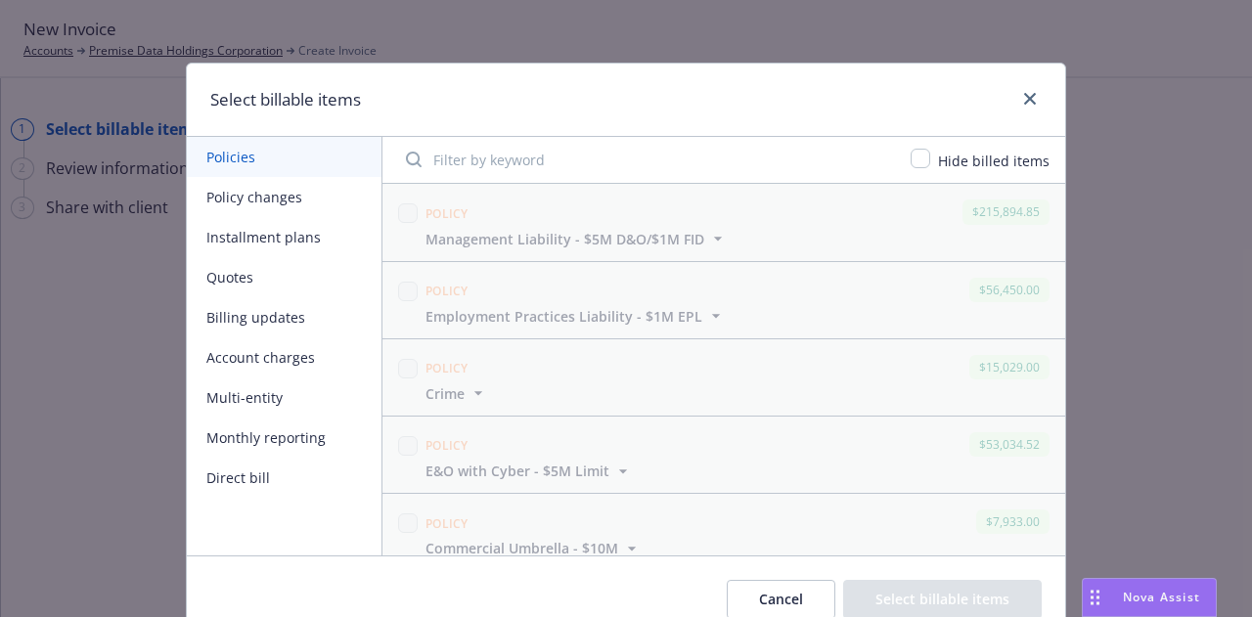
click at [294, 198] on button "Policy changes" at bounding box center [284, 197] width 195 height 40
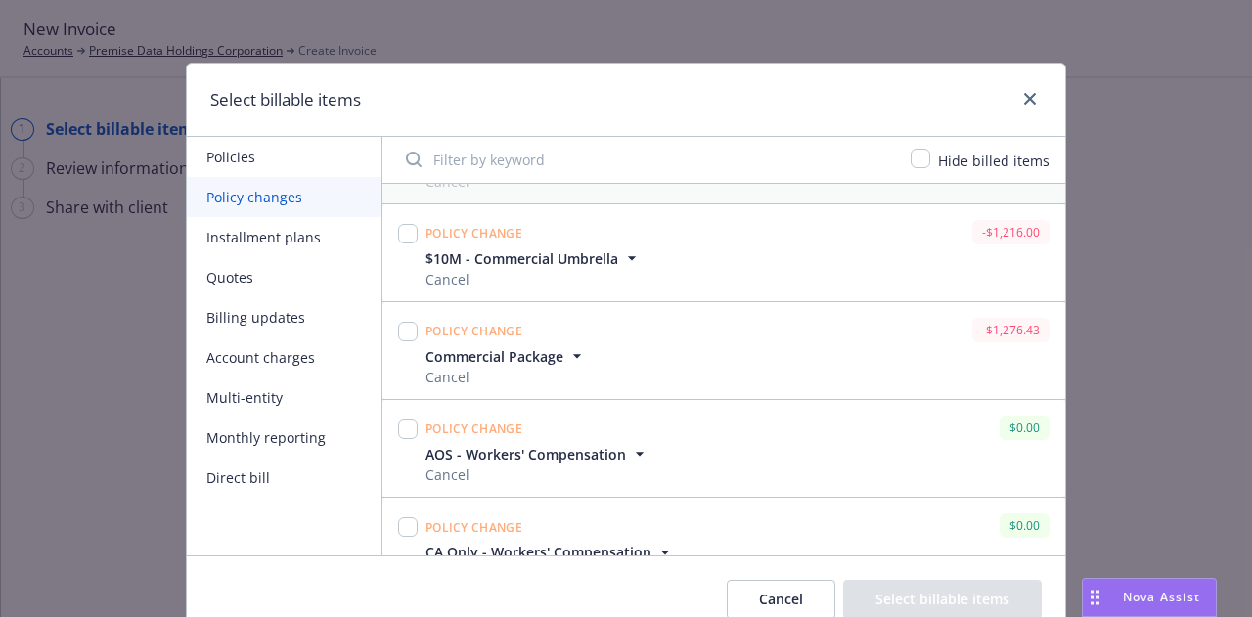
scroll to position [1449, 0]
click at [399, 226] on input "checkbox" at bounding box center [408, 235] width 20 height 20
checkbox input "true"
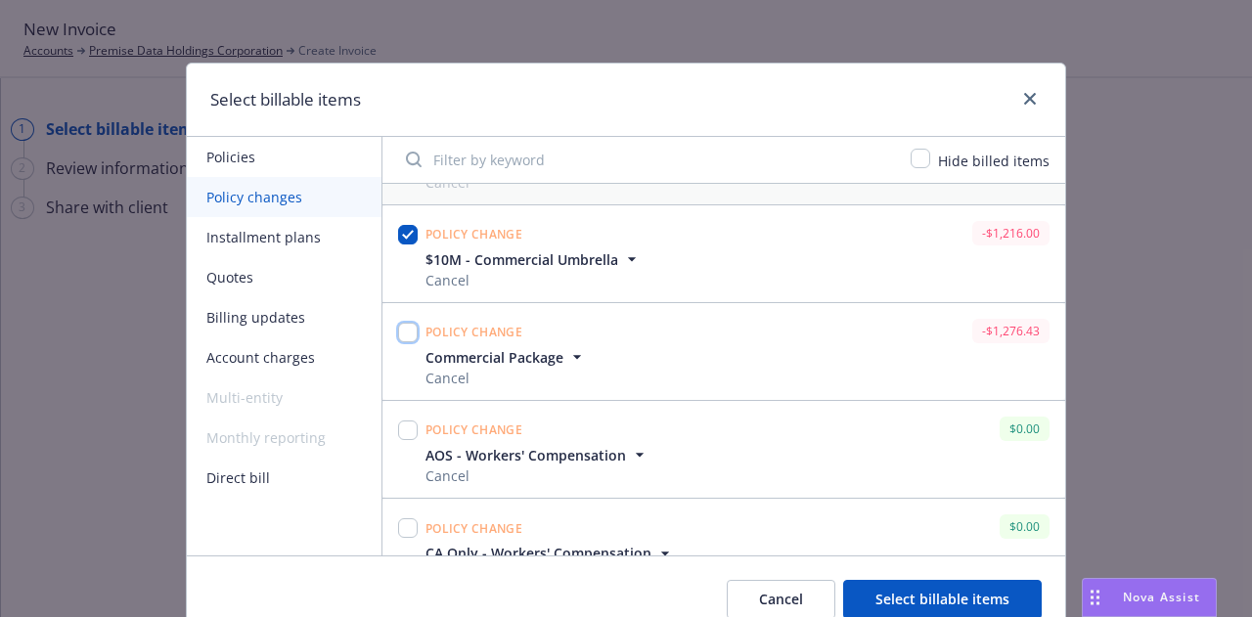
click at [405, 328] on input "checkbox" at bounding box center [408, 333] width 20 height 20
checkbox input "true"
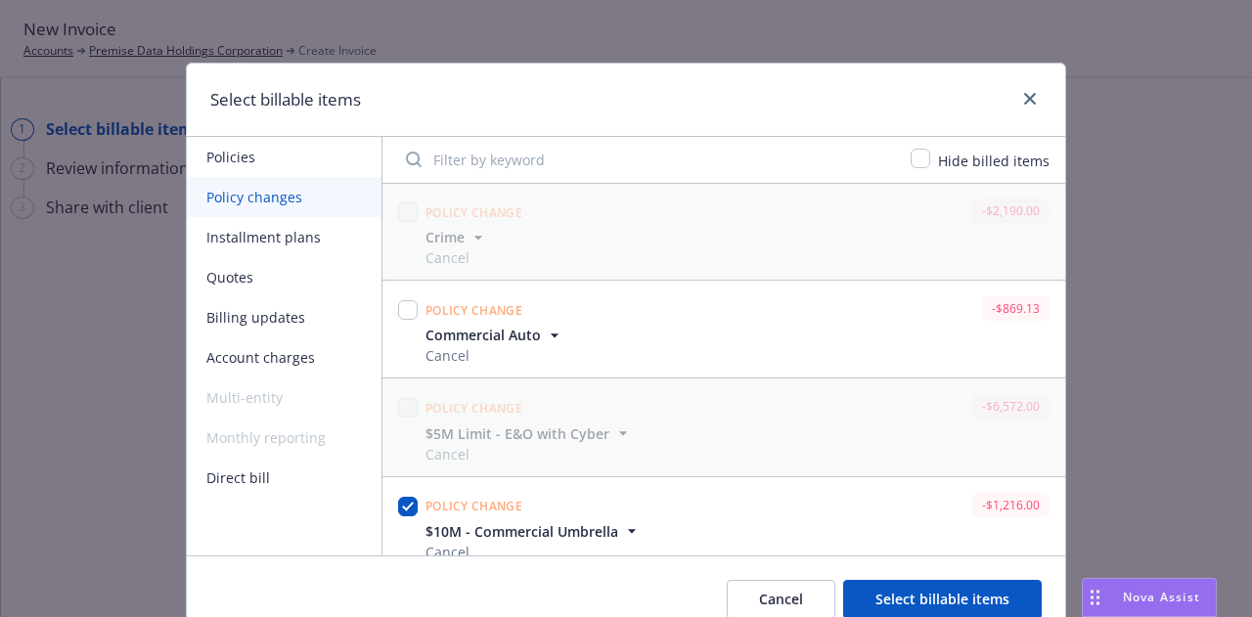
scroll to position [1176, 0]
click at [403, 305] on input "checkbox" at bounding box center [408, 311] width 20 height 20
checkbox input "true"
click at [981, 599] on button "Select billable items" at bounding box center [942, 599] width 199 height 39
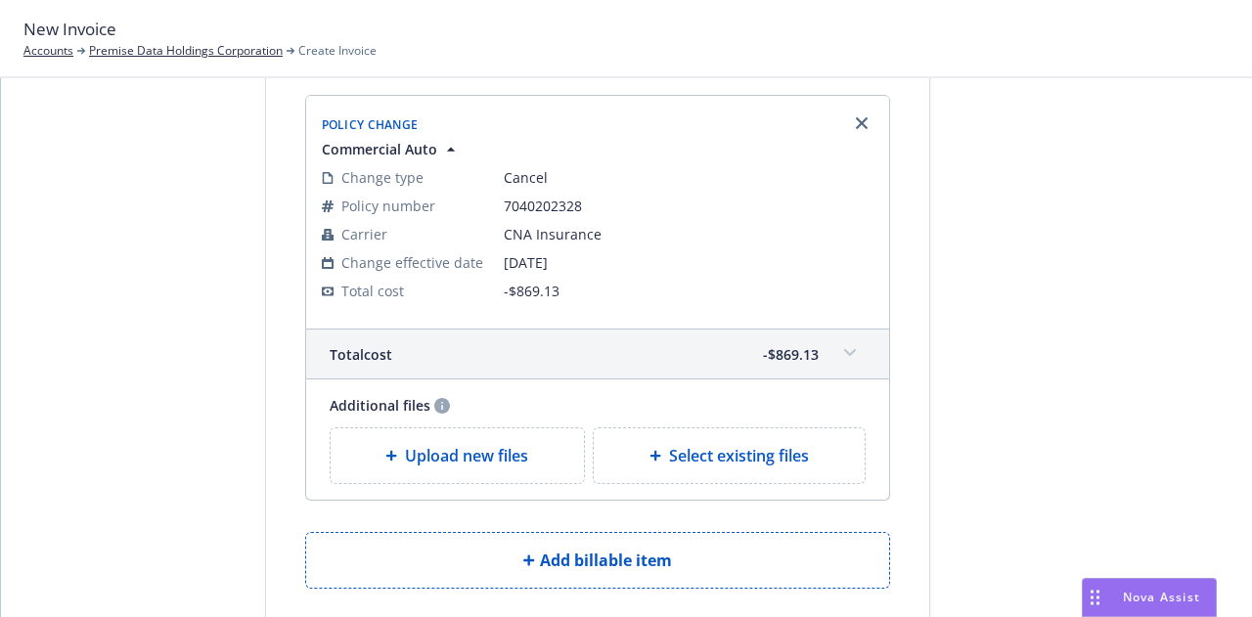
scroll to position [1123, 0]
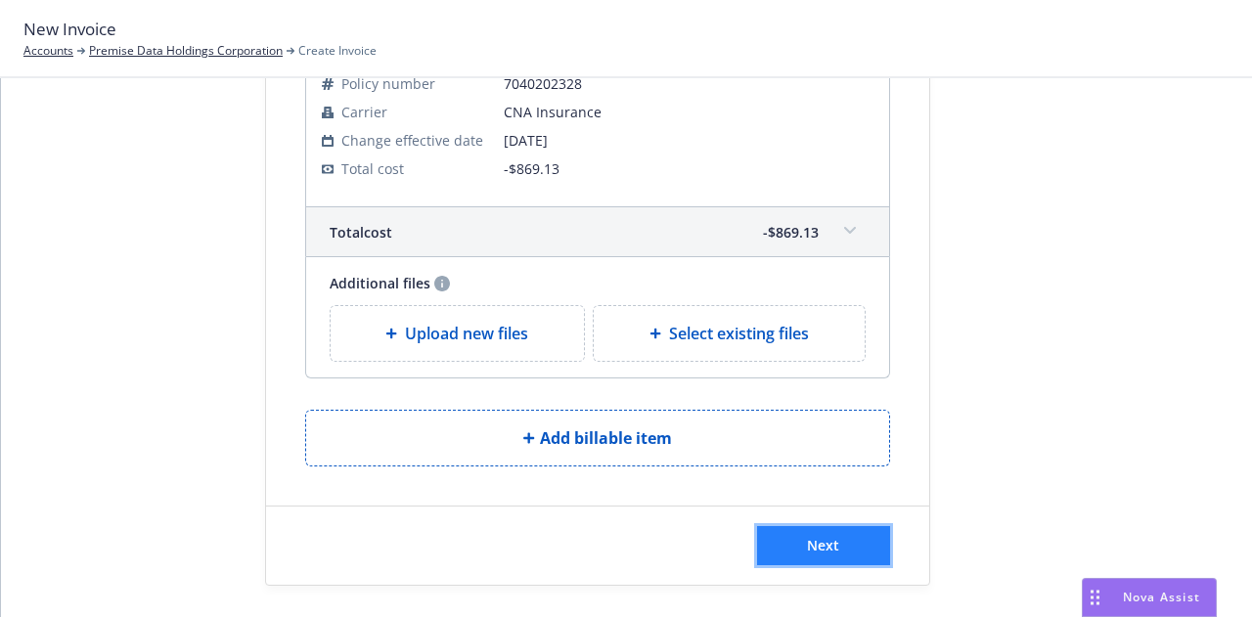
click at [874, 541] on button "Next" at bounding box center [823, 545] width 133 height 39
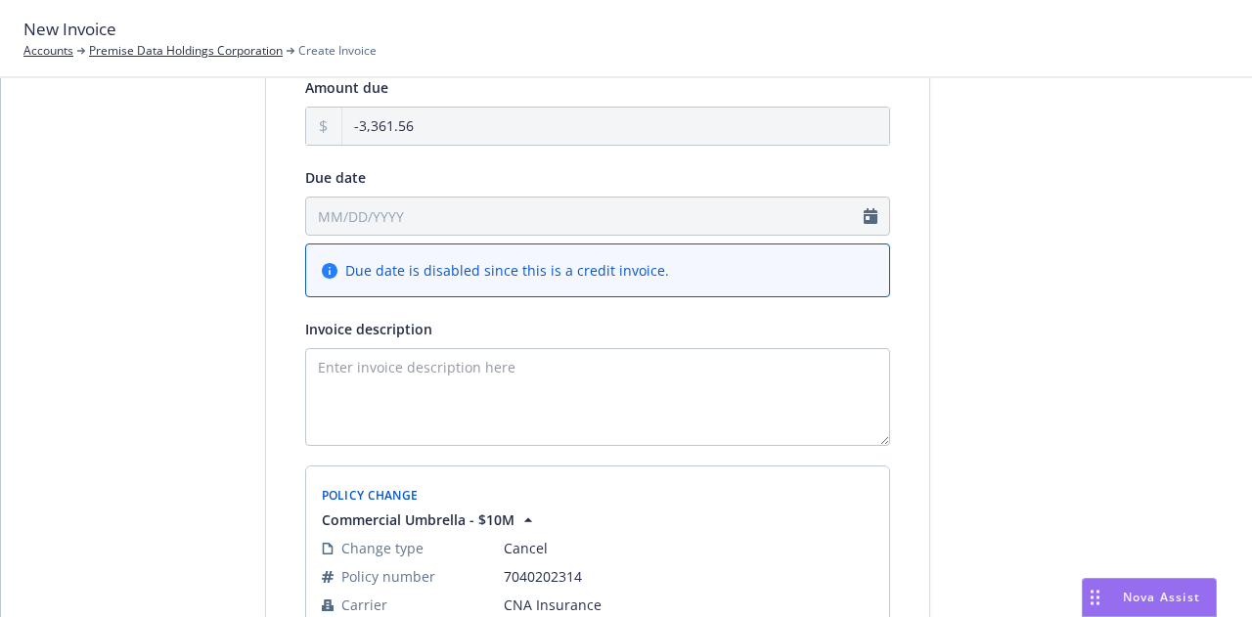
scroll to position [149, 0]
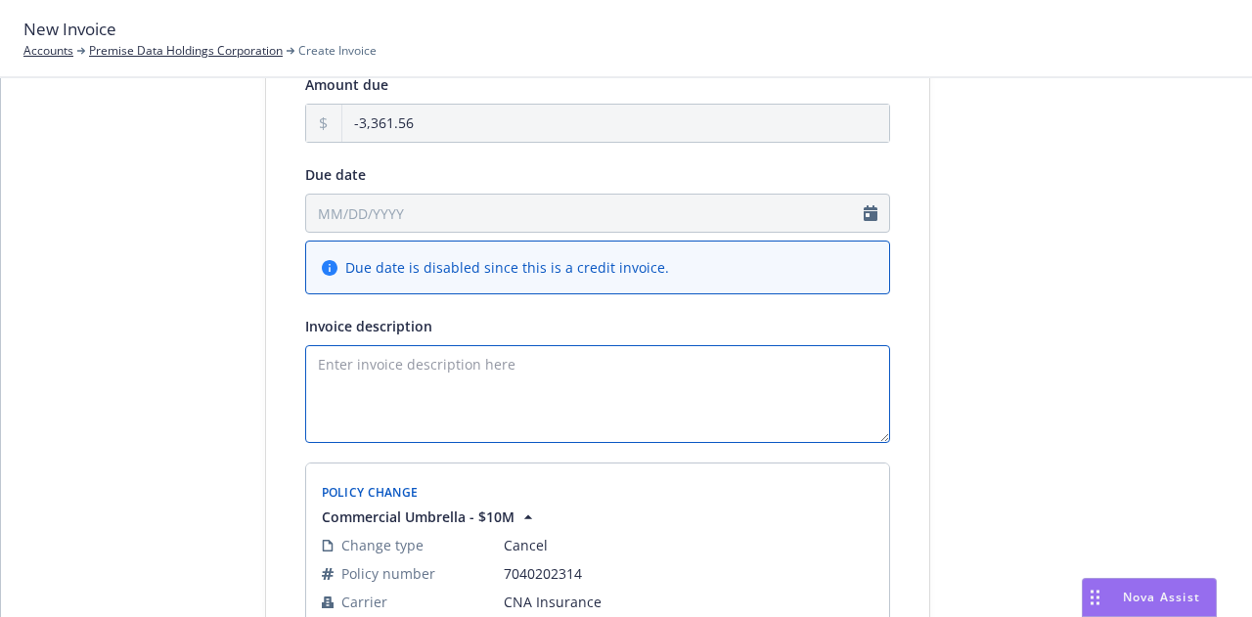
click at [571, 366] on textarea "Invoice description" at bounding box center [597, 394] width 585 height 98
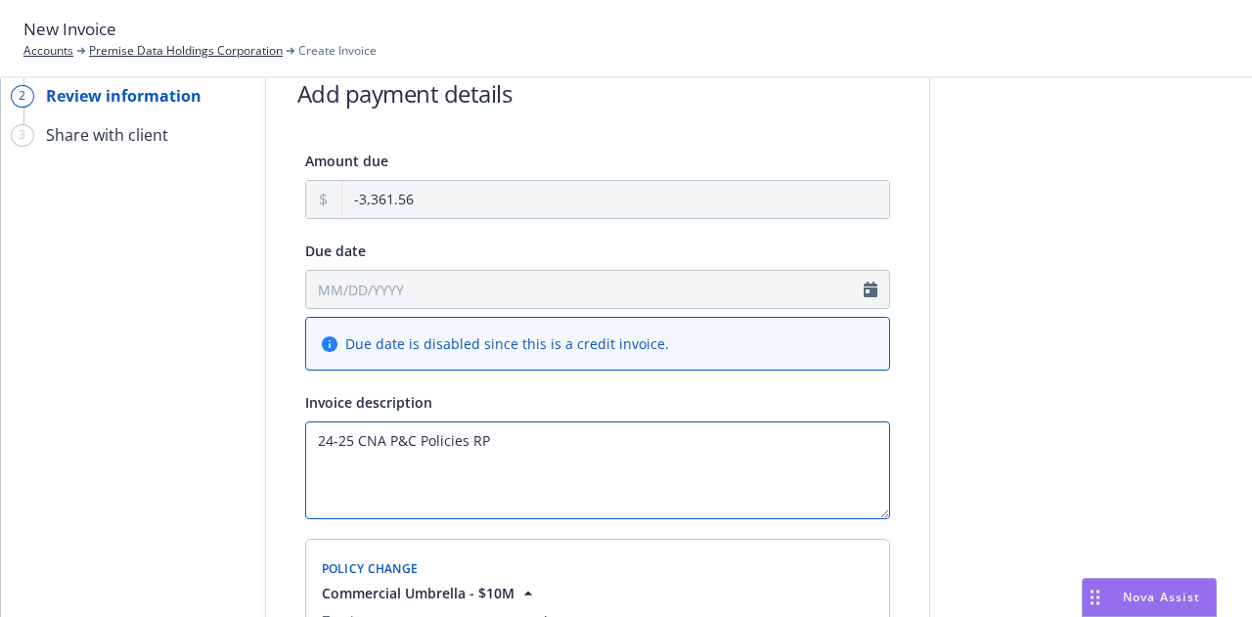
scroll to position [72, 0]
click at [458, 441] on textarea "24-25 CNA P&C Policies RP" at bounding box center [597, 471] width 585 height 98
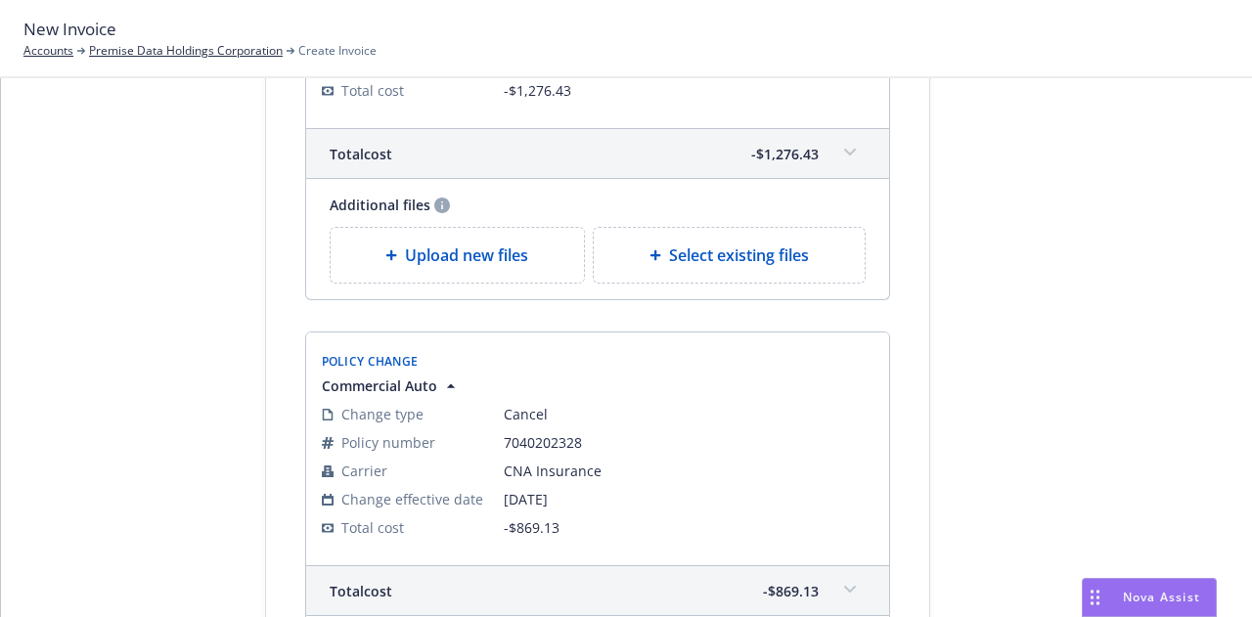
scroll to position [1425, 0]
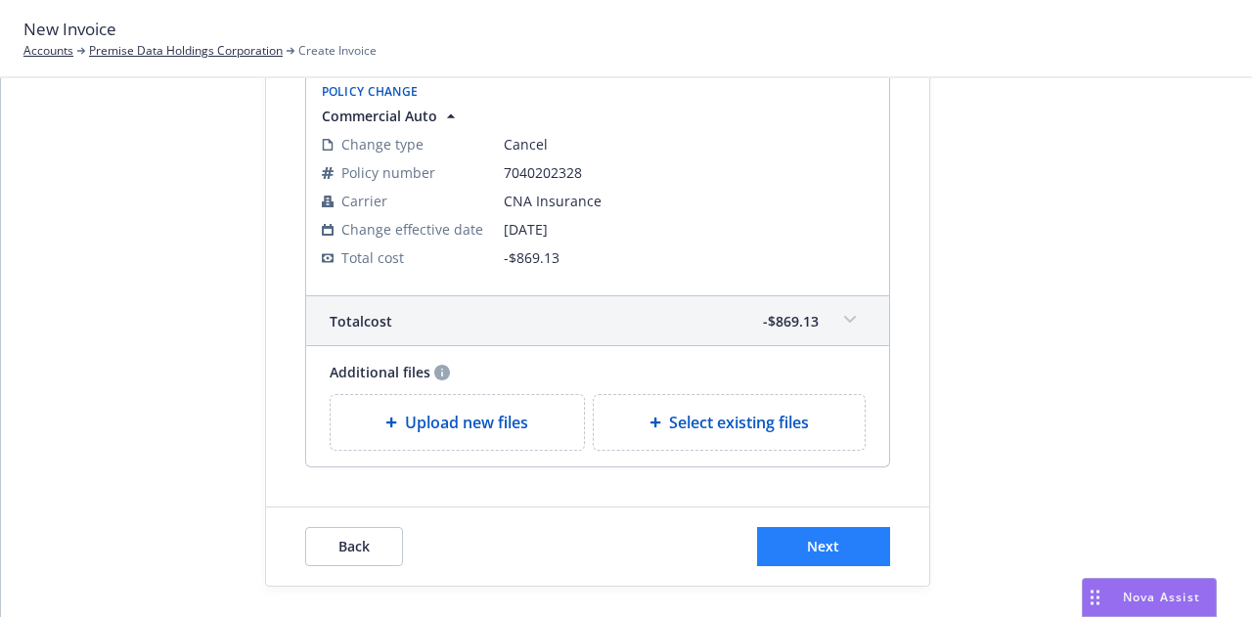
type textarea "24-25 CNA P&C Policies Cancellation RP"
click at [859, 530] on button "Next" at bounding box center [823, 546] width 133 height 39
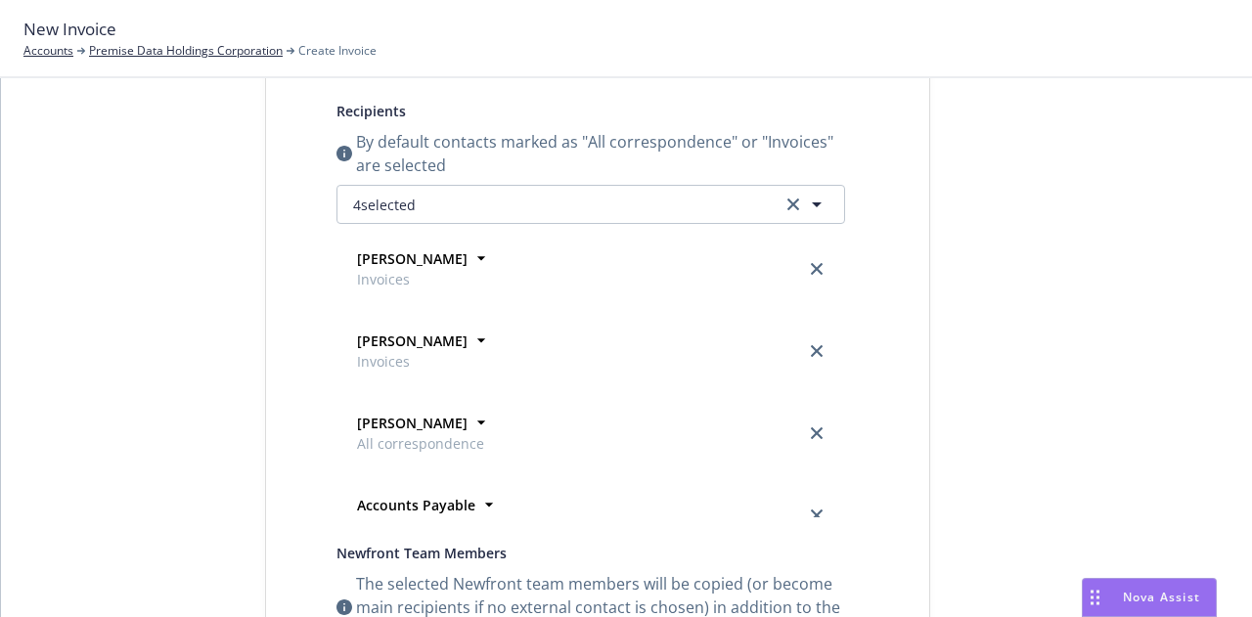
scroll to position [0, 0]
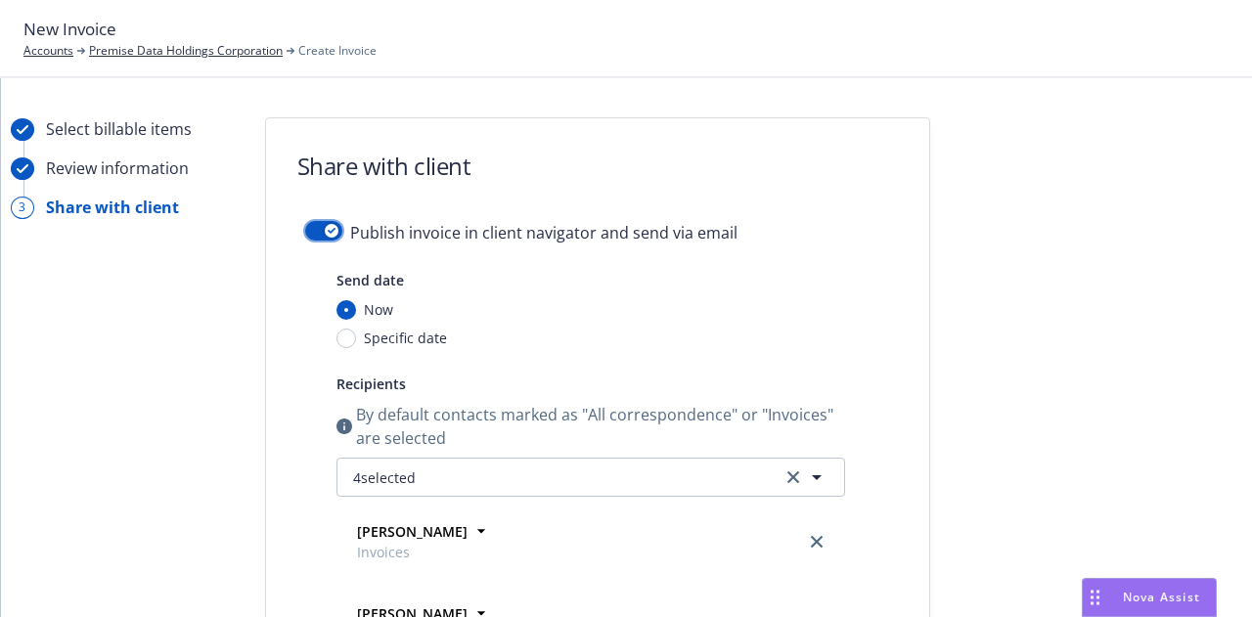
click at [325, 224] on div "button" at bounding box center [332, 231] width 14 height 14
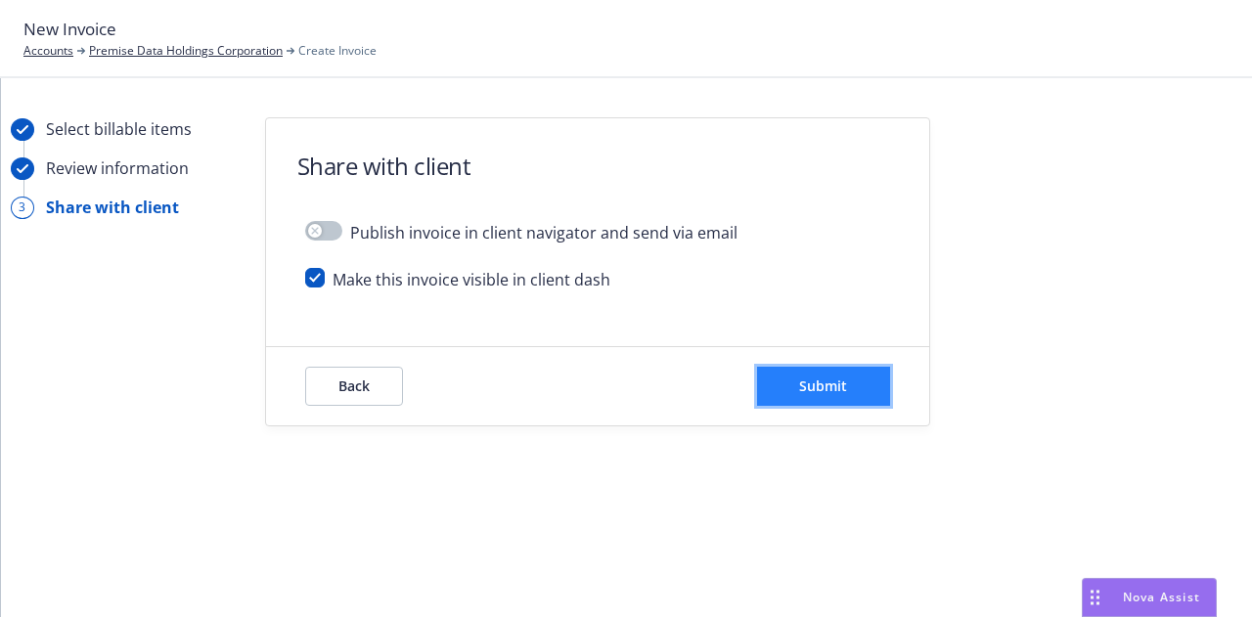
click at [873, 389] on button "Submit" at bounding box center [823, 386] width 133 height 39
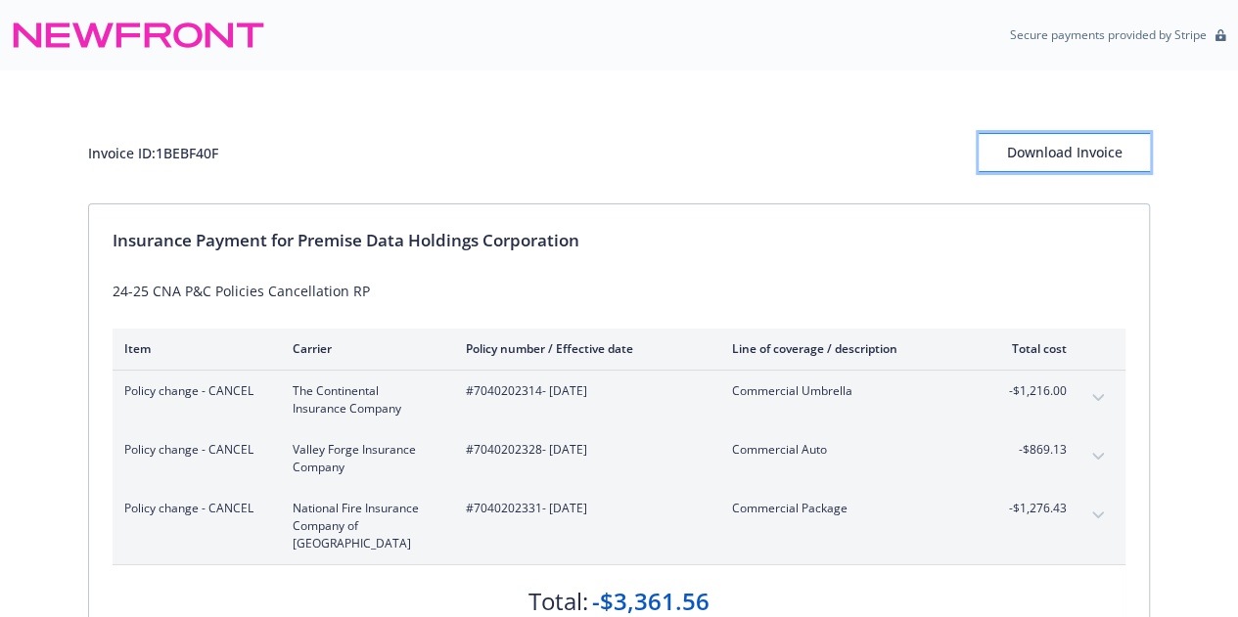
click at [1122, 157] on div "Download Invoice" at bounding box center [1063, 152] width 171 height 37
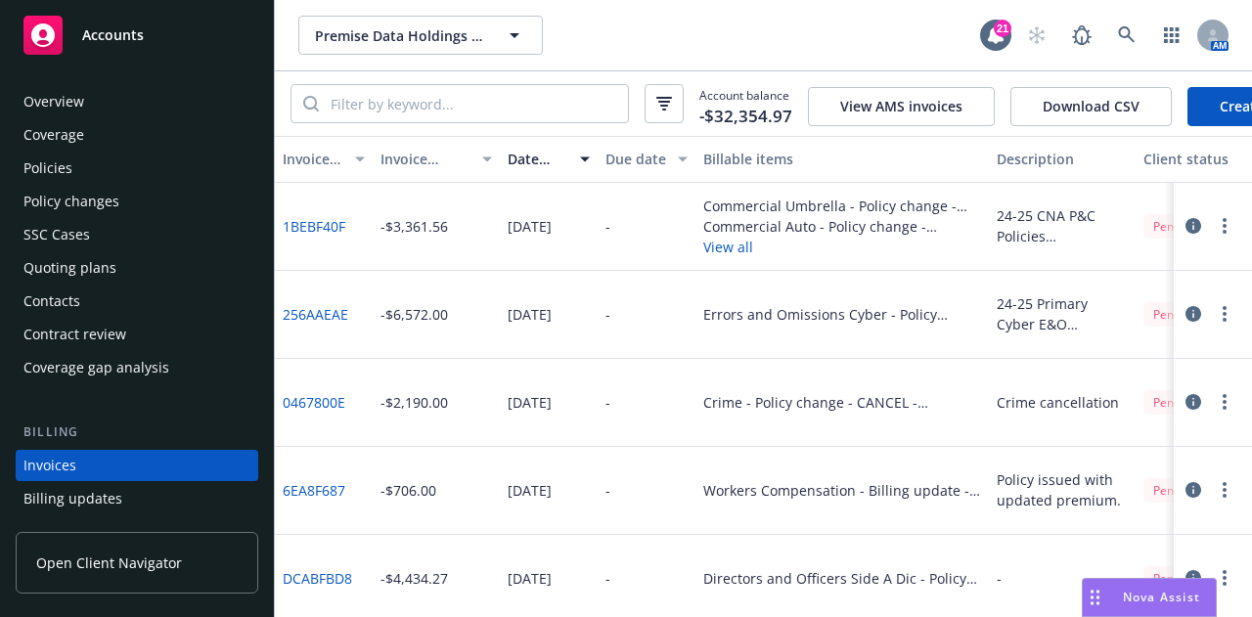
click at [136, 168] on div "Policies" at bounding box center [136, 168] width 227 height 31
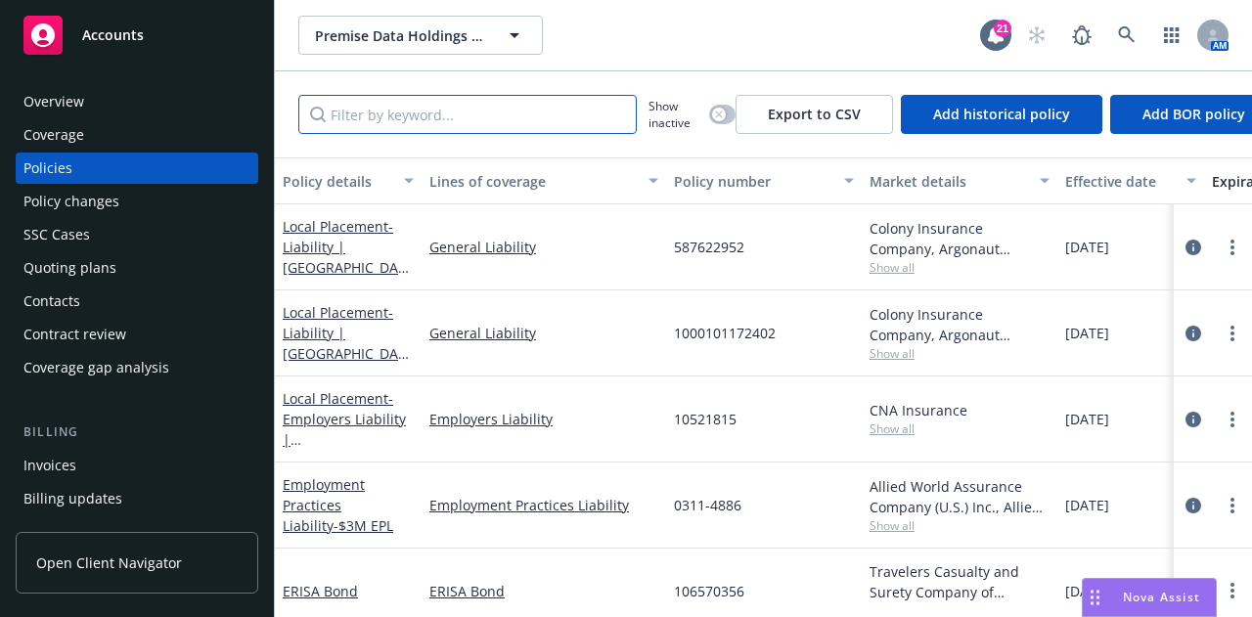
click at [558, 103] on input "Filter by keyword..." at bounding box center [467, 114] width 339 height 39
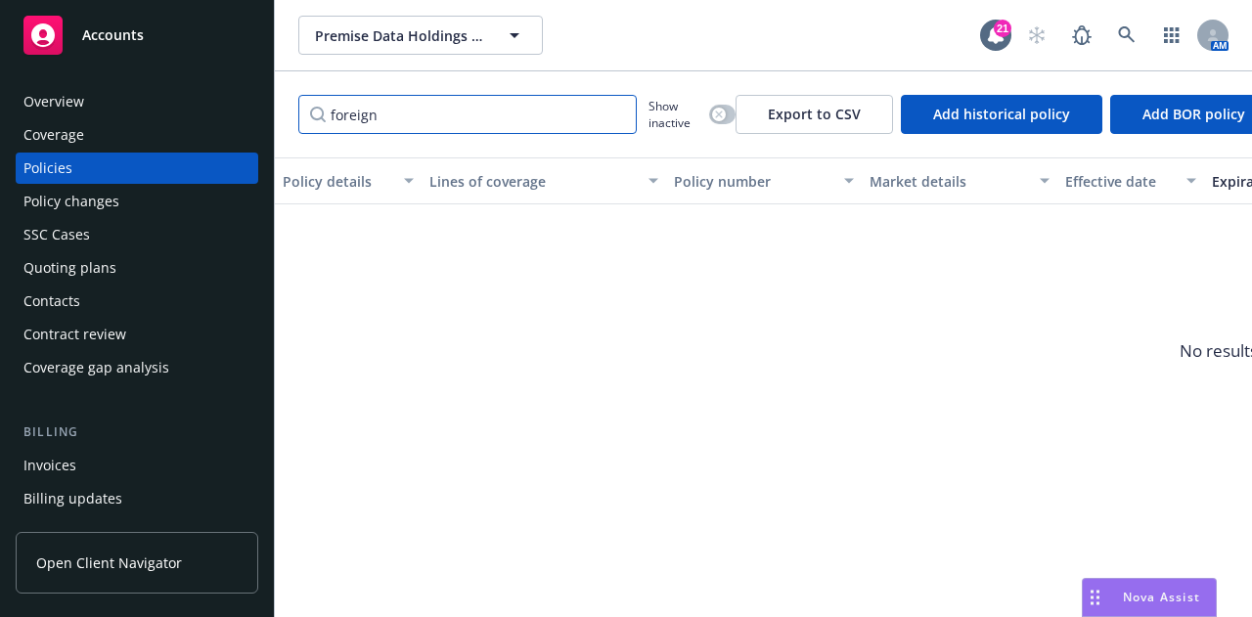
type input "foreign"
click at [720, 111] on icon "button" at bounding box center [719, 115] width 8 height 8
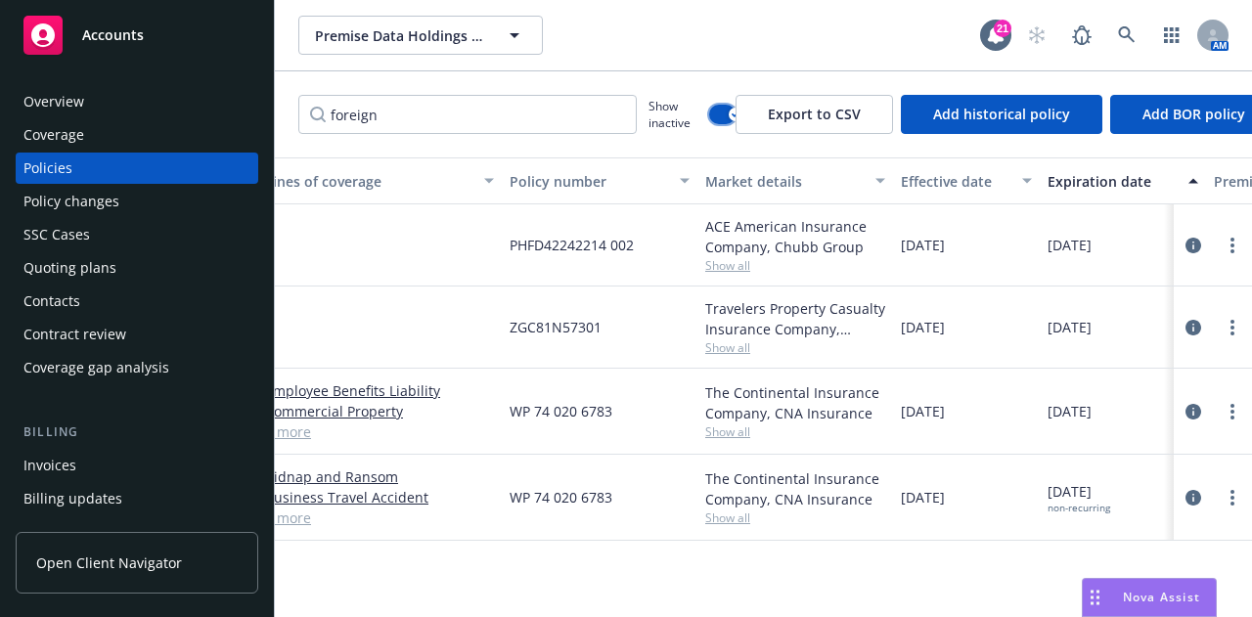
scroll to position [0, 165]
click at [1190, 496] on icon "circleInformation" at bounding box center [1194, 498] width 16 height 16
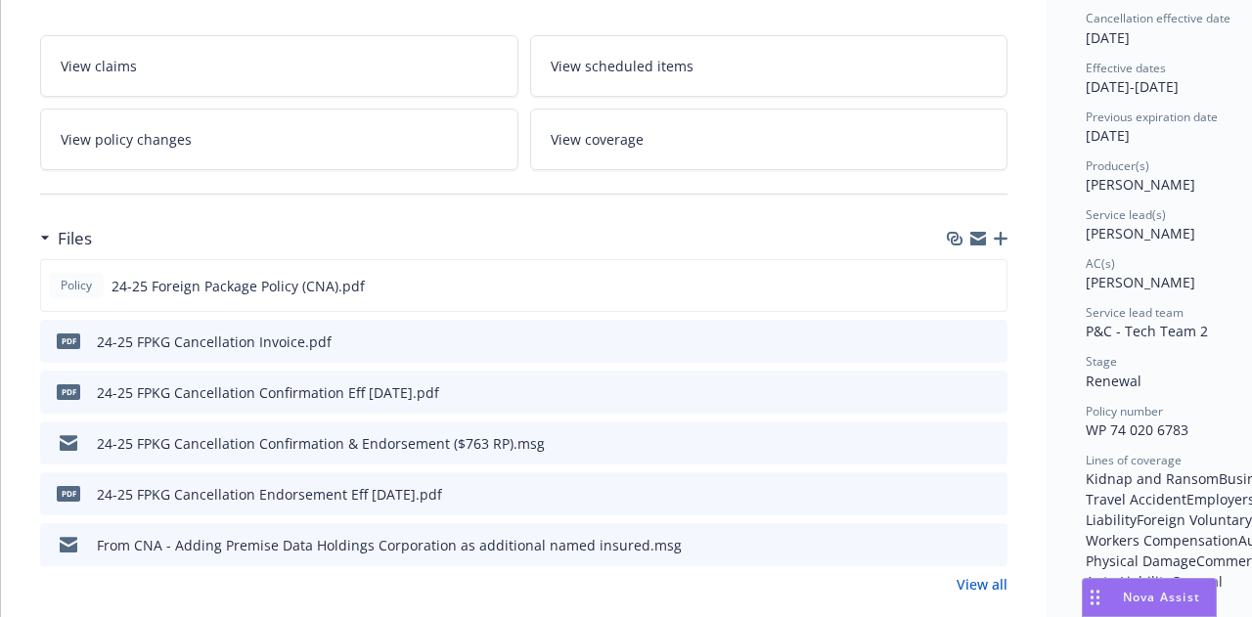
scroll to position [331, 0]
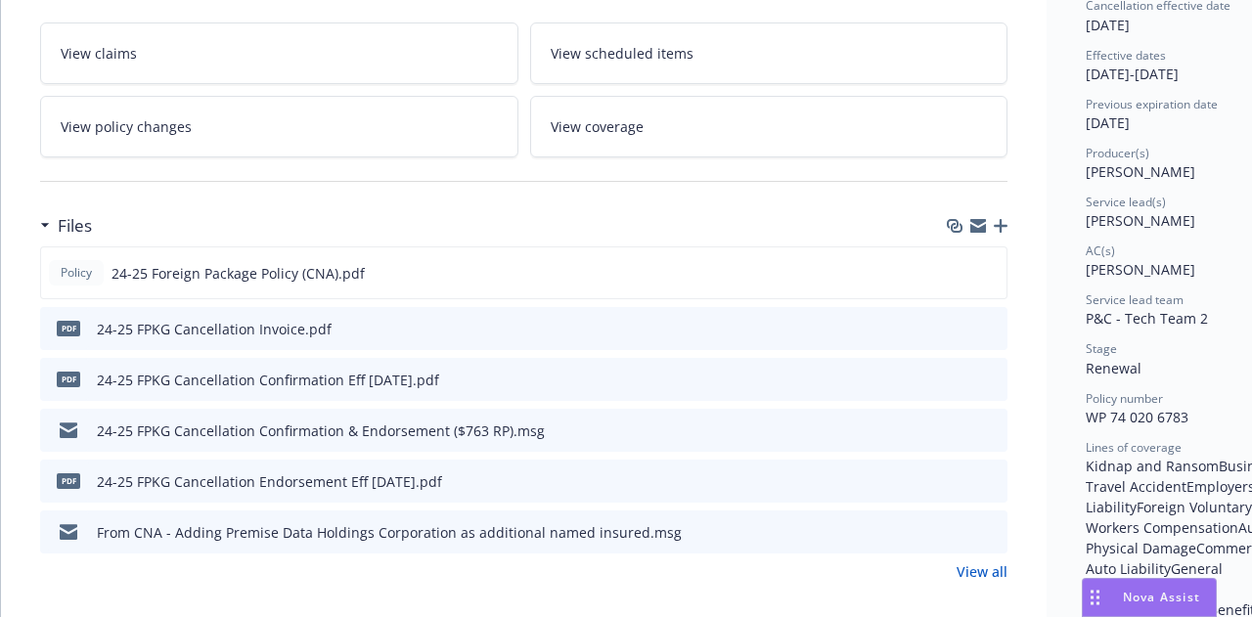
click at [990, 321] on icon "preview file" at bounding box center [989, 328] width 18 height 14
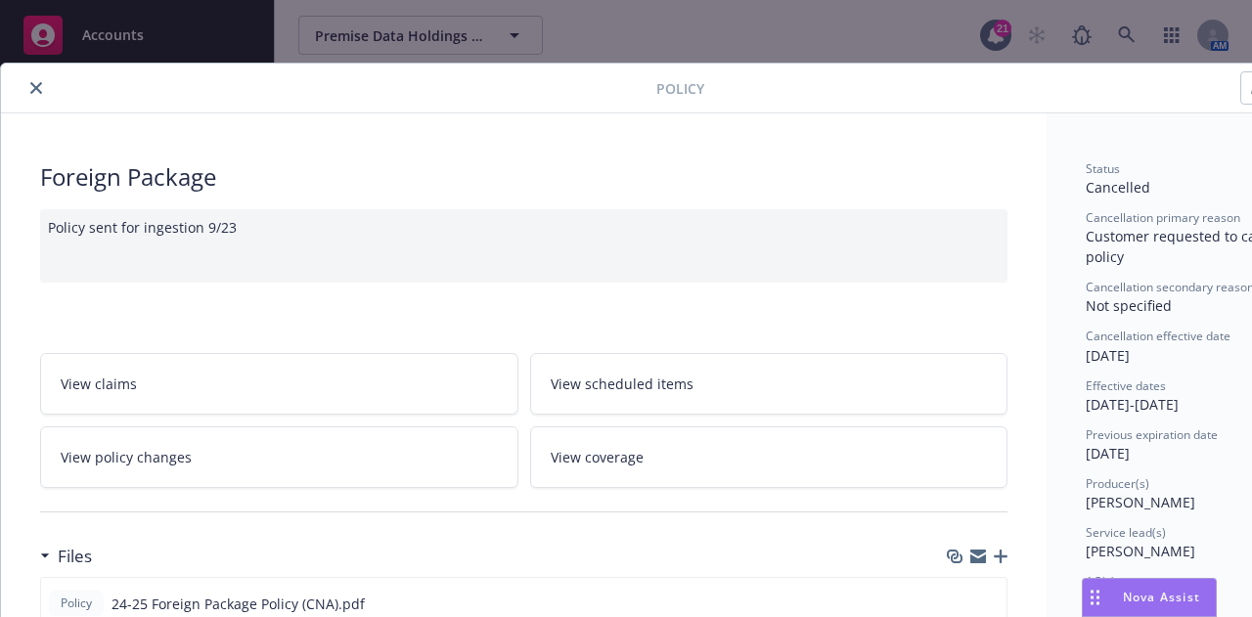
click at [26, 89] on button "close" at bounding box center [35, 87] width 23 height 23
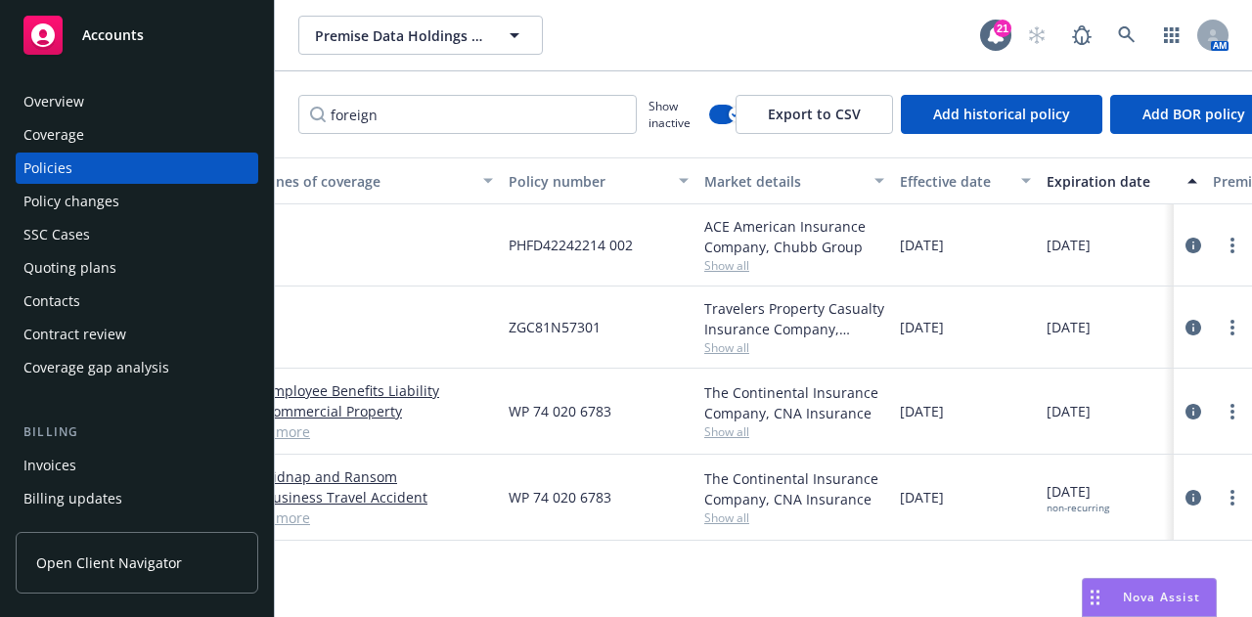
click at [128, 451] on div "Invoices" at bounding box center [136, 465] width 227 height 31
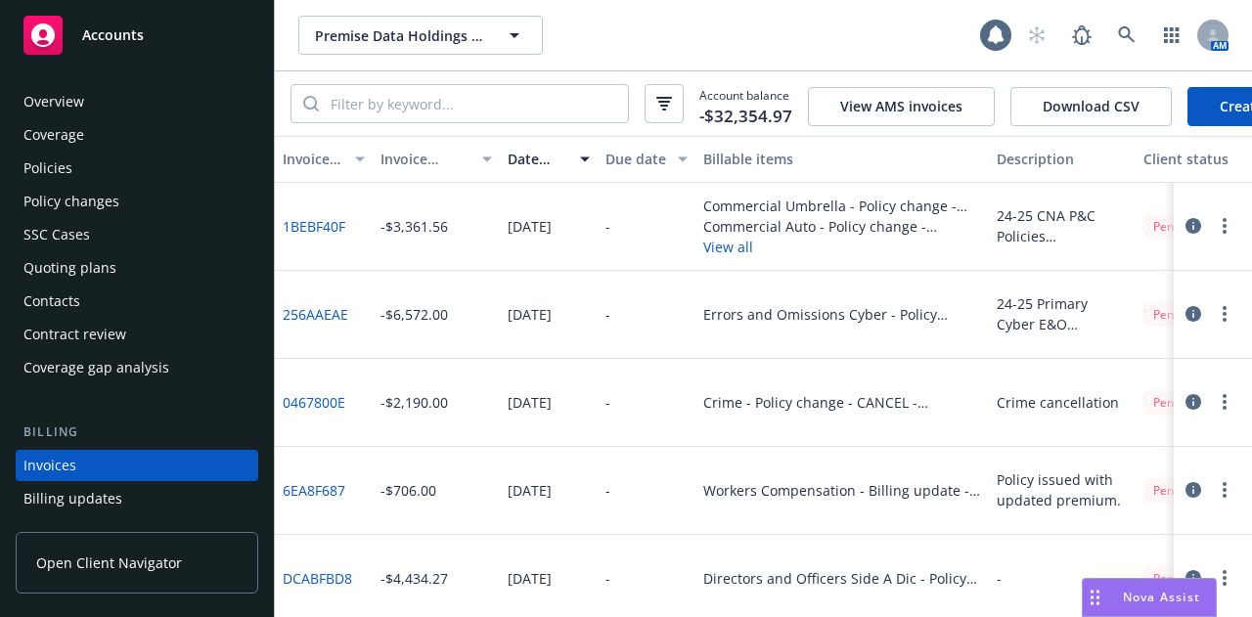
scroll to position [125, 0]
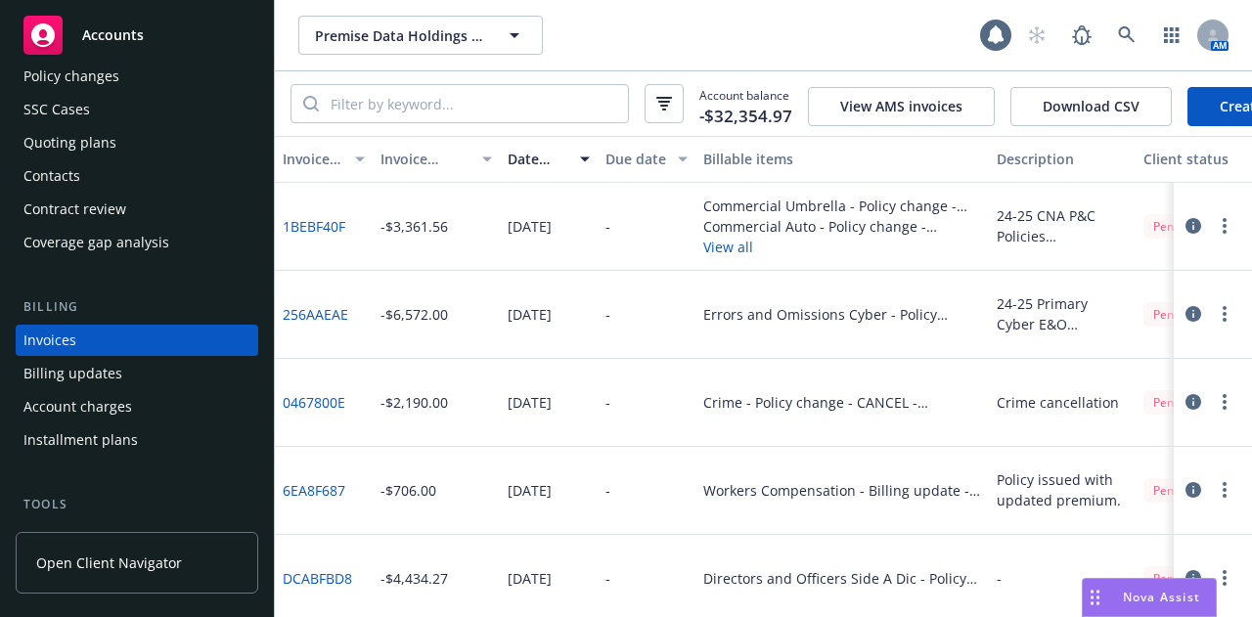
click at [1211, 113] on link "Create Invoice" at bounding box center [1267, 106] width 159 height 39
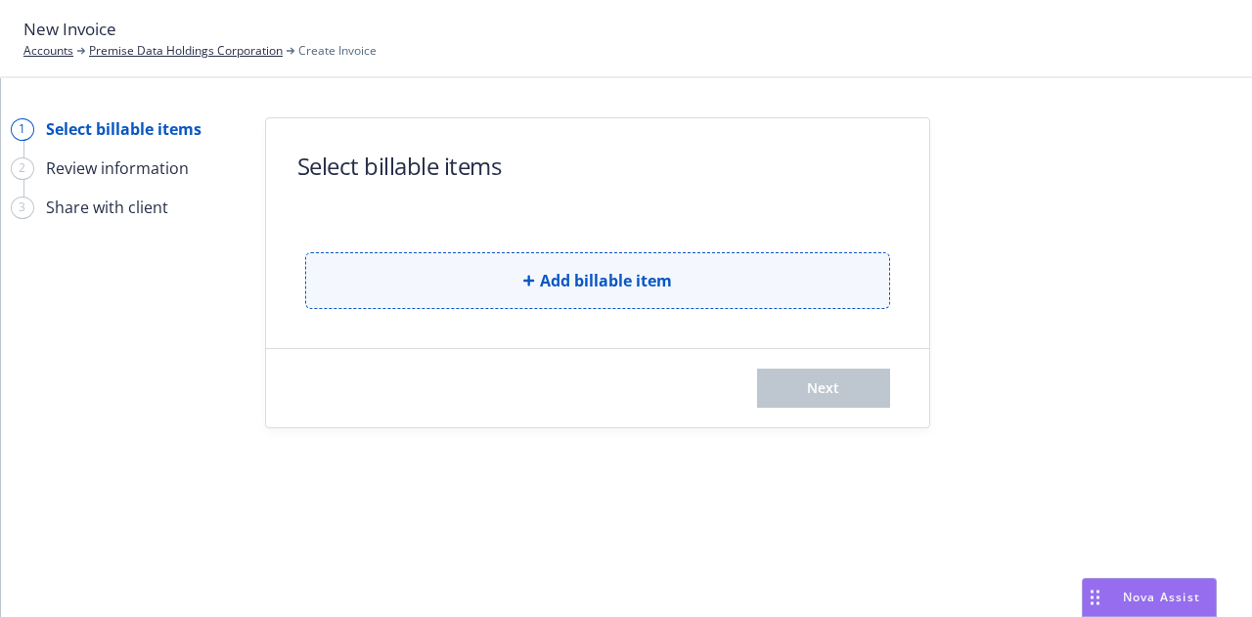
click at [726, 280] on button "Add billable item" at bounding box center [597, 280] width 585 height 57
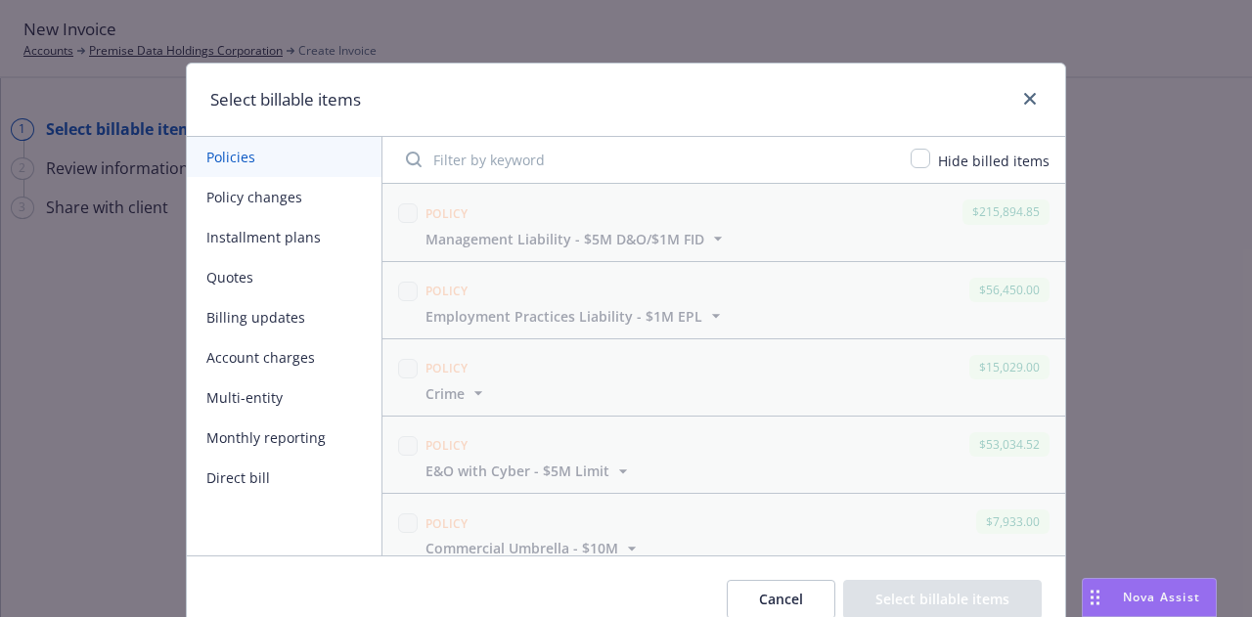
click at [267, 196] on button "Policy changes" at bounding box center [284, 197] width 195 height 40
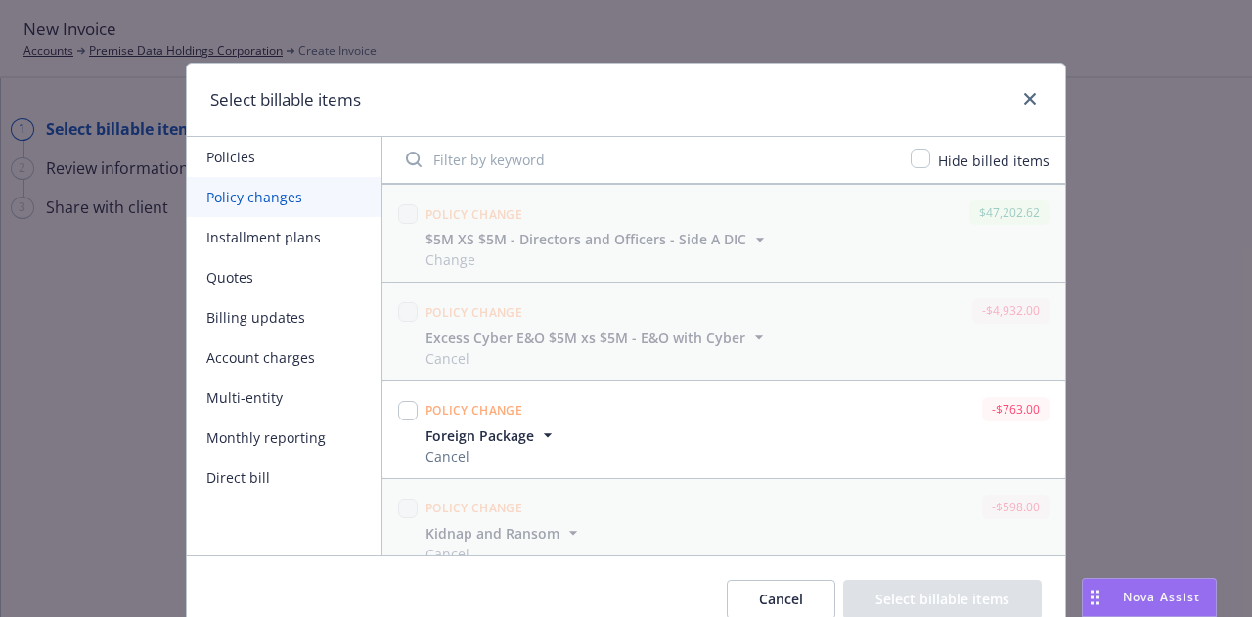
scroll to position [577, 0]
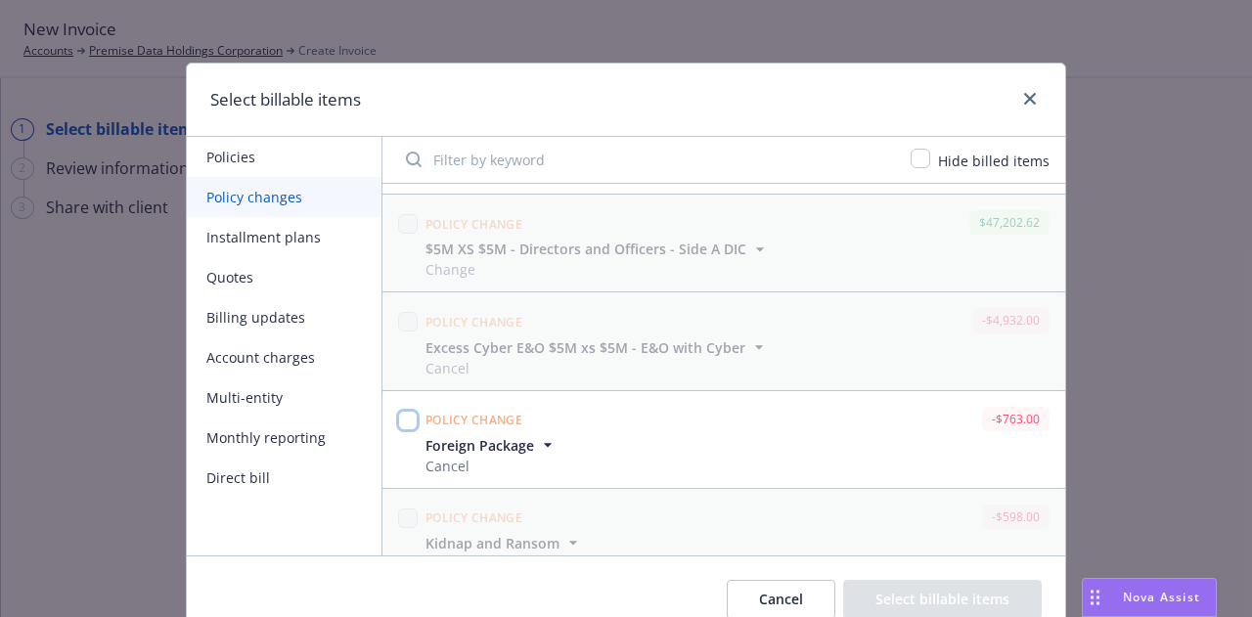
click at [404, 414] on input "checkbox" at bounding box center [408, 421] width 20 height 20
checkbox input "true"
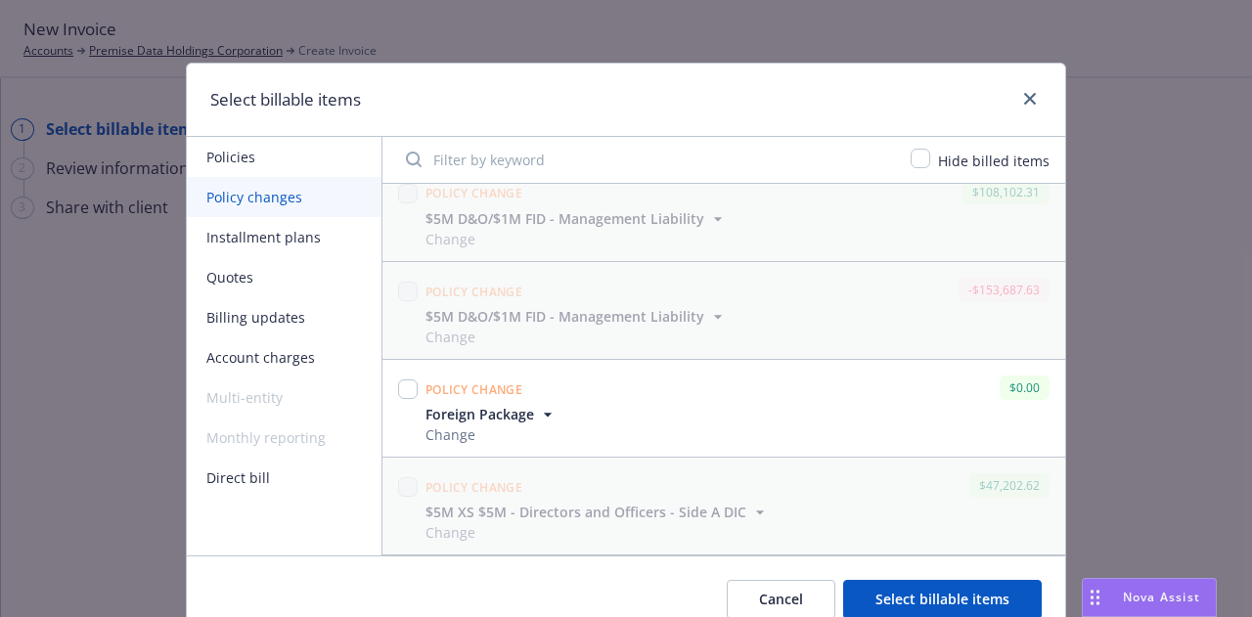
scroll to position [87, 0]
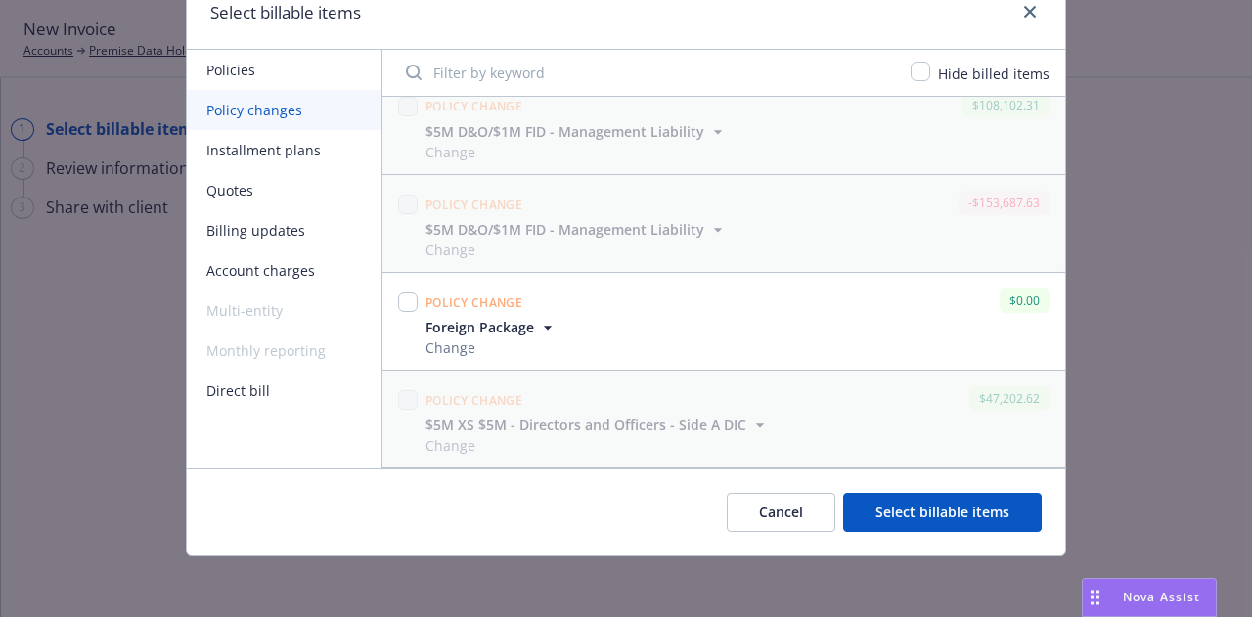
click at [981, 506] on button "Select billable items" at bounding box center [942, 512] width 199 height 39
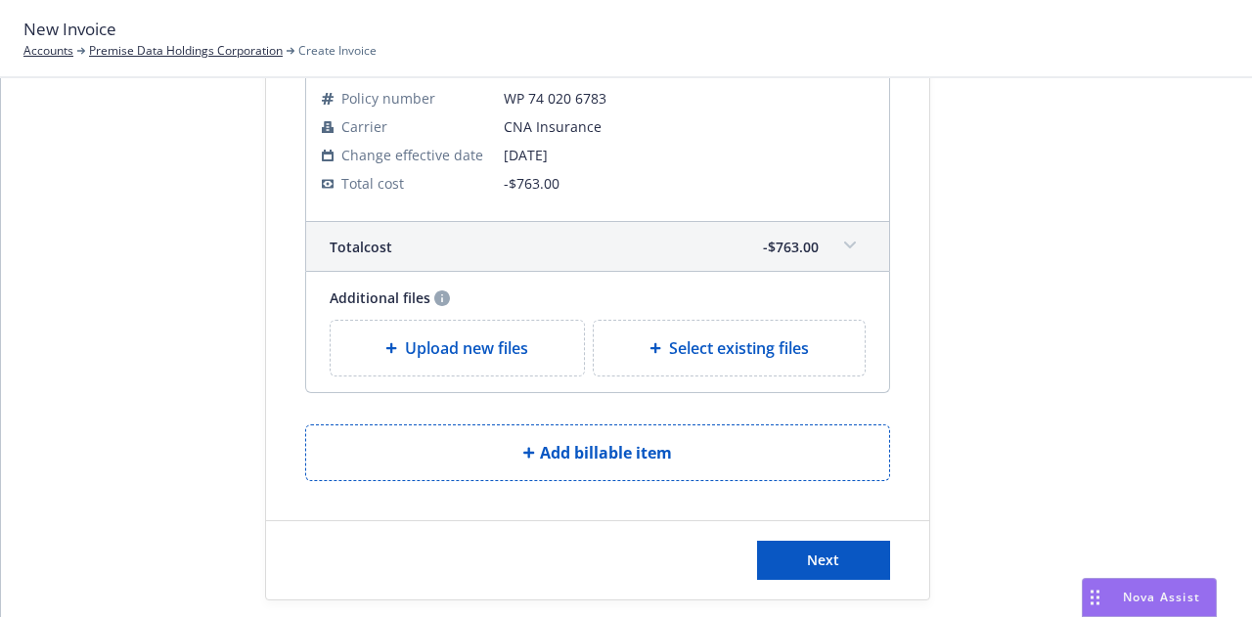
scroll to position [237, 0]
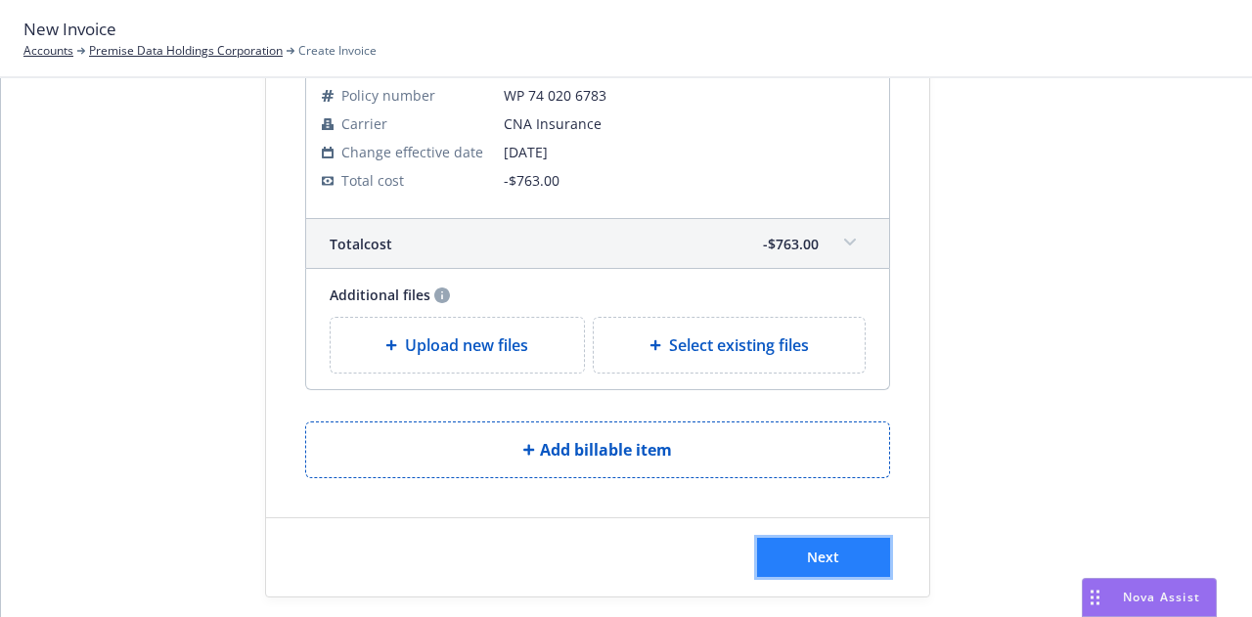
click at [828, 555] on span "Next" at bounding box center [823, 557] width 32 height 19
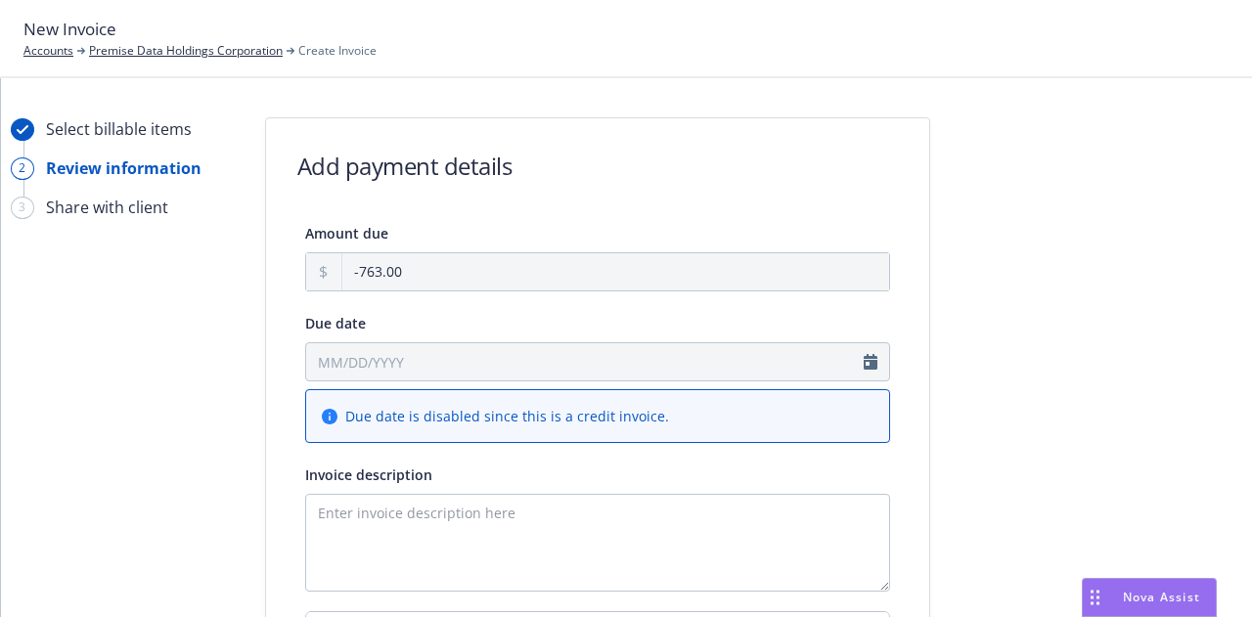
scroll to position [554, 0]
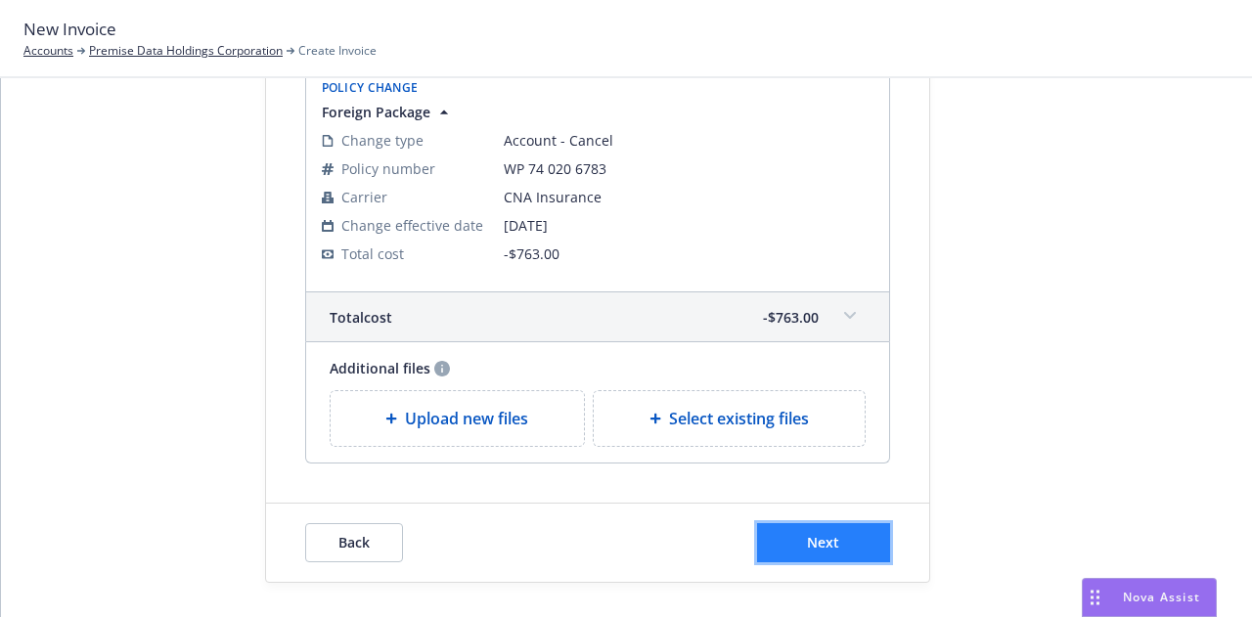
click at [822, 533] on span "Next" at bounding box center [823, 542] width 32 height 19
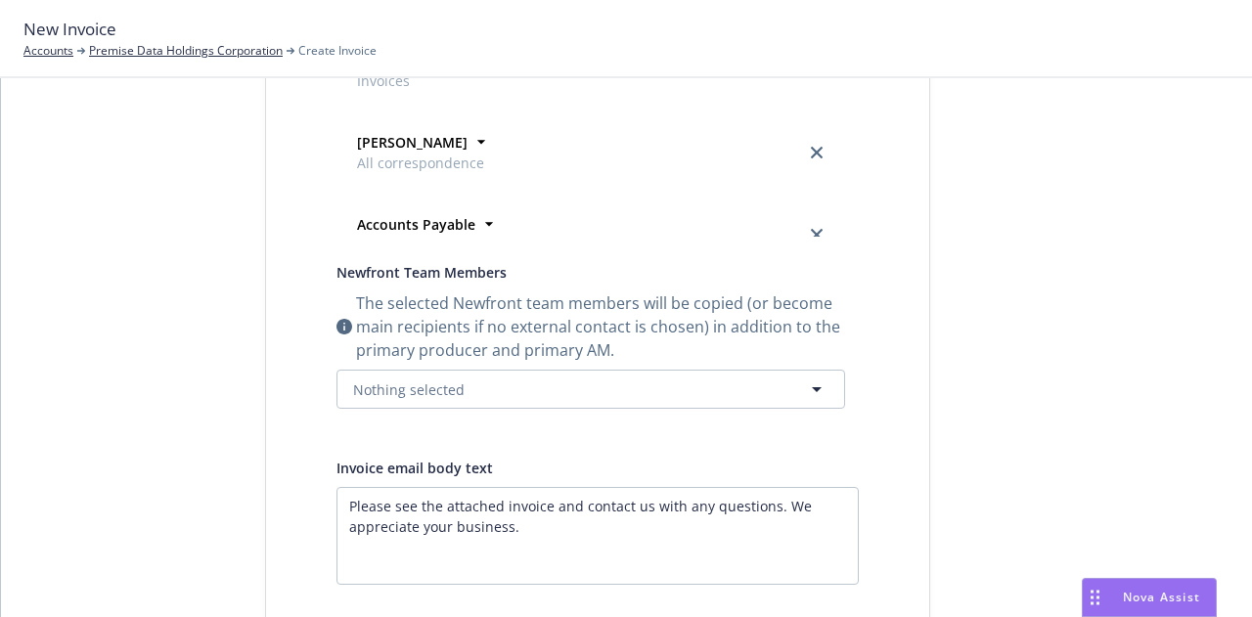
scroll to position [0, 0]
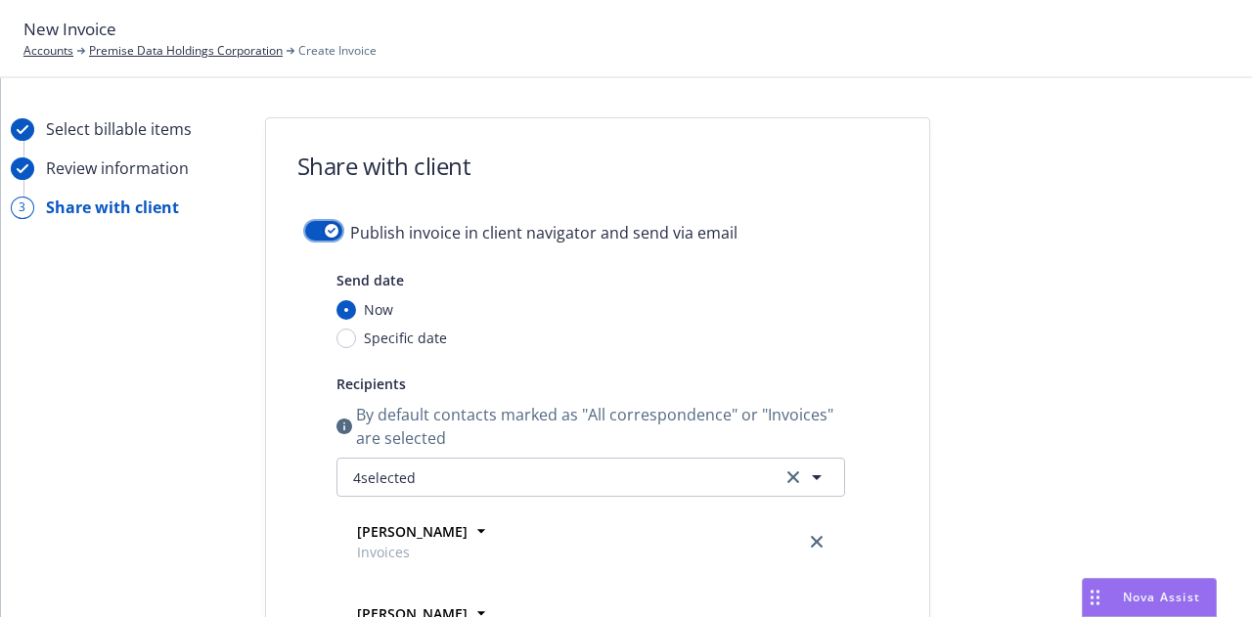
click at [311, 230] on button "button" at bounding box center [323, 231] width 37 height 20
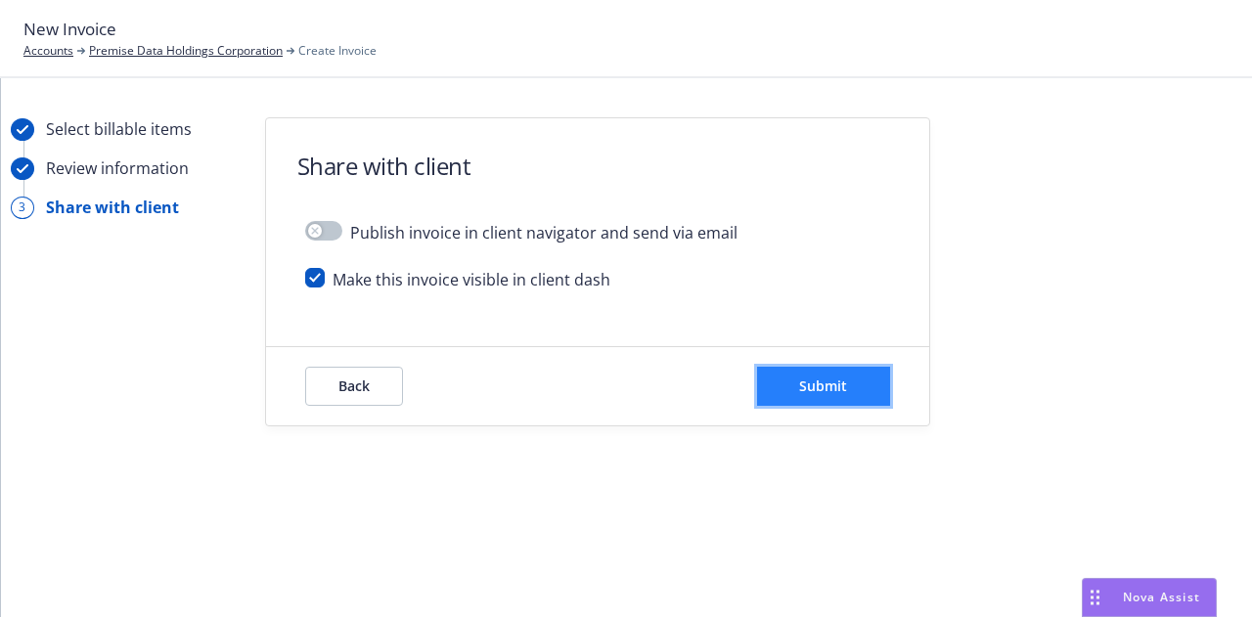
click at [875, 377] on button "Submit" at bounding box center [823, 386] width 133 height 39
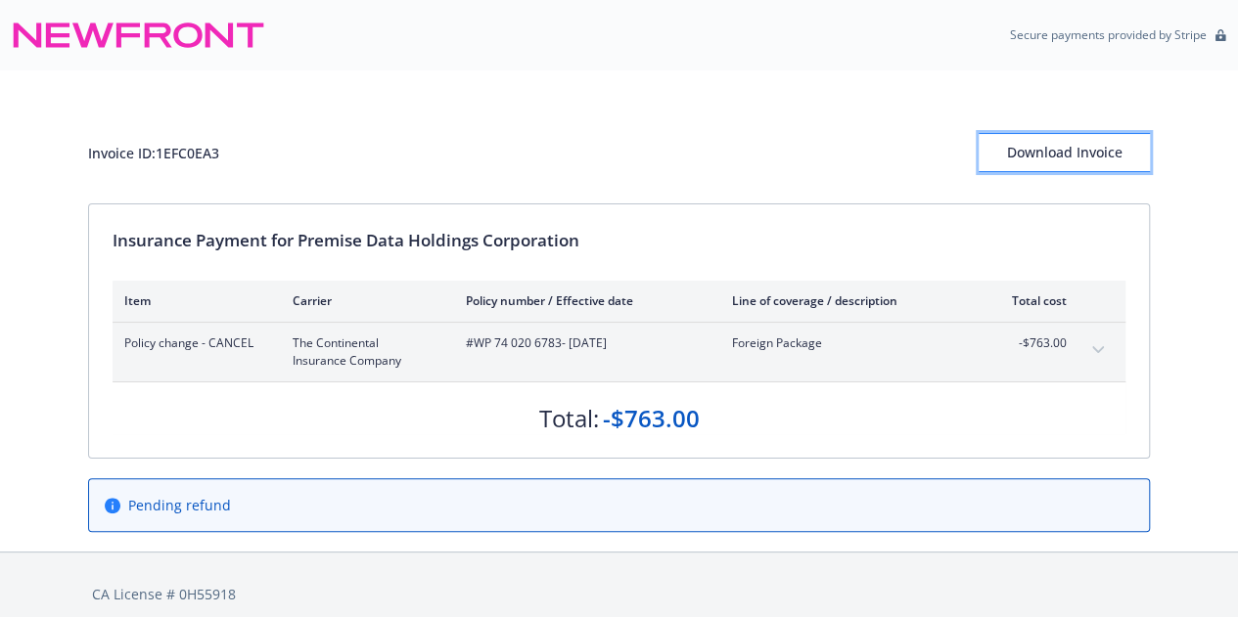
click at [1115, 160] on div "Download Invoice" at bounding box center [1063, 152] width 171 height 37
